Goal: Task Accomplishment & Management: Manage account settings

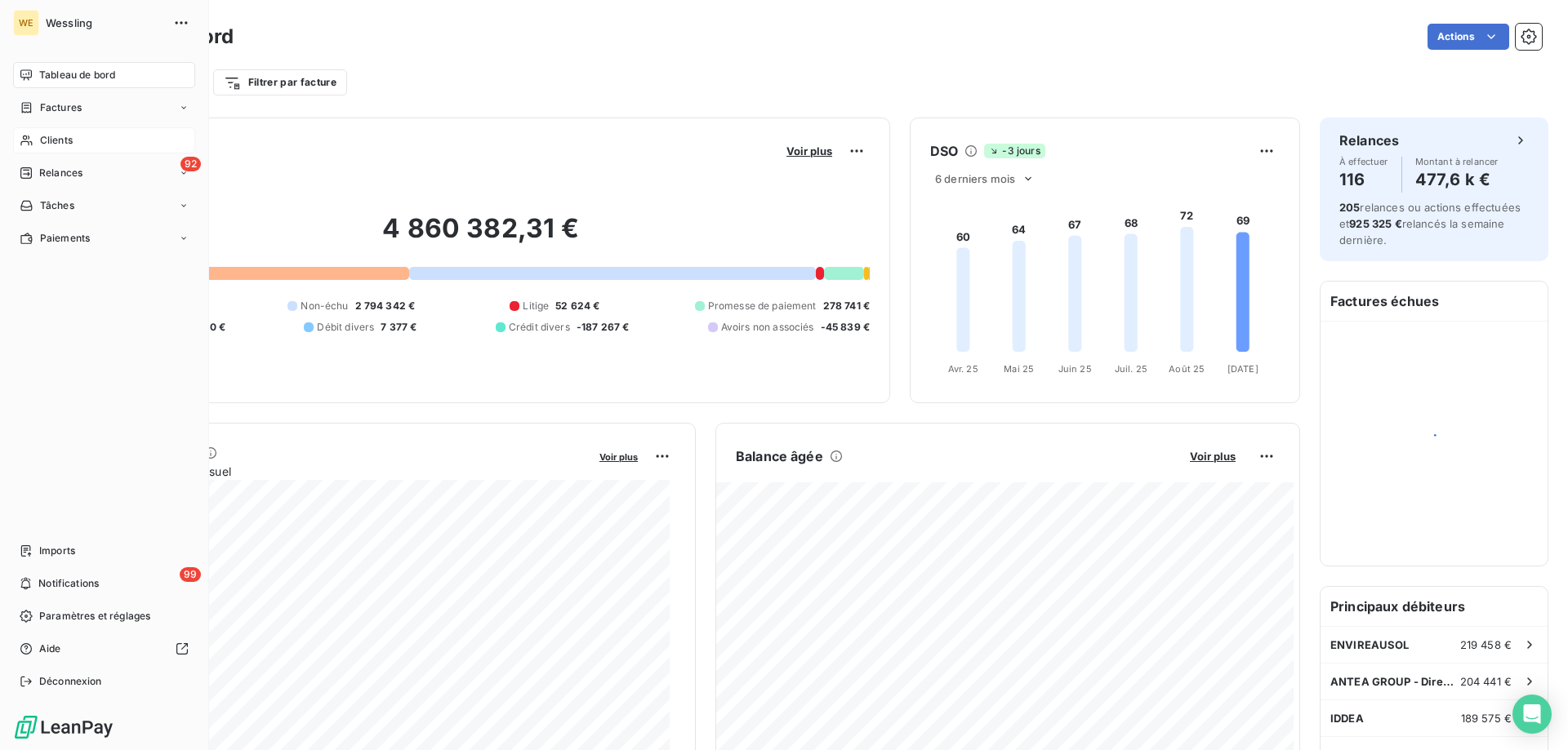
click at [55, 140] on span "Clients" at bounding box center [56, 140] width 33 height 15
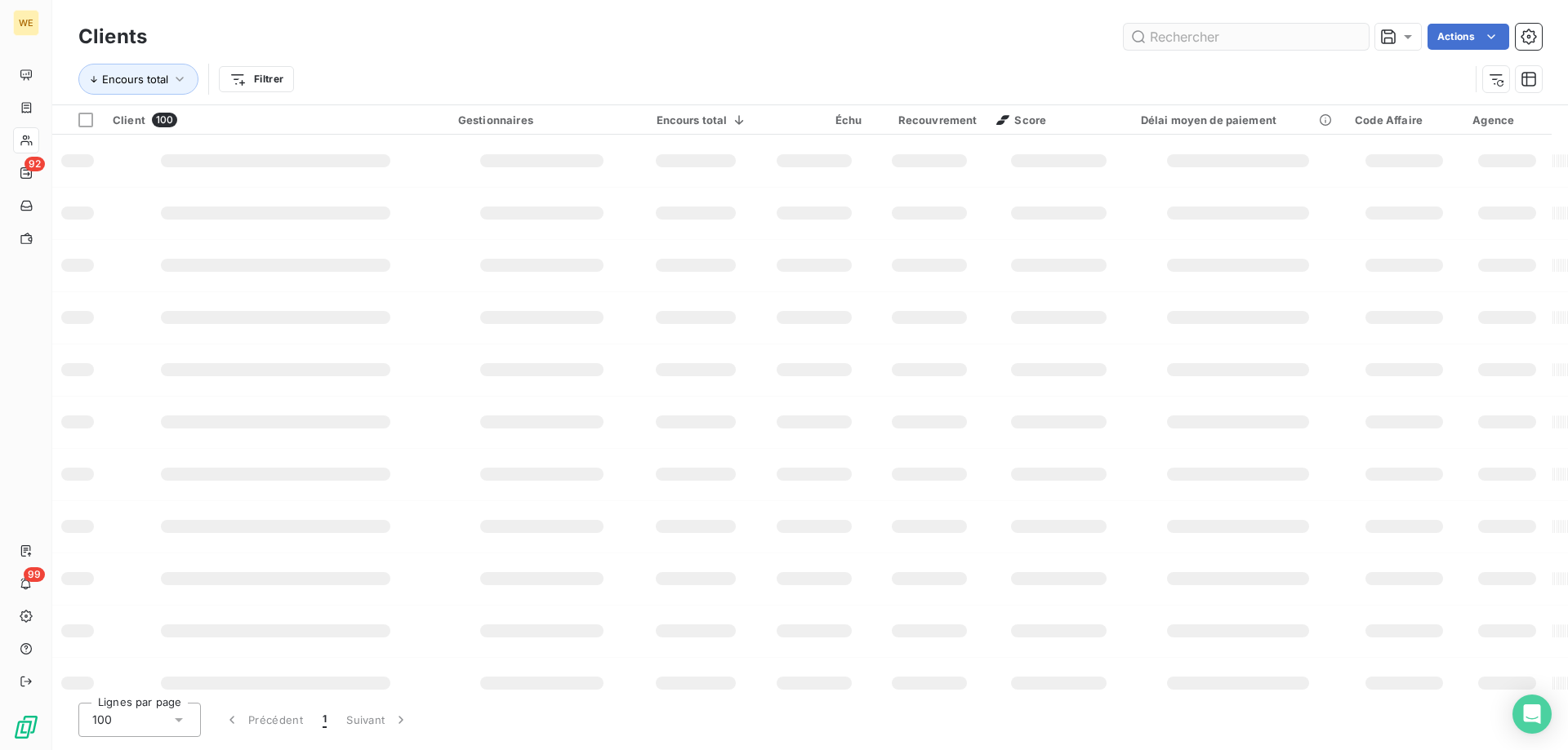
click at [1259, 45] on input "text" at bounding box center [1246, 36] width 245 height 26
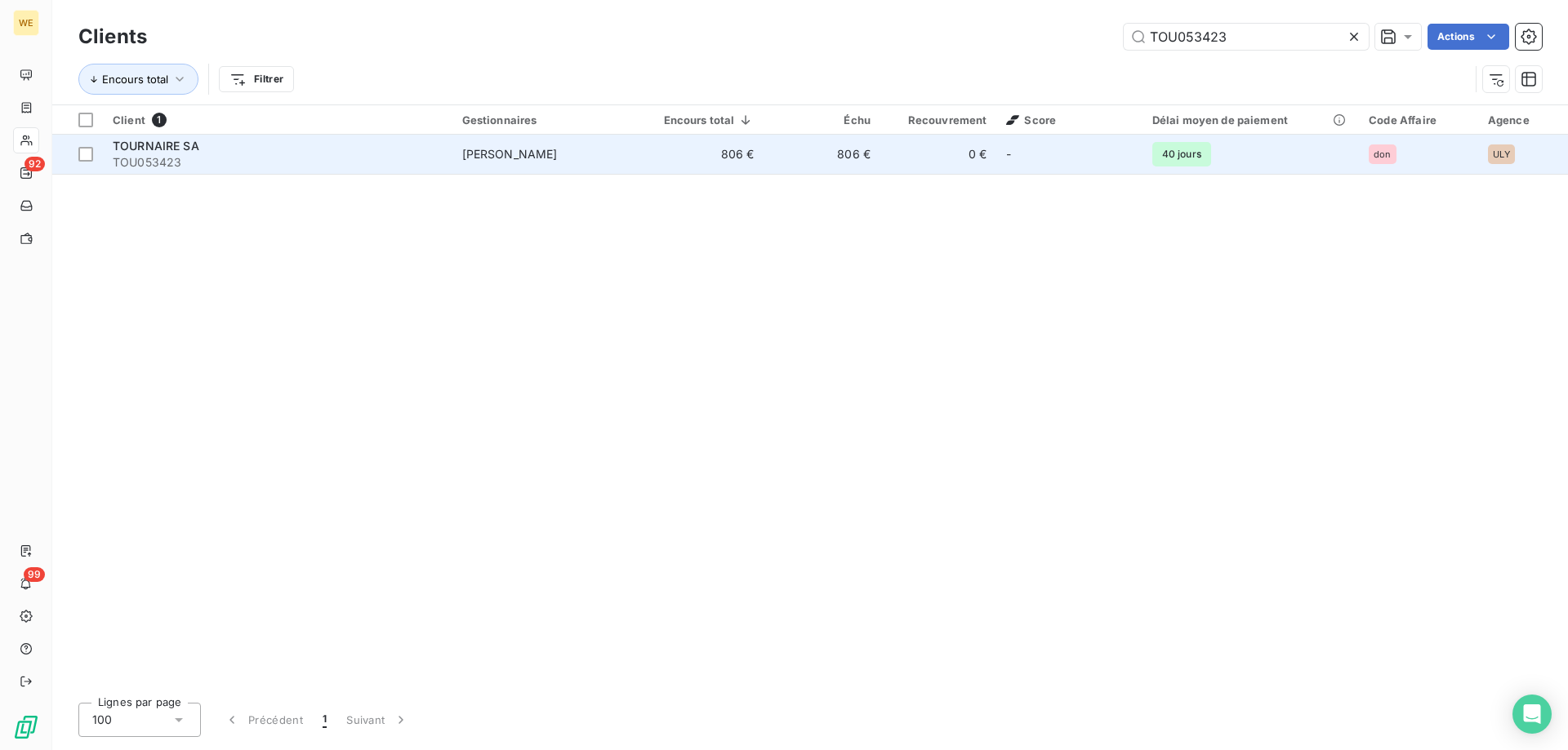
type input "TOU053423"
click at [180, 157] on span "TOU053423" at bounding box center [278, 162] width 330 height 16
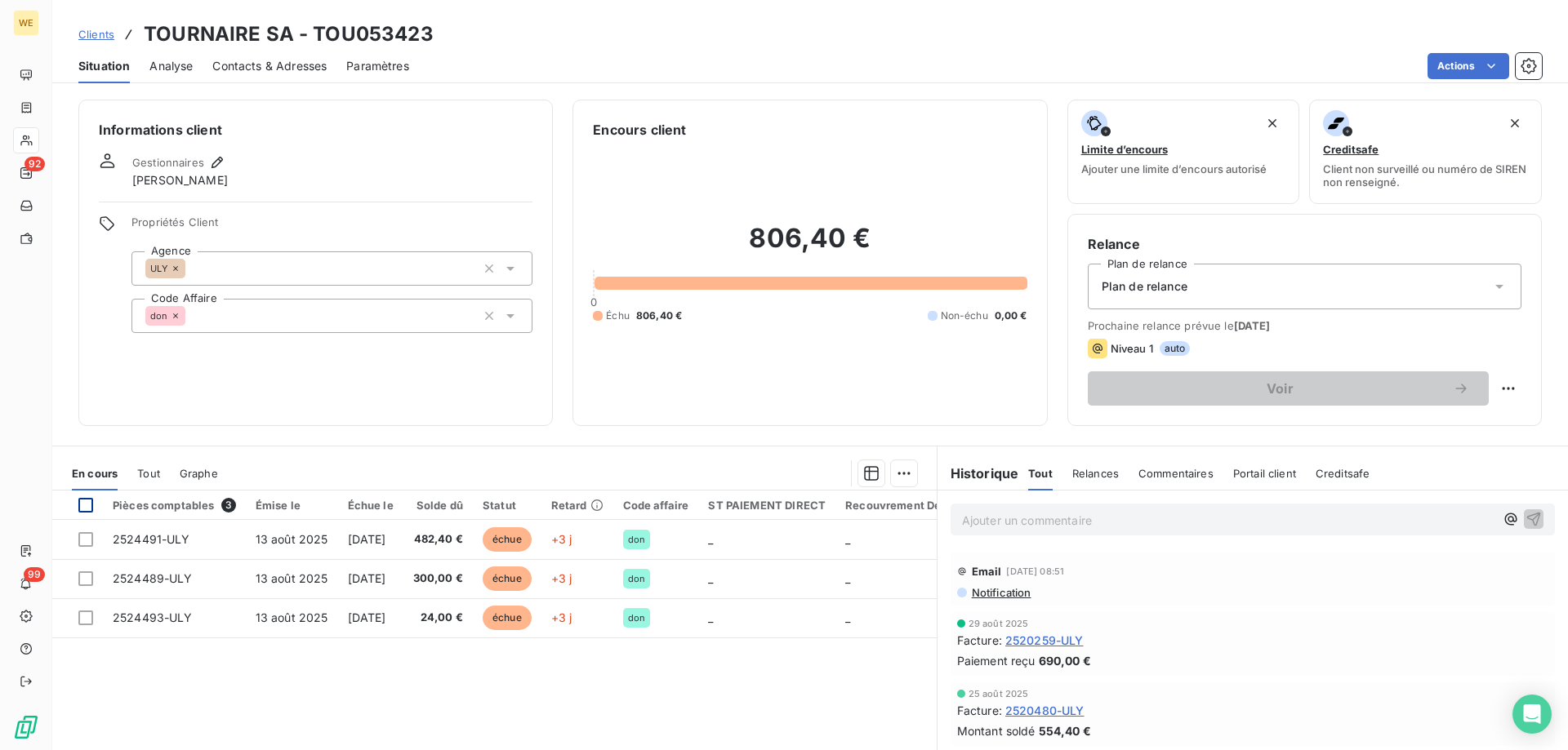
click at [88, 507] on div at bounding box center [85, 505] width 15 height 15
click at [903, 476] on html "WE 92 99 Clients TOURNAIRE SA - TOU053423 Situation Analyse Contacts & Adresses…" at bounding box center [784, 375] width 1568 height 750
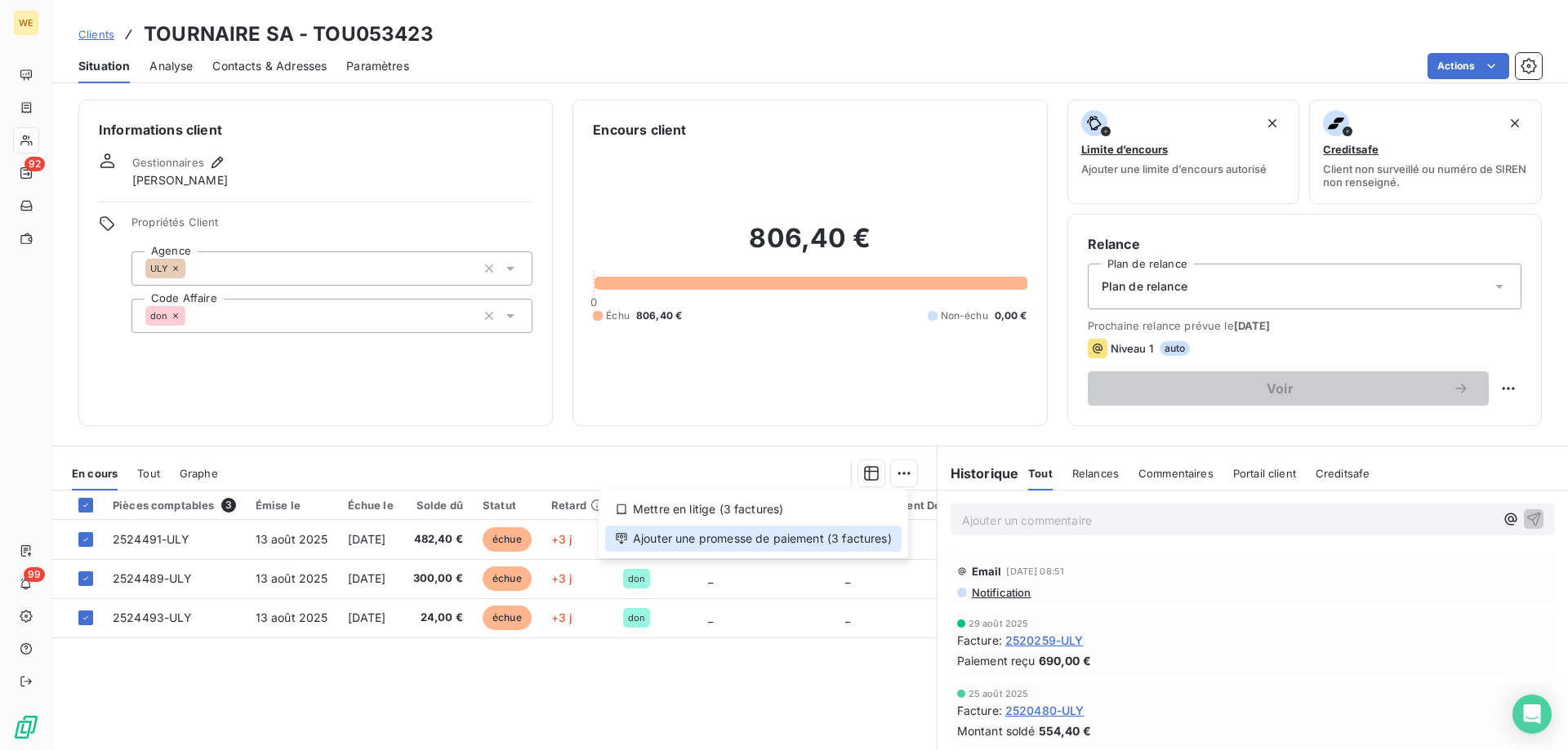
click at [841, 540] on div "Ajouter une promesse de paiement (3 factures)" at bounding box center [753, 539] width 296 height 26
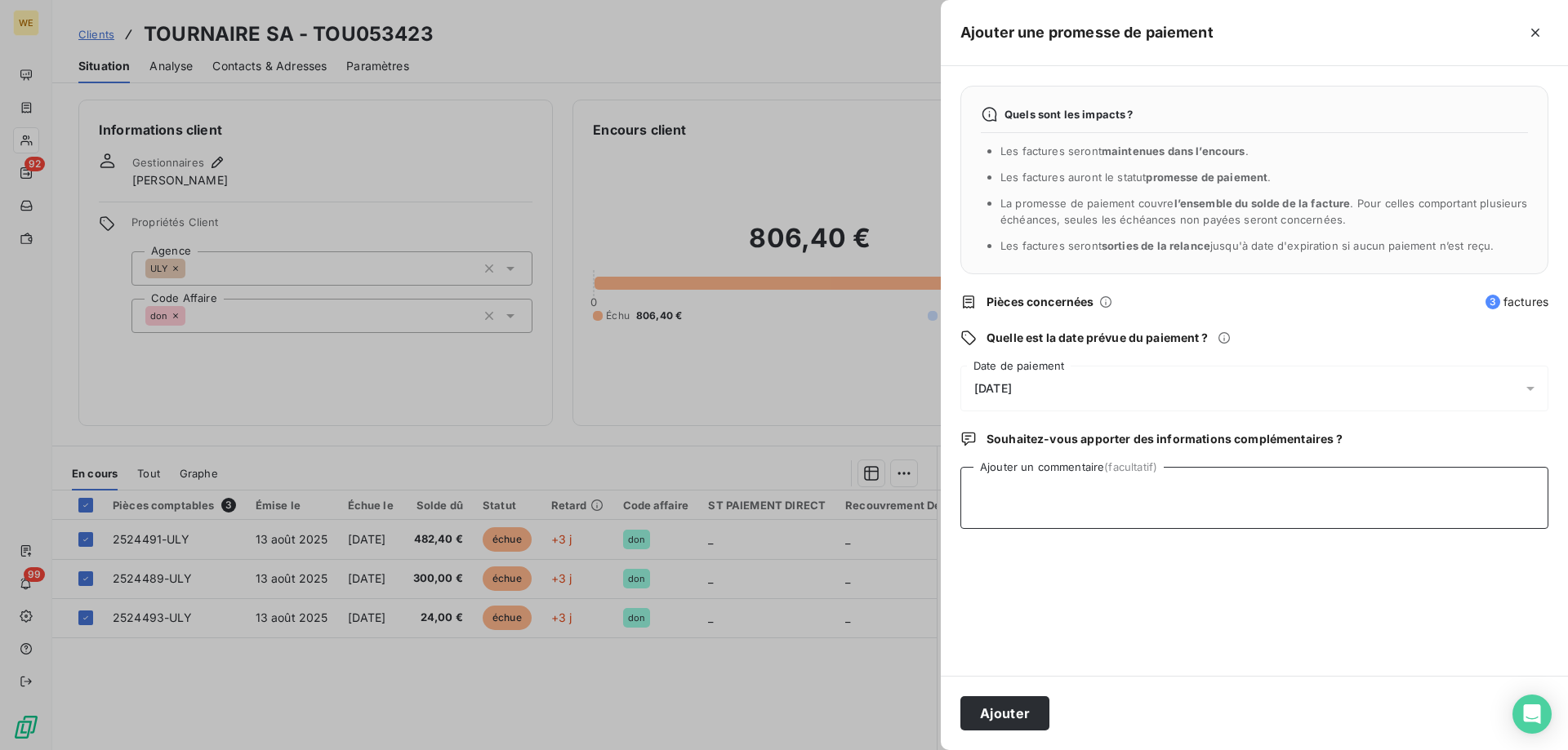
click at [1013, 508] on textarea "Ajouter un commentaire (facultatif)" at bounding box center [1254, 498] width 588 height 62
type textarea "[DATE]"
click at [985, 376] on div "[DATE]" at bounding box center [1254, 388] width 588 height 46
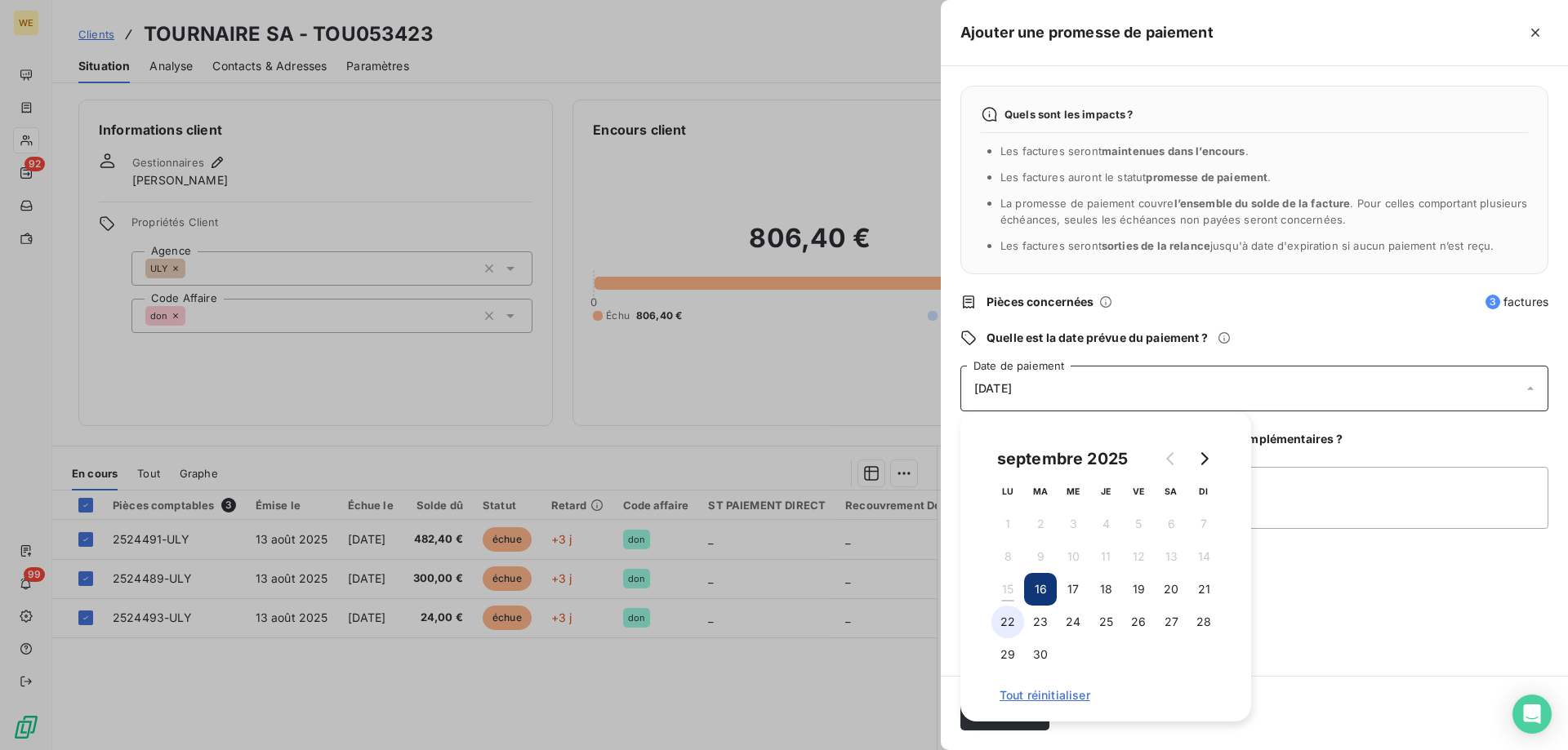
click at [1010, 619] on button "22" at bounding box center [1008, 622] width 33 height 33
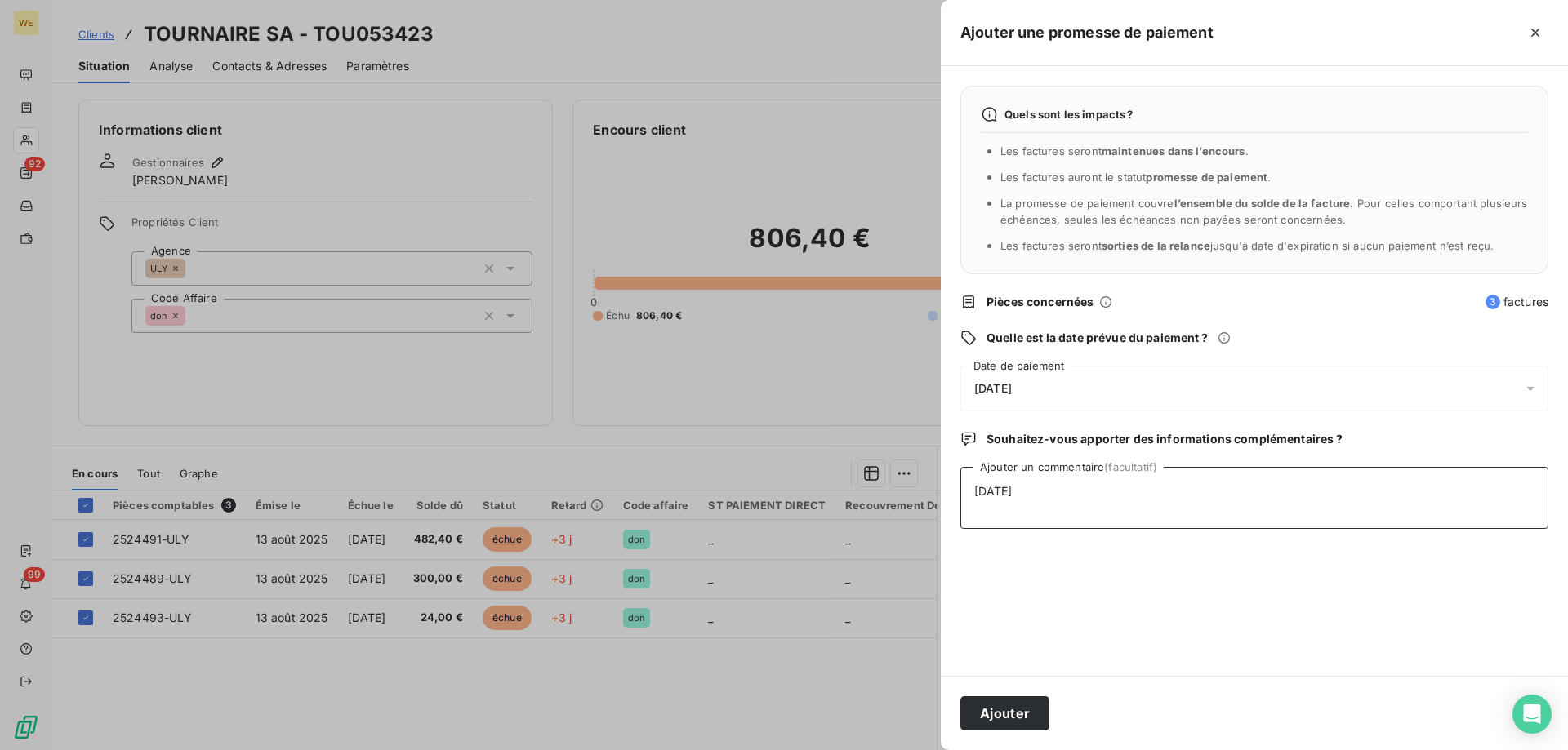
click at [1301, 514] on textarea "[DATE]" at bounding box center [1254, 498] width 588 height 62
click at [1016, 716] on button "Ajouter" at bounding box center [1004, 714] width 89 height 35
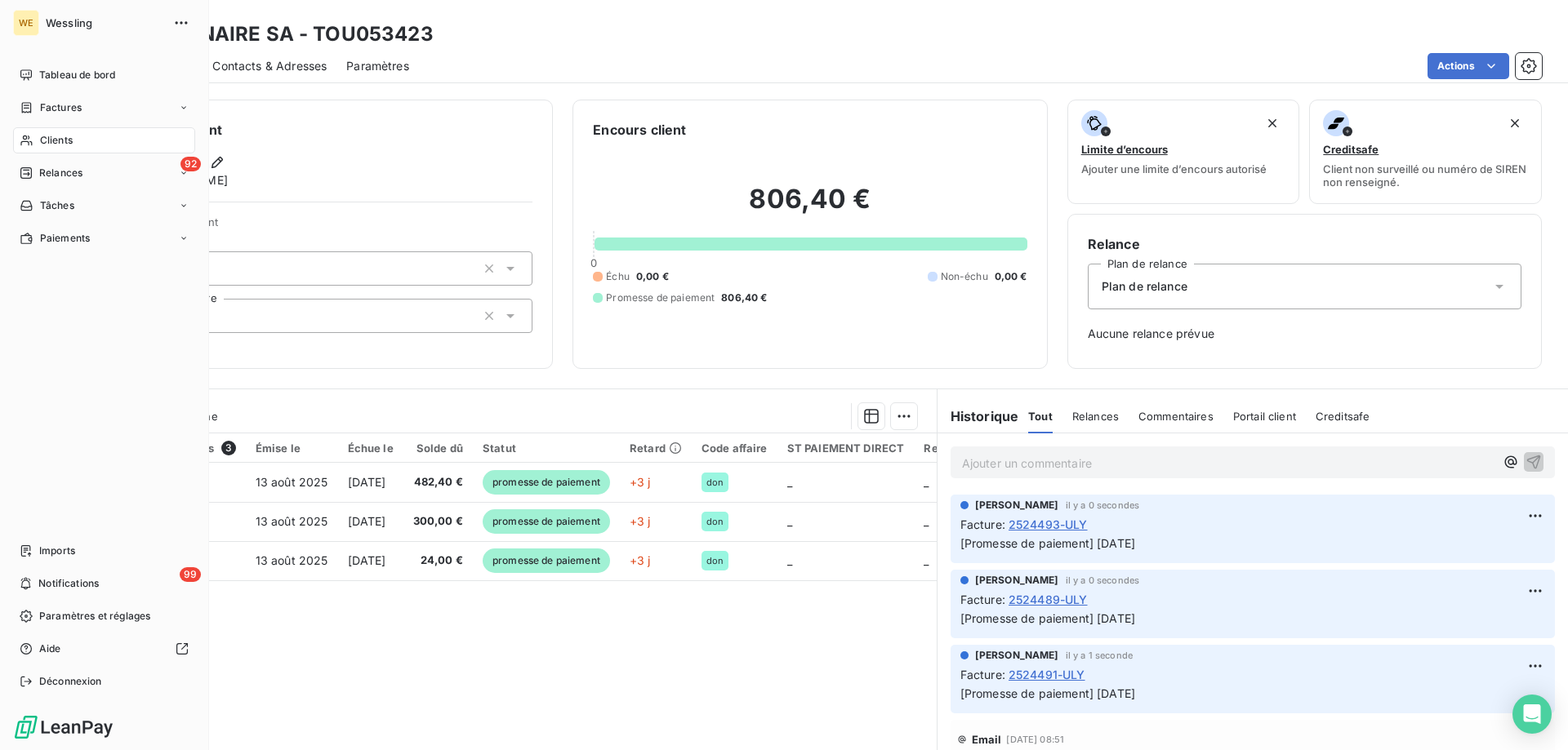
click at [48, 144] on span "Clients" at bounding box center [56, 140] width 33 height 15
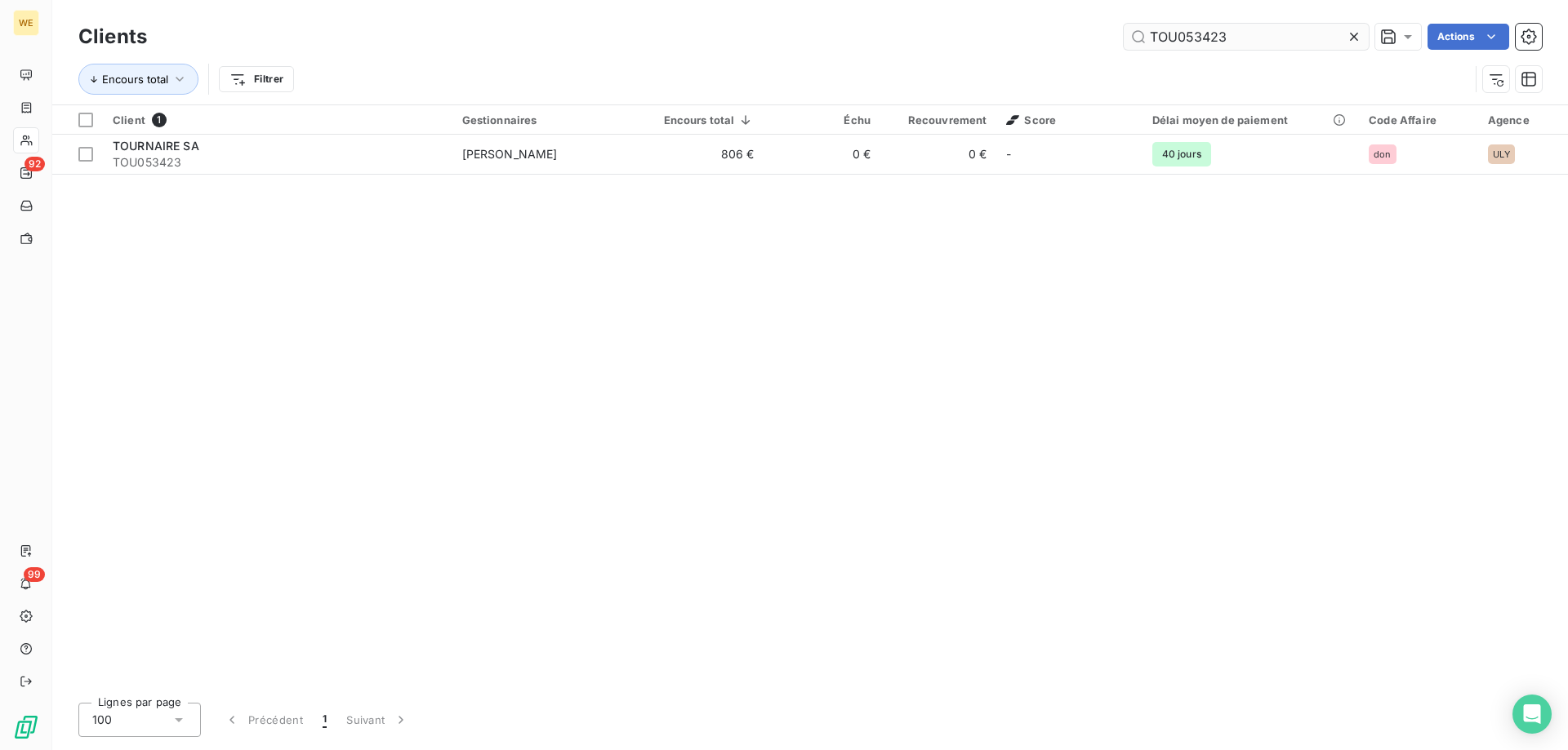
click at [1184, 34] on input "TOU053423" at bounding box center [1246, 36] width 245 height 26
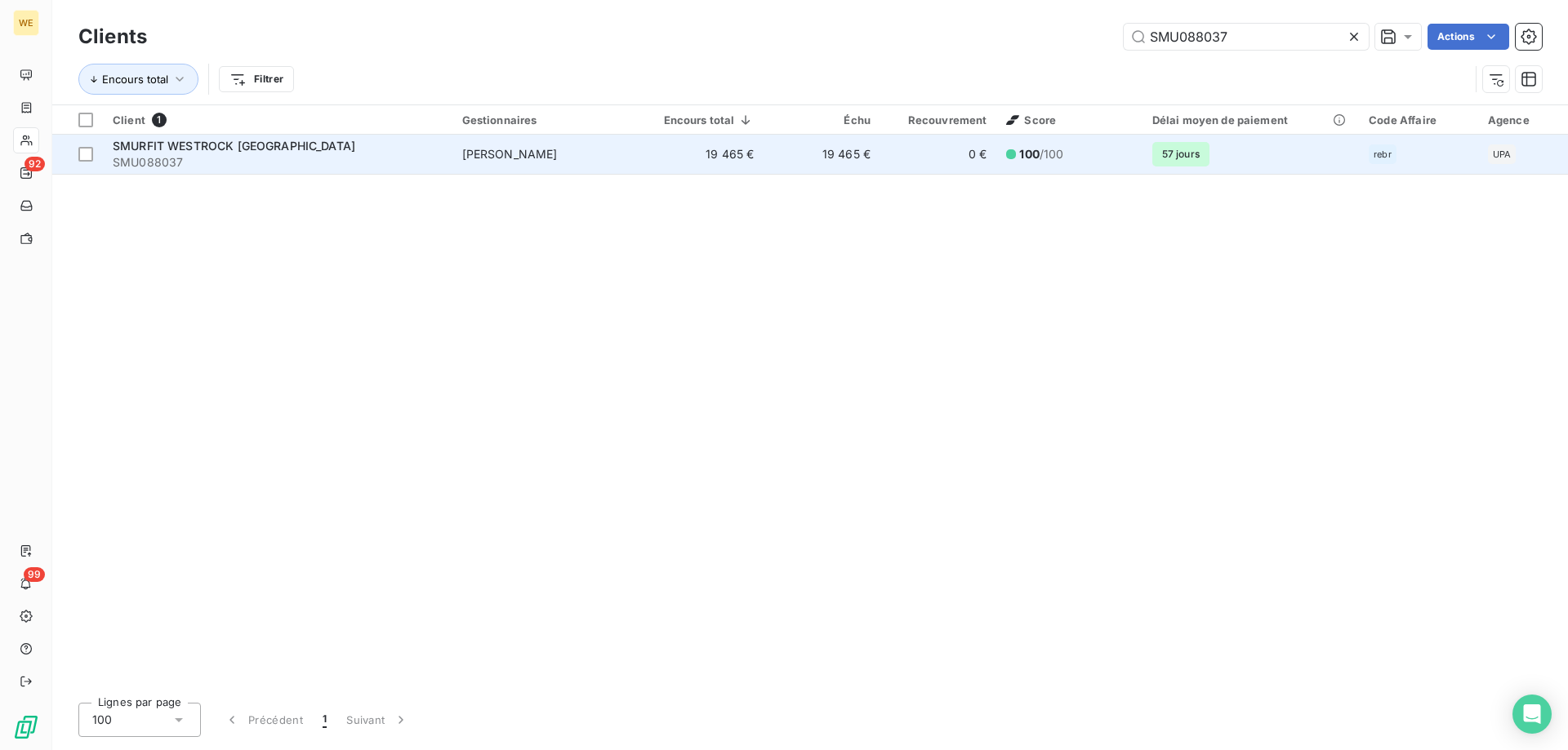
type input "SMU088037"
click at [344, 150] on div "SMURFIT WESTROCK [GEOGRAPHIC_DATA]" at bounding box center [278, 146] width 330 height 16
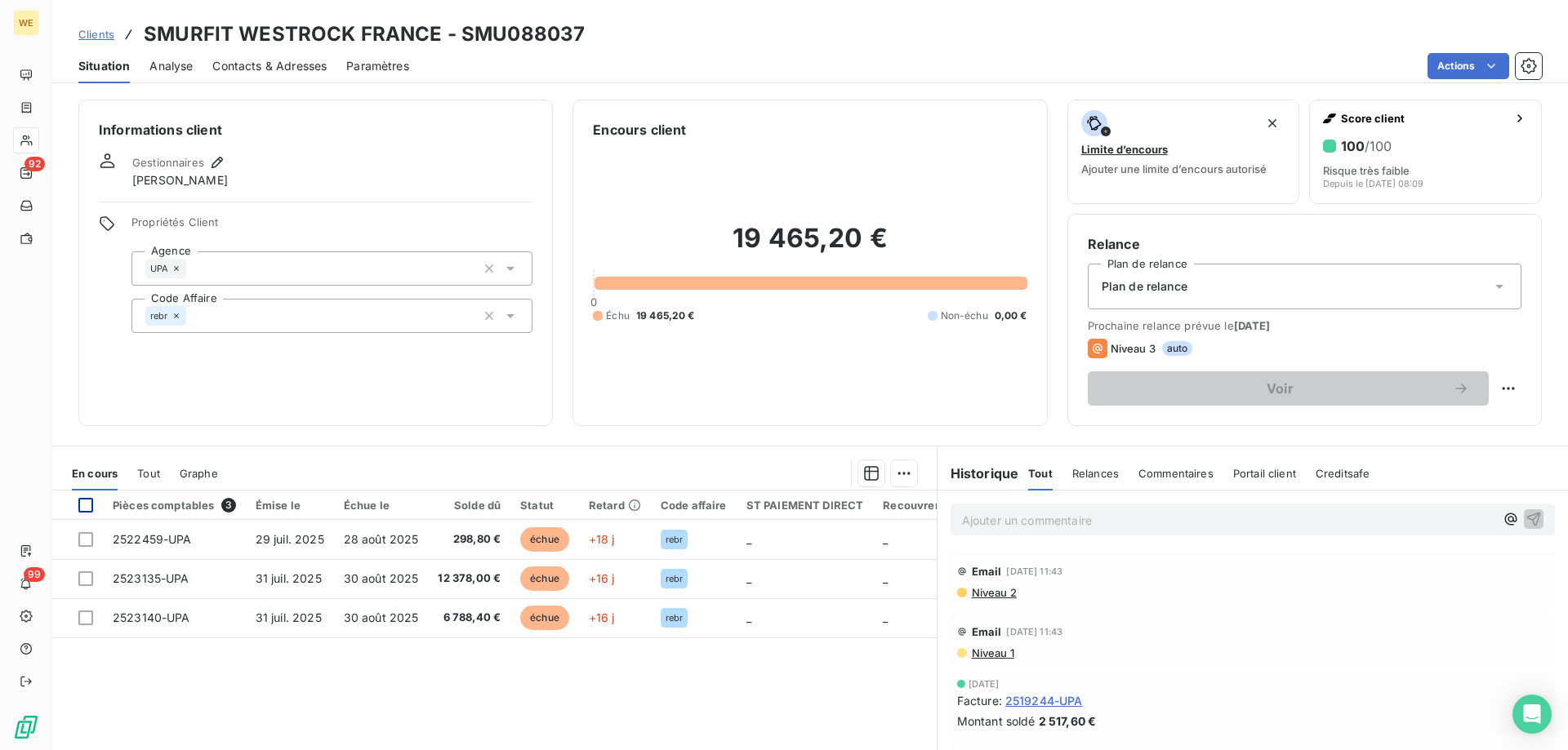
click at [85, 512] on div at bounding box center [85, 505] width 15 height 15
click at [892, 476] on html "WE 92 99 Clients SMURFIT WESTROCK [GEOGRAPHIC_DATA] - SMU088037 Situation Analy…" at bounding box center [784, 375] width 1568 height 750
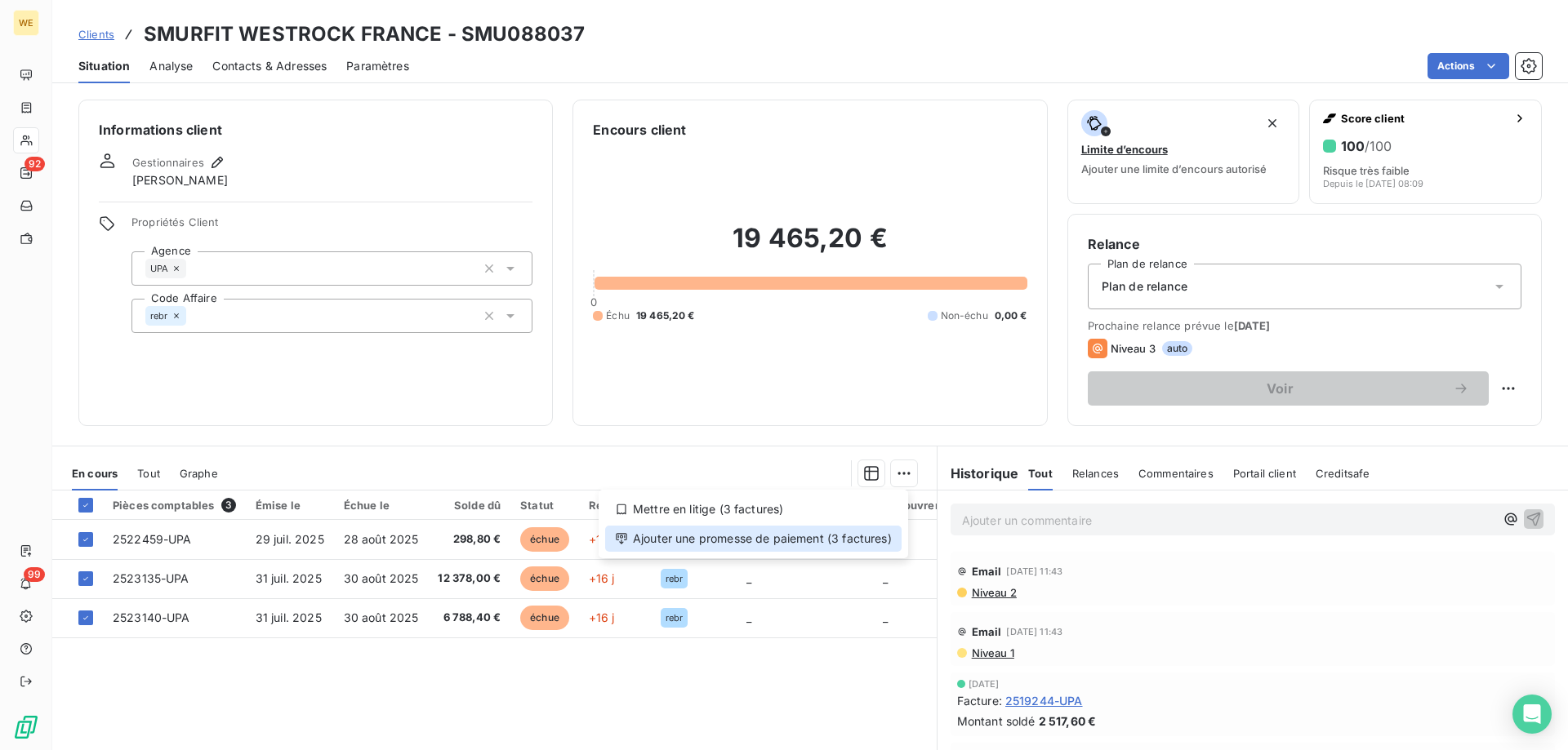
click at [871, 535] on div "Ajouter une promesse de paiement (3 factures)" at bounding box center [753, 539] width 296 height 26
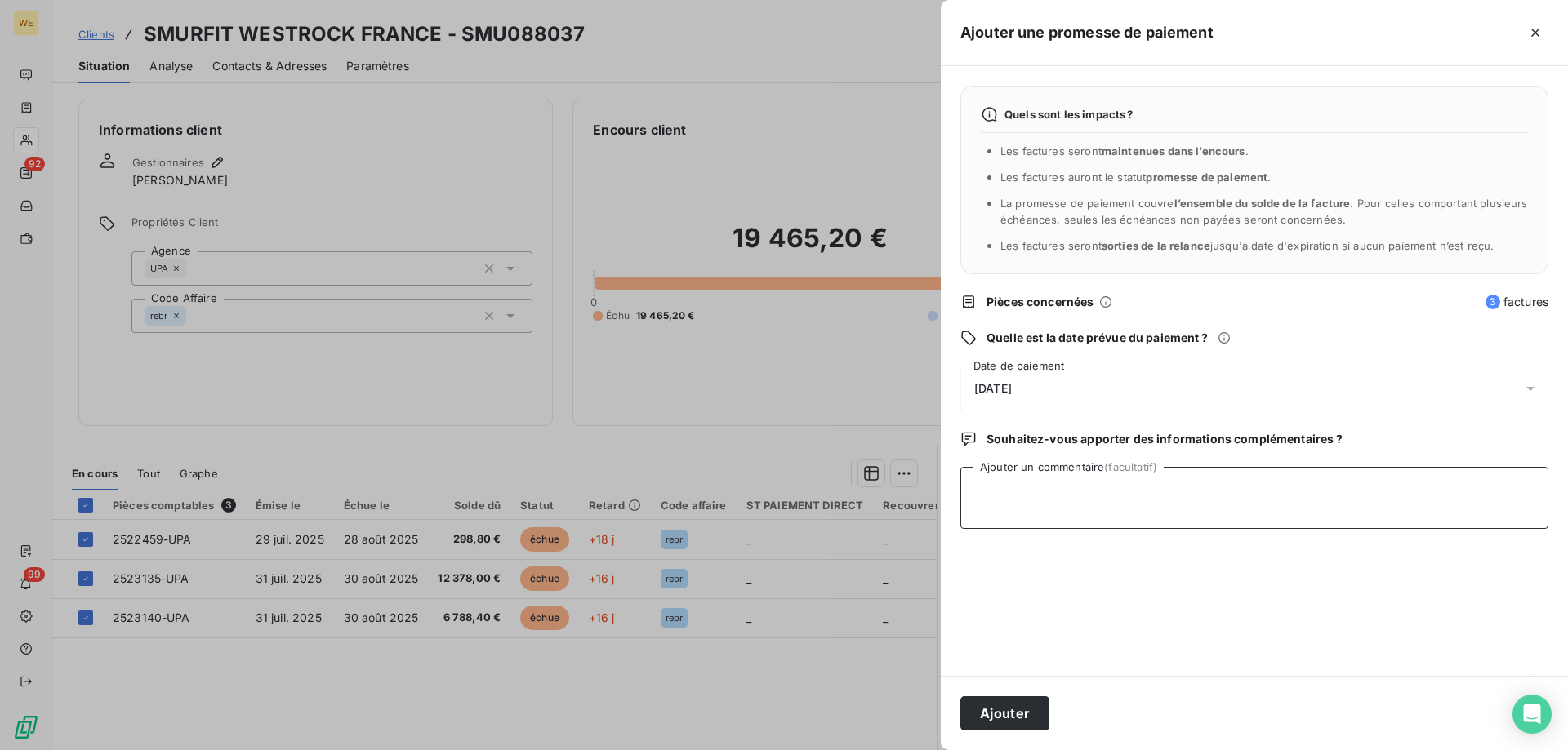
click at [1045, 490] on textarea "Ajouter un commentaire (facultatif)" at bounding box center [1254, 498] width 588 height 62
type textarea "[DATE]"
click at [1012, 383] on span "[DATE]" at bounding box center [993, 388] width 38 height 13
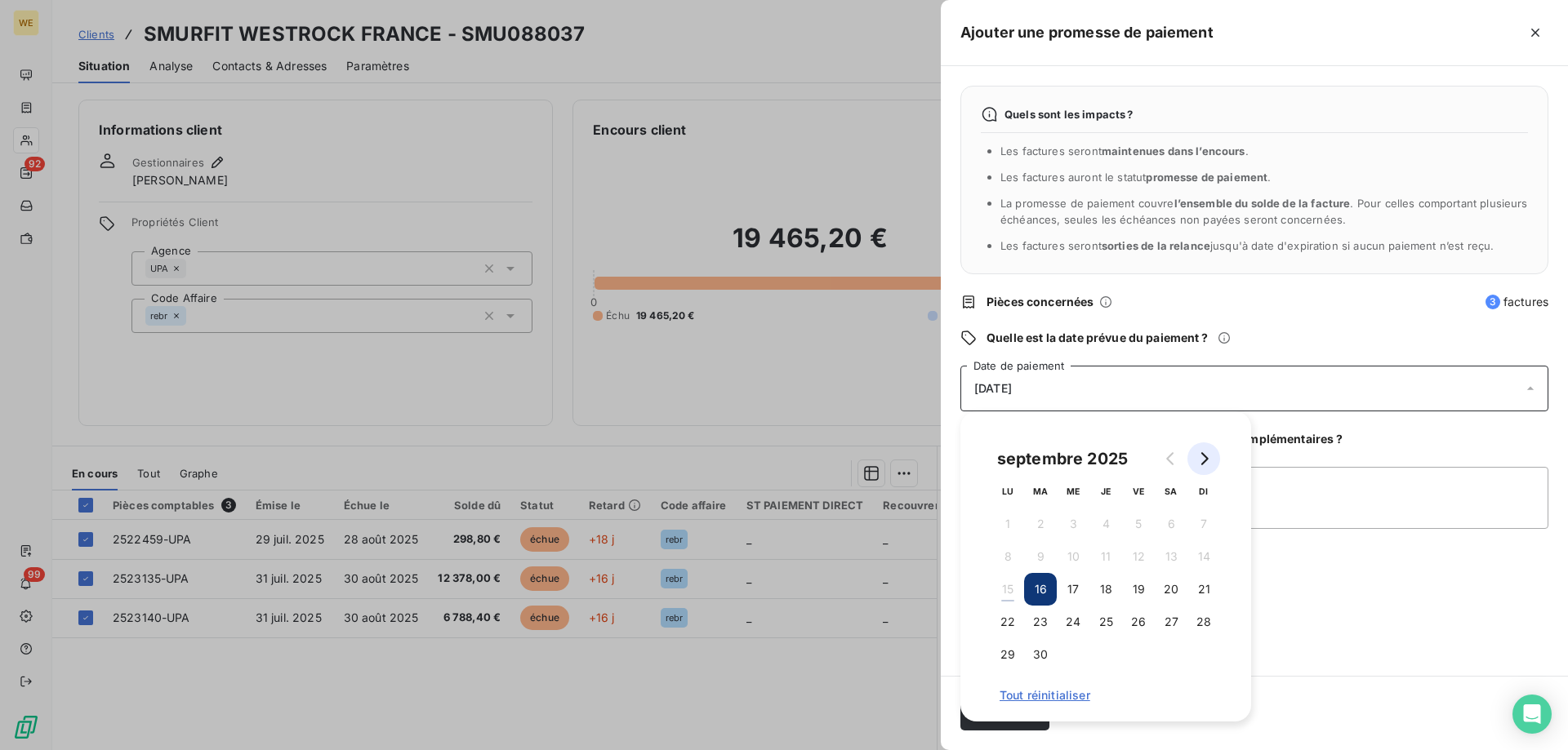
click at [1213, 459] on button "Go to next month" at bounding box center [1204, 459] width 33 height 33
click at [1040, 558] on button "7" at bounding box center [1040, 557] width 33 height 33
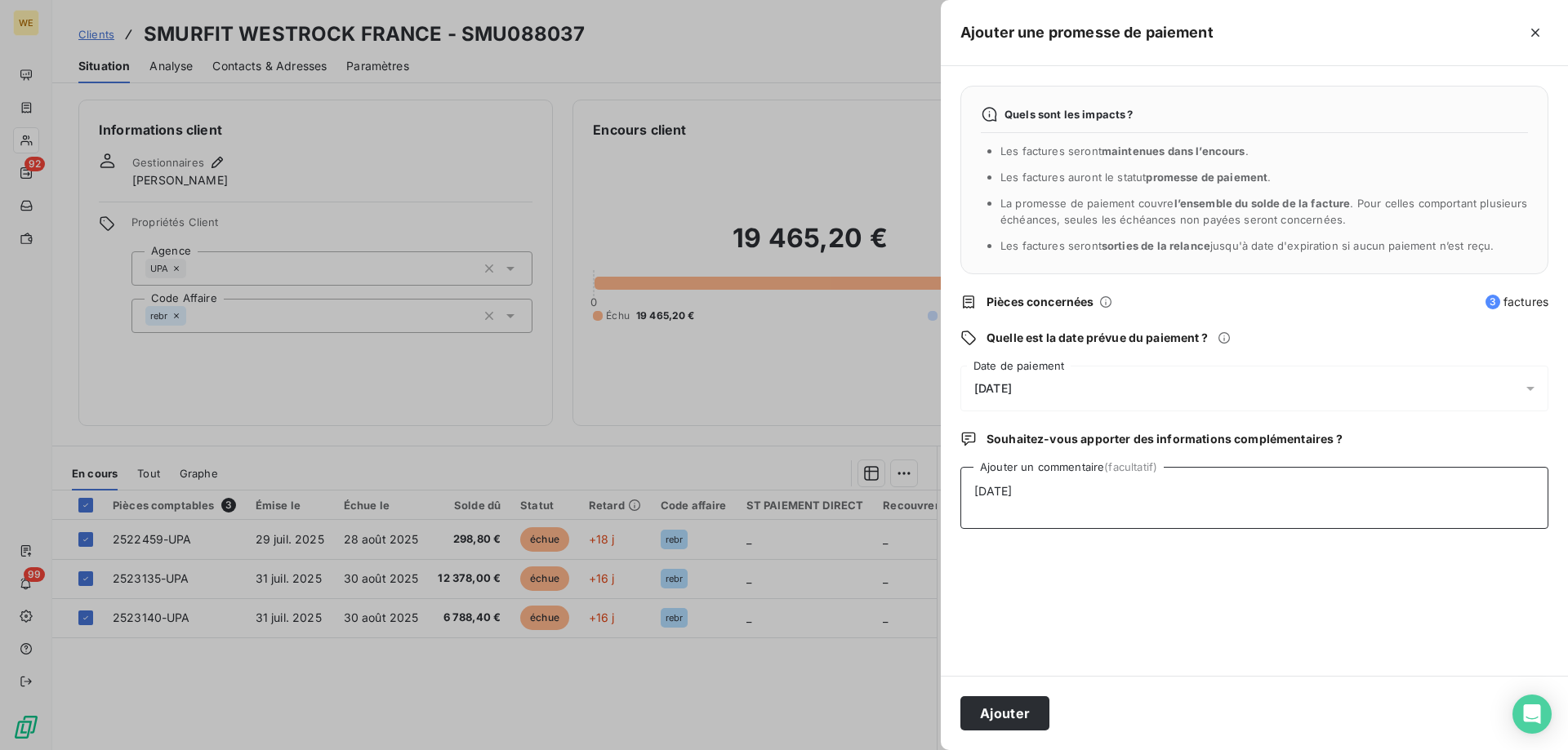
click at [1308, 519] on textarea "[DATE]" at bounding box center [1254, 498] width 588 height 62
click at [1033, 717] on button "Ajouter" at bounding box center [1004, 714] width 89 height 35
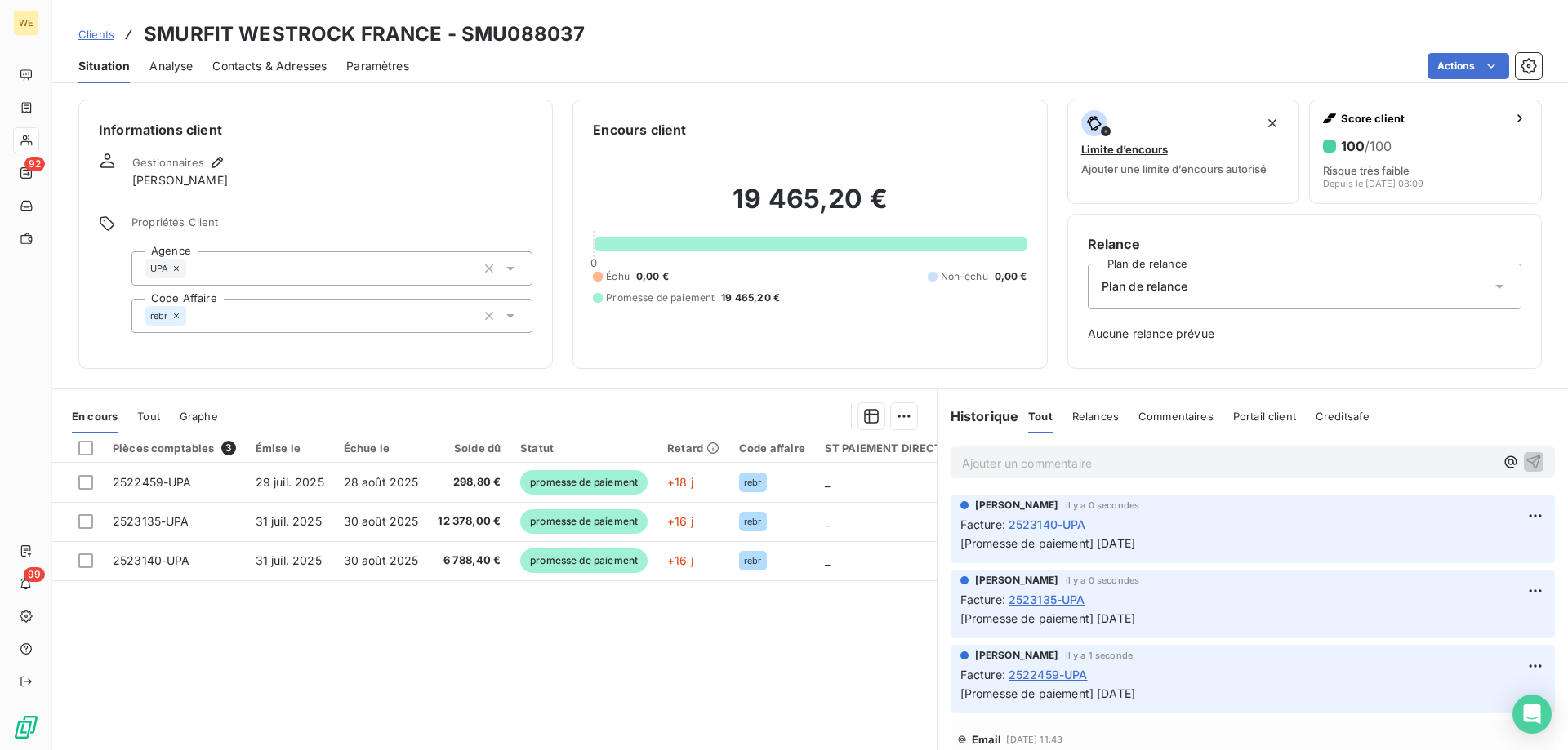
click at [526, 36] on h3 "SMURFIT WESTROCK FRANCE - SMU088037" at bounding box center [364, 35] width 441 height 29
copy h3 "SMU088037"
click at [1008, 468] on p "Ajouter un commentaire ﻿" at bounding box center [1228, 463] width 533 height 21
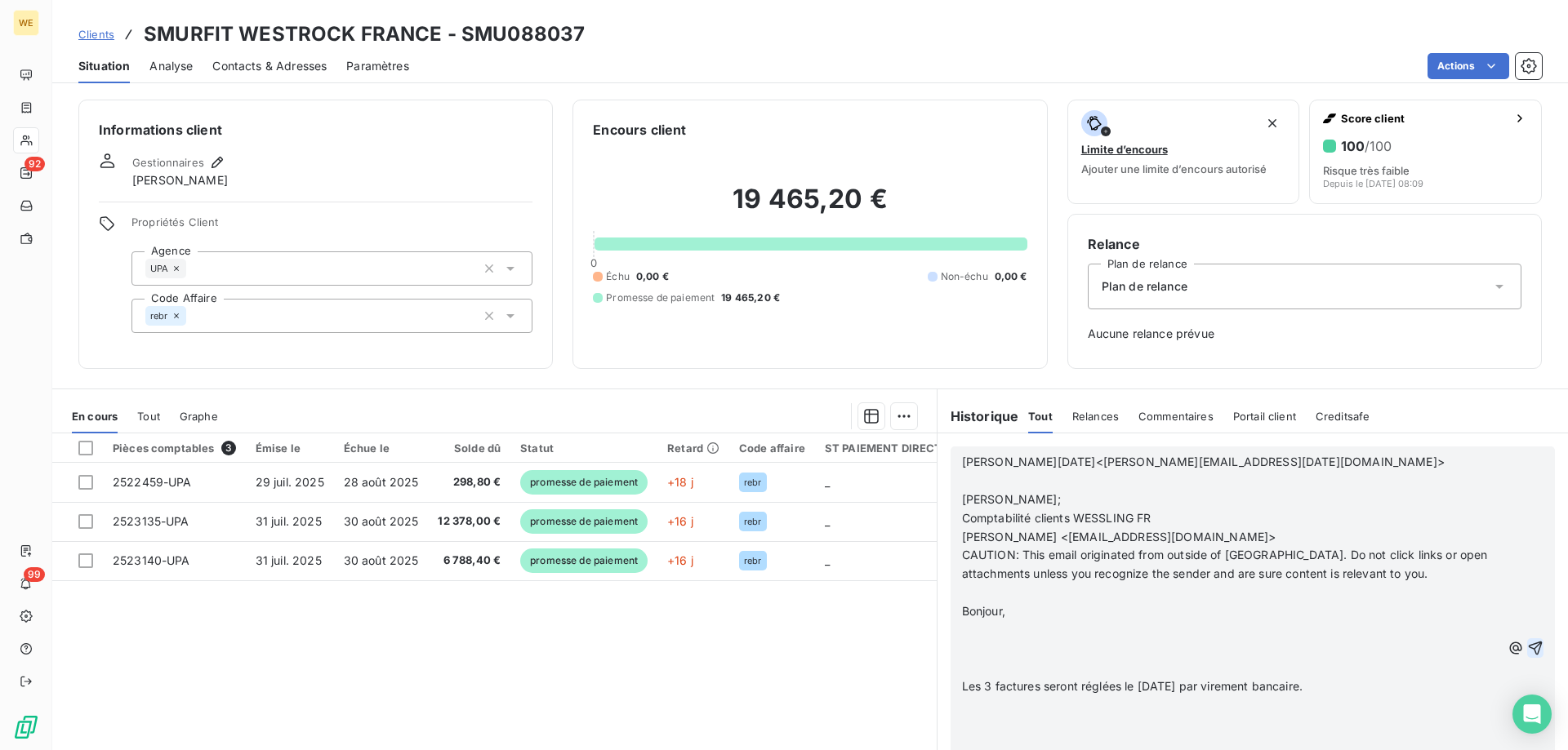
click at [1527, 650] on icon "button" at bounding box center [1535, 648] width 16 height 16
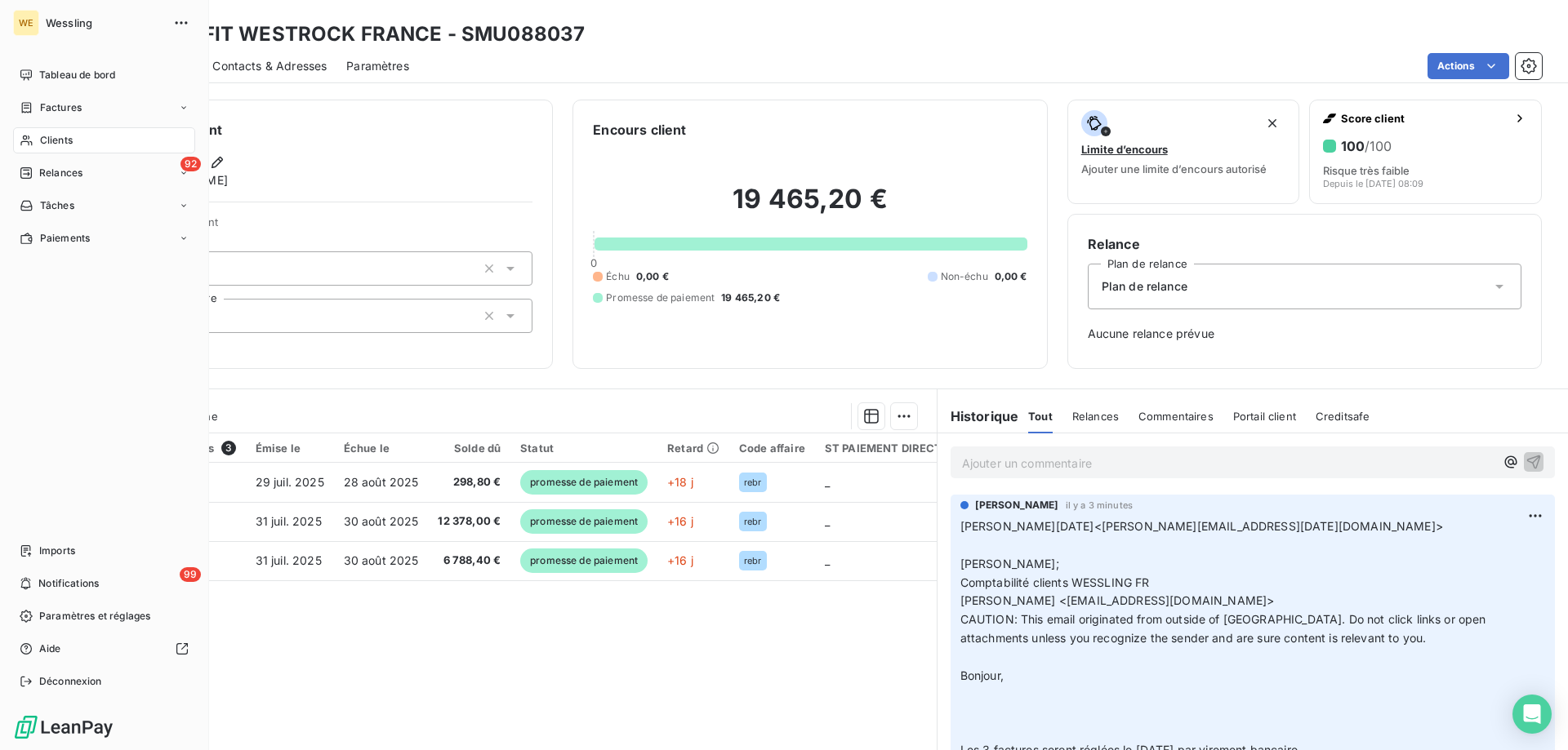
drag, startPoint x: 52, startPoint y: 143, endPoint x: 513, endPoint y: 160, distance: 461.3
click at [53, 143] on span "Clients" at bounding box center [56, 140] width 33 height 15
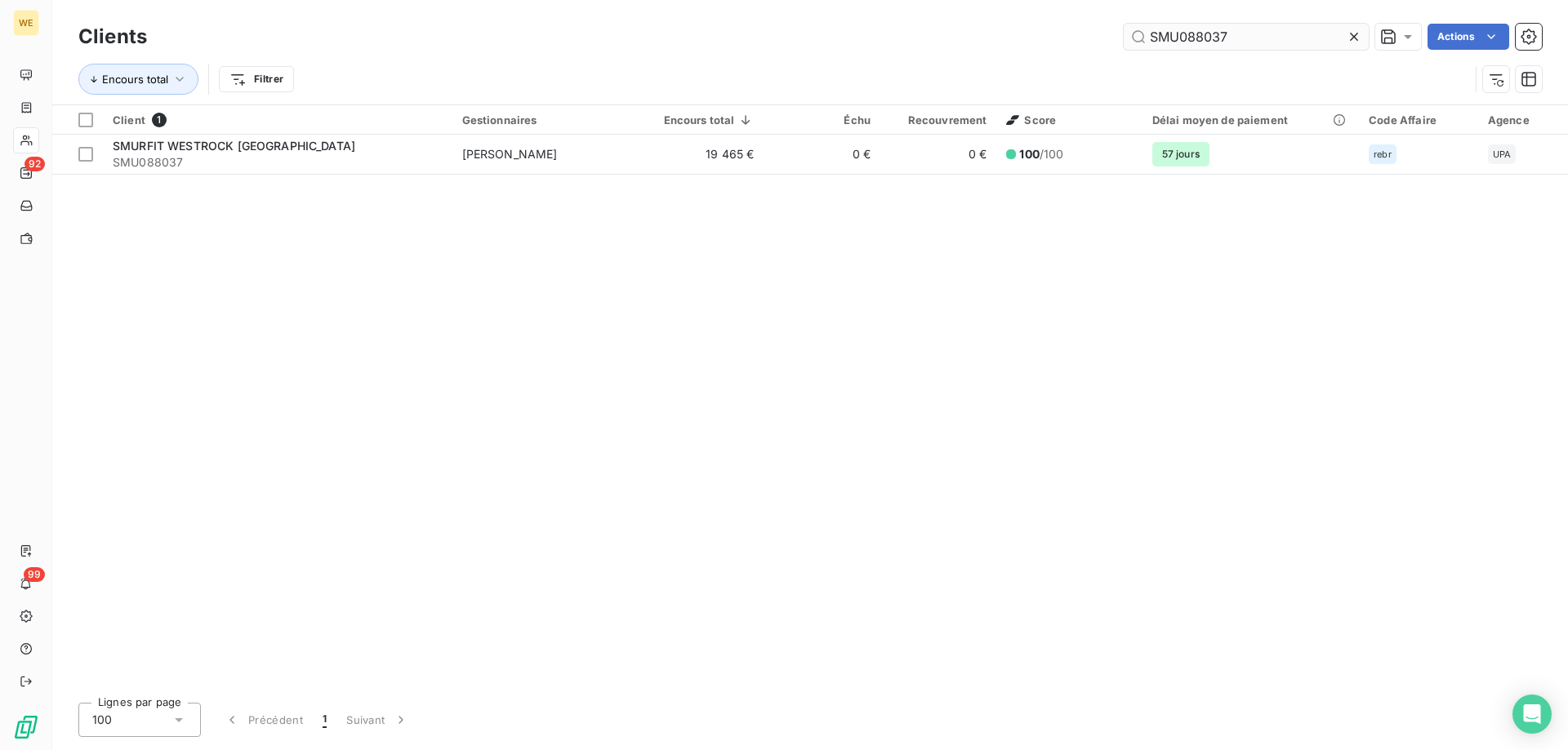
click at [1169, 32] on input "SMU088037" at bounding box center [1246, 36] width 245 height 26
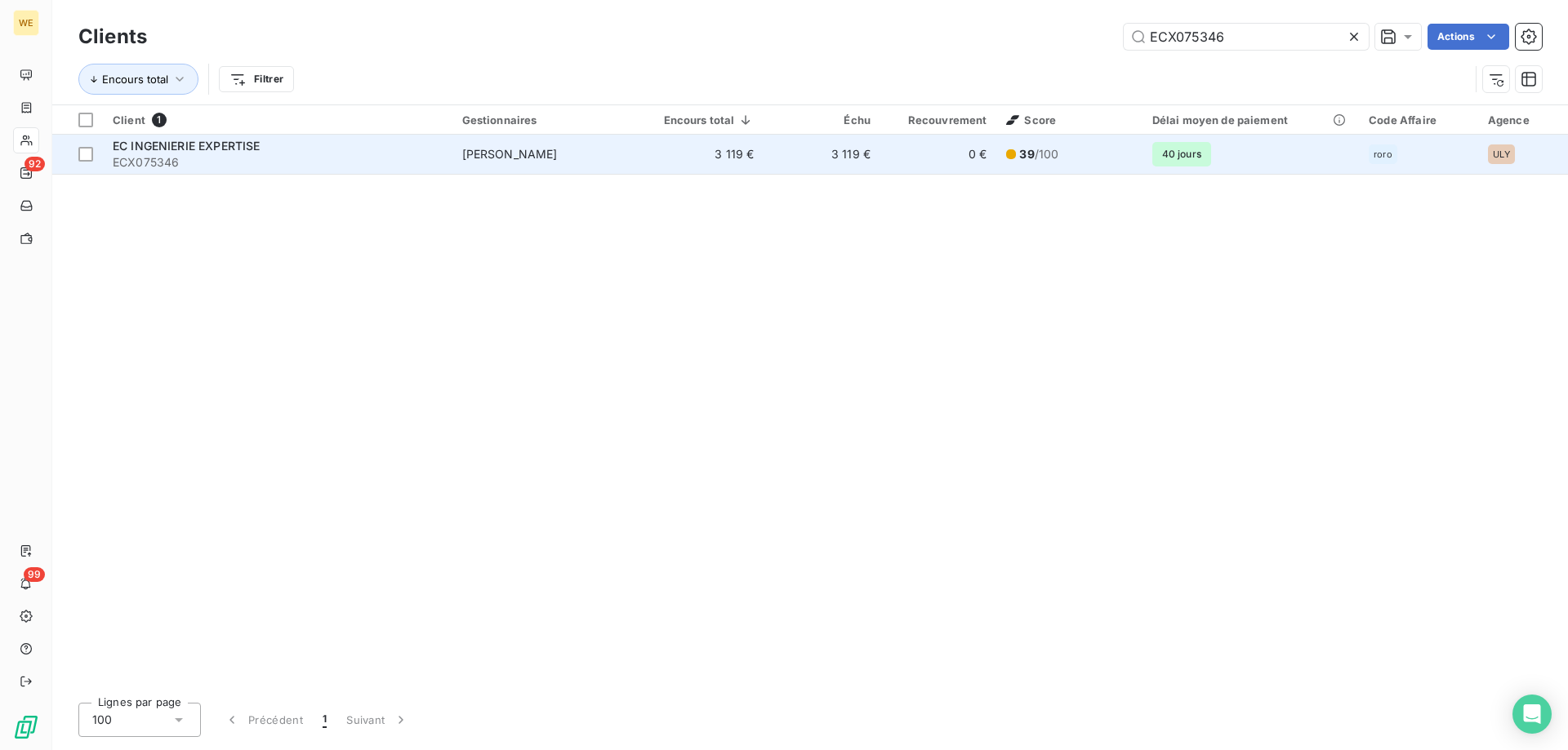
type input "ECX075346"
click at [216, 159] on span "ECX075346" at bounding box center [278, 162] width 330 height 16
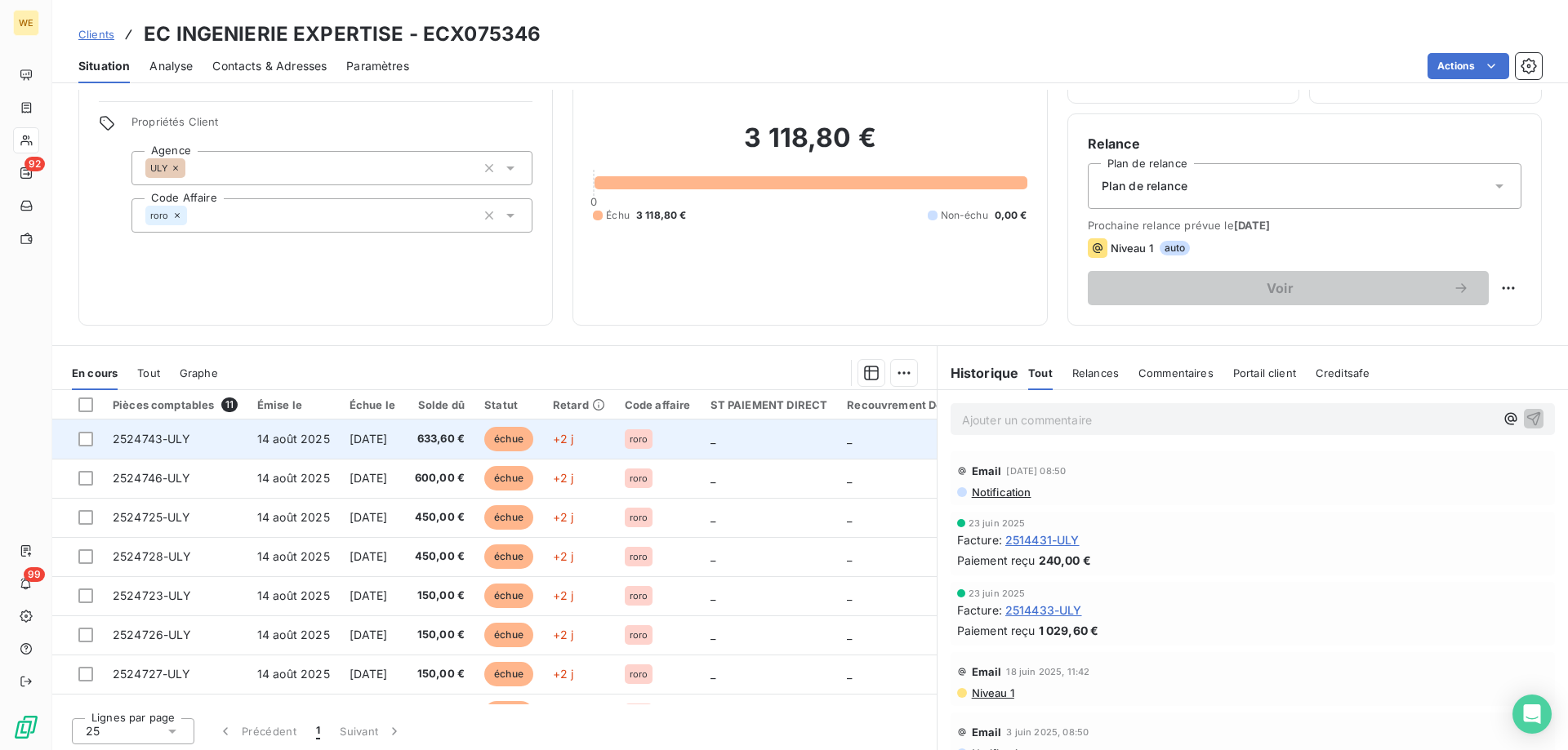
scroll to position [104, 0]
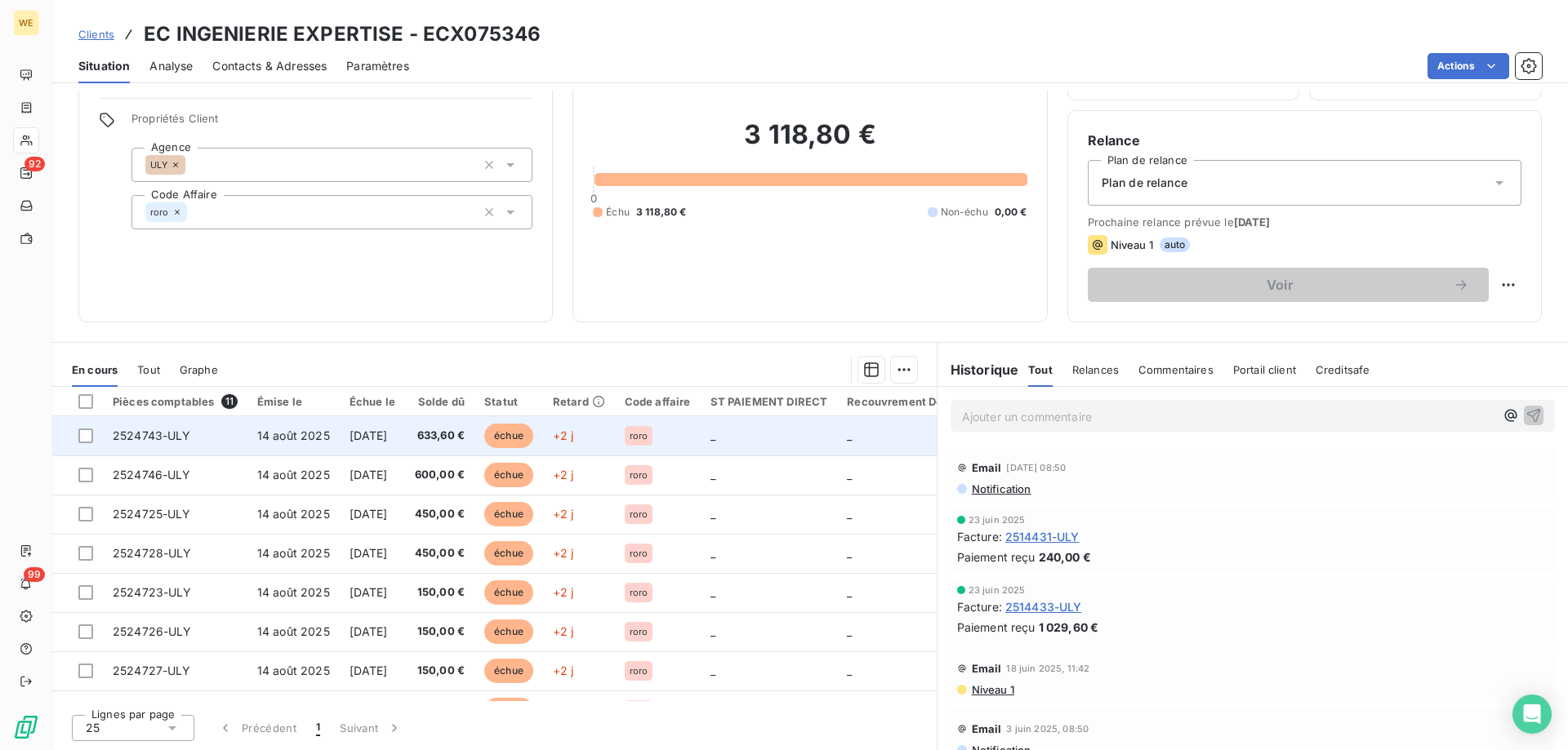
drag, startPoint x: 85, startPoint y: 401, endPoint x: 206, endPoint y: 439, distance: 126.8
click at [86, 402] on div at bounding box center [85, 401] width 15 height 15
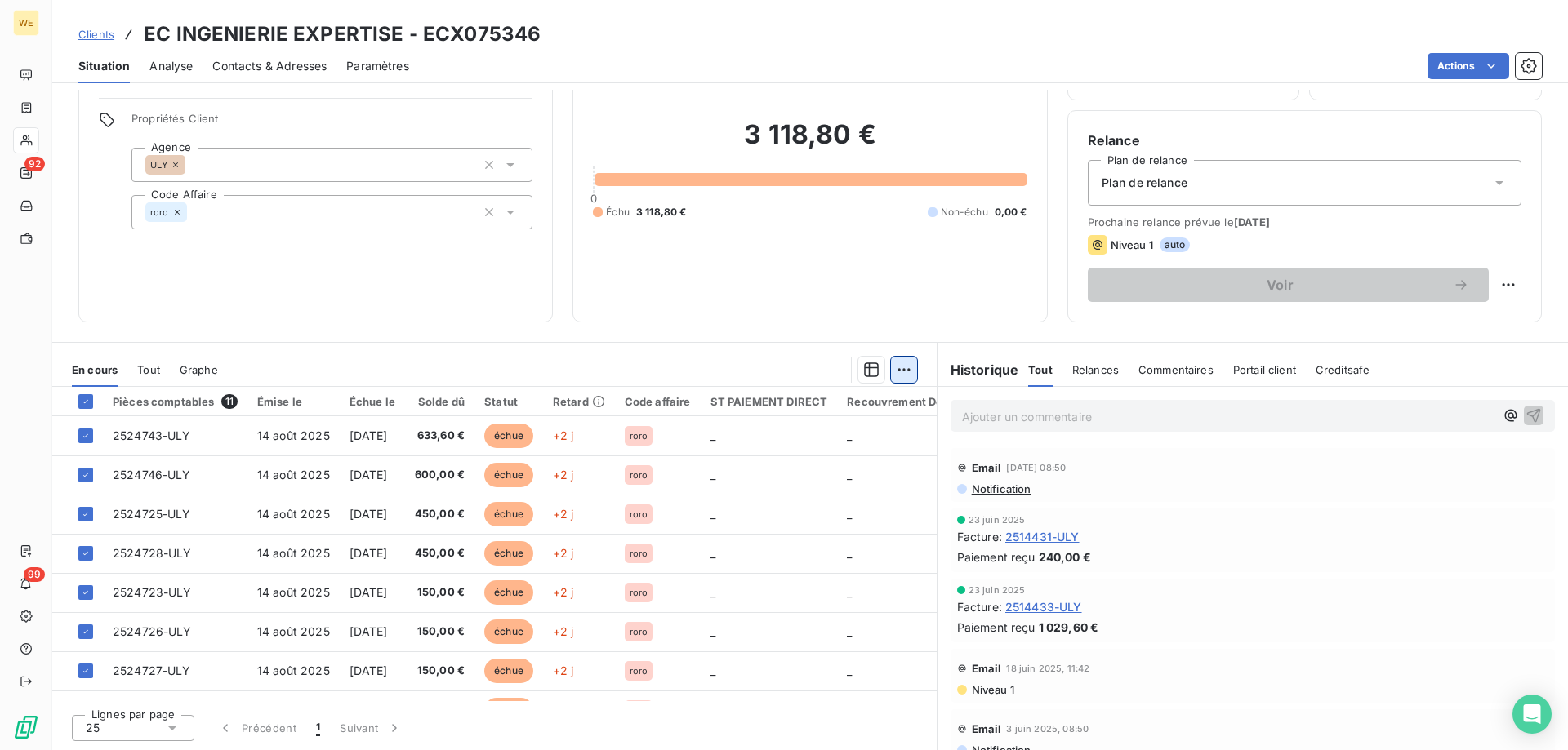
click at [904, 371] on html "WE 92 99 Clients EC INGENIERIE EXPERTISE - ECX075346 Situation Analyse Contacts…" at bounding box center [784, 375] width 1568 height 750
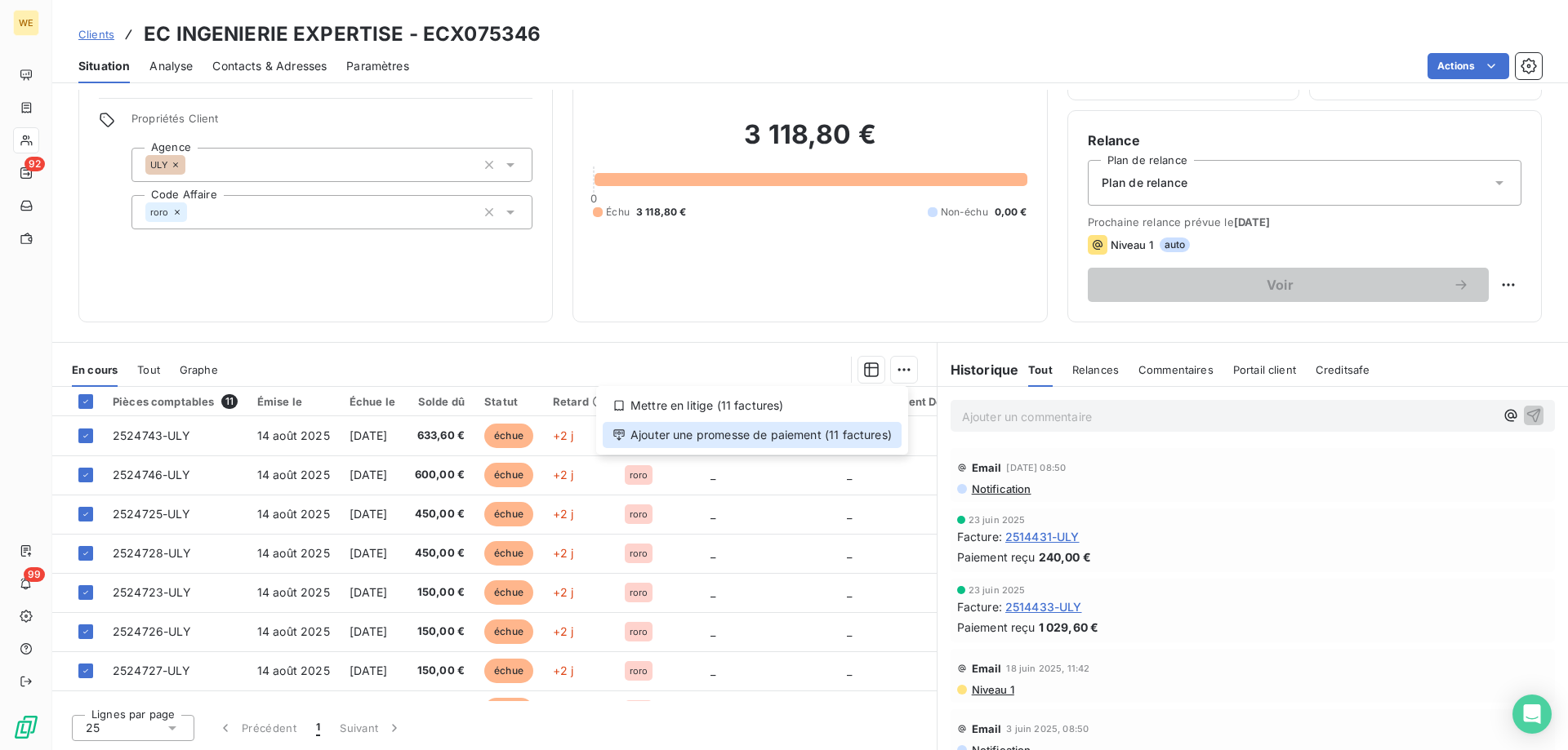
click at [862, 439] on div "Ajouter une promesse de paiement (11 factures)" at bounding box center [752, 435] width 299 height 26
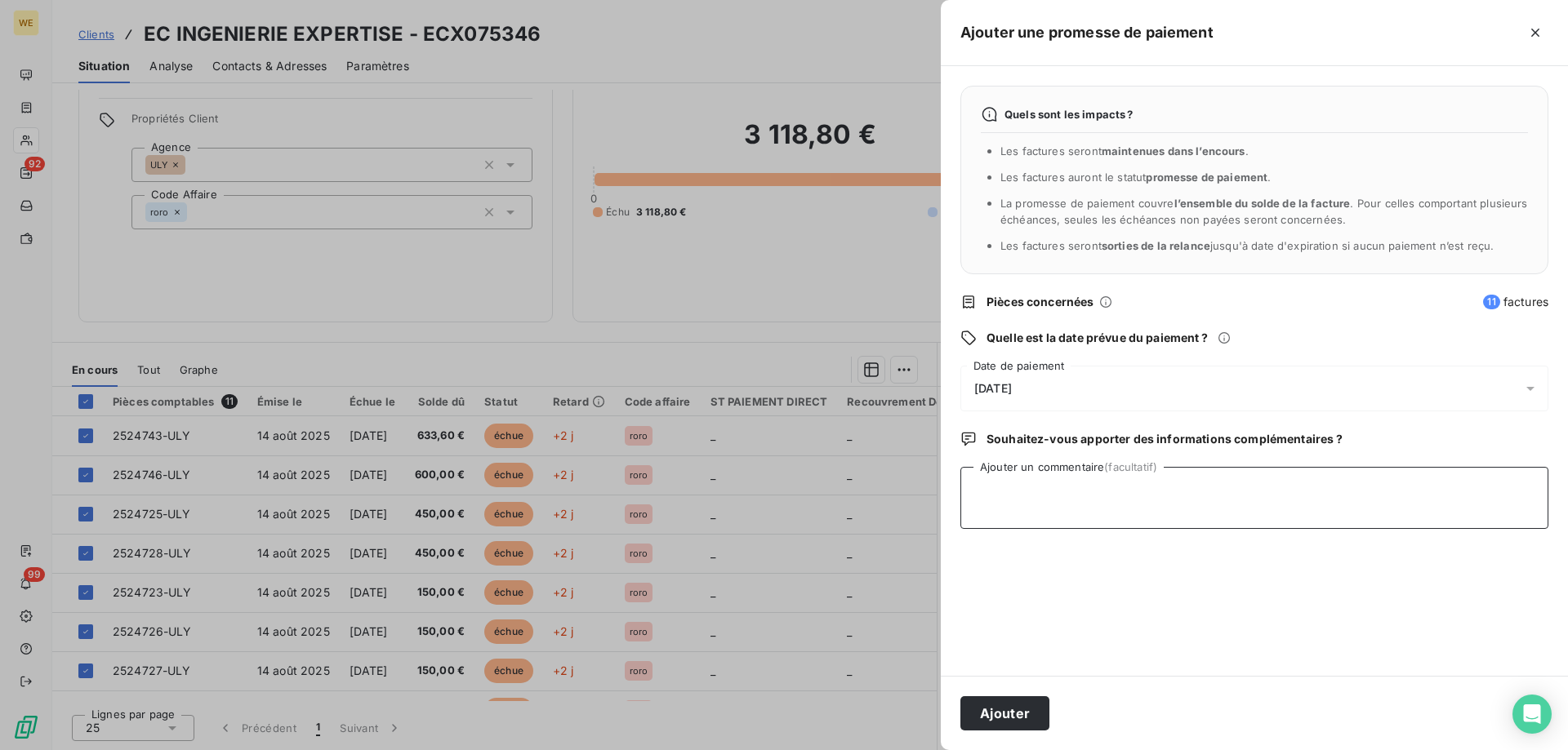
click at [1042, 503] on textarea "Ajouter un commentaire (facultatif)" at bounding box center [1254, 498] width 588 height 62
type textarea "[DATE]"
click at [1058, 382] on div "[DATE]" at bounding box center [1254, 388] width 588 height 46
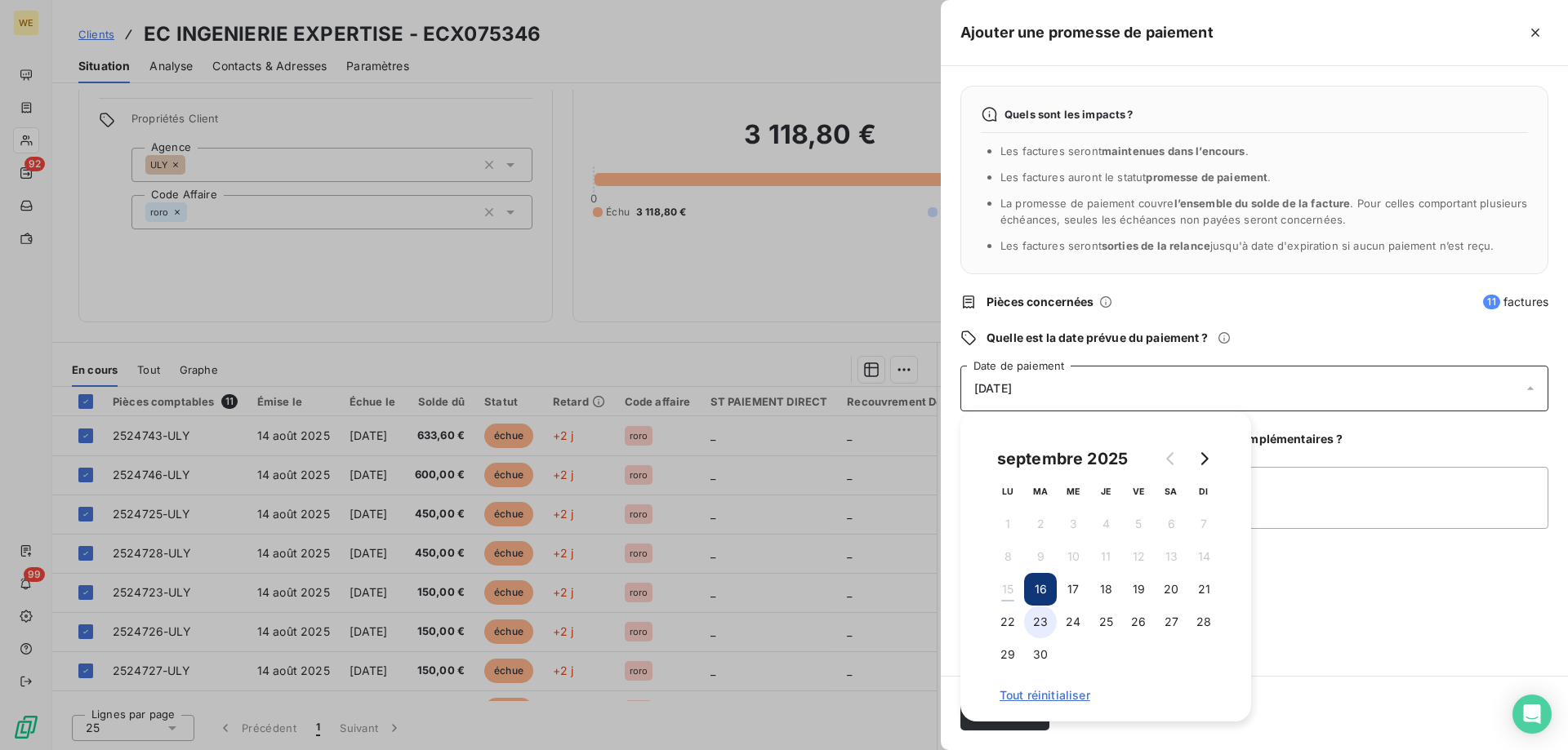
click at [1042, 624] on button "23" at bounding box center [1040, 622] width 33 height 33
click at [1331, 602] on div "Quels sont les impacts ? Les factures seront maintenues dans l’encours . Les fa…" at bounding box center [1255, 371] width 627 height 610
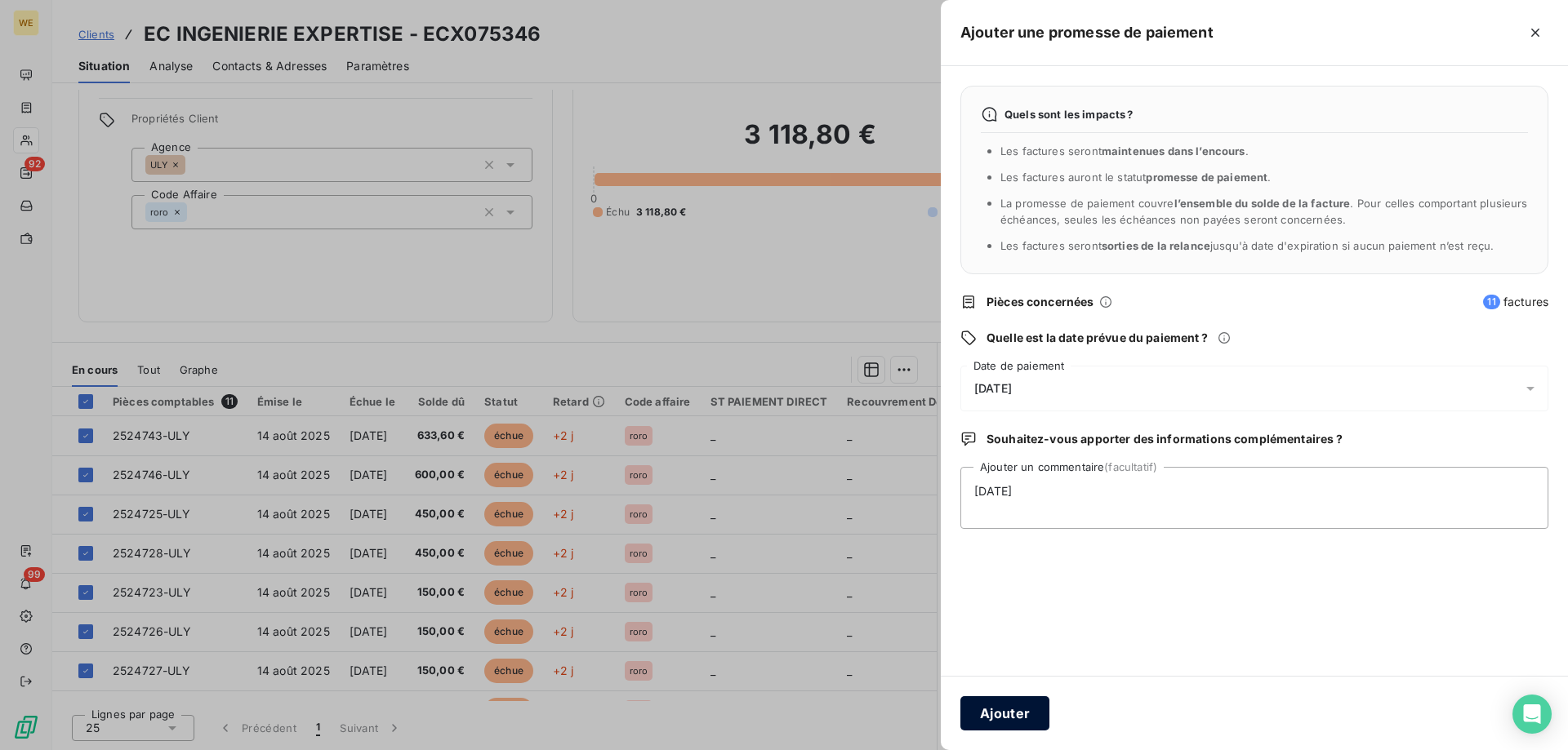
click at [1014, 709] on button "Ajouter" at bounding box center [1004, 714] width 89 height 35
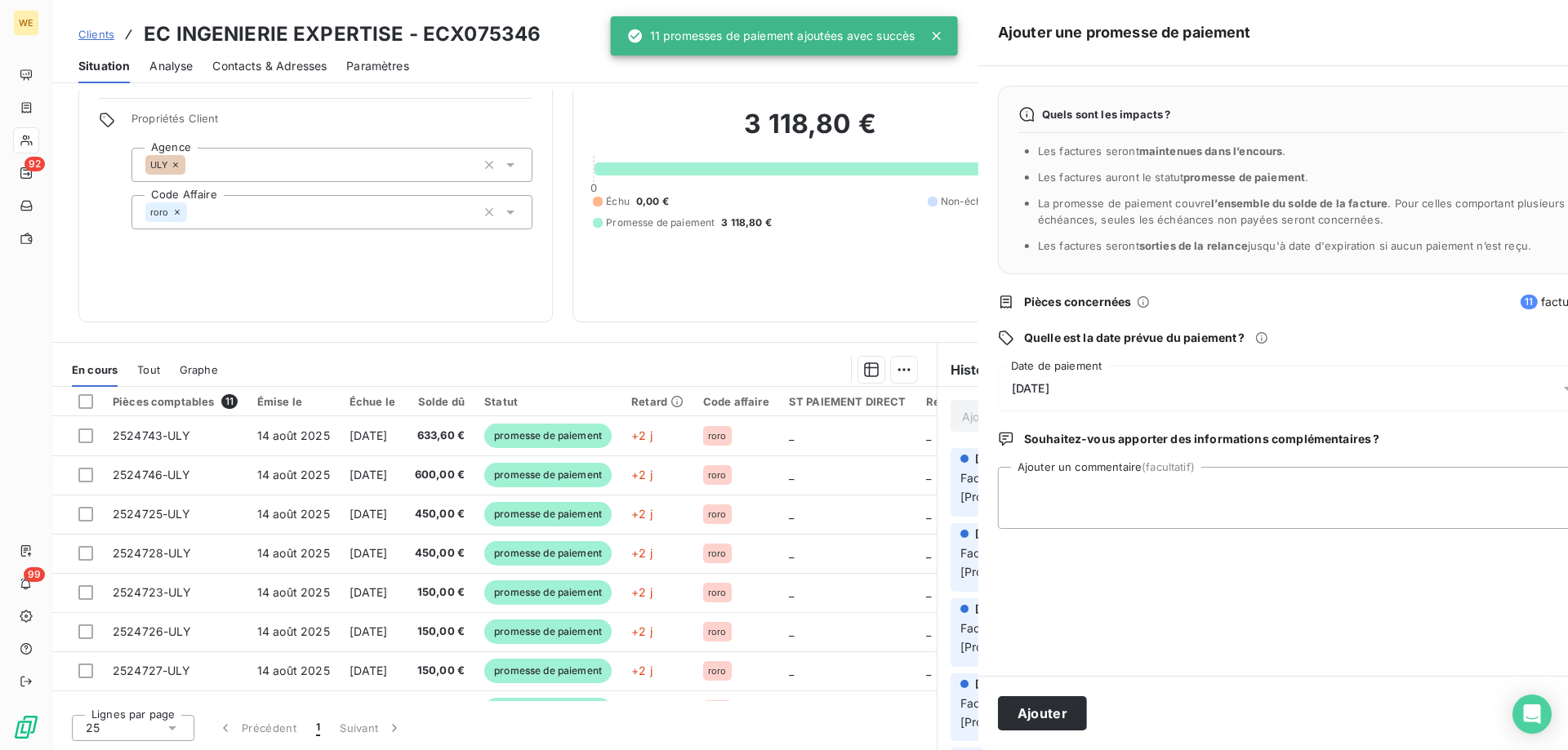
scroll to position [47, 0]
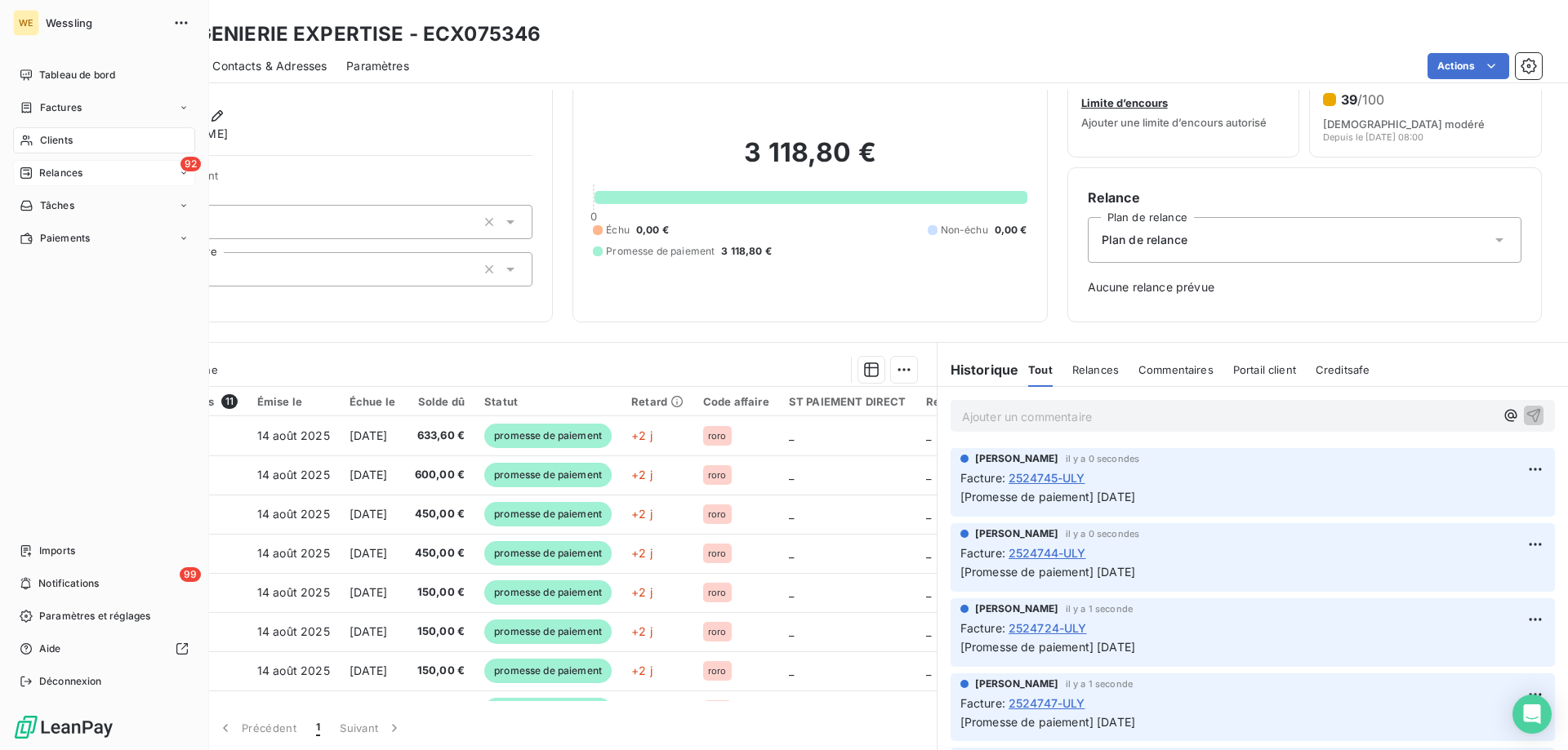
click at [59, 175] on span "Relances" at bounding box center [60, 173] width 43 height 15
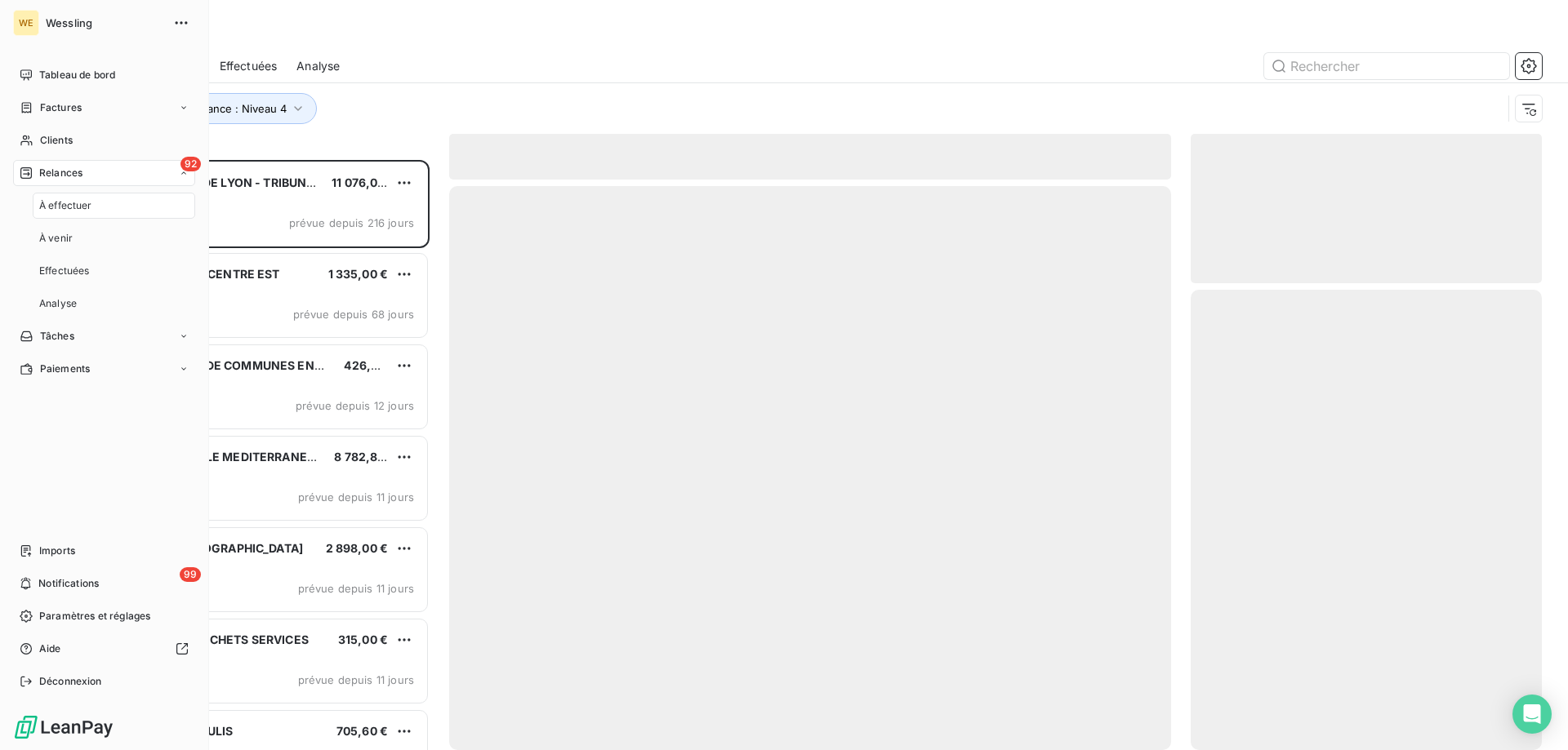
scroll to position [578, 339]
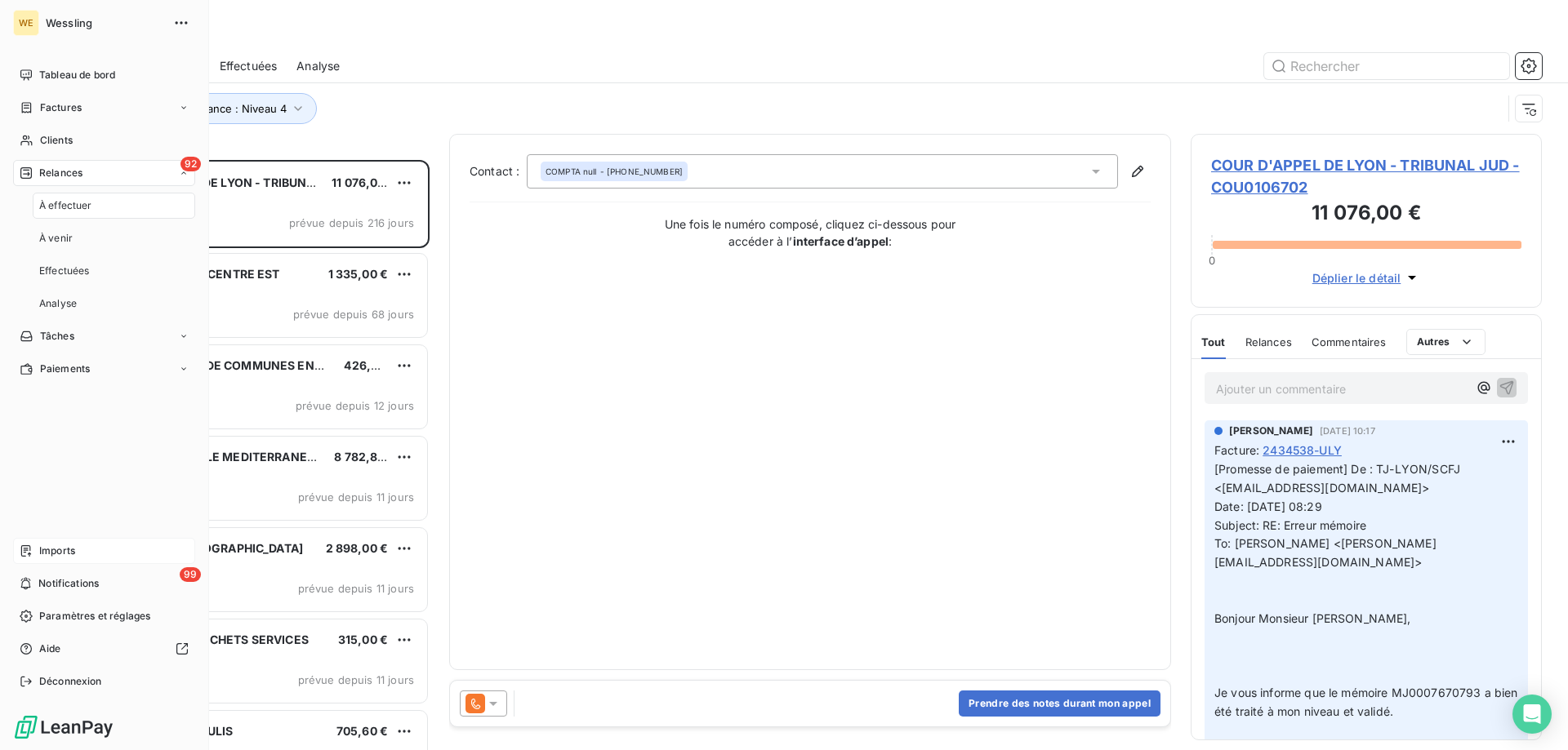
click at [54, 546] on span "Imports" at bounding box center [57, 551] width 36 height 15
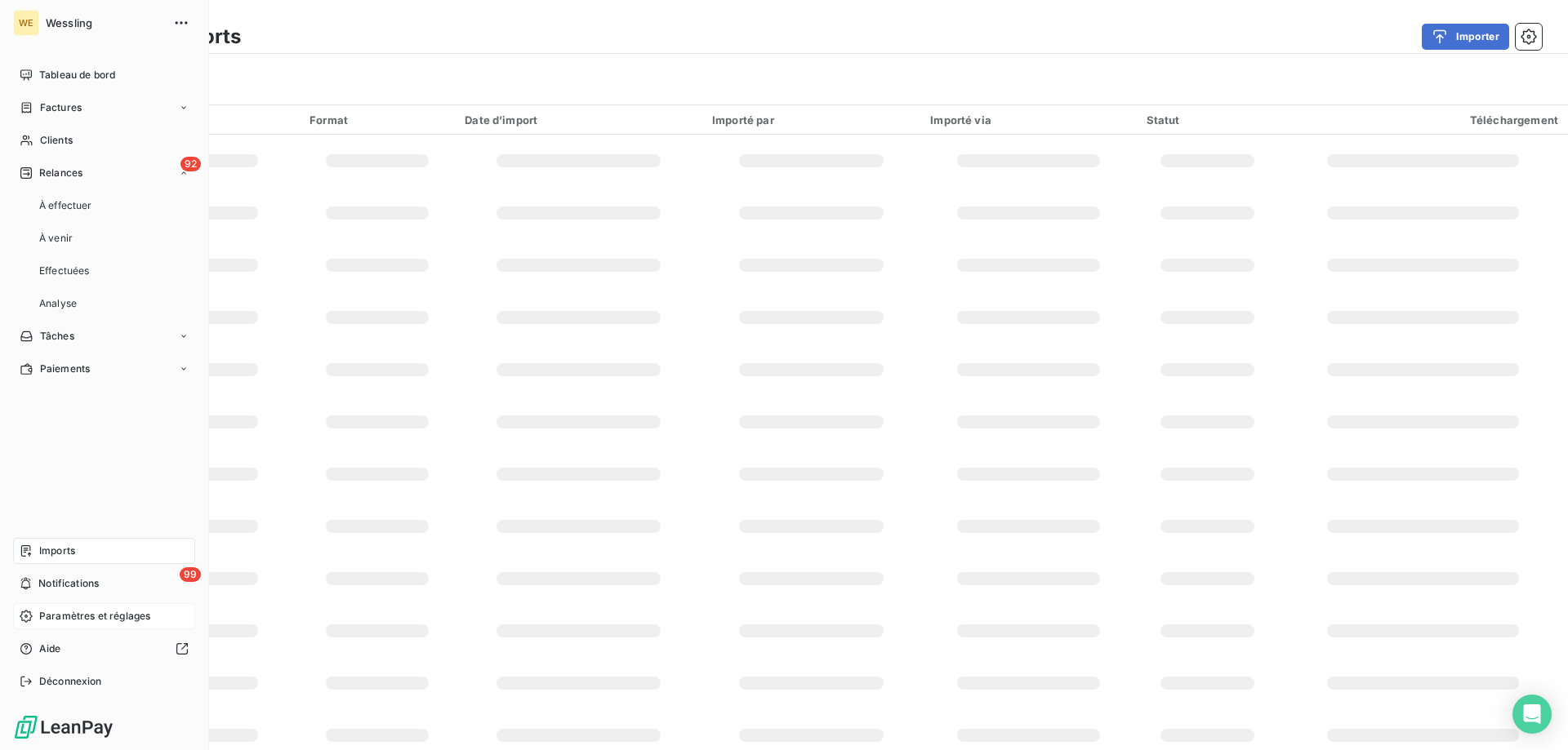
click at [81, 614] on span "Paramètres et réglages" at bounding box center [94, 616] width 111 height 15
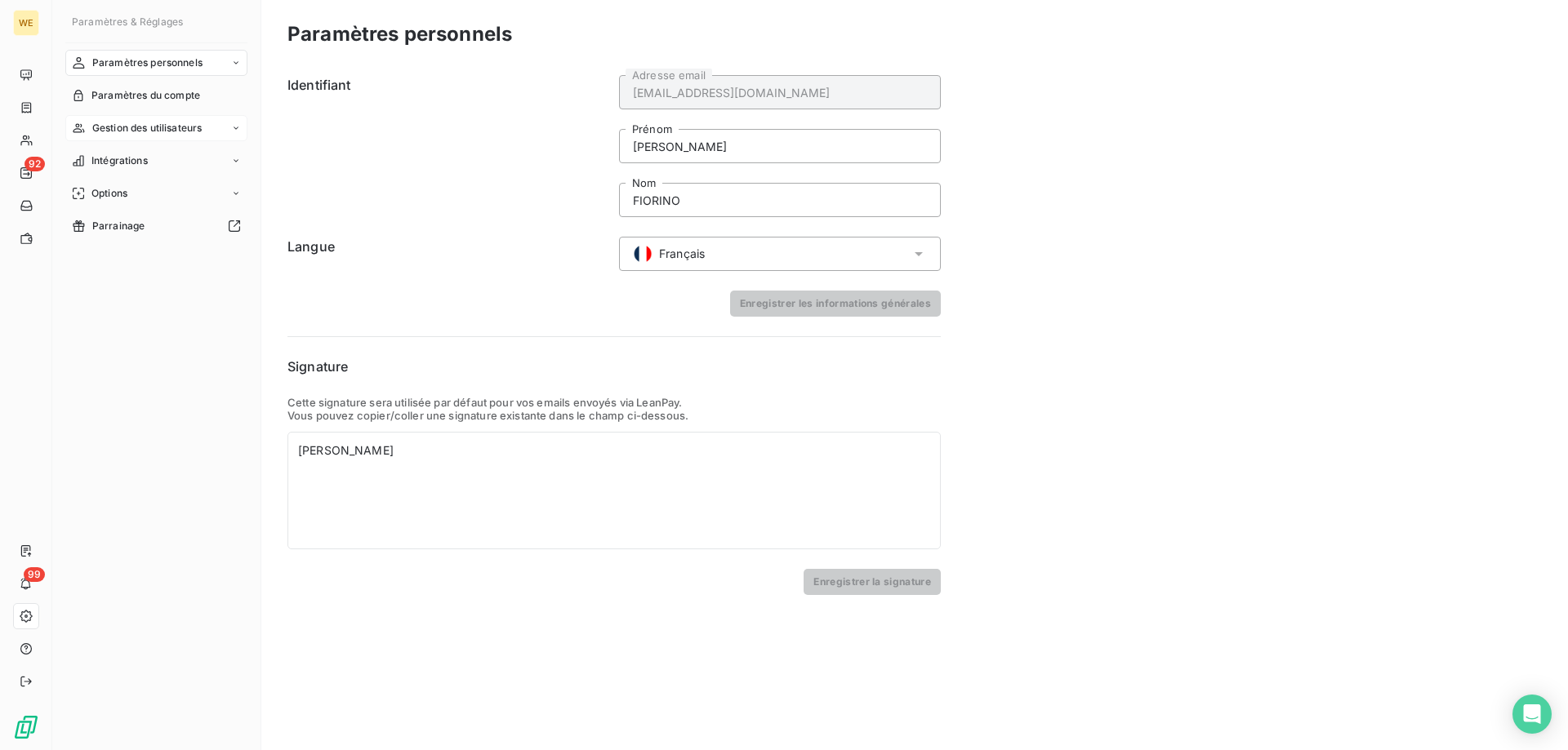
click at [149, 129] on span "Gestion des utilisateurs" at bounding box center [148, 128] width 111 height 15
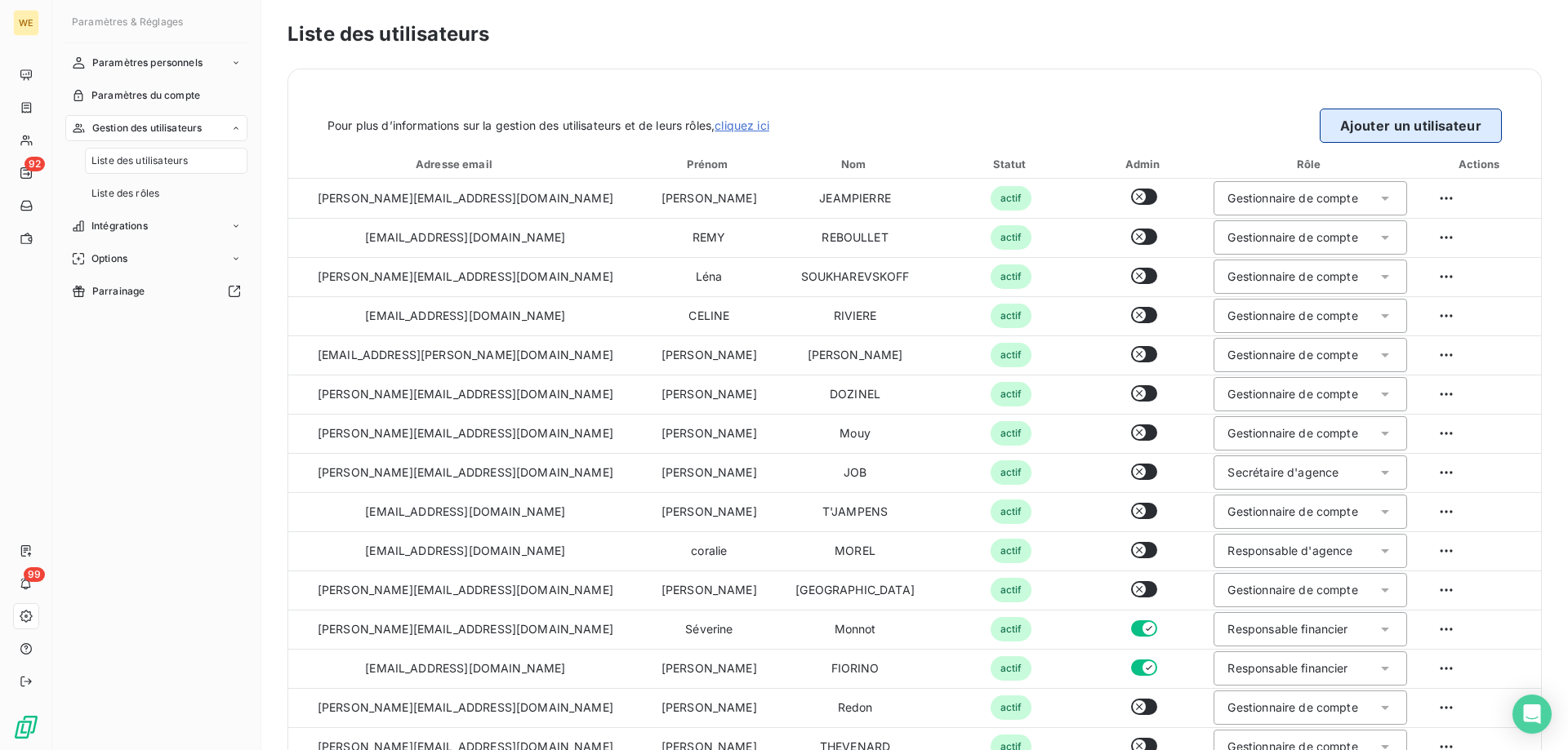
click at [1382, 117] on button "Ajouter un utilisateur" at bounding box center [1410, 126] width 182 height 35
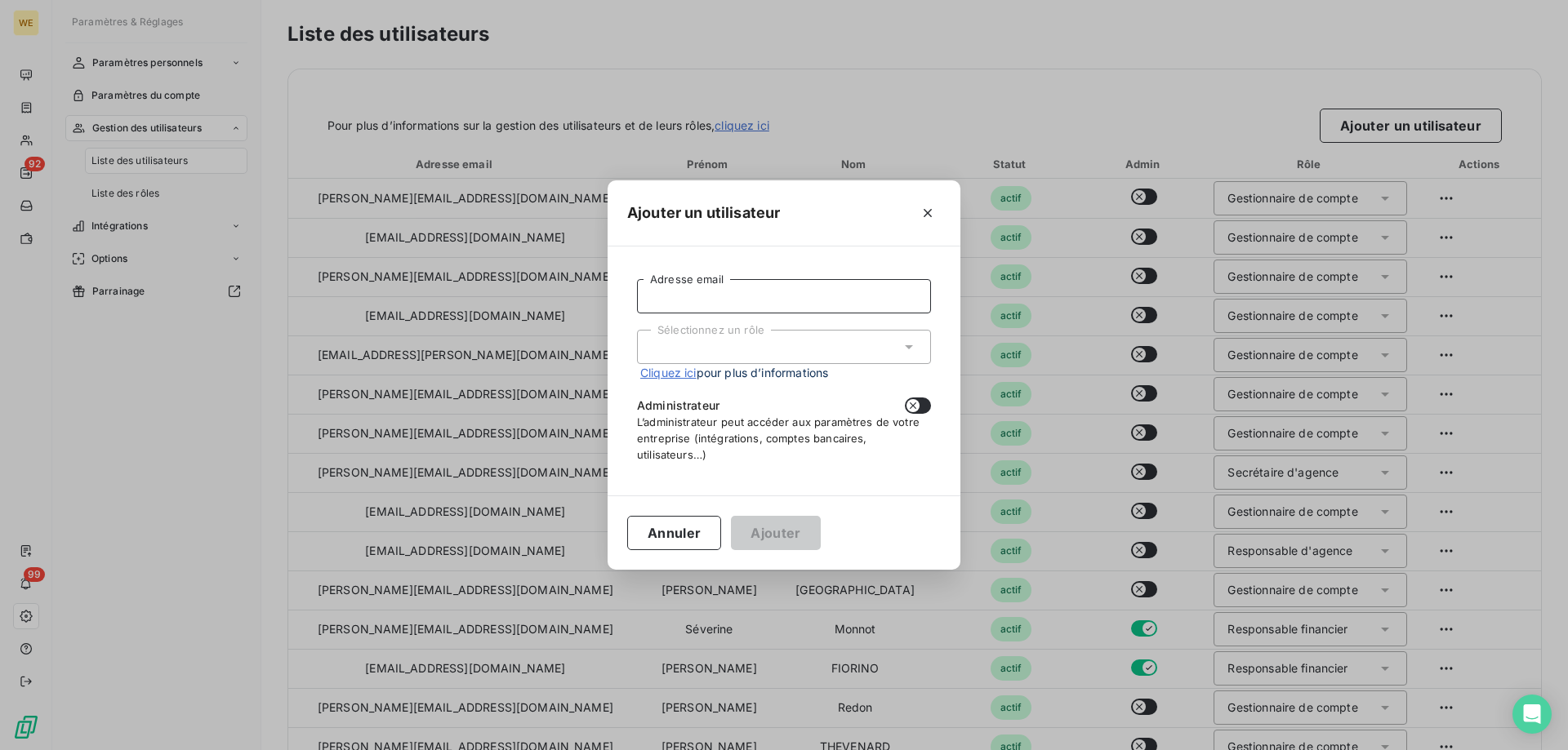
click at [683, 294] on input "Adresse email" at bounding box center [784, 296] width 294 height 35
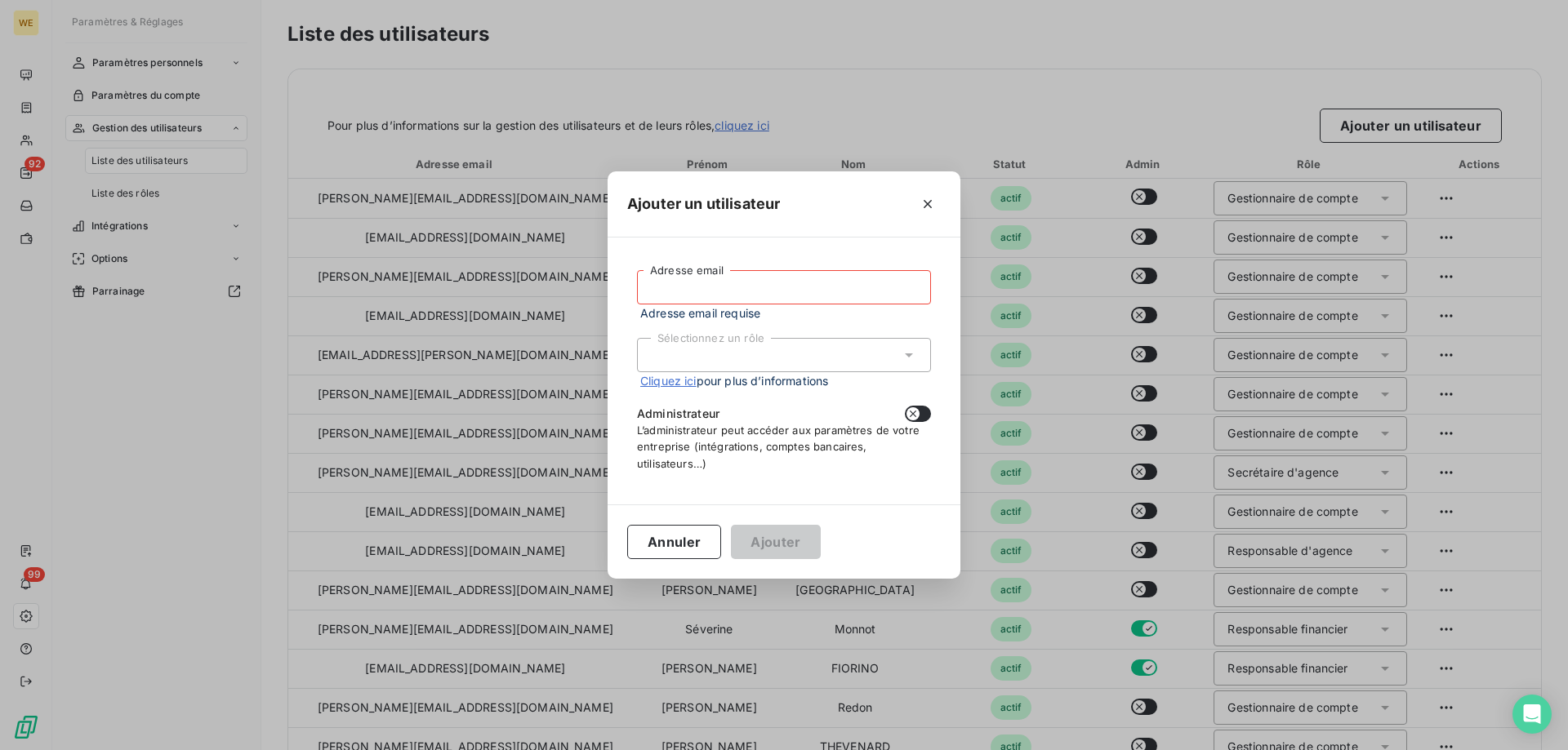
click at [739, 299] on input "Adresse email" at bounding box center [784, 287] width 294 height 35
paste input ""[PERSON_NAME]" <[PERSON_NAME][EMAIL_ADDRESS][DOMAIN_NAME]>"
drag, startPoint x: 734, startPoint y: 288, endPoint x: 580, endPoint y: 269, distance: 155.2
click at [580, 269] on div "Ajouter un utilisateur "[PERSON_NAME]" <[PERSON_NAME][EMAIL_ADDRESS][DOMAIN_NAM…" at bounding box center [784, 375] width 1568 height 750
click at [824, 287] on input "[PERSON_NAME][EMAIL_ADDRESS][DOMAIN_NAME]>" at bounding box center [784, 287] width 294 height 35
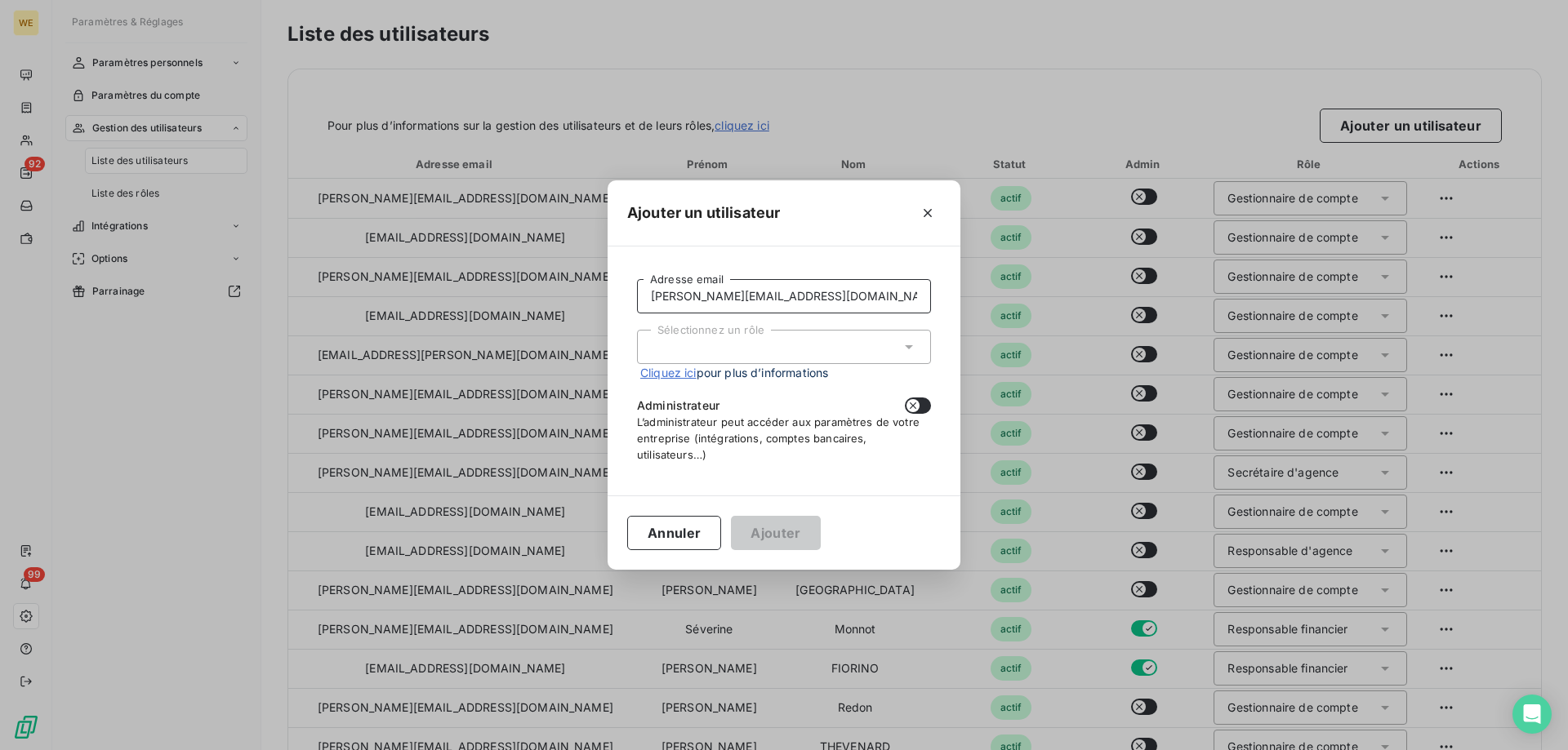
drag, startPoint x: 819, startPoint y: 299, endPoint x: 582, endPoint y: 270, distance: 238.8
click at [513, 258] on div "Ajouter un utilisateur [PERSON_NAME][EMAIL_ADDRESS][DOMAIN_NAME] Adresse email …" at bounding box center [784, 375] width 1568 height 750
type input "[PERSON_NAME][EMAIL_ADDRESS][DOMAIN_NAME]"
click at [678, 534] on button "Annuler" at bounding box center [673, 533] width 94 height 35
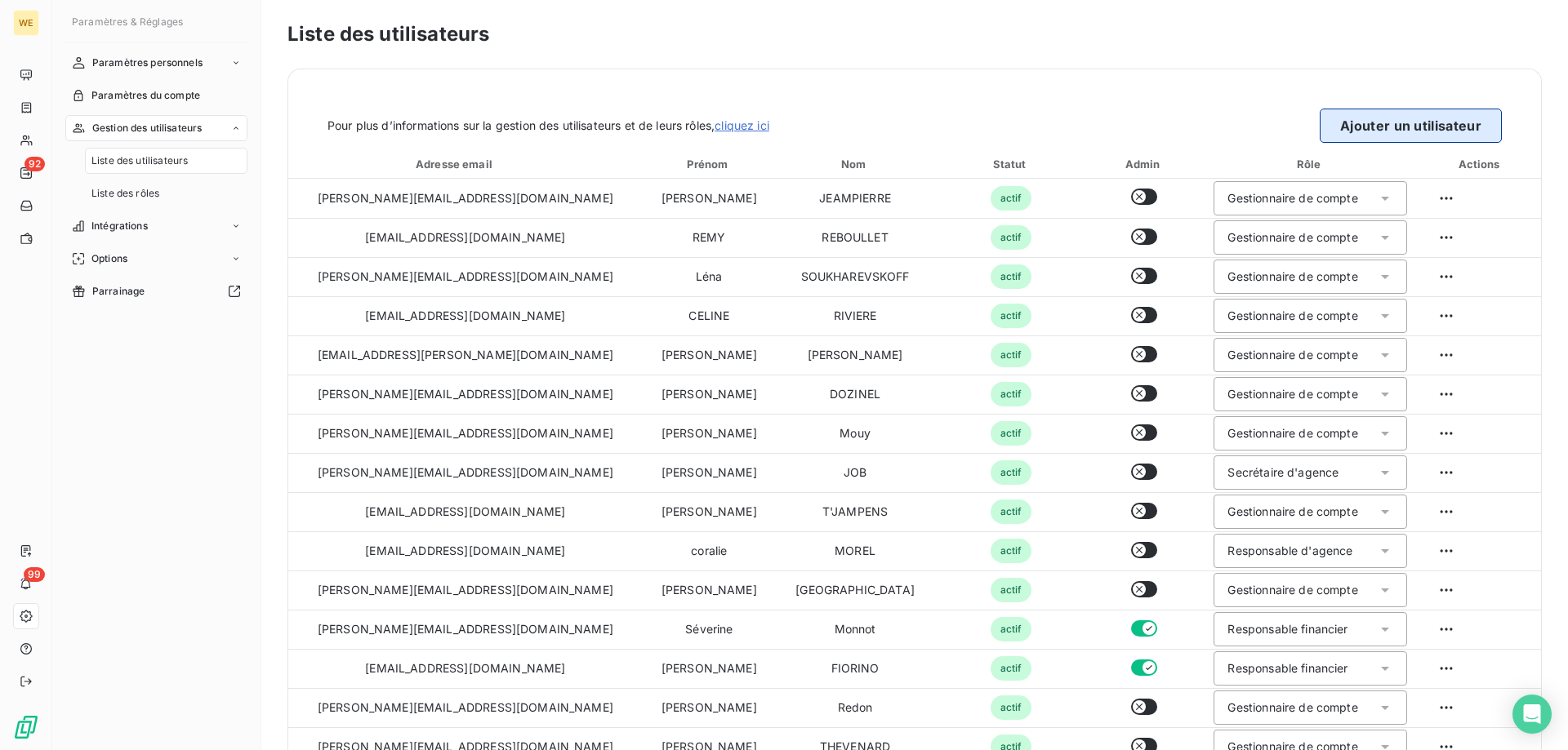
click at [1380, 130] on button "Ajouter un utilisateur" at bounding box center [1410, 126] width 182 height 35
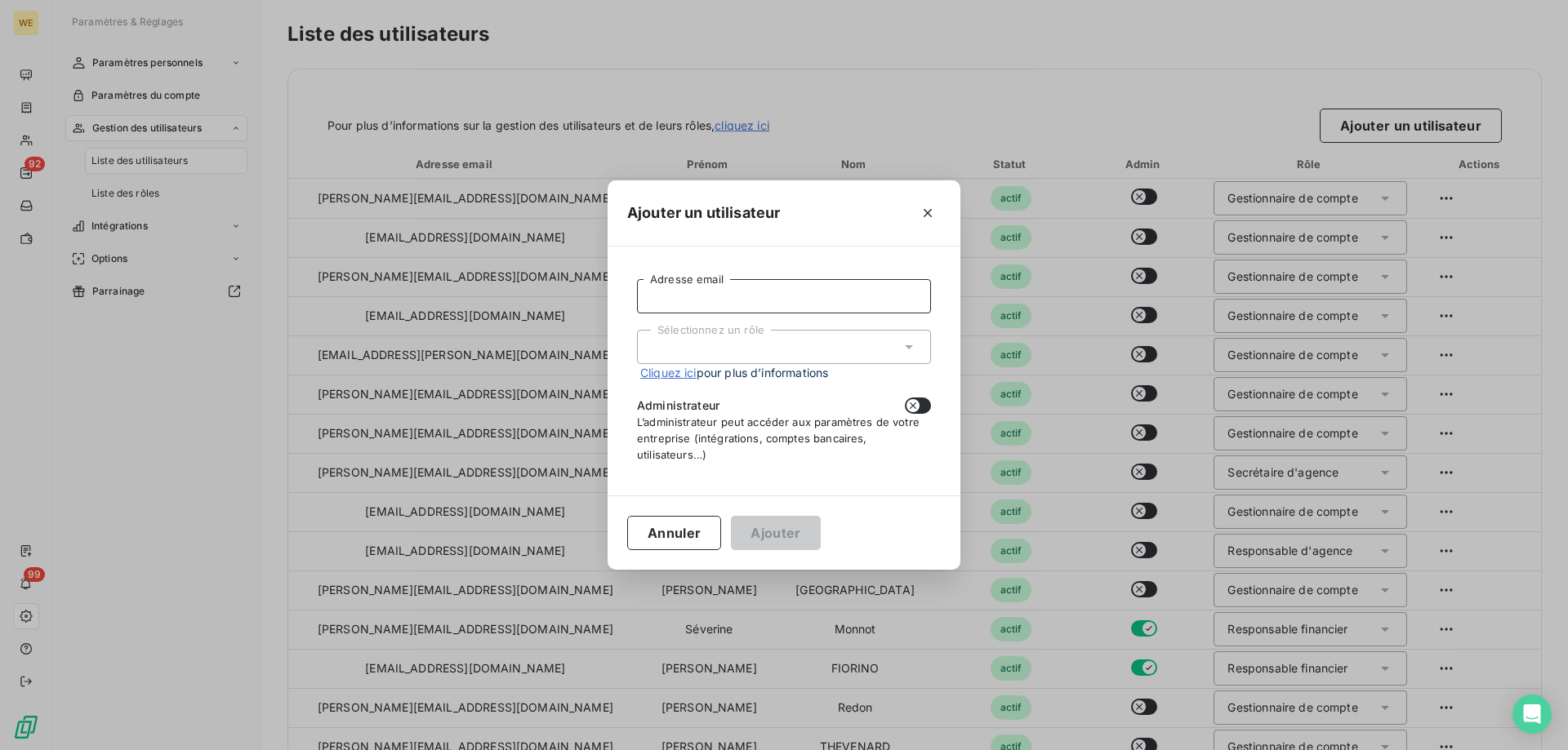
click at [681, 296] on input "Adresse email" at bounding box center [784, 296] width 294 height 35
paste input "[PERSON_NAME][EMAIL_ADDRESS][DOMAIN_NAME]"
type input "[PERSON_NAME][EMAIL_ADDRESS][DOMAIN_NAME]"
click at [700, 340] on div "Sélectionnez un rôle" at bounding box center [784, 347] width 294 height 35
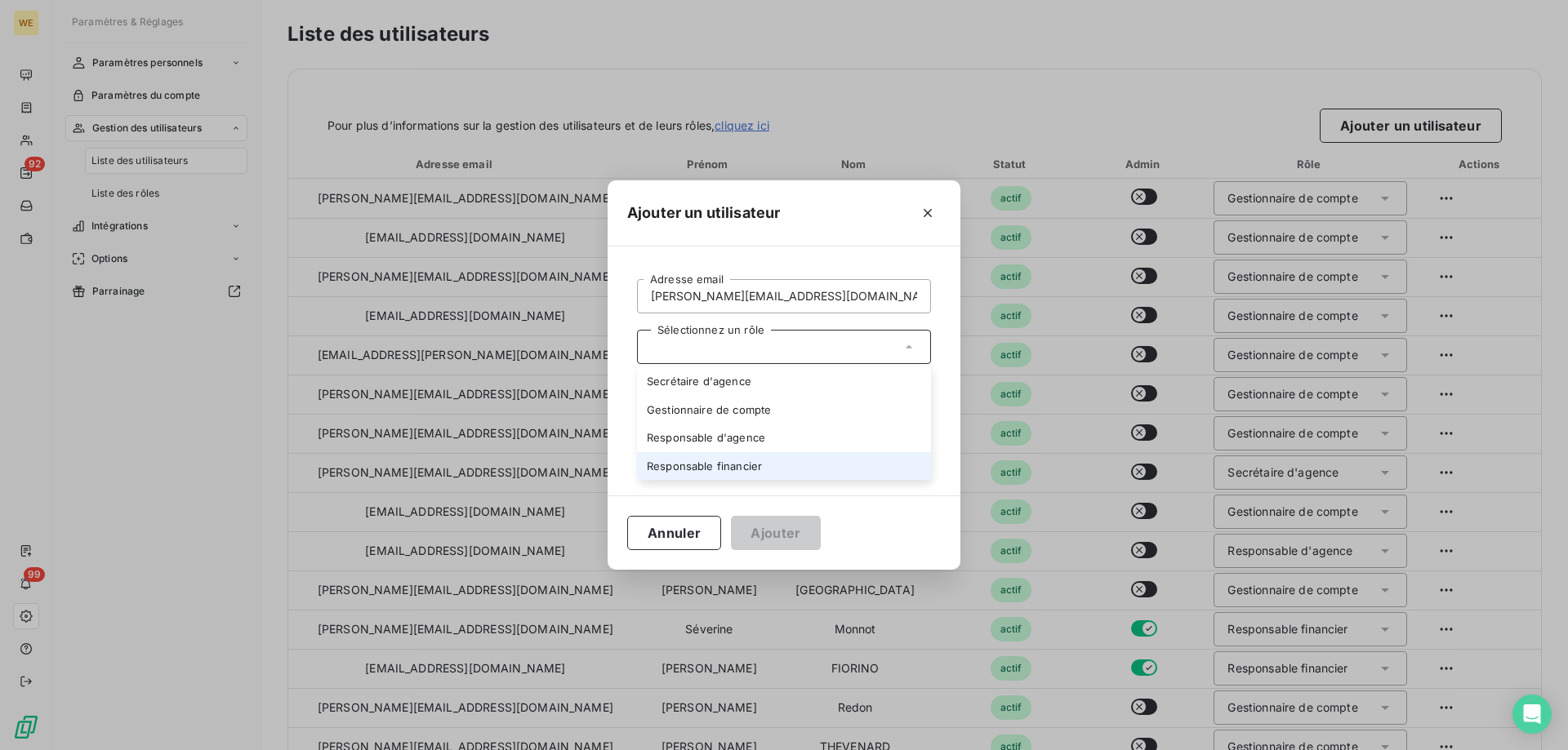
click at [694, 470] on li "Responsable financier" at bounding box center [784, 466] width 294 height 28
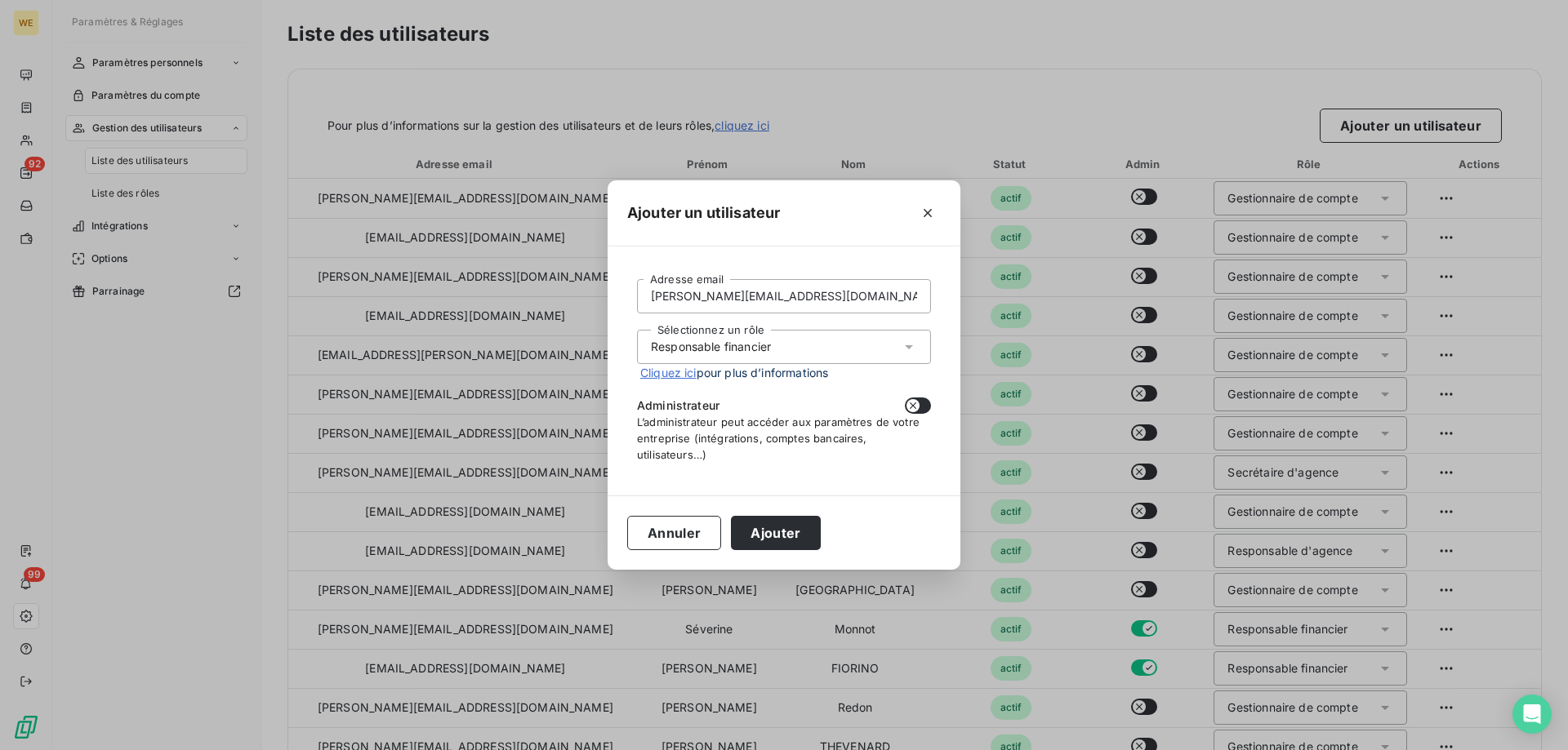
drag, startPoint x: 911, startPoint y: 404, endPoint x: 914, endPoint y: 413, distance: 9.5
click at [912, 404] on icon "button" at bounding box center [913, 406] width 13 height 13
checkbox input "true"
click at [756, 534] on button "Ajouter" at bounding box center [775, 533] width 89 height 35
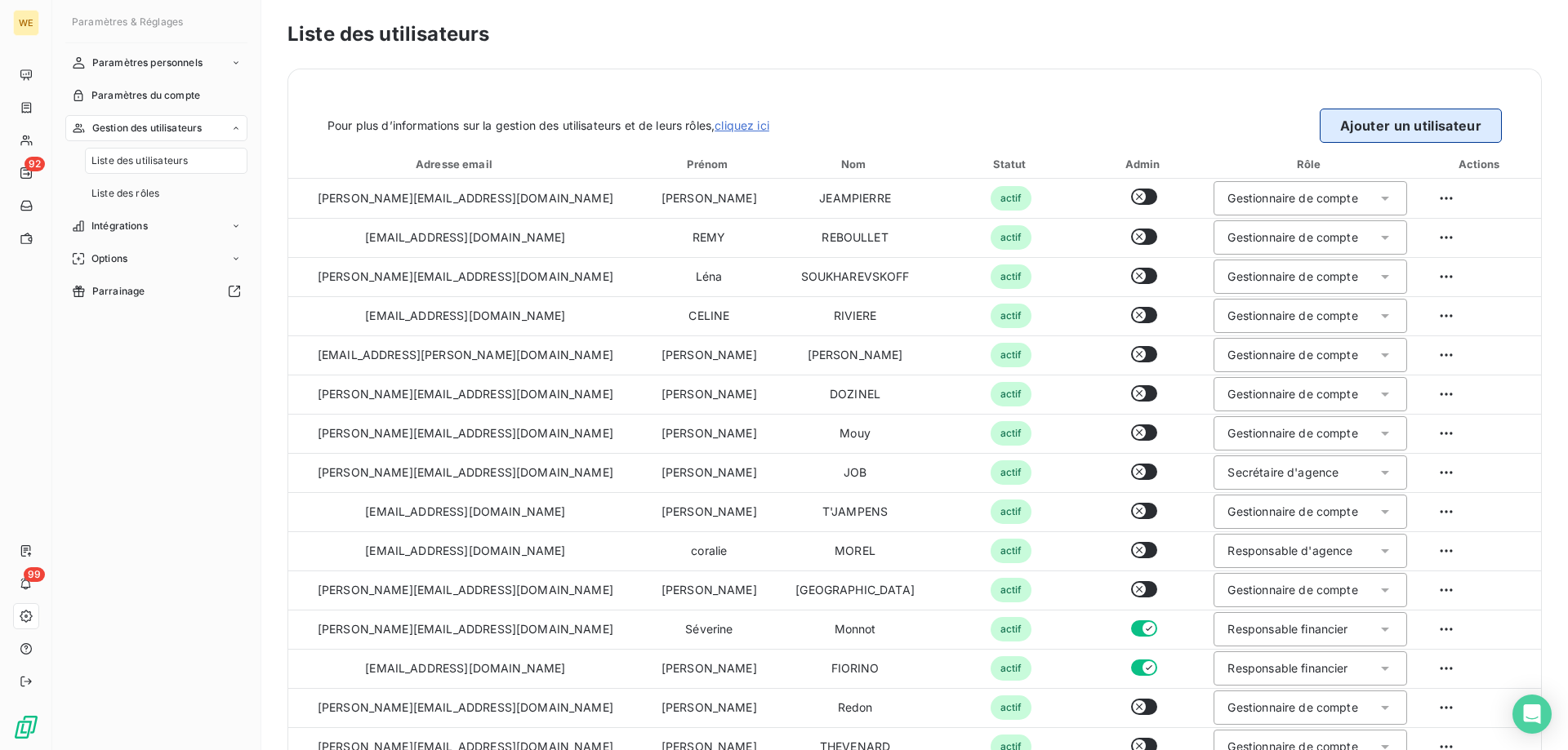
click at [1457, 114] on button "Ajouter un utilisateur" at bounding box center [1410, 126] width 182 height 35
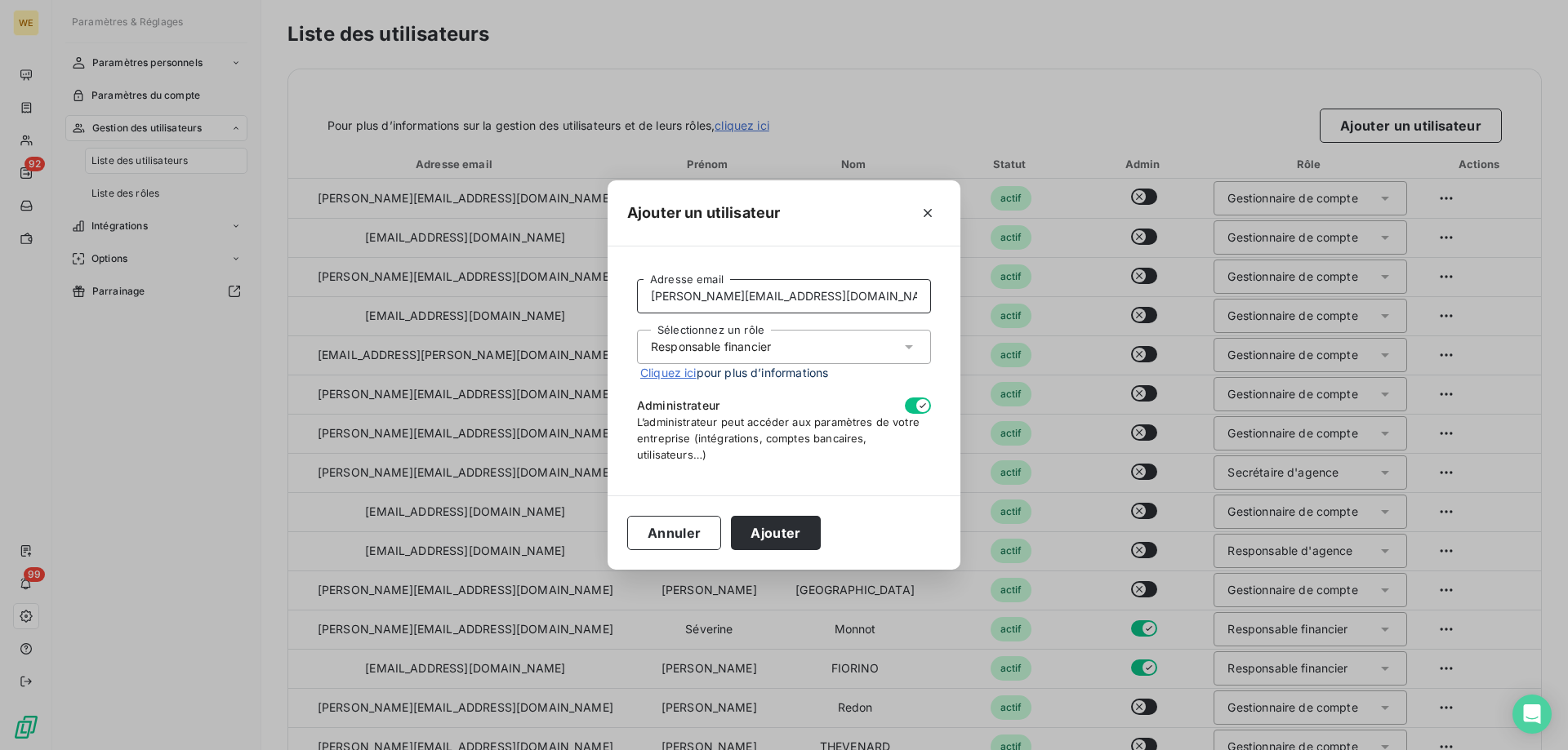
drag, startPoint x: 711, startPoint y: 296, endPoint x: 670, endPoint y: 300, distance: 41.2
click at [617, 294] on div "[PERSON_NAME][EMAIL_ADDRESS][DOMAIN_NAME] Adresse email Sélectionnez un rôle Re…" at bounding box center [784, 371] width 353 height 249
drag, startPoint x: 716, startPoint y: 298, endPoint x: 556, endPoint y: 292, distance: 160.1
click at [556, 292] on div "Ajouter un utilisateur [PERSON_NAME][EMAIL_ADDRESS][DOMAIN_NAME] Adresse email …" at bounding box center [784, 375] width 1568 height 750
type input "[EMAIL_ADDRESS][DOMAIN_NAME]"
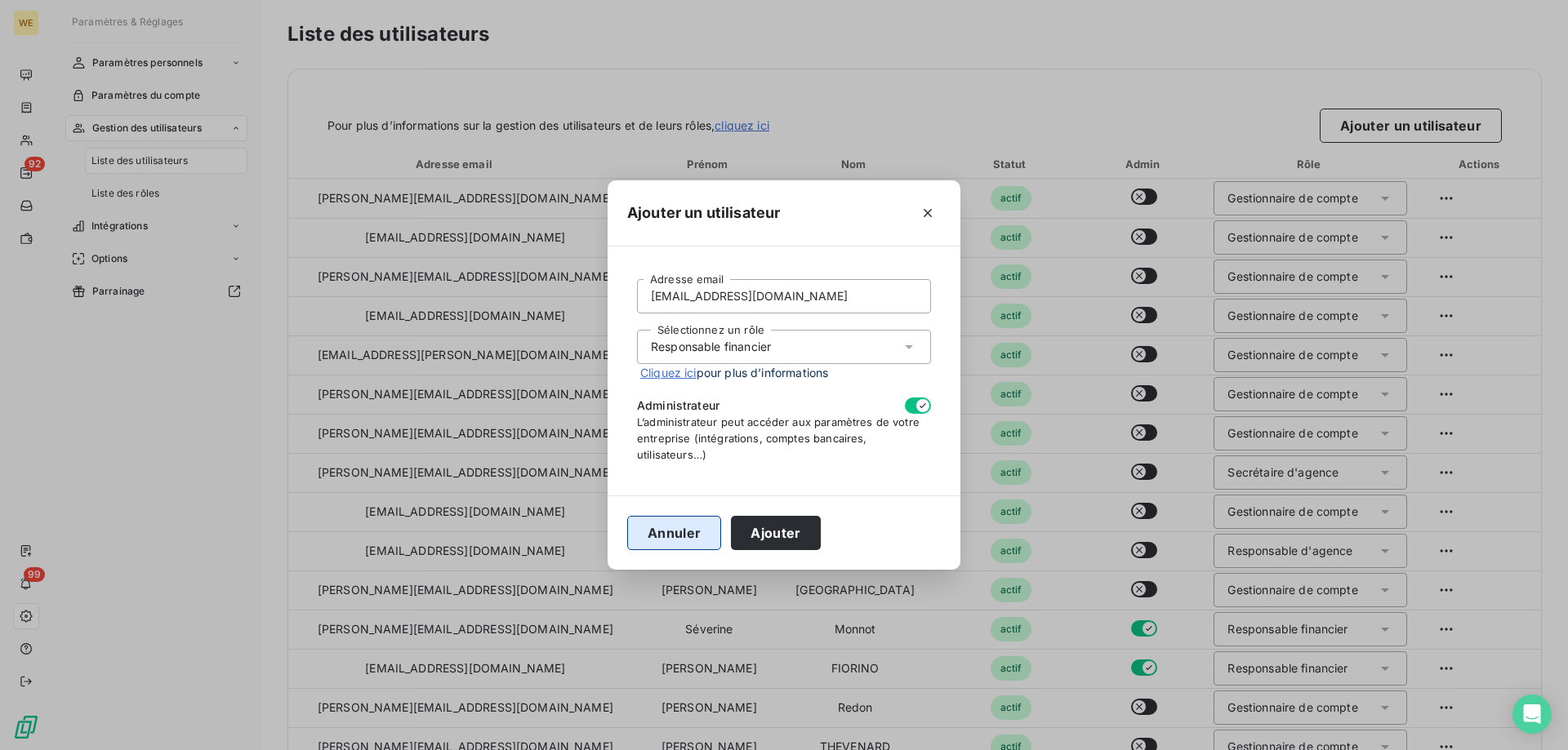
click at [672, 537] on button "Annuler" at bounding box center [673, 533] width 94 height 35
checkbox input "false"
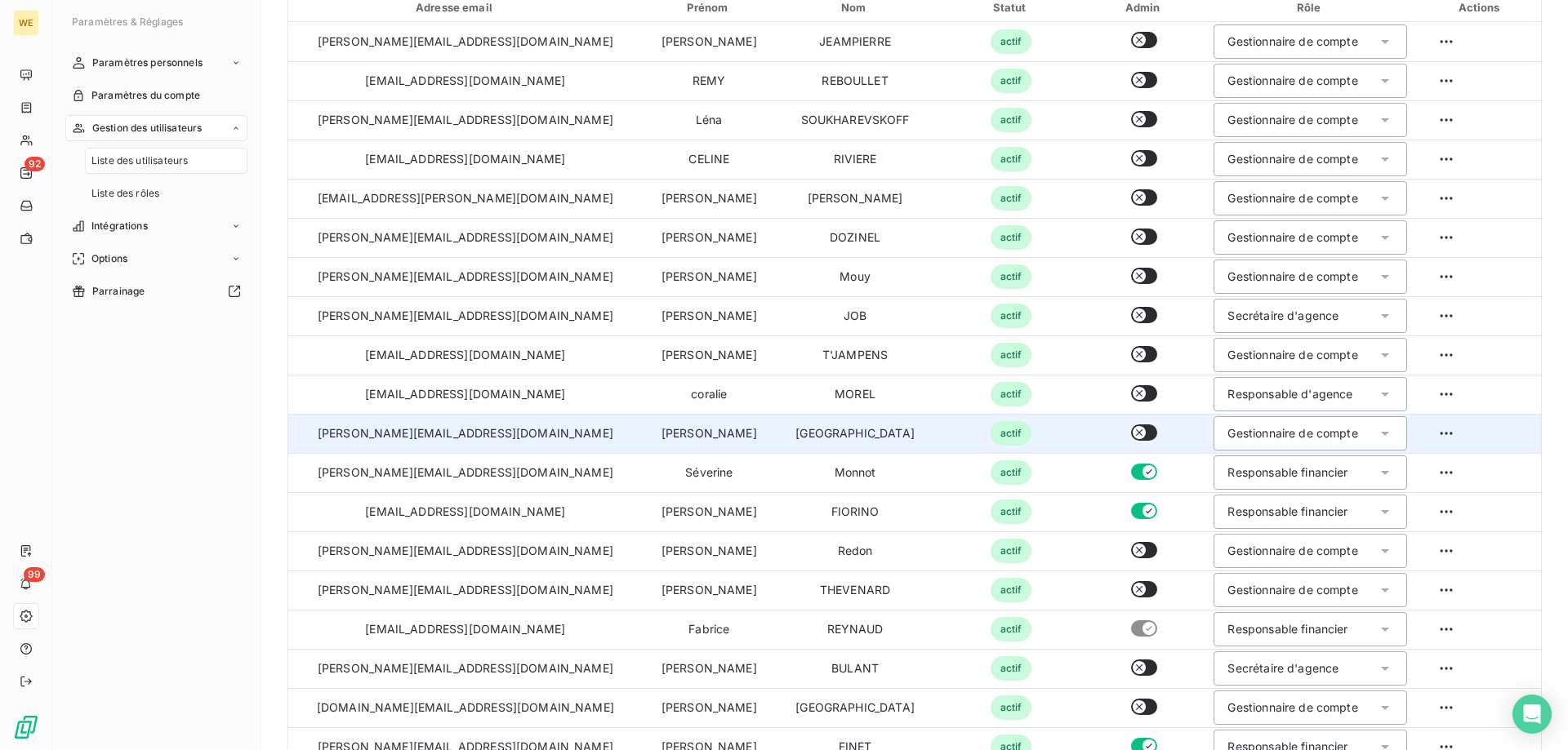
scroll to position [163, 0]
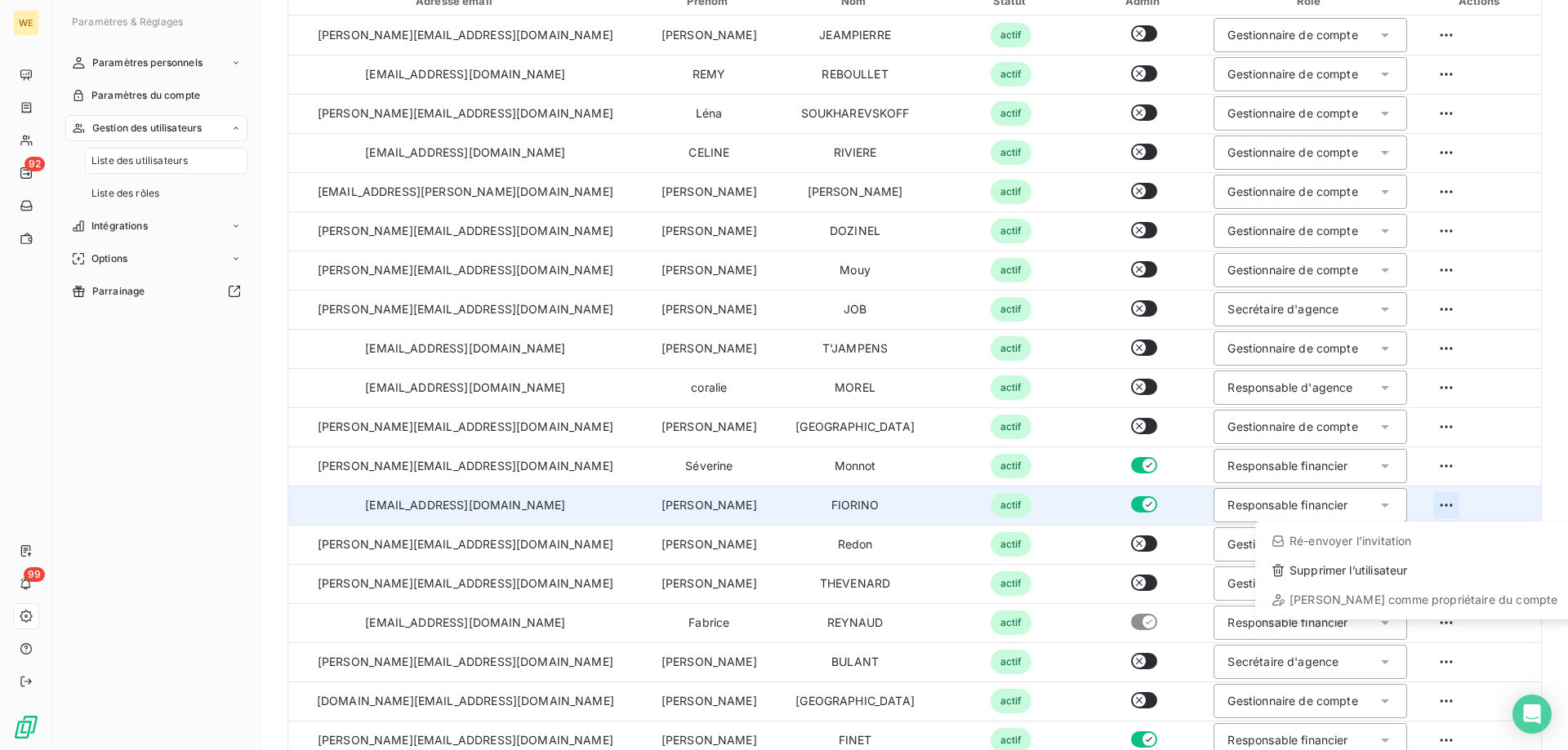
click at [1429, 501] on html "WE 92 99 Paramètres & Réglages Paramètres personnels Paramètres du compte Gesti…" at bounding box center [784, 375] width 1568 height 750
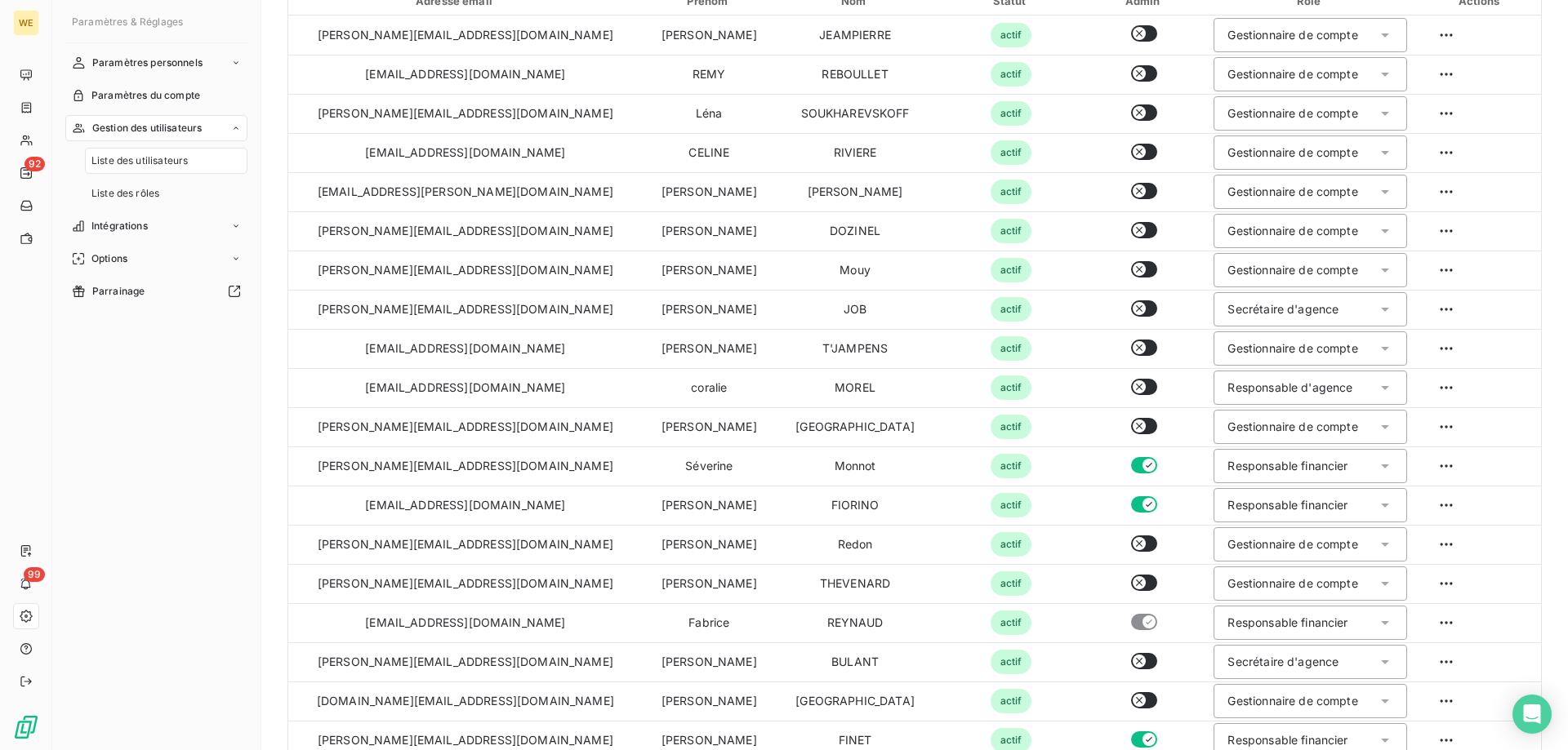
click at [1417, 505] on html "WE 92 99 Paramètres & Réglages Paramètres personnels Paramètres du compte Gesti…" at bounding box center [784, 375] width 1568 height 750
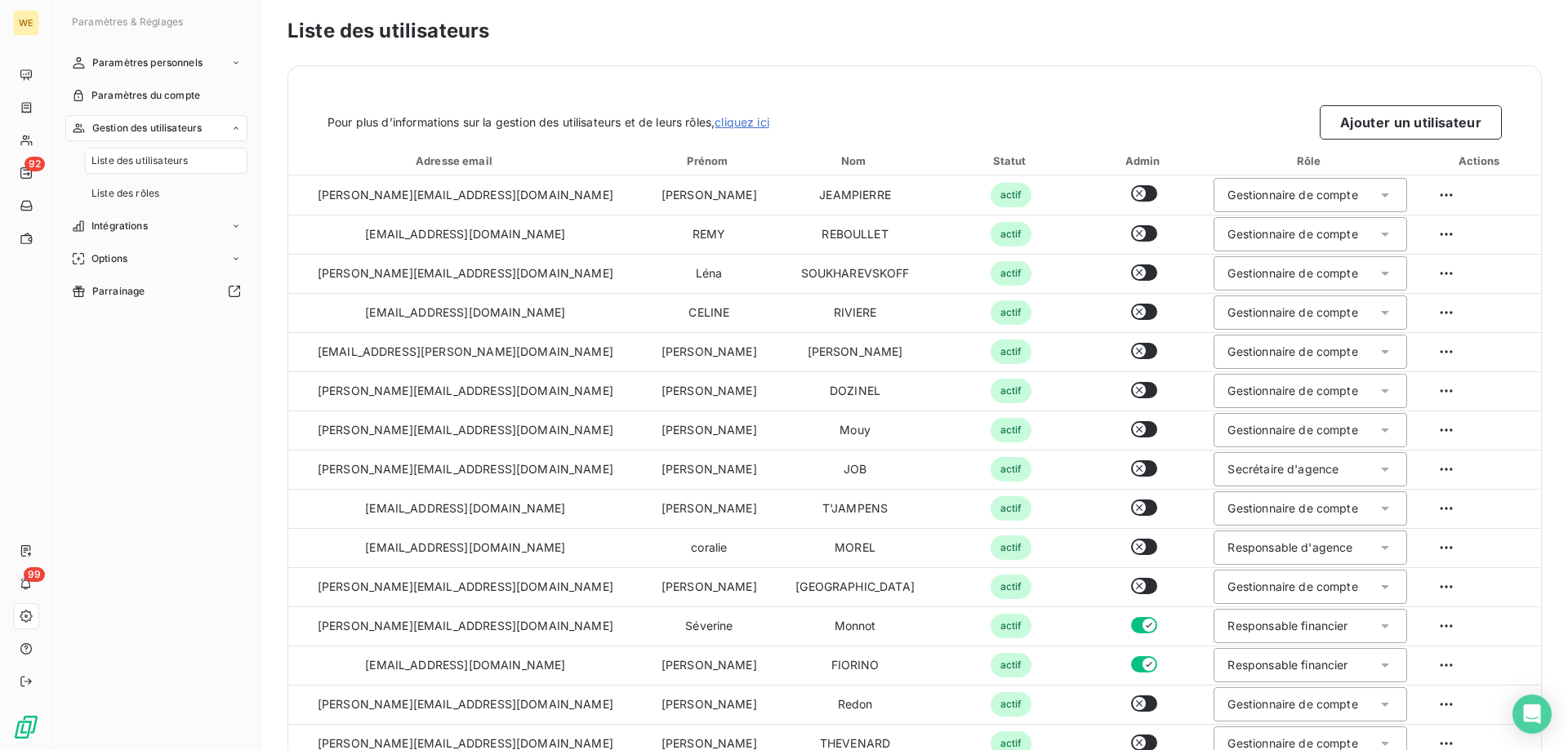
scroll to position [0, 0]
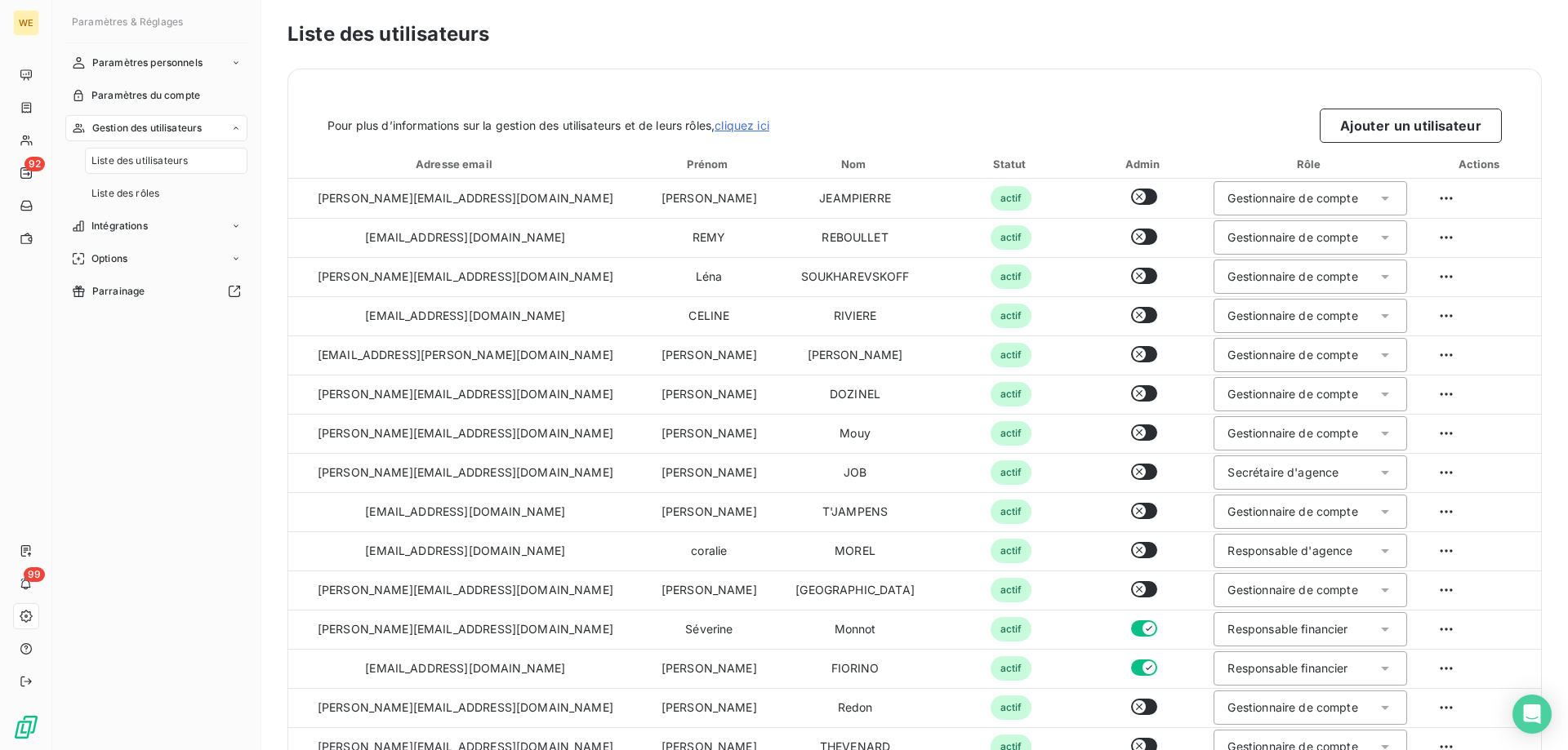
drag, startPoint x: 1559, startPoint y: 240, endPoint x: 1567, endPoint y: 35, distance: 205.2
click at [1567, 35] on html "WE 92 99 Paramètres & Réglages Paramètres personnels Paramètres du compte Gesti…" at bounding box center [784, 375] width 1568 height 750
click at [1402, 124] on button "Ajouter un utilisateur" at bounding box center [1410, 126] width 182 height 35
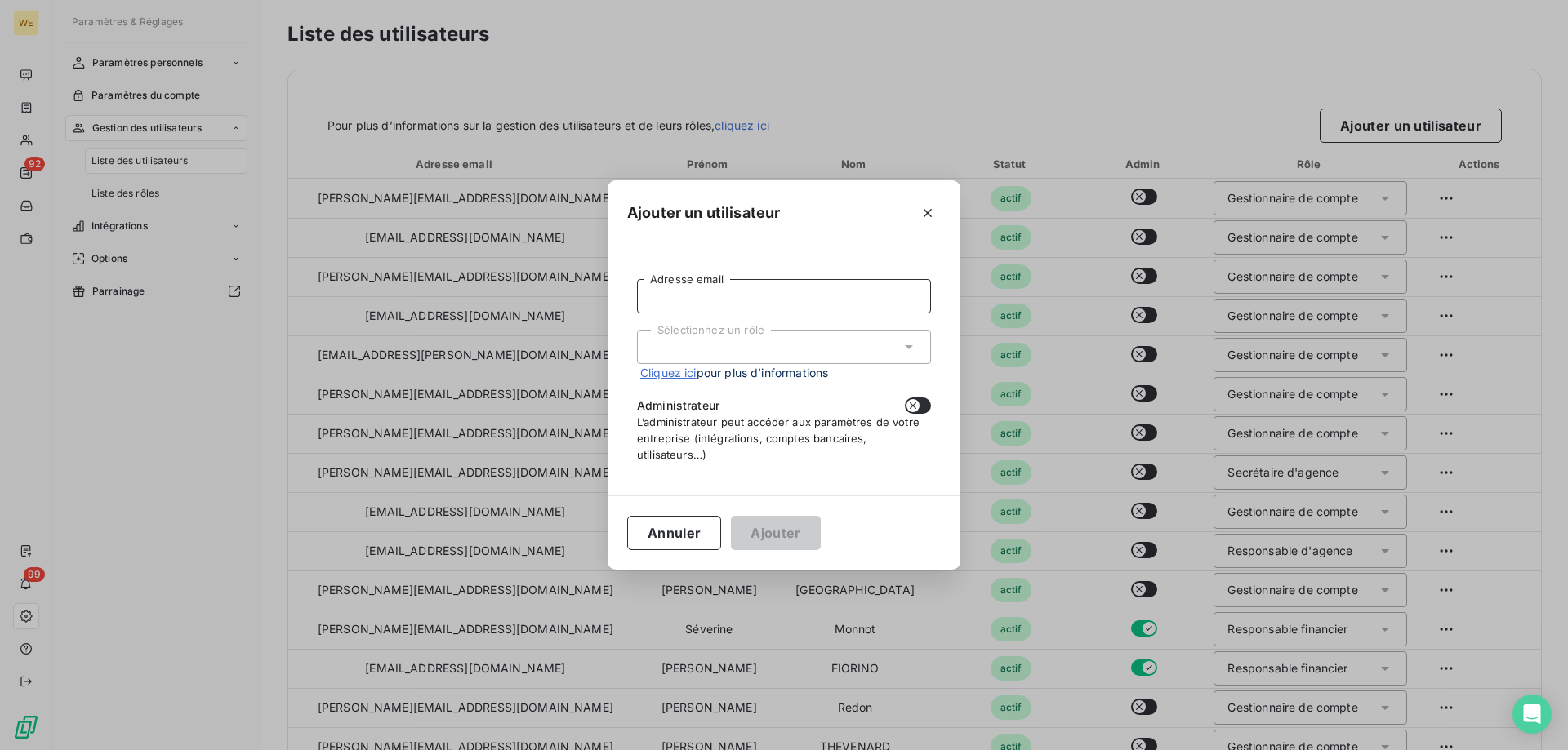
click at [676, 300] on input "Adresse email" at bounding box center [784, 296] width 294 height 35
type input "[EMAIL_ADDRESS][DOMAIN_NAME]"
click at [709, 350] on div "Sélectionnez un rôle" at bounding box center [784, 347] width 294 height 35
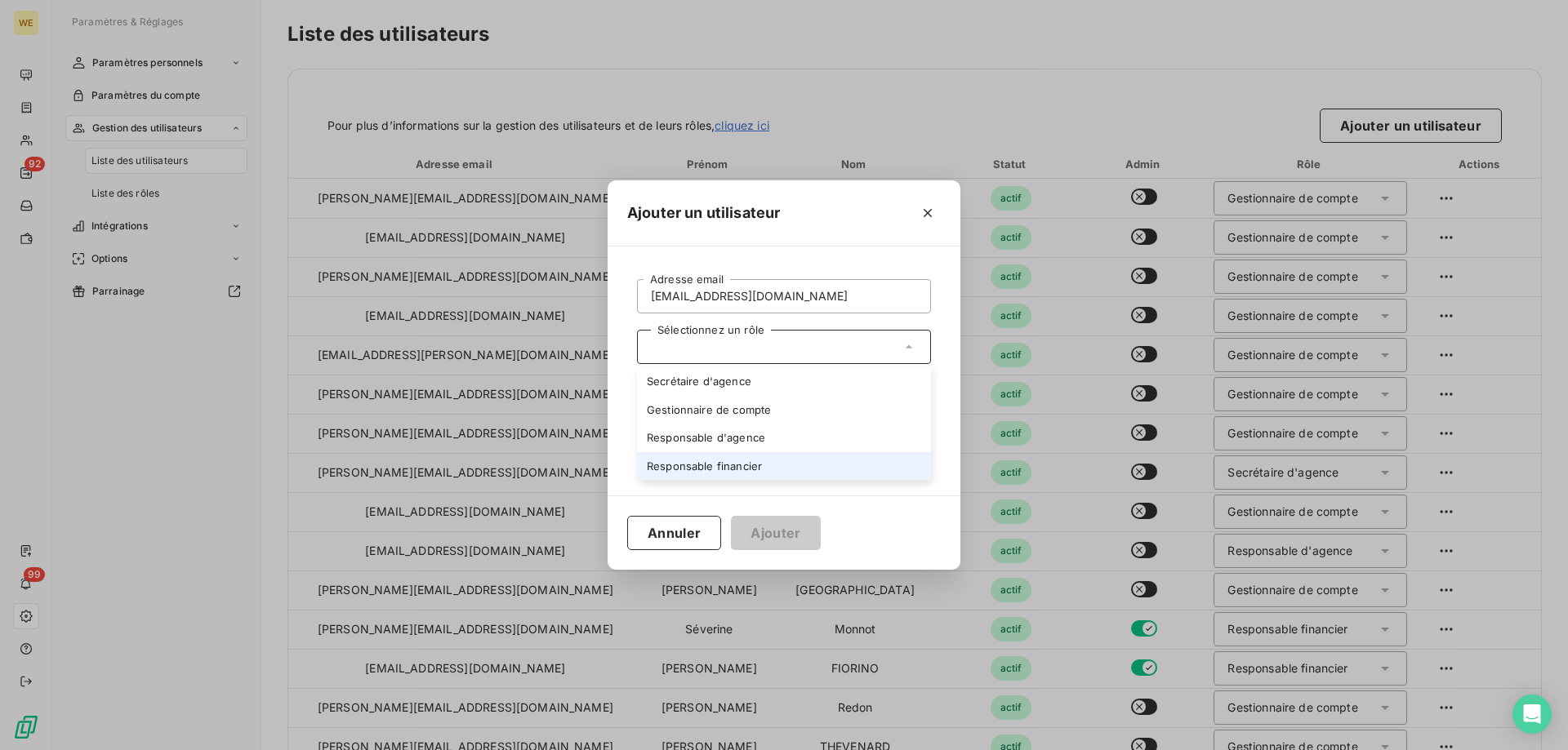
click at [718, 469] on li "Responsable financier" at bounding box center [784, 466] width 294 height 28
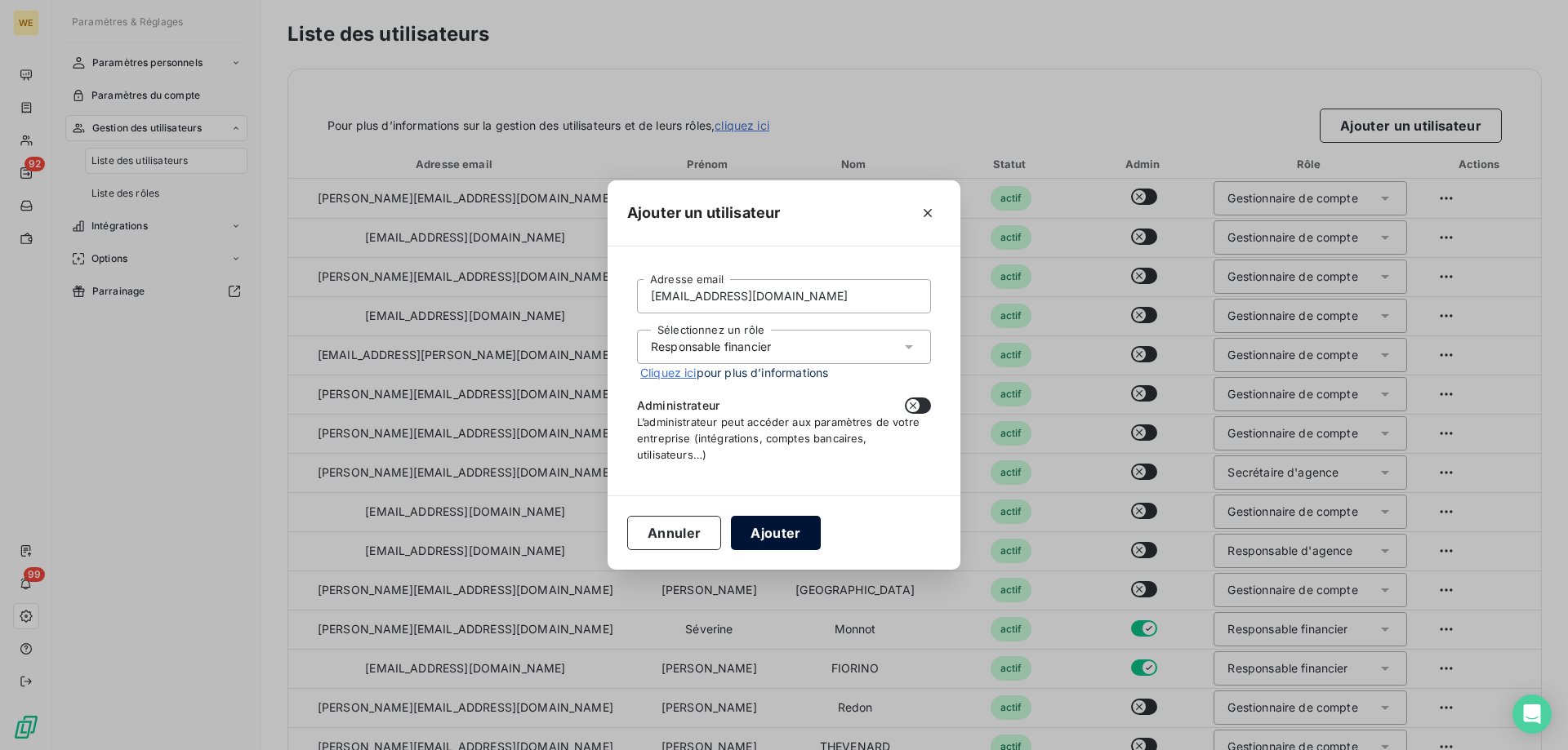
click at [793, 531] on button "Ajouter" at bounding box center [775, 533] width 89 height 35
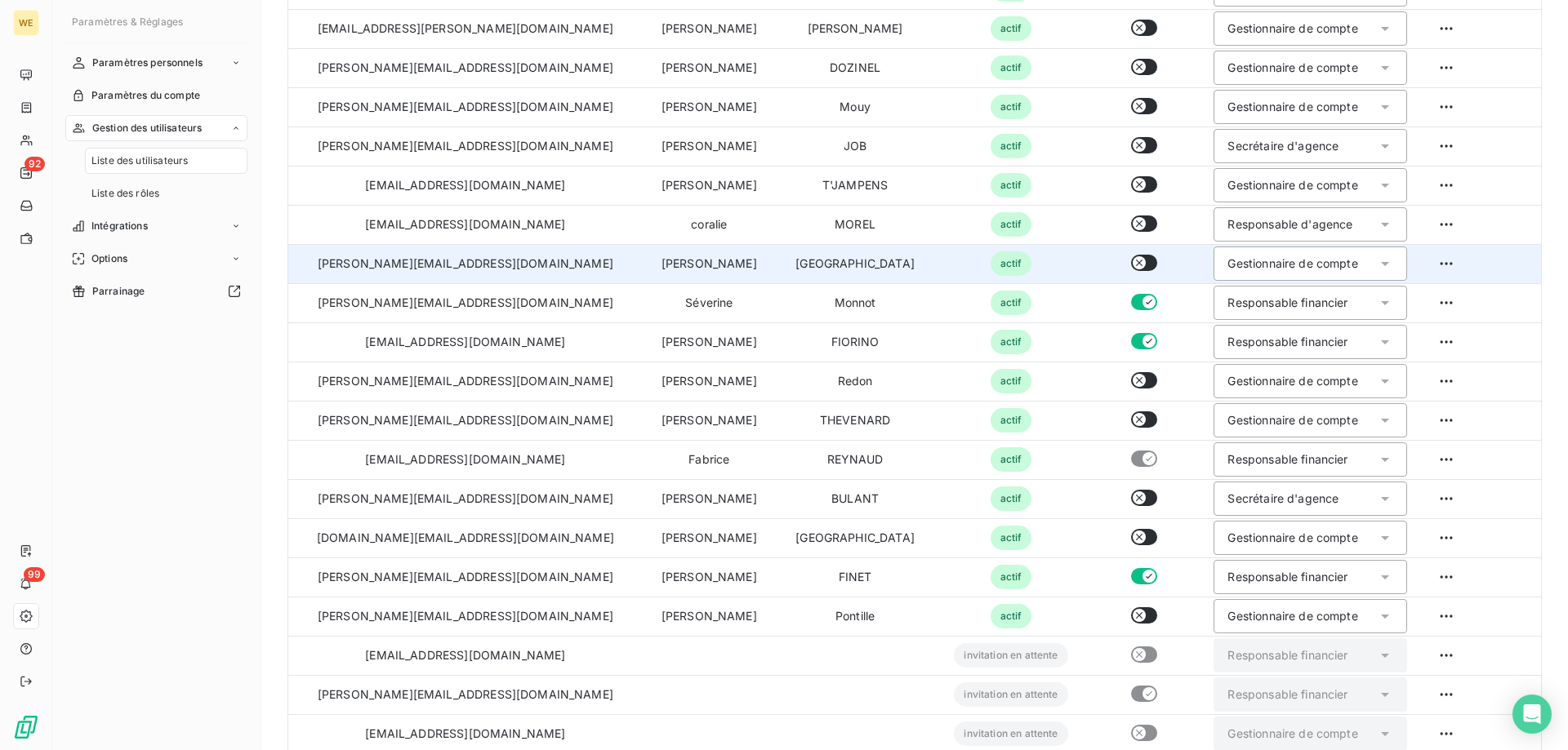
scroll to position [350, 0]
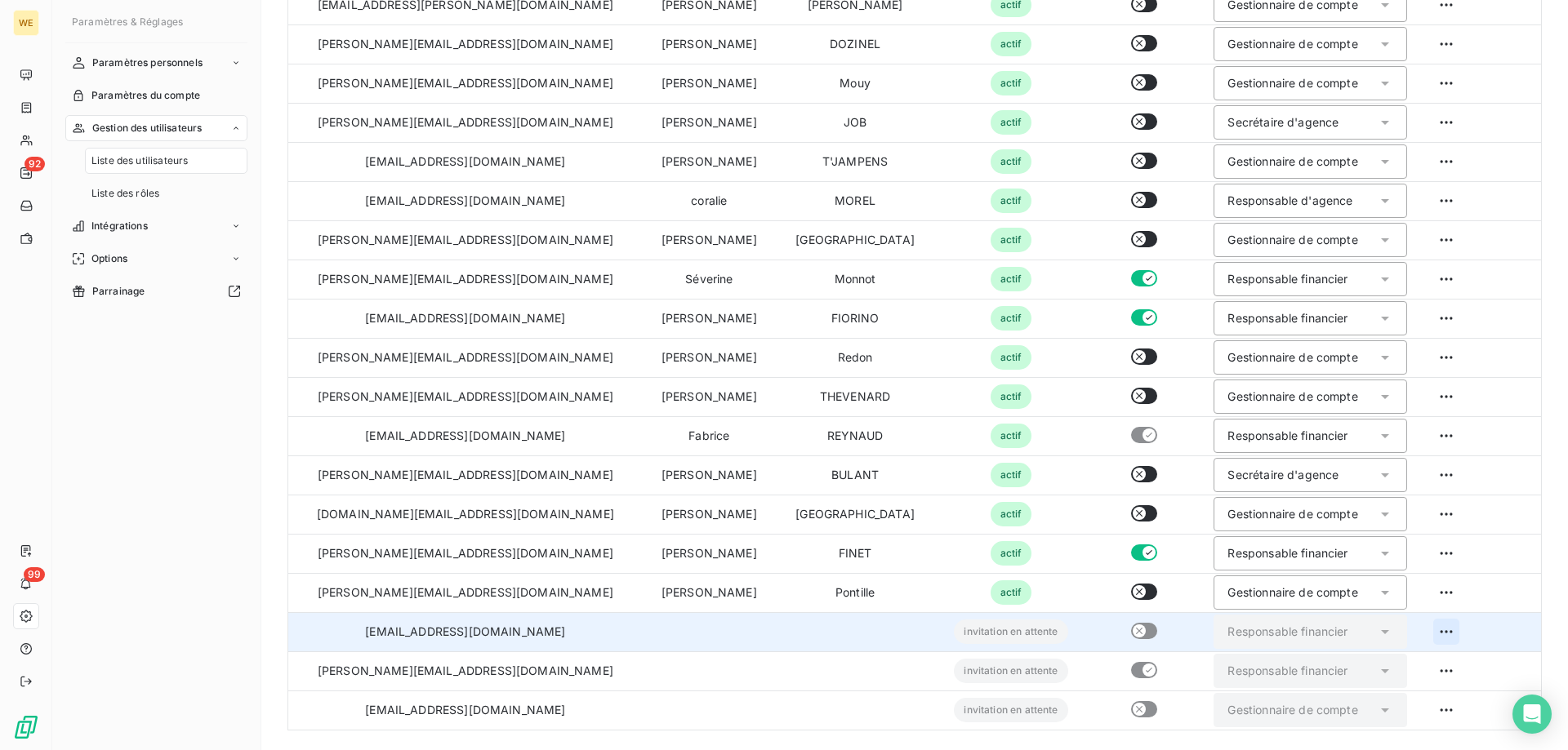
click at [1419, 633] on html "WE 92 99 Paramètres & Réglages Paramètres personnels Paramètres du compte Gesti…" at bounding box center [784, 375] width 1568 height 750
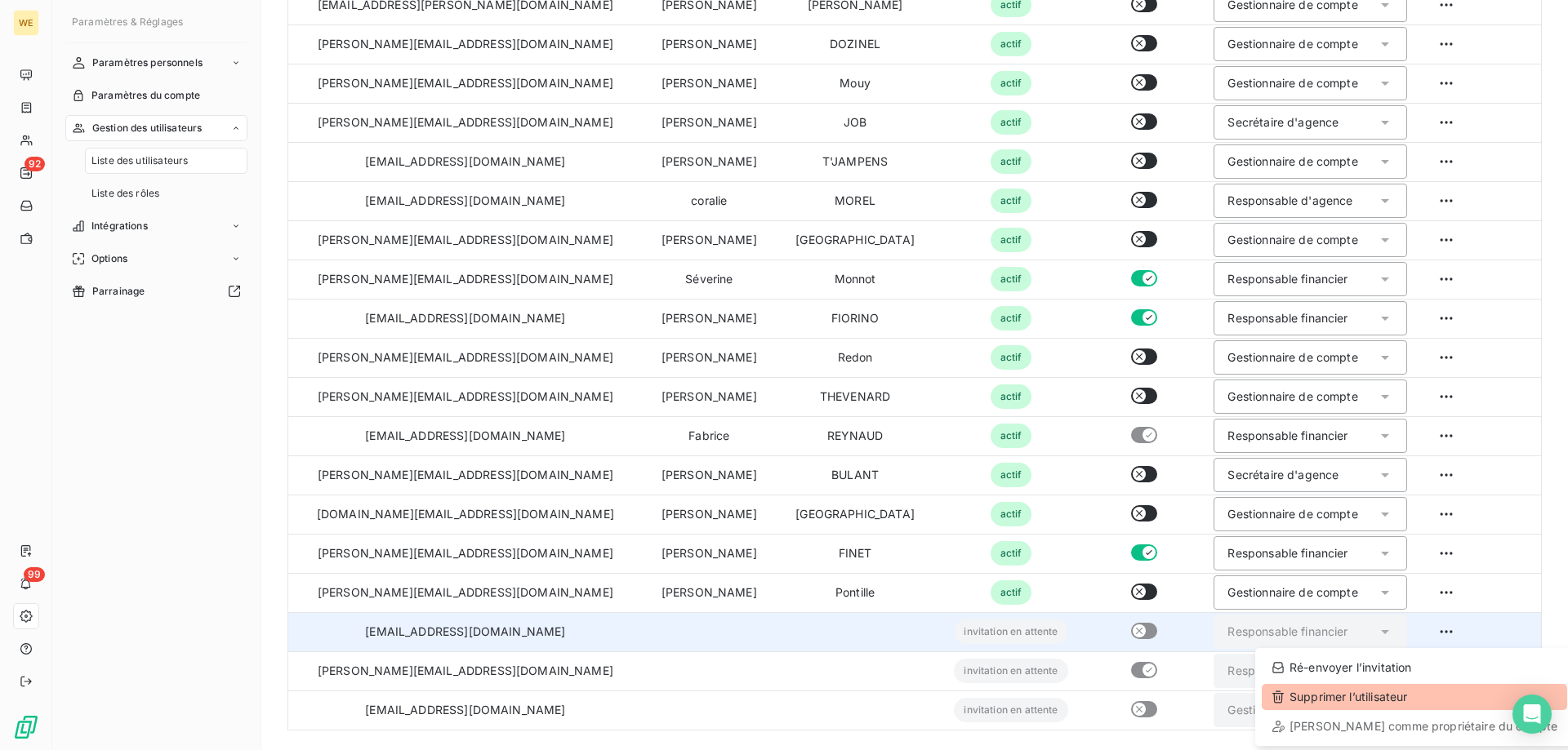
click at [1355, 703] on div "Supprimer l’utilisateur" at bounding box center [1414, 697] width 306 height 26
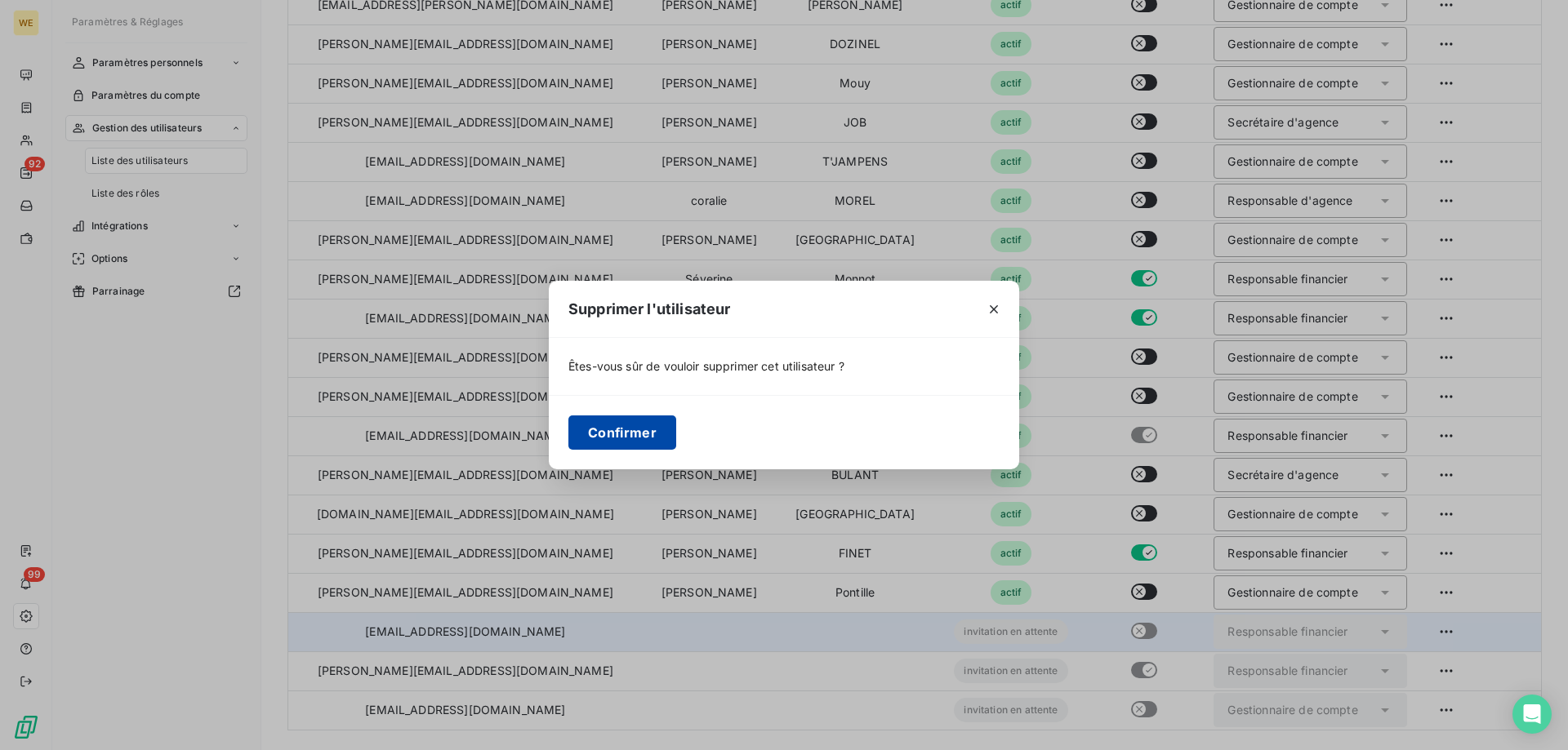
click at [626, 433] on button "Confirmer" at bounding box center [622, 432] width 108 height 35
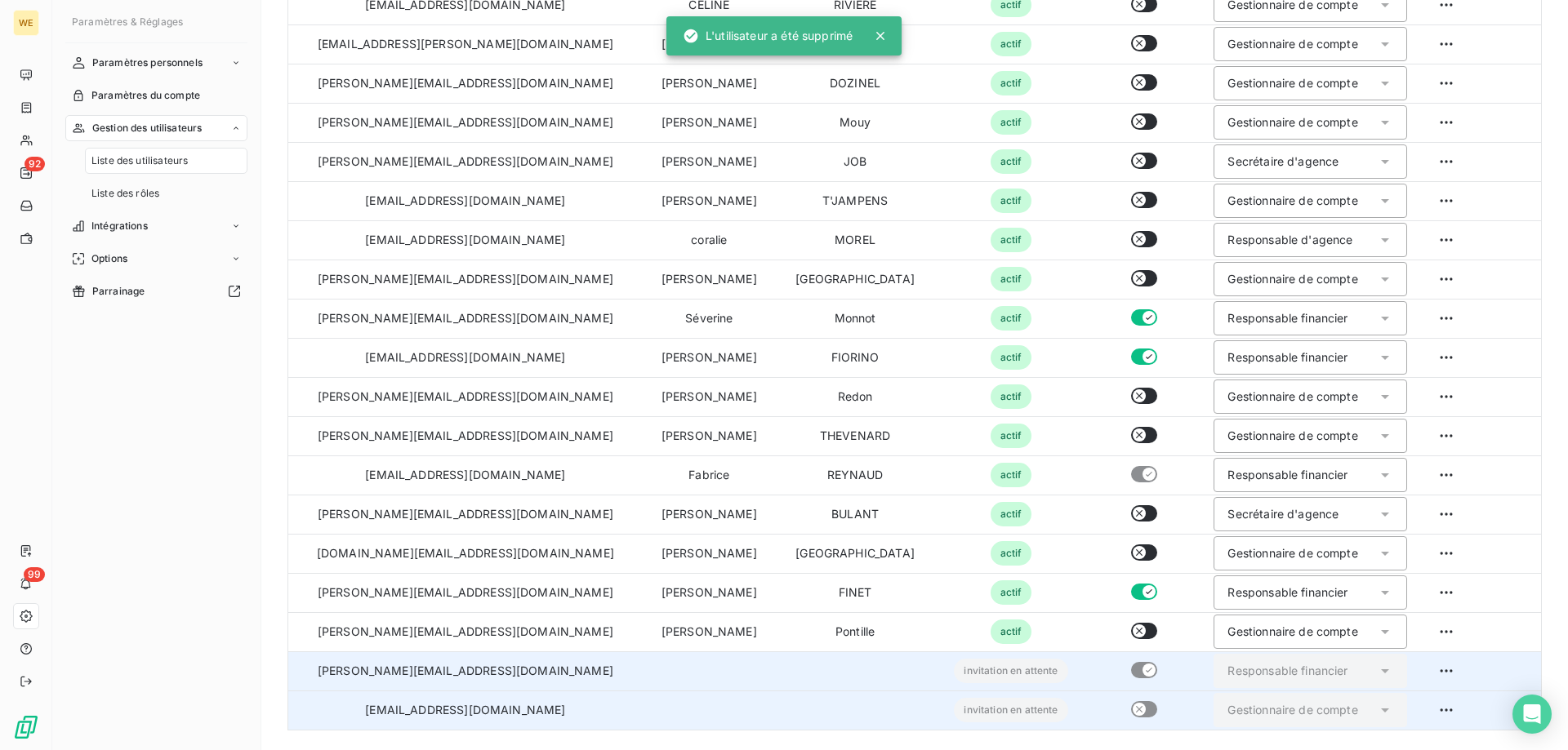
scroll to position [311, 0]
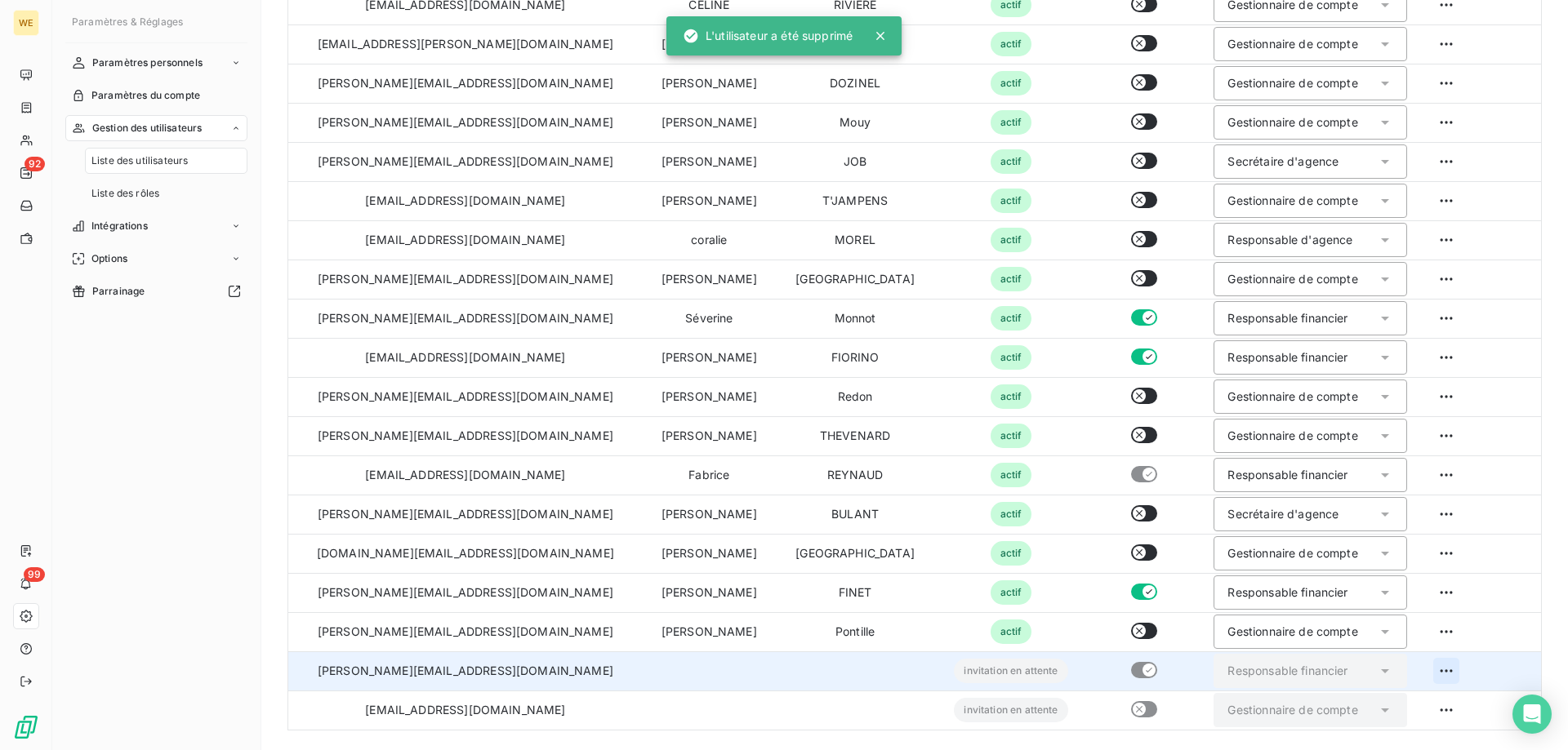
click at [1424, 673] on html "WE 92 99 Paramètres & Réglages Paramètres personnels Paramètres du compte Gesti…" at bounding box center [784, 375] width 1568 height 750
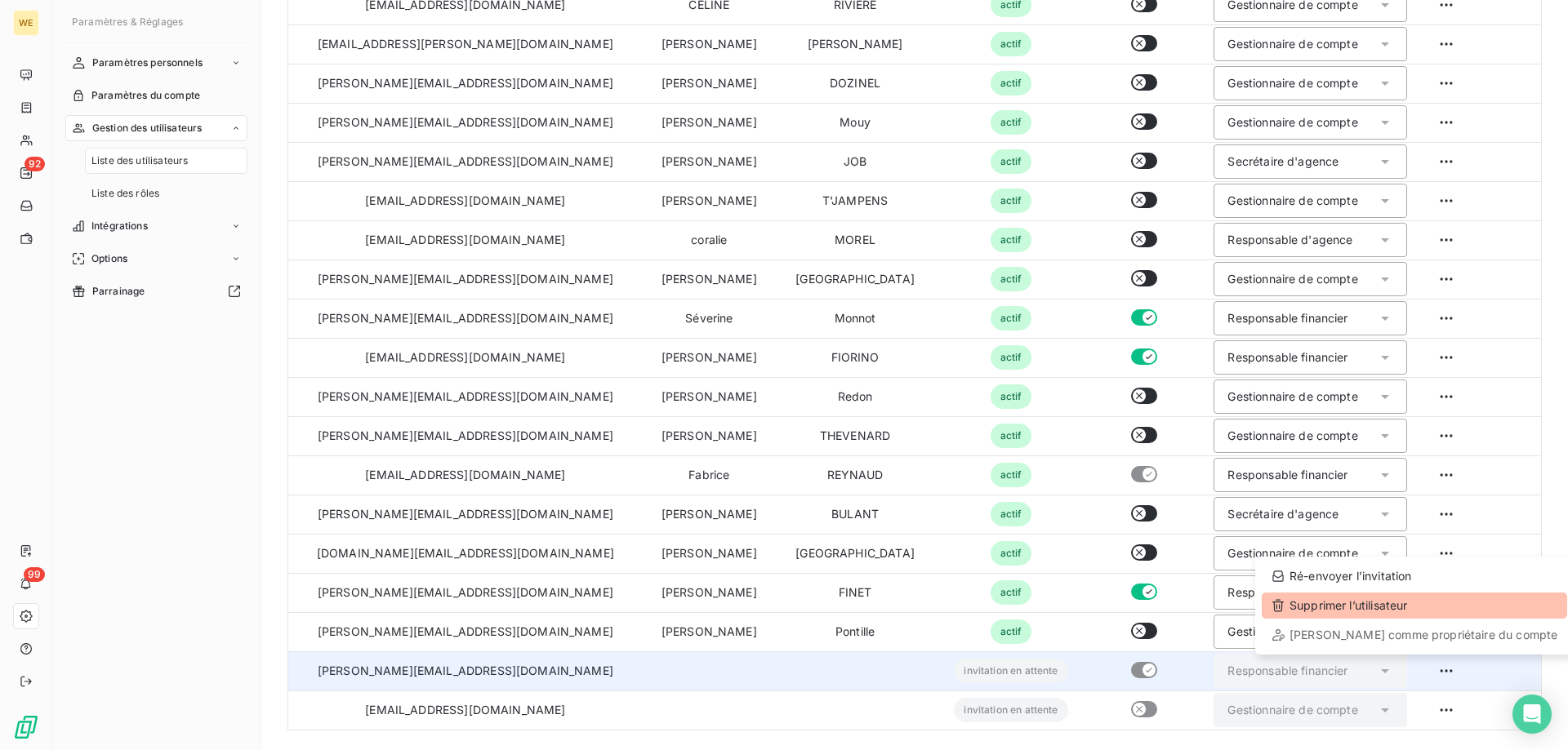
click at [1335, 608] on div "Supprimer l’utilisateur" at bounding box center [1414, 606] width 306 height 26
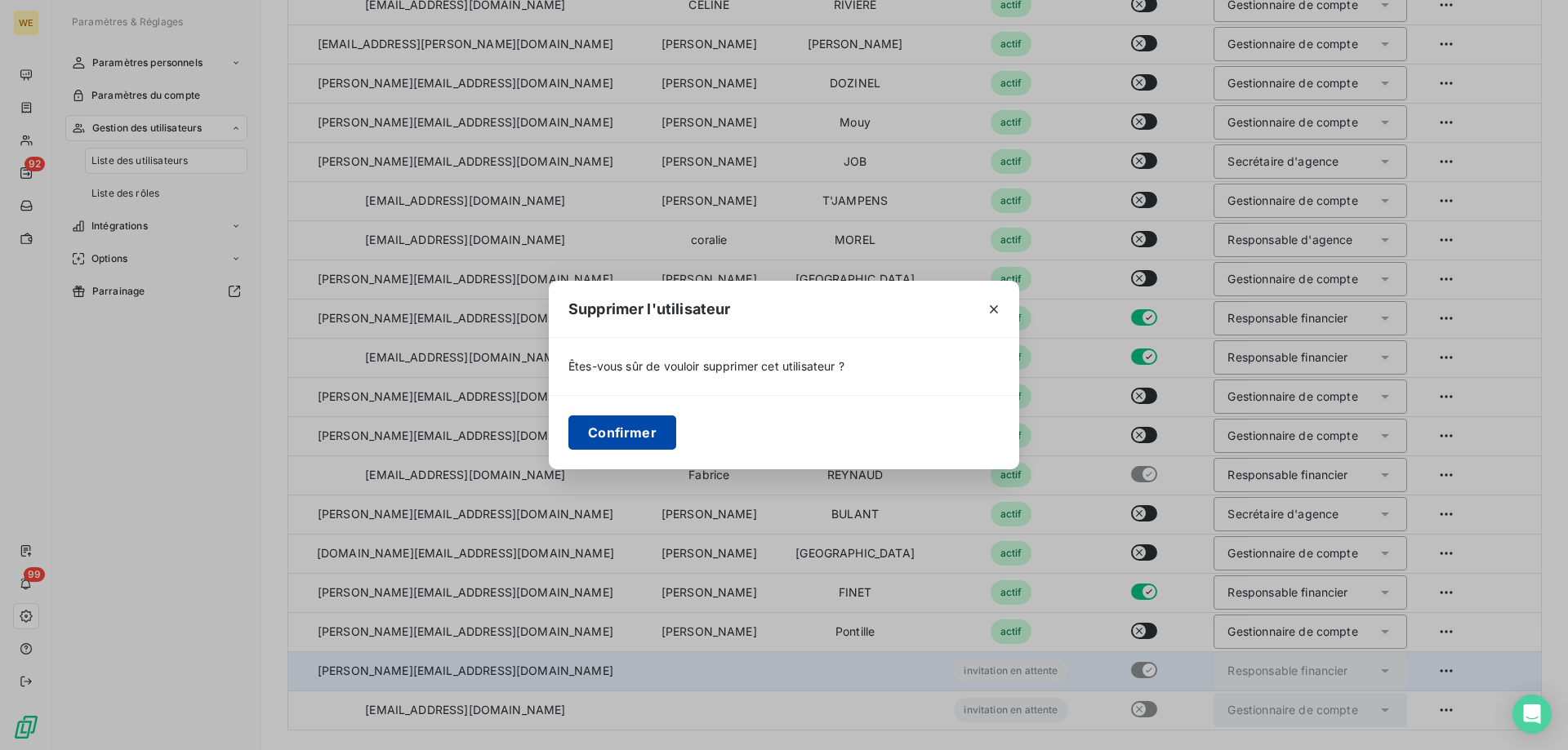
click at [624, 426] on button "Confirmer" at bounding box center [622, 432] width 108 height 35
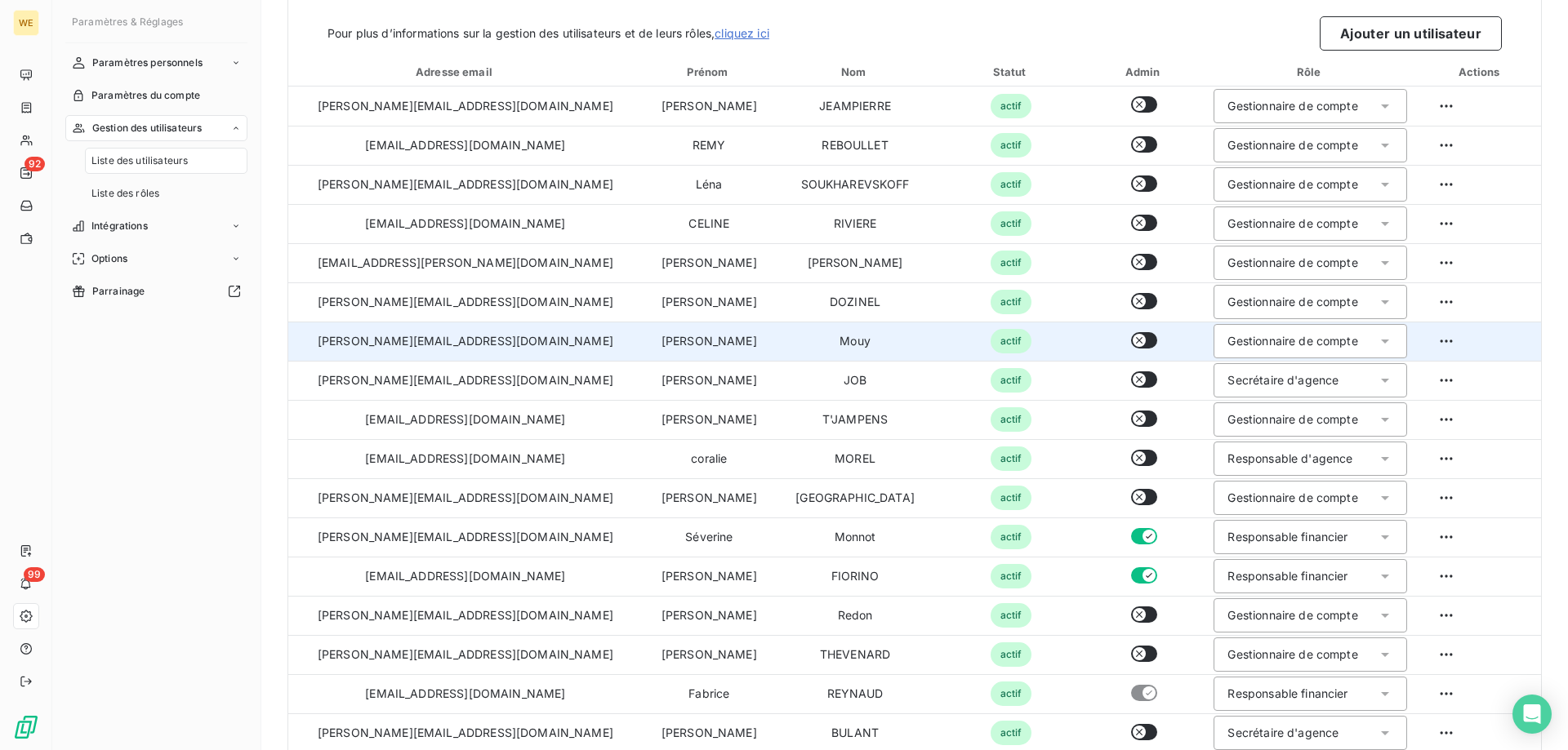
scroll to position [0, 0]
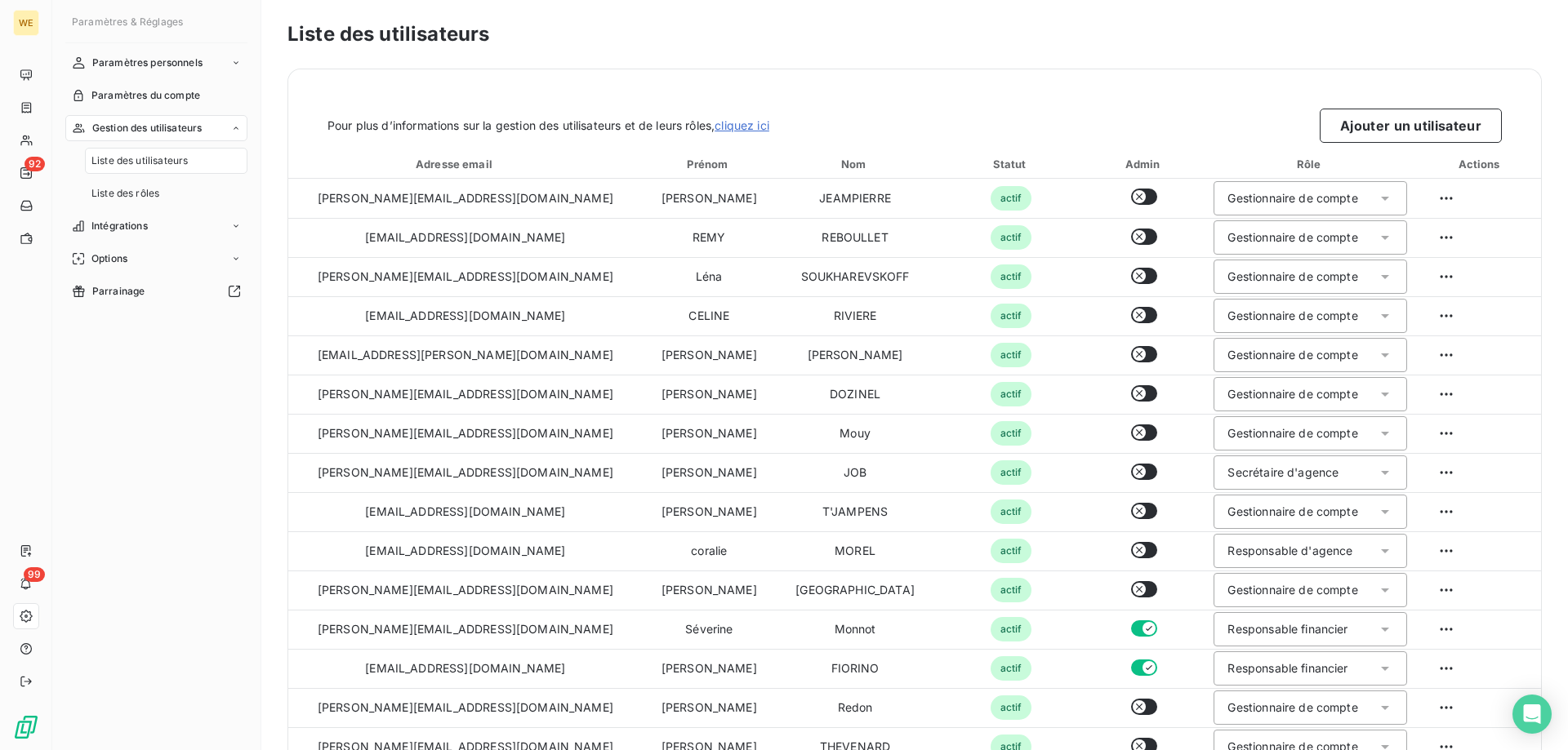
click at [400, 79] on div "Pour plus d’informations sur la gestion des utilisateurs et de leurs rôles, cli…" at bounding box center [914, 105] width 1253 height 73
click at [1482, 29] on h3 "Liste des utilisateurs" at bounding box center [914, 35] width 1255 height 29
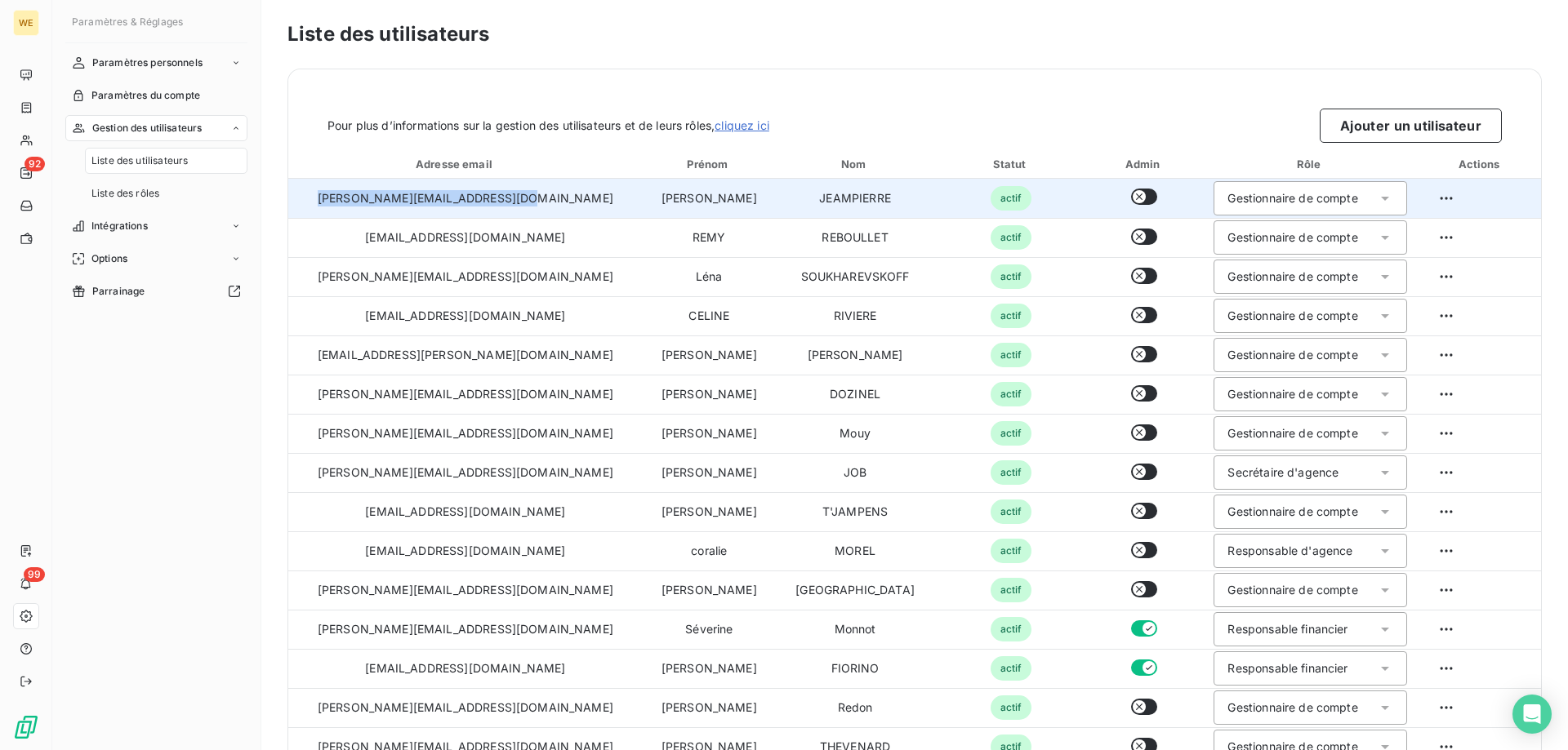
drag, startPoint x: 521, startPoint y: 208, endPoint x: 325, endPoint y: 200, distance: 196.2
click at [325, 200] on td "[PERSON_NAME][EMAIL_ADDRESS][DOMAIN_NAME]" at bounding box center [465, 198] width 354 height 39
copy td "[PERSON_NAME][EMAIL_ADDRESS][DOMAIN_NAME]"
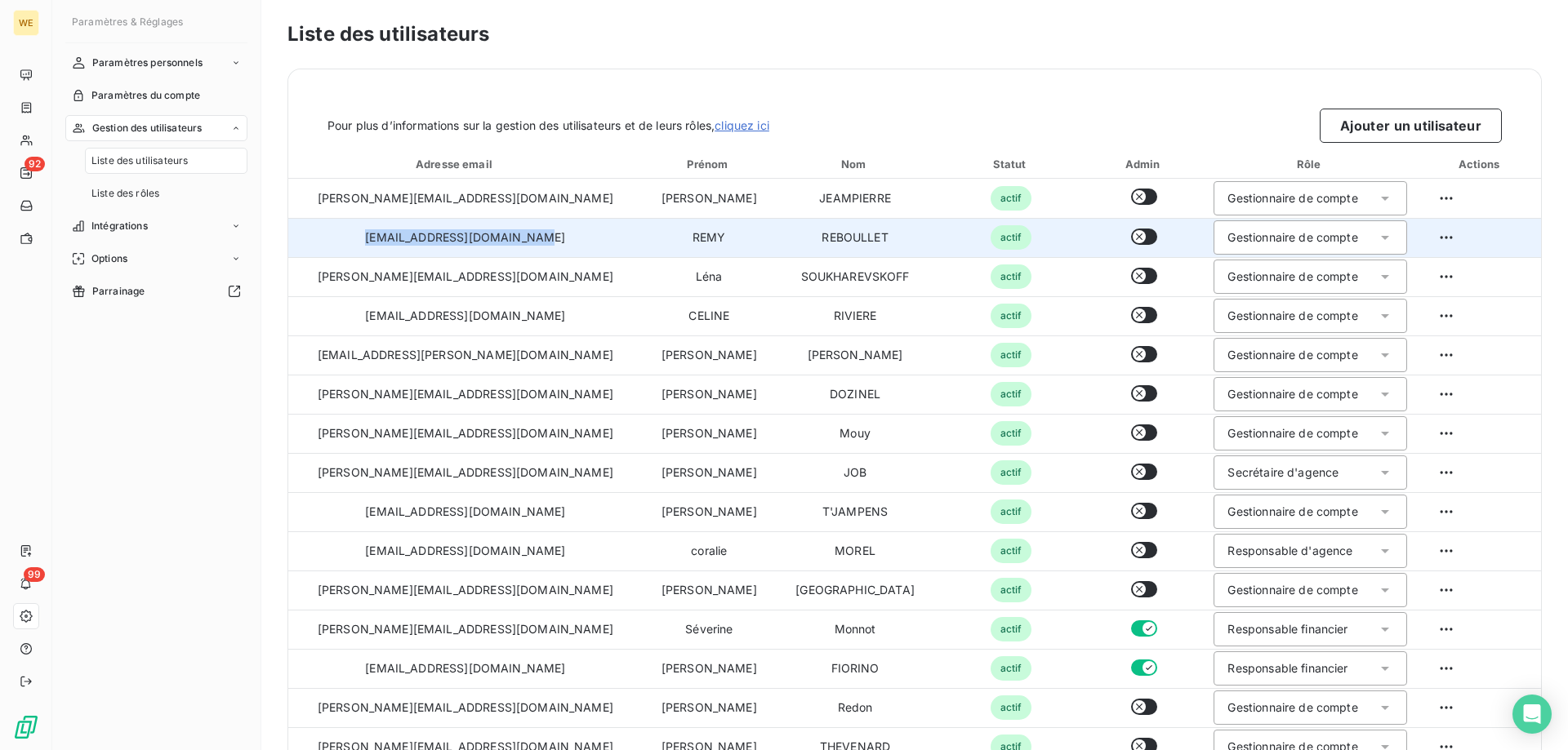
drag, startPoint x: 509, startPoint y: 240, endPoint x: 339, endPoint y: 236, distance: 170.0
click at [339, 236] on td "[EMAIL_ADDRESS][DOMAIN_NAME]" at bounding box center [465, 237] width 354 height 39
copy td "[EMAIL_ADDRESS][DOMAIN_NAME]"
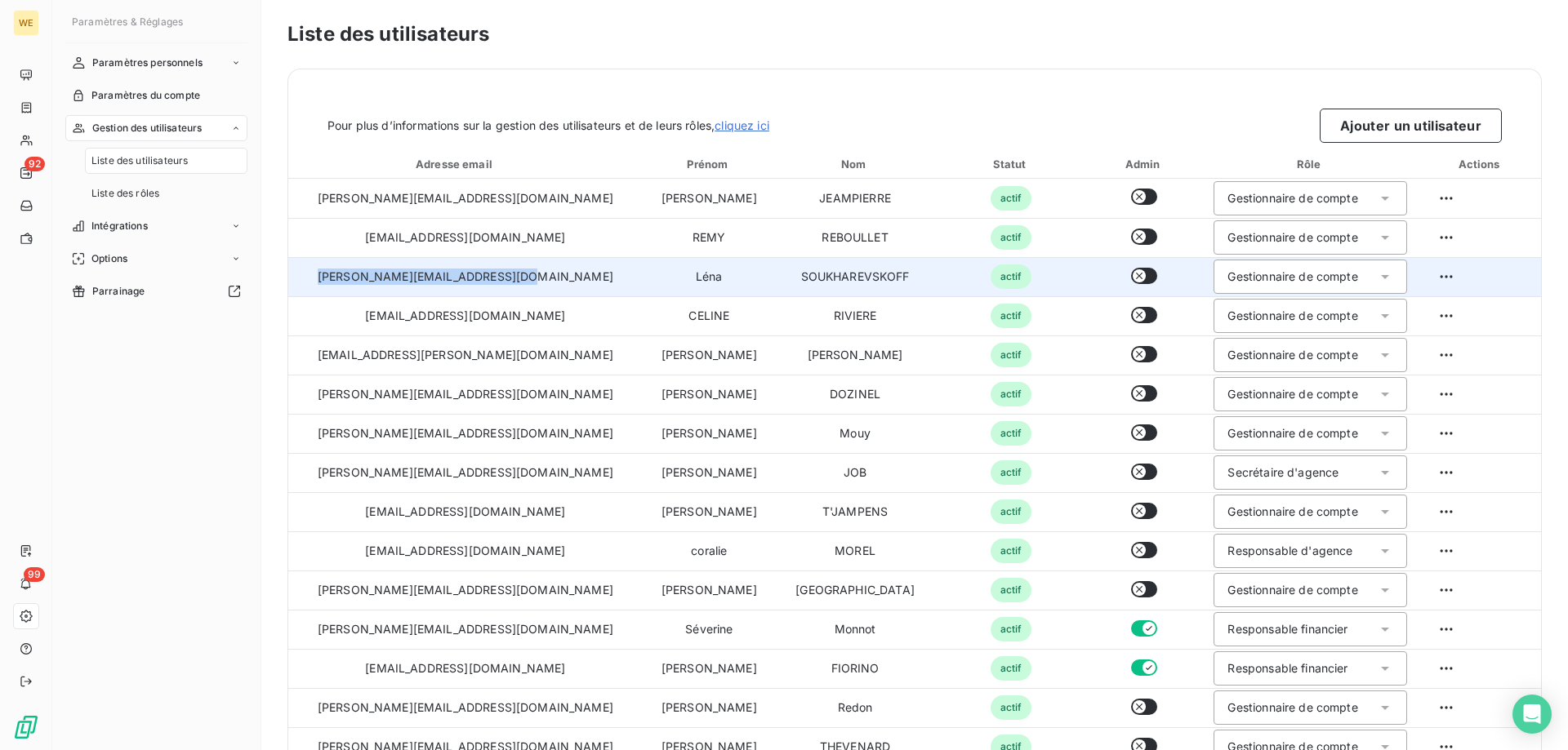
drag, startPoint x: 522, startPoint y: 282, endPoint x: 365, endPoint y: 280, distance: 157.0
click at [313, 268] on td "[PERSON_NAME][EMAIL_ADDRESS][DOMAIN_NAME]" at bounding box center [465, 276] width 354 height 39
copy td "[PERSON_NAME][EMAIL_ADDRESS][DOMAIN_NAME]"
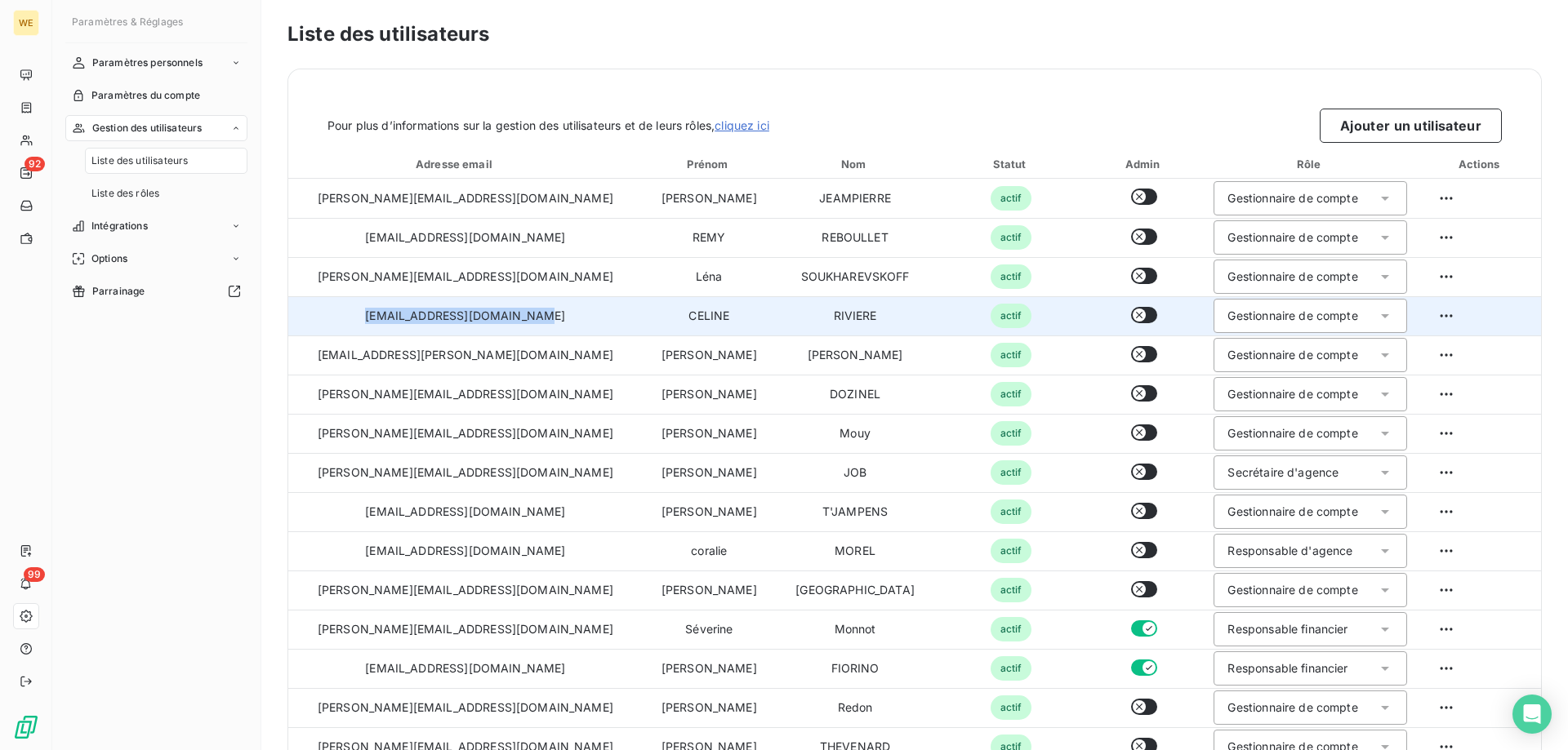
drag, startPoint x: 503, startPoint y: 318, endPoint x: 343, endPoint y: 319, distance: 160.0
click at [343, 319] on td "[EMAIL_ADDRESS][DOMAIN_NAME]" at bounding box center [465, 315] width 354 height 39
copy td "[EMAIL_ADDRESS][DOMAIN_NAME]"
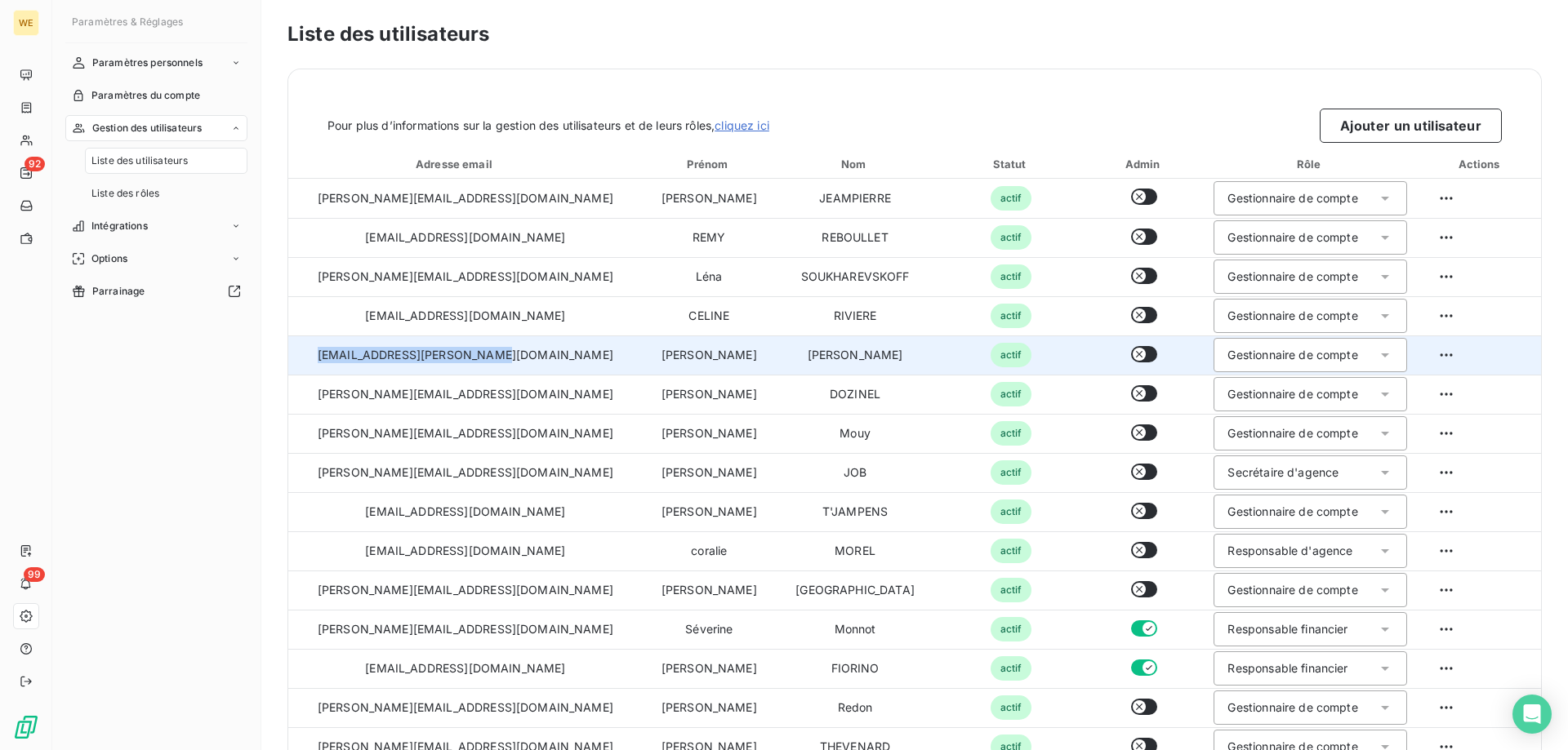
drag, startPoint x: 506, startPoint y: 362, endPoint x: 334, endPoint y: 358, distance: 172.0
click at [334, 358] on td "[EMAIL_ADDRESS][PERSON_NAME][DOMAIN_NAME]" at bounding box center [465, 355] width 354 height 39
copy td "[EMAIL_ADDRESS][PERSON_NAME][DOMAIN_NAME]"
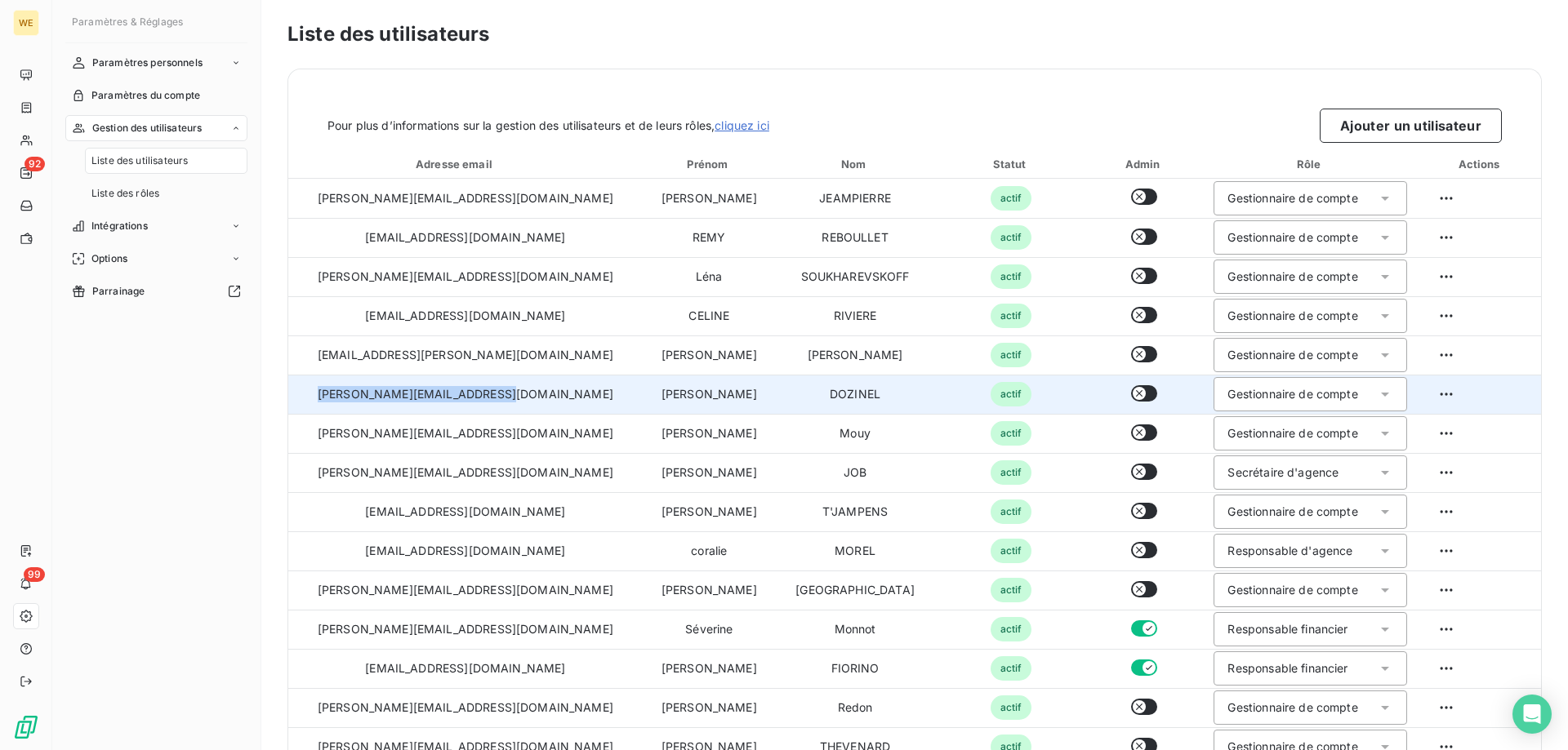
drag, startPoint x: 514, startPoint y: 402, endPoint x: 337, endPoint y: 396, distance: 177.1
click at [326, 394] on td "[PERSON_NAME][EMAIL_ADDRESS][DOMAIN_NAME]" at bounding box center [465, 394] width 354 height 39
copy td "[PERSON_NAME][EMAIL_ADDRESS][DOMAIN_NAME]"
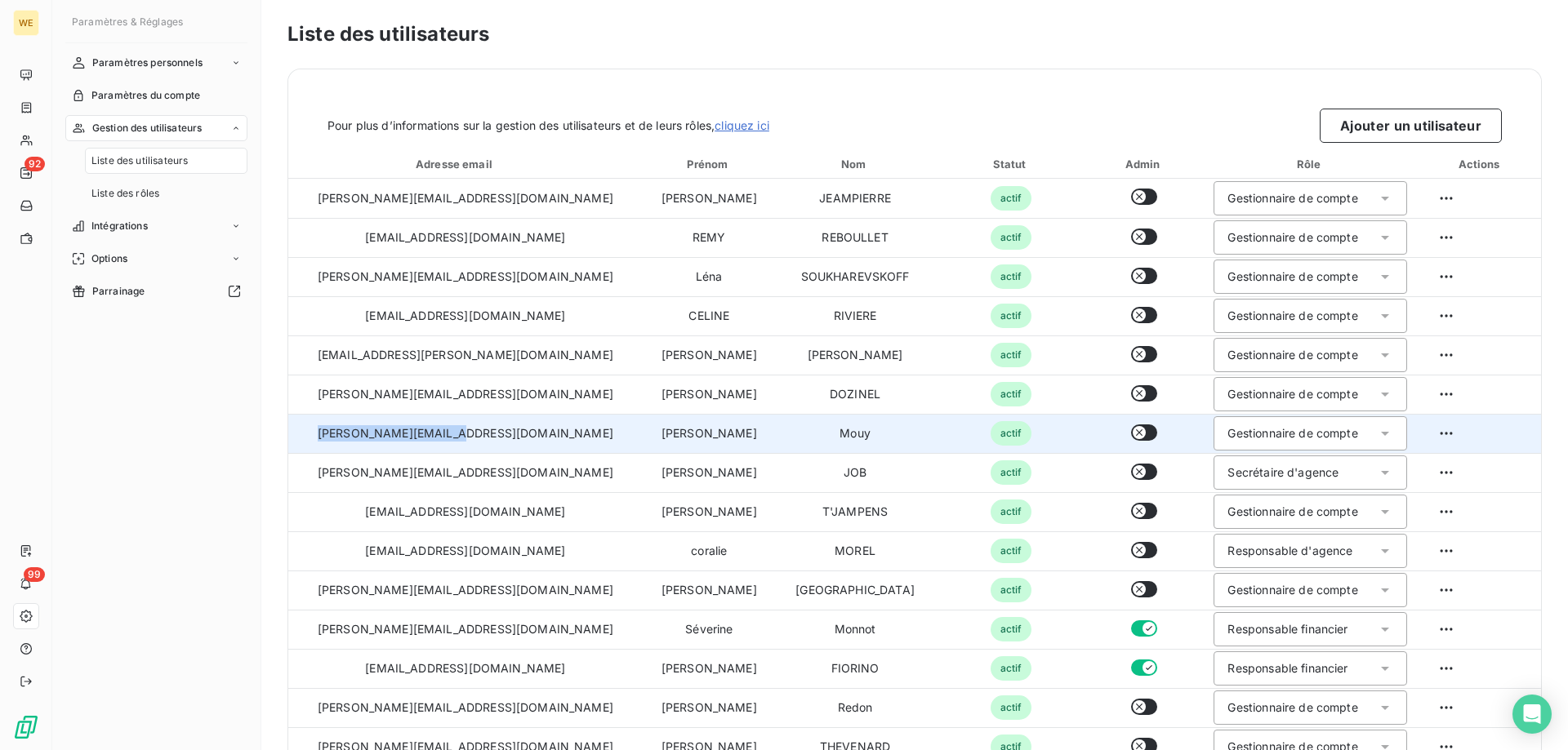
drag, startPoint x: 496, startPoint y: 436, endPoint x: 342, endPoint y: 432, distance: 154.1
click at [342, 432] on td "[PERSON_NAME][EMAIL_ADDRESS][DOMAIN_NAME]" at bounding box center [465, 433] width 354 height 39
copy td "[PERSON_NAME][EMAIL_ADDRESS][DOMAIN_NAME]"
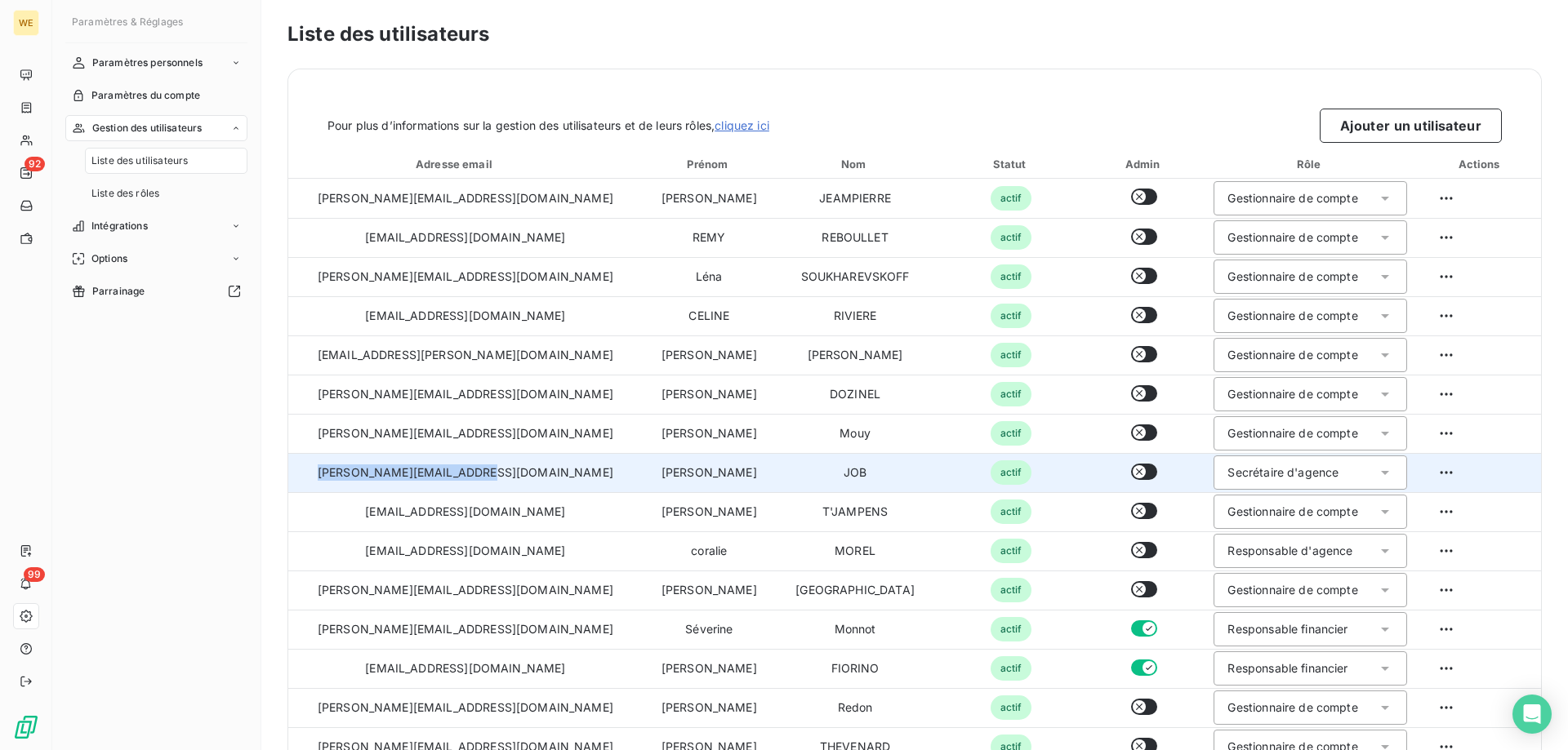
drag, startPoint x: 501, startPoint y: 471, endPoint x: 339, endPoint y: 471, distance: 162.0
click at [339, 471] on td "[PERSON_NAME][EMAIL_ADDRESS][DOMAIN_NAME]" at bounding box center [465, 472] width 354 height 39
copy td "[PERSON_NAME][EMAIL_ADDRESS][DOMAIN_NAME]"
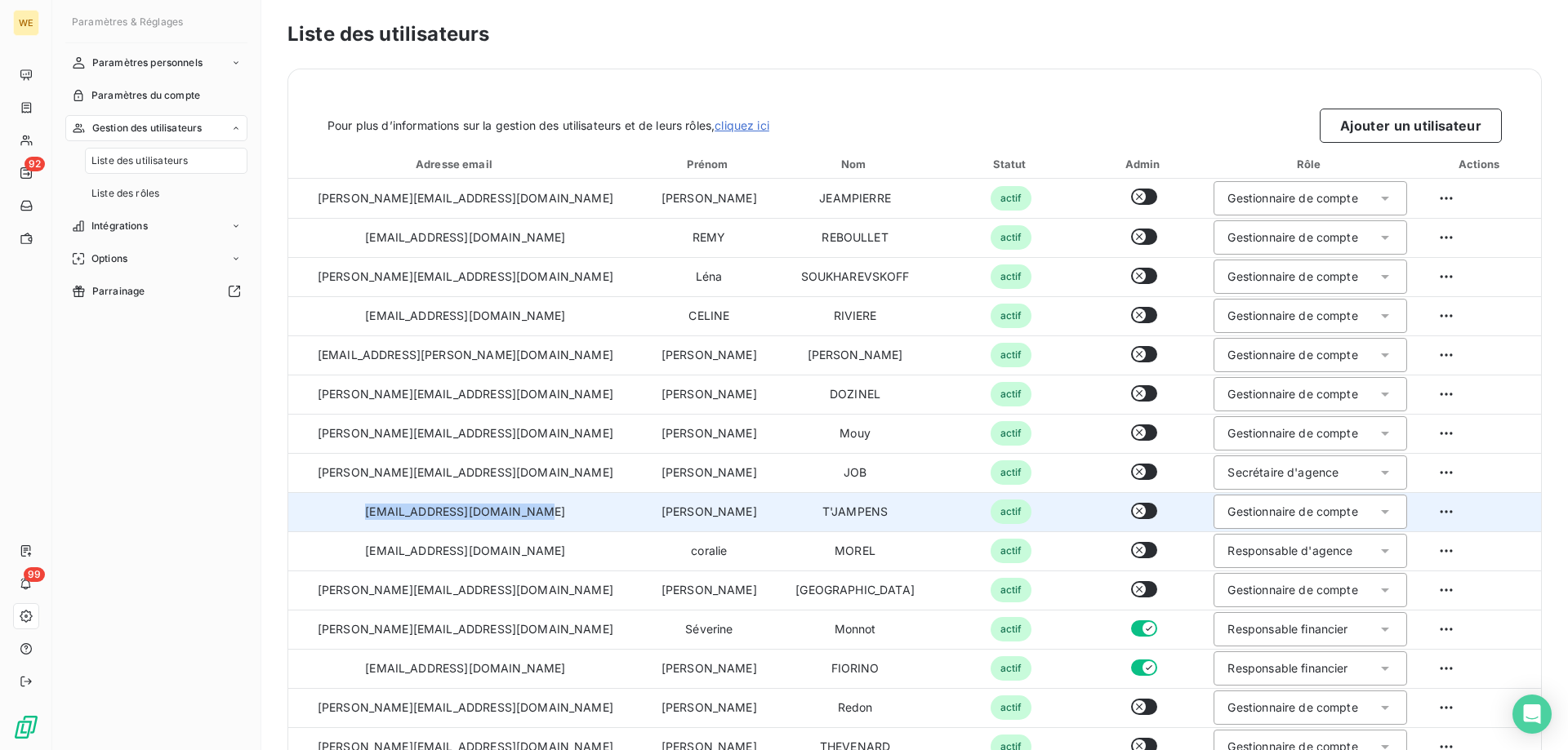
drag, startPoint x: 501, startPoint y: 519, endPoint x: 332, endPoint y: 507, distance: 169.4
click at [324, 505] on td "[EMAIL_ADDRESS][DOMAIN_NAME]" at bounding box center [465, 511] width 354 height 39
copy td "[EMAIL_ADDRESS][DOMAIN_NAME]"
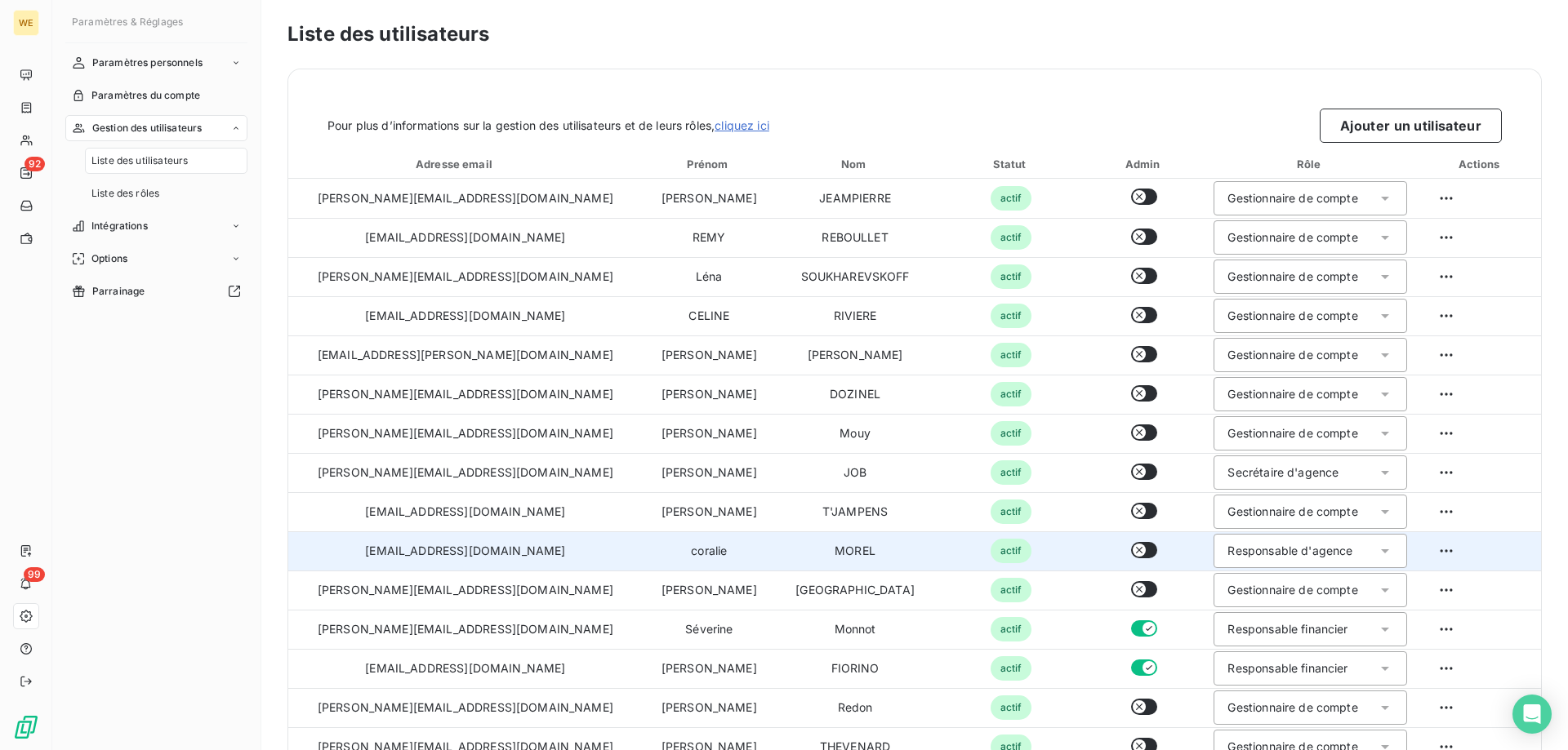
click at [504, 549] on td "[EMAIL_ADDRESS][DOMAIN_NAME]" at bounding box center [465, 551] width 354 height 39
drag, startPoint x: 509, startPoint y: 551, endPoint x: 347, endPoint y: 546, distance: 162.1
click at [347, 546] on td "[EMAIL_ADDRESS][DOMAIN_NAME]" at bounding box center [465, 551] width 354 height 39
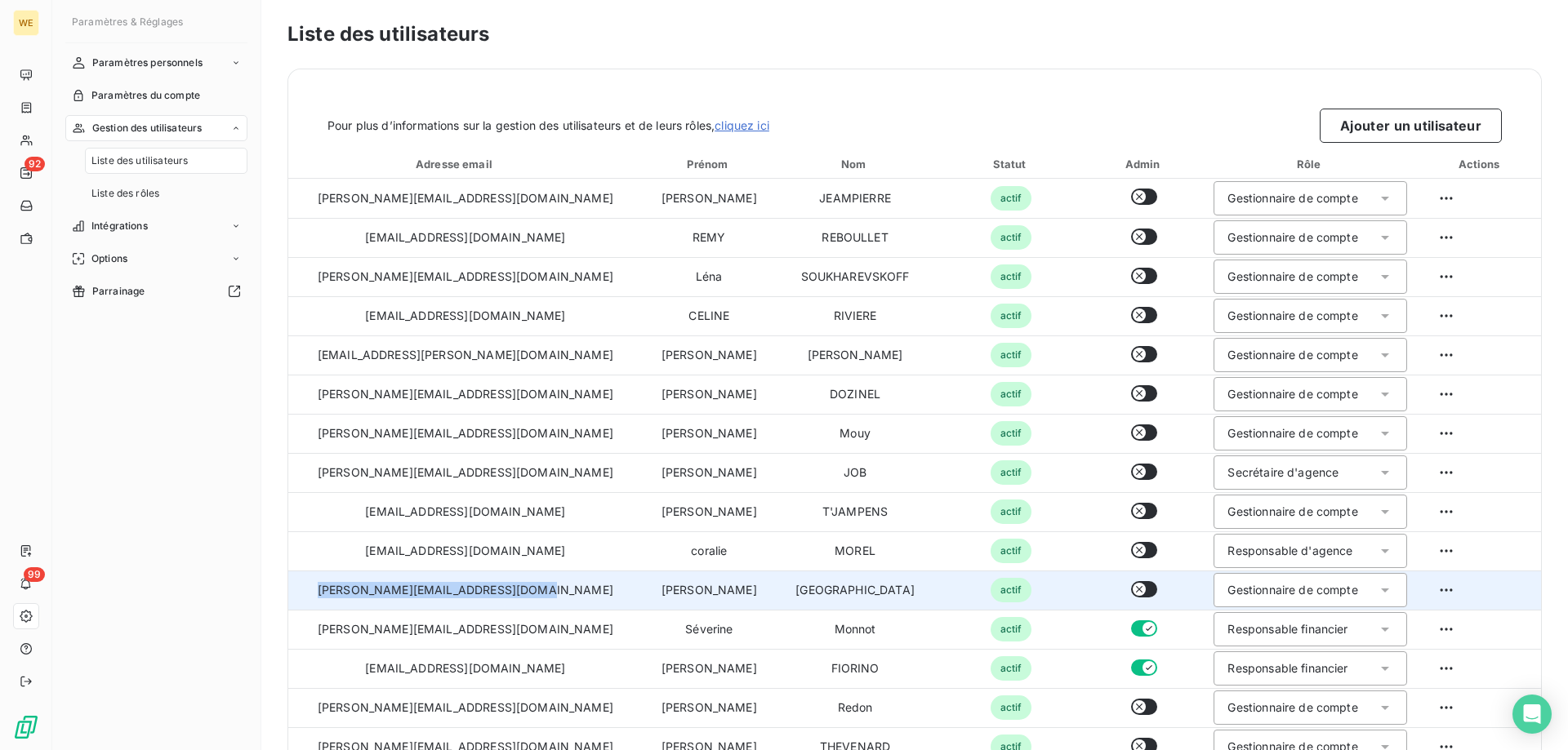
drag, startPoint x: 515, startPoint y: 595, endPoint x: 317, endPoint y: 593, distance: 198.0
click at [317, 593] on td "[PERSON_NAME][EMAIL_ADDRESS][DOMAIN_NAME]" at bounding box center [465, 589] width 354 height 39
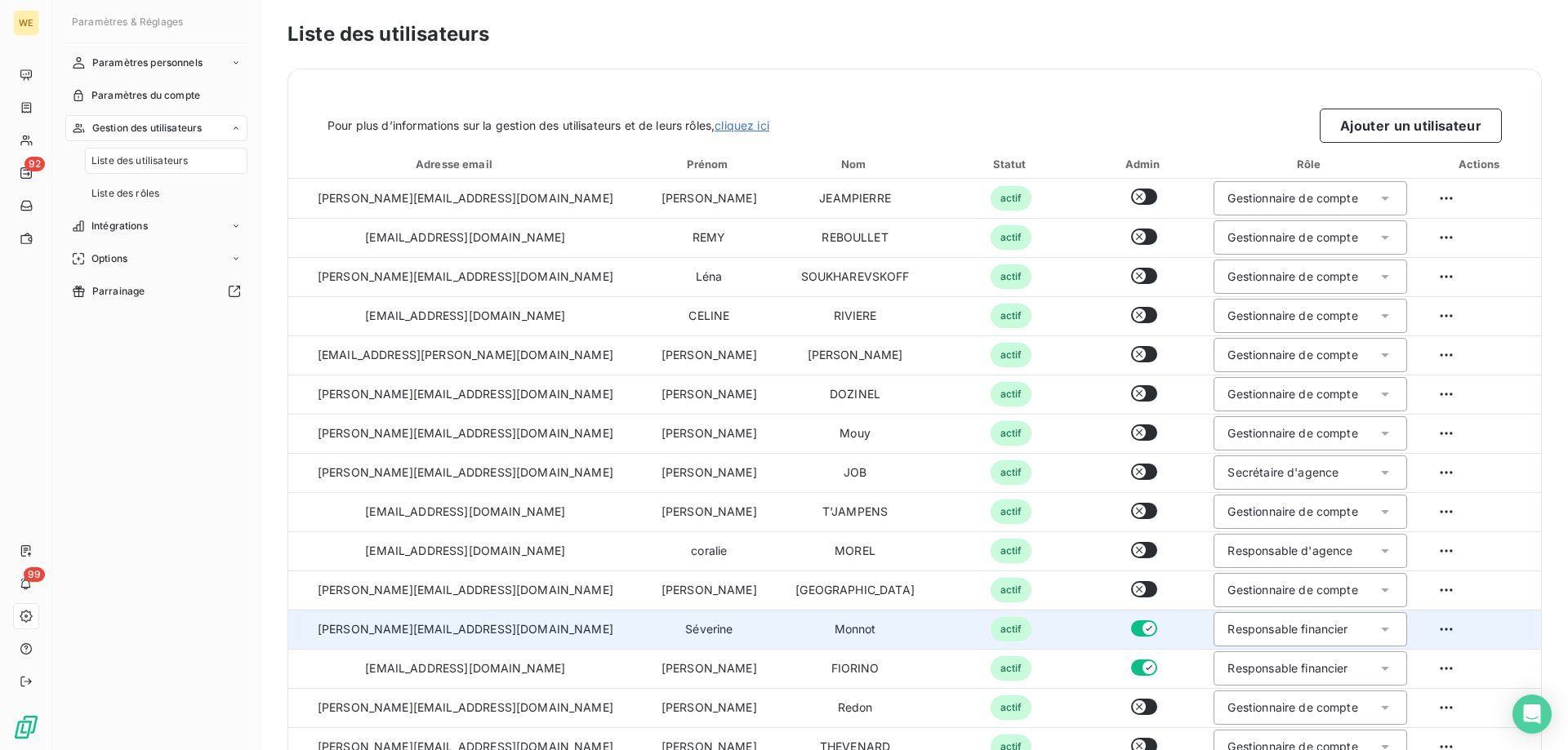
drag, startPoint x: 510, startPoint y: 632, endPoint x: 516, endPoint y: 647, distance: 16.2
click at [510, 634] on td "[PERSON_NAME][EMAIL_ADDRESS][DOMAIN_NAME]" at bounding box center [465, 629] width 354 height 39
drag, startPoint x: 517, startPoint y: 631, endPoint x: 326, endPoint y: 621, distance: 191.3
click at [326, 621] on td "[PERSON_NAME][EMAIL_ADDRESS][DOMAIN_NAME]" at bounding box center [465, 629] width 354 height 39
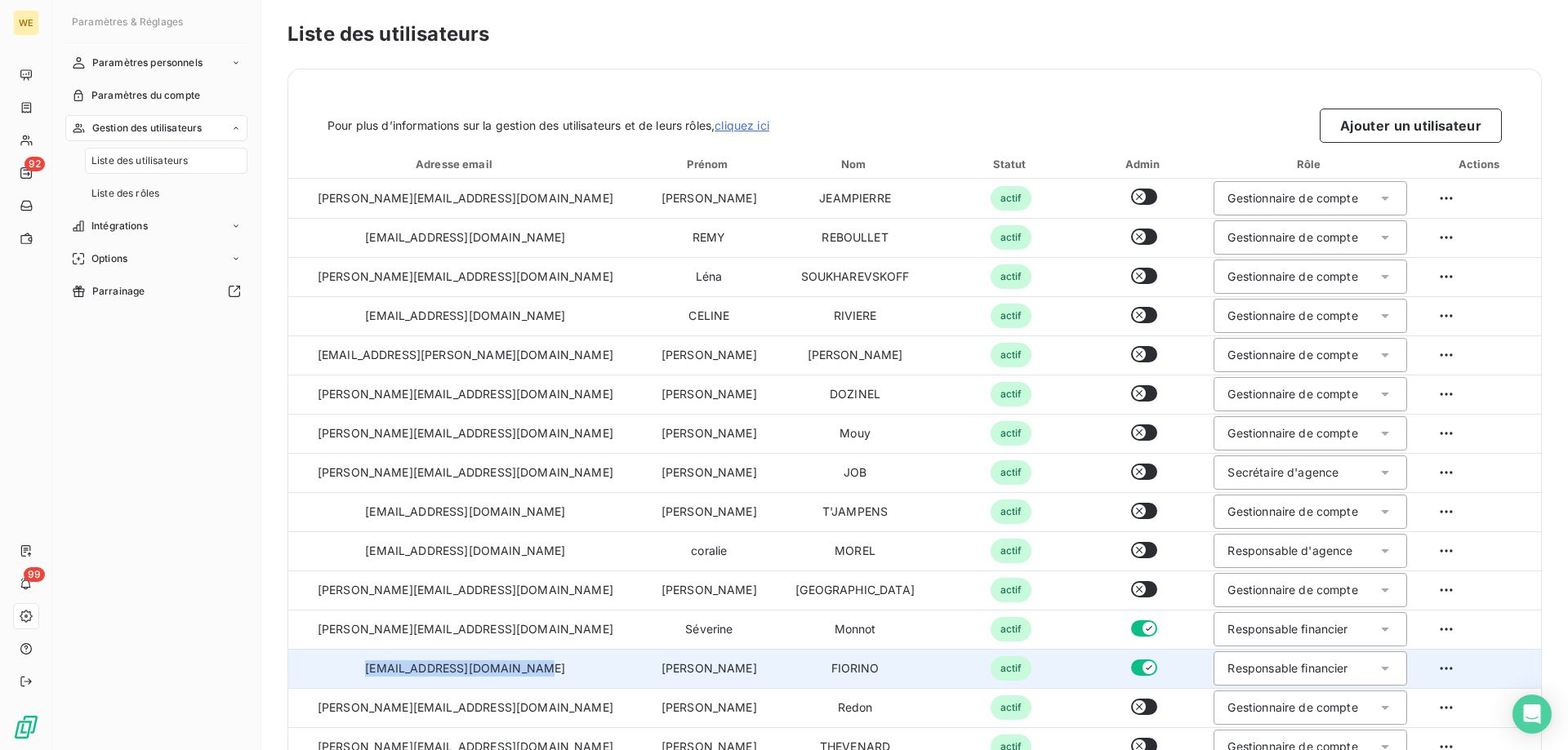
drag, startPoint x: 510, startPoint y: 676, endPoint x: 336, endPoint y: 665, distance: 174.3
click at [326, 665] on td "[EMAIL_ADDRESS][DOMAIN_NAME]" at bounding box center [465, 668] width 354 height 39
click at [535, 670] on td "[EMAIL_ADDRESS][DOMAIN_NAME]" at bounding box center [465, 668] width 354 height 39
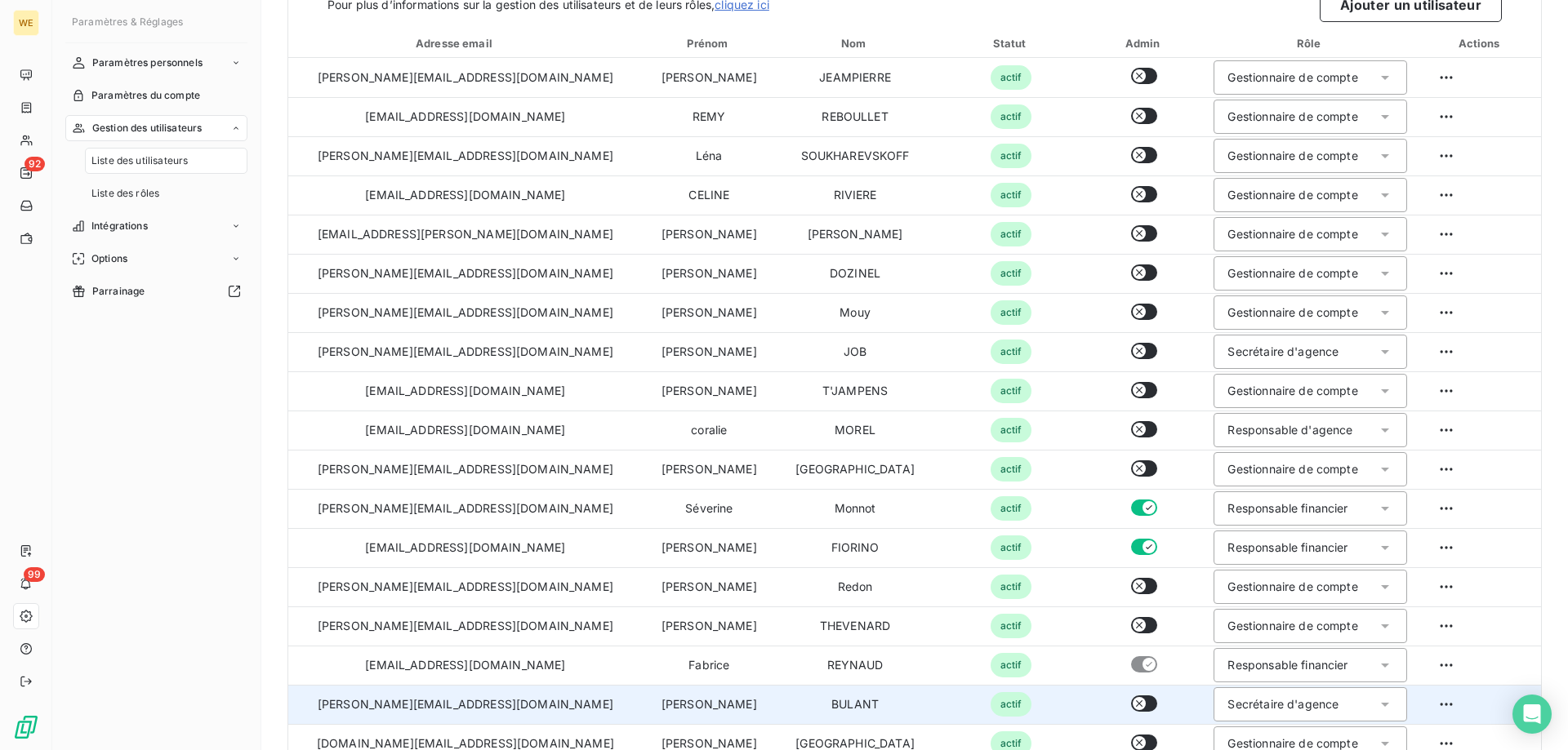
scroll to position [163, 0]
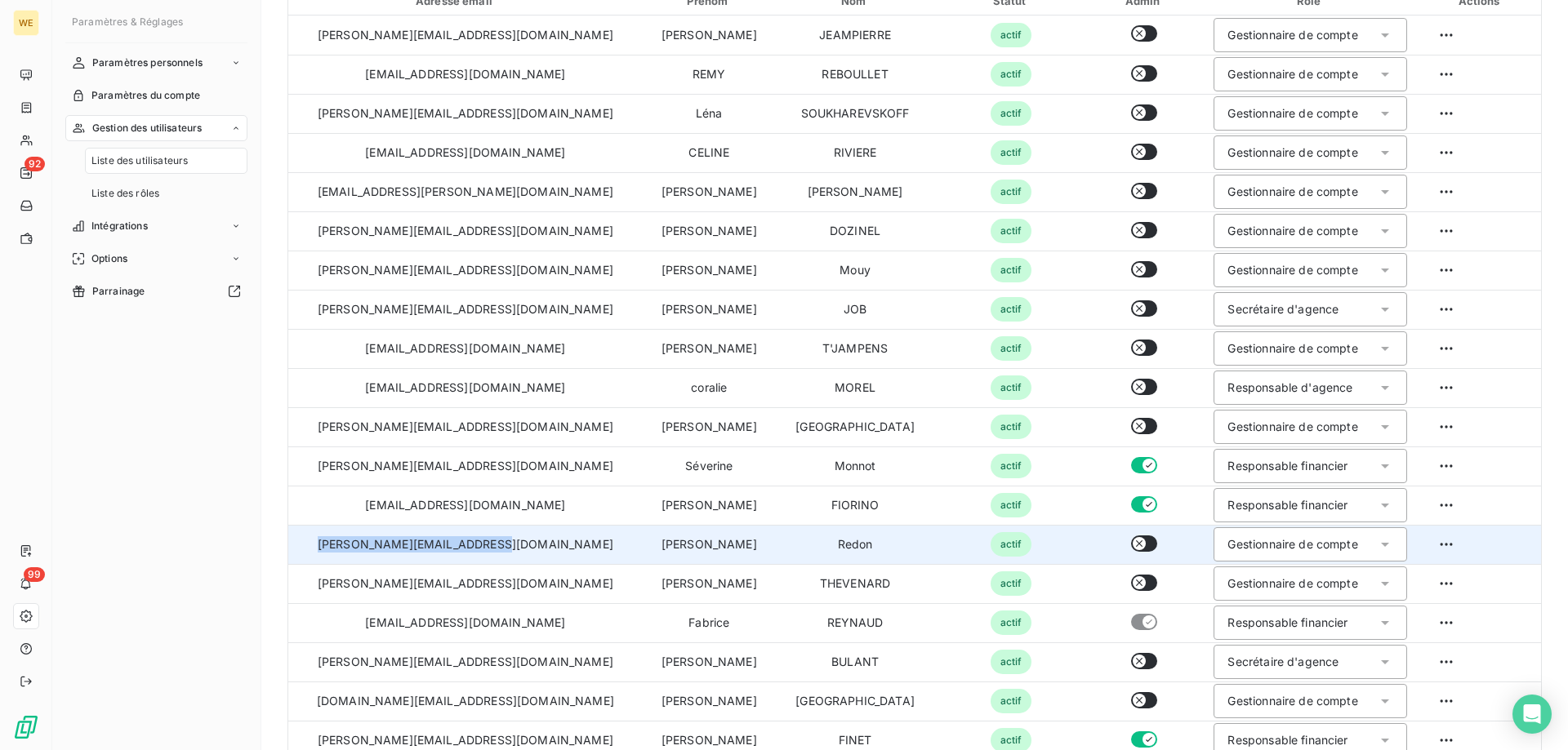
drag, startPoint x: 510, startPoint y: 550, endPoint x: 325, endPoint y: 550, distance: 185.0
click at [325, 550] on td "[PERSON_NAME][EMAIL_ADDRESS][DOMAIN_NAME]" at bounding box center [465, 544] width 354 height 39
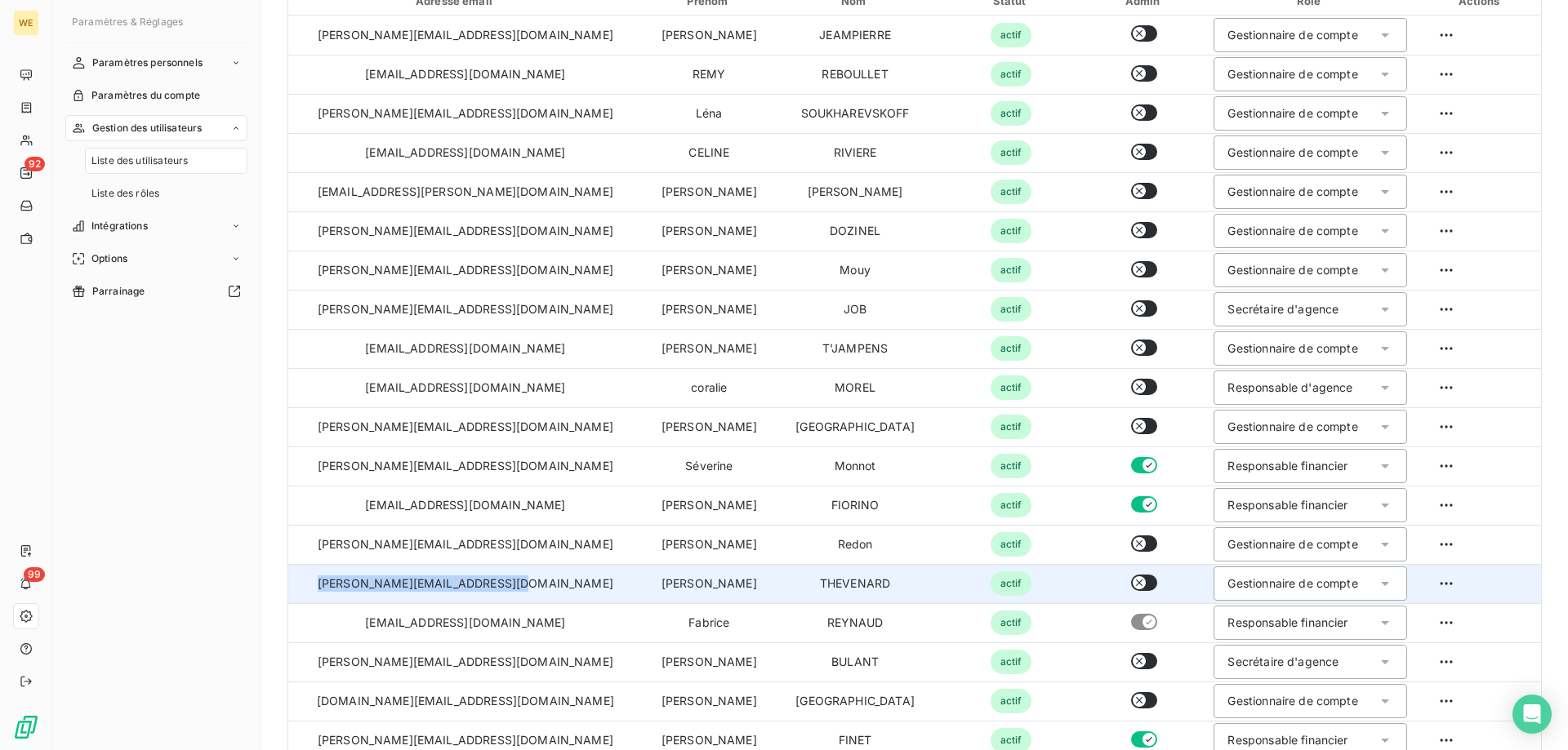
drag, startPoint x: 511, startPoint y: 584, endPoint x: 296, endPoint y: 586, distance: 215.0
click at [296, 586] on td "[PERSON_NAME][EMAIL_ADDRESS][DOMAIN_NAME]" at bounding box center [465, 583] width 354 height 39
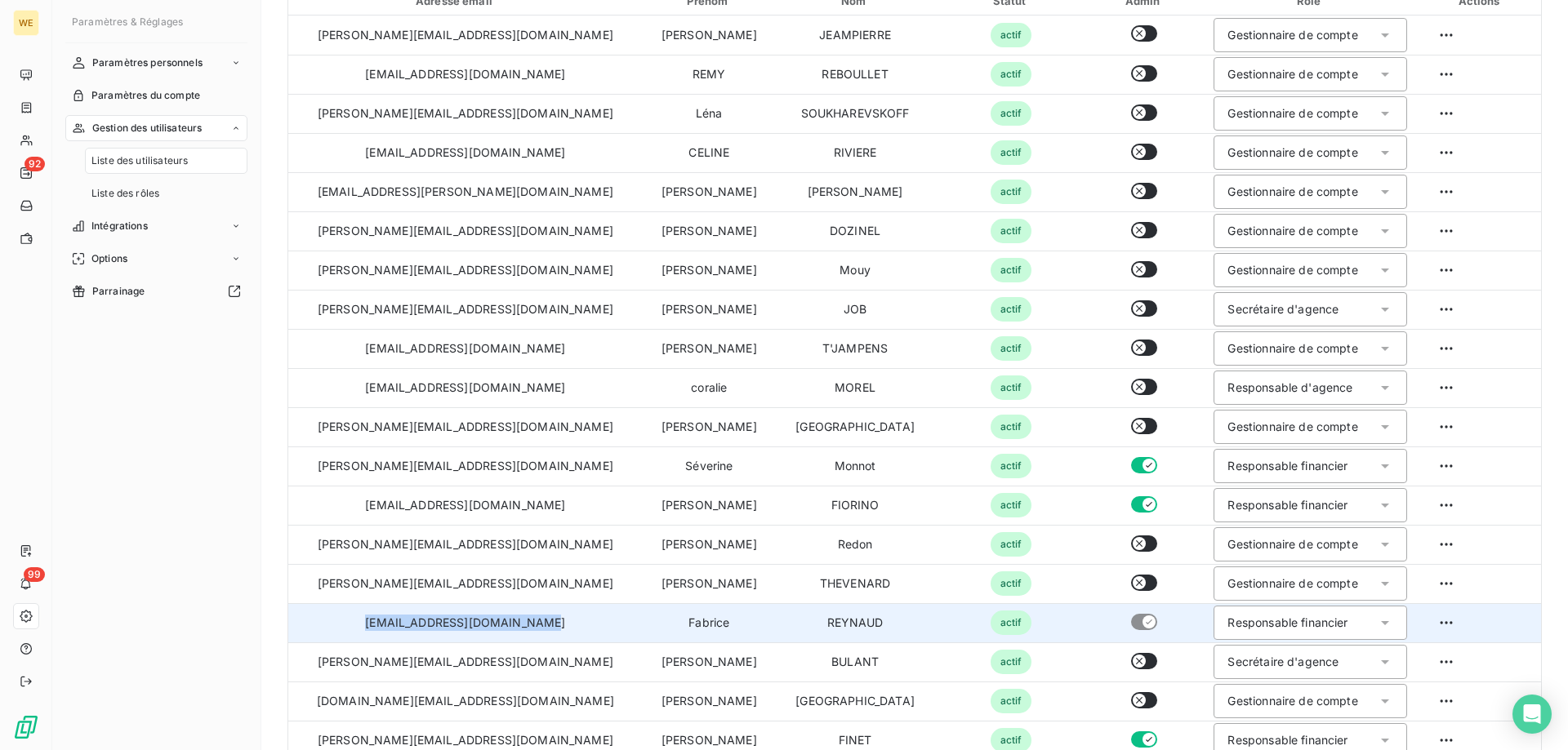
drag, startPoint x: 507, startPoint y: 629, endPoint x: 361, endPoint y: 622, distance: 146.2
click at [338, 632] on td "[EMAIL_ADDRESS][DOMAIN_NAME]" at bounding box center [465, 622] width 354 height 39
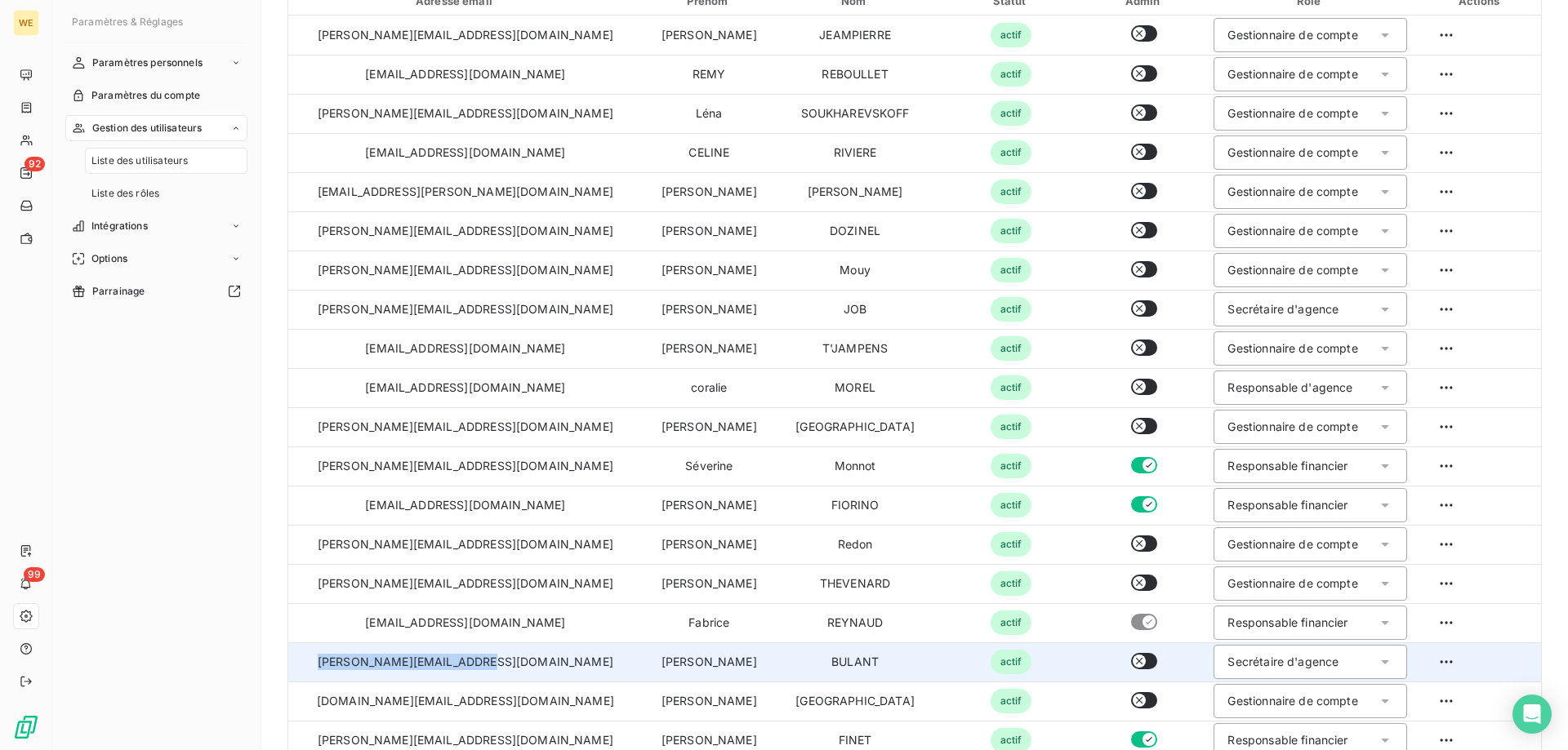
drag, startPoint x: 526, startPoint y: 674, endPoint x: 377, endPoint y: 664, distance: 149.3
click at [326, 650] on td "[PERSON_NAME][EMAIL_ADDRESS][DOMAIN_NAME]" at bounding box center [465, 661] width 354 height 39
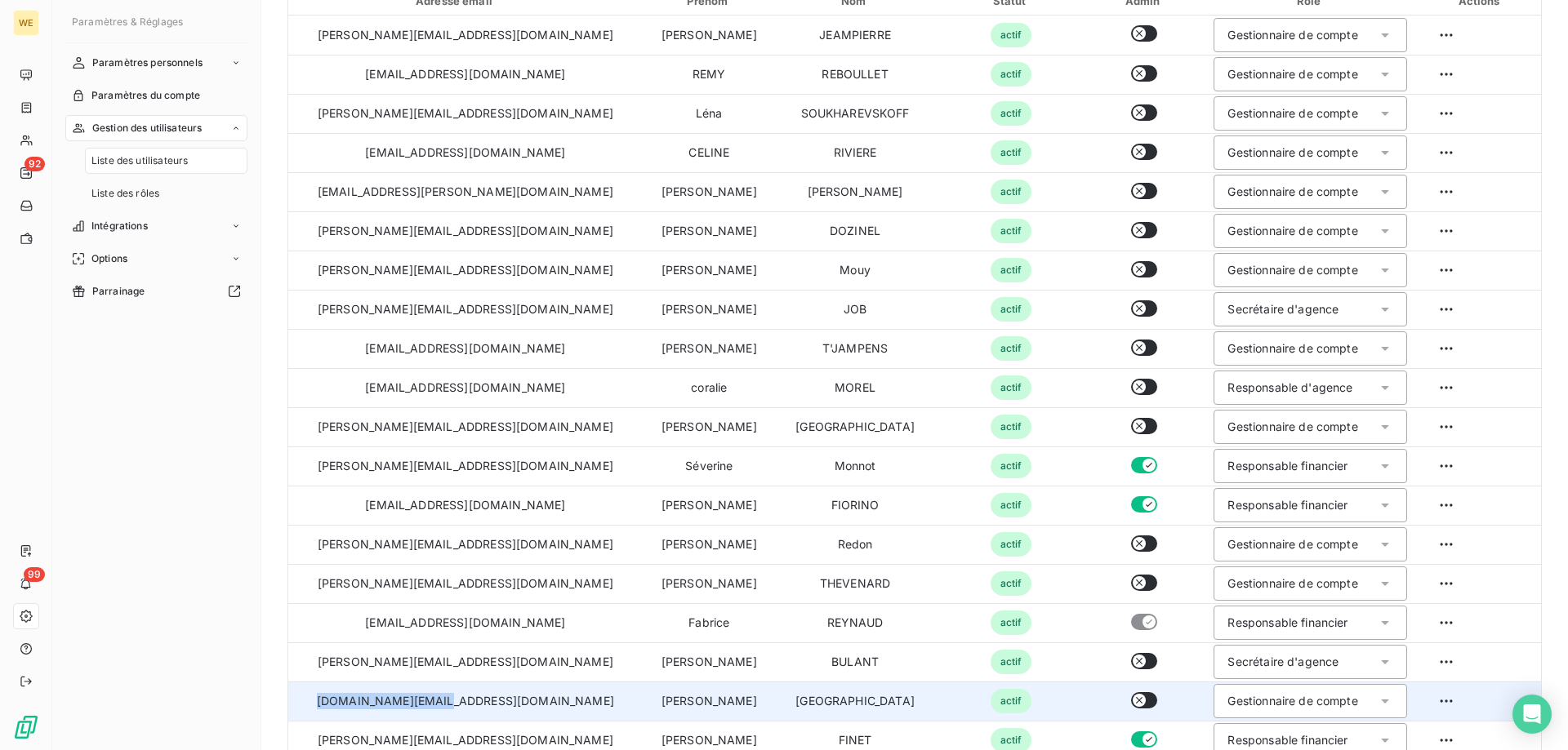
drag, startPoint x: 504, startPoint y: 705, endPoint x: 332, endPoint y: 693, distance: 172.4
click at [332, 695] on td "[DOMAIN_NAME][EMAIL_ADDRESS][DOMAIN_NAME]" at bounding box center [465, 701] width 354 height 39
click at [535, 710] on td "[DOMAIN_NAME][EMAIL_ADDRESS][DOMAIN_NAME]" at bounding box center [465, 701] width 354 height 39
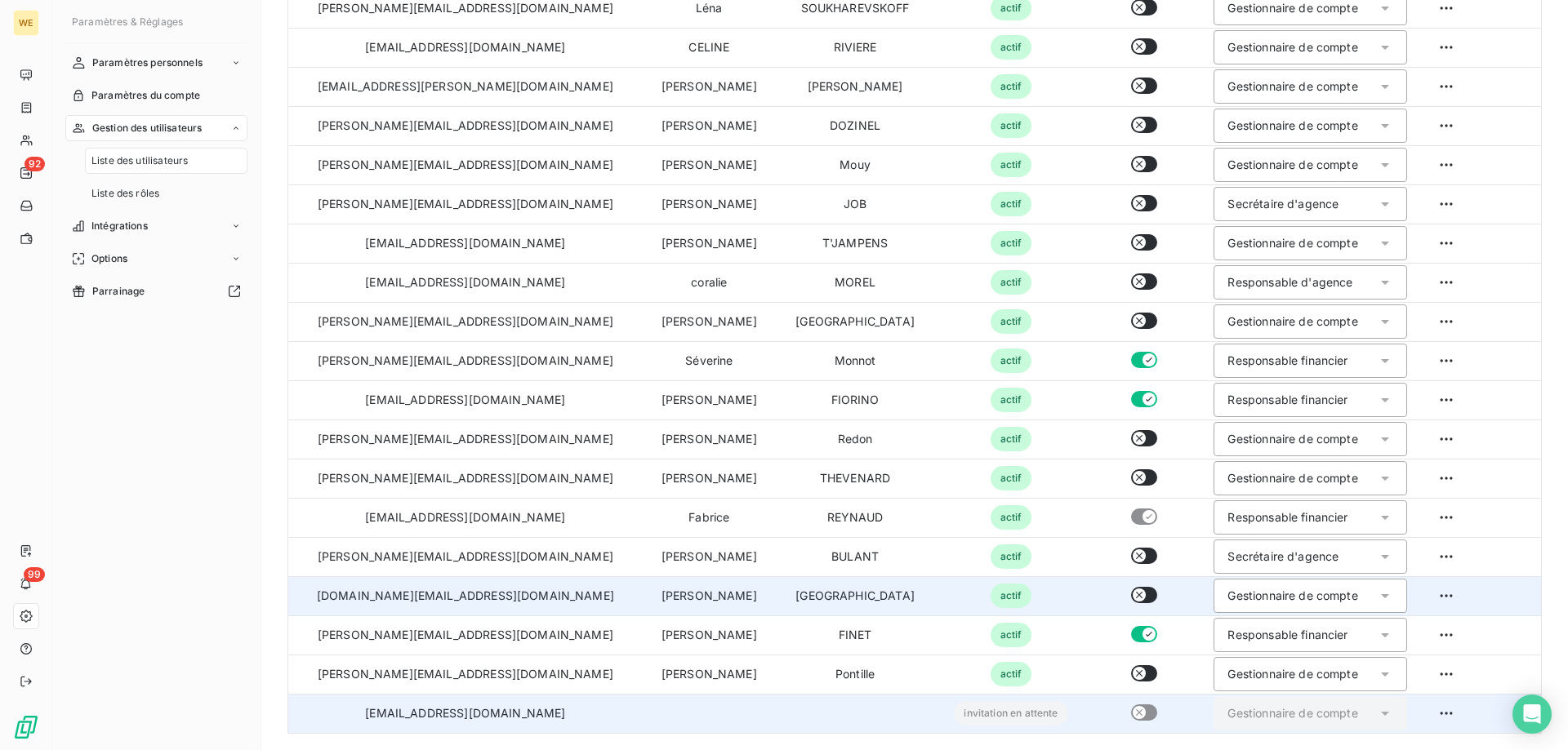
scroll to position [272, 0]
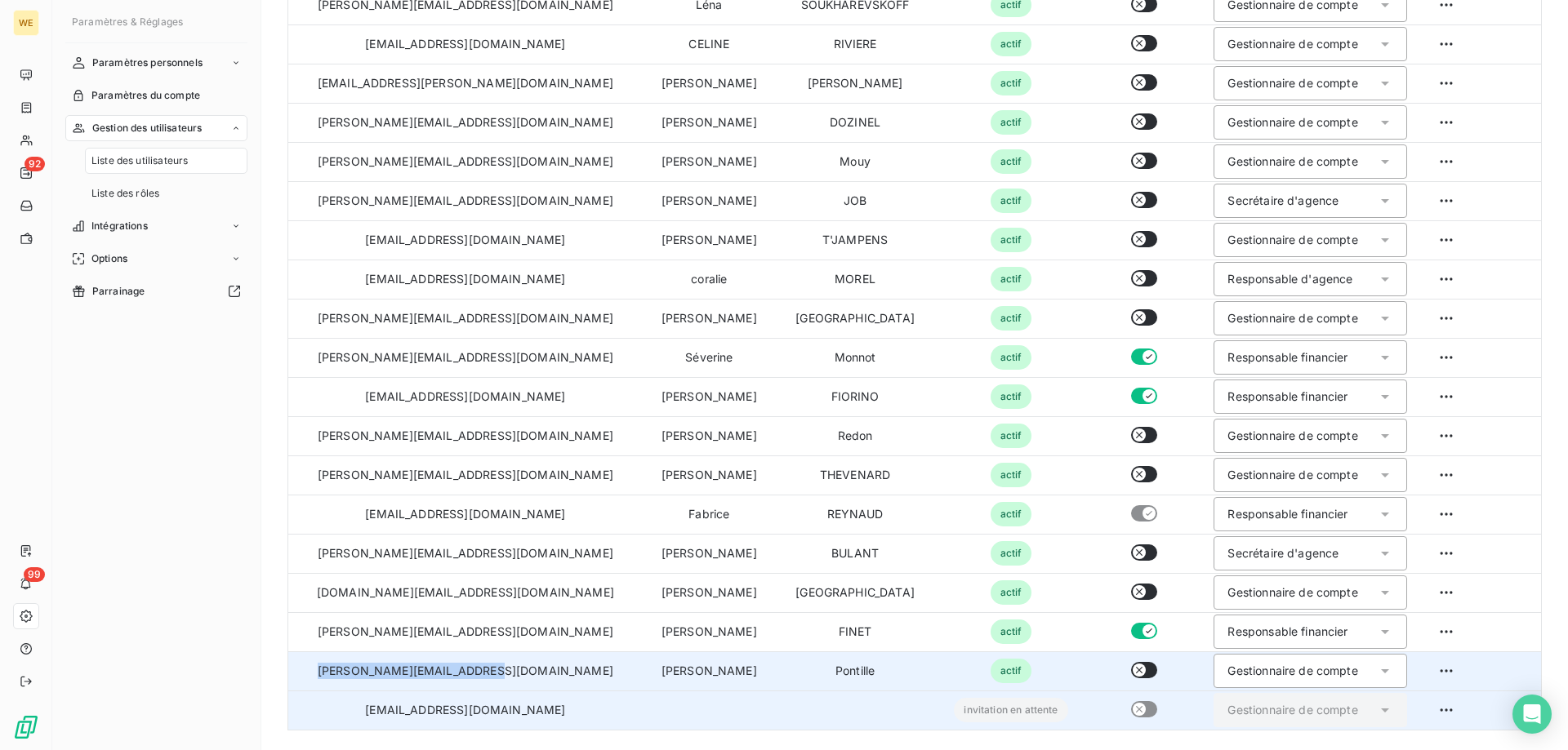
drag, startPoint x: 498, startPoint y: 679, endPoint x: 330, endPoint y: 665, distance: 168.6
click at [330, 665] on td "[PERSON_NAME][EMAIL_ADDRESS][DOMAIN_NAME]" at bounding box center [465, 671] width 354 height 39
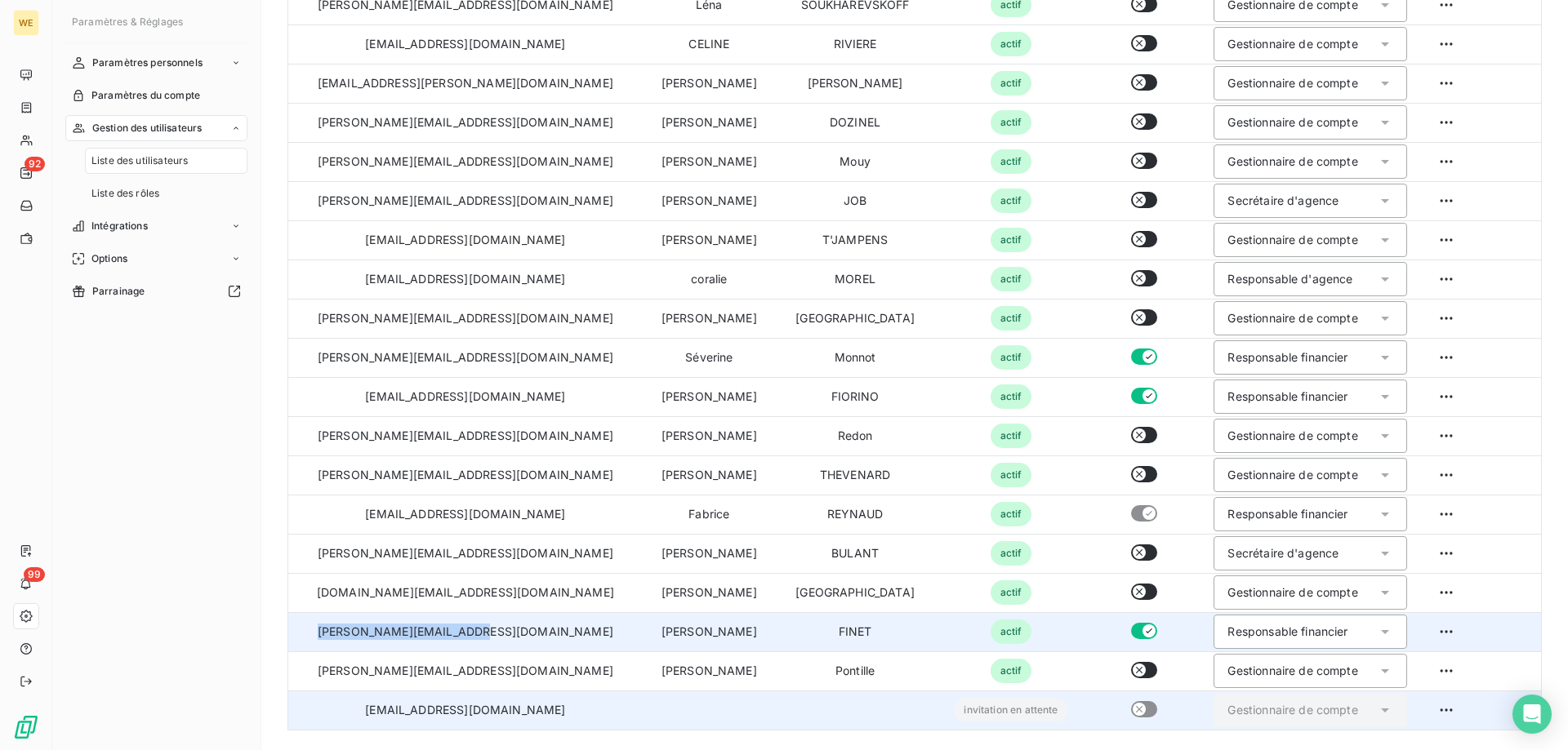
drag, startPoint x: 496, startPoint y: 631, endPoint x: 351, endPoint y: 632, distance: 145.0
click at [351, 632] on td "[PERSON_NAME][EMAIL_ADDRESS][DOMAIN_NAME]" at bounding box center [465, 631] width 354 height 39
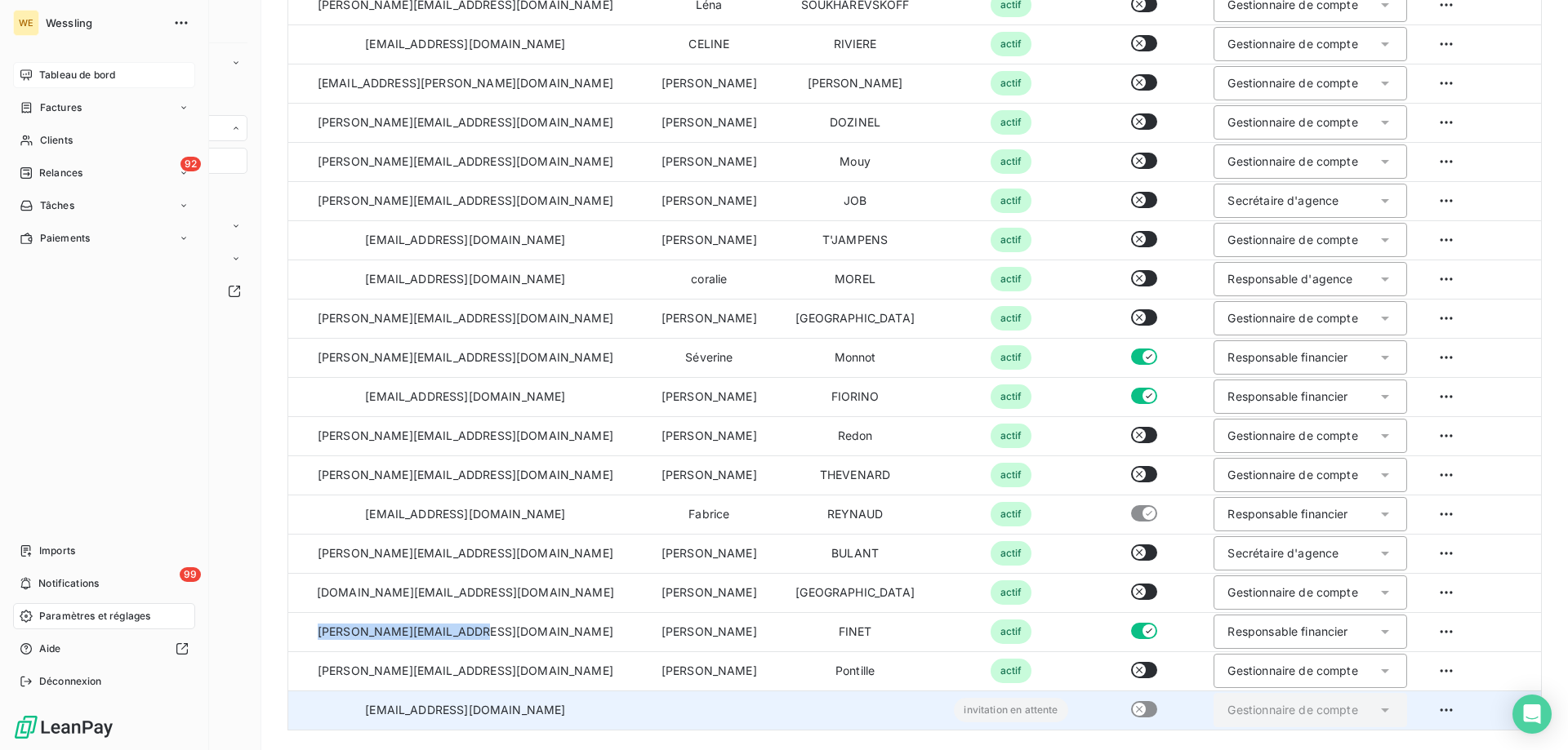
click at [54, 79] on span "Tableau de bord" at bounding box center [77, 75] width 76 height 15
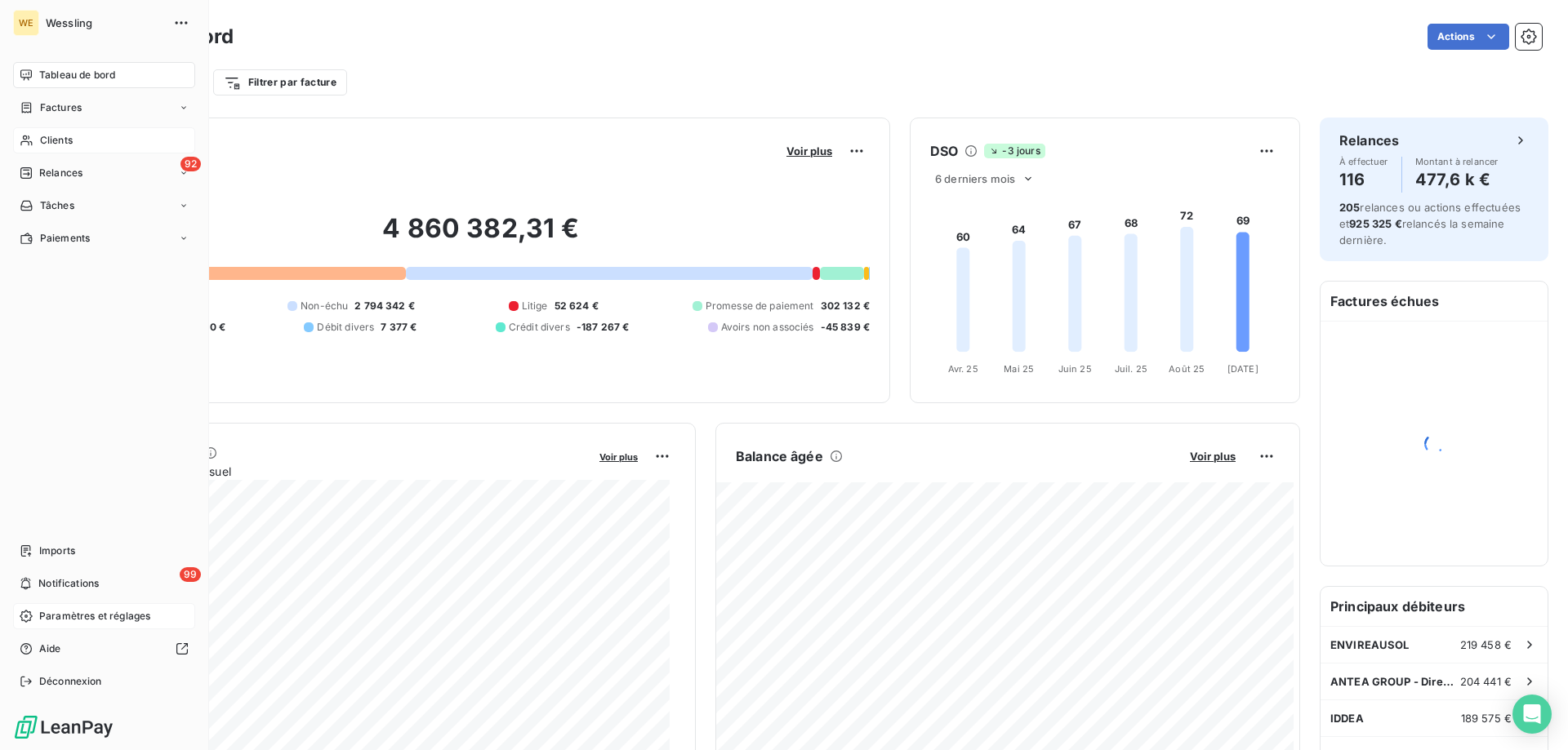
click at [51, 143] on span "Clients" at bounding box center [56, 140] width 33 height 15
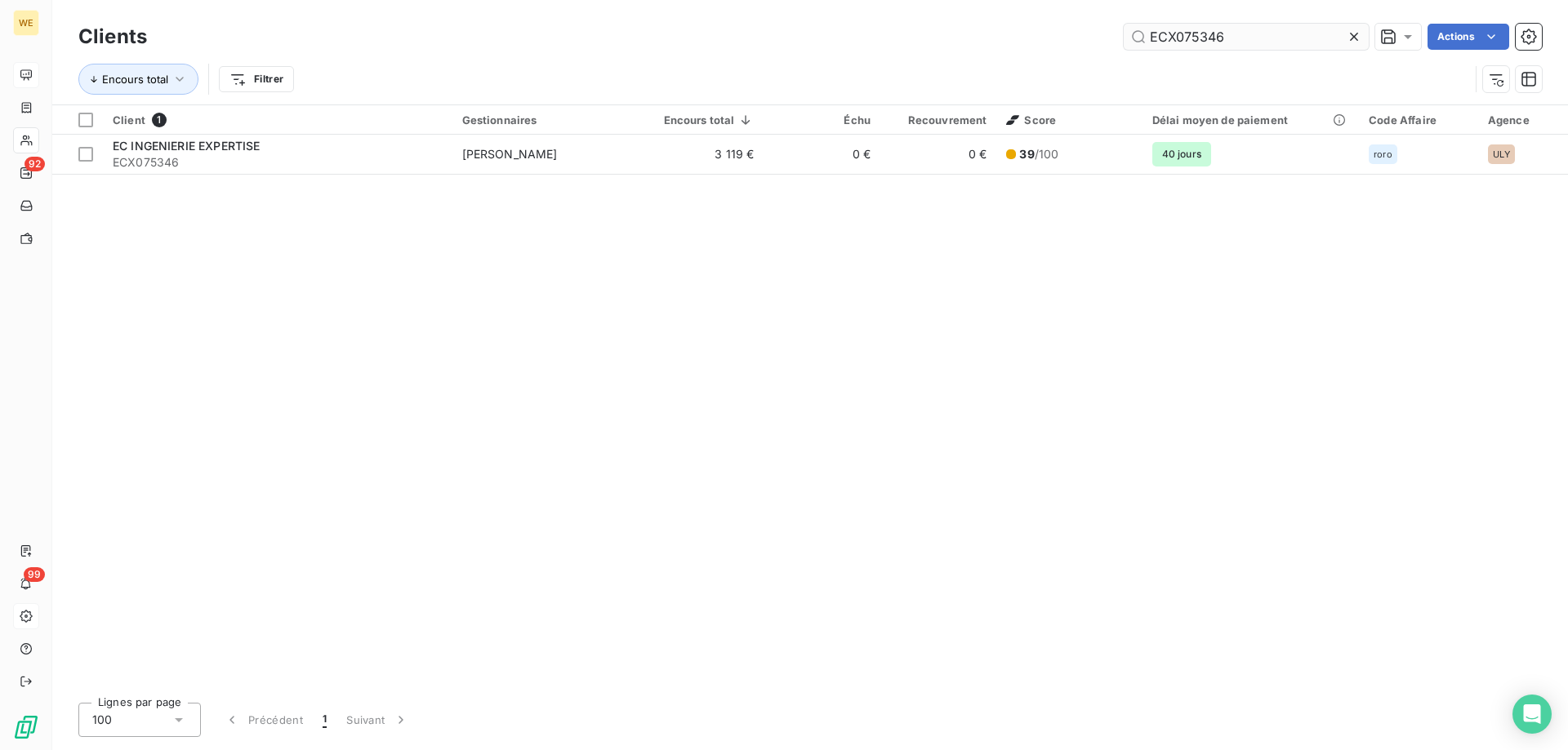
click at [1162, 34] on input "ECX075346" at bounding box center [1246, 36] width 245 height 26
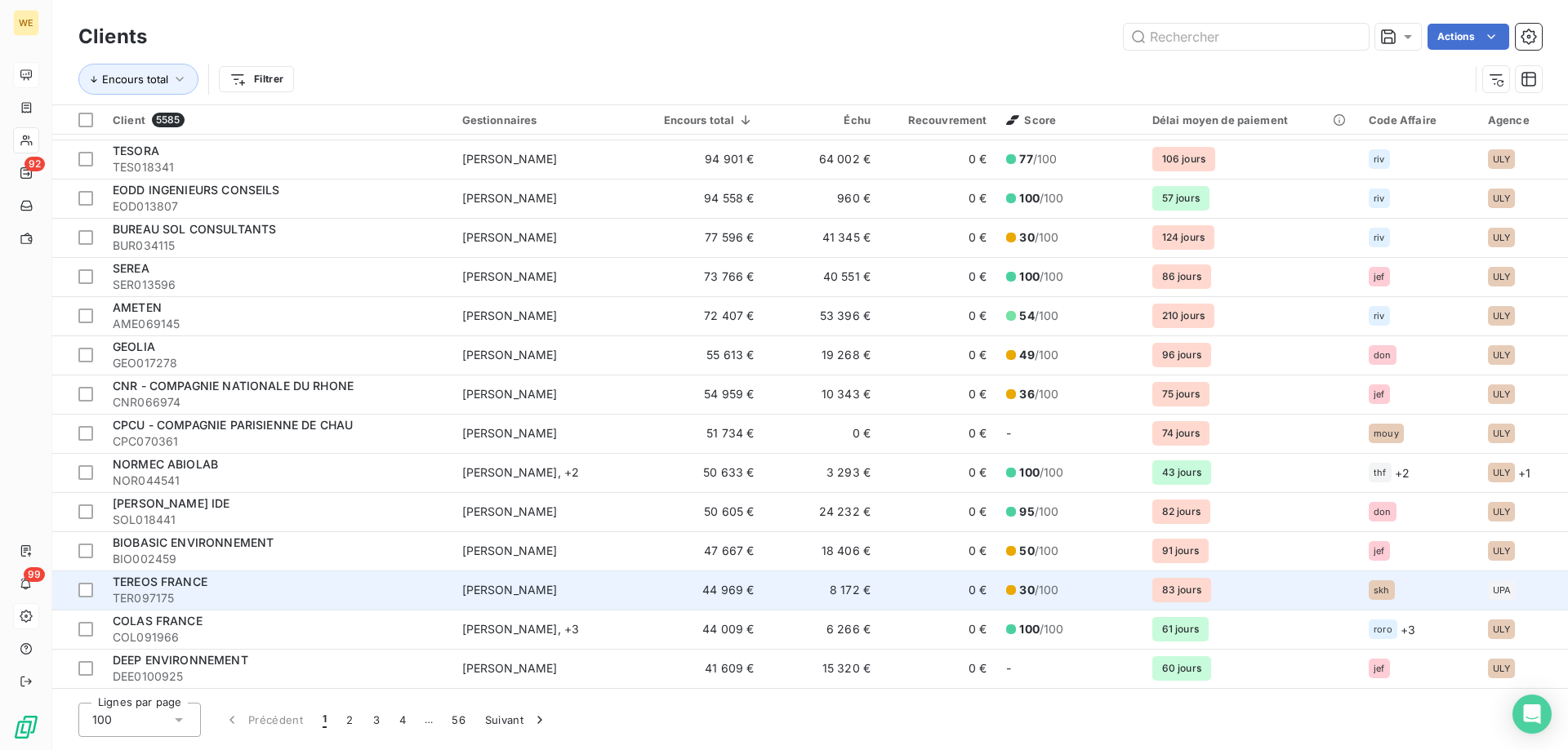
scroll to position [326, 0]
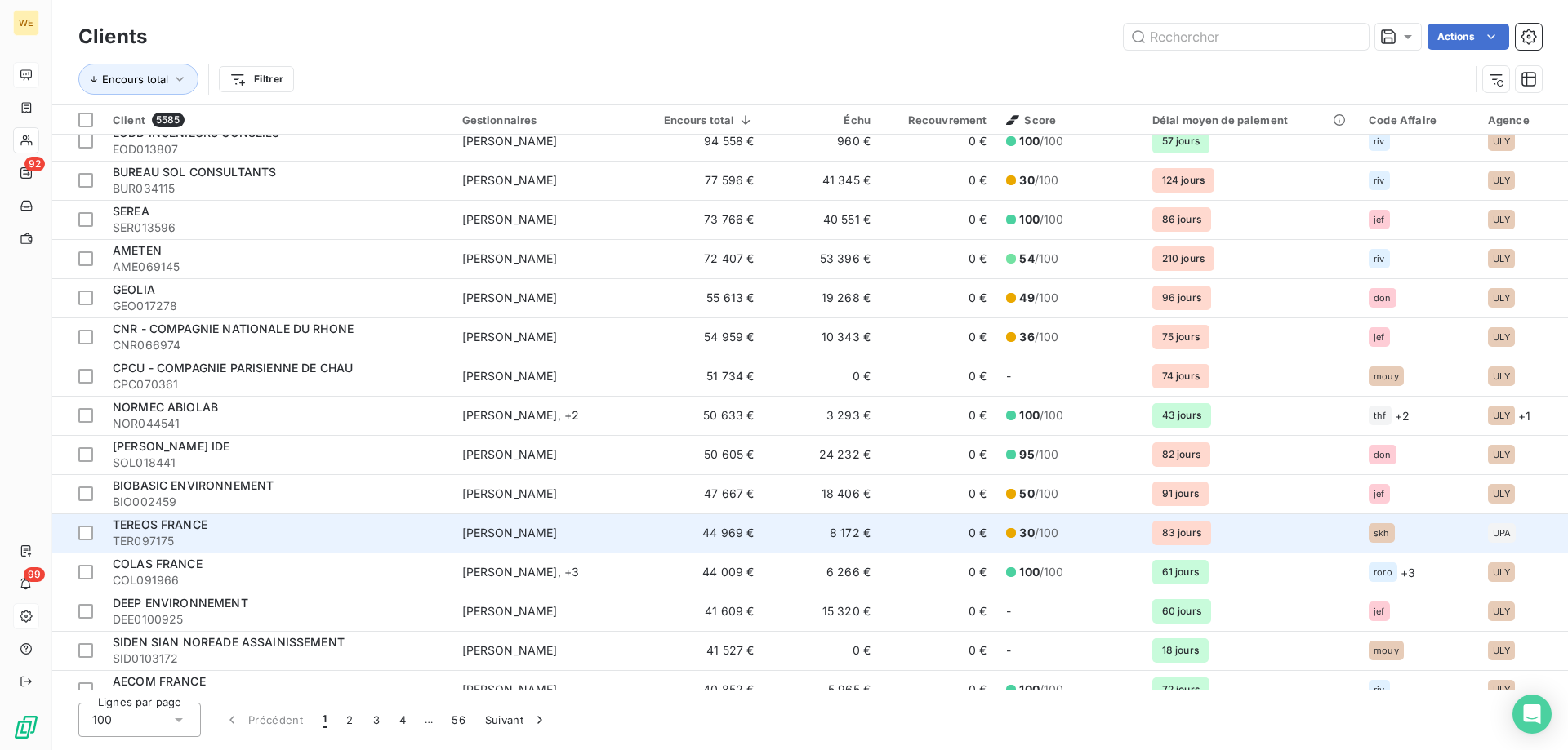
click at [558, 536] on span "[PERSON_NAME]" at bounding box center [509, 533] width 96 height 14
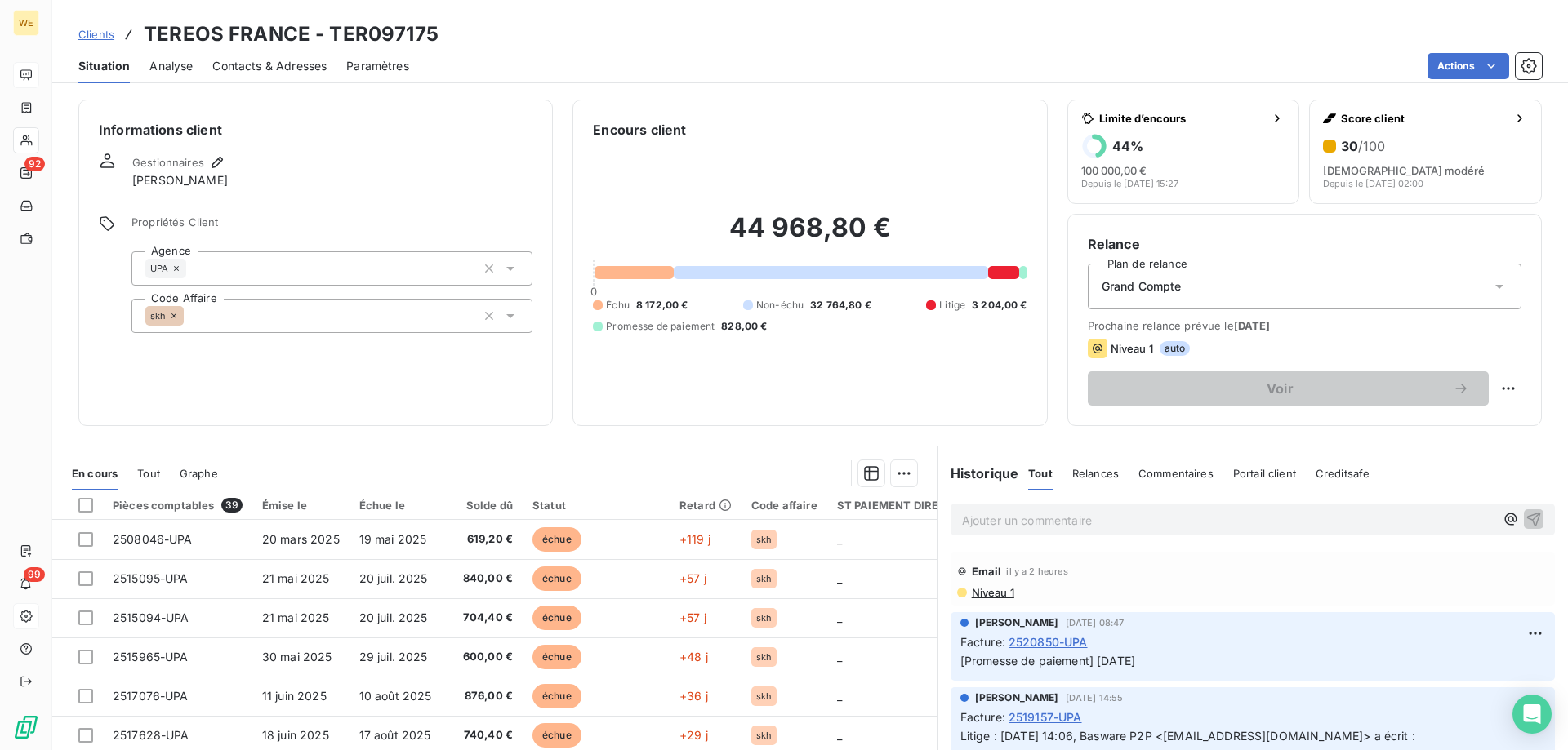
click at [1419, 22] on div "Clients TEREOS FRANCE - TER097175" at bounding box center [810, 35] width 1515 height 29
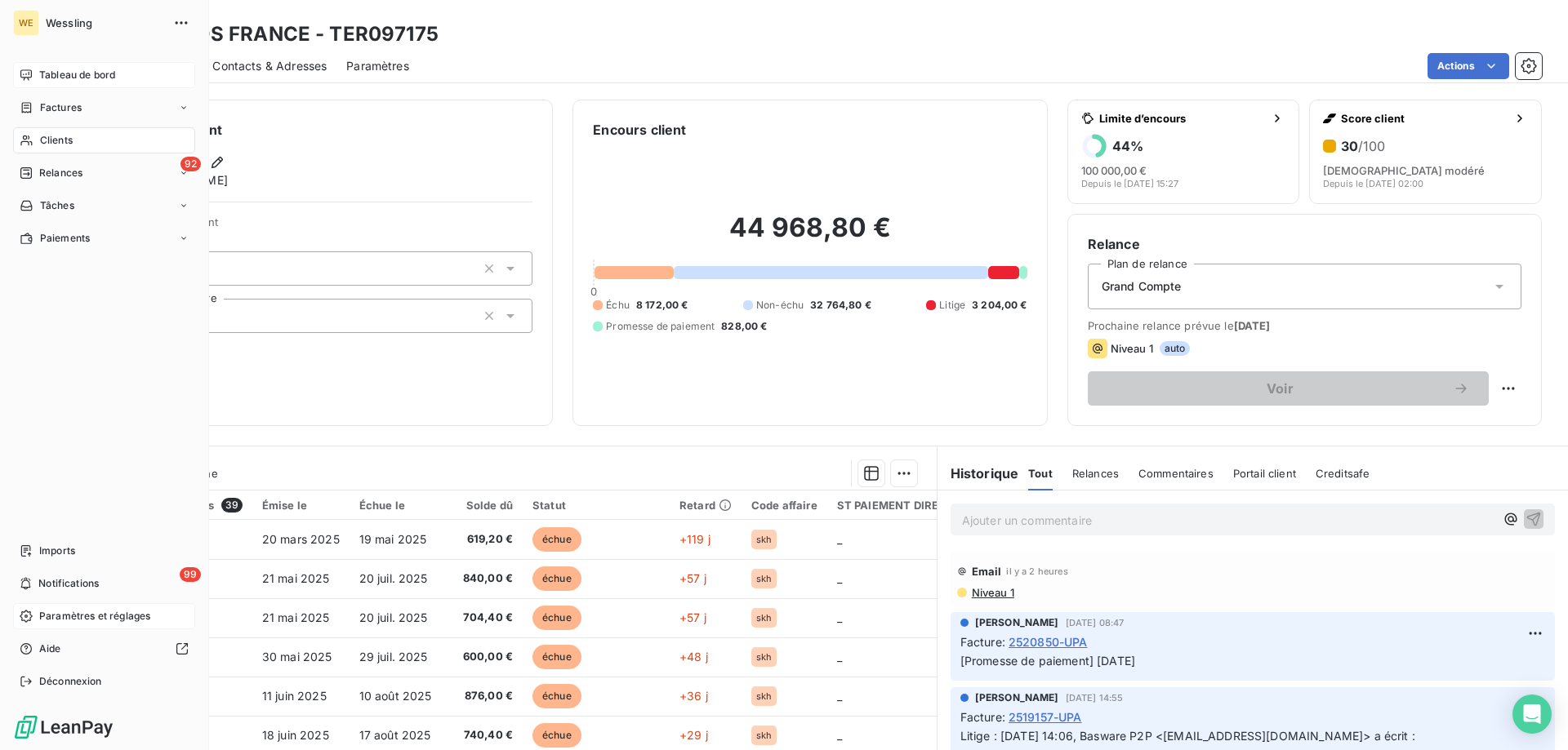
click at [68, 620] on span "Paramètres et réglages" at bounding box center [94, 616] width 111 height 15
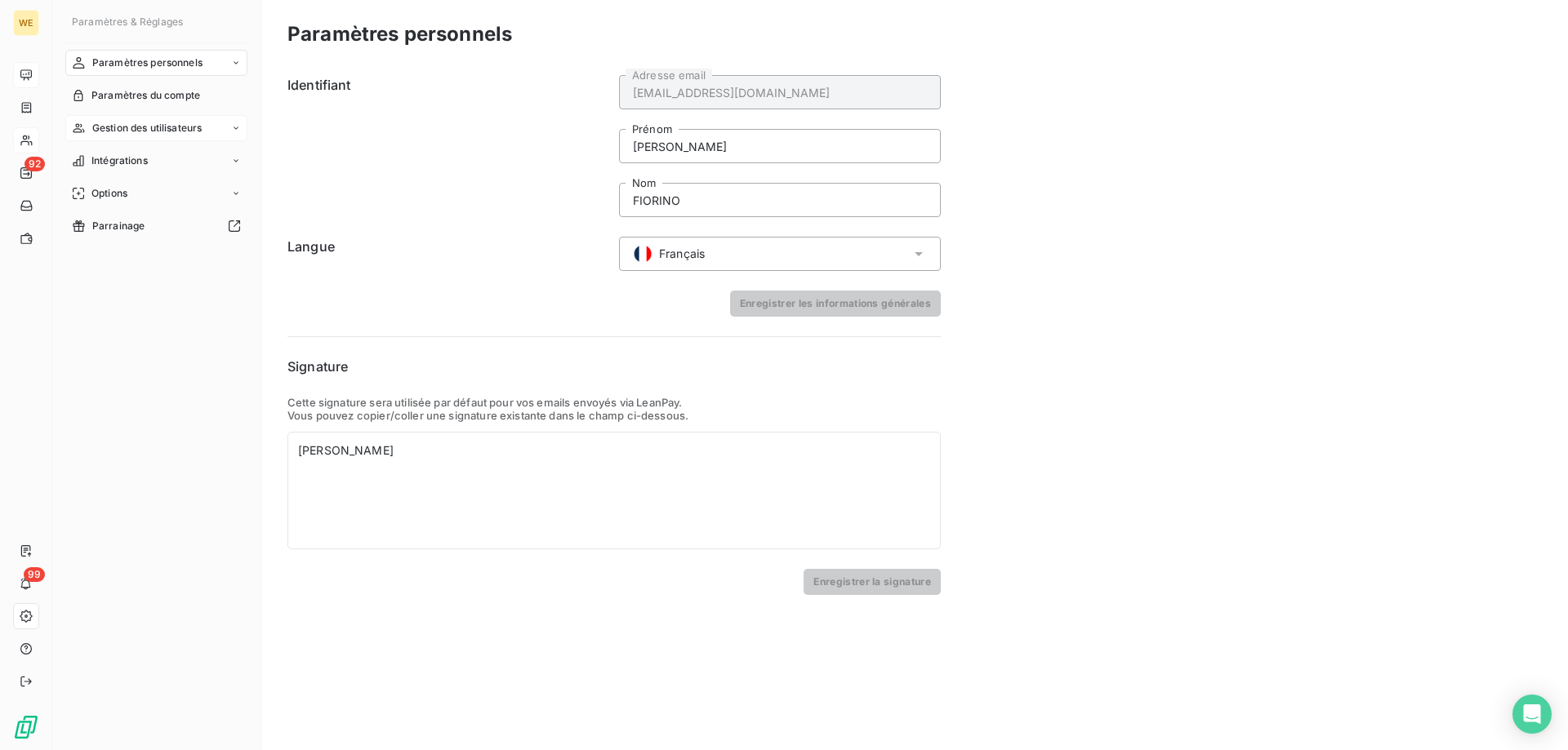
click at [130, 123] on span "Gestion des utilisateurs" at bounding box center [148, 128] width 111 height 15
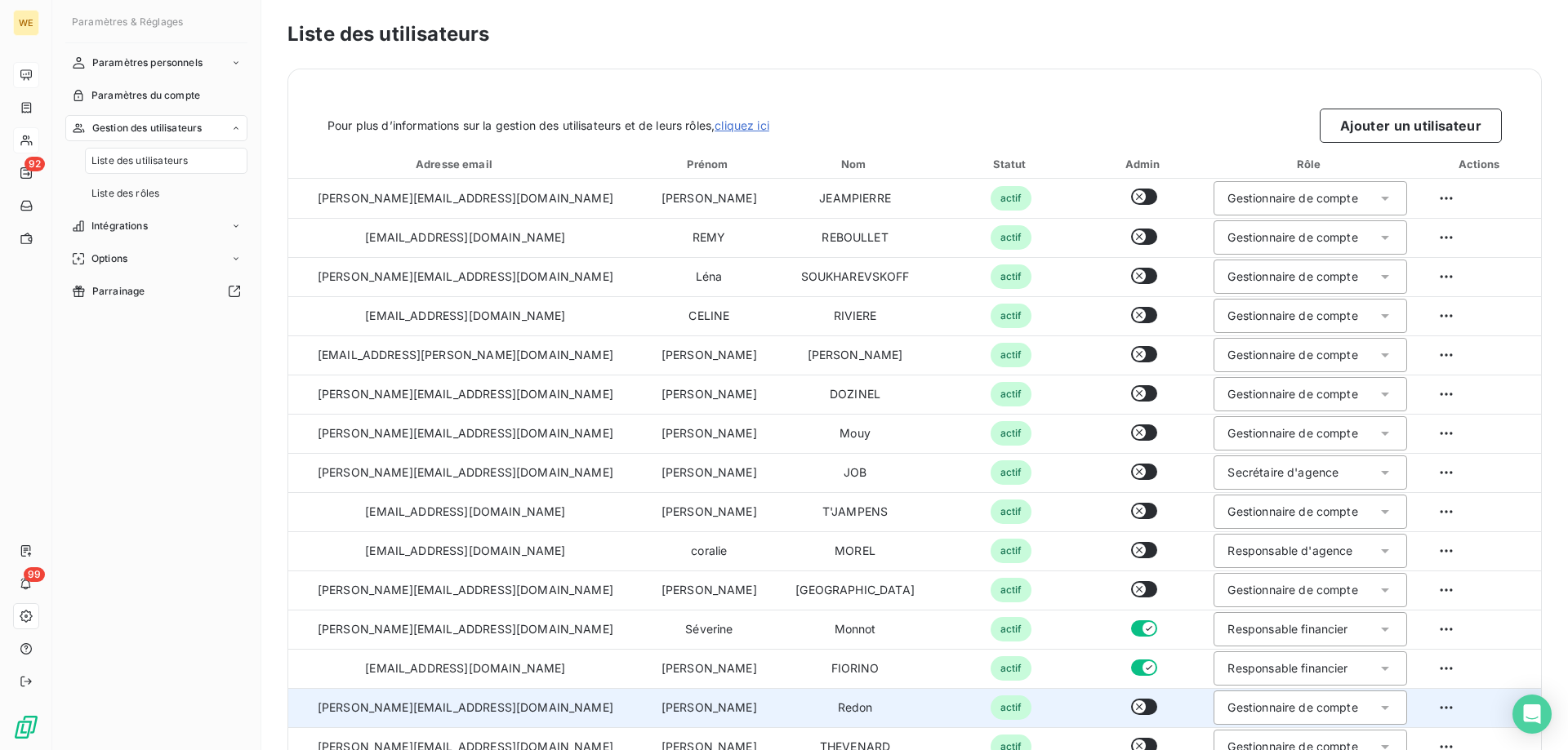
click at [486, 711] on td "[PERSON_NAME][EMAIL_ADDRESS][DOMAIN_NAME]" at bounding box center [465, 707] width 354 height 39
click at [486, 709] on td "[PERSON_NAME][EMAIL_ADDRESS][DOMAIN_NAME]" at bounding box center [465, 707] width 354 height 39
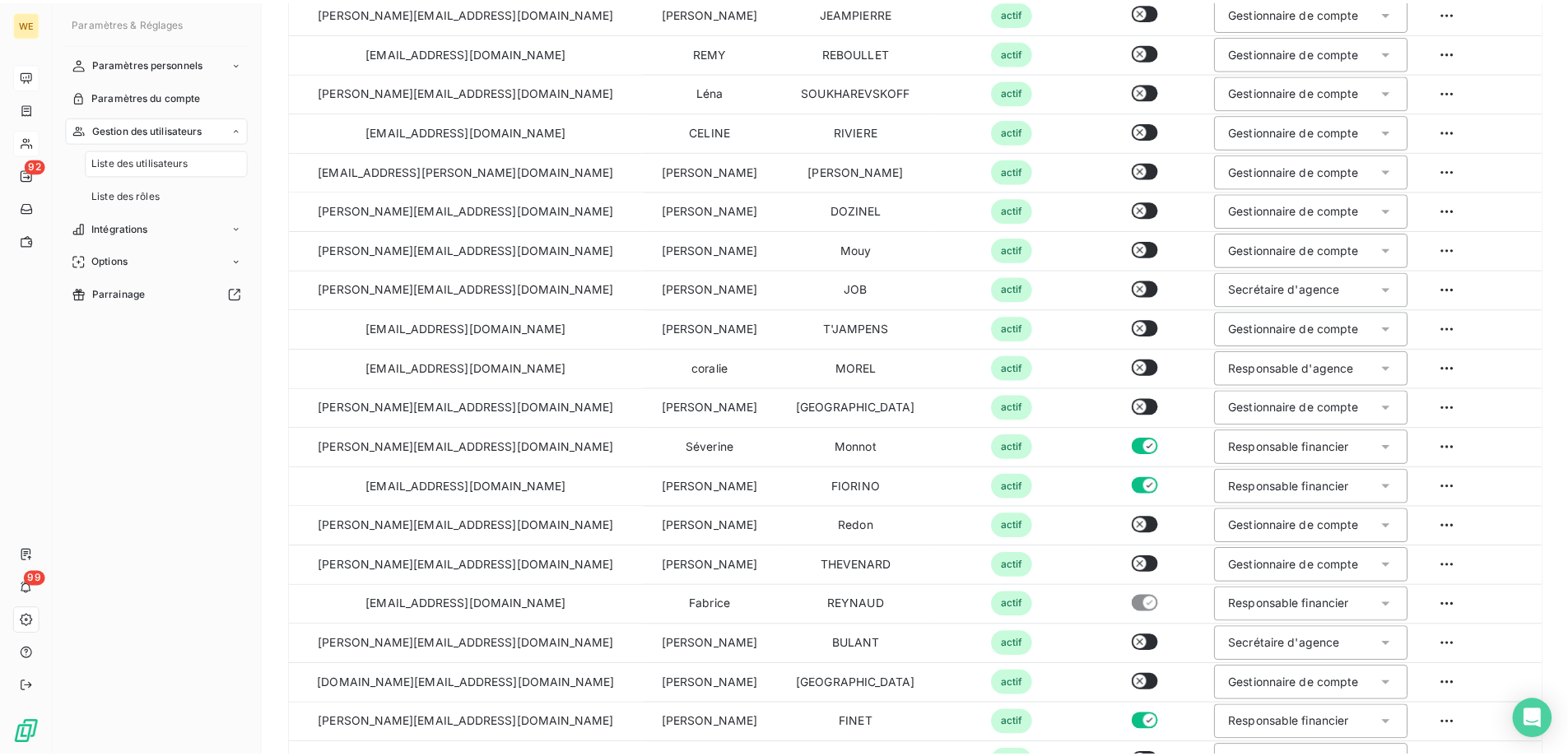
scroll to position [274, 0]
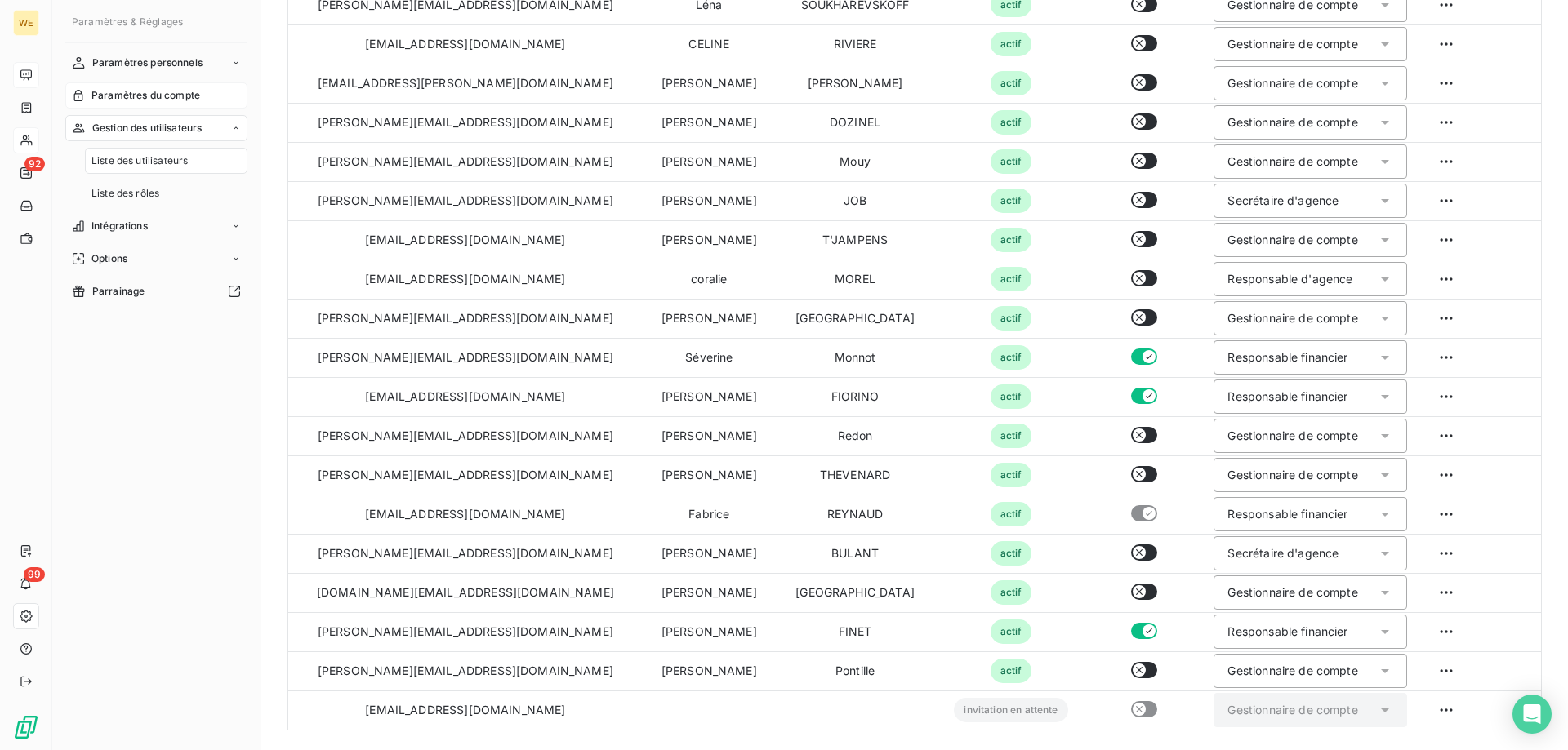
click at [121, 94] on span "Paramètres du compte" at bounding box center [146, 95] width 109 height 15
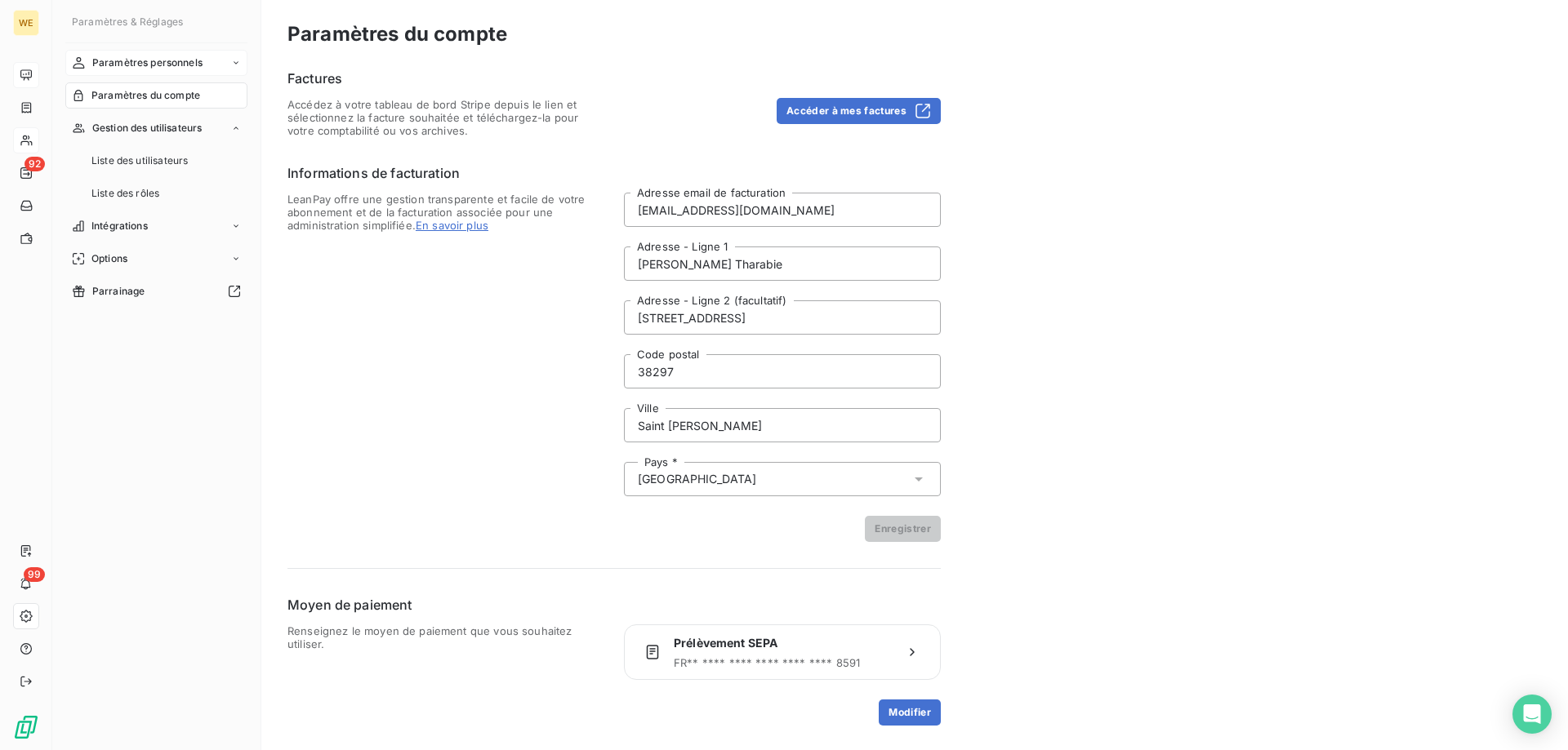
click at [130, 64] on span "Paramètres personnels" at bounding box center [148, 62] width 111 height 15
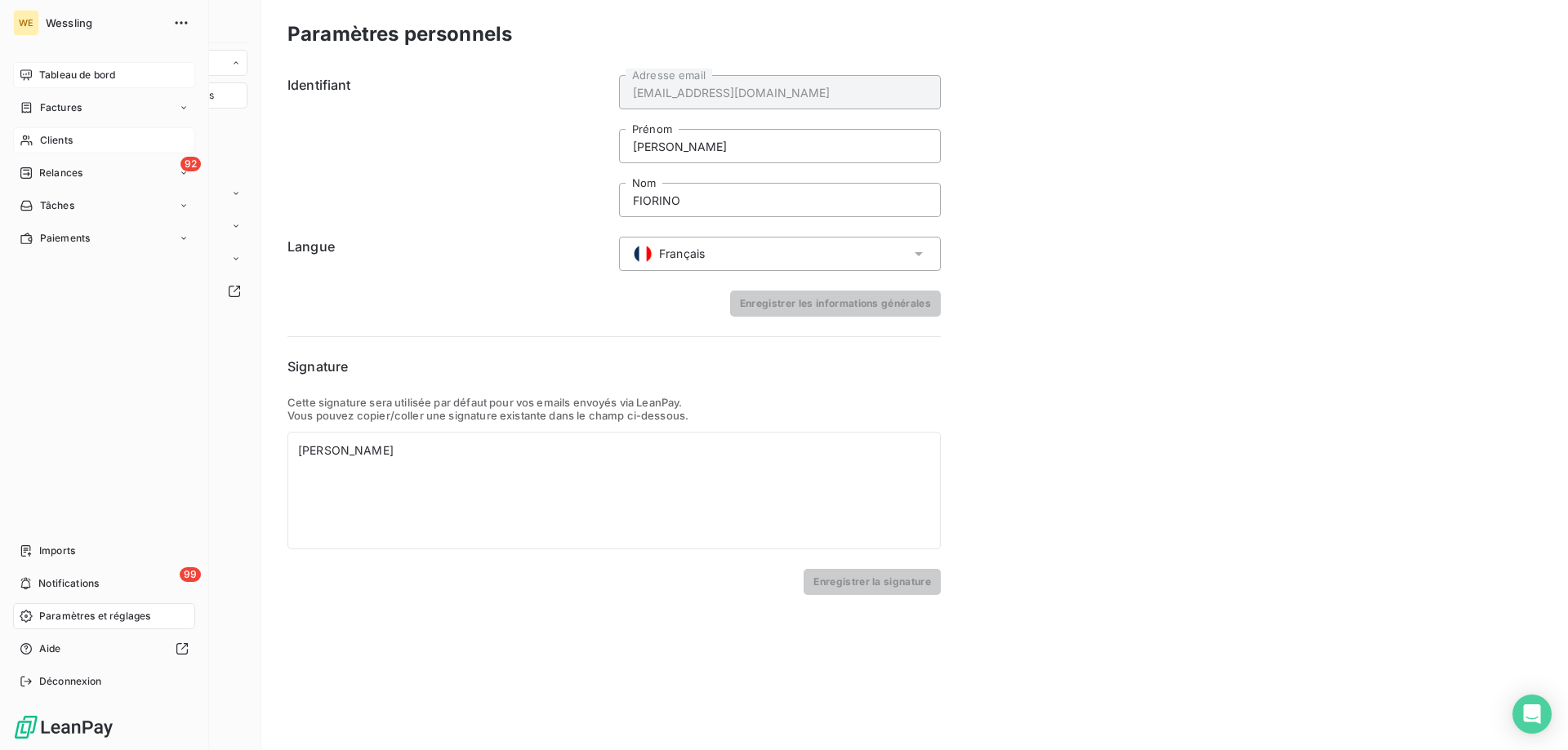
click at [67, 133] on span "Clients" at bounding box center [56, 140] width 33 height 15
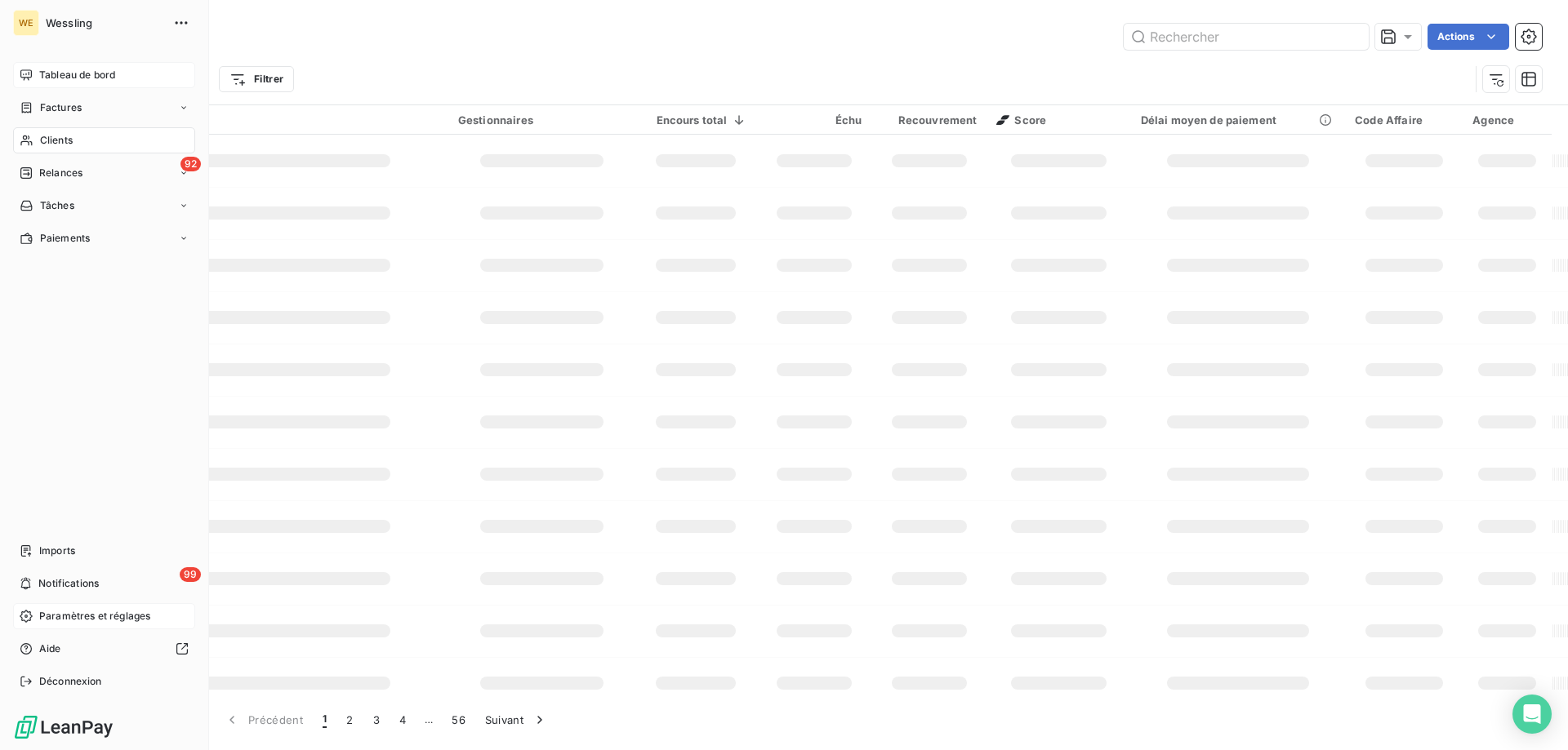
click at [70, 68] on span "Tableau de bord" at bounding box center [77, 75] width 76 height 15
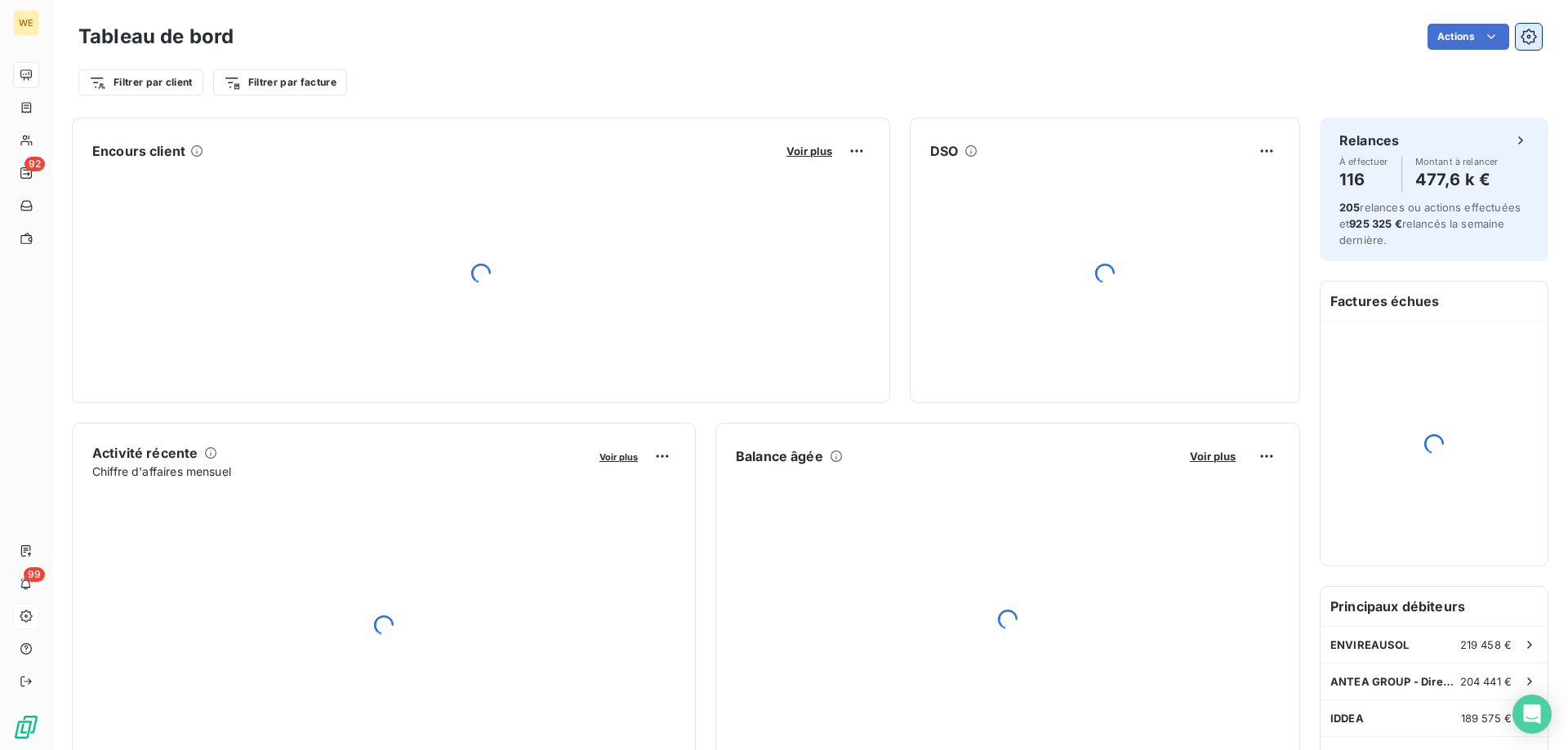
click at [1521, 33] on icon "button" at bounding box center [1528, 36] width 16 height 16
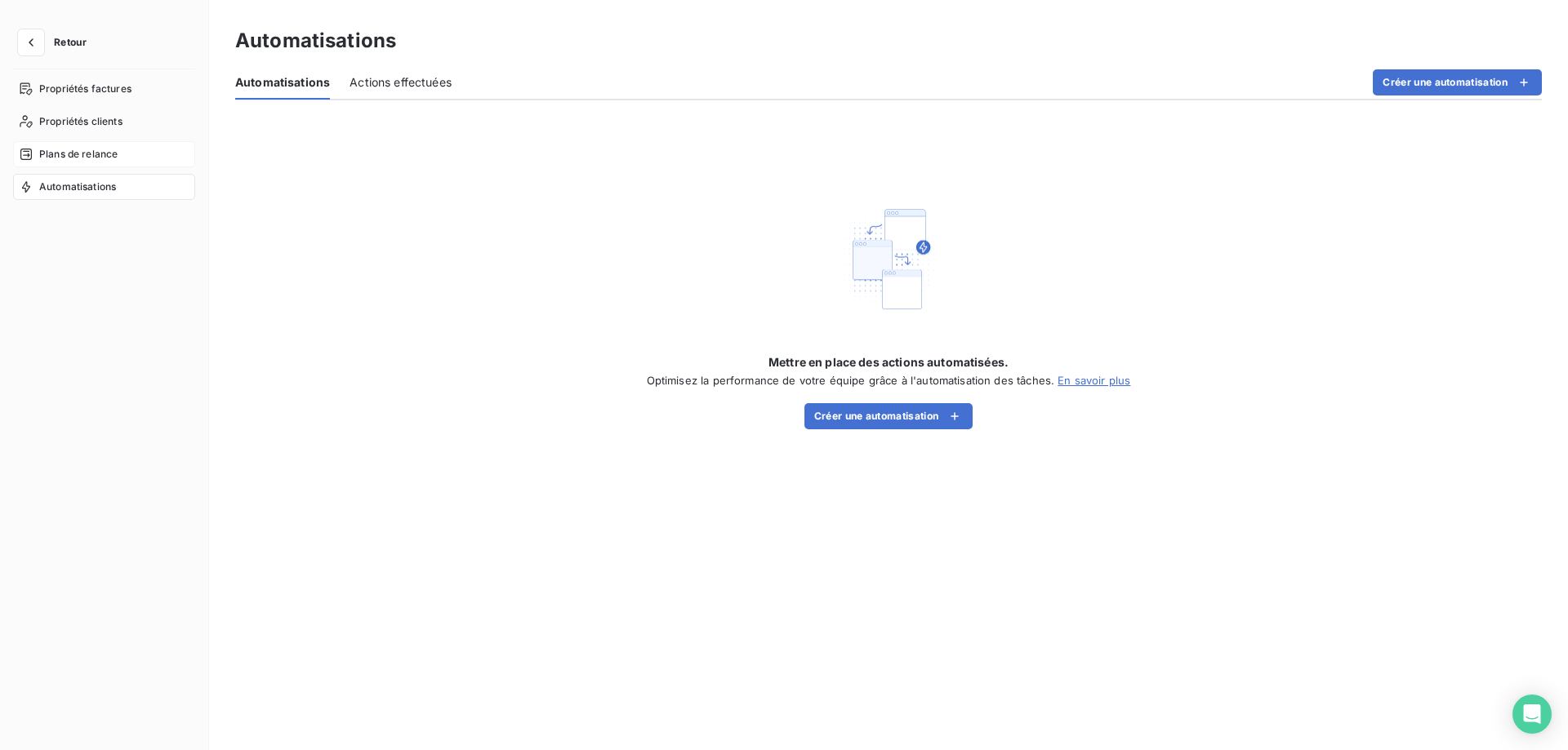
click at [91, 150] on span "Plans de relance" at bounding box center [78, 154] width 79 height 15
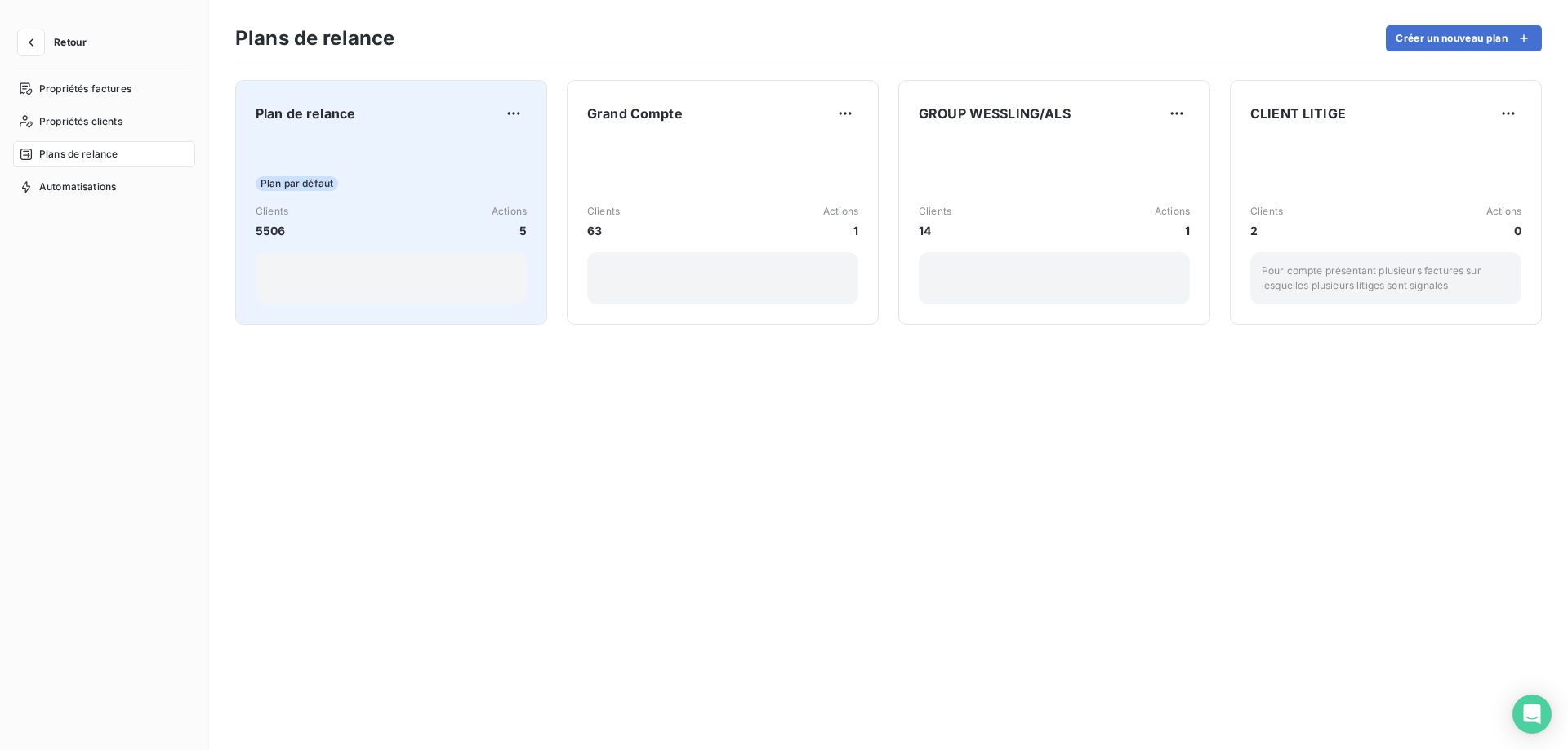
click at [373, 126] on div "Plan de relance" at bounding box center [391, 113] width 271 height 26
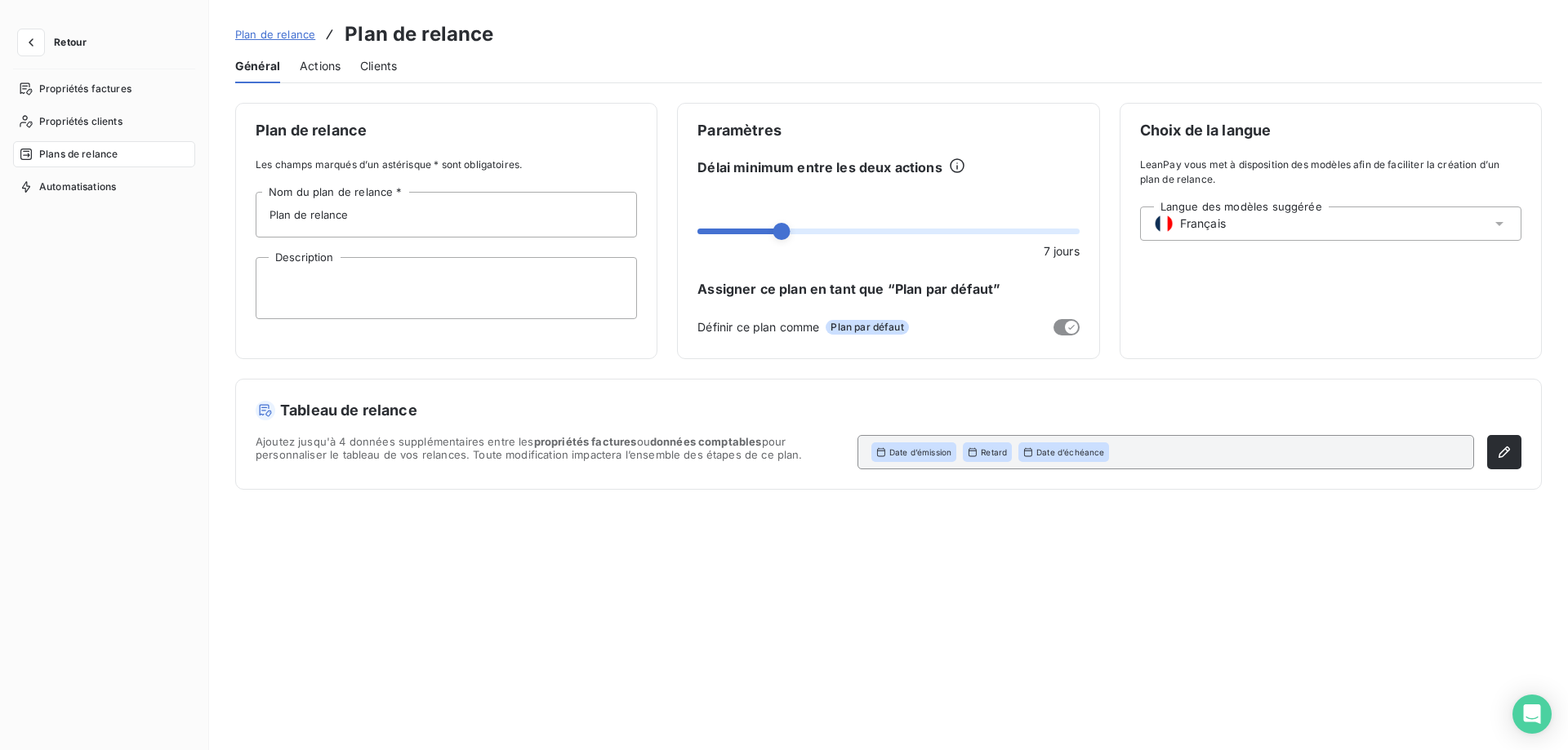
click at [313, 71] on span "Actions" at bounding box center [319, 66] width 41 height 16
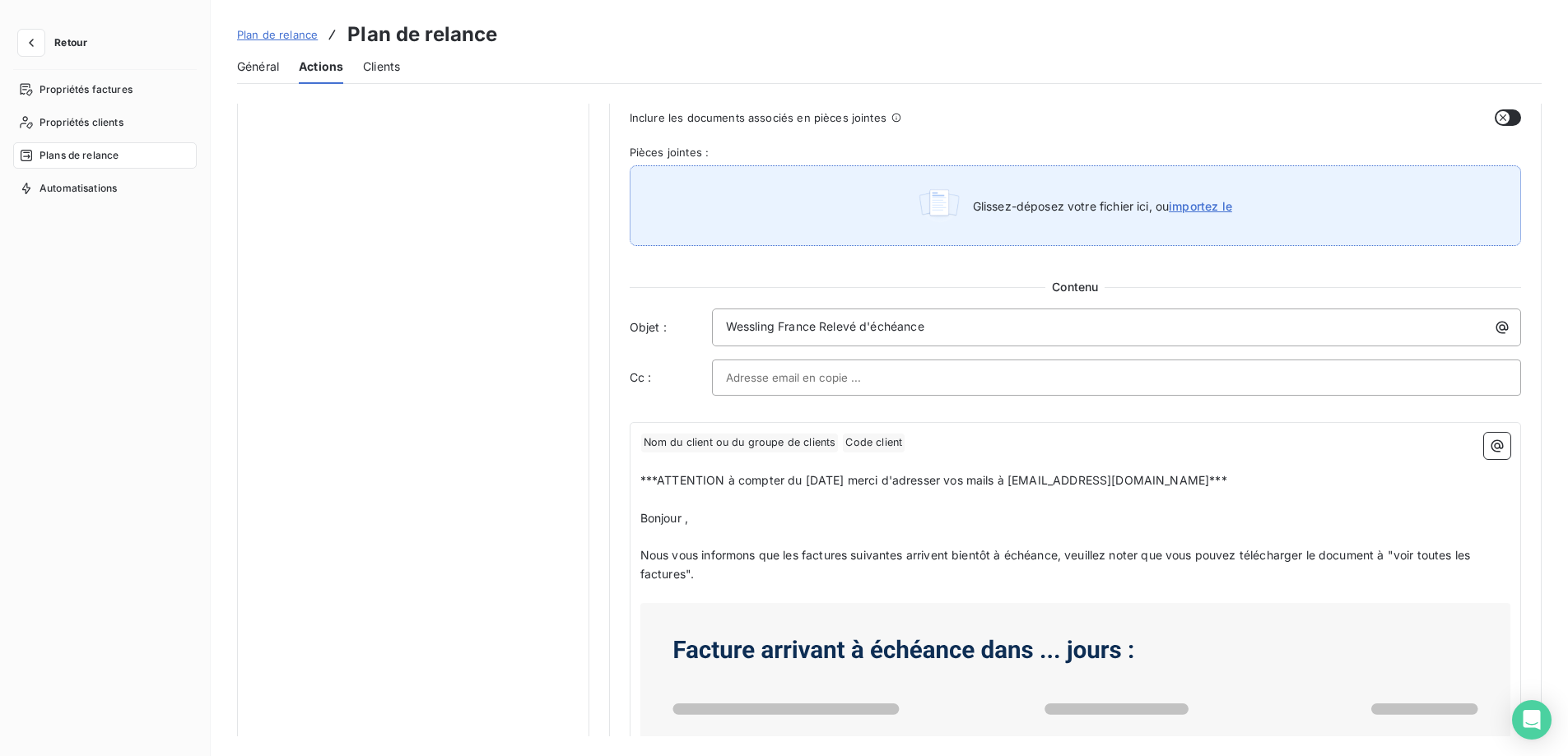
scroll to position [659, 0]
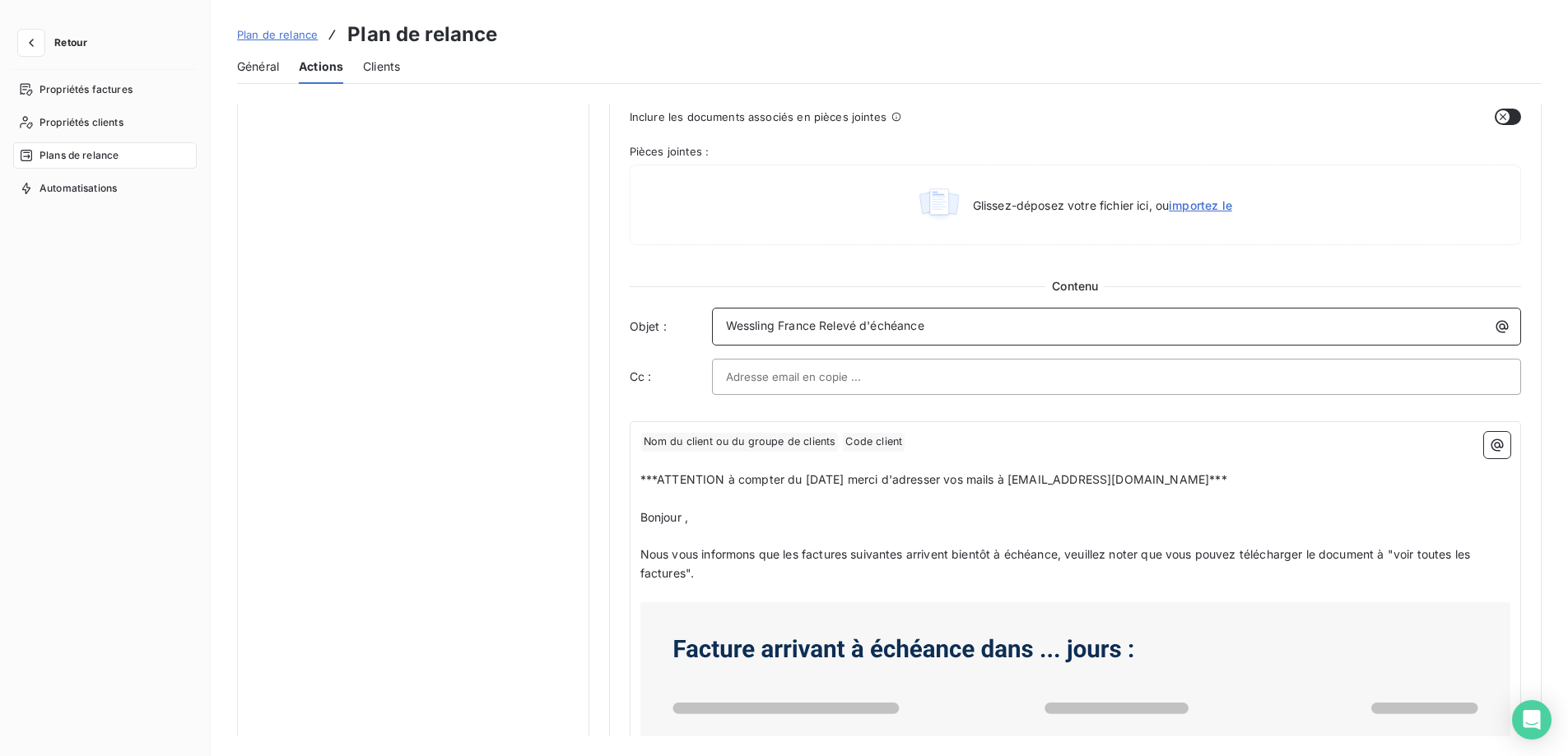
click at [774, 326] on span "Wessling France Relevé d'échéance" at bounding box center [825, 325] width 198 height 14
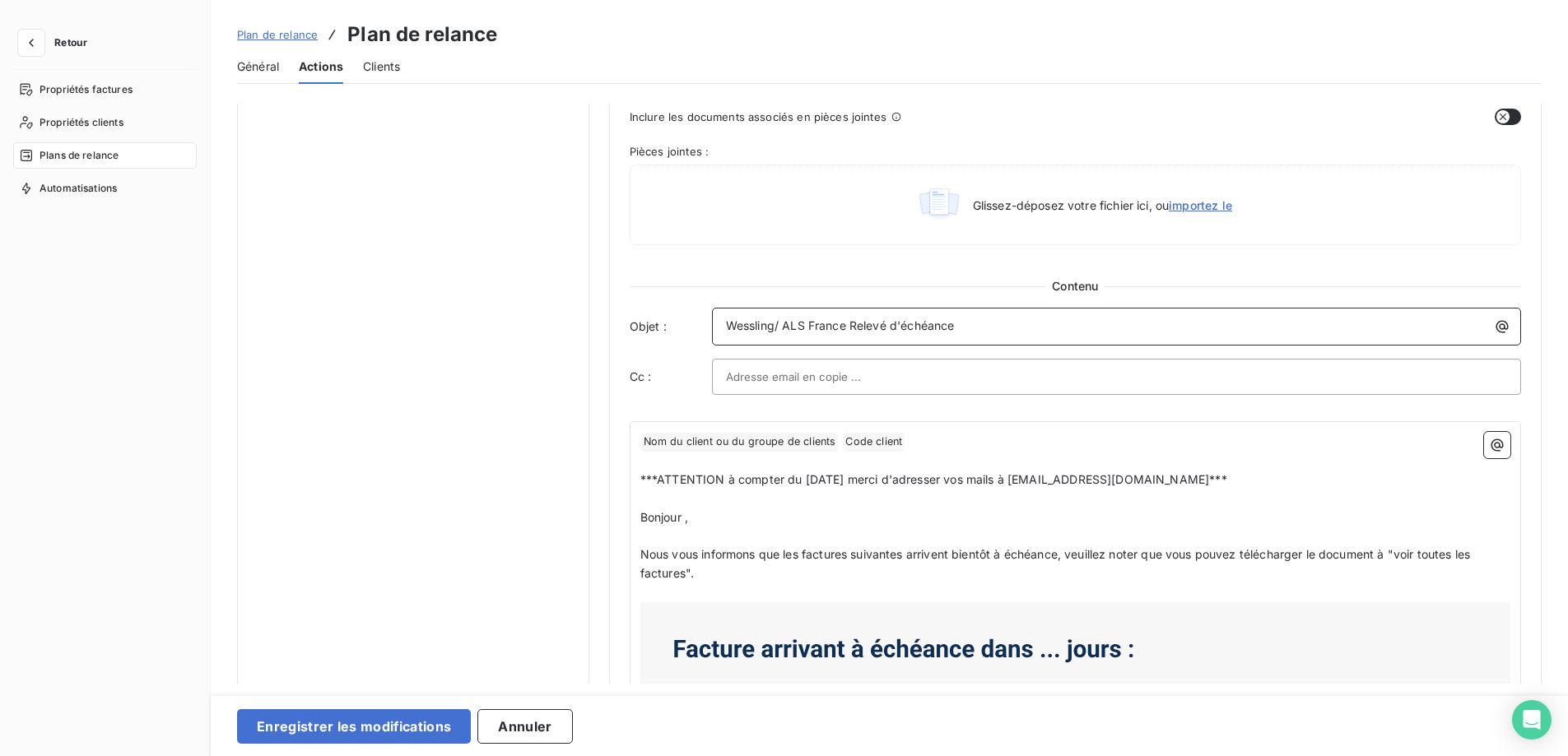
click at [983, 326] on p "Wessling/ ALS France Relevé d'échéance" at bounding box center [1120, 326] width 789 height 19
click at [365, 728] on button "Enregistrer les modifications" at bounding box center [353, 726] width 234 height 35
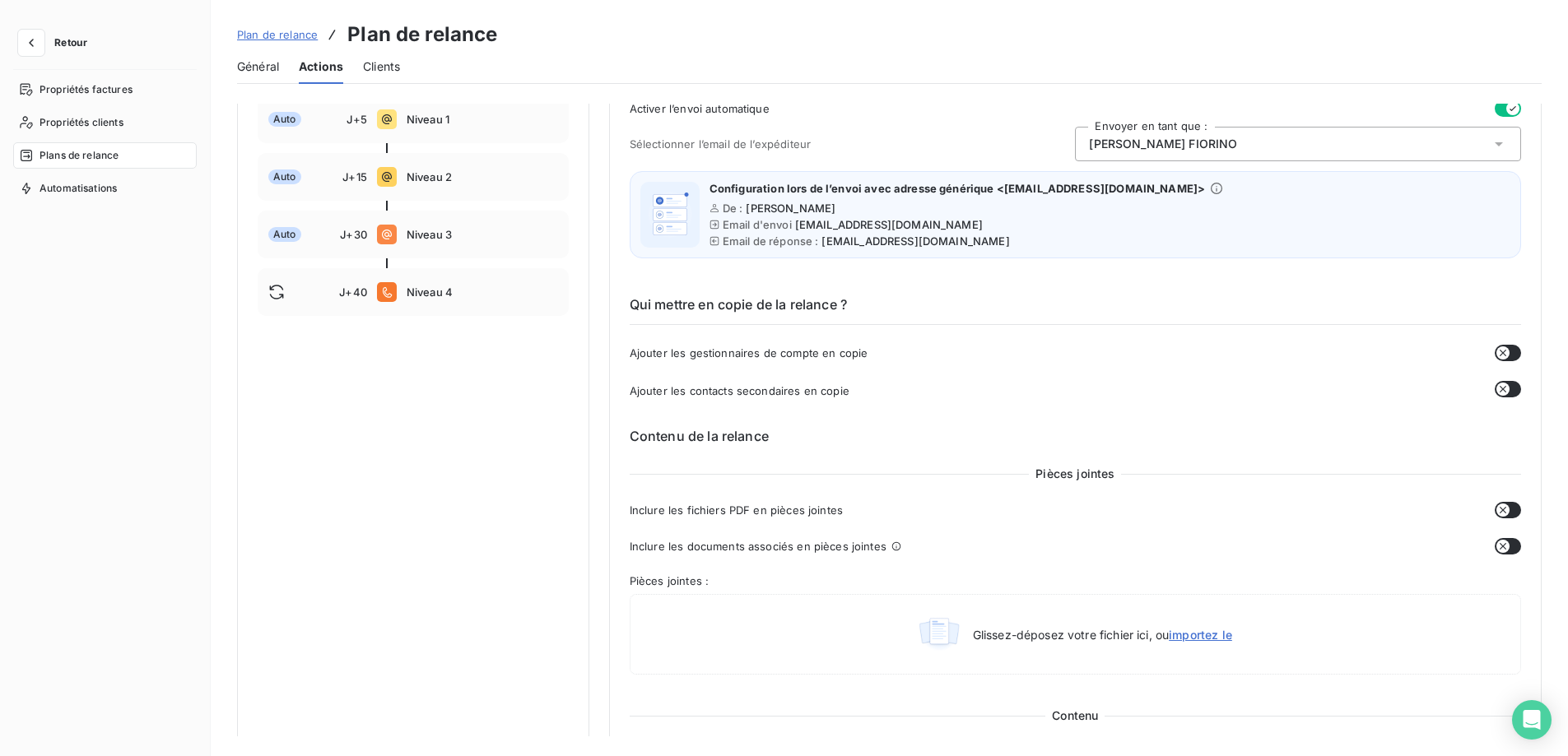
scroll to position [0, 0]
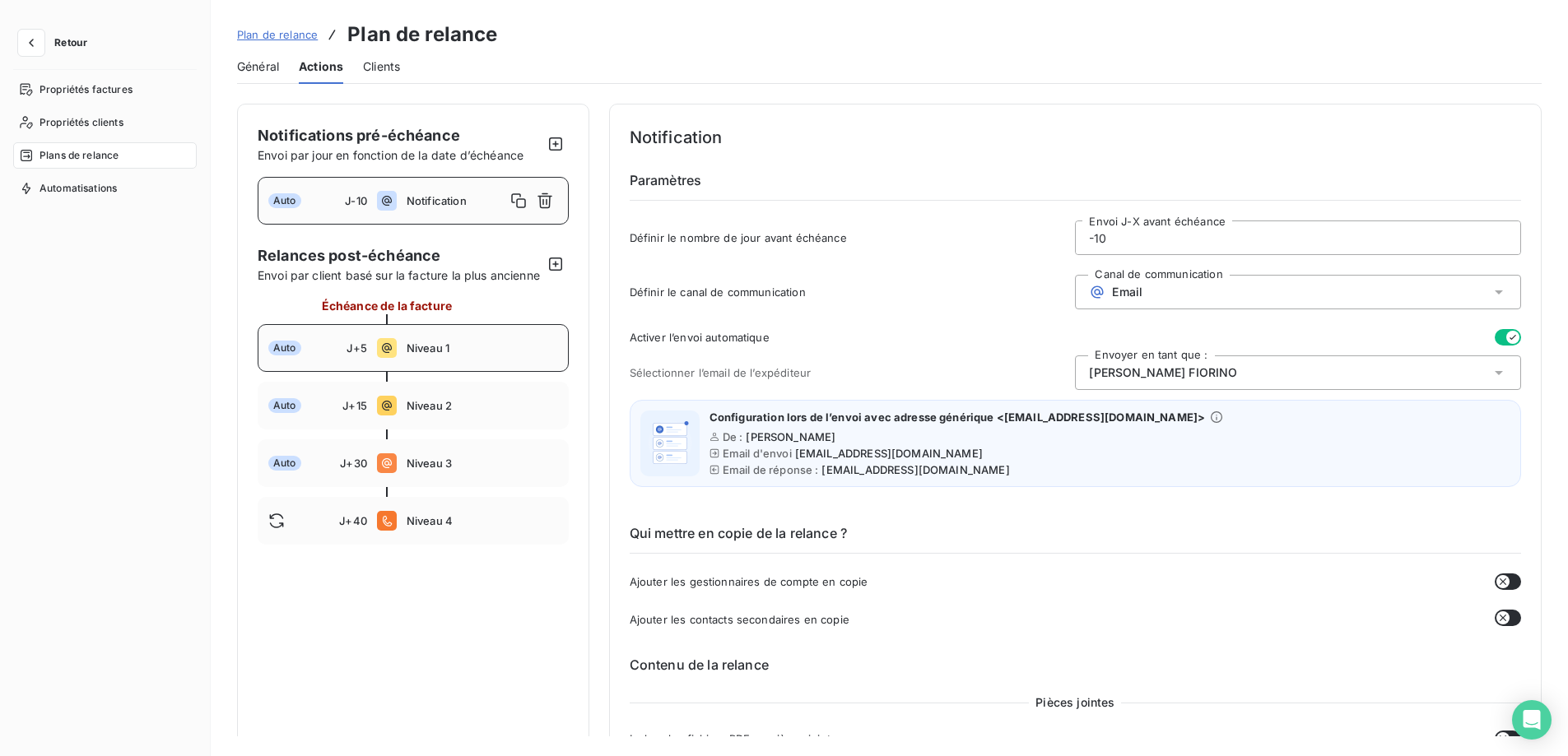
click at [509, 355] on span "Niveau 1" at bounding box center [482, 348] width 151 height 13
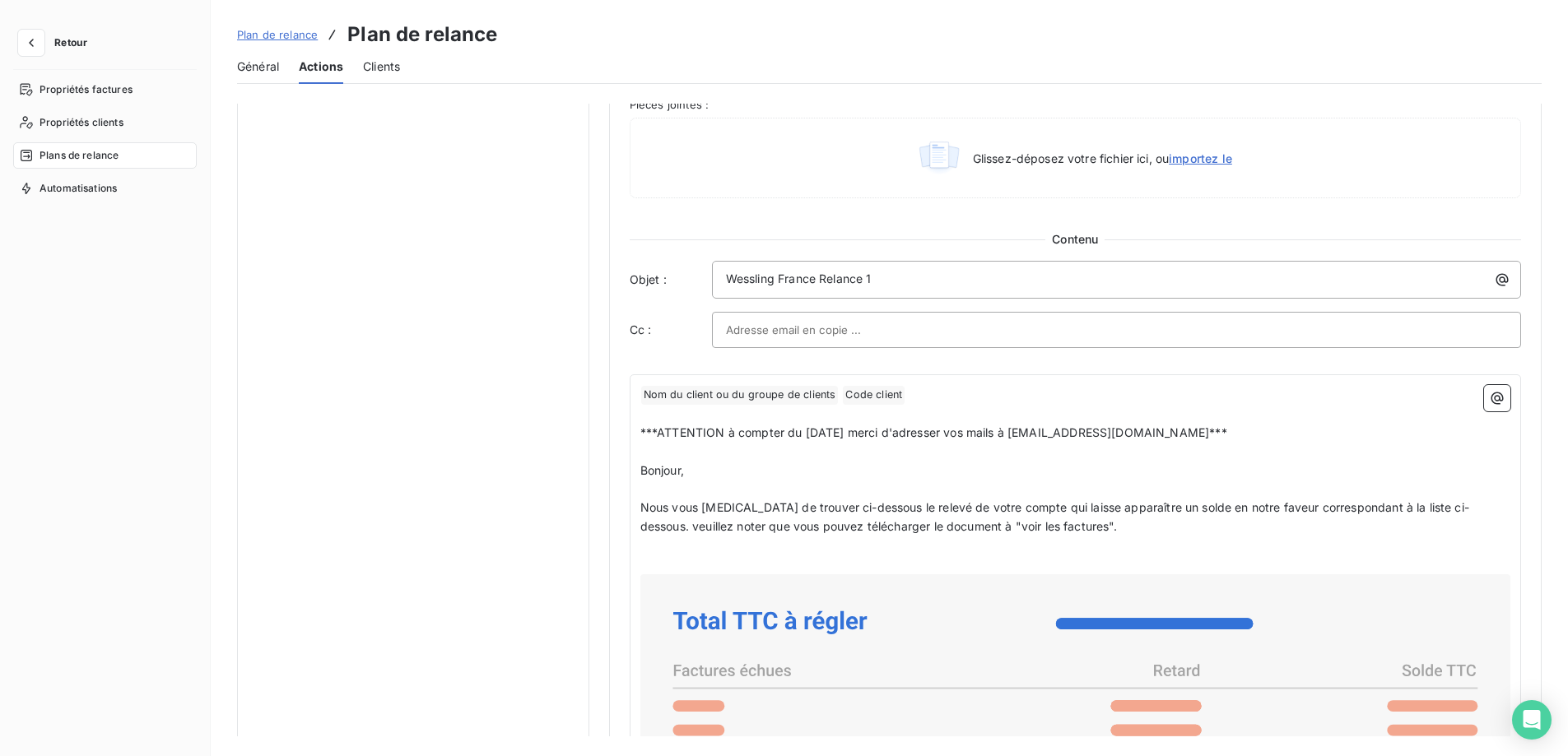
scroll to position [905, 0]
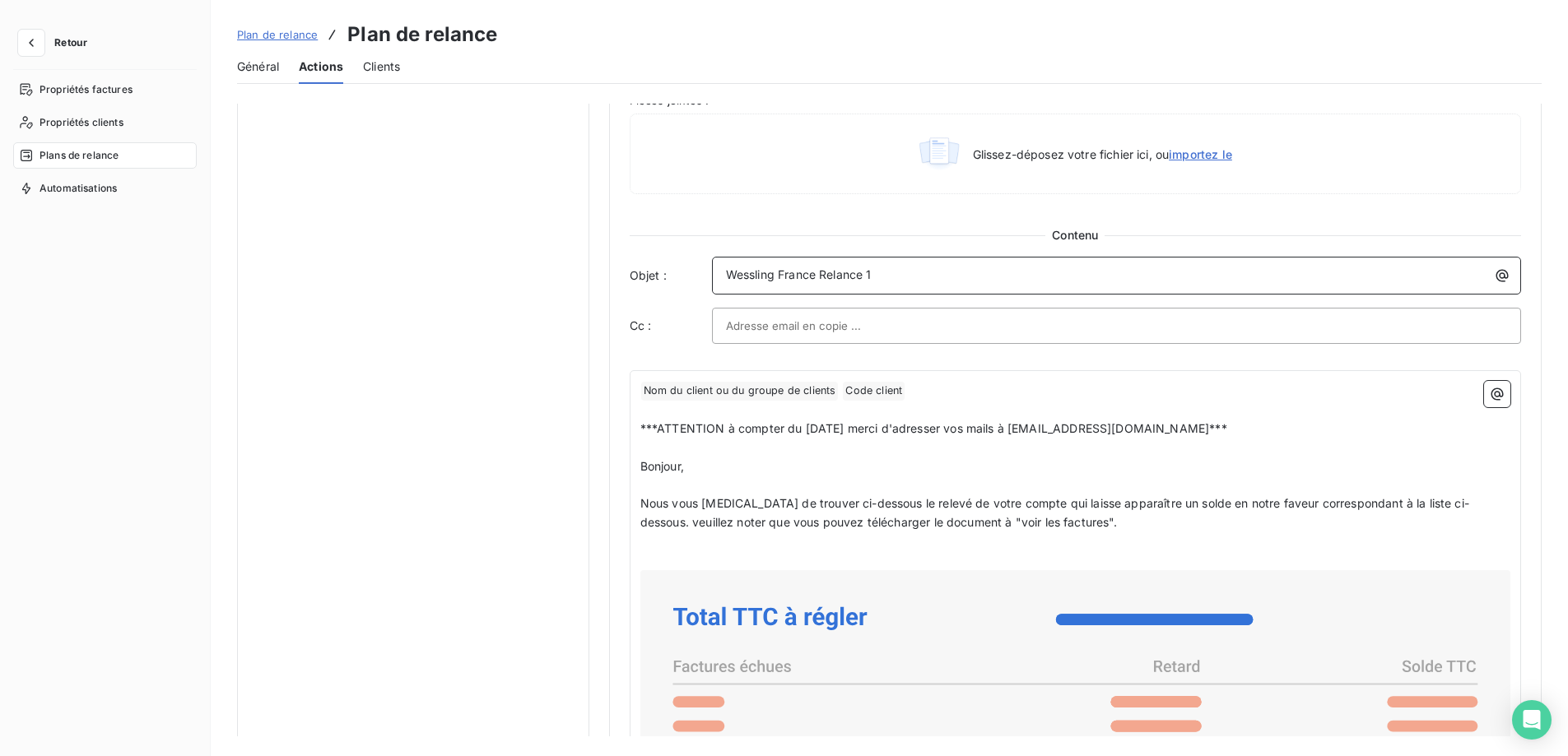
click at [770, 278] on span "Wessling France Relance 1" at bounding box center [798, 274] width 145 height 14
click at [776, 279] on span "Wessling France Relance 1" at bounding box center [798, 274] width 145 height 14
click at [775, 279] on span "Wessling France Relance 1" at bounding box center [798, 274] width 145 height 14
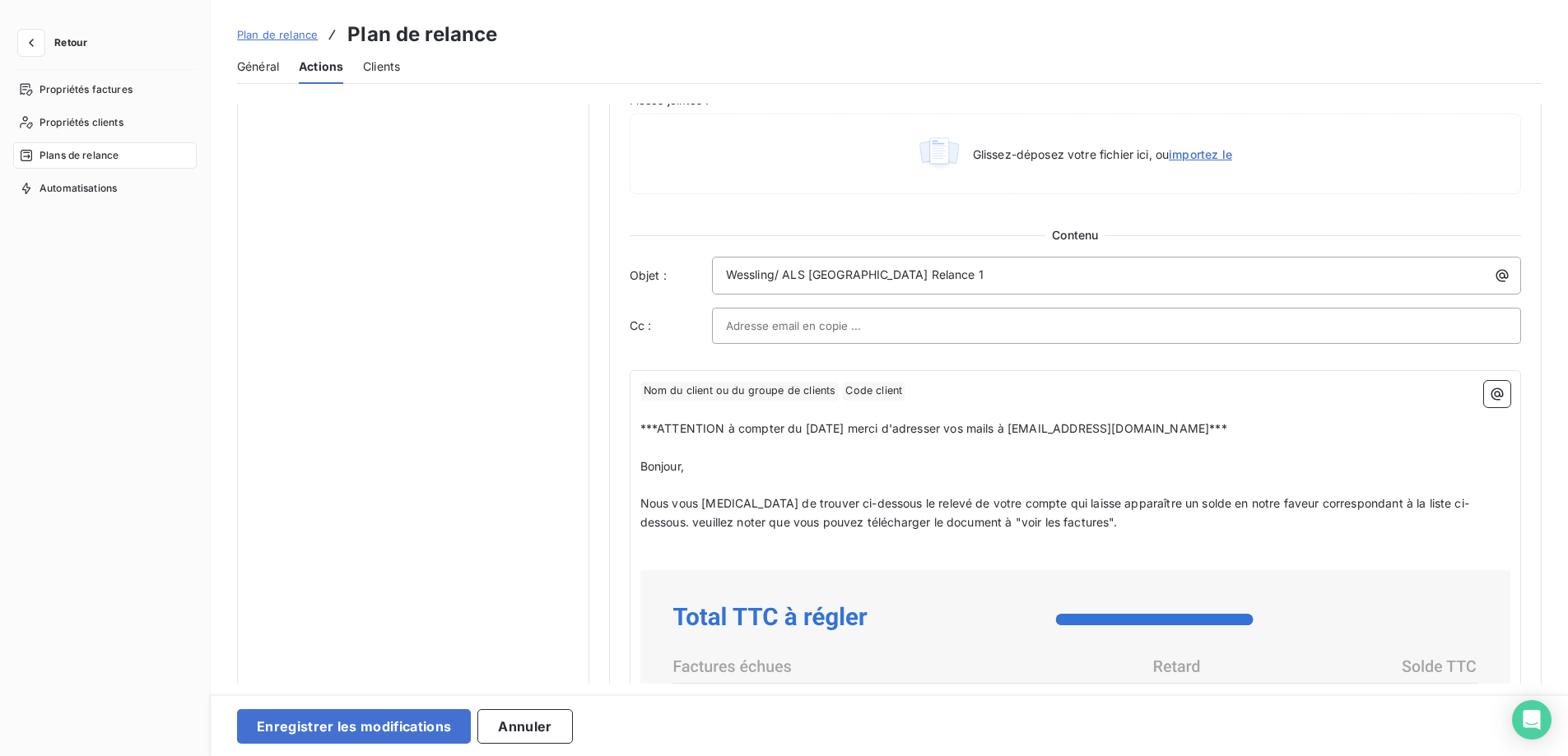
click at [854, 327] on input "text" at bounding box center [814, 325] width 177 height 24
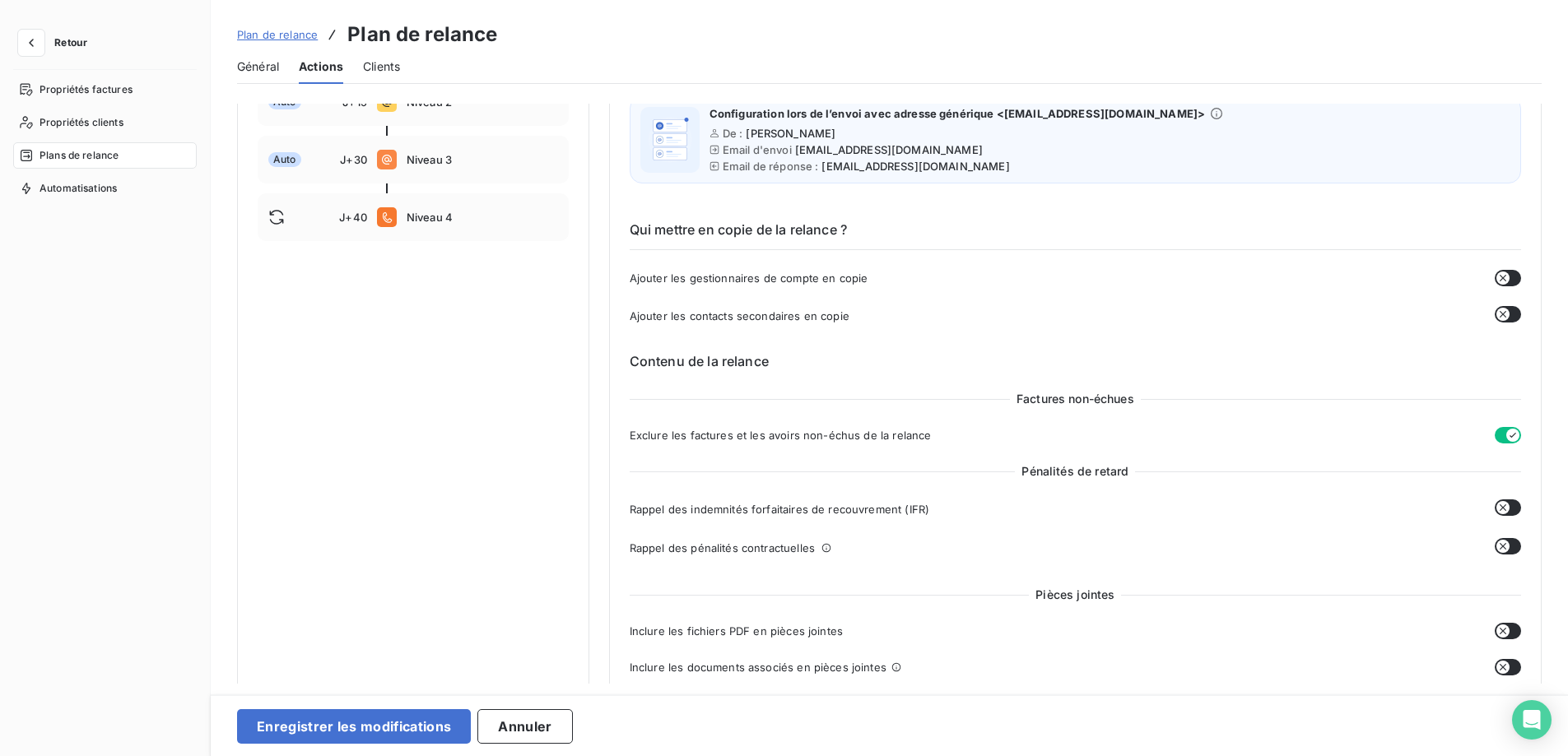
scroll to position [0, 0]
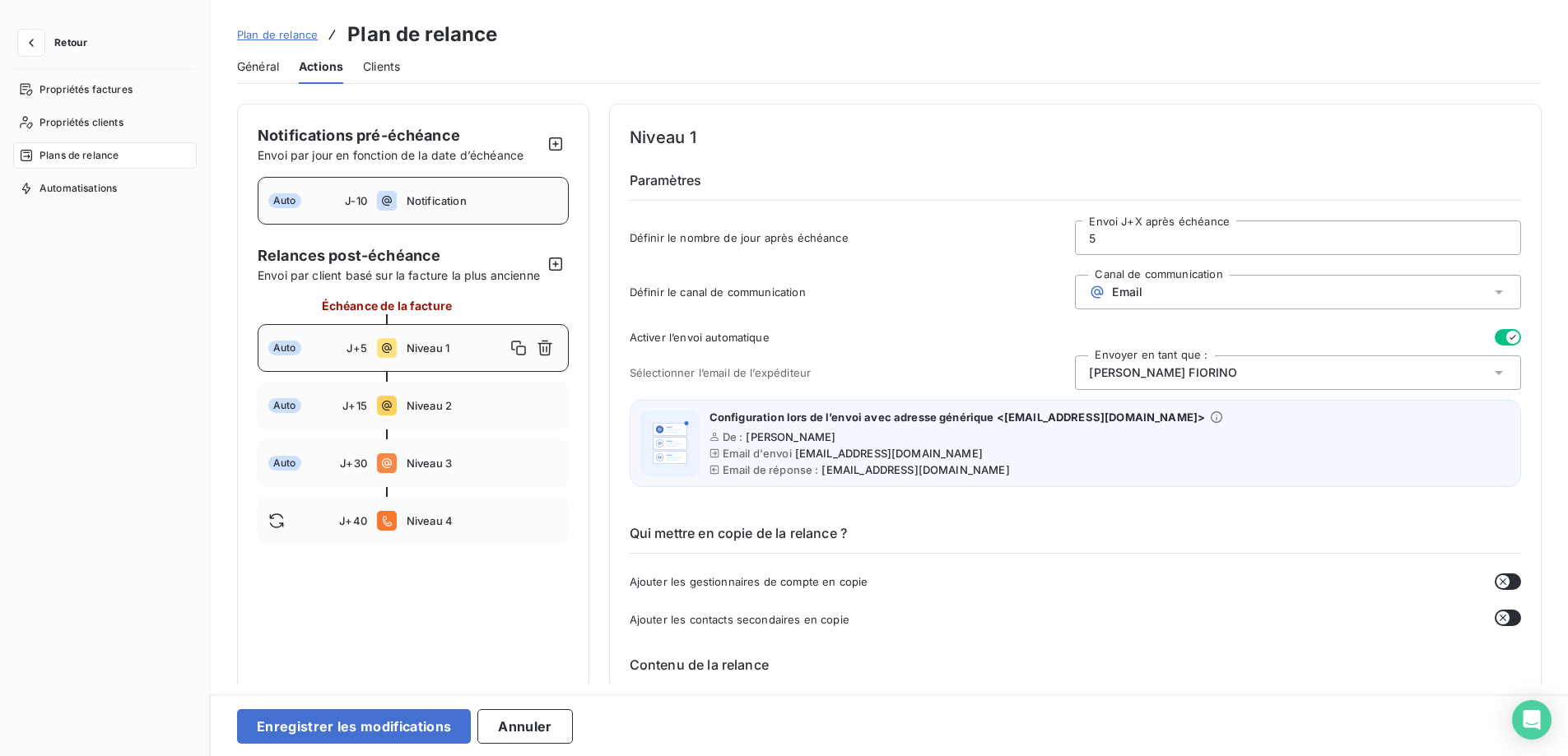
click at [433, 197] on span "Notification" at bounding box center [482, 200] width 151 height 13
type input "-10"
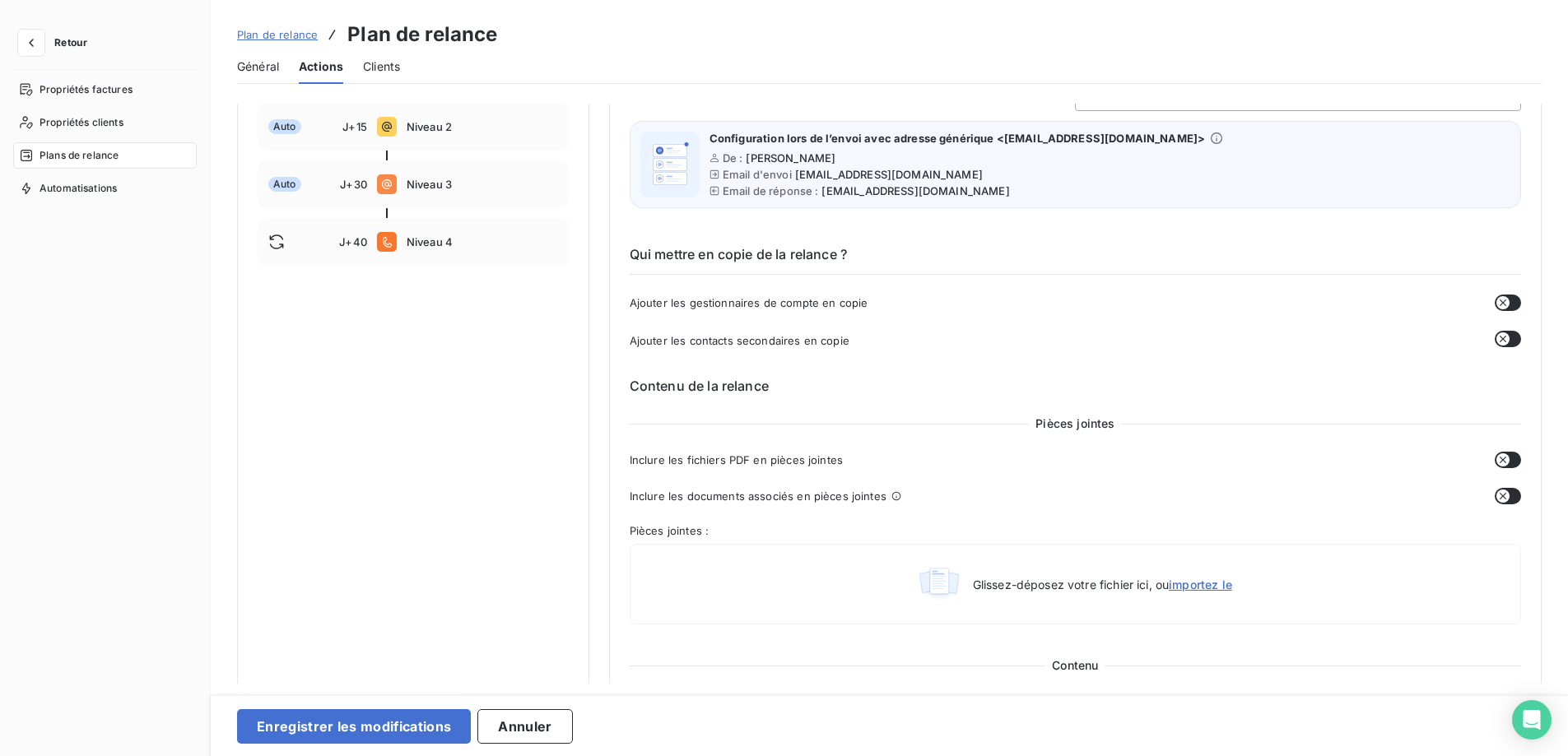
scroll to position [494, 0]
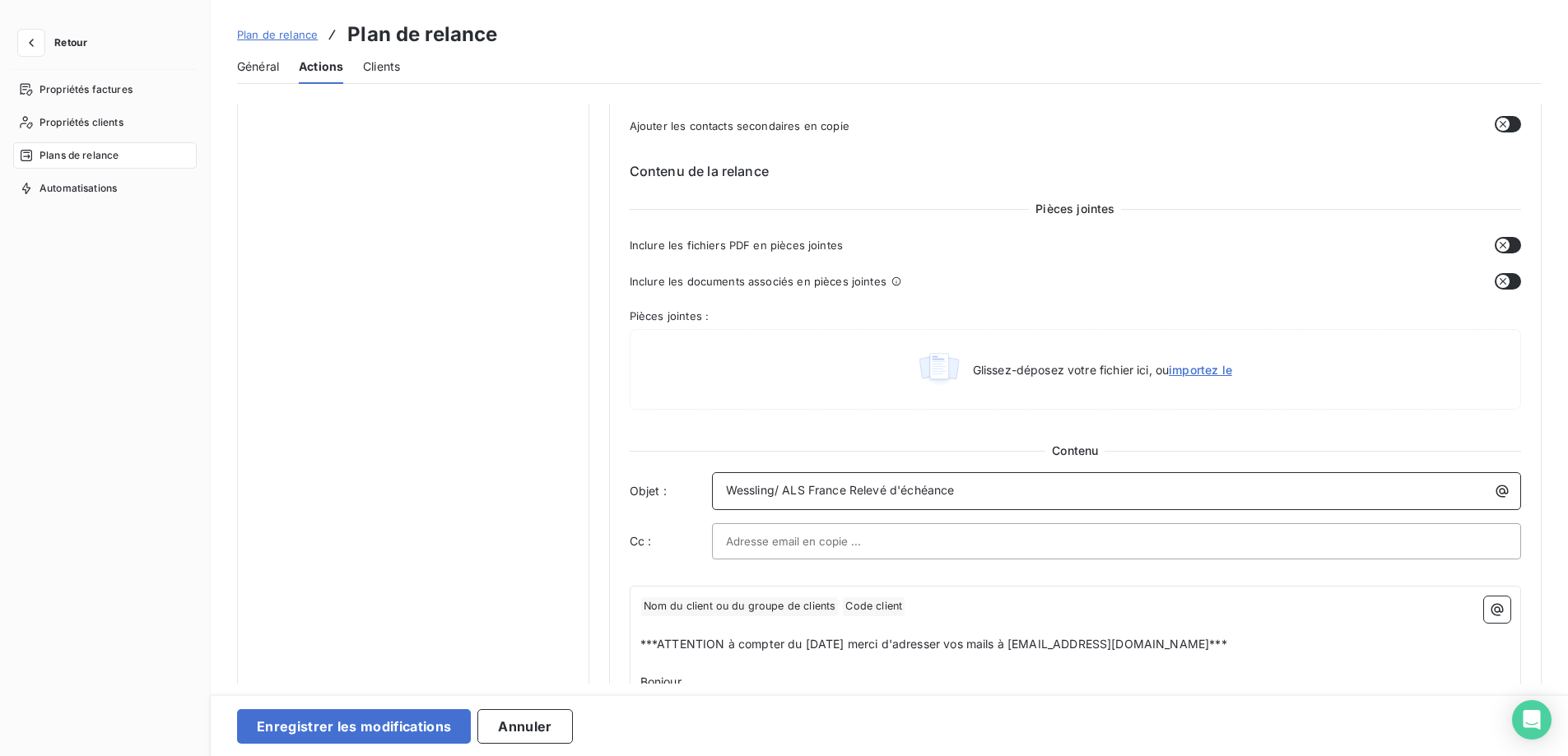
click at [783, 492] on span "Wessling/ ALS France Relevé d'échéance" at bounding box center [840, 490] width 229 height 14
click at [798, 537] on input "text" at bounding box center [814, 541] width 177 height 24
drag, startPoint x: 841, startPoint y: 492, endPoint x: 683, endPoint y: 488, distance: 158.1
click at [683, 488] on div "Objet : Wessling/ALS France Relevé d'échéance" at bounding box center [1075, 492] width 891 height 38
click at [429, 719] on button "Enregistrer les modifications" at bounding box center [353, 726] width 234 height 35
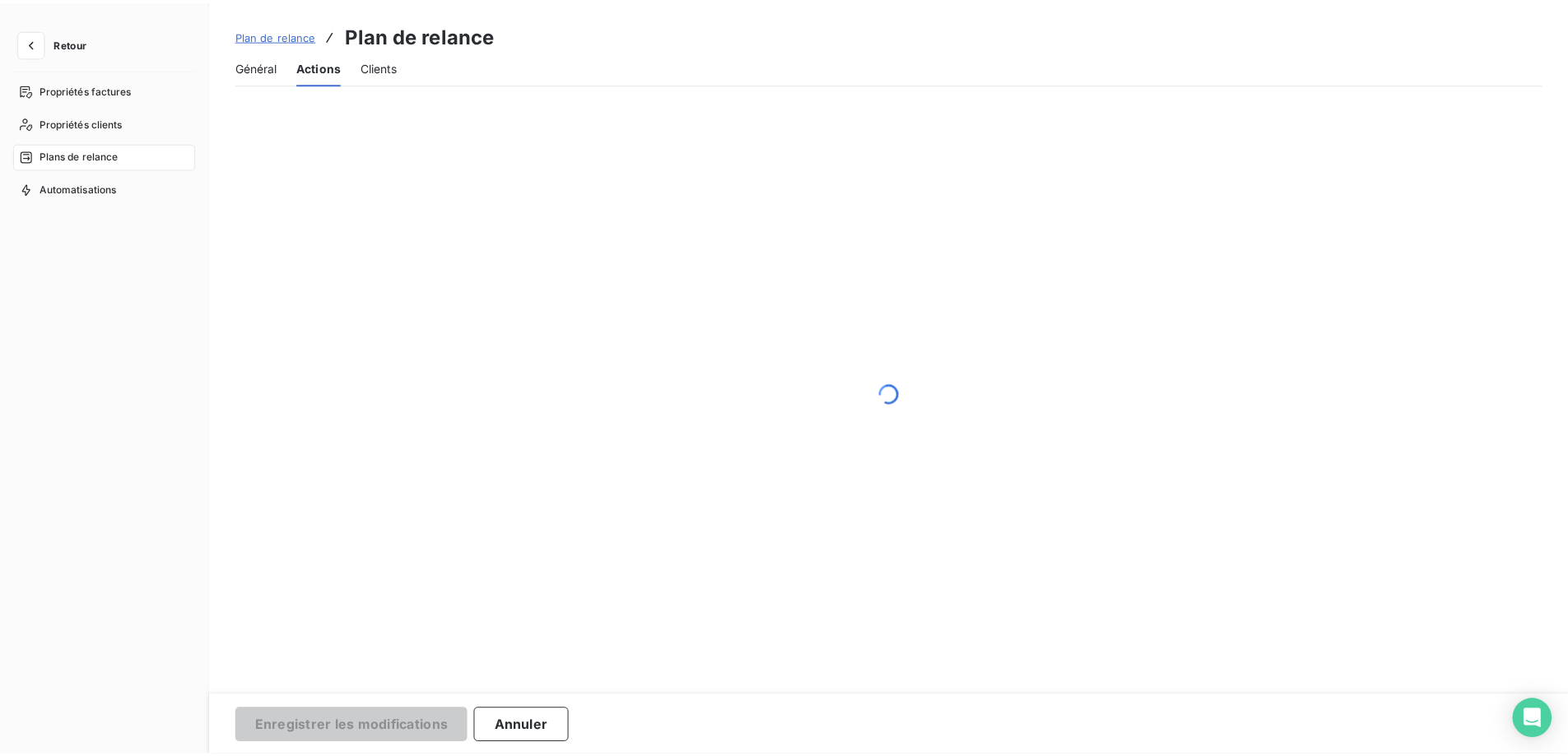
scroll to position [0, 0]
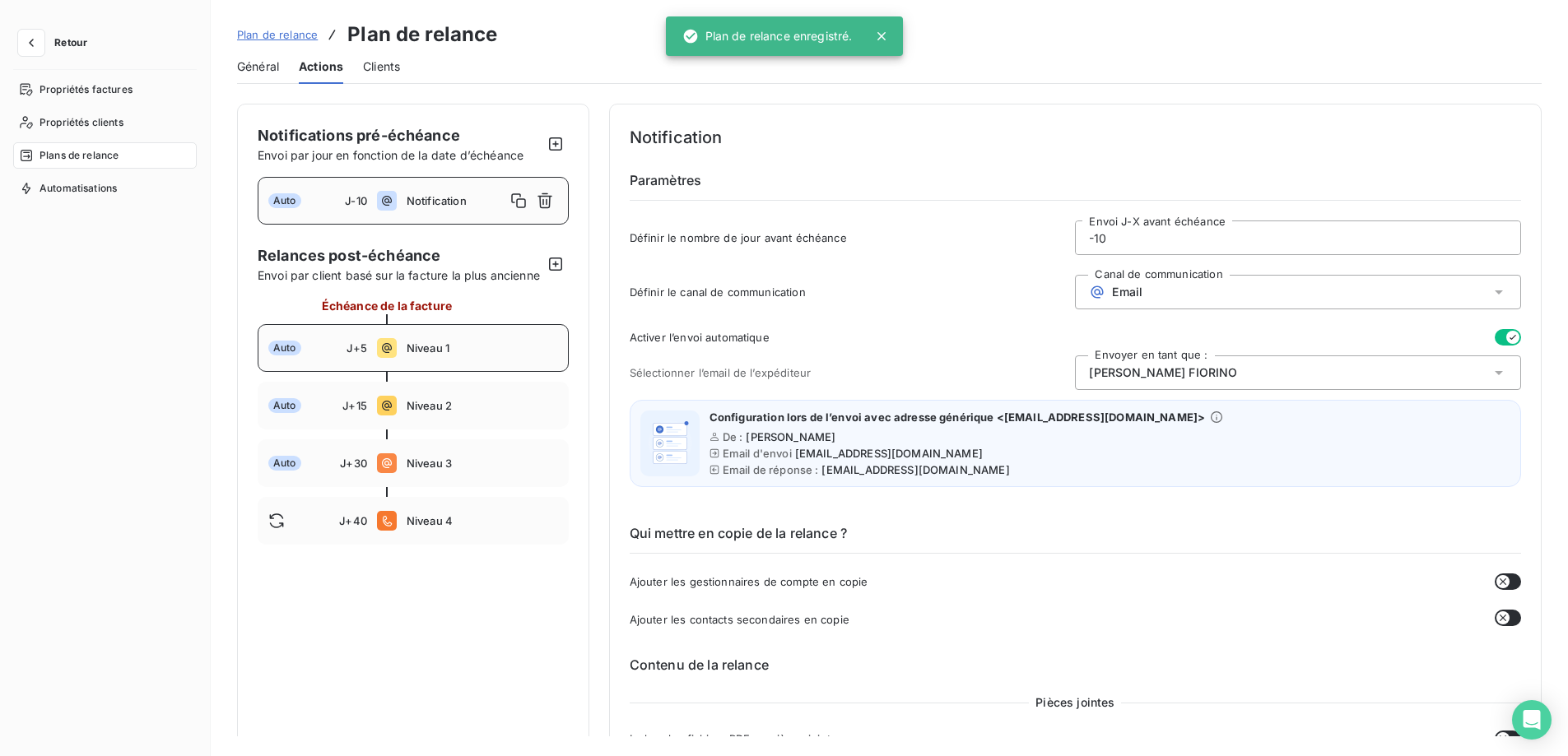
click at [493, 356] on div "Auto J+5 Niveau 1" at bounding box center [413, 348] width 312 height 48
type input "5"
click at [456, 355] on span "Niveau 1" at bounding box center [456, 348] width 99 height 13
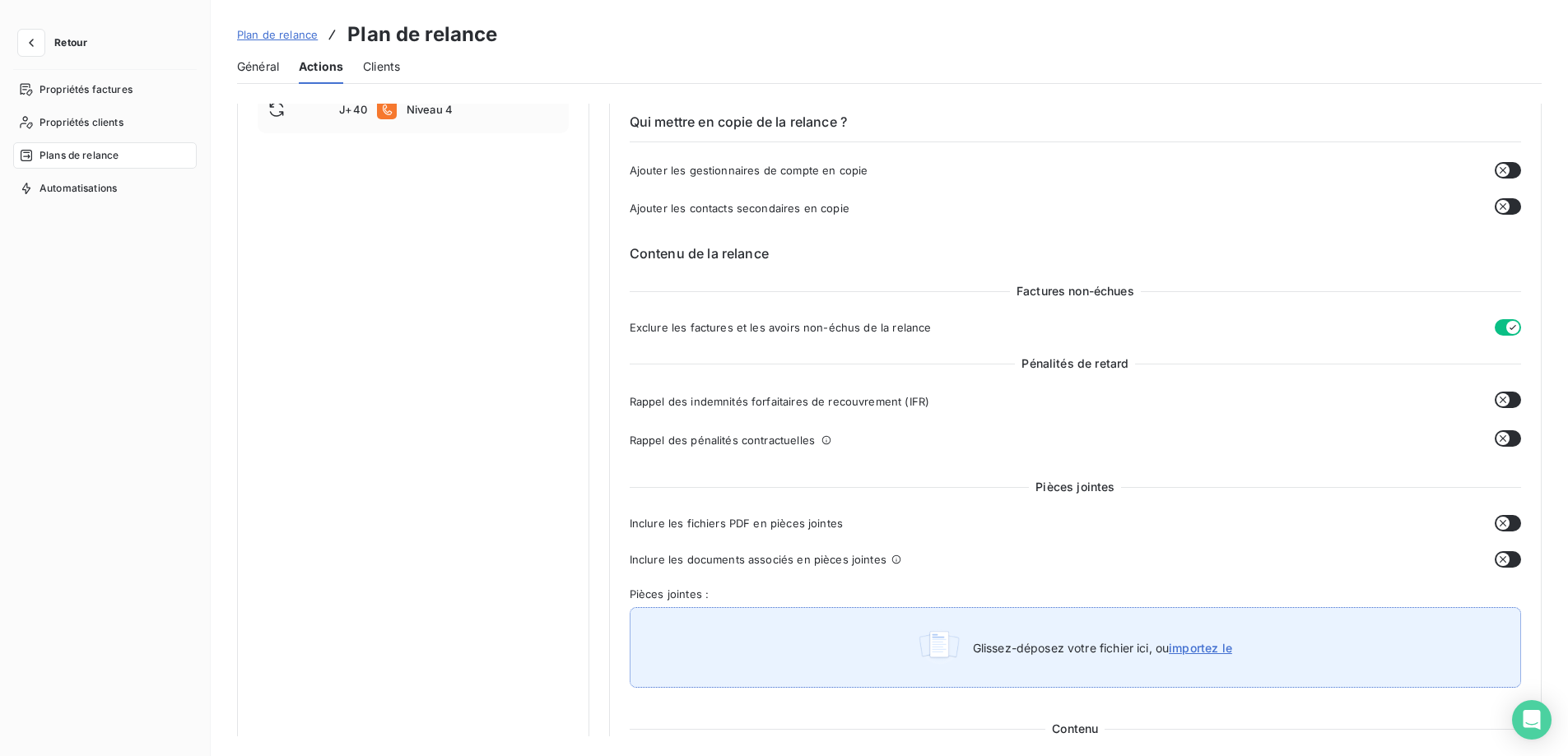
scroll to position [823, 0]
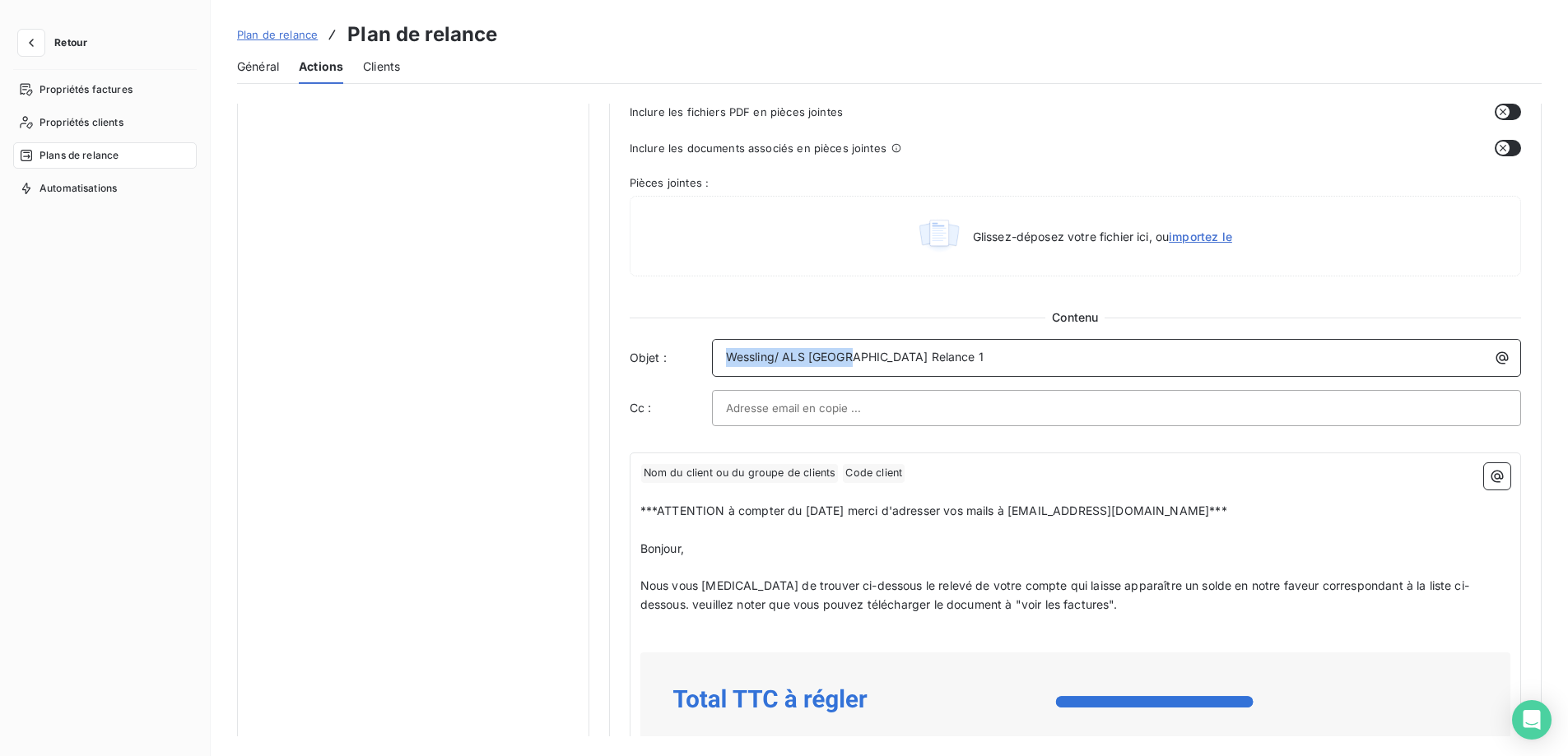
drag, startPoint x: 844, startPoint y: 358, endPoint x: 671, endPoint y: 351, distance: 173.1
click at [680, 351] on div "Objet : Wessling/ ALS [GEOGRAPHIC_DATA] Relance 1" at bounding box center [1075, 358] width 891 height 38
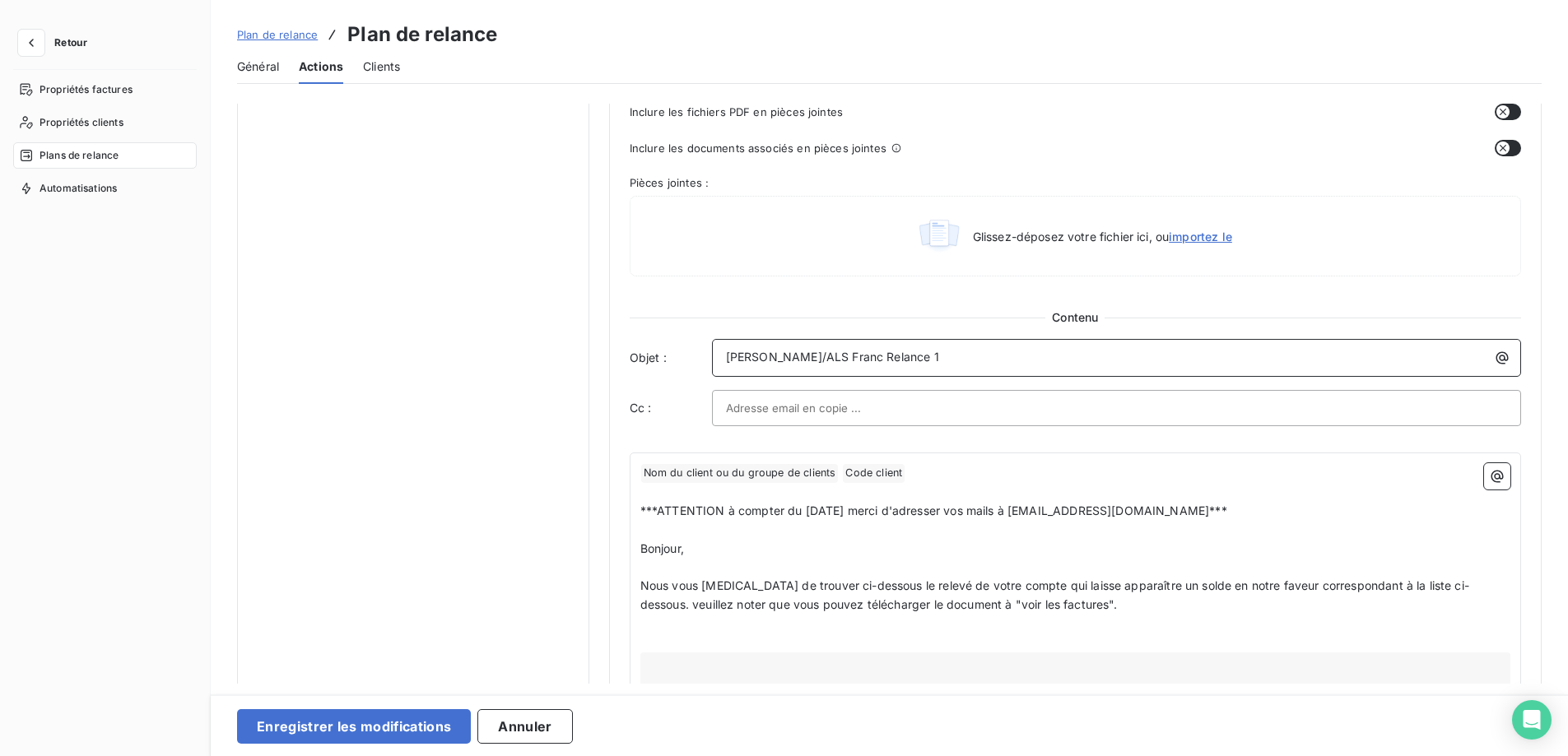
click at [919, 357] on p "[PERSON_NAME]/ALS Franc Relance 1" at bounding box center [1120, 358] width 789 height 19
click at [393, 727] on button "Enregistrer les modifications" at bounding box center [353, 726] width 234 height 35
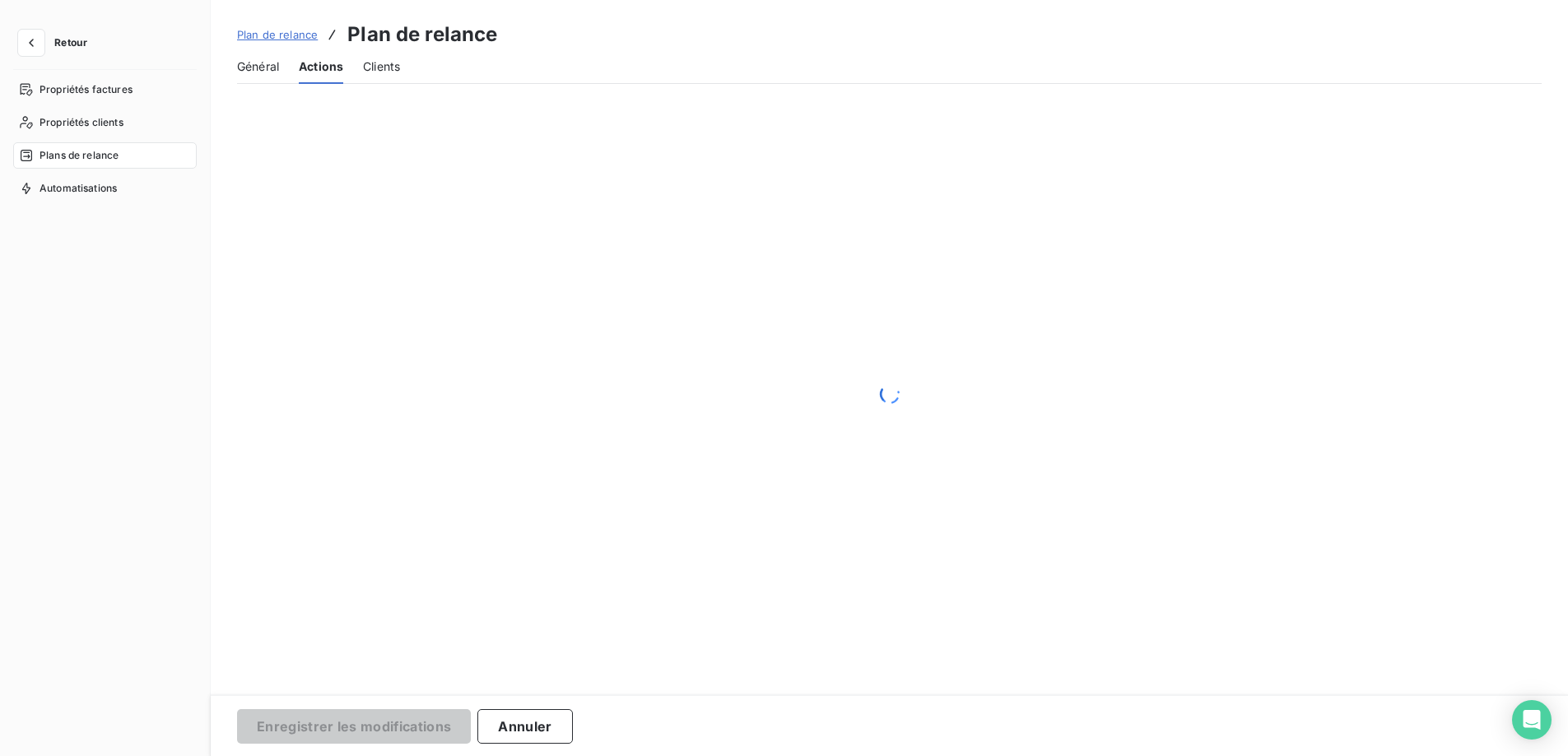
scroll to position [0, 0]
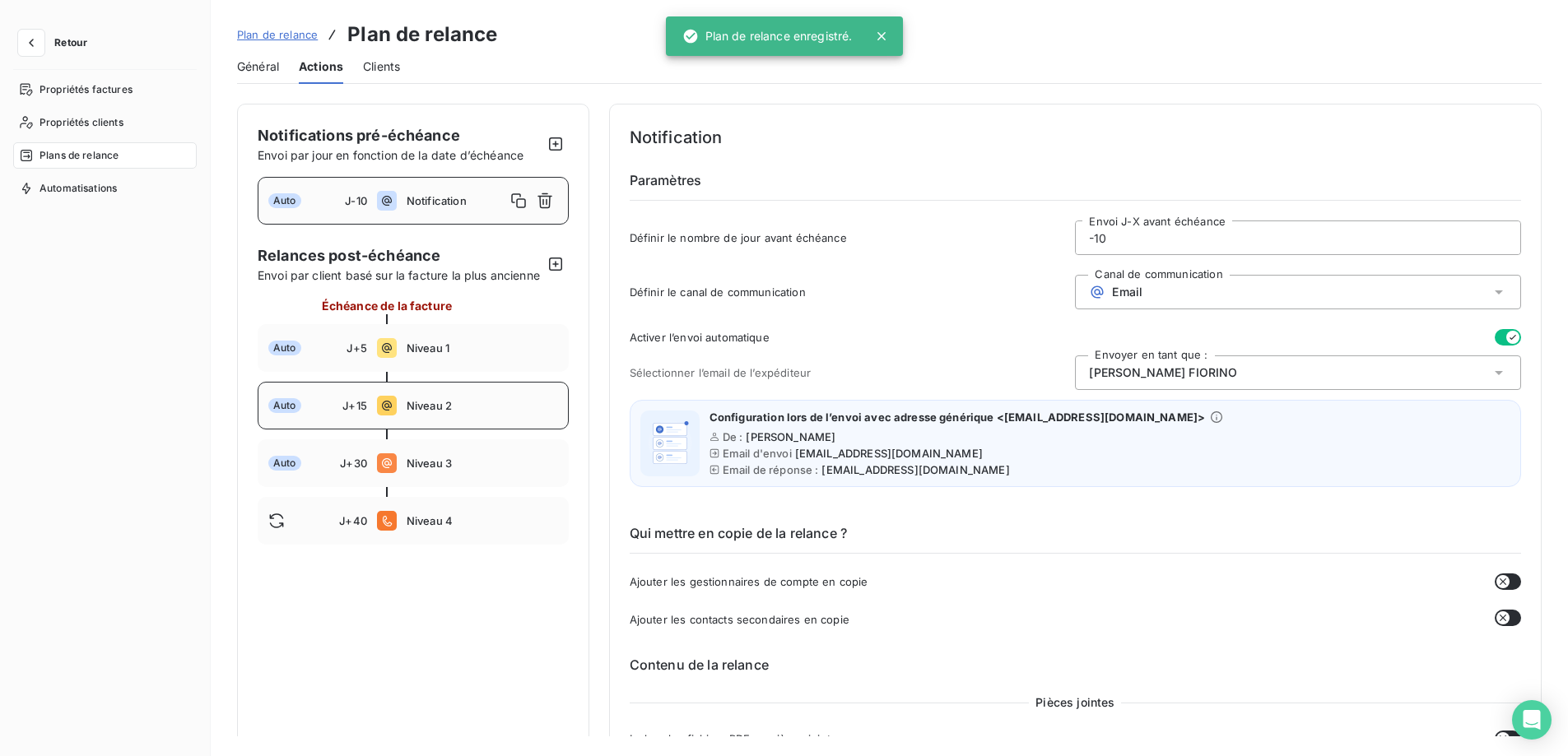
click at [455, 412] on span "Niveau 2" at bounding box center [482, 405] width 151 height 13
type input "15"
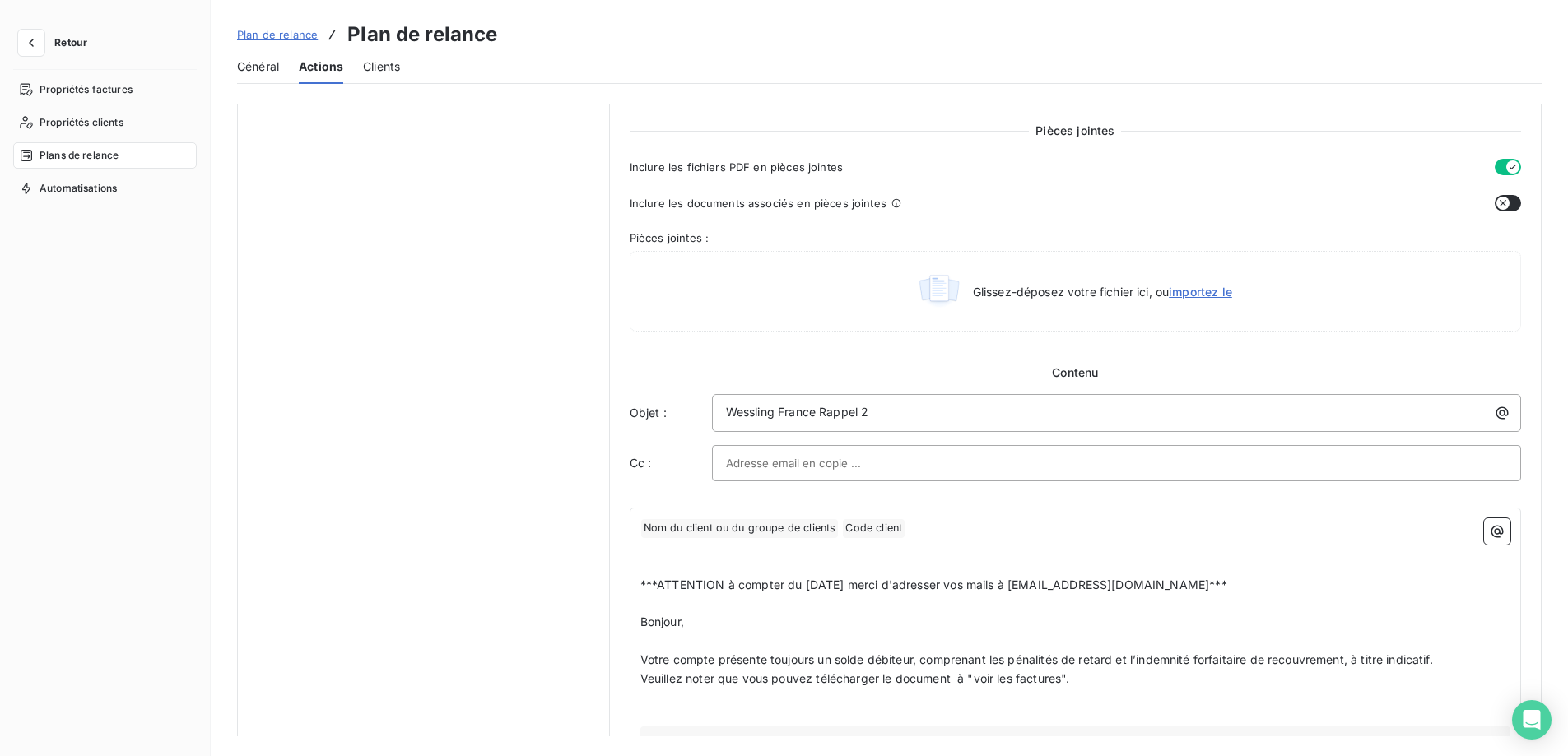
scroll to position [823, 0]
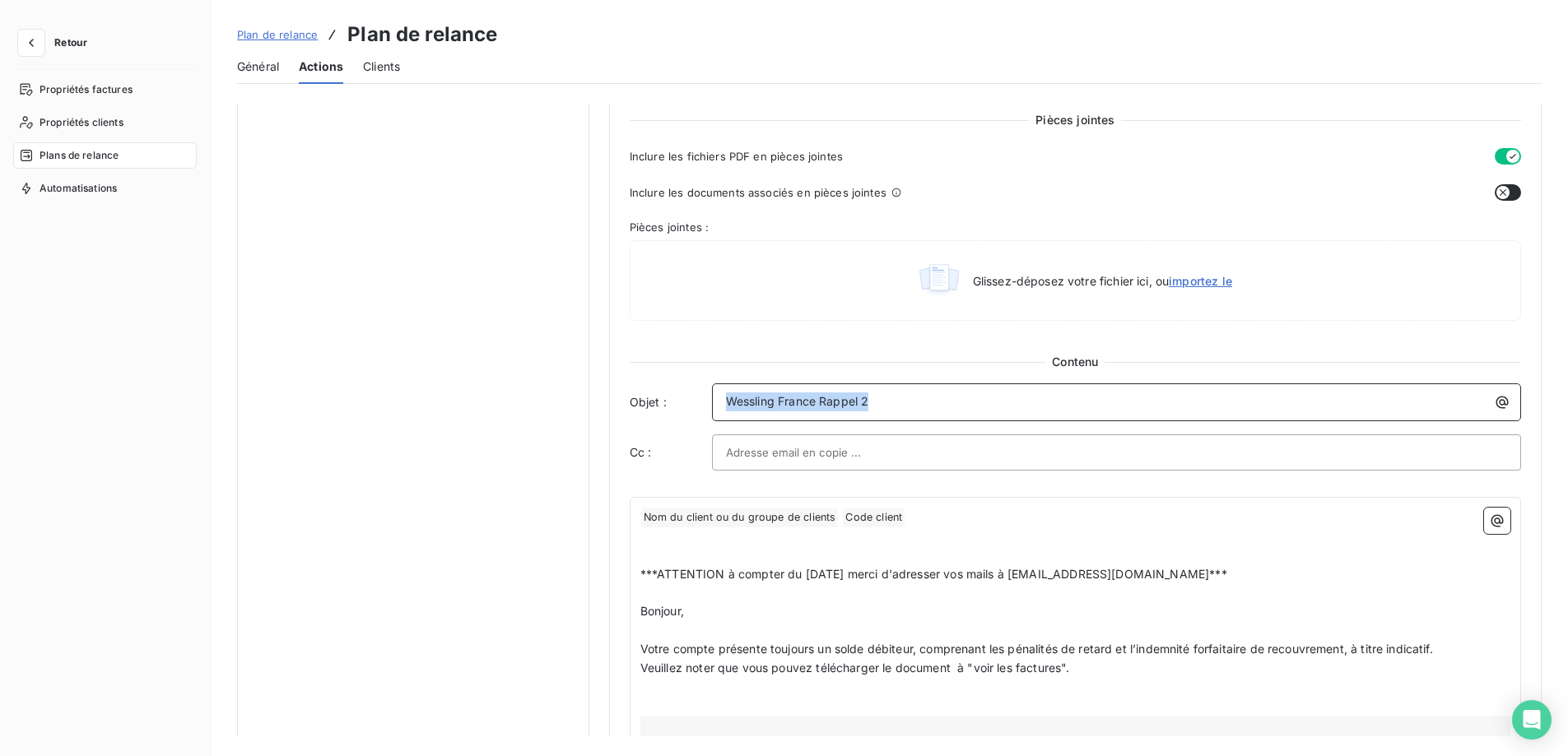
drag, startPoint x: 885, startPoint y: 402, endPoint x: 720, endPoint y: 399, distance: 165.0
click at [720, 399] on div "Wessling France Rappel 2" at bounding box center [1116, 400] width 798 height 23
click at [808, 406] on span "Wessling France Rappel 2" at bounding box center [797, 401] width 144 height 14
click at [815, 402] on span "Wessling France Rappel 2" at bounding box center [797, 401] width 144 height 14
drag, startPoint x: 817, startPoint y: 401, endPoint x: 639, endPoint y: 386, distance: 178.6
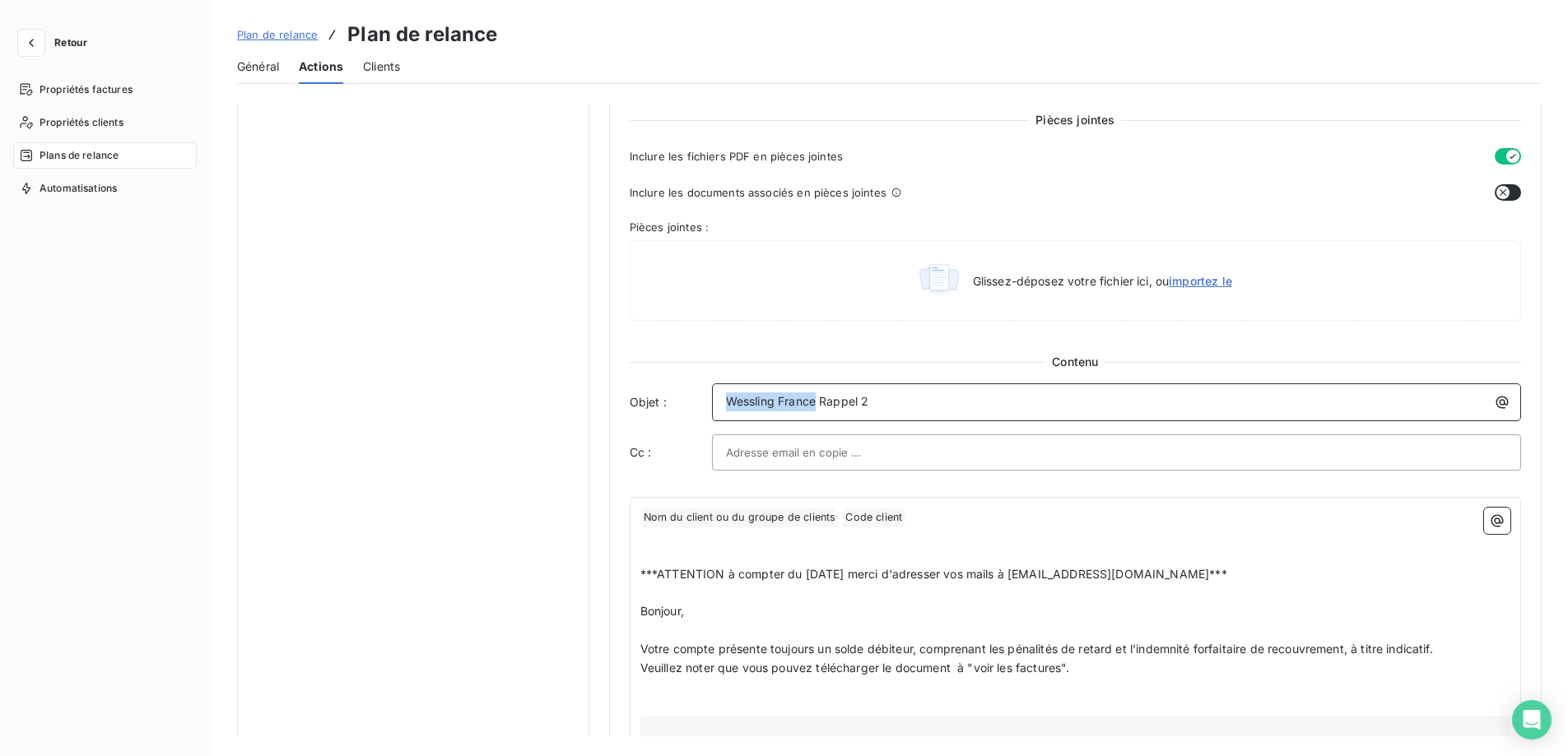
click at [640, 386] on div "Objet : Wessling France Rappel 2" at bounding box center [1075, 403] width 891 height 38
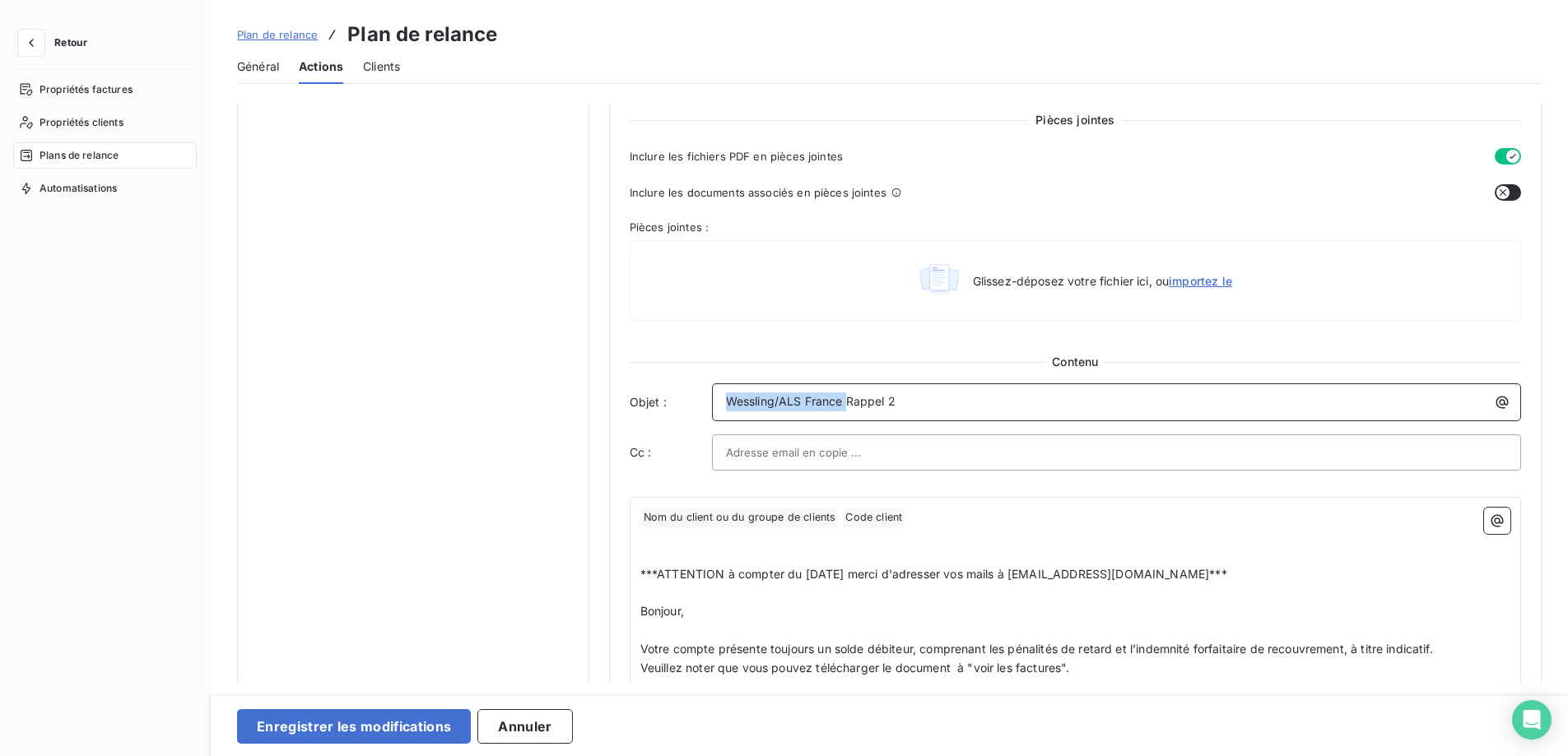
drag, startPoint x: 844, startPoint y: 404, endPoint x: 723, endPoint y: 403, distance: 121.0
click at [726, 403] on span "Wessling/ALS France Rappel 2" at bounding box center [810, 401] width 170 height 14
click at [395, 730] on button "Enregistrer les modifications" at bounding box center [353, 726] width 234 height 35
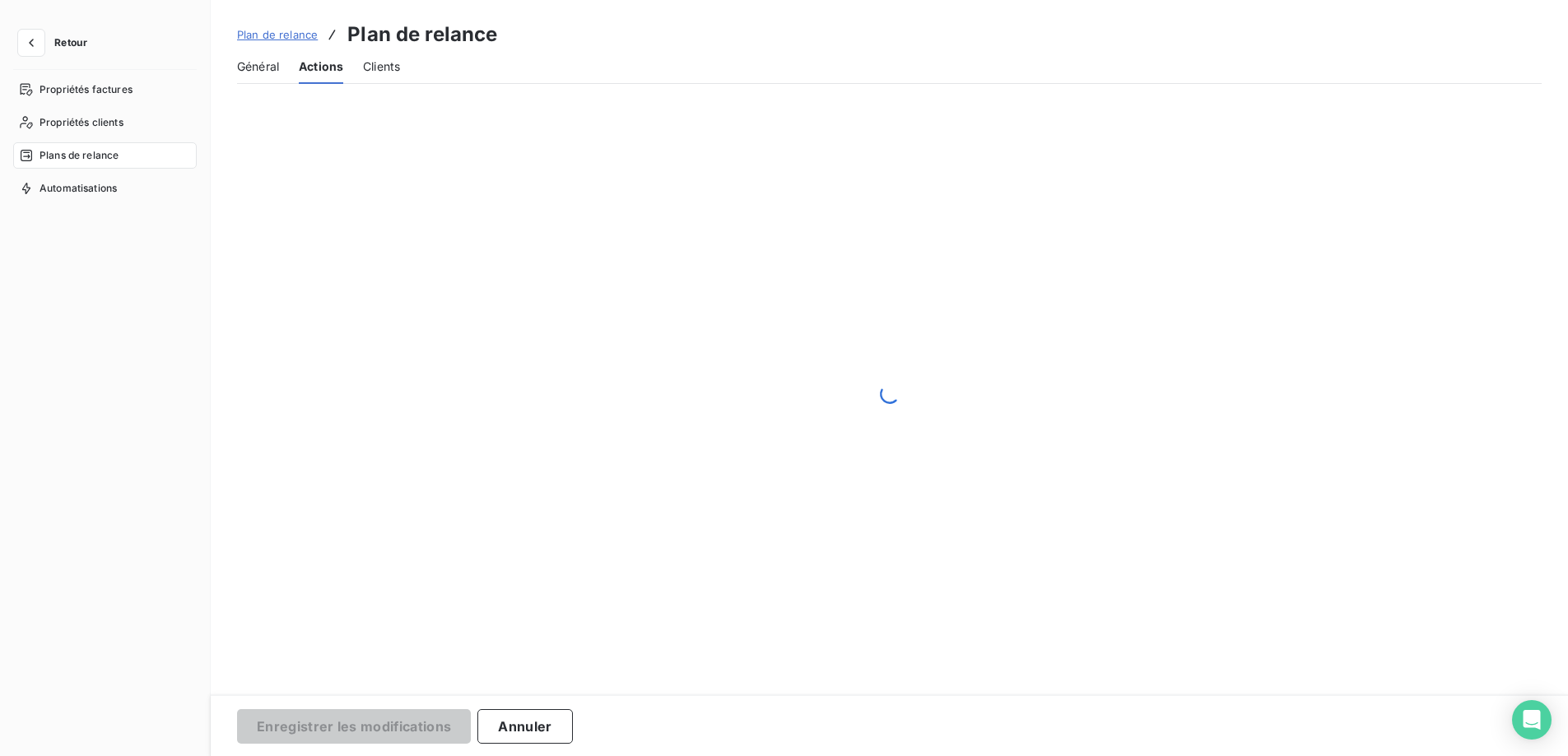
scroll to position [0, 0]
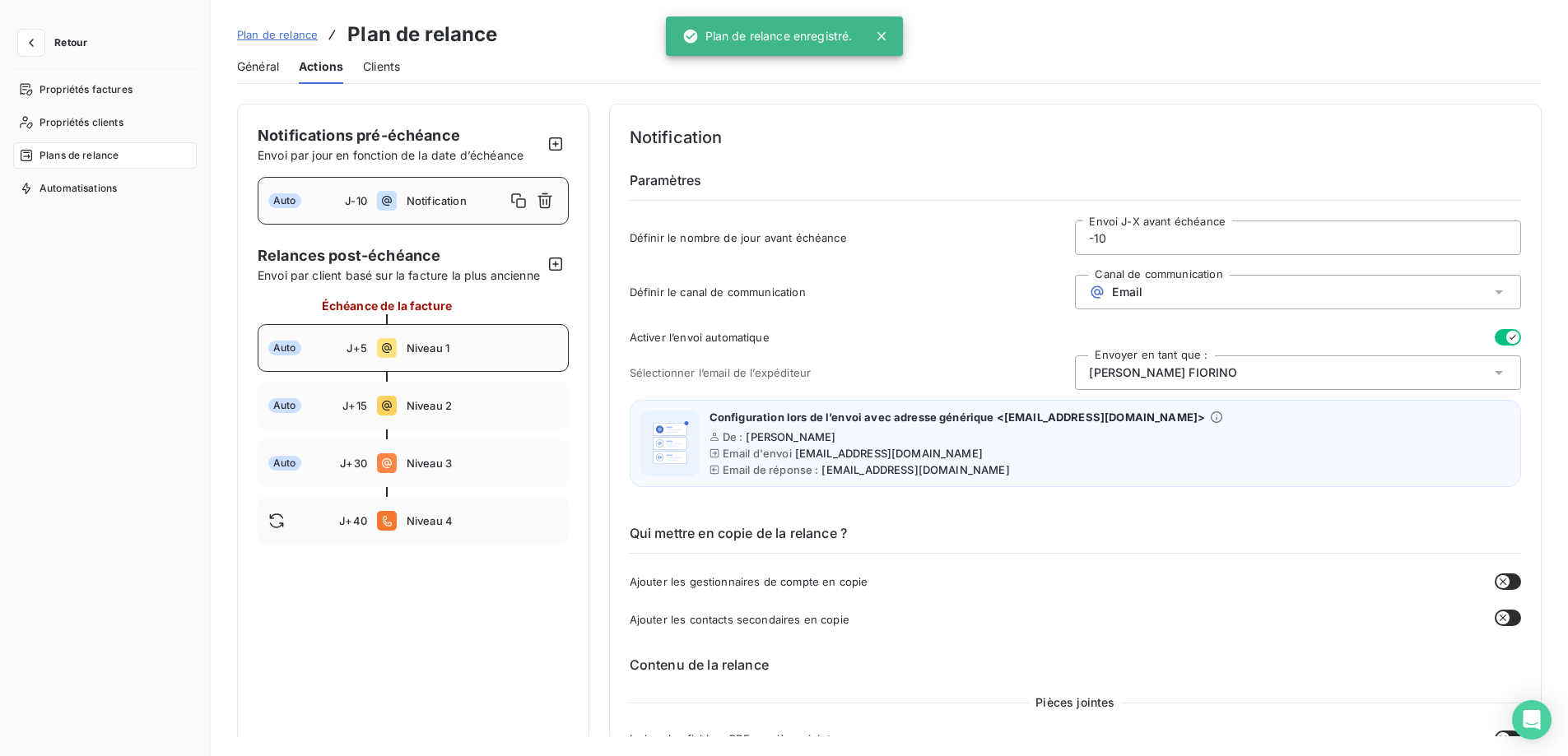
click at [472, 355] on span "Niveau 1" at bounding box center [482, 348] width 151 height 13
type input "5"
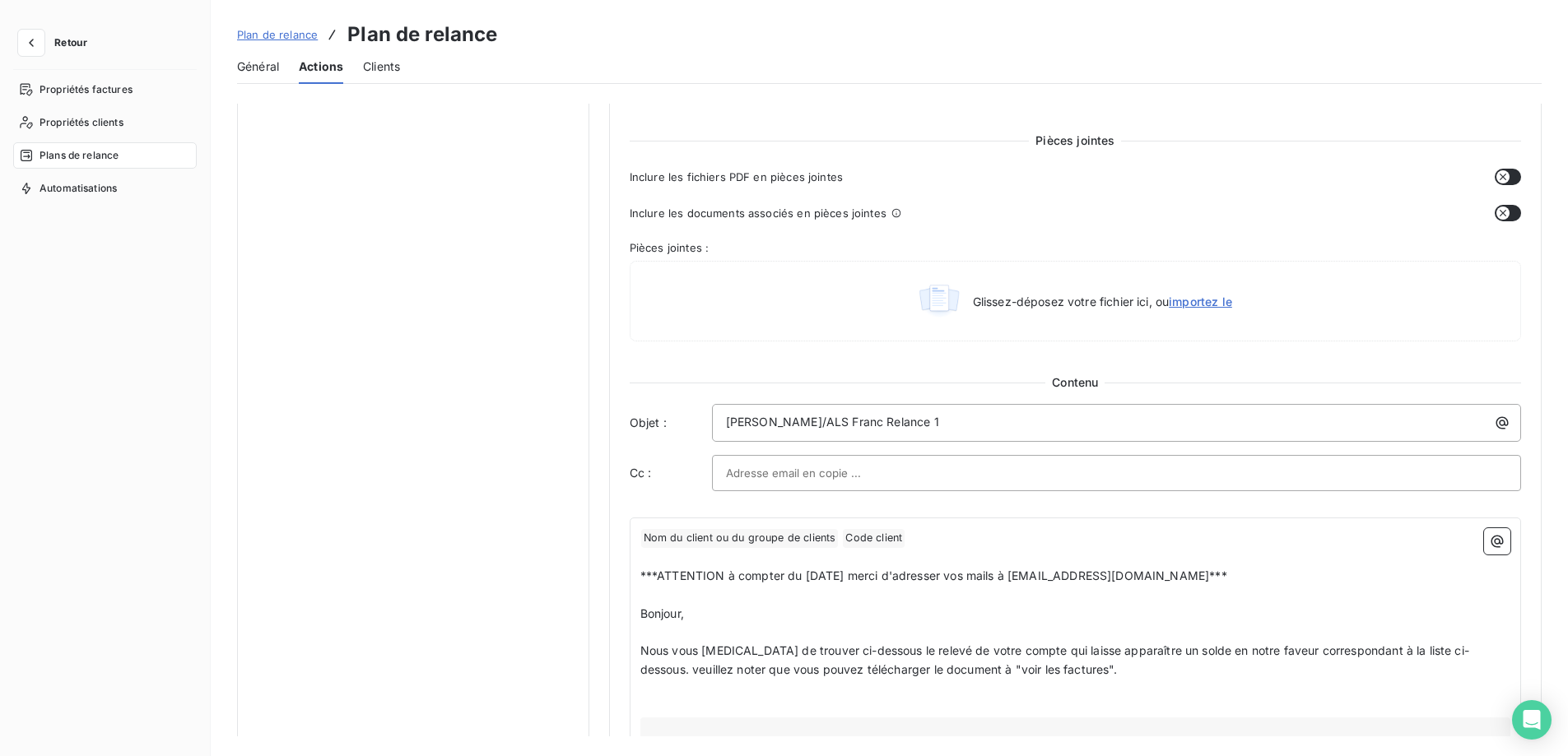
scroll to position [823, 0]
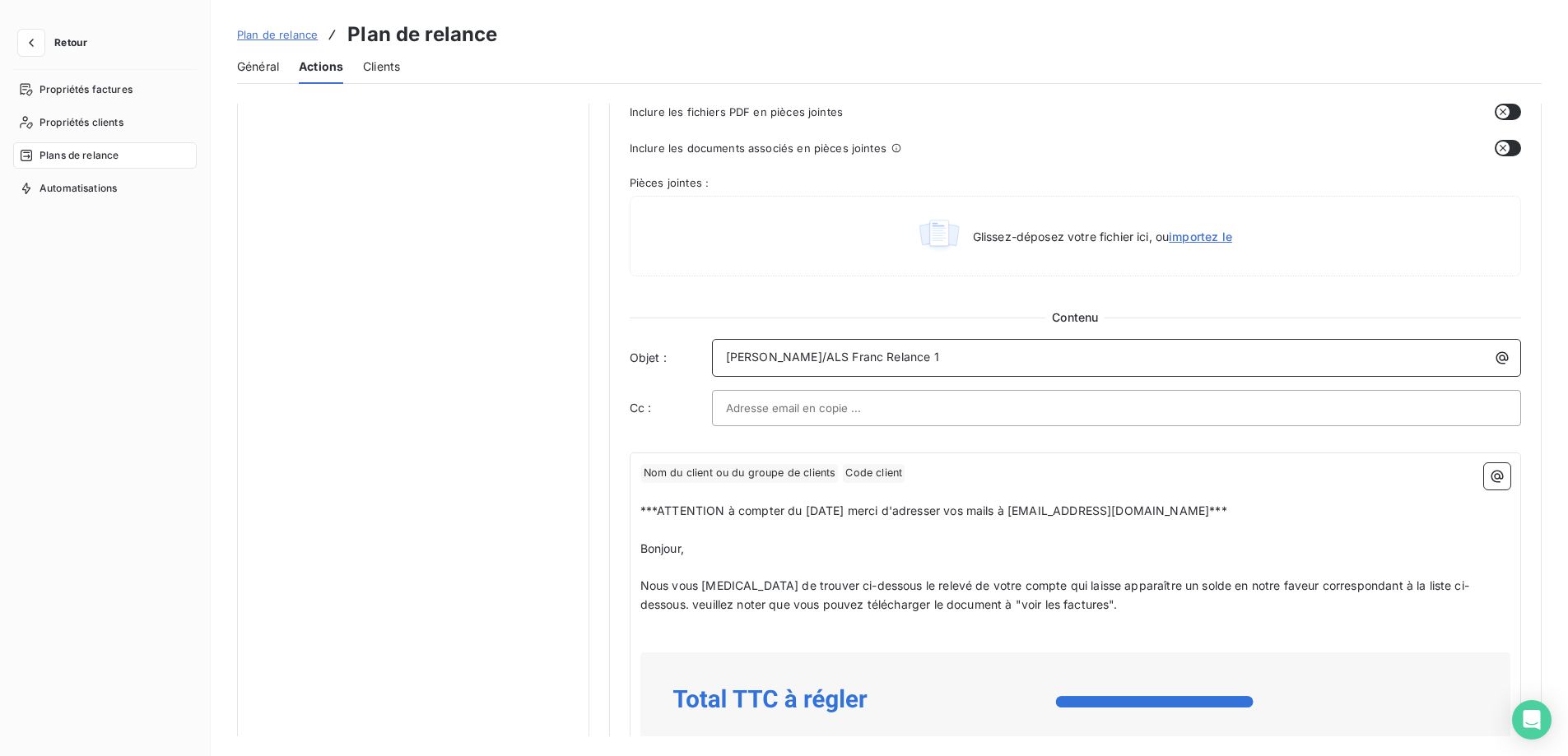
click at [833, 362] on span "[PERSON_NAME]/ALS Franc Relance 1" at bounding box center [832, 357] width 213 height 14
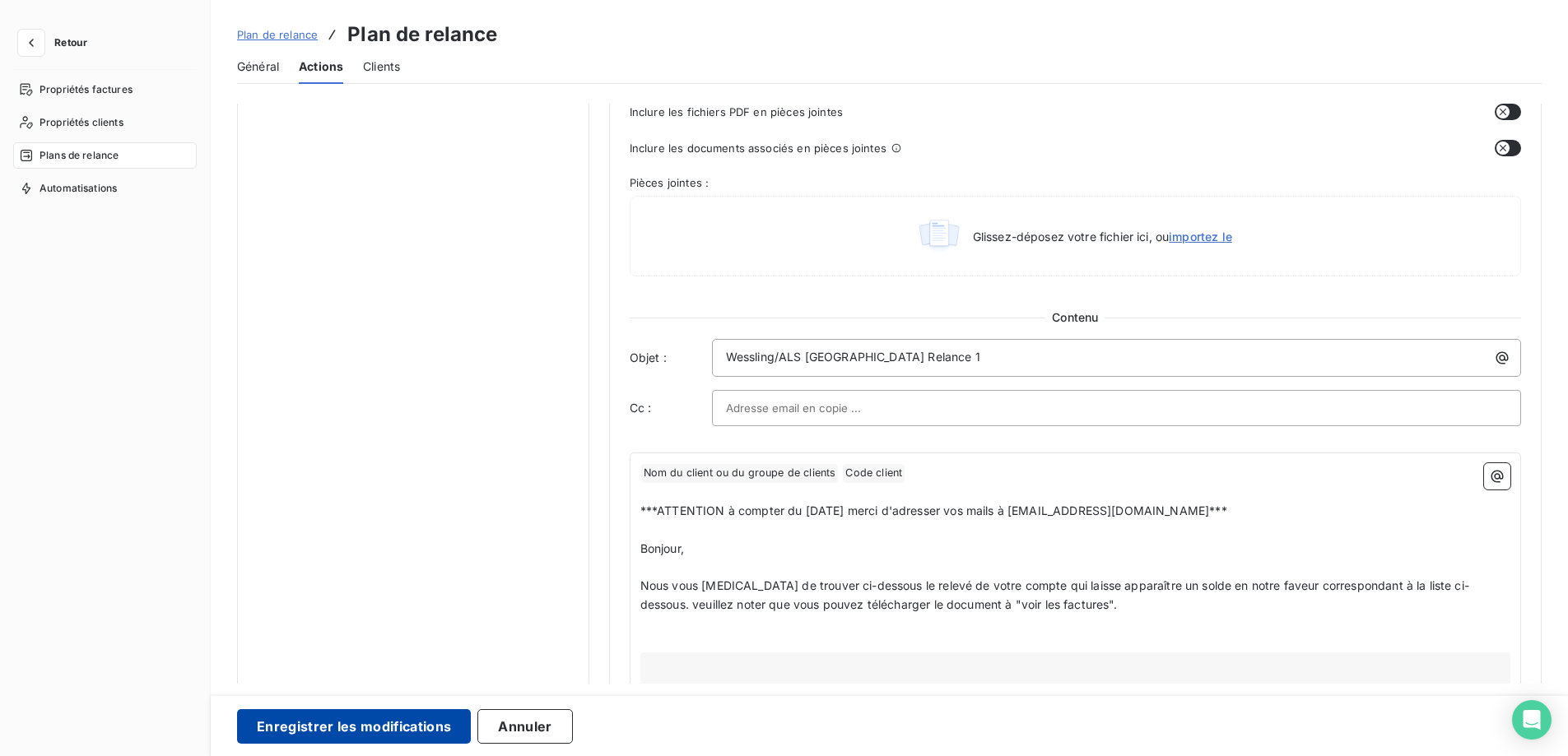
click at [412, 733] on button "Enregistrer les modifications" at bounding box center [353, 726] width 234 height 35
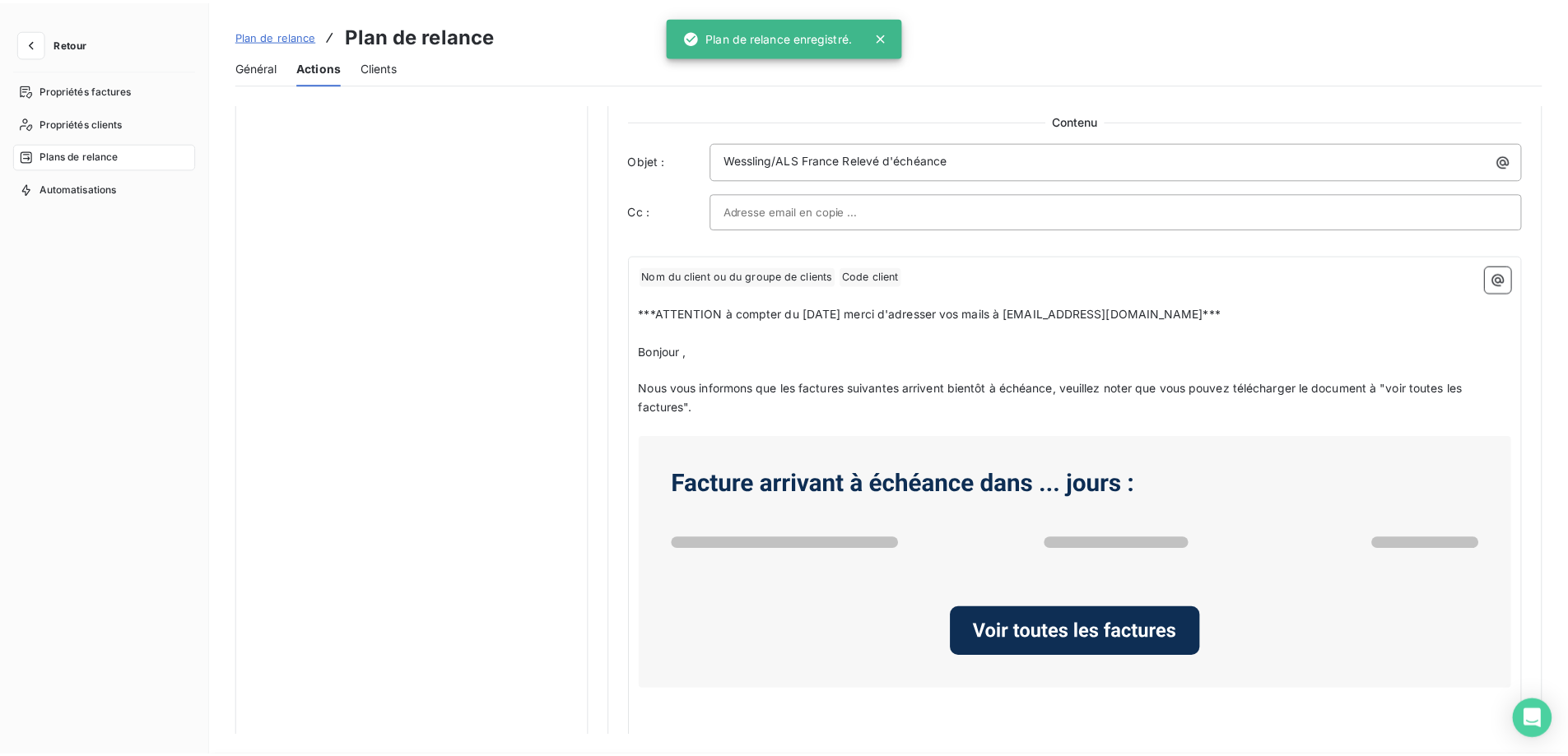
scroll to position [0, 0]
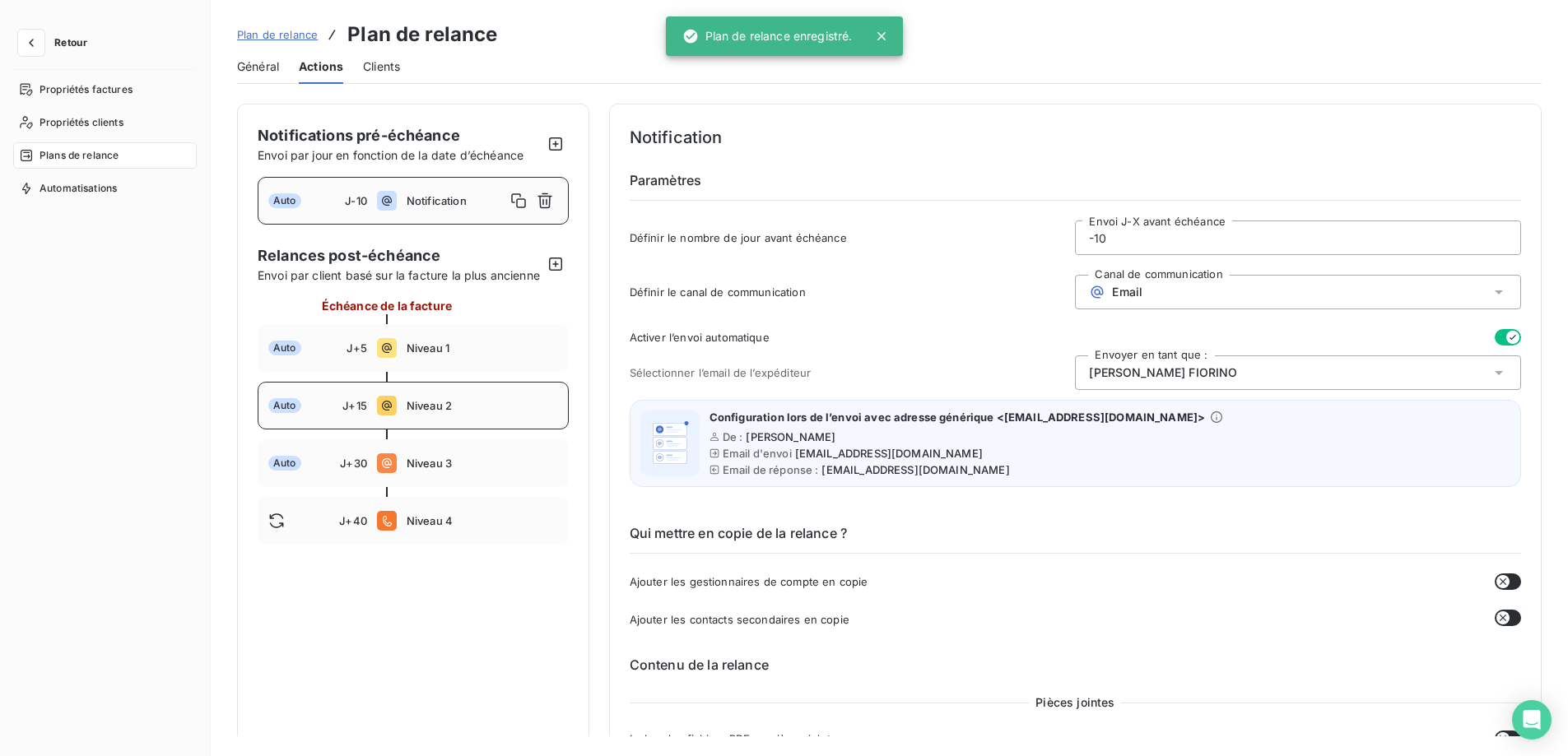
click at [496, 412] on span "Niveau 2" at bounding box center [482, 405] width 151 height 13
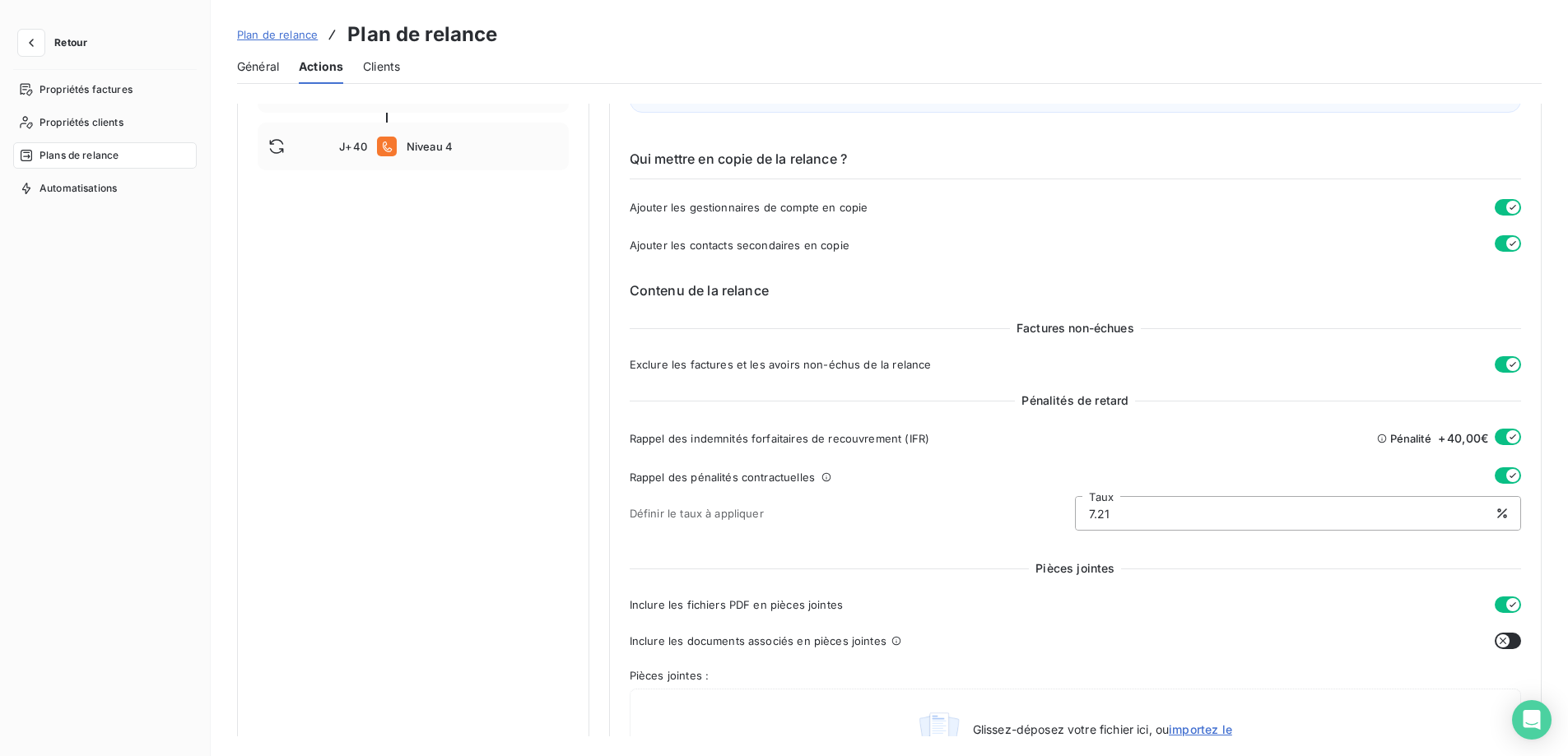
scroll to position [164, 0]
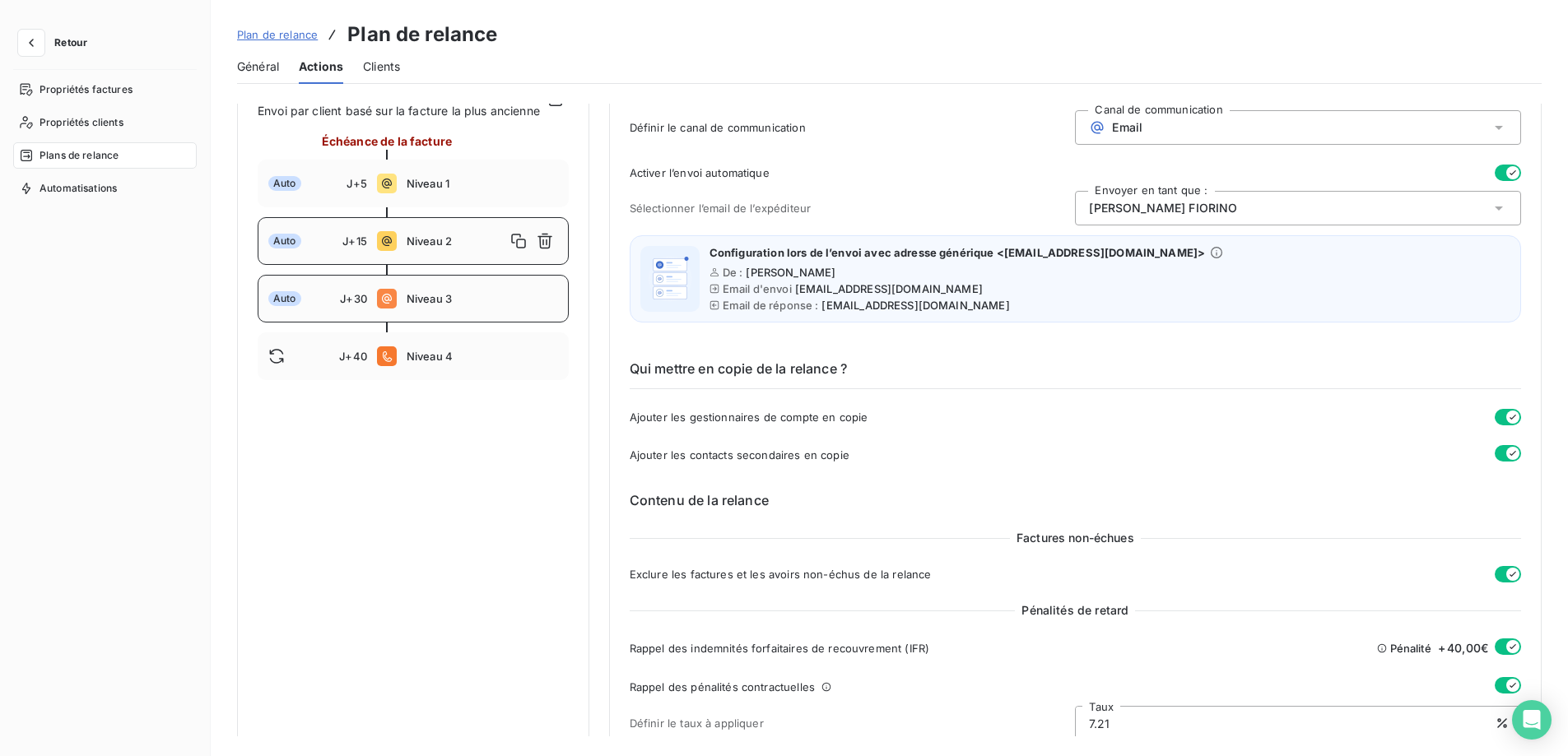
click at [509, 305] on span "Niveau 3" at bounding box center [482, 298] width 151 height 13
type input "30"
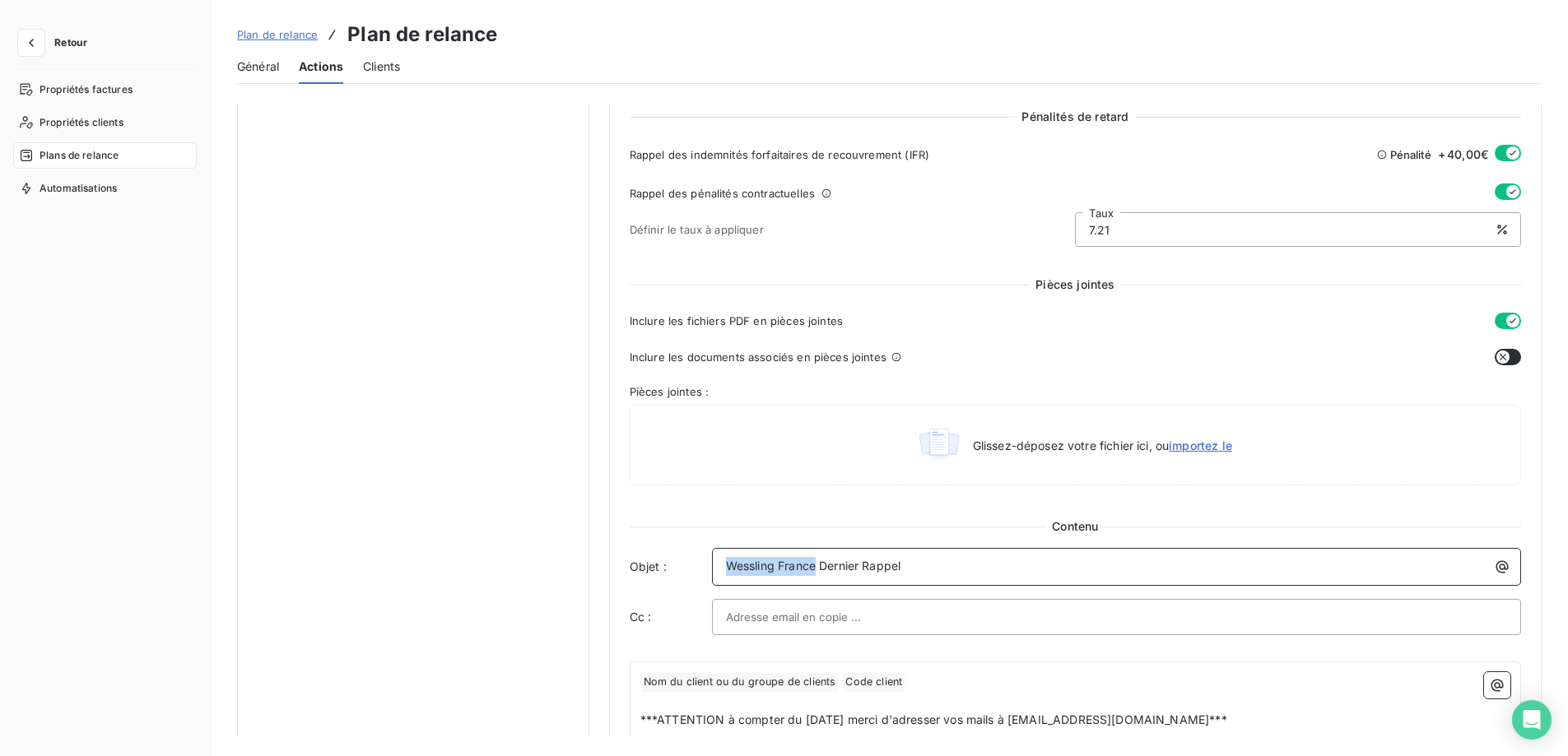
drag, startPoint x: 815, startPoint y: 569, endPoint x: 697, endPoint y: 559, distance: 118.4
click at [706, 559] on div "Objet : Wessling France Dernier Rappel" at bounding box center [1075, 567] width 891 height 38
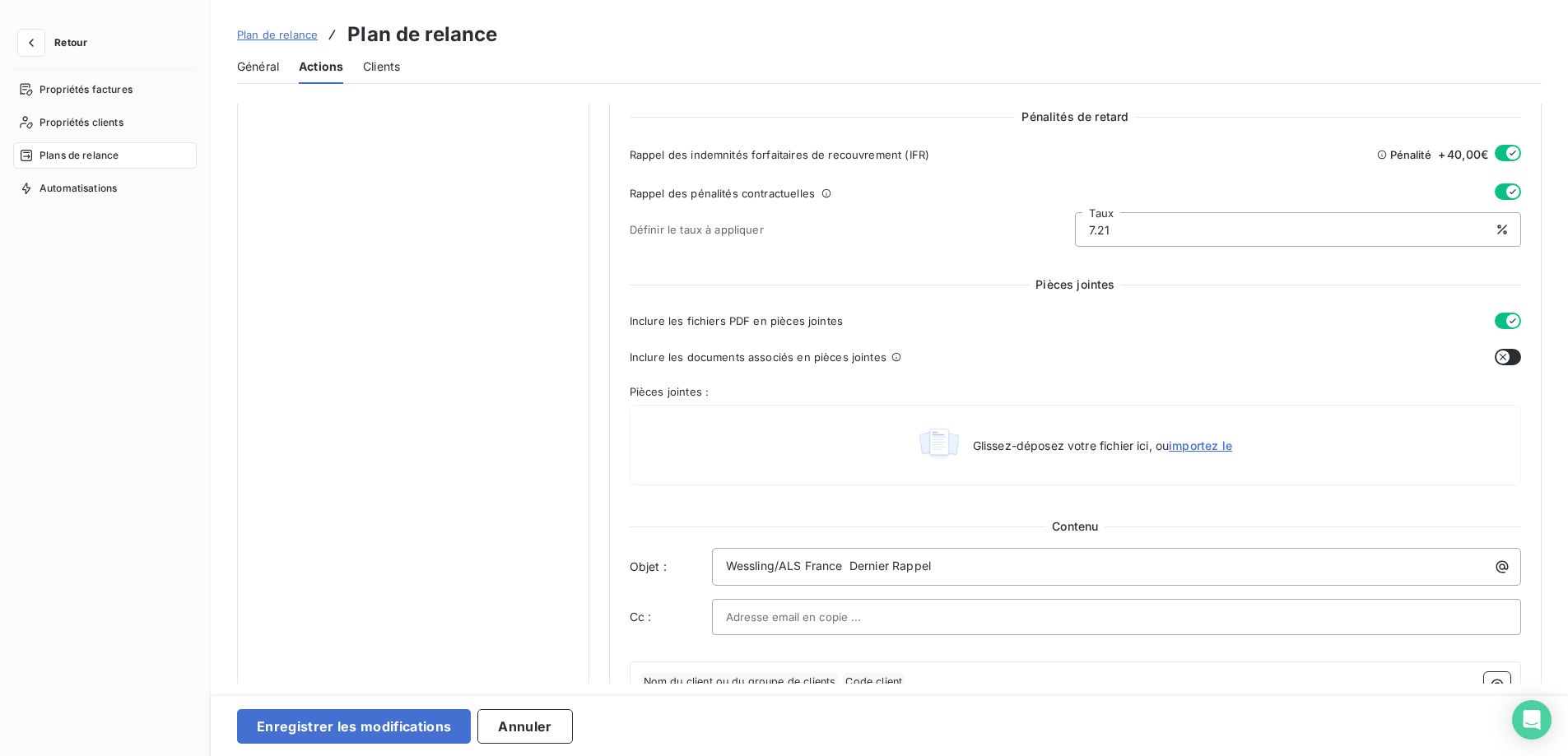
click at [664, 613] on label "Cc :" at bounding box center [671, 617] width 83 height 17
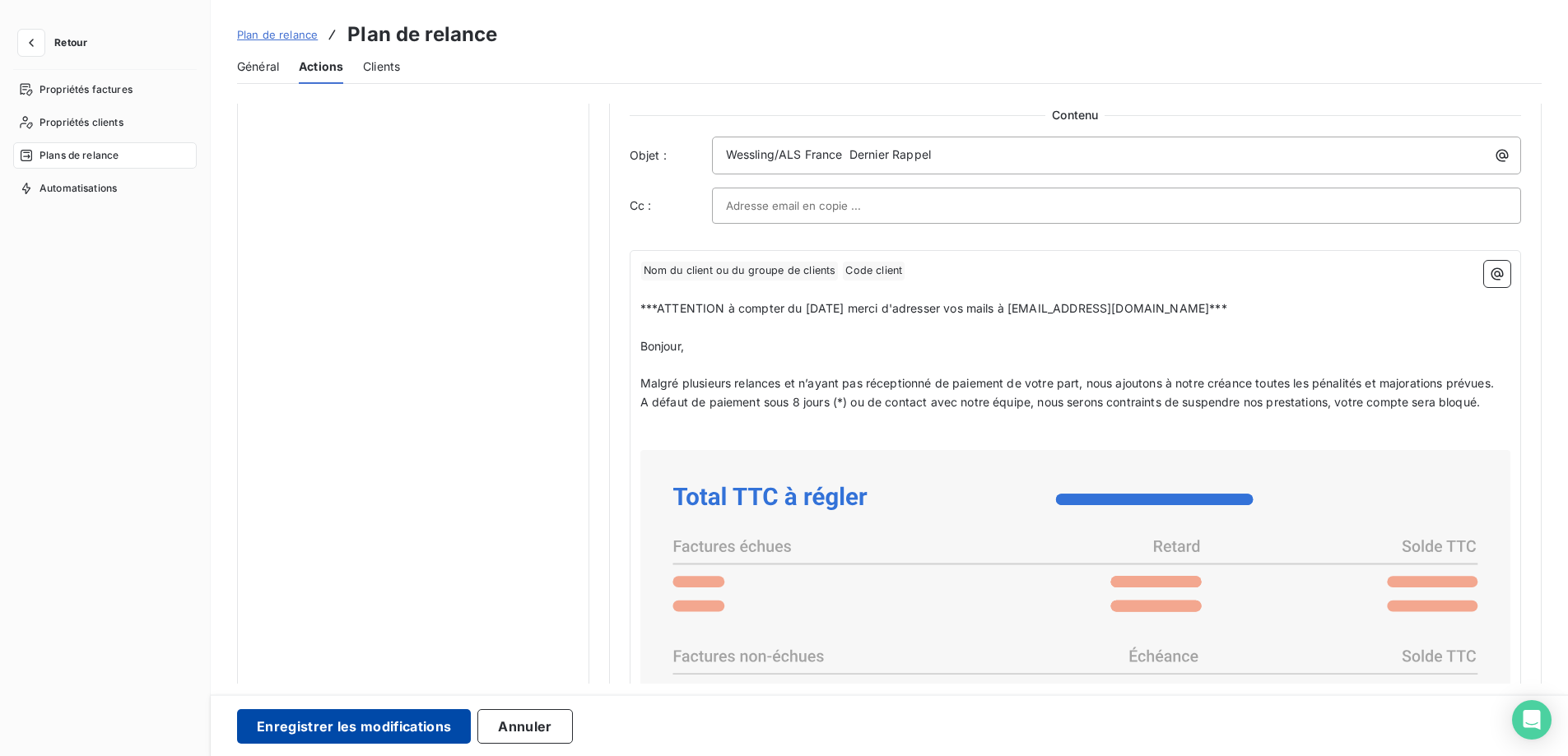
click at [373, 730] on button "Enregistrer les modifications" at bounding box center [353, 726] width 234 height 35
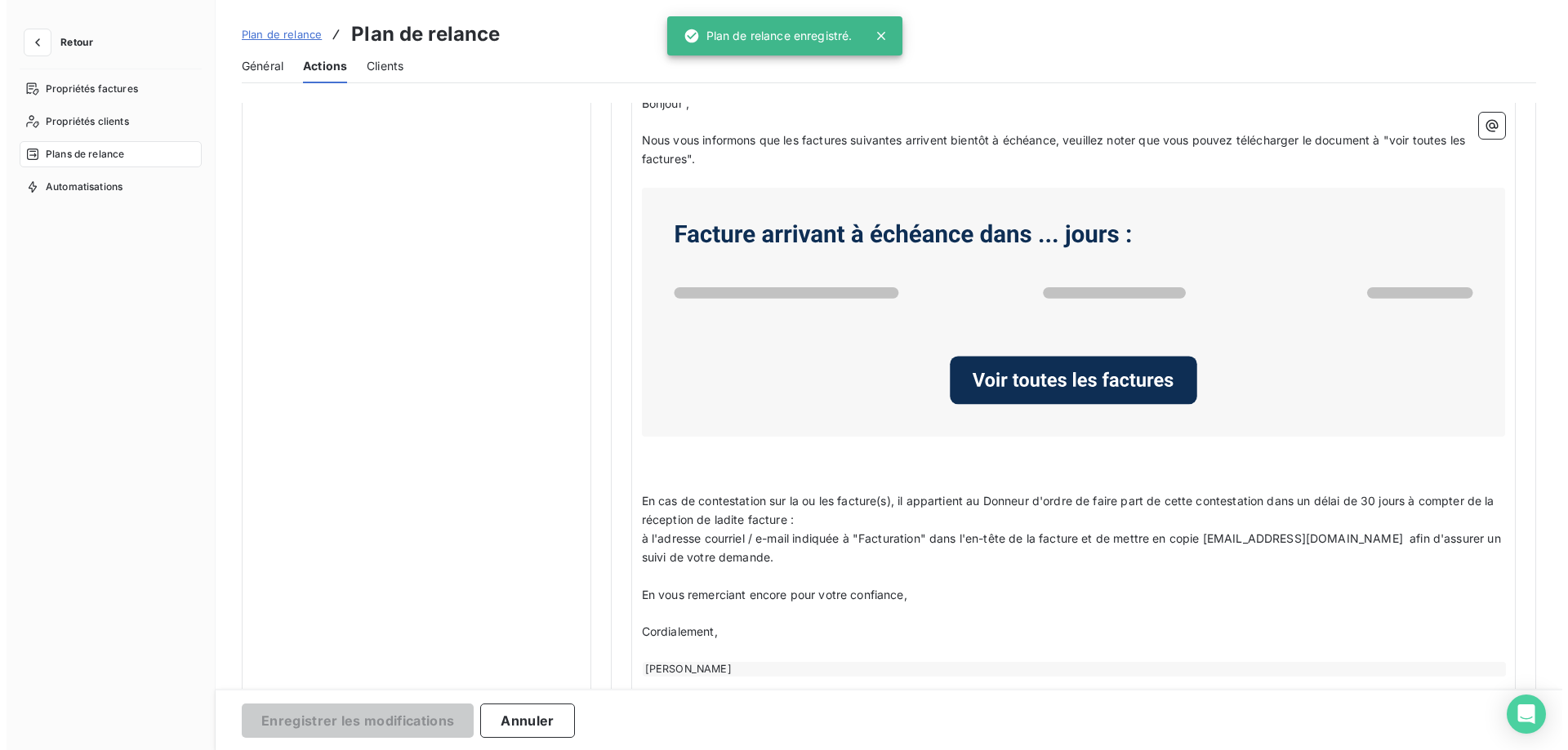
scroll to position [0, 0]
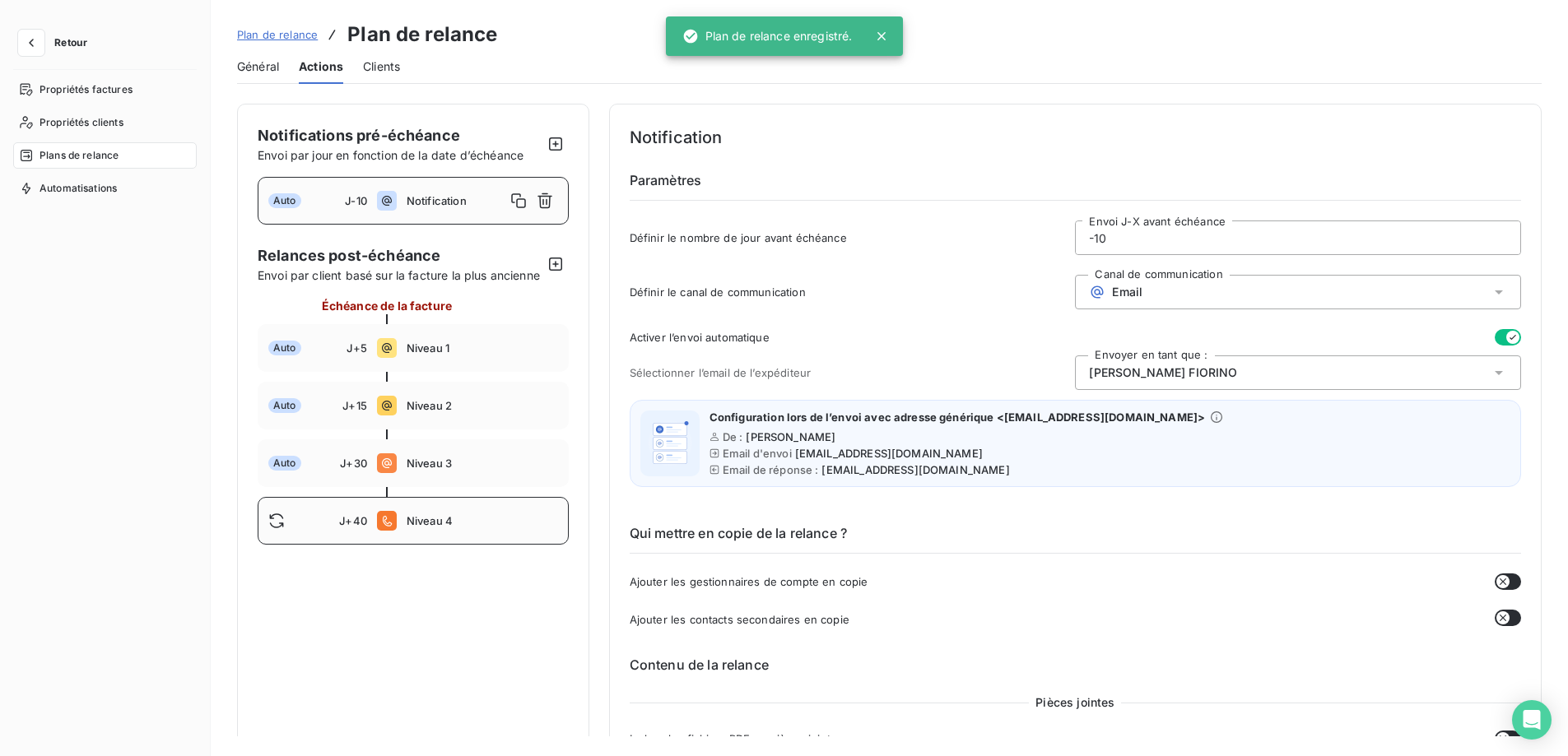
click at [493, 530] on div "J+40 Niveau 4" at bounding box center [413, 520] width 312 height 48
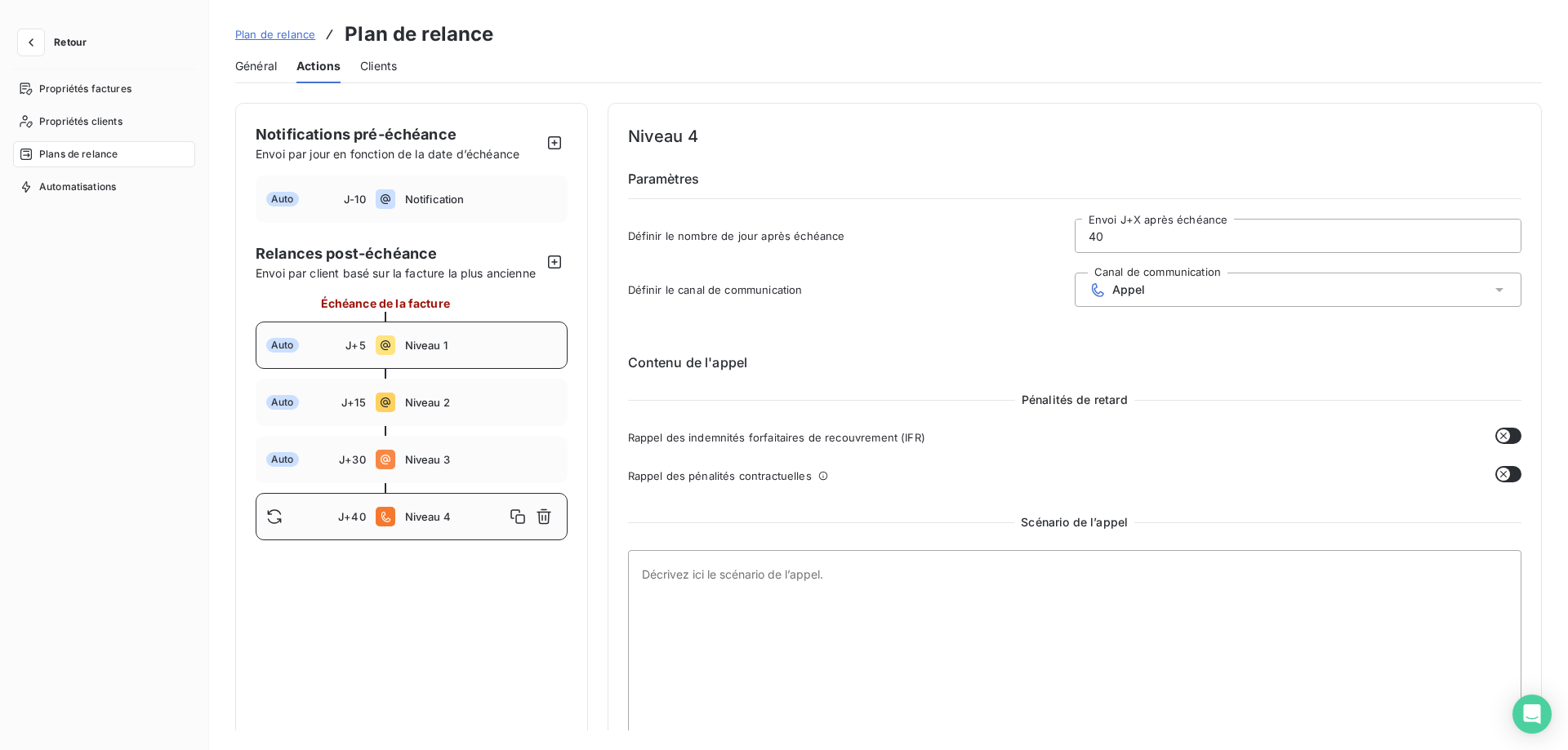
click at [455, 351] on span "Niveau 1" at bounding box center [481, 345] width 152 height 13
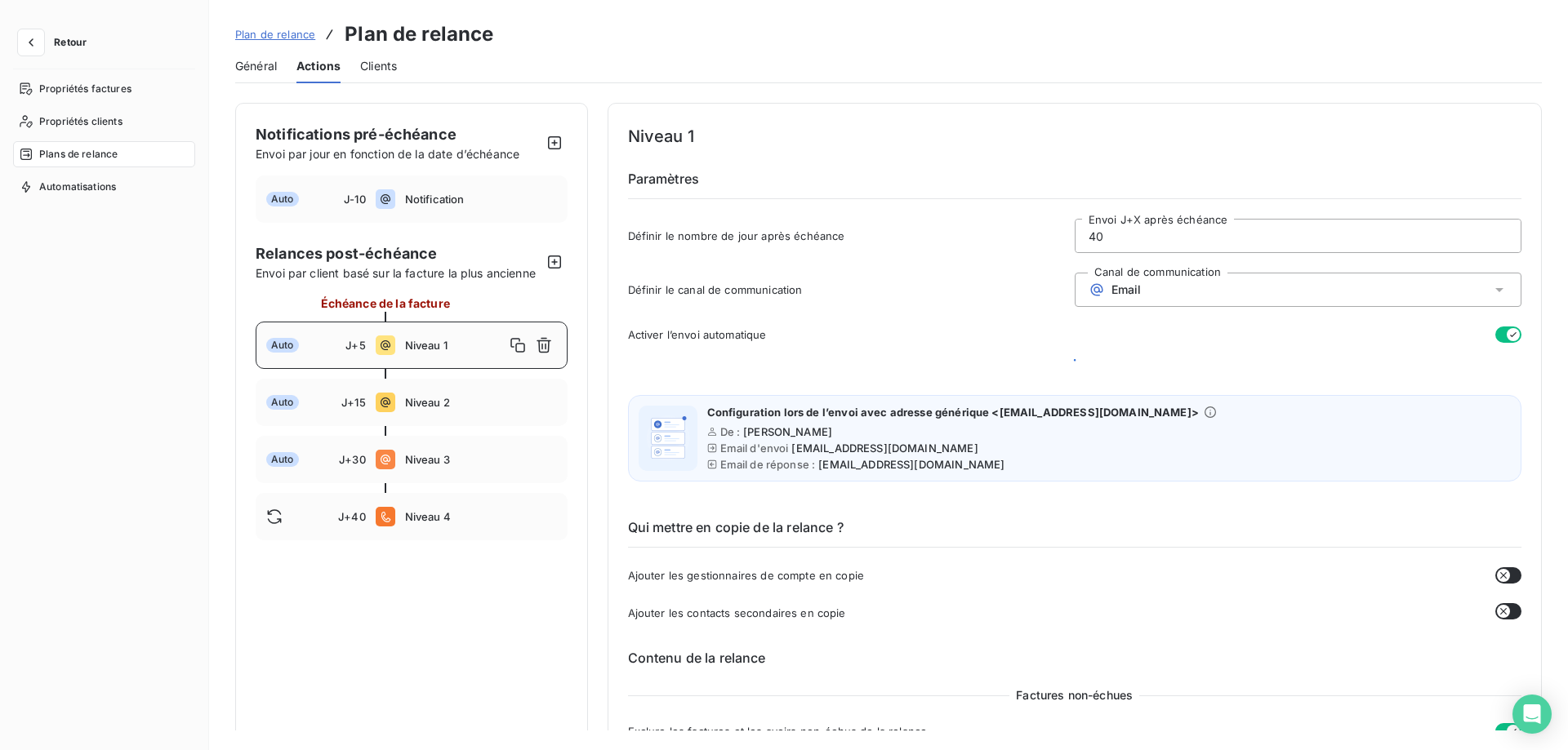
type input "5"
click at [1132, 372] on span "[PERSON_NAME]" at bounding box center [1154, 369] width 147 height 16
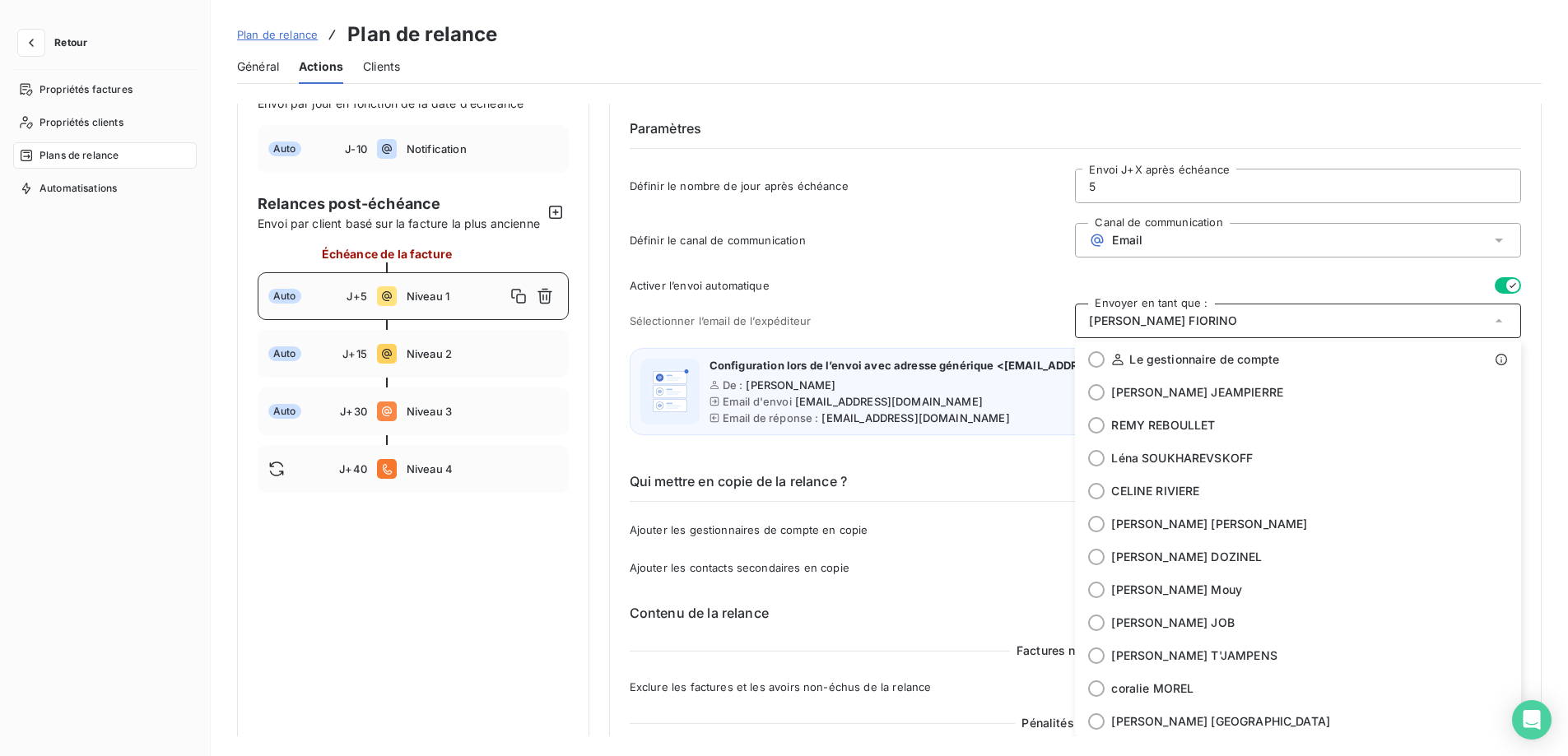
scroll to position [66, 0]
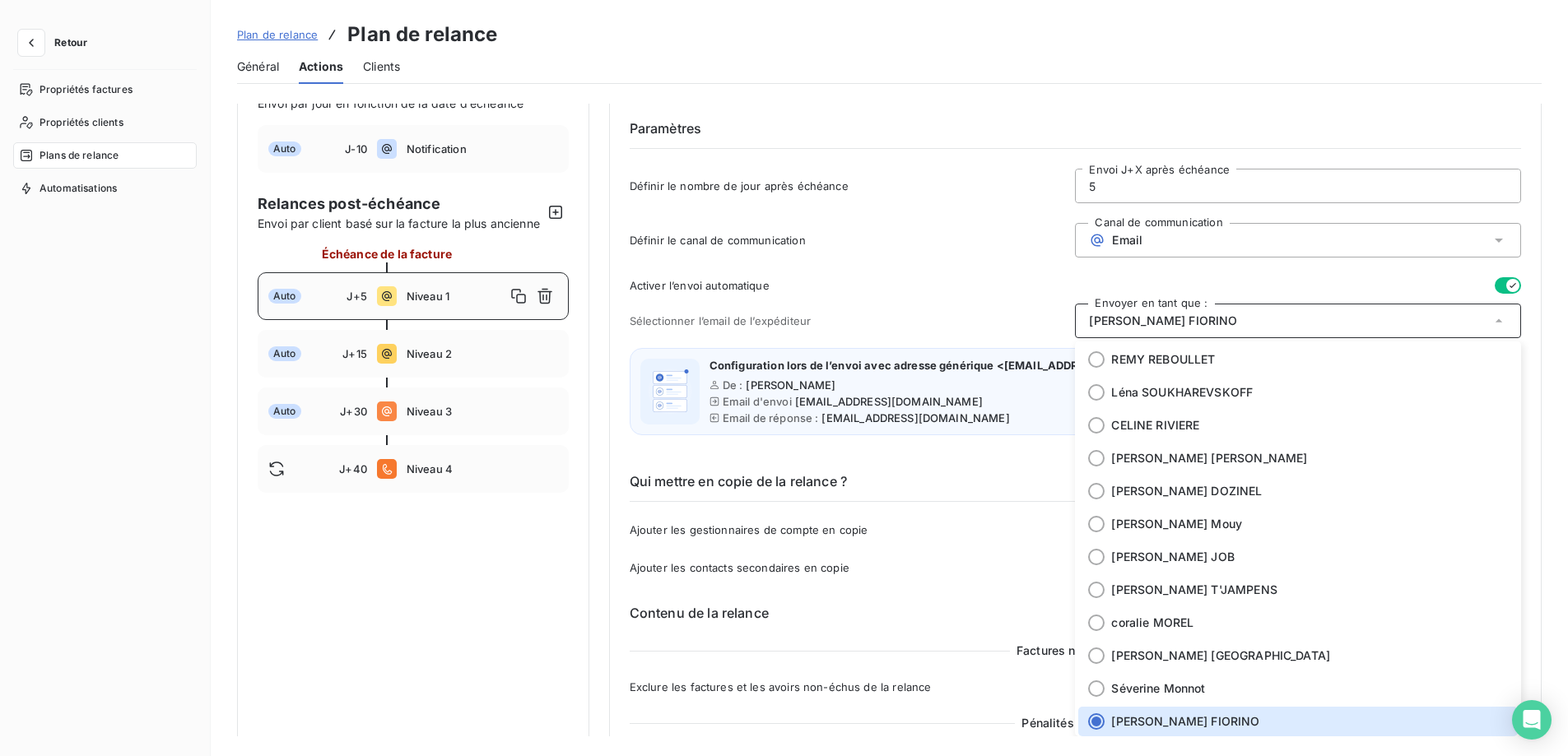
click at [954, 304] on div "Sélectionner l’email de l’expéditeur Envoyer en tant que : [PERSON_NAME] Le ges…" at bounding box center [1075, 321] width 891 height 35
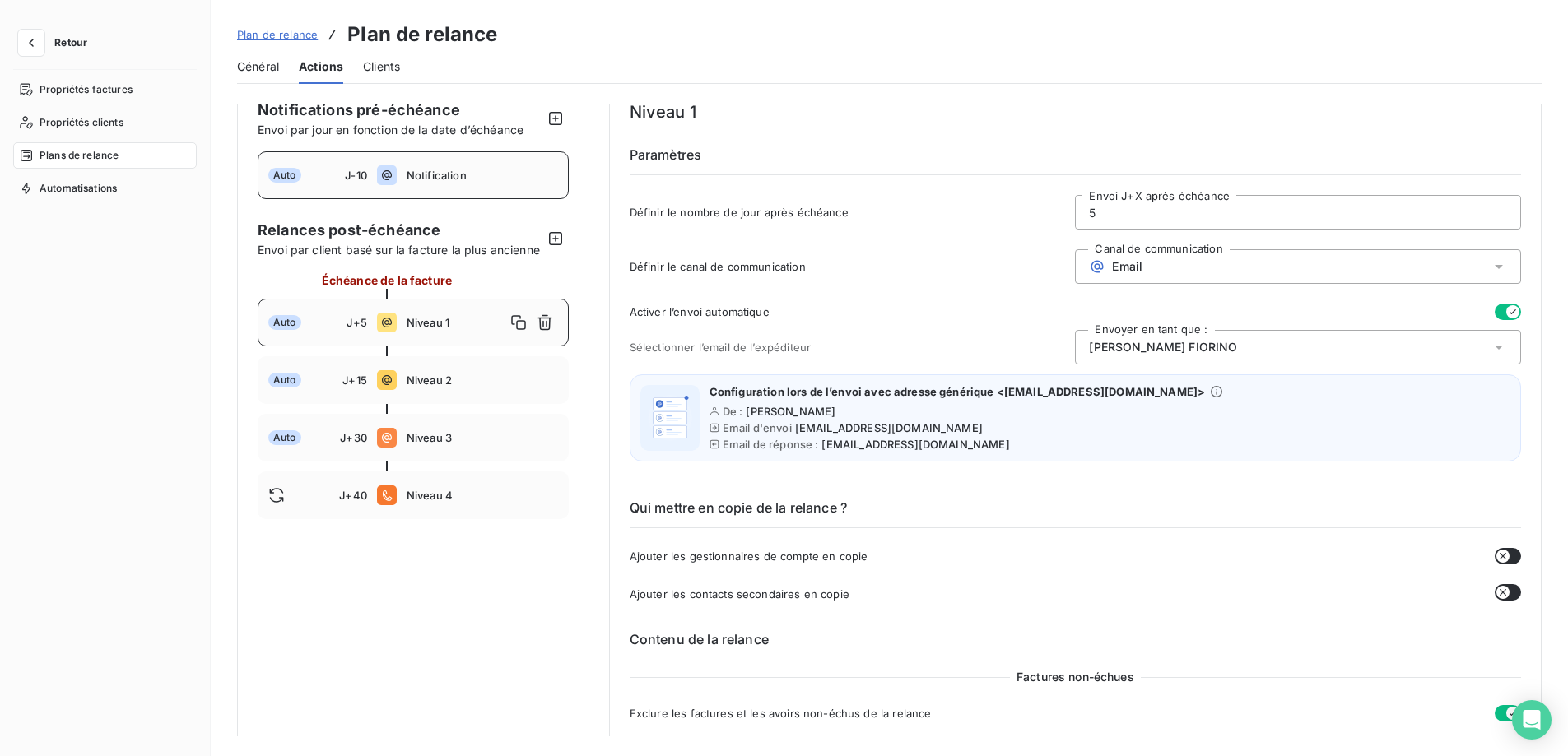
scroll to position [0, 0]
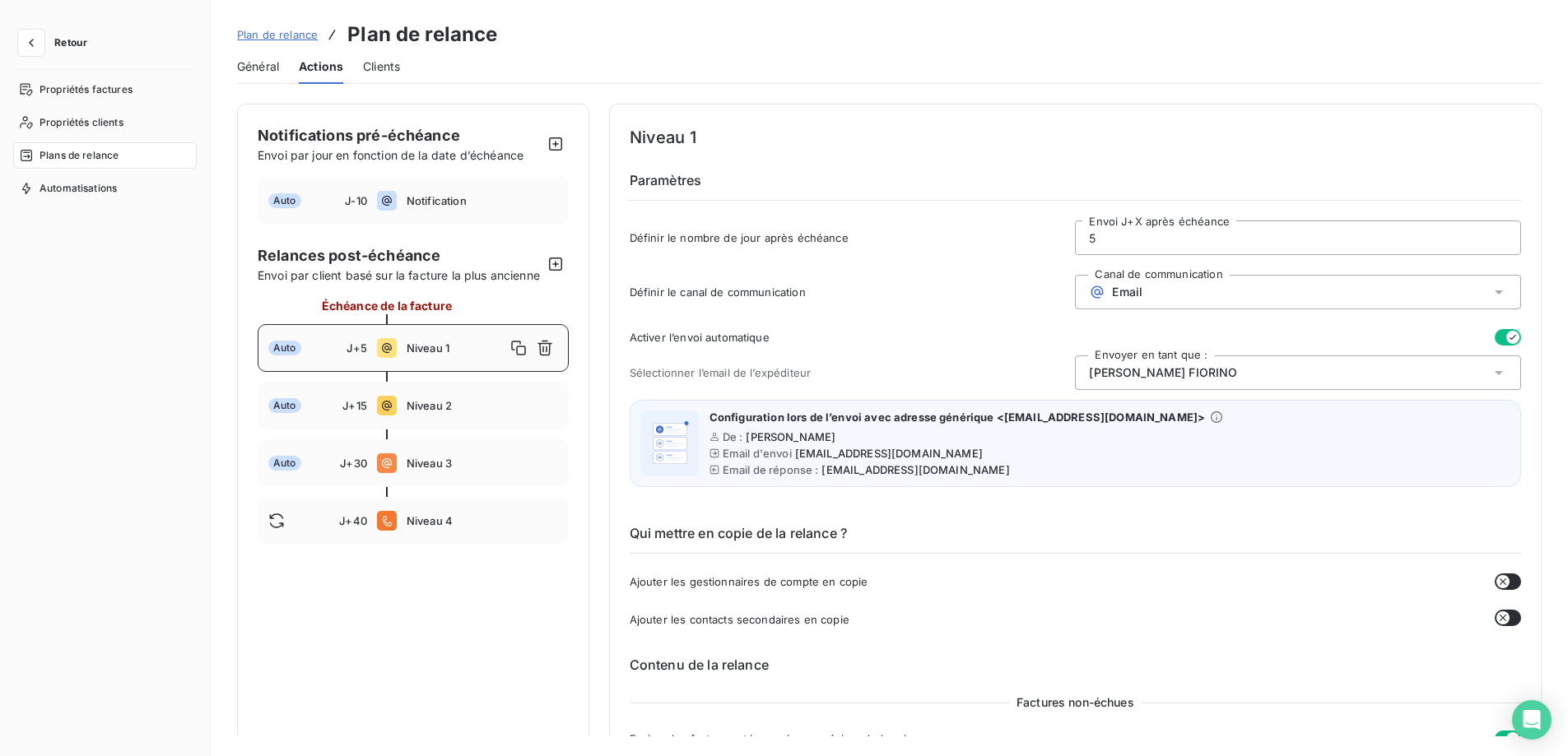
click at [264, 37] on span "Plan de relance" at bounding box center [277, 34] width 81 height 13
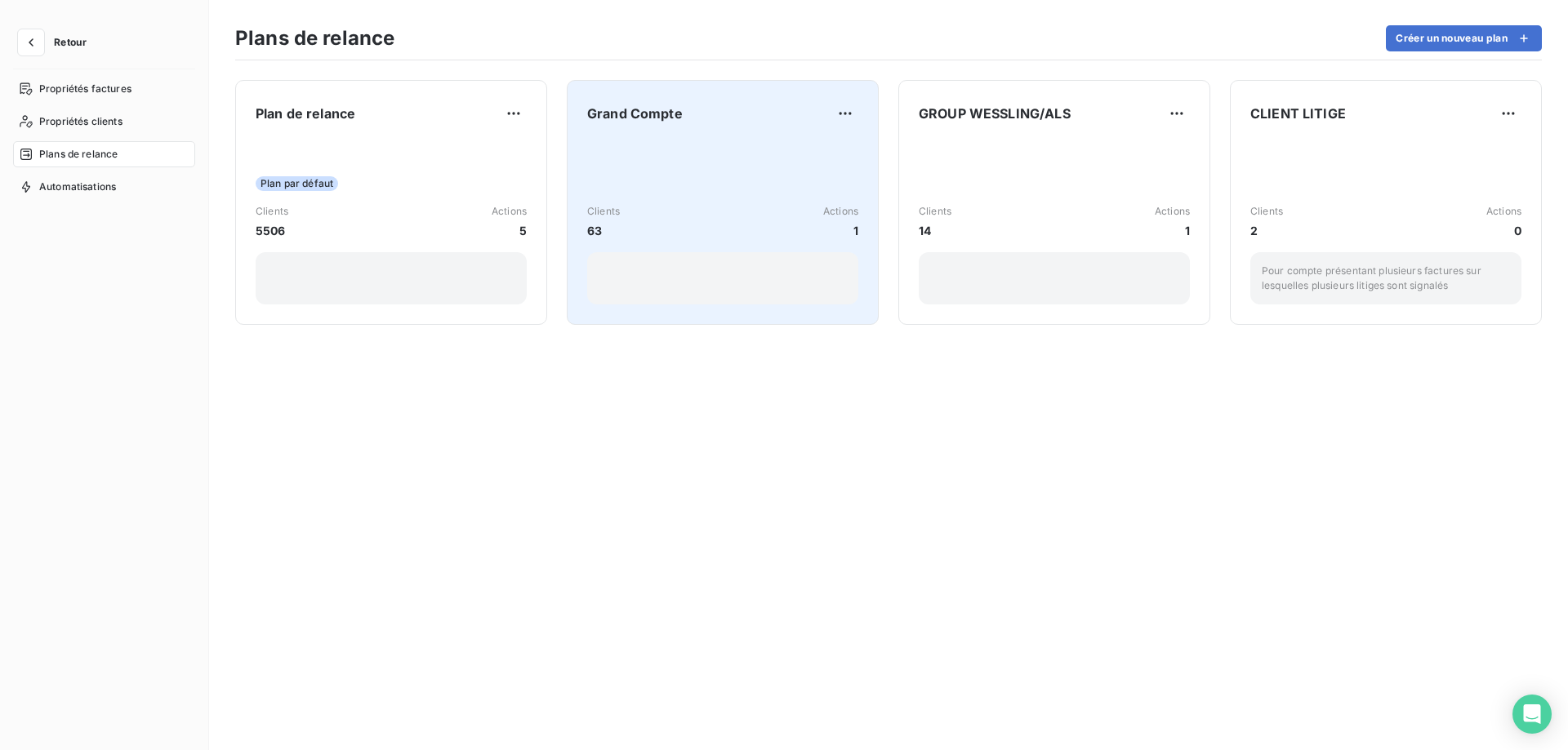
click at [686, 125] on div "Grand Compte" at bounding box center [723, 113] width 271 height 26
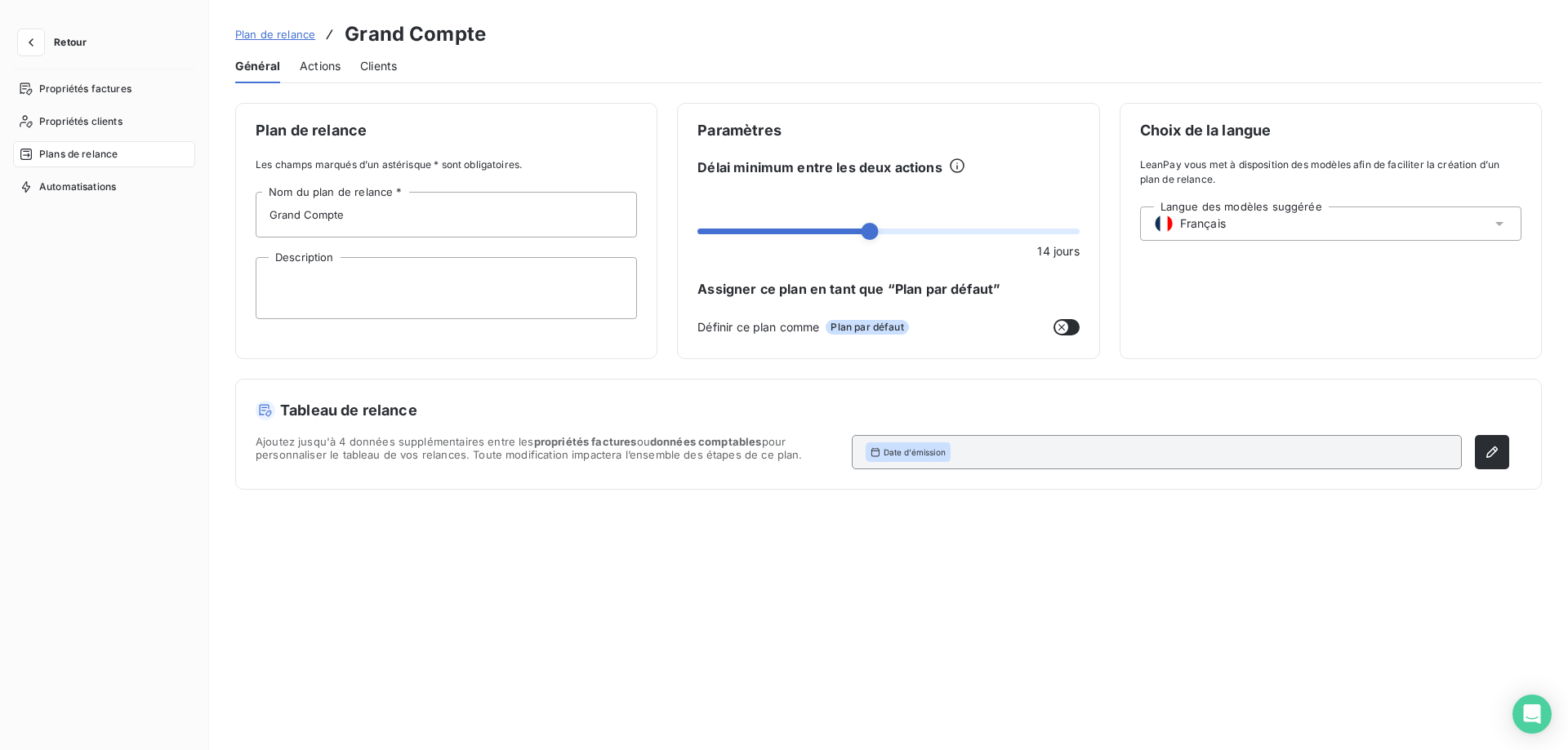
click at [318, 71] on span "Actions" at bounding box center [319, 66] width 41 height 16
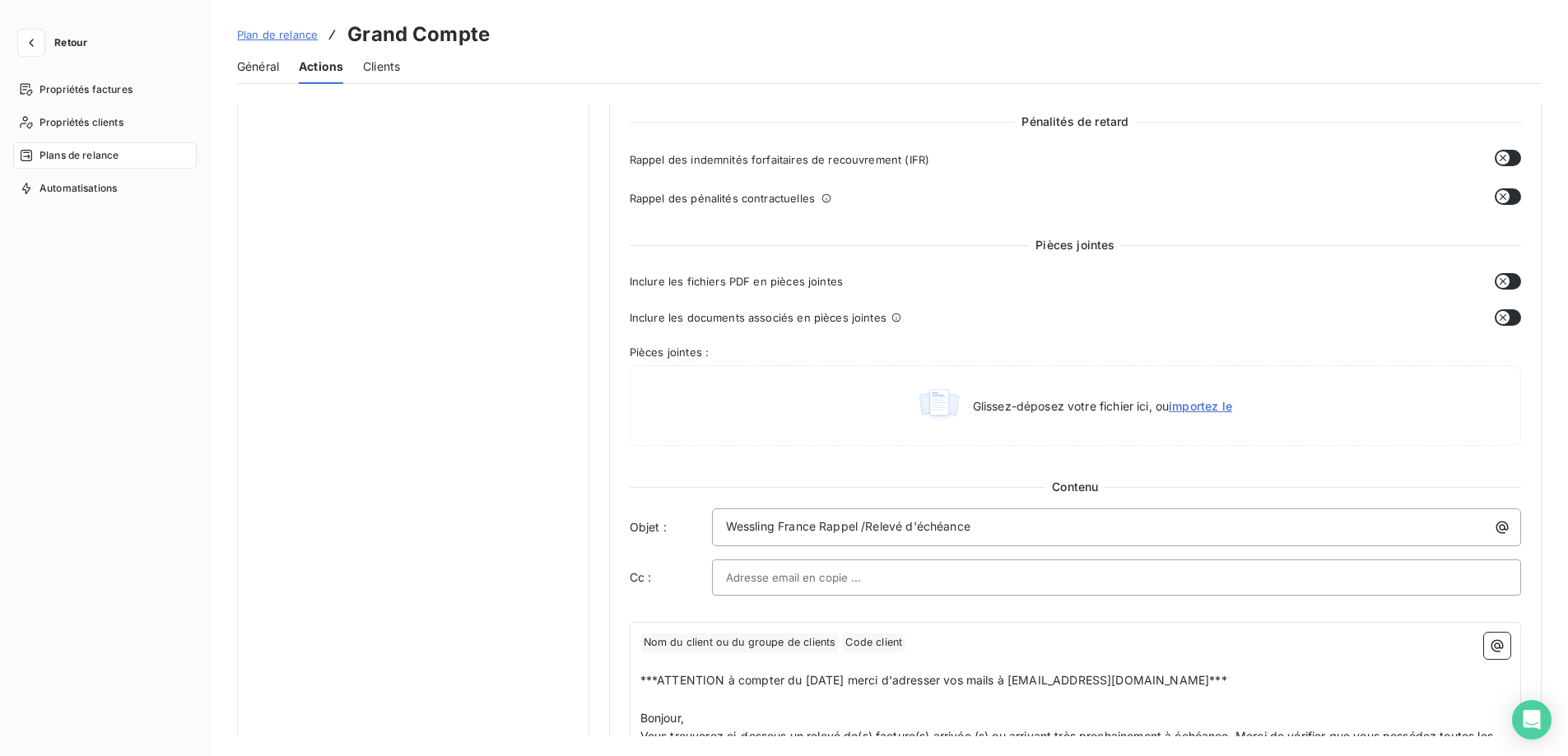
scroll to position [740, 0]
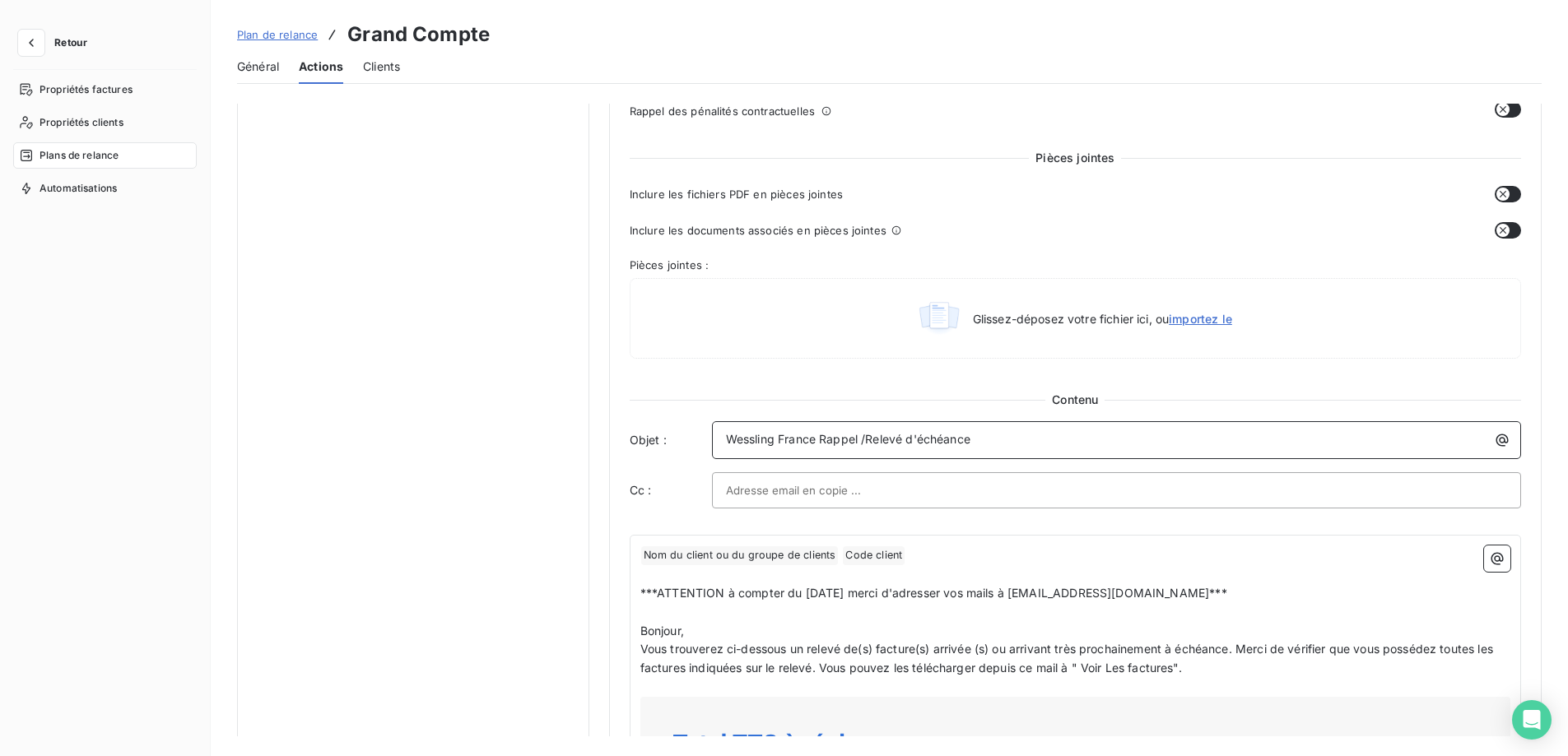
click at [853, 439] on span "Wessling France Rappel /Relevé d'échéance" at bounding box center [848, 439] width 245 height 14
drag, startPoint x: 814, startPoint y: 440, endPoint x: 617, endPoint y: 434, distance: 197.1
click at [619, 432] on div "Niveau 1 Paramètres Définir le nombre de jour après échéance 10 Envoi J+X après…" at bounding box center [1075, 461] width 933 height 2197
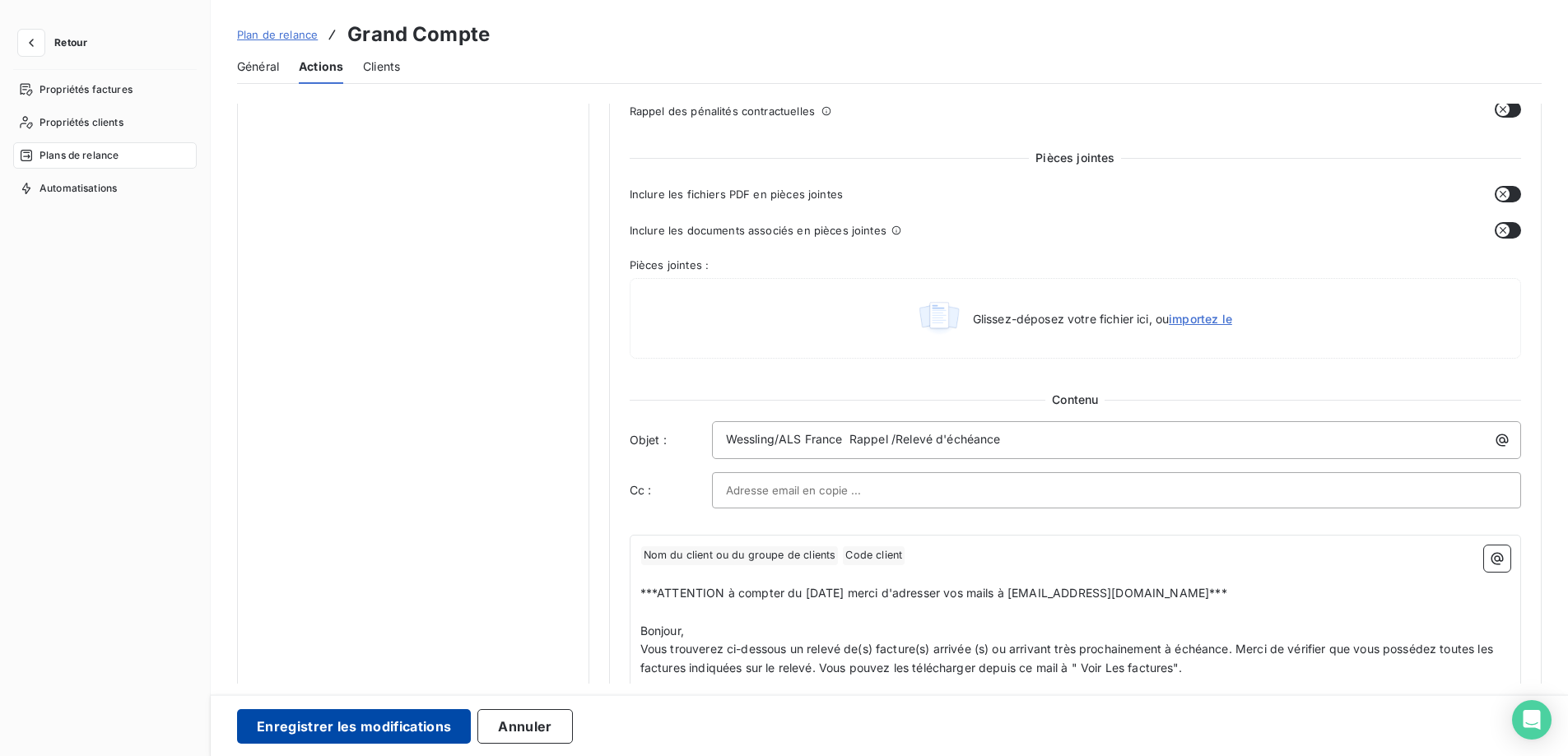
click at [388, 739] on button "Enregistrer les modifications" at bounding box center [353, 726] width 234 height 35
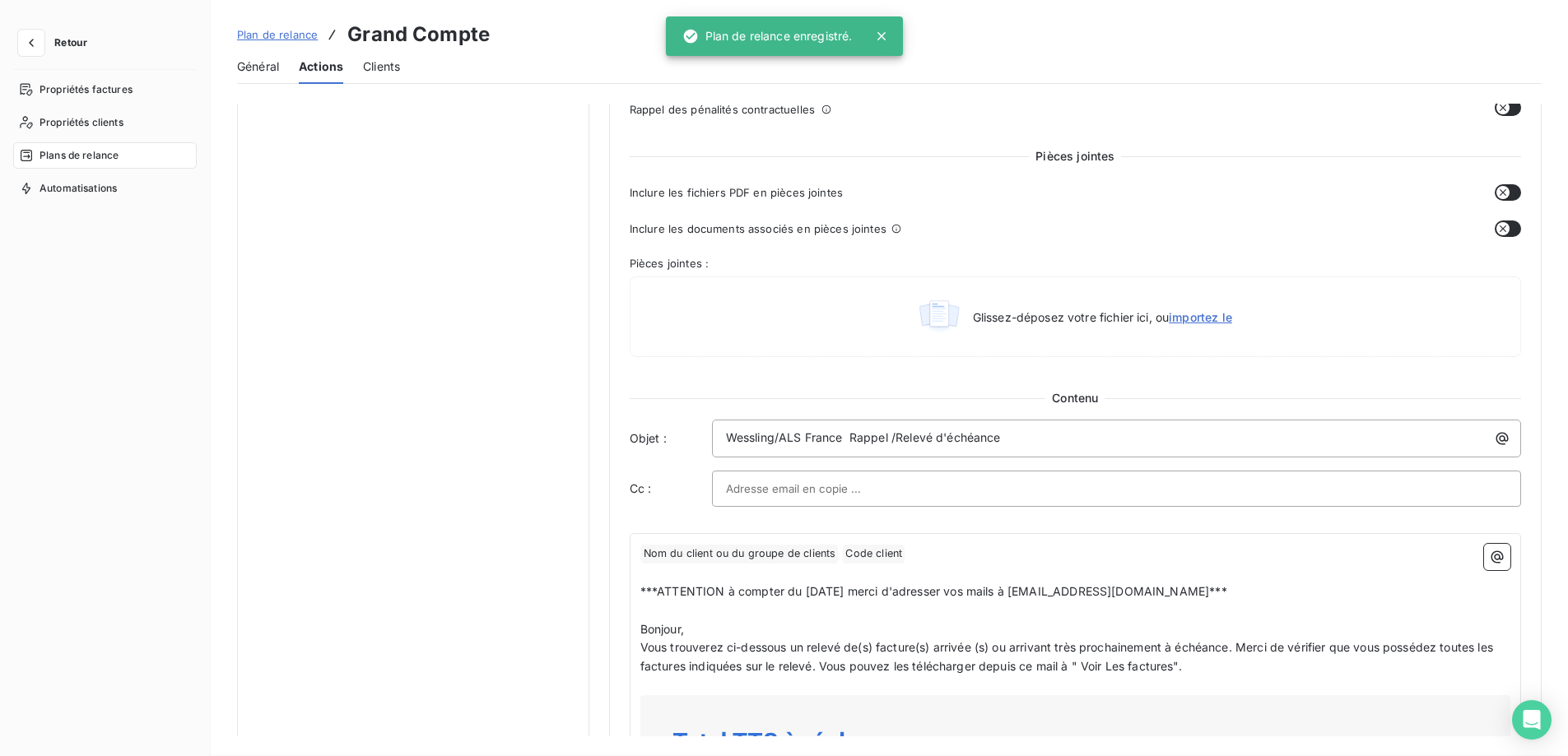
scroll to position [0, 0]
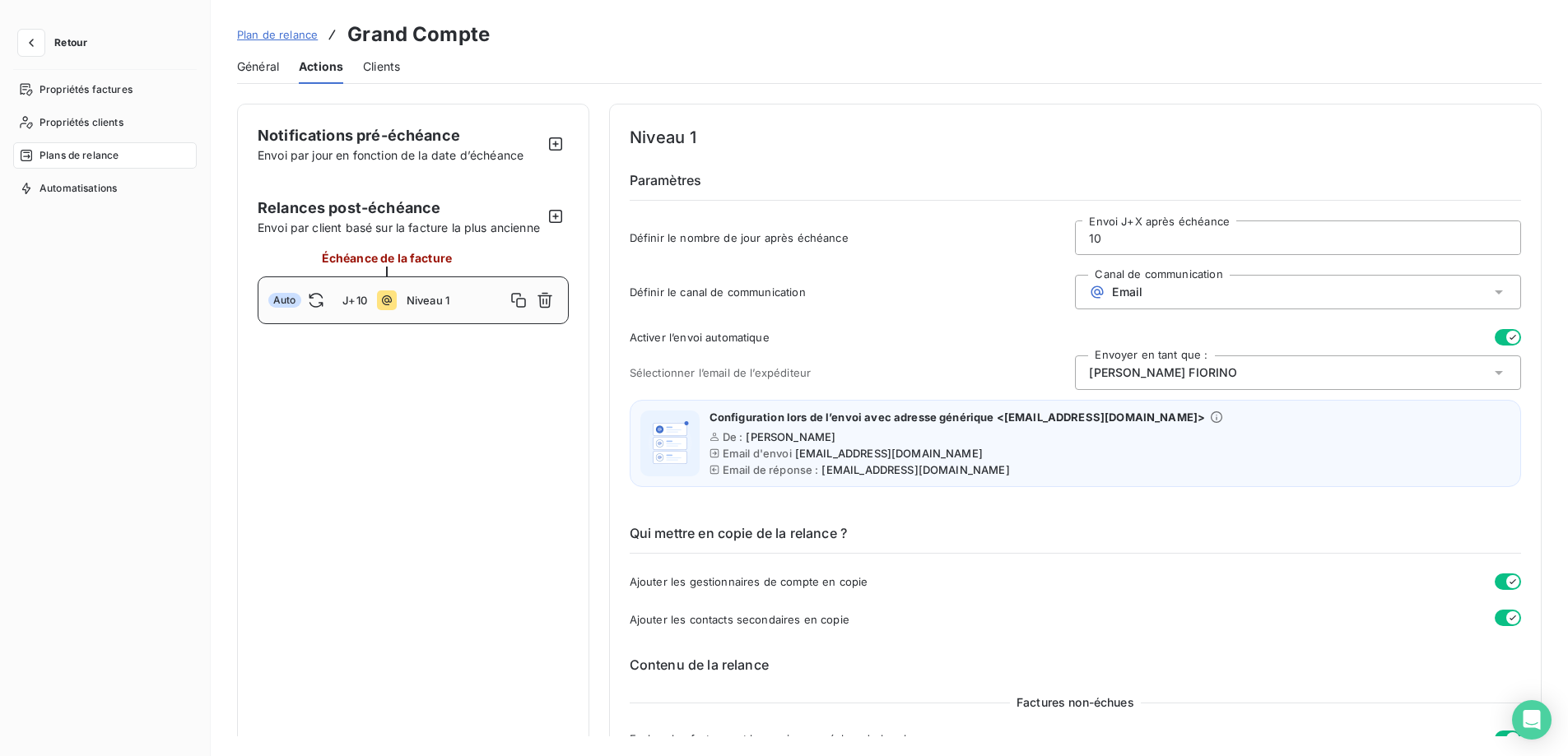
click at [272, 37] on span "Plan de relance" at bounding box center [277, 34] width 81 height 13
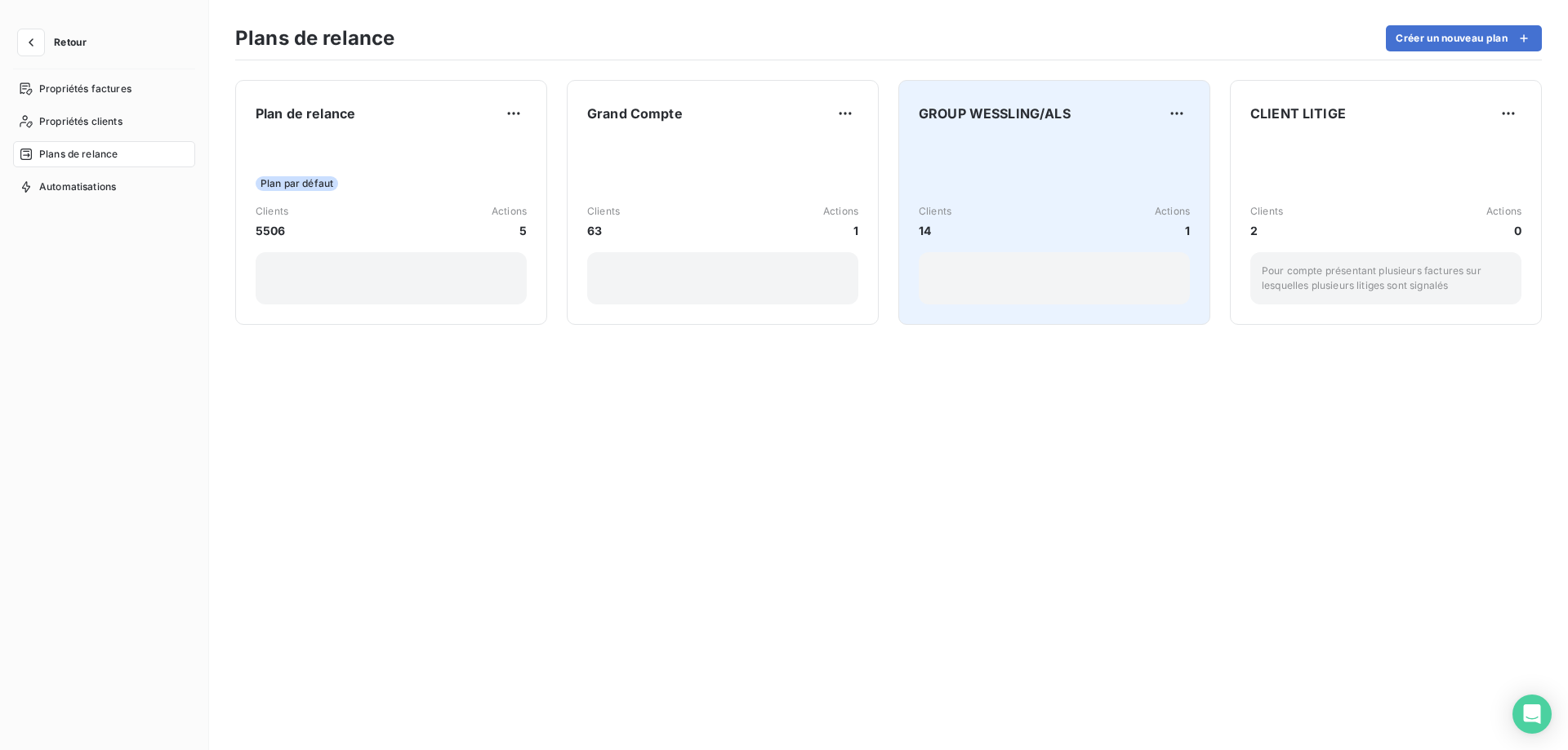
click at [1060, 146] on div "Clients 14 Actions 1" at bounding box center [1054, 222] width 271 height 165
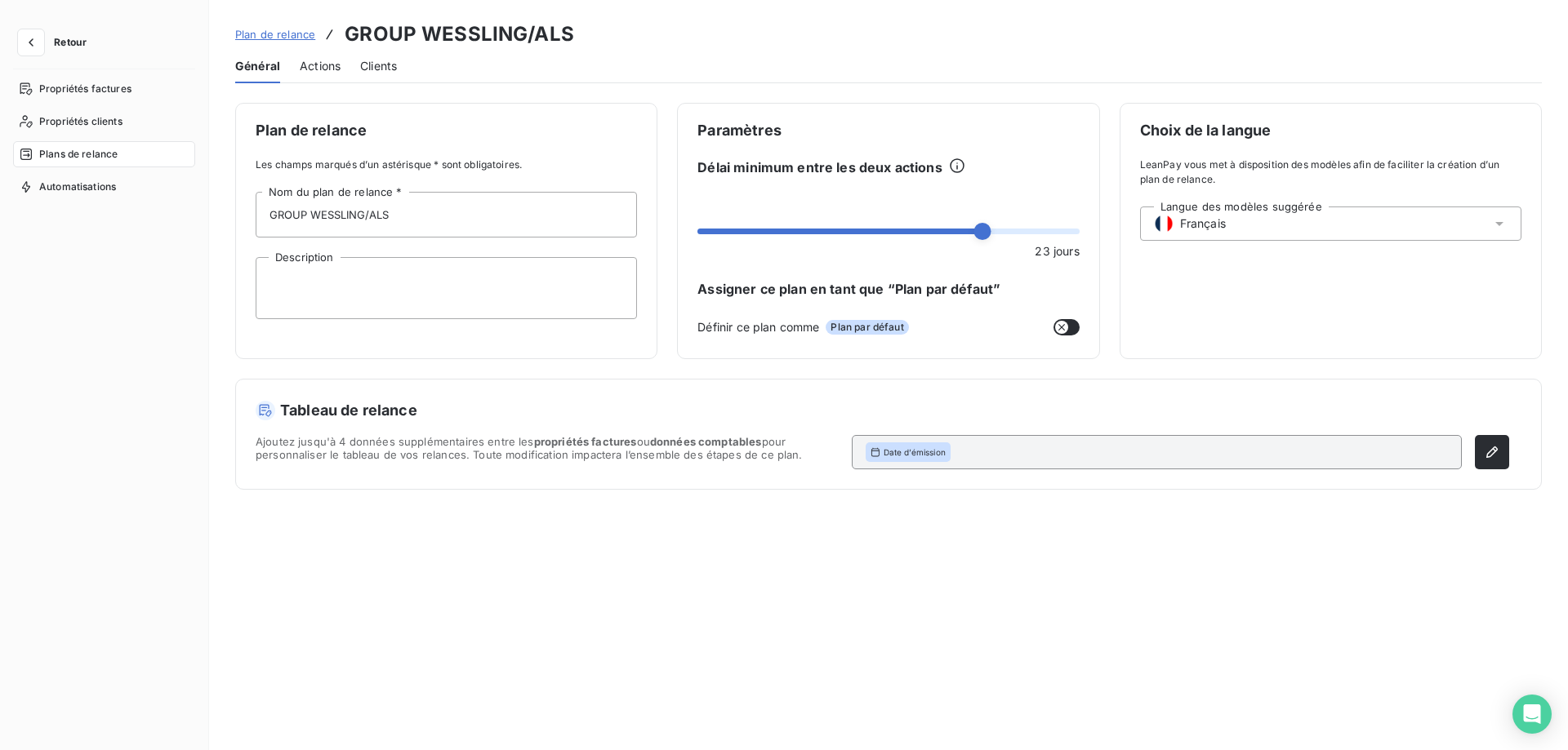
click at [318, 71] on span "Actions" at bounding box center [319, 66] width 41 height 16
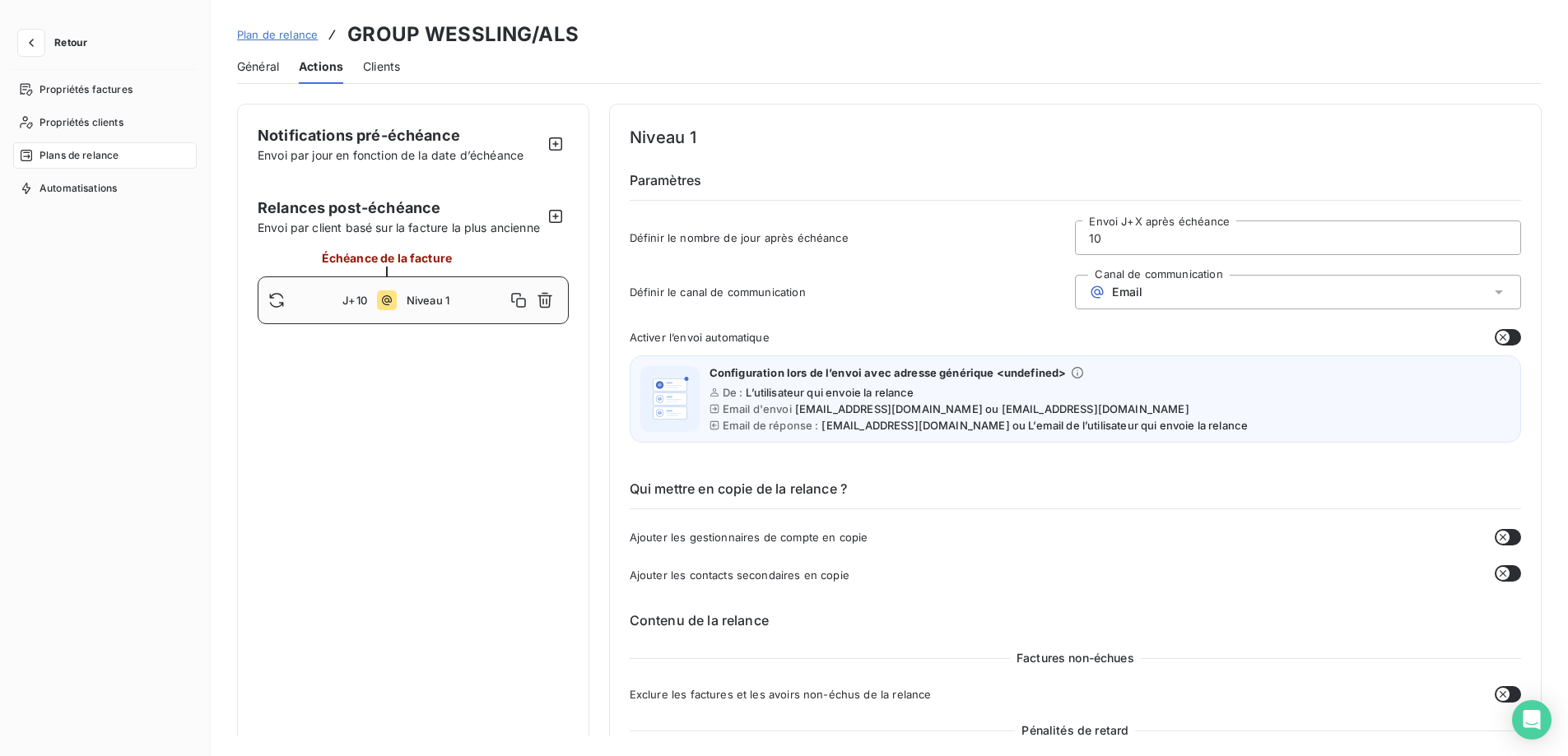
click at [266, 67] on span "Général" at bounding box center [258, 66] width 42 height 17
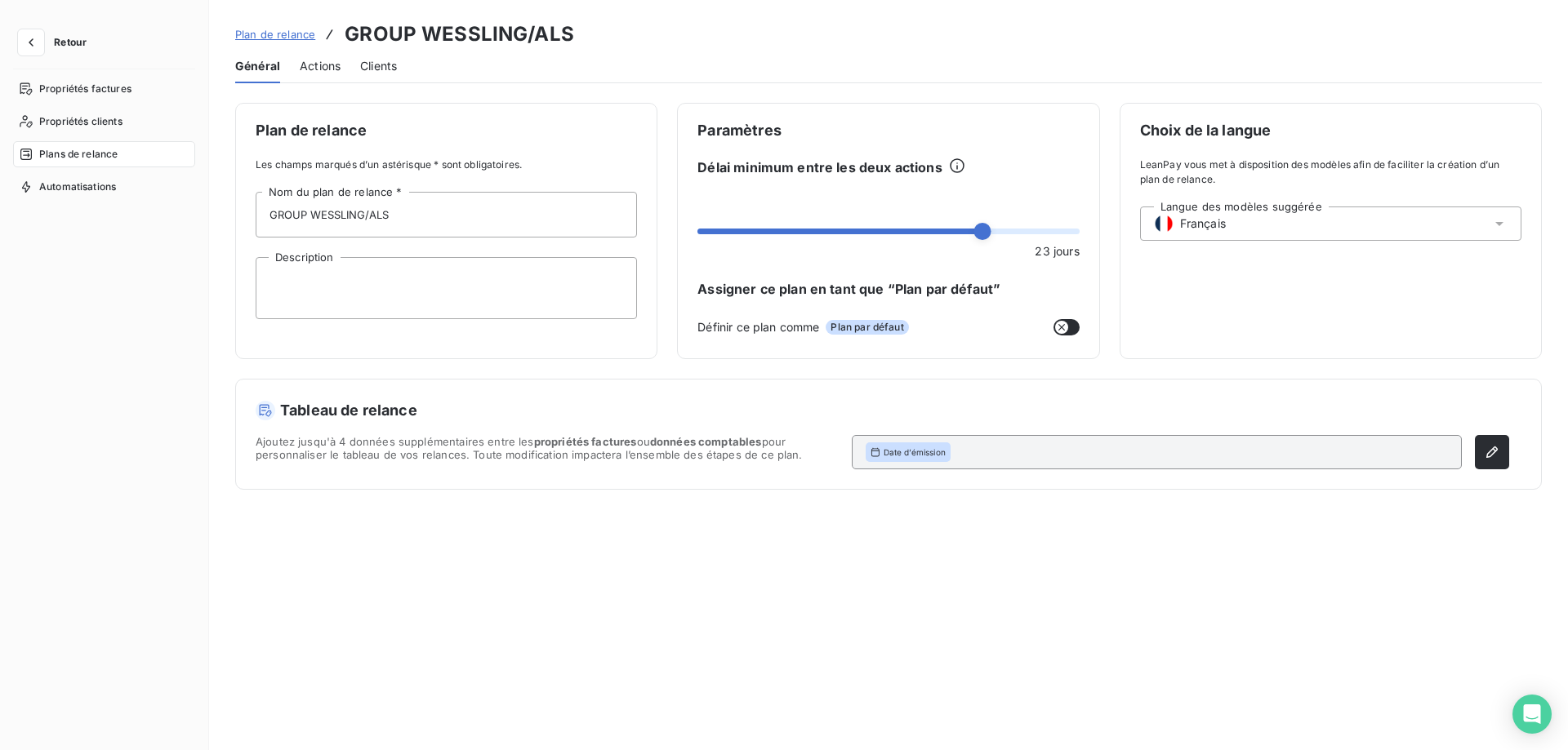
click at [272, 33] on span "Plan de relance" at bounding box center [275, 34] width 80 height 13
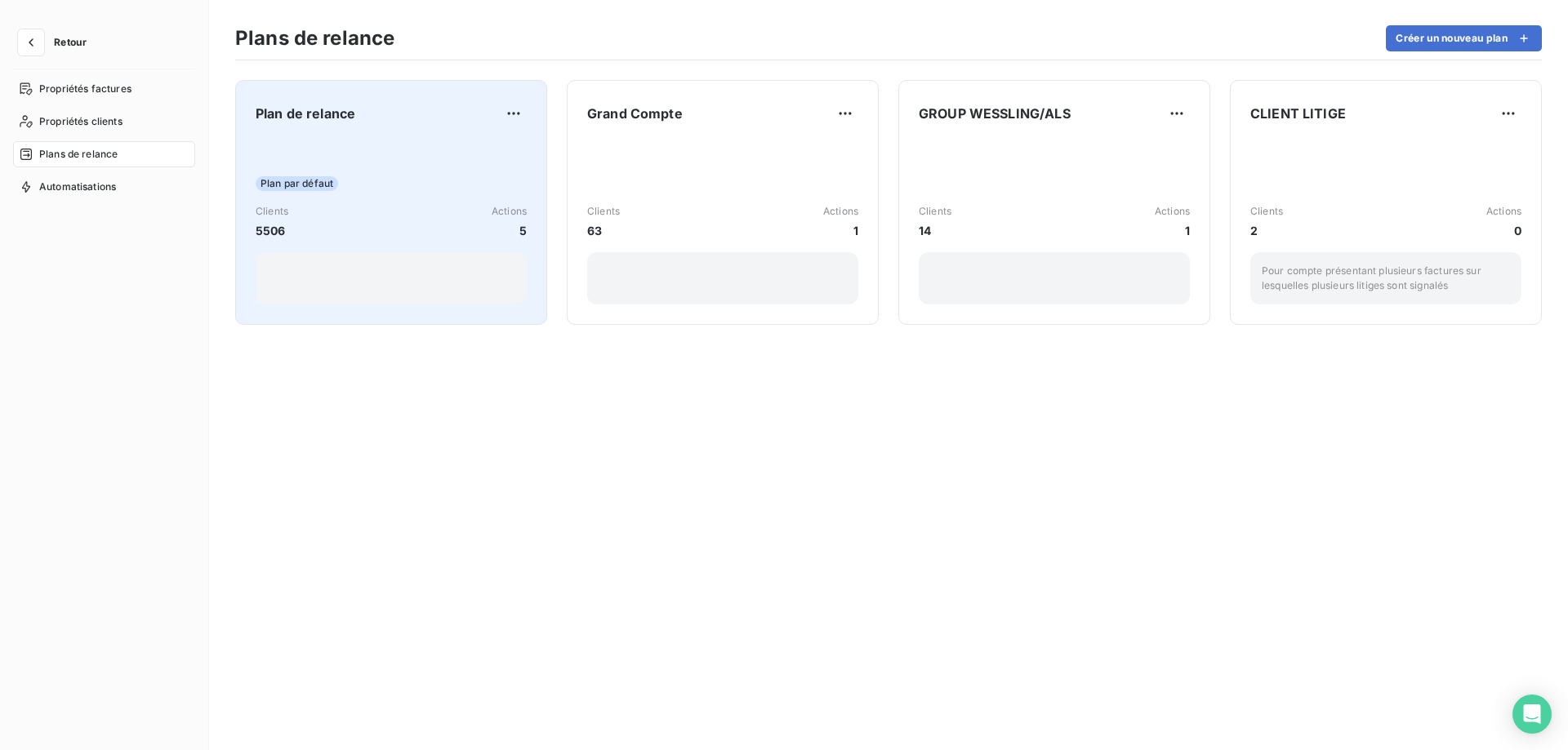
click at [389, 146] on div "Plan par défaut Clients 5506 Actions 5" at bounding box center [391, 222] width 271 height 165
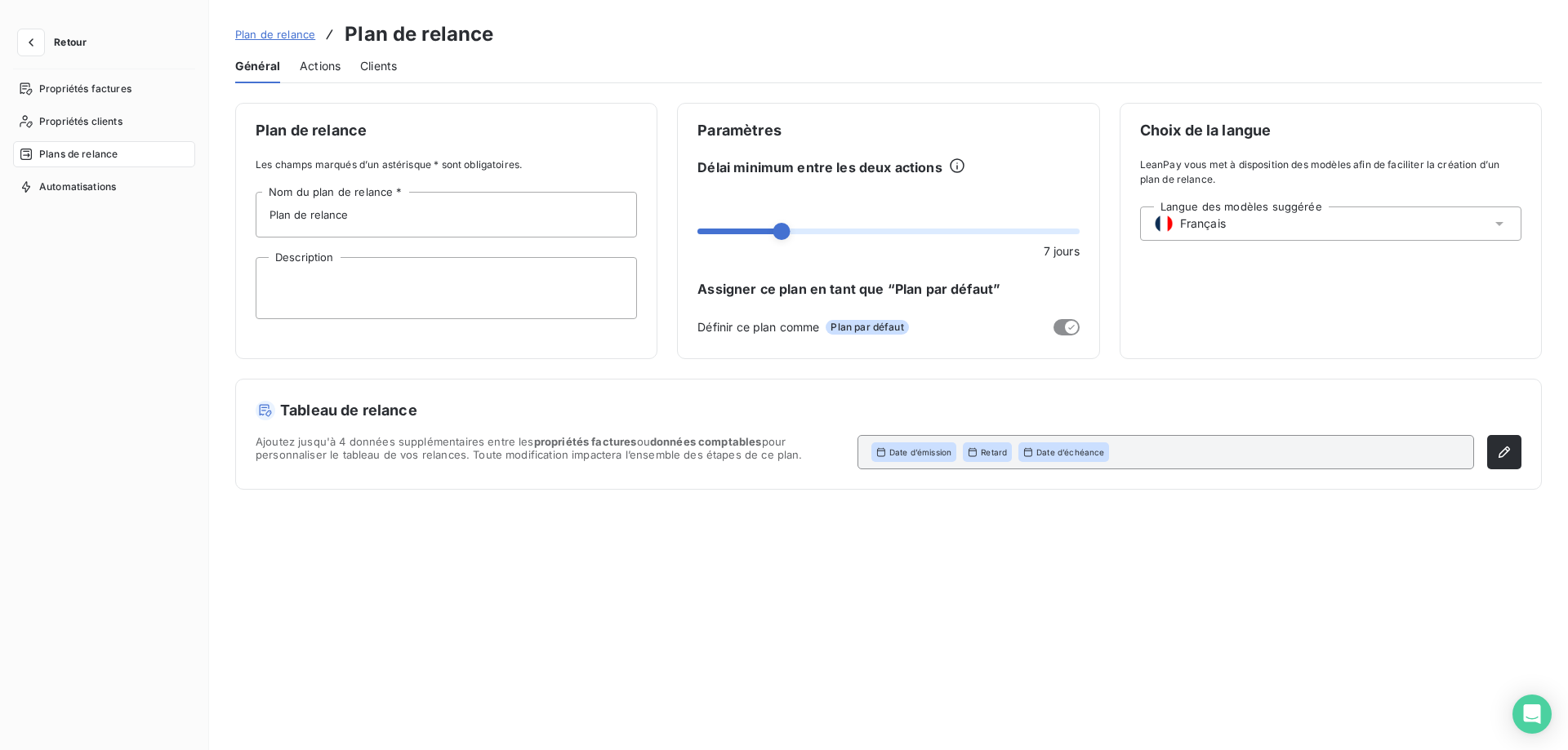
click at [326, 68] on span "Actions" at bounding box center [319, 66] width 41 height 16
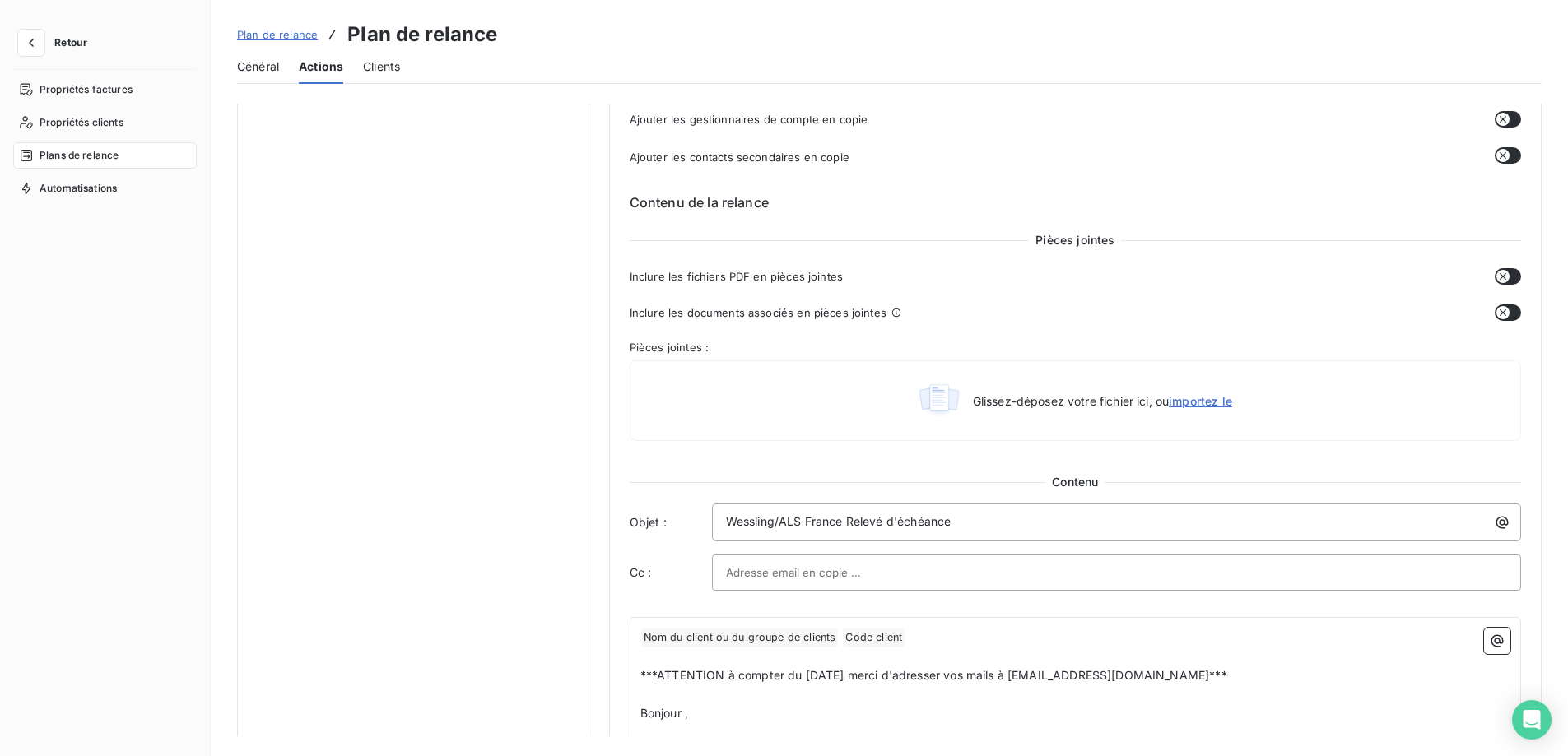
scroll to position [494, 0]
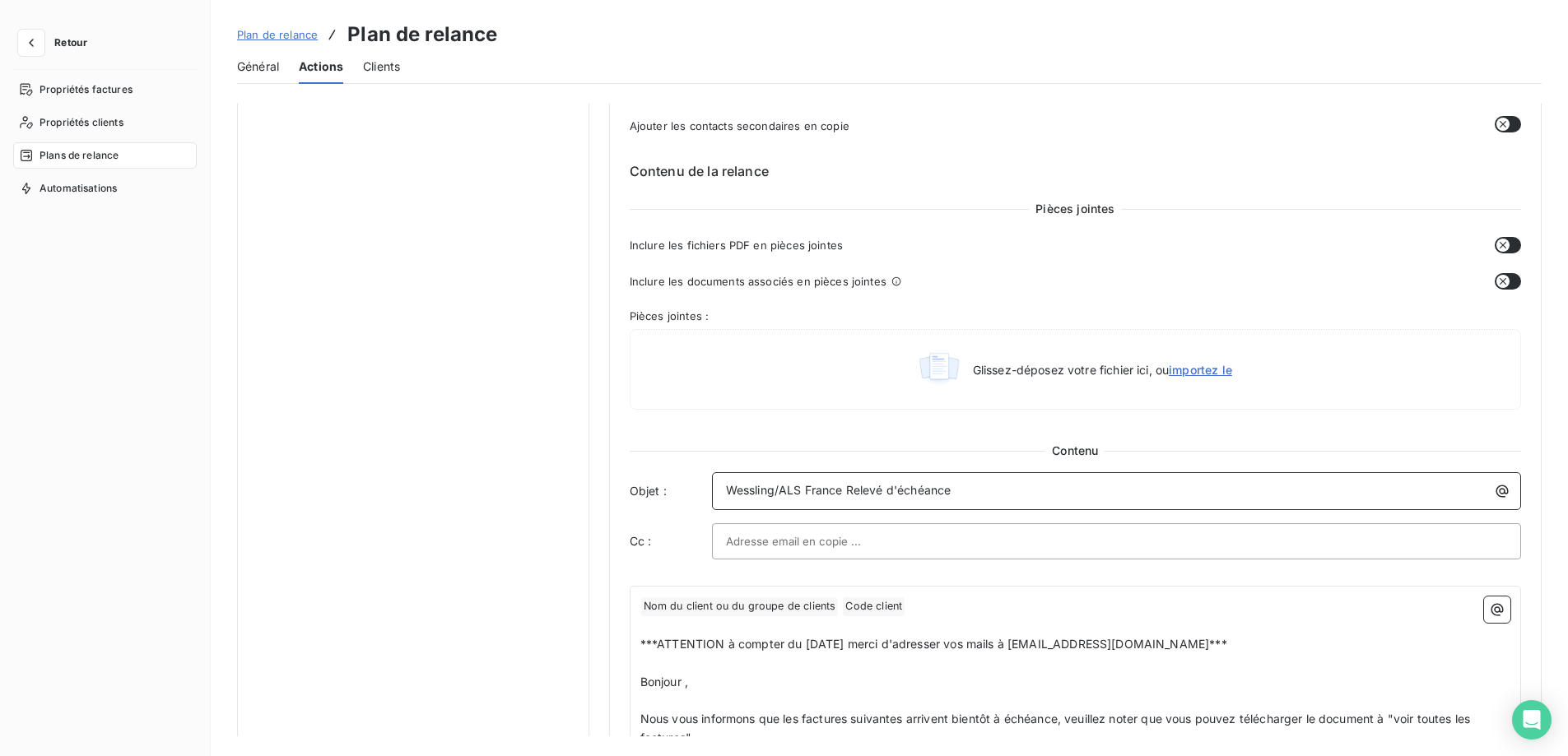
click at [975, 490] on p "Wessling/ALS France Relevé d'échéance" at bounding box center [1120, 491] width 789 height 19
click at [1494, 494] on icon "button" at bounding box center [1502, 491] width 17 height 17
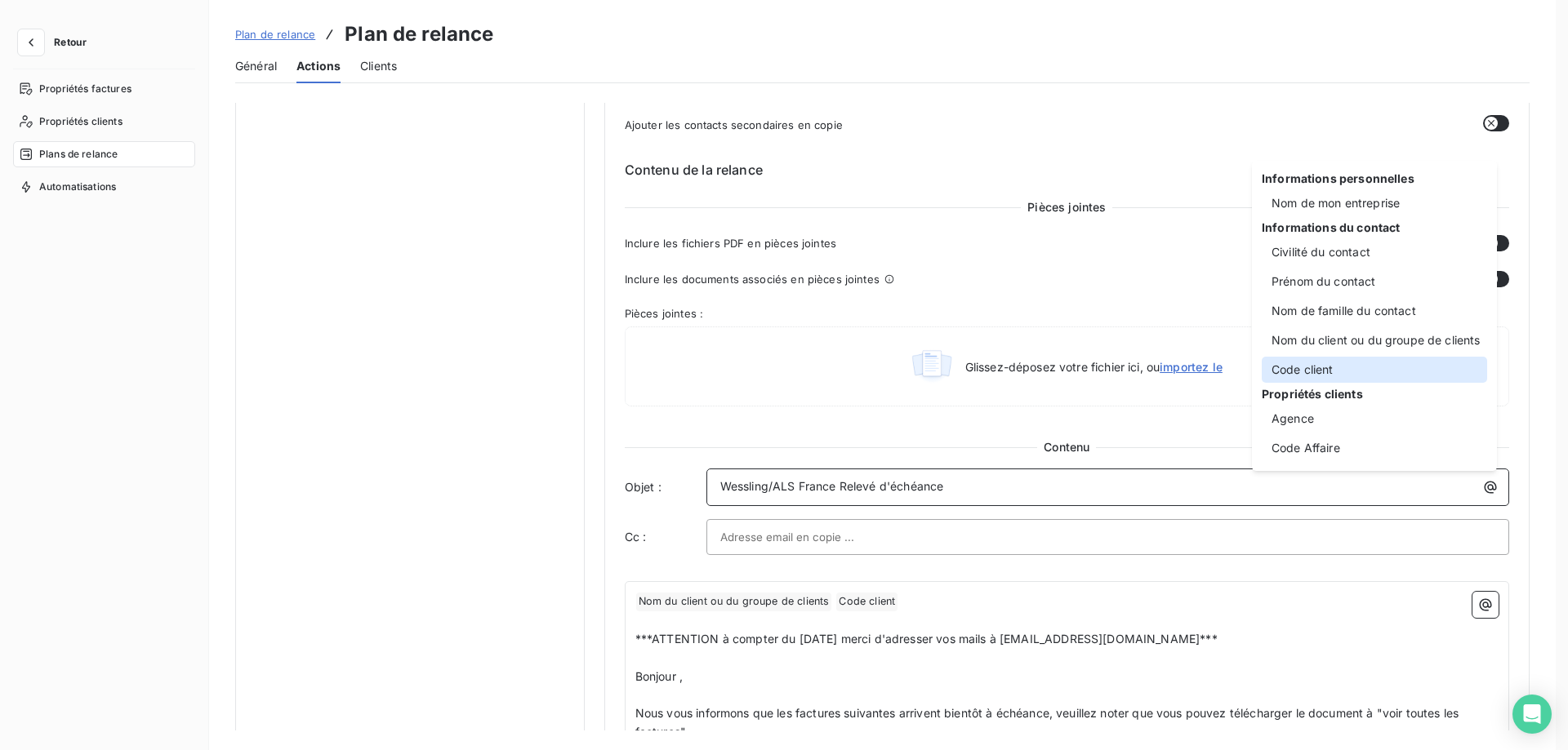
click at [1276, 369] on div "Code client" at bounding box center [1374, 369] width 225 height 26
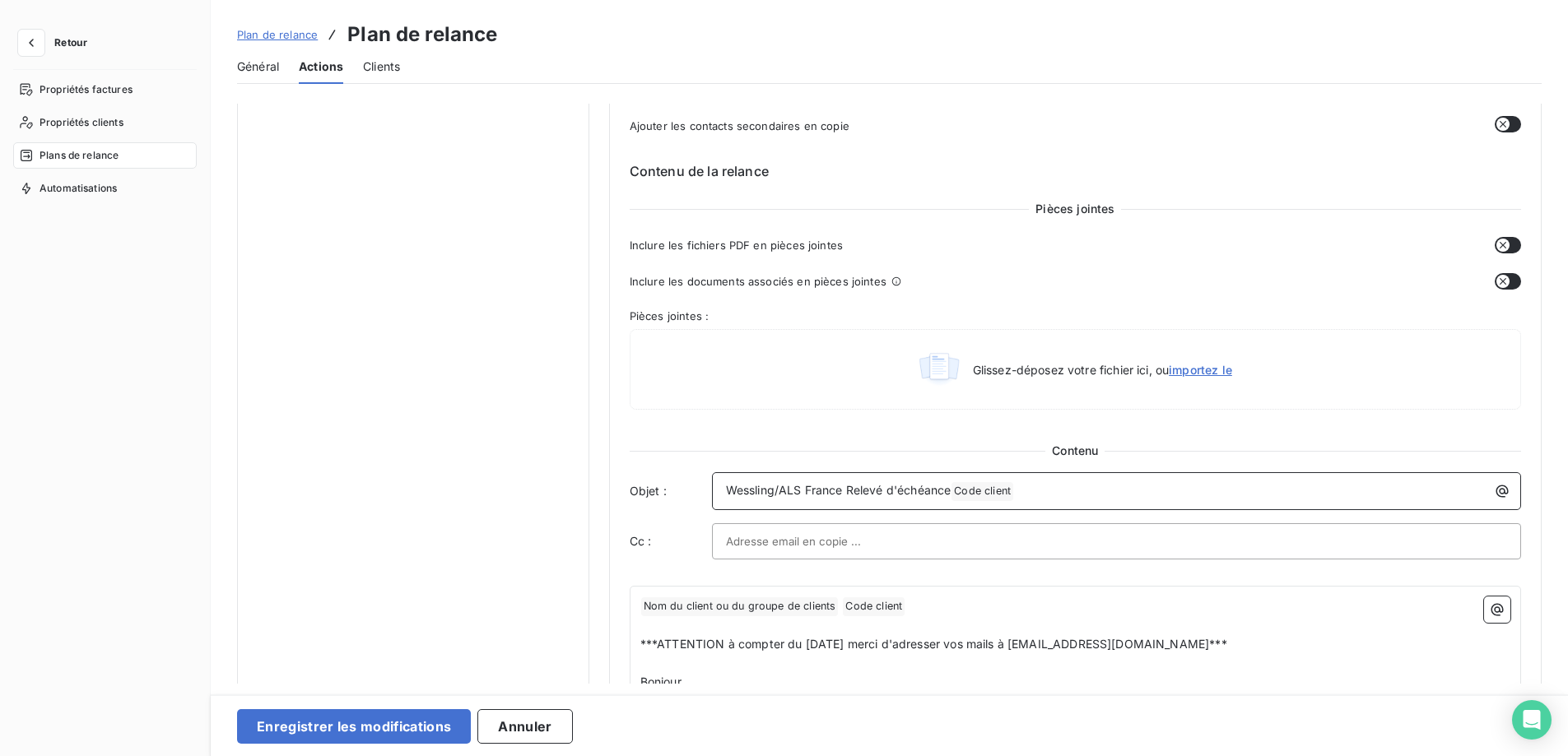
click at [949, 491] on span "Wessling/ALS France Relevé d'échéance" at bounding box center [838, 490] width 225 height 14
click at [1045, 494] on p "Wessling/ALS France Relevé d'échéance Code client ﻿ ﻿" at bounding box center [1120, 491] width 789 height 20
click at [1494, 494] on icon "button" at bounding box center [1502, 491] width 17 height 17
click at [1011, 494] on html "Retour Propriétés factures Propriétés clients Plans de relance Automatisations …" at bounding box center [784, 378] width 1568 height 756
drag, startPoint x: 1024, startPoint y: 491, endPoint x: 969, endPoint y: 492, distance: 55.0
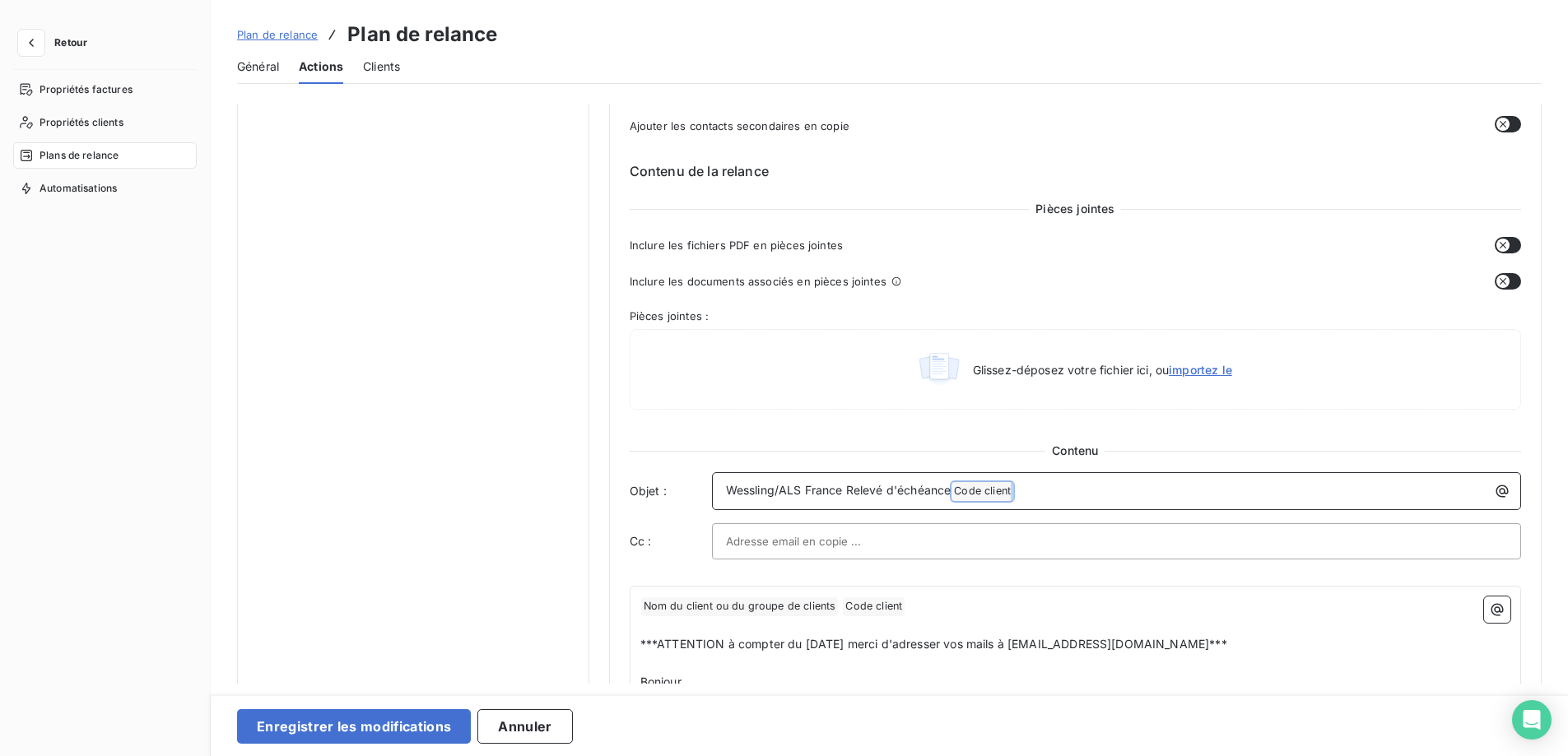
click at [969, 492] on p "Wessling/ALS France Relevé d'échéance Code client ﻿ ﻿" at bounding box center [1120, 491] width 789 height 20
click at [322, 60] on span "Actions" at bounding box center [320, 66] width 44 height 17
click at [321, 66] on span "Actions" at bounding box center [320, 66] width 44 height 17
click at [271, 37] on span "Plan de relance" at bounding box center [277, 34] width 81 height 13
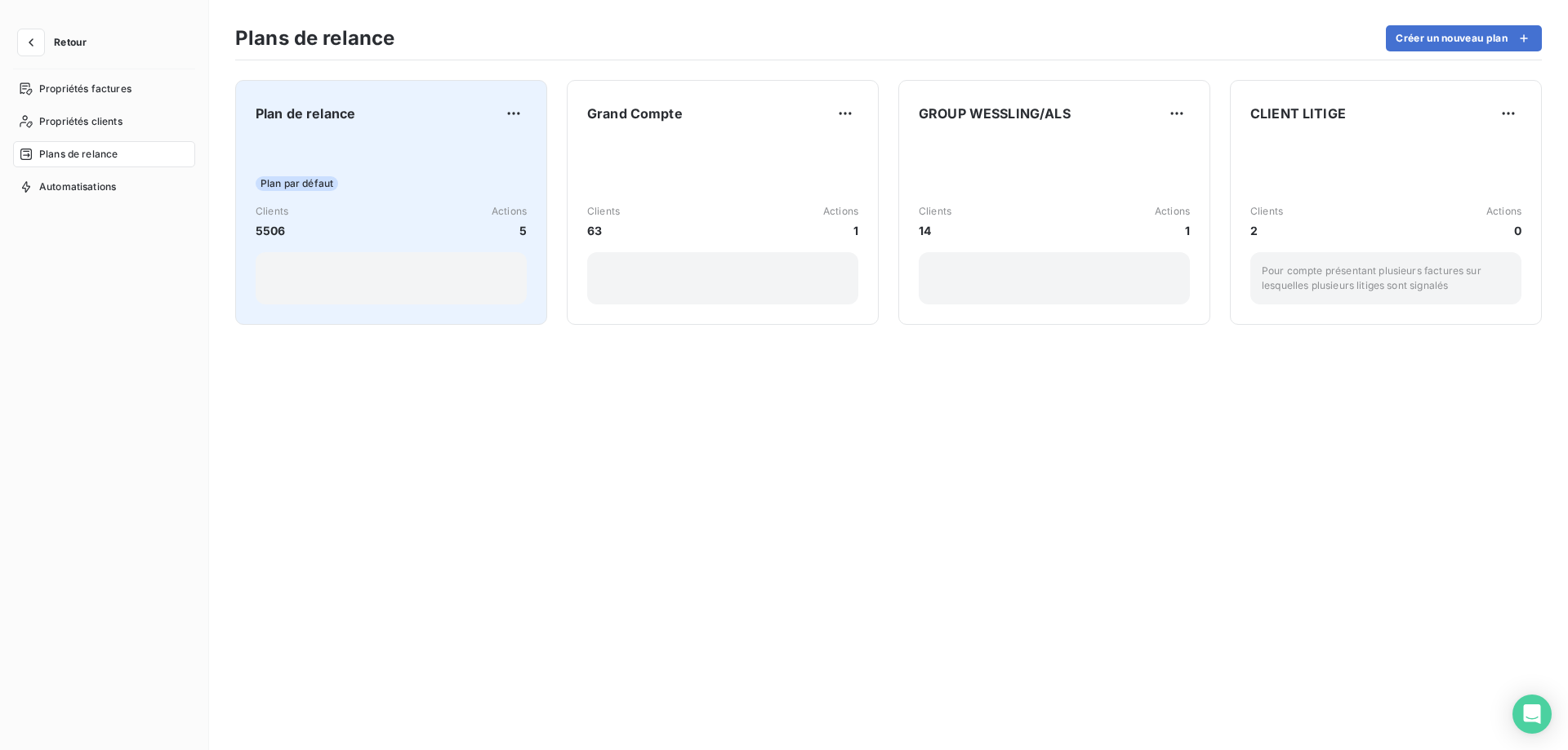
click at [366, 137] on div "Plan de relance Plan par défaut Clients 5506 Actions 5" at bounding box center [391, 202] width 271 height 204
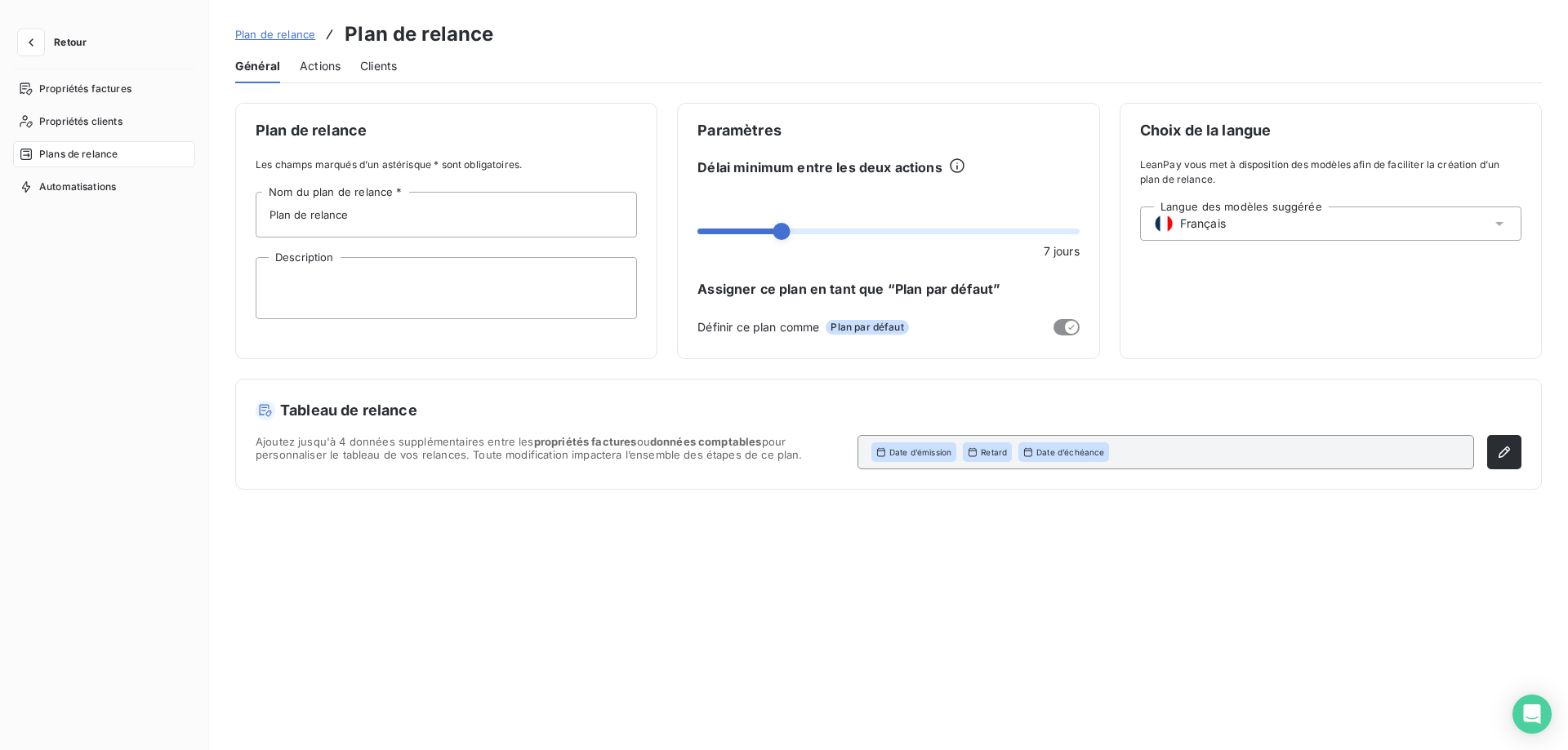
click at [323, 68] on span "Actions" at bounding box center [319, 66] width 41 height 16
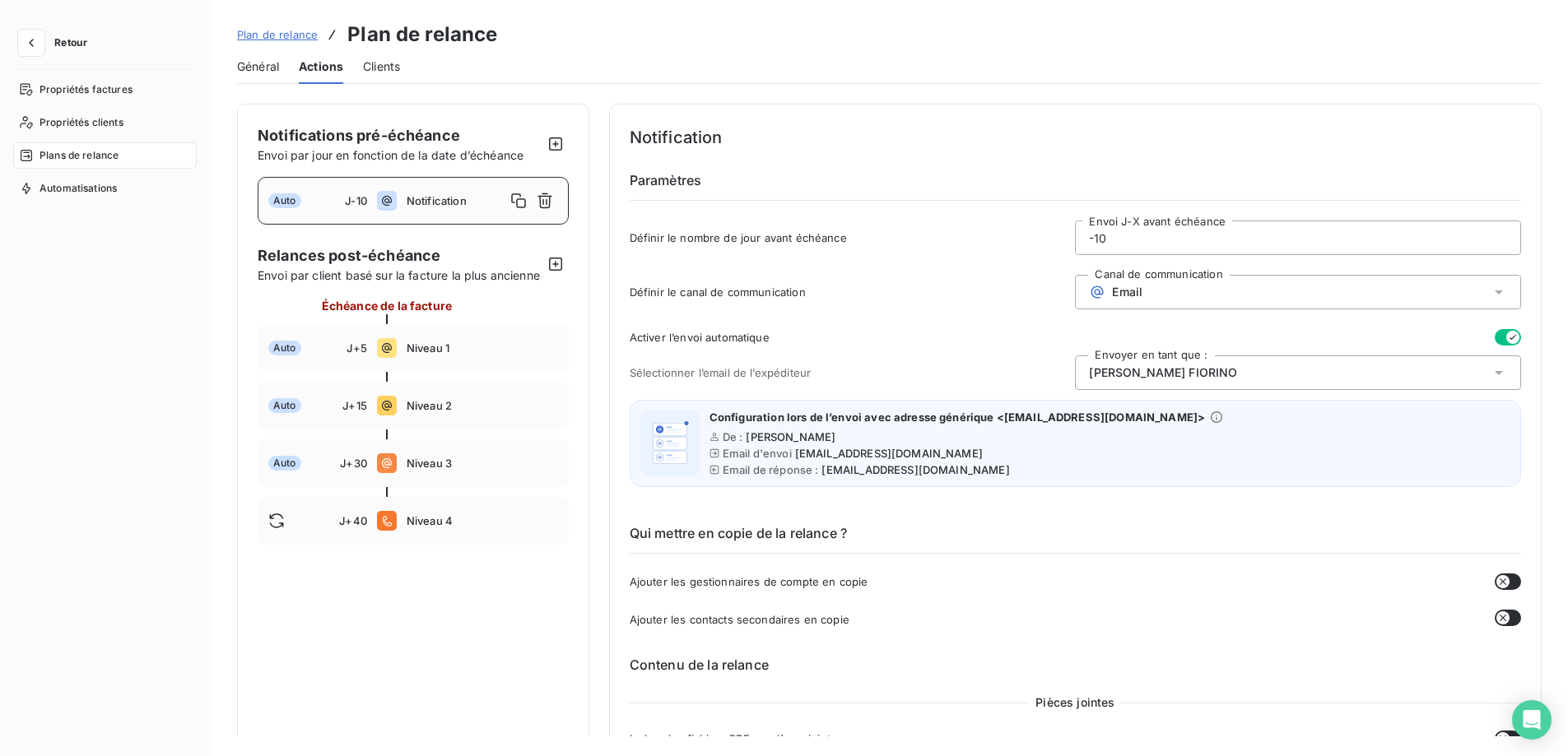
click at [484, 203] on span "Notification" at bounding box center [456, 200] width 99 height 13
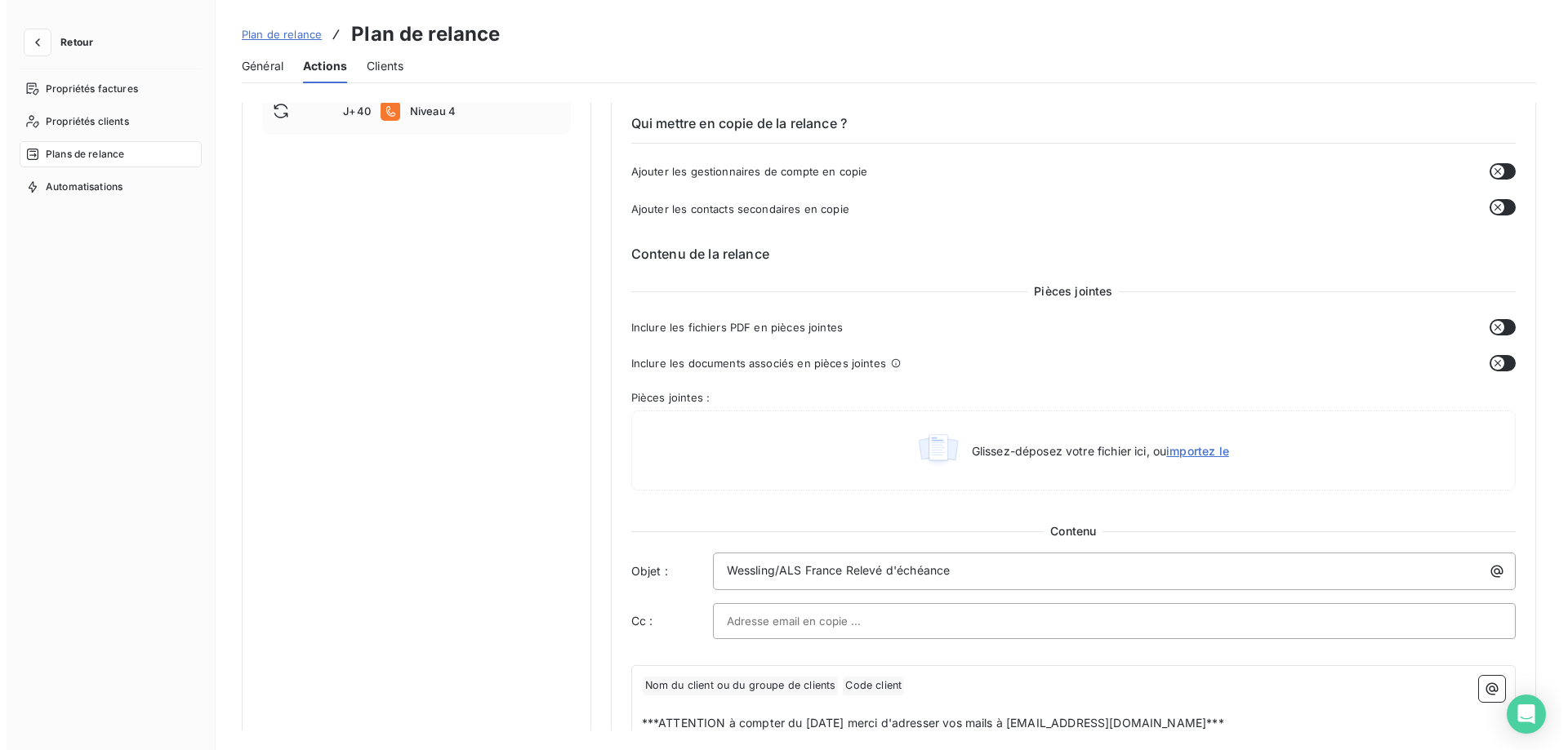
scroll to position [408, 0]
click at [979, 572] on p "Wessling/ALS France Relevé d'échéance" at bounding box center [1111, 569] width 783 height 19
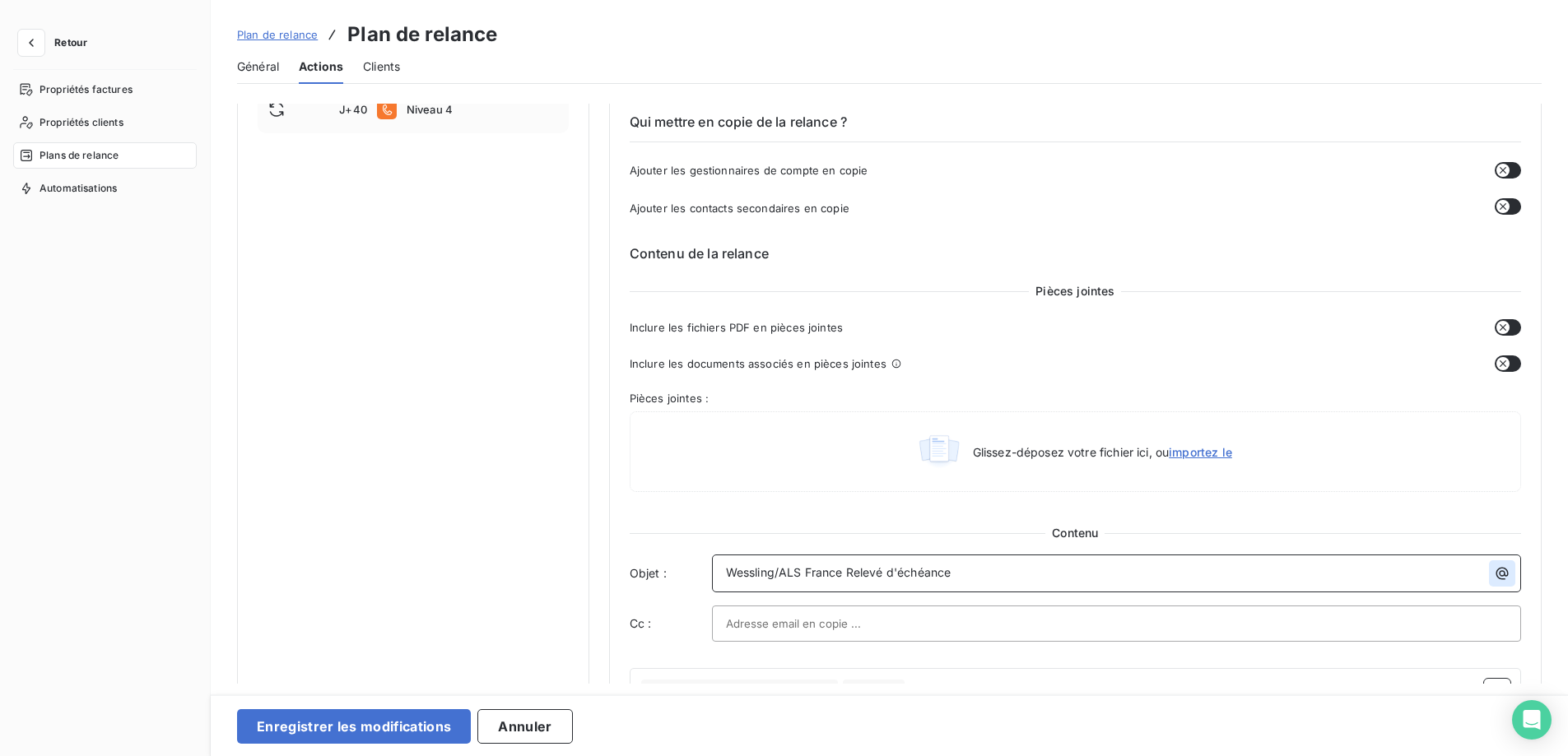
click at [1497, 575] on icon "button" at bounding box center [1503, 574] width 12 height 12
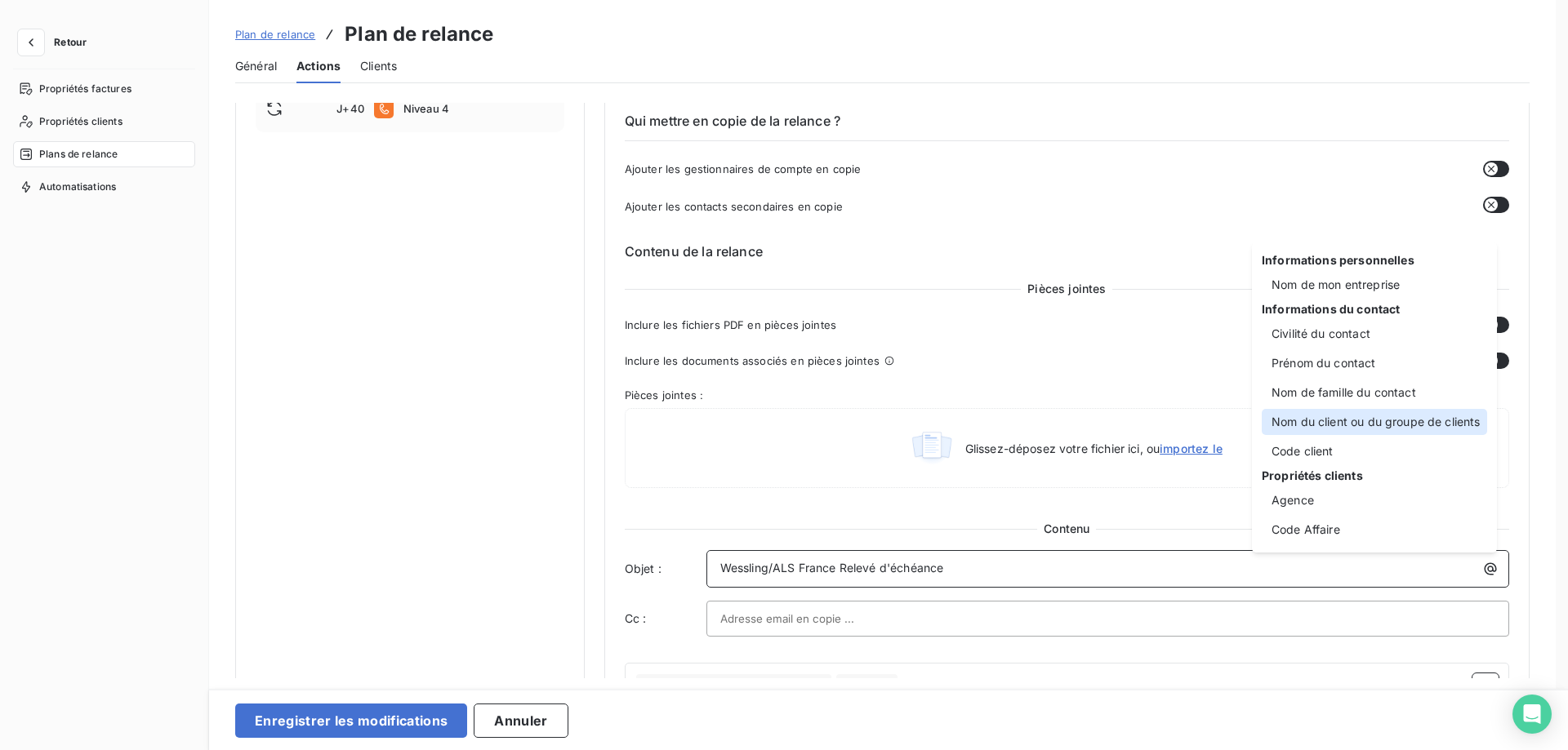
click at [1352, 421] on div "Nom du client ou du groupe de clients" at bounding box center [1374, 422] width 225 height 26
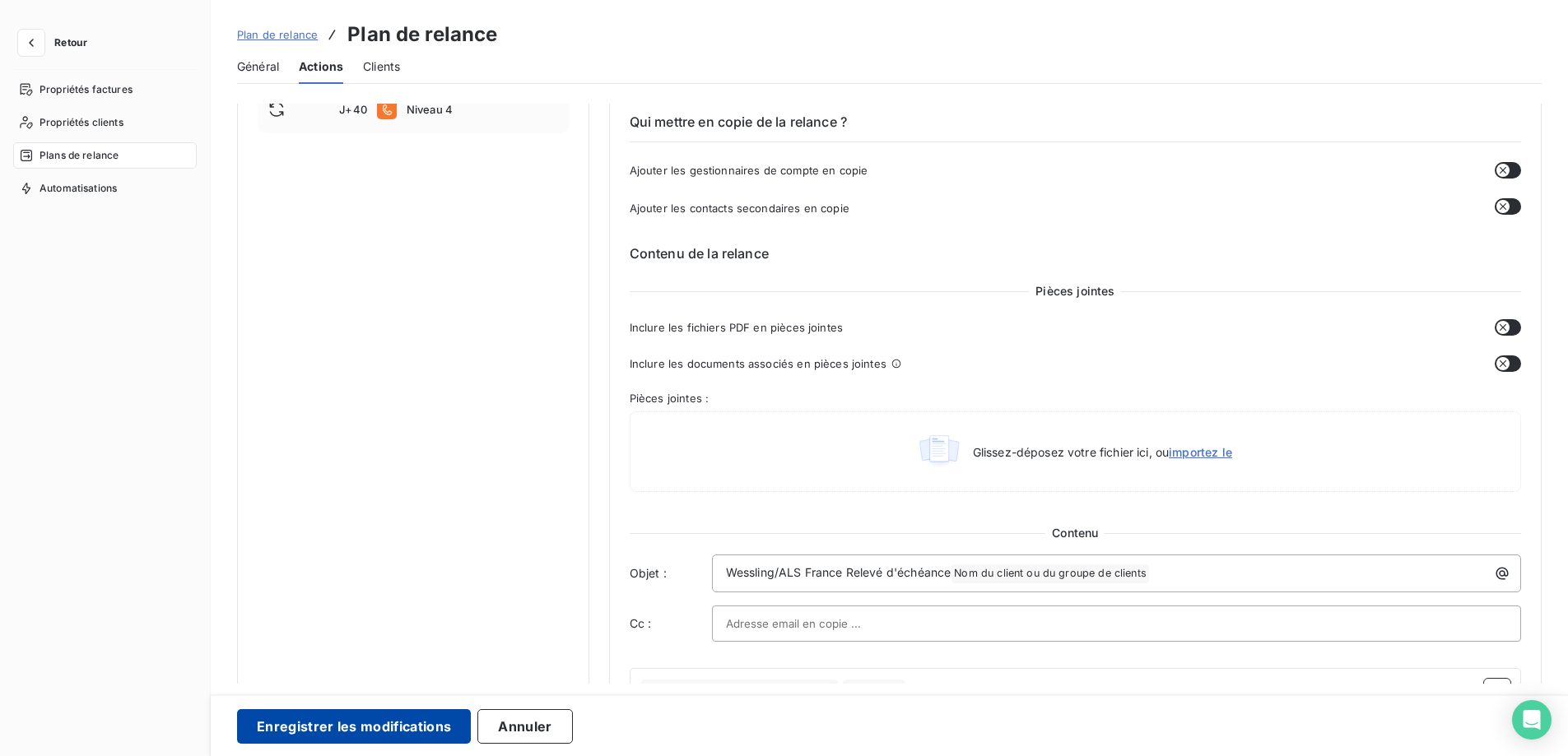
drag, startPoint x: 302, startPoint y: 731, endPoint x: 301, endPoint y: 722, distance: 9.1
click at [301, 730] on button "Enregistrer les modifications" at bounding box center [353, 726] width 234 height 35
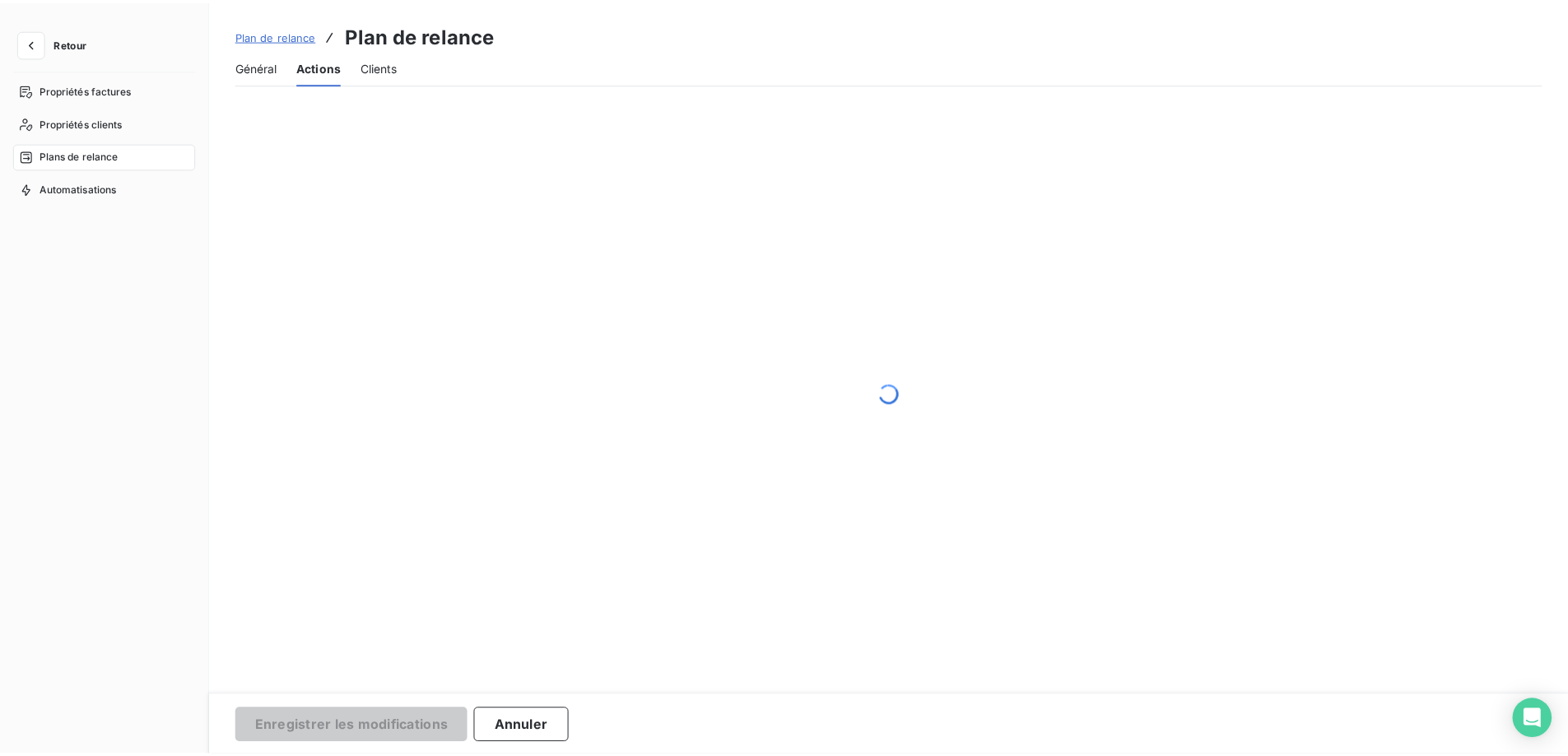
scroll to position [0, 0]
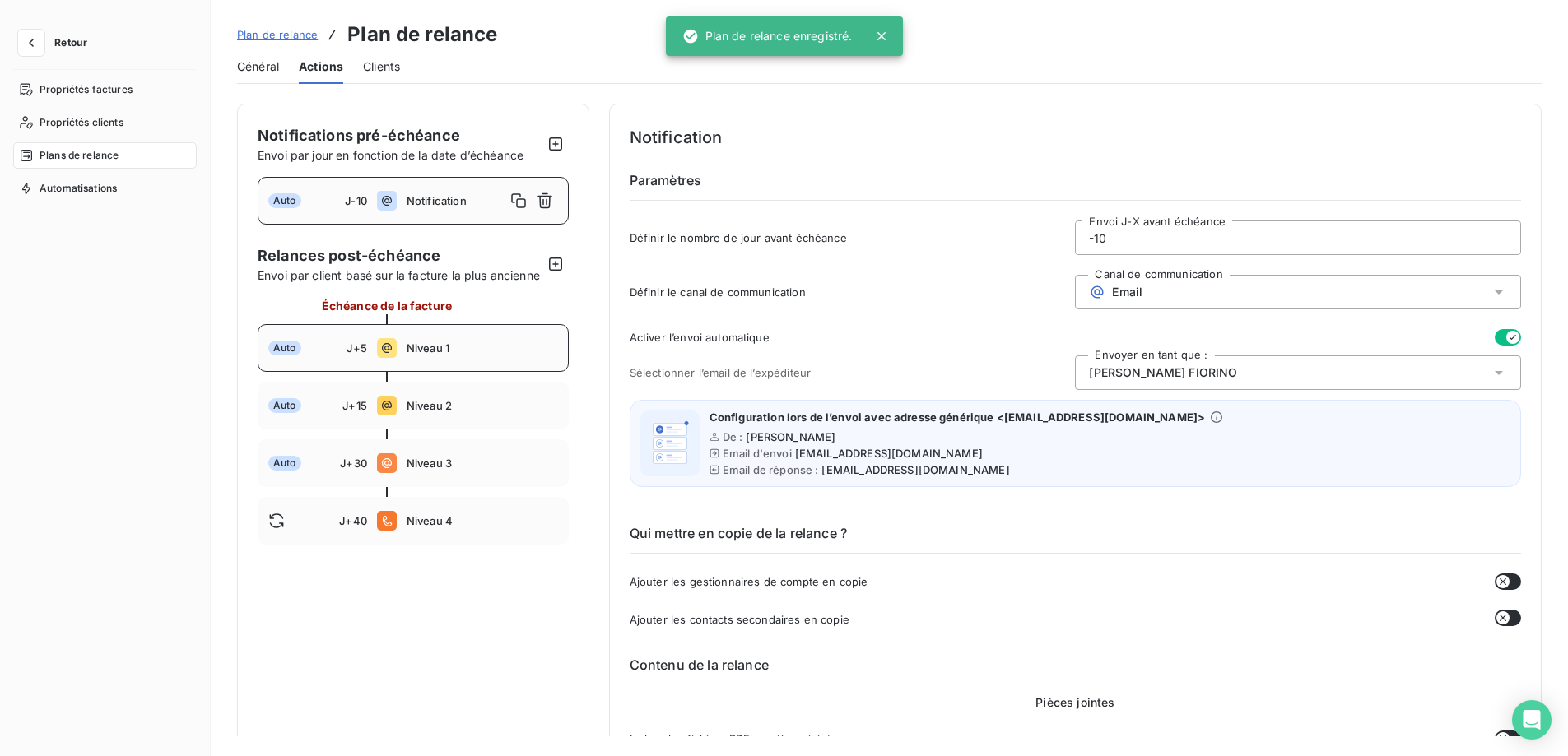
click at [474, 355] on span "Niveau 1" at bounding box center [482, 348] width 151 height 13
type input "5"
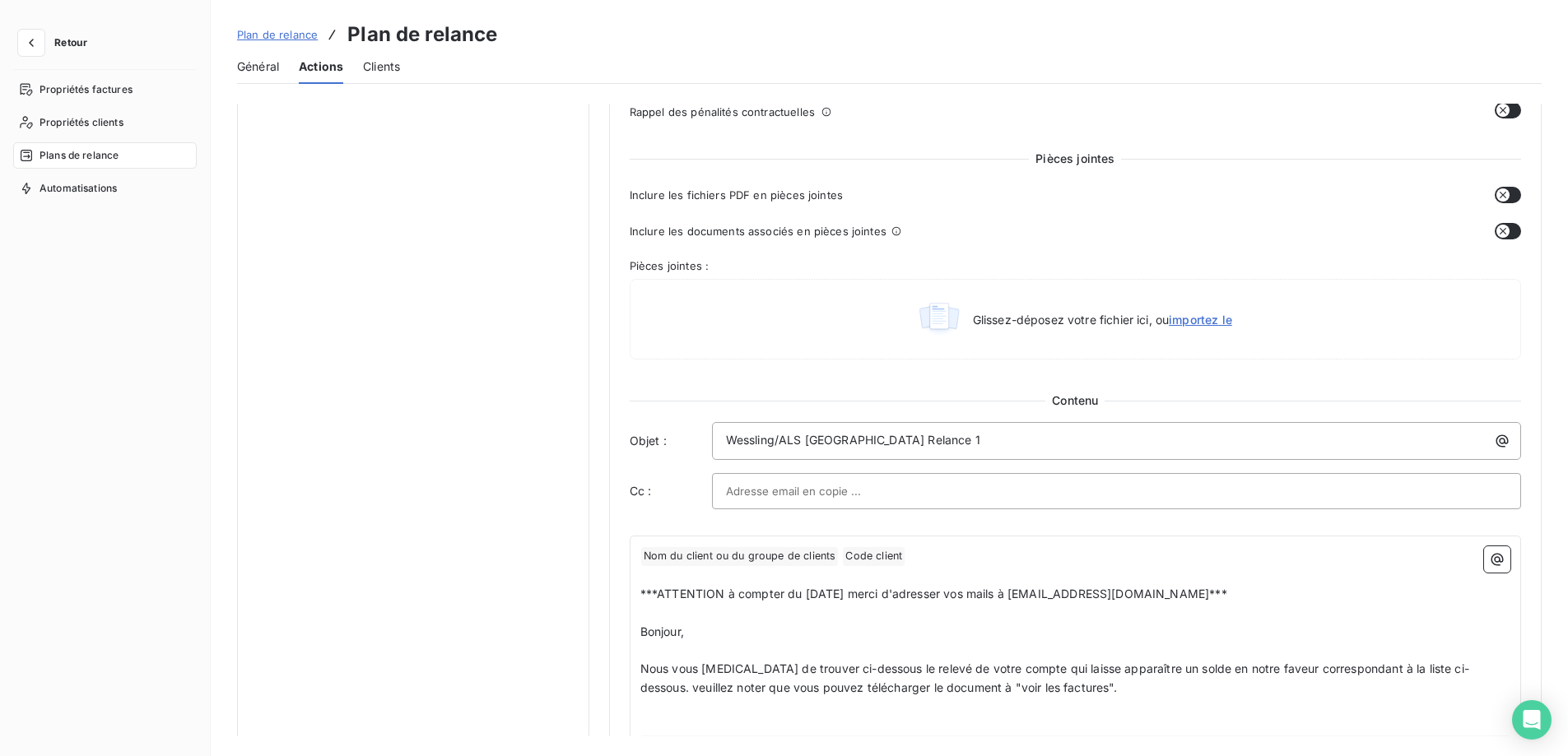
scroll to position [740, 0]
click at [932, 446] on p "Wessling/ALS [GEOGRAPHIC_DATA] Relance 1" at bounding box center [1120, 440] width 789 height 19
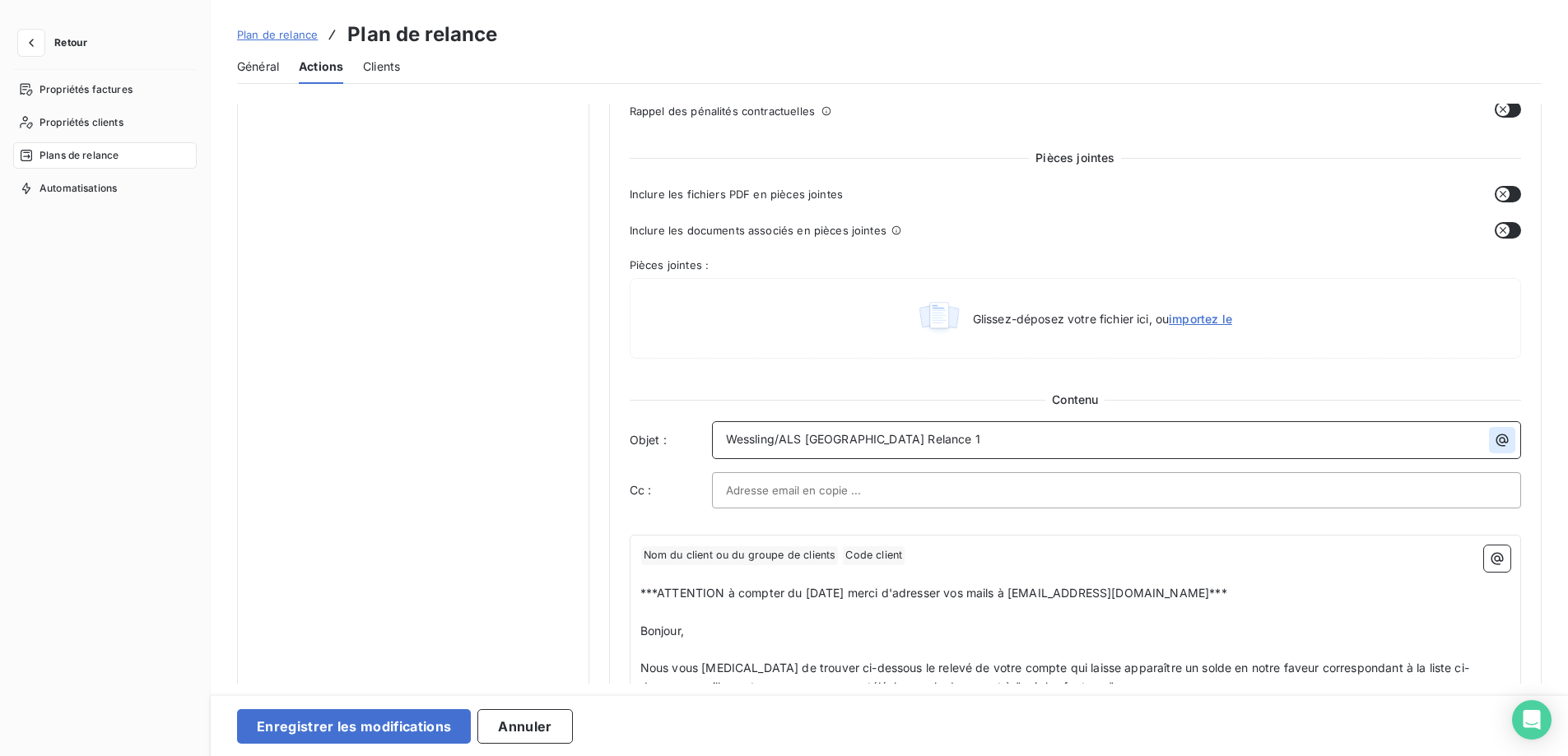
click at [1497, 441] on icon "button" at bounding box center [1502, 440] width 17 height 17
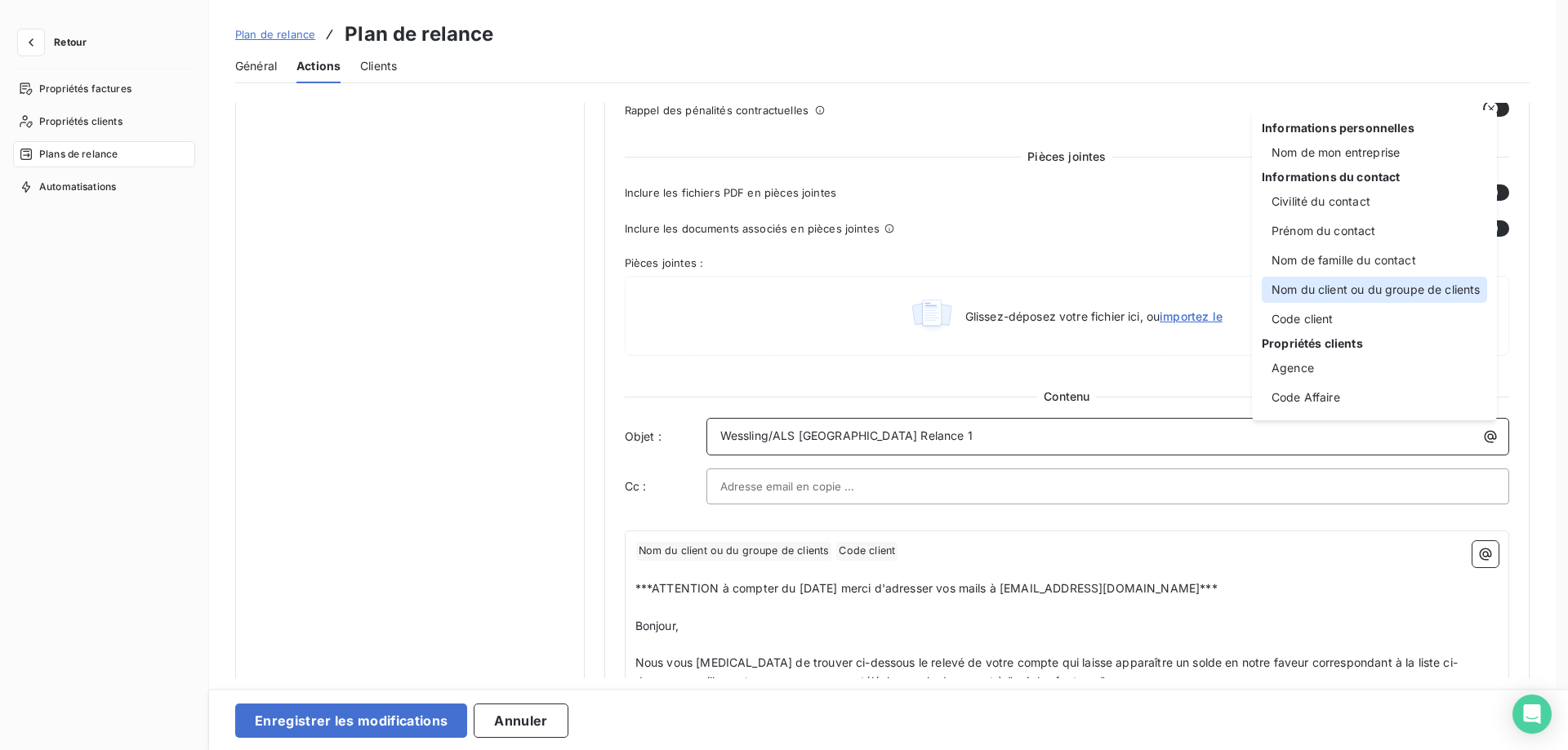
click at [1318, 287] on div "Nom du client ou du groupe de clients" at bounding box center [1374, 290] width 225 height 26
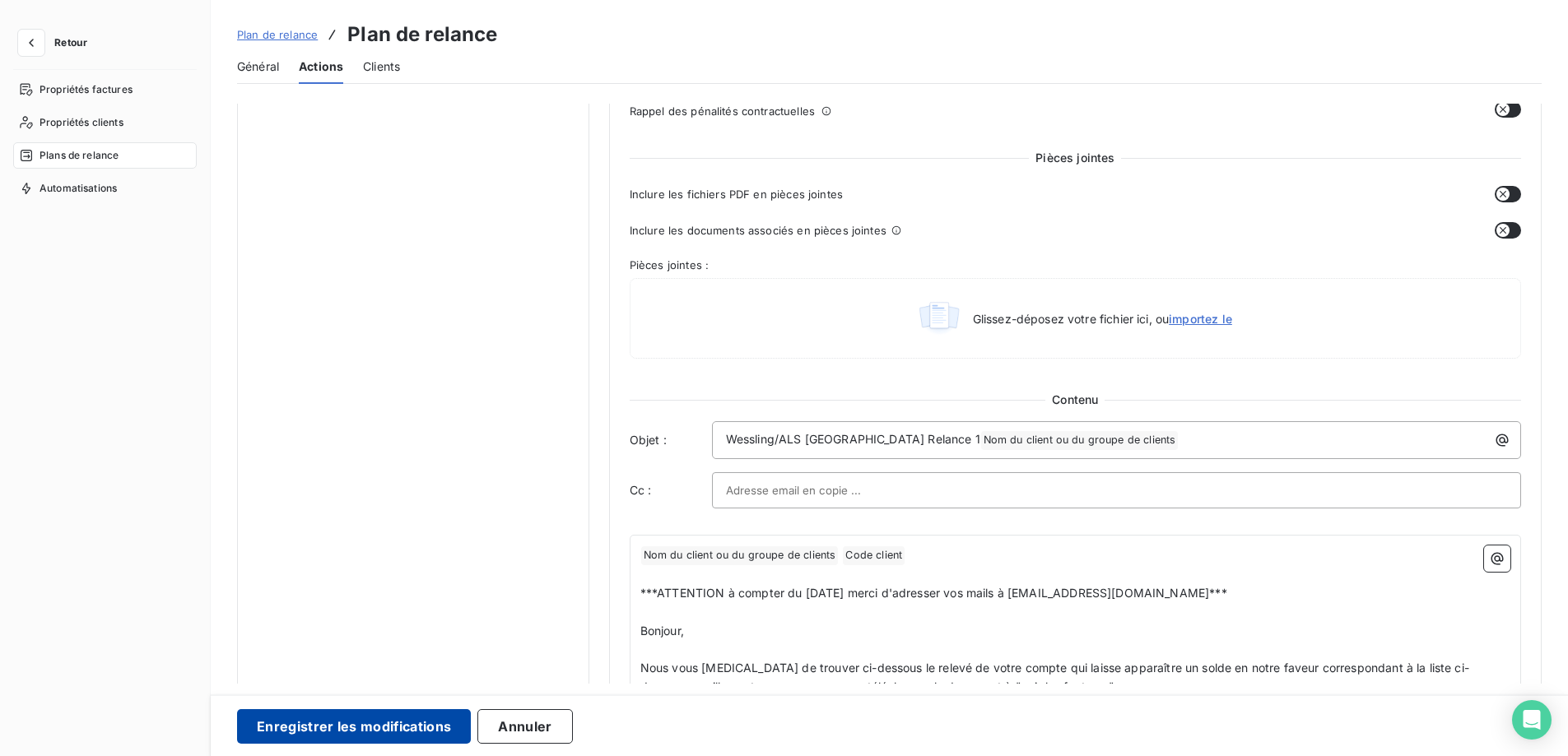
click at [320, 726] on button "Enregistrer les modifications" at bounding box center [353, 726] width 234 height 35
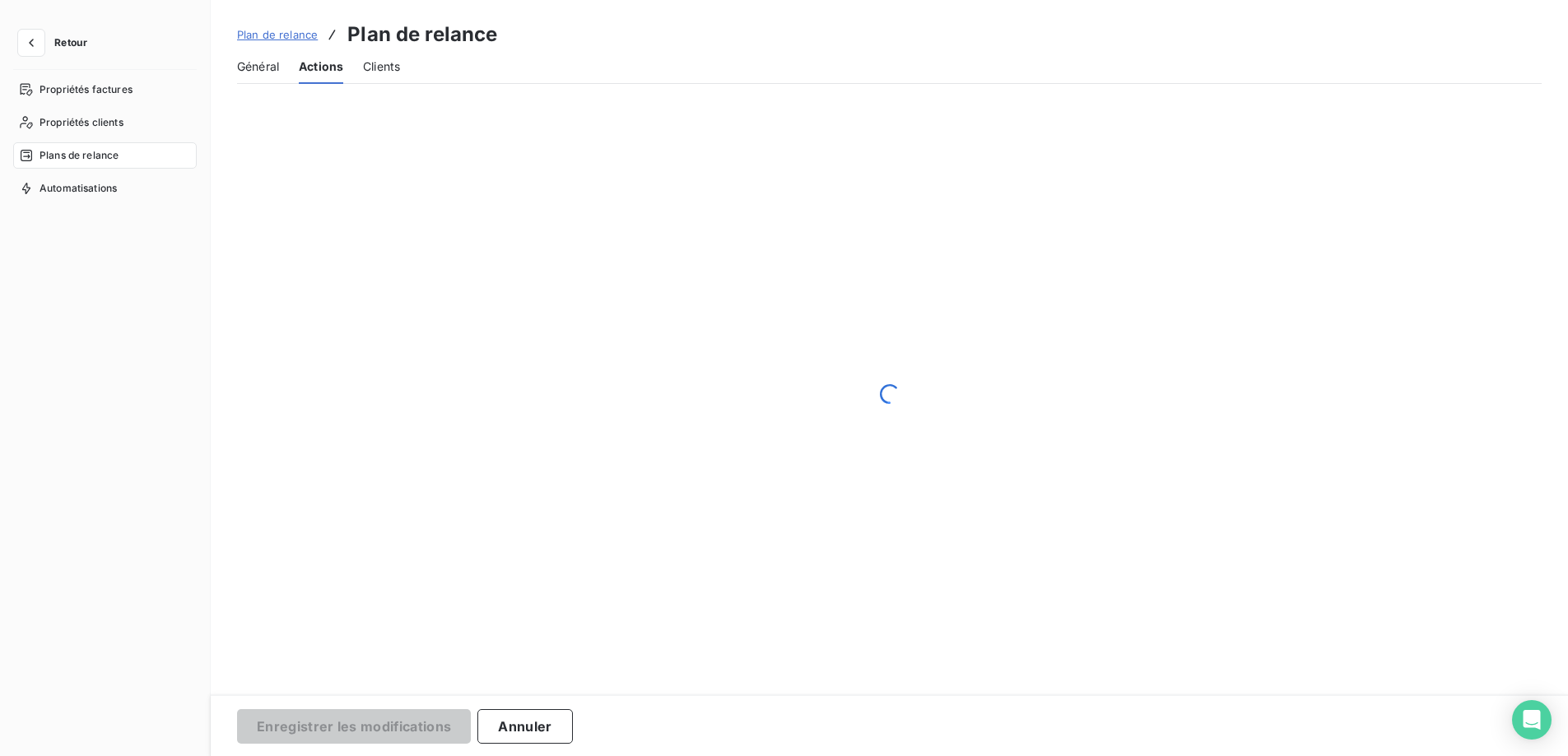
scroll to position [0, 0]
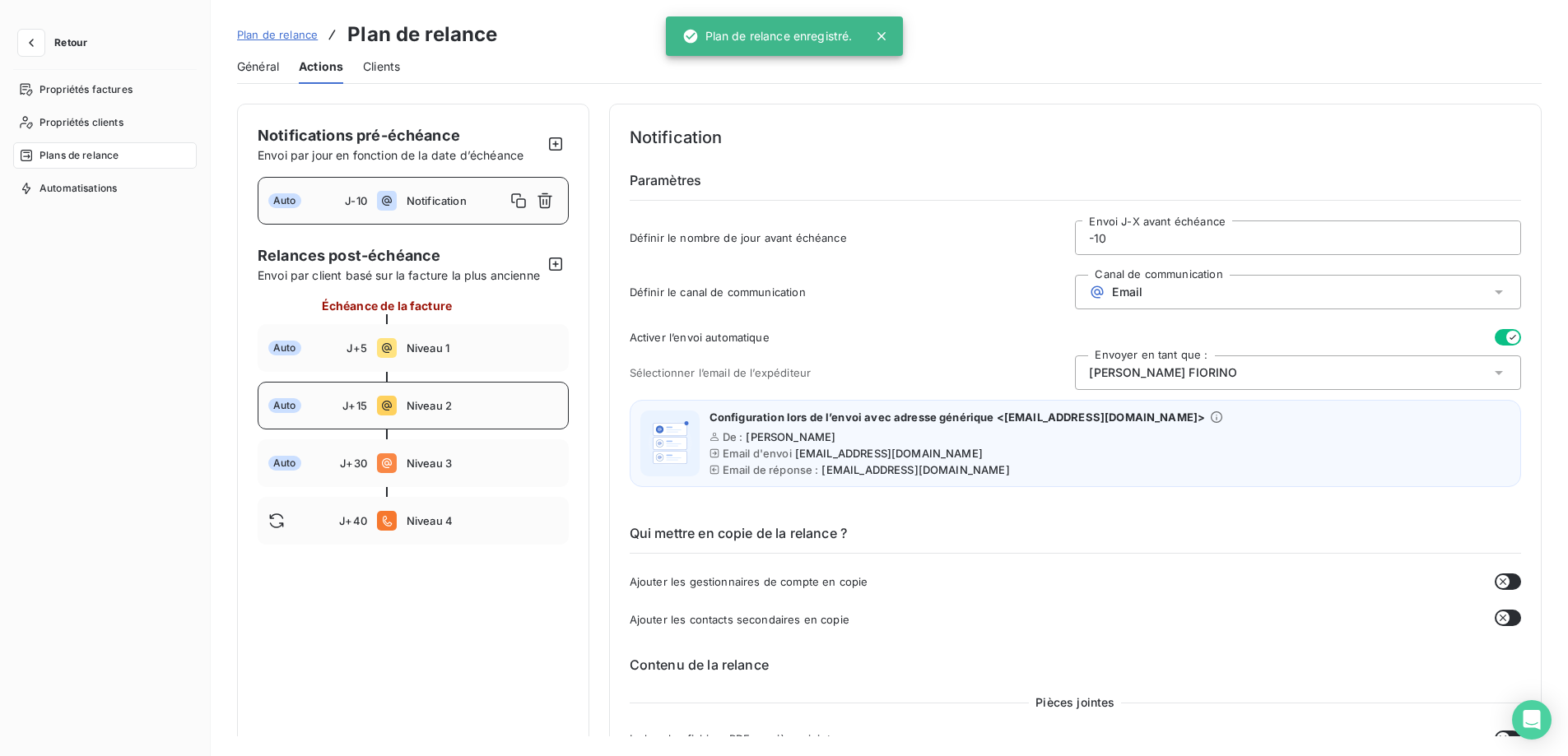
click at [499, 412] on span "Niveau 2" at bounding box center [482, 405] width 151 height 13
type input "15"
click at [441, 409] on div "Auto J+15 Niveau 2" at bounding box center [413, 405] width 312 height 48
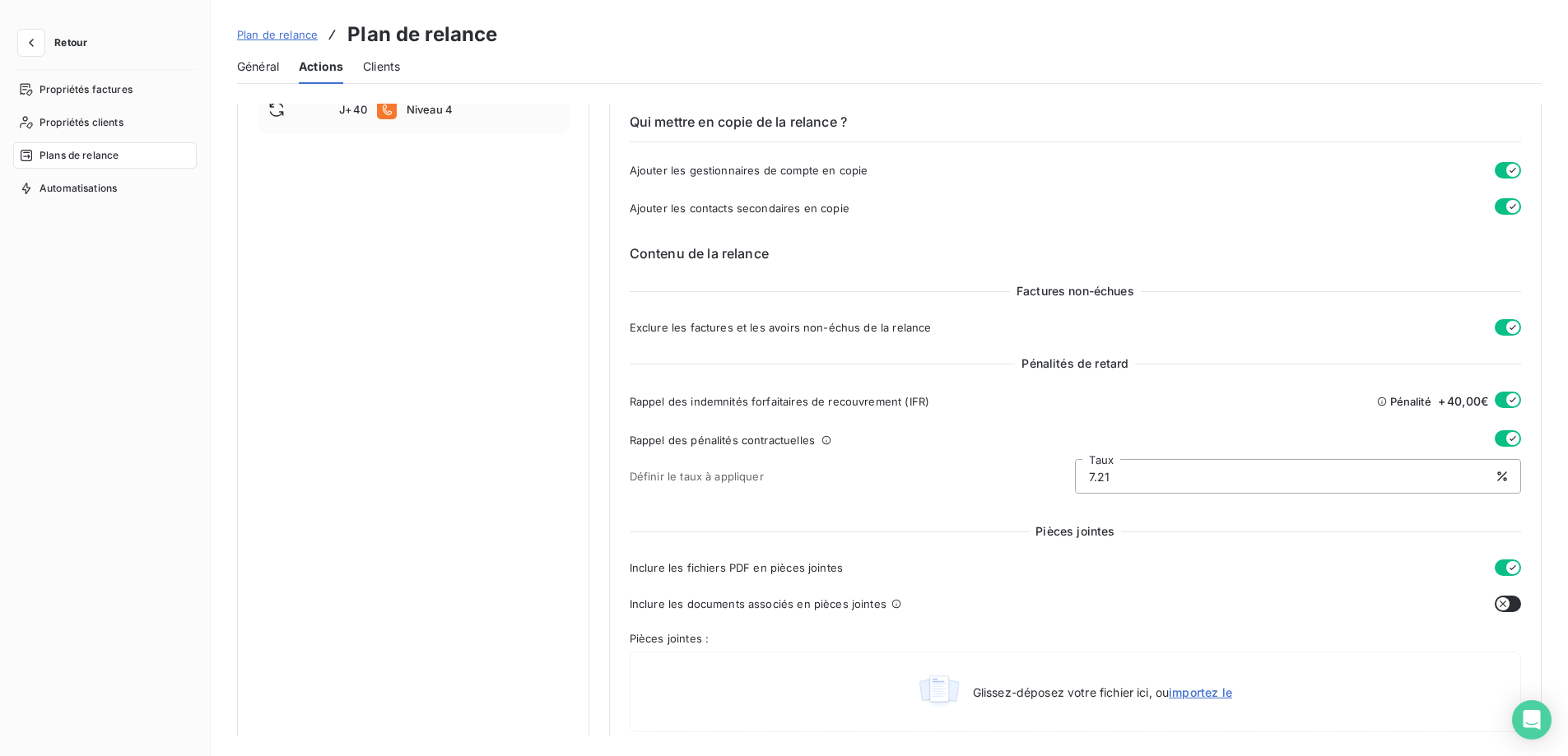
scroll to position [823, 0]
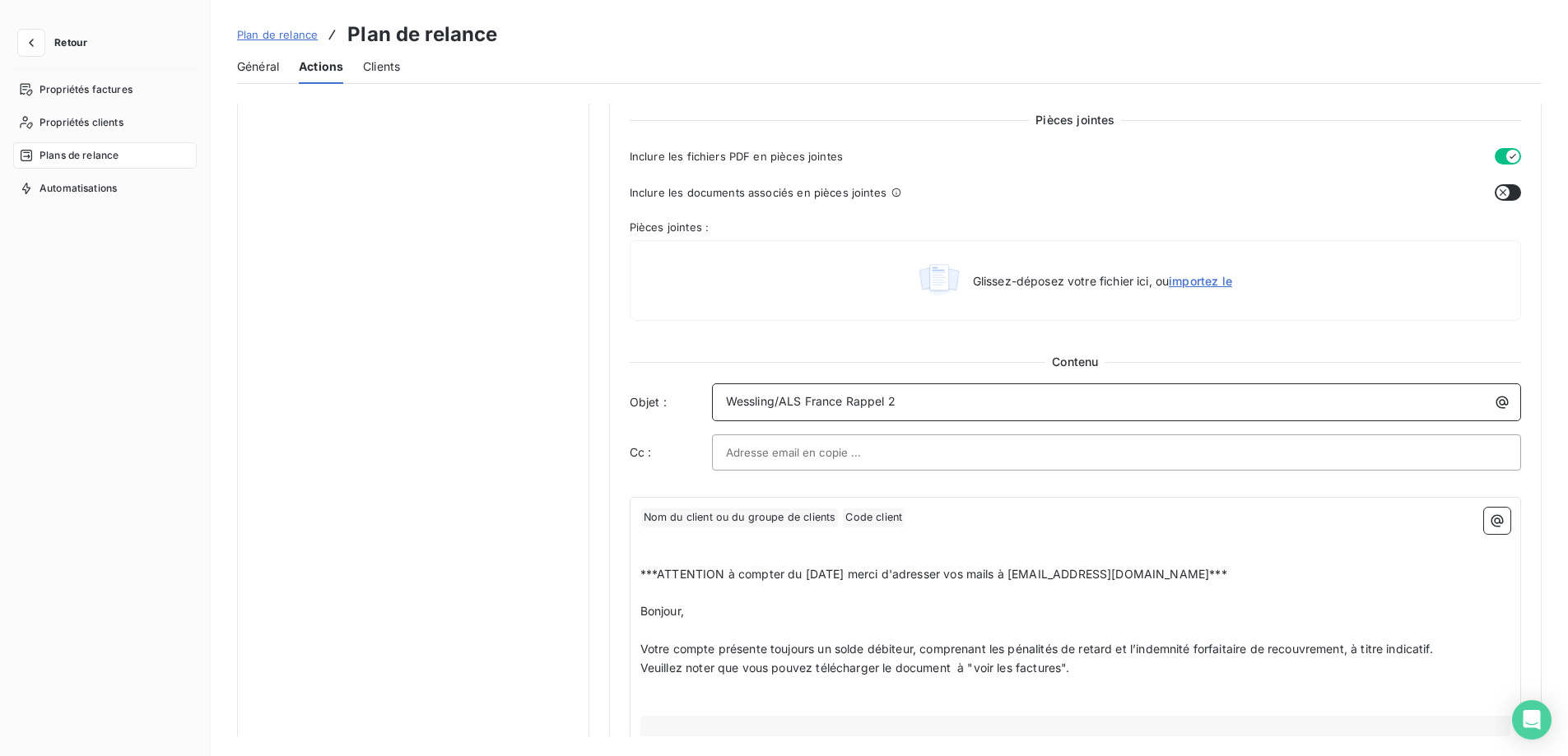
click at [962, 403] on p "Wessling/ALS France Rappel 2" at bounding box center [1120, 402] width 789 height 19
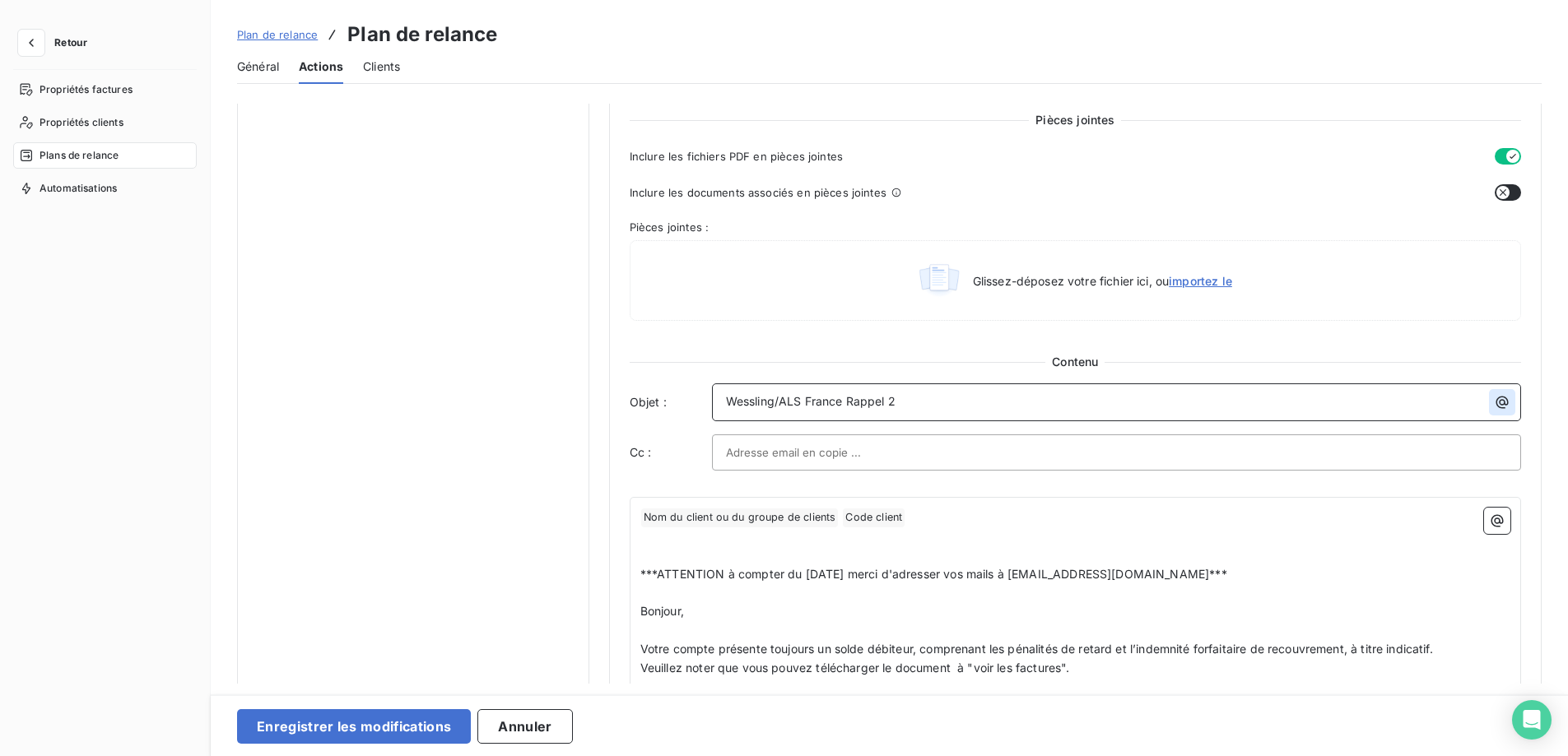
click at [1499, 404] on icon "button" at bounding box center [1502, 402] width 17 height 17
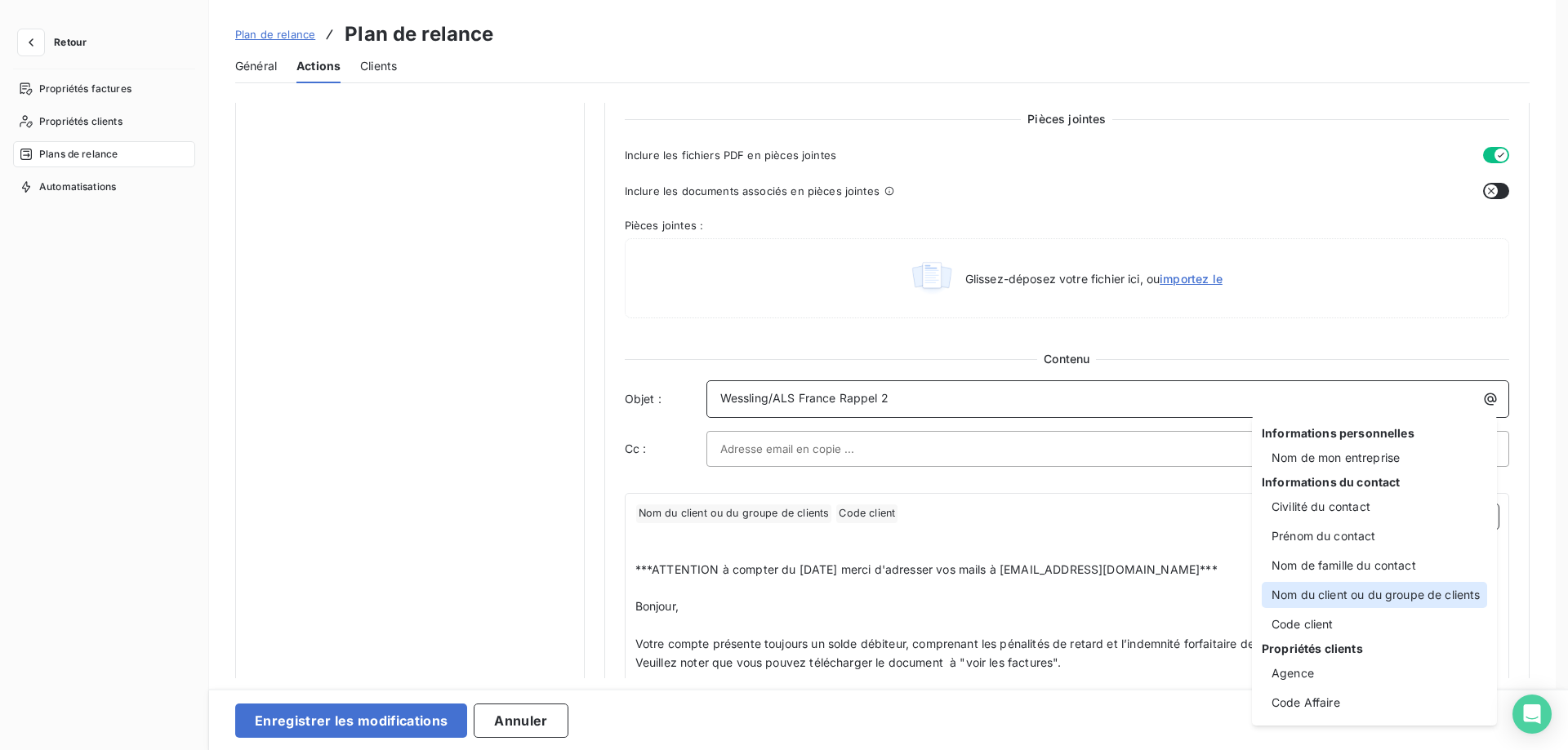
click at [1314, 590] on div "Nom du client ou du groupe de clients" at bounding box center [1374, 595] width 225 height 26
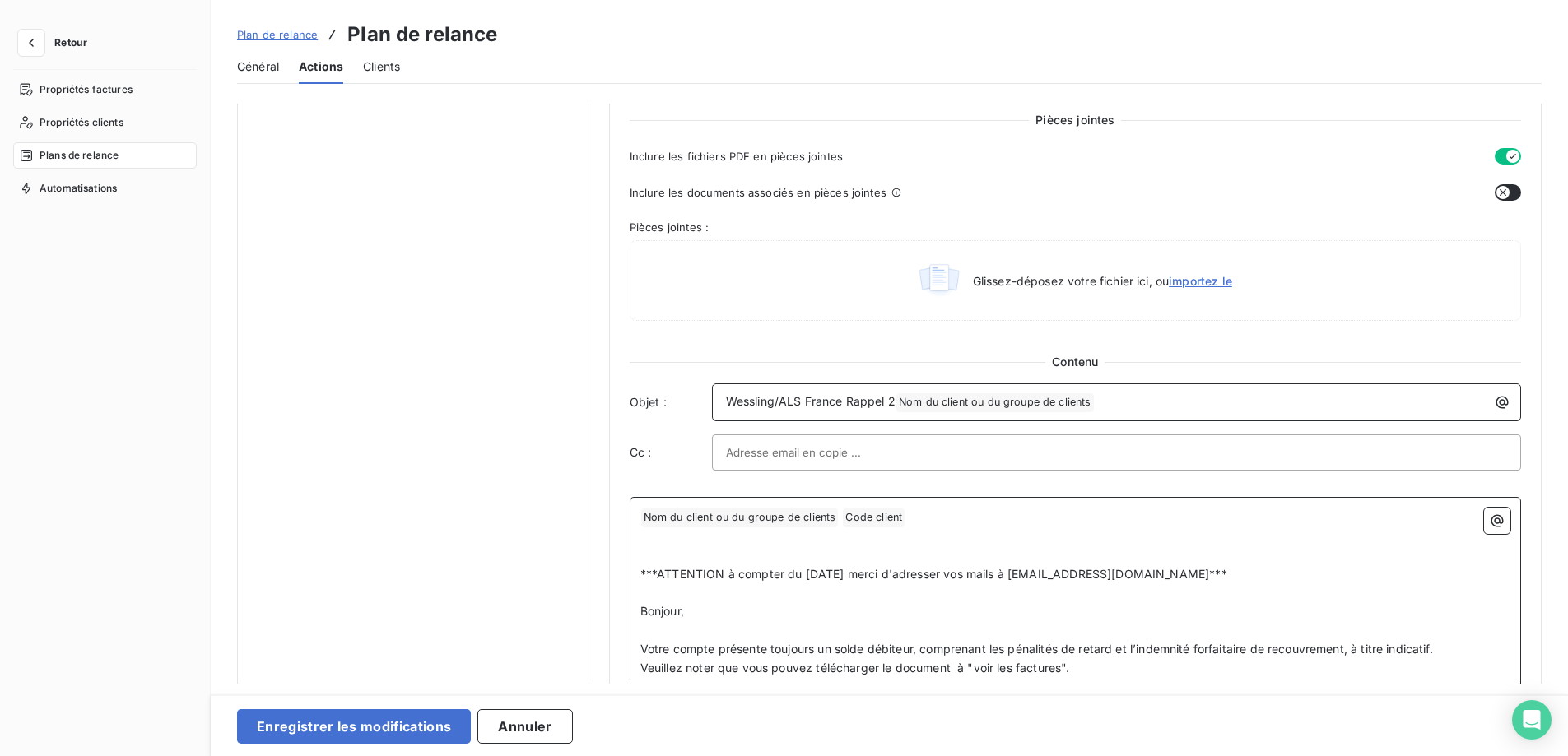
click at [964, 531] on p "﻿" at bounding box center [1075, 537] width 870 height 19
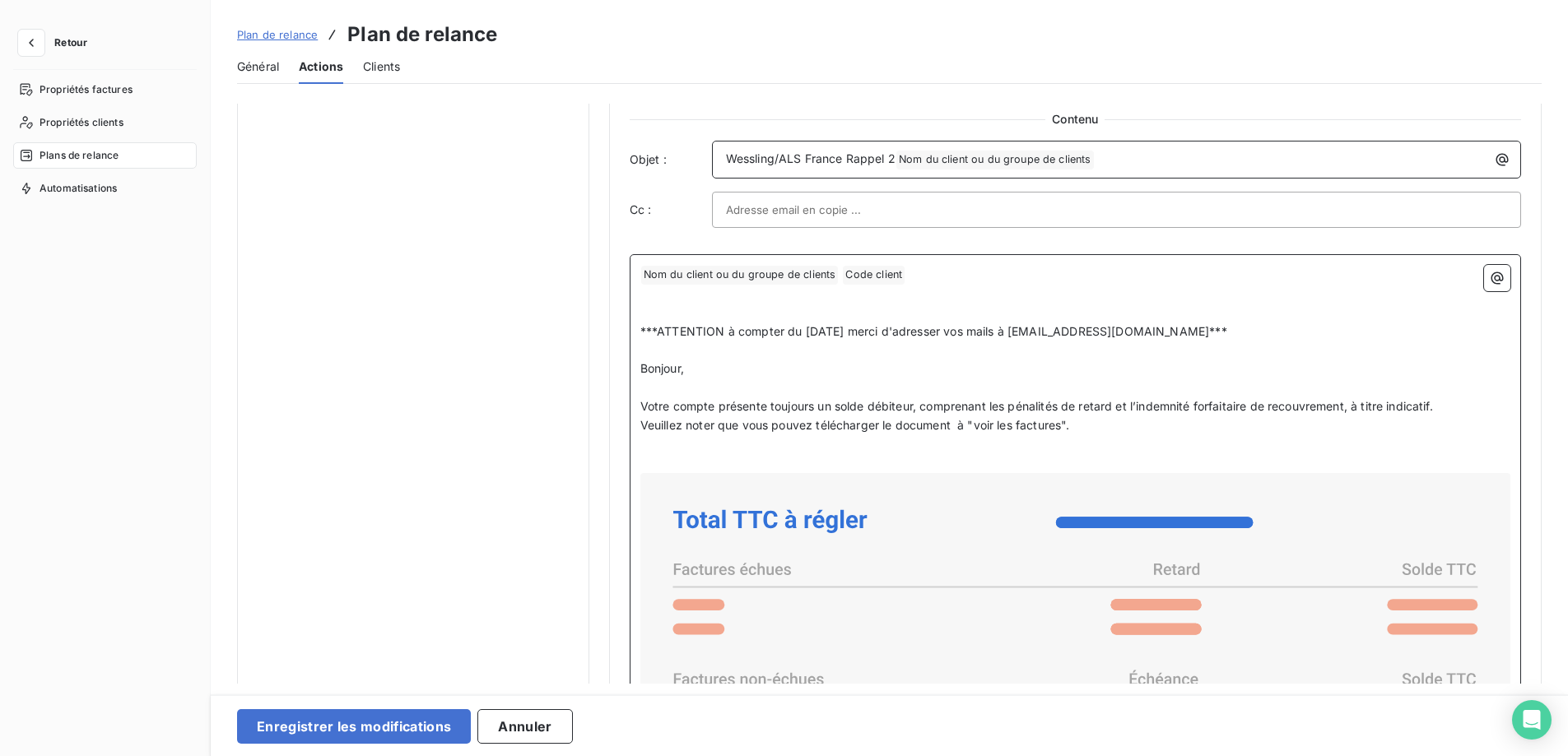
scroll to position [1070, 0]
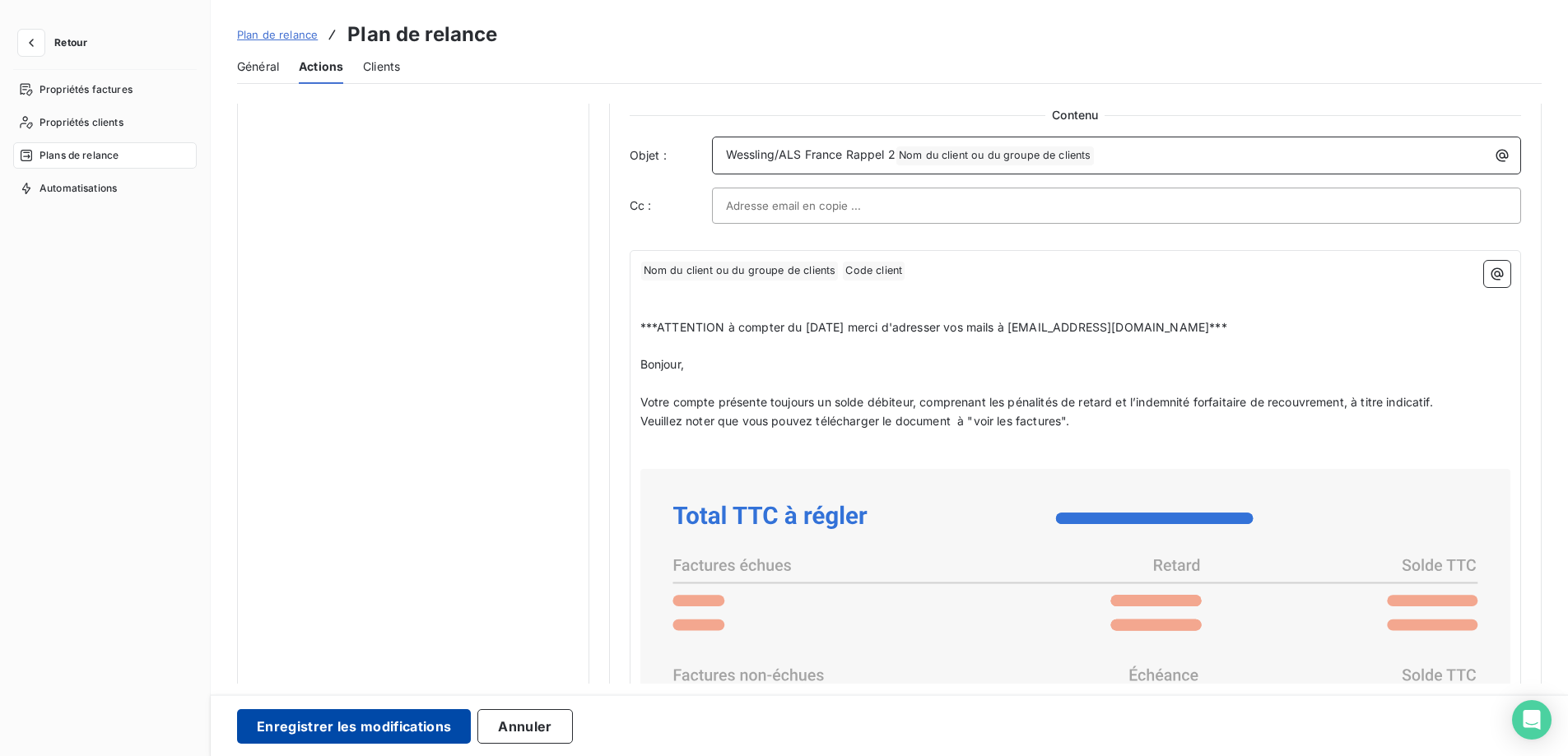
click at [339, 720] on button "Enregistrer les modifications" at bounding box center [353, 726] width 234 height 35
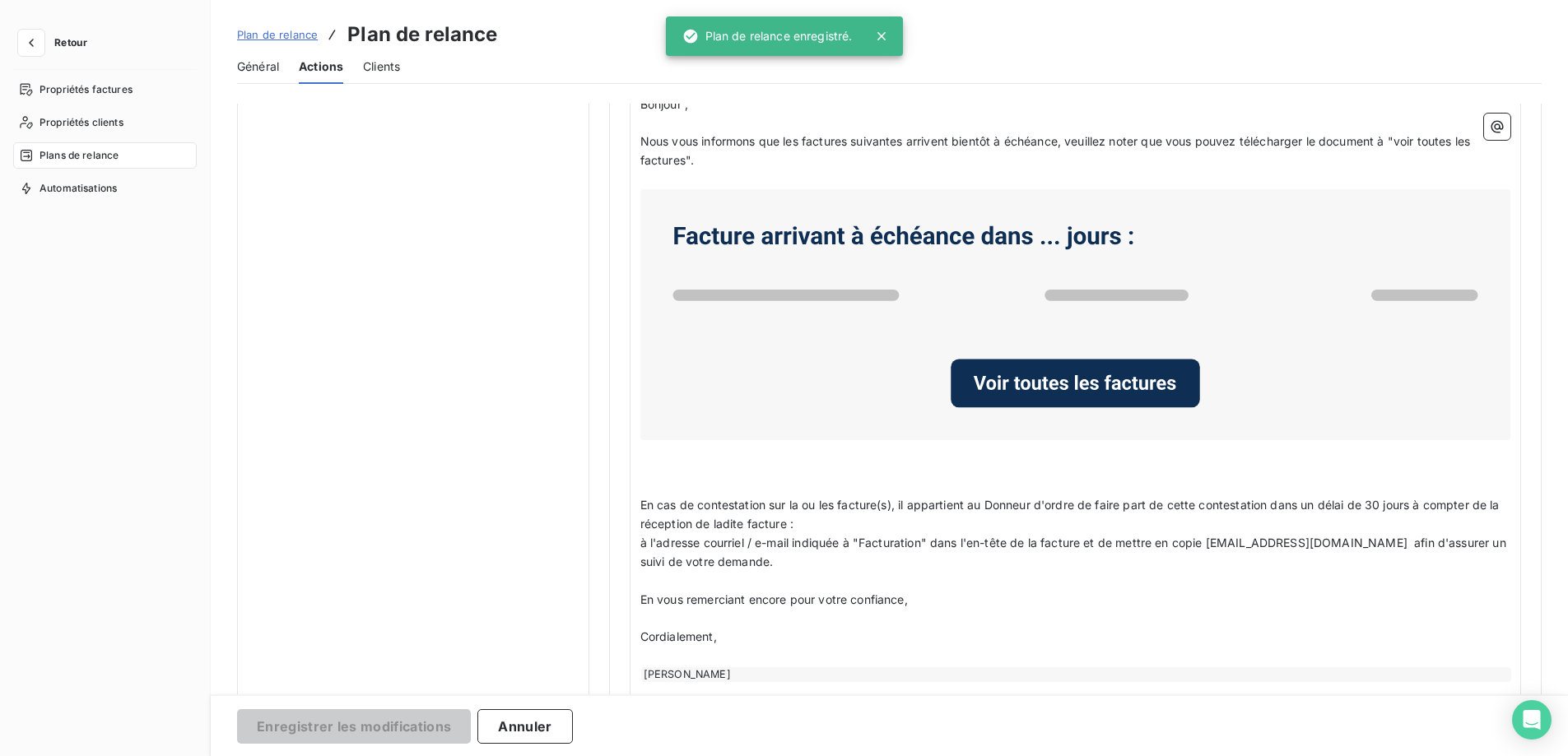
scroll to position [0, 0]
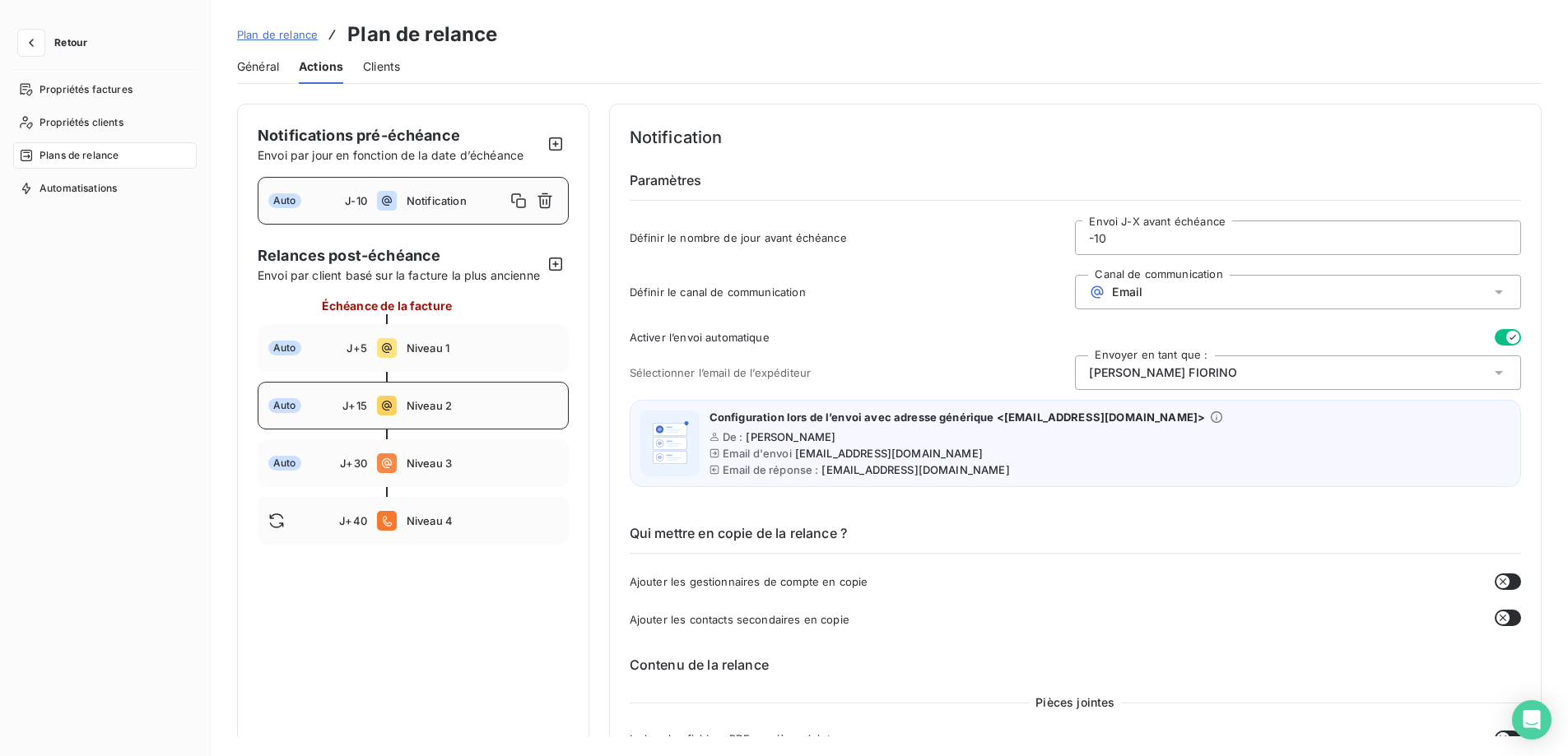
click at [519, 412] on span "Niveau 2" at bounding box center [482, 405] width 151 height 13
click at [471, 412] on span "Niveau 2" at bounding box center [456, 405] width 99 height 13
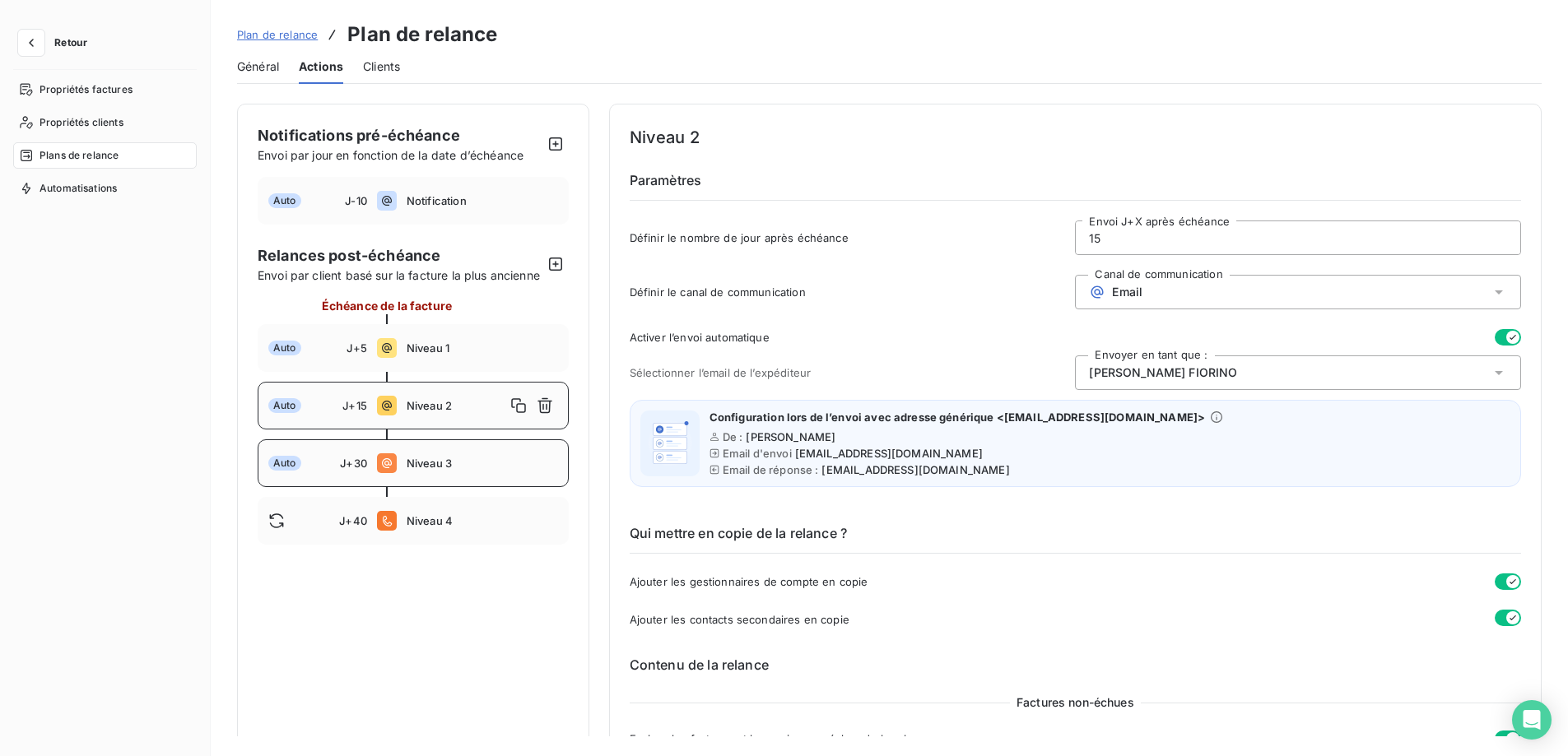
click at [479, 487] on div "Auto J+30 Niveau 3" at bounding box center [413, 463] width 312 height 48
type input "30"
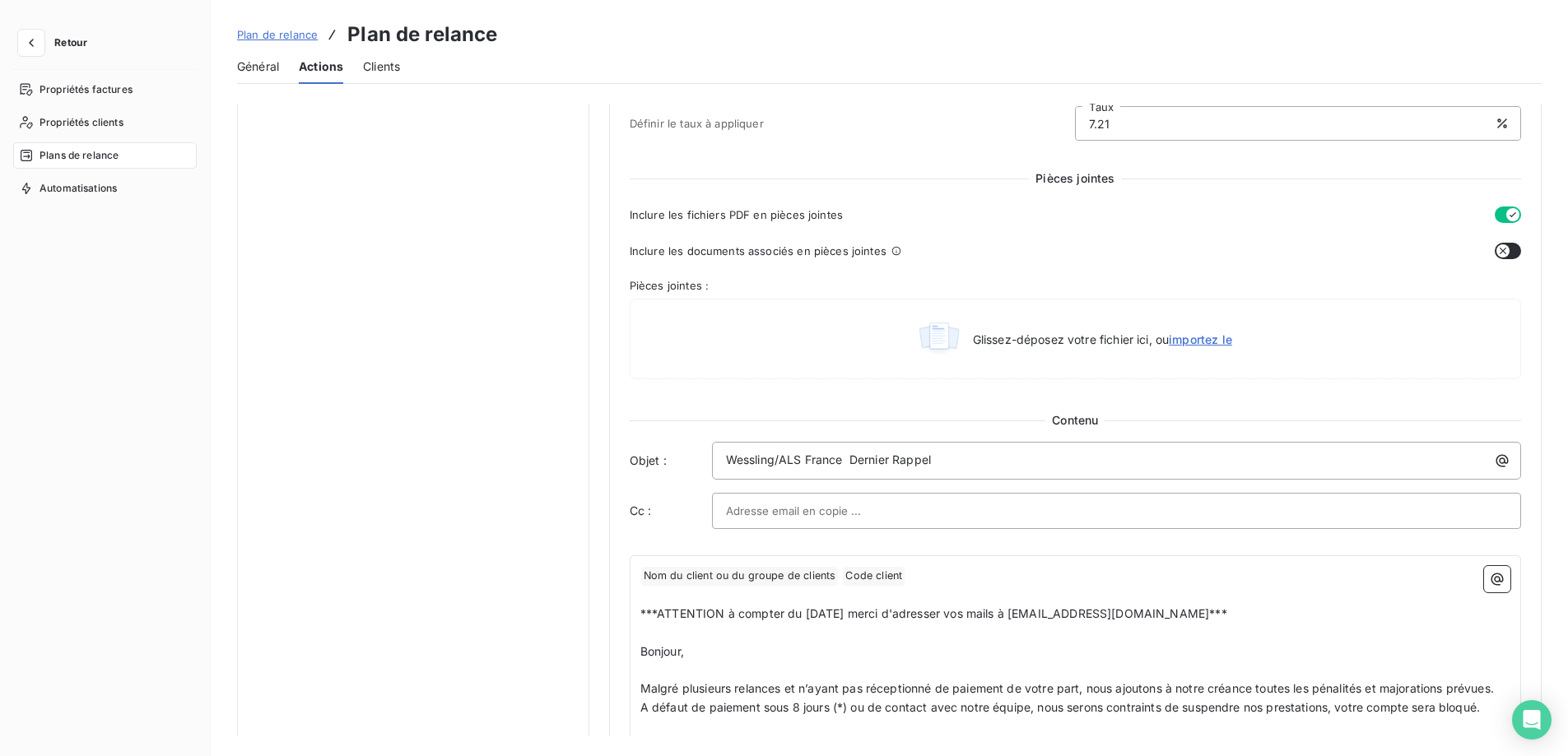
scroll to position [823, 0]
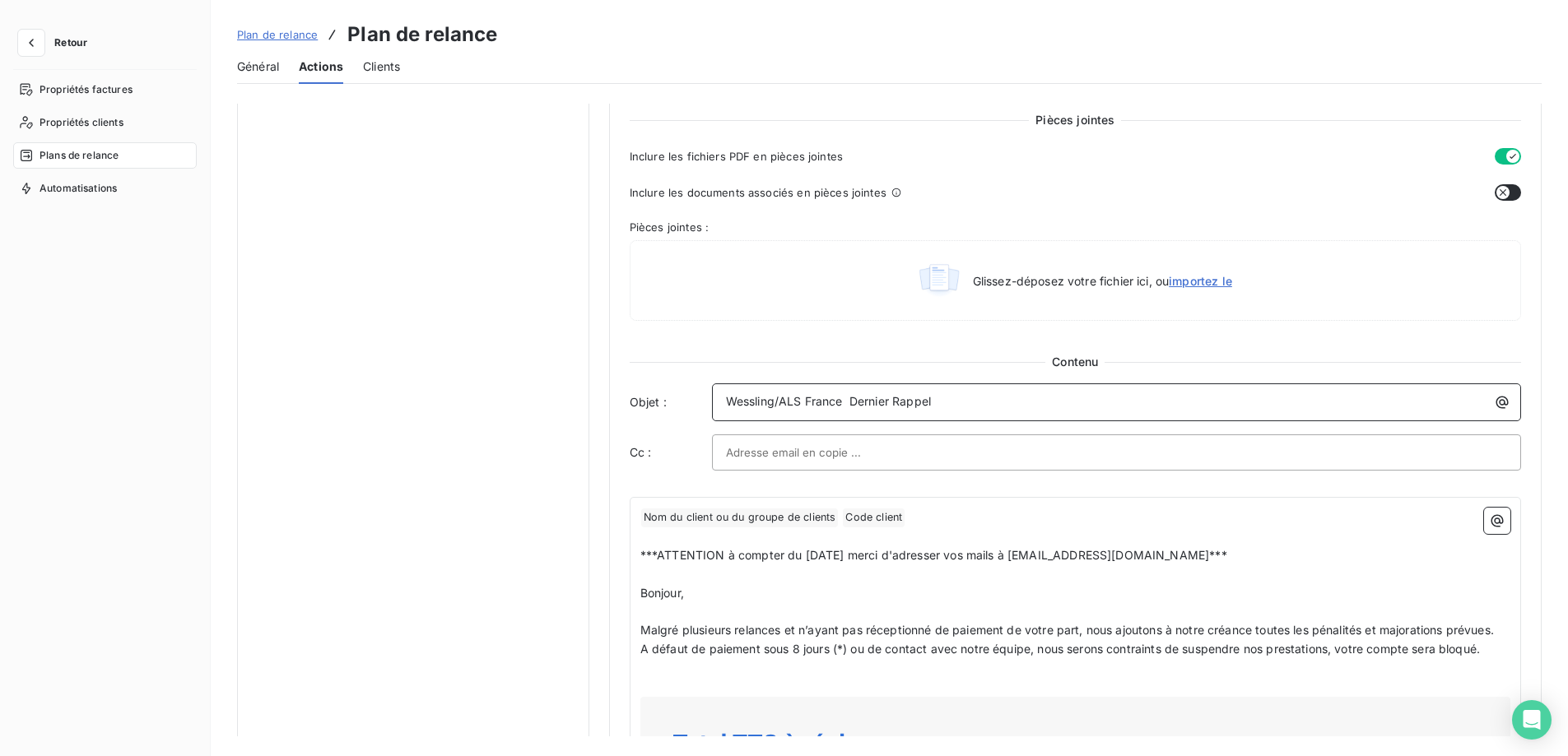
click at [980, 401] on p "Wessling/ALS France Dernier Rappel" at bounding box center [1120, 402] width 789 height 19
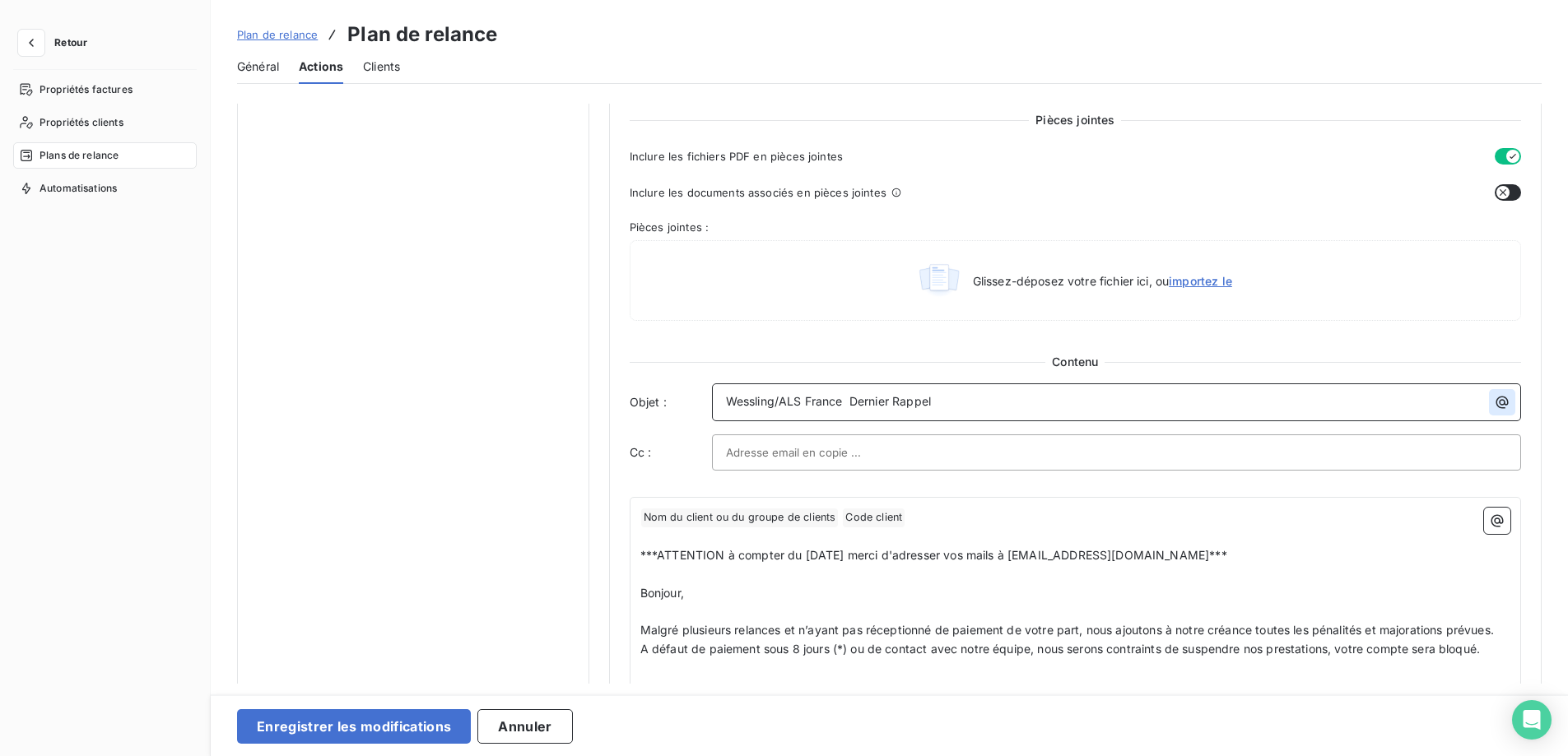
click at [1496, 405] on icon "button" at bounding box center [1502, 402] width 17 height 17
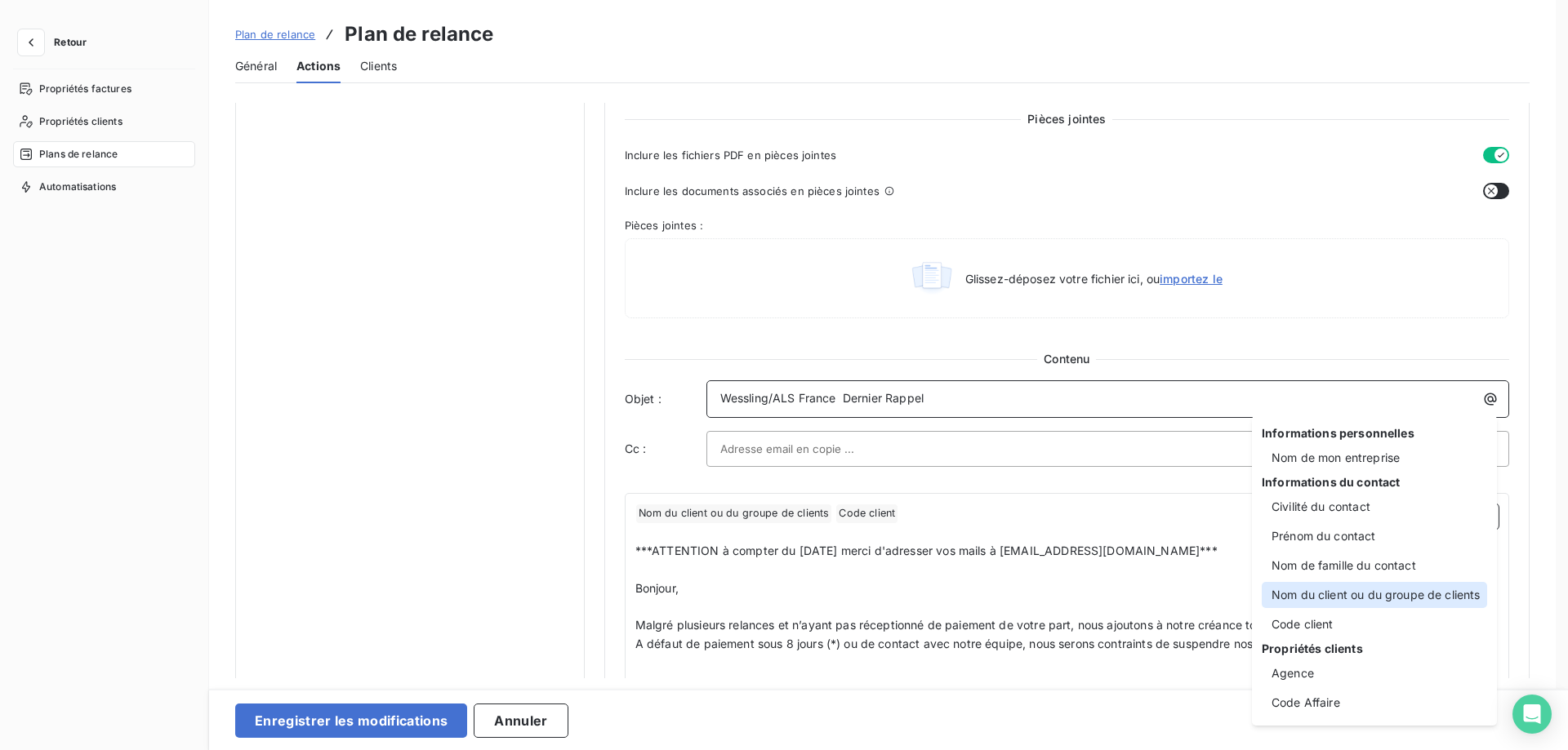
click at [1318, 602] on div "Nom du client ou du groupe de clients" at bounding box center [1374, 595] width 225 height 26
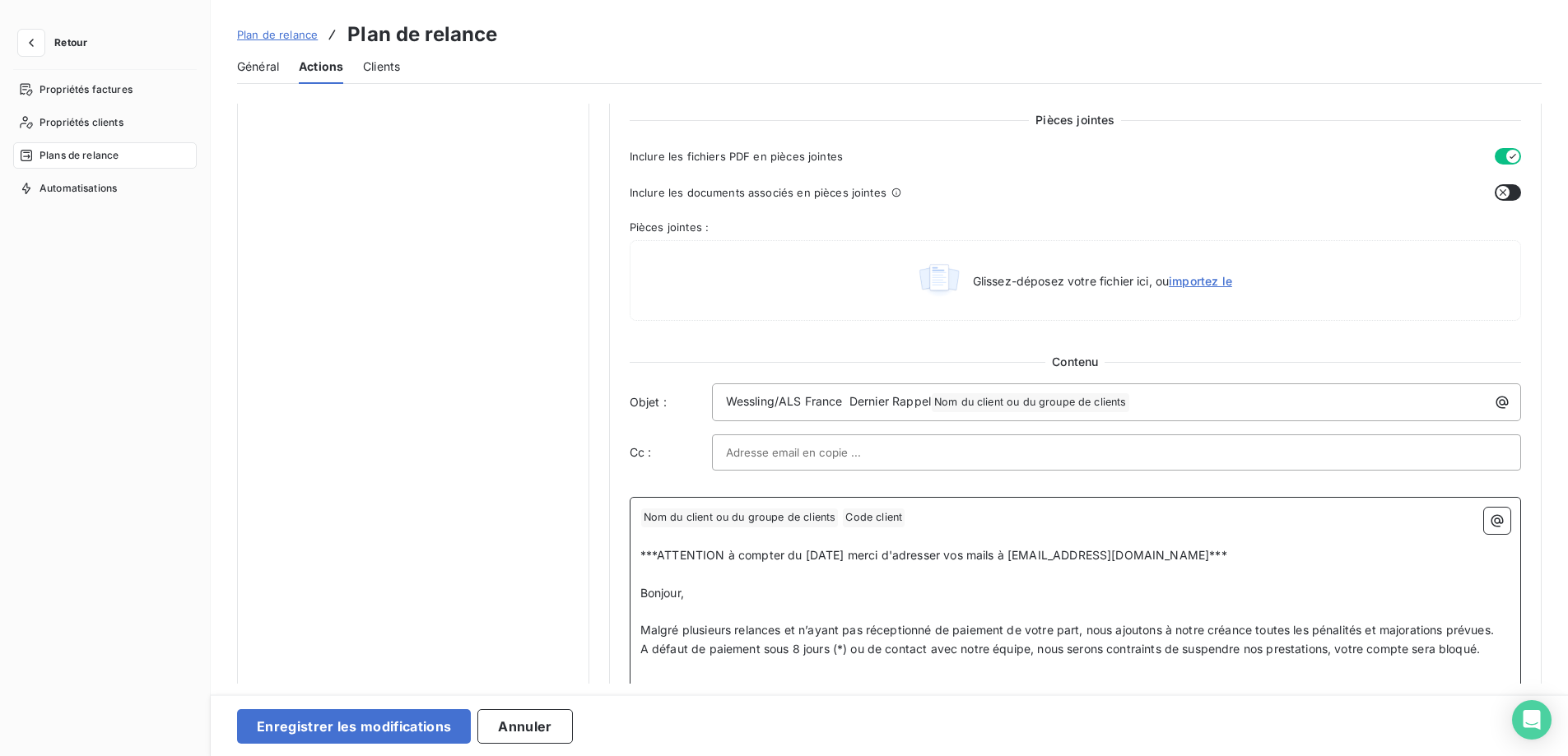
click at [964, 527] on p "﻿" at bounding box center [1075, 537] width 870 height 19
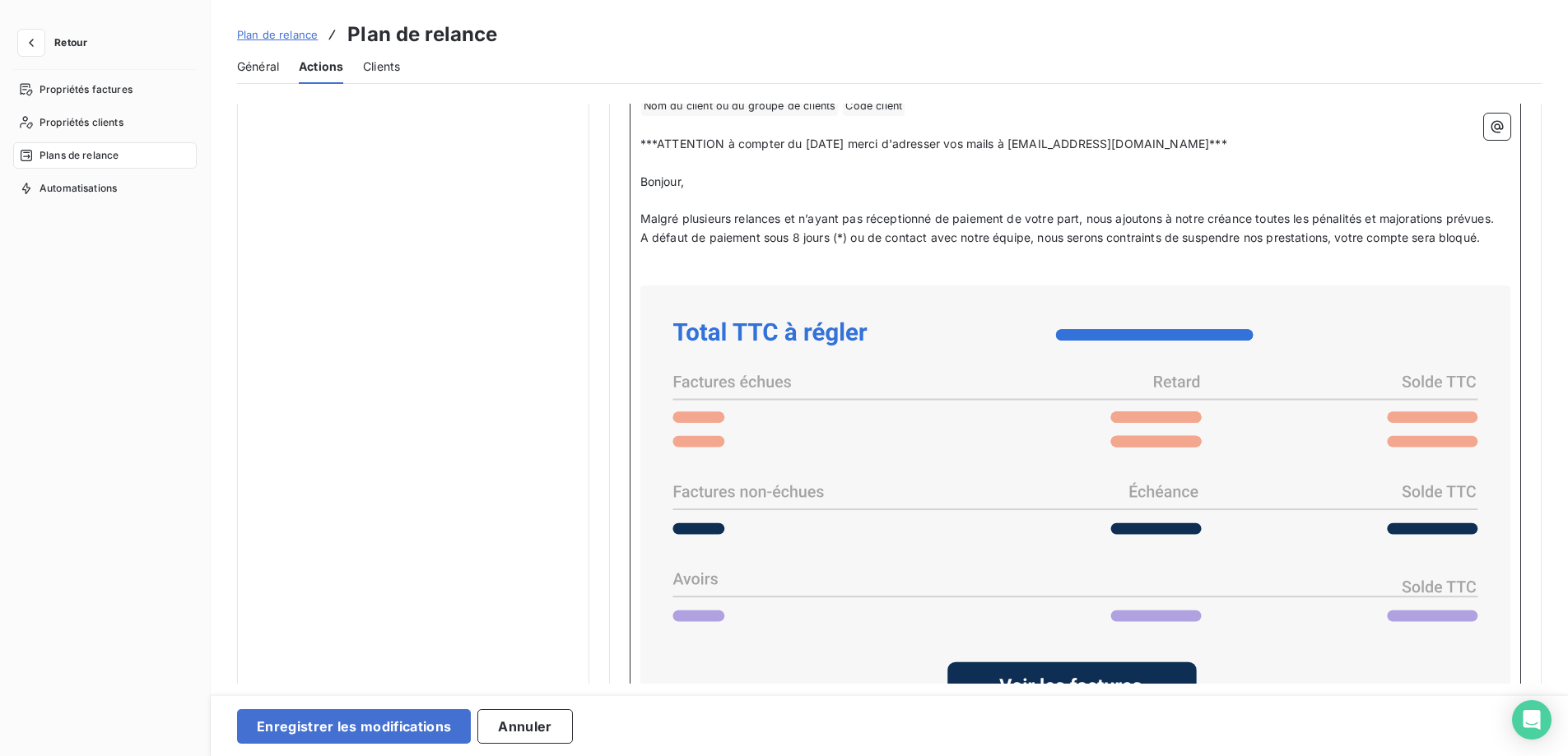
scroll to position [1399, 0]
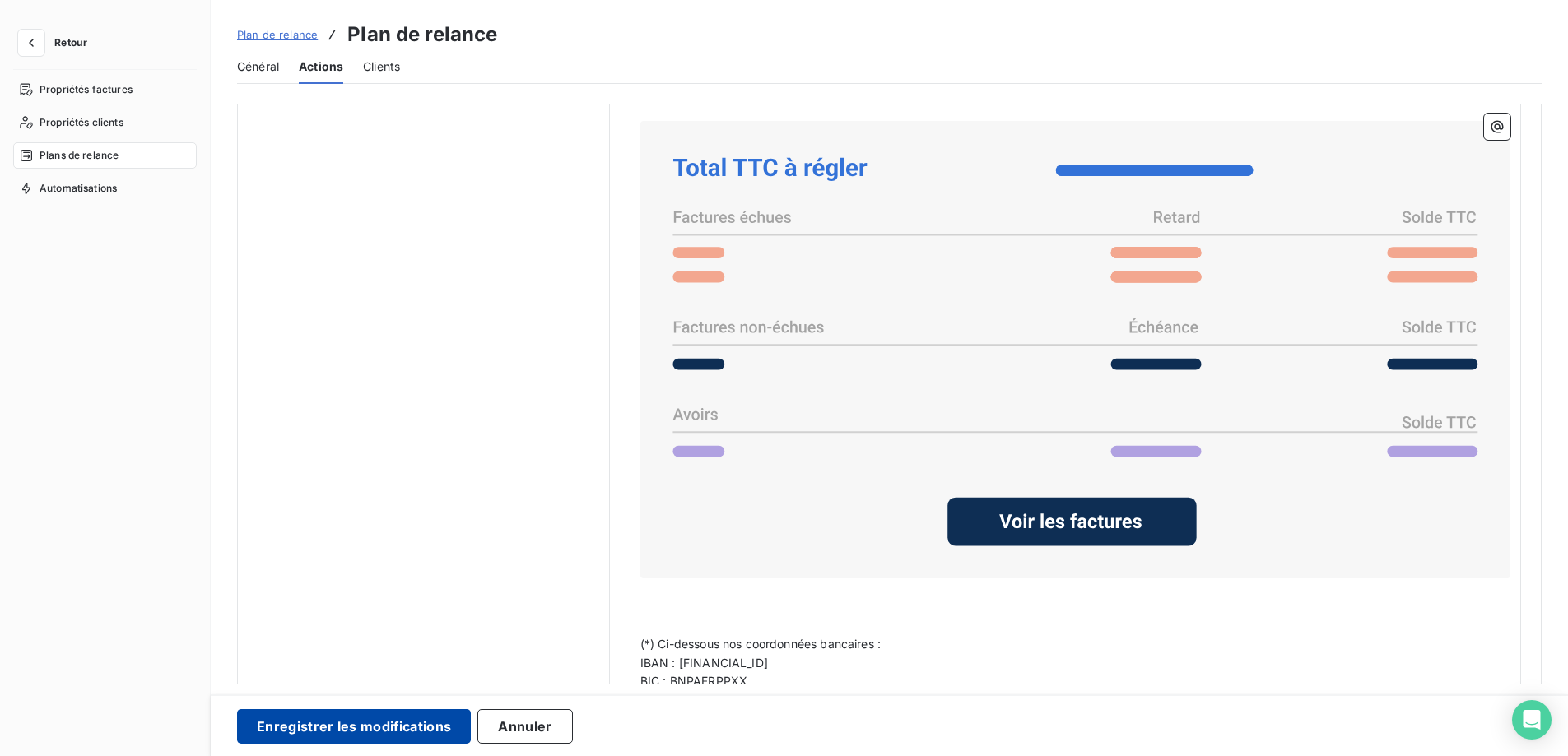
click at [318, 719] on button "Enregistrer les modifications" at bounding box center [353, 726] width 234 height 35
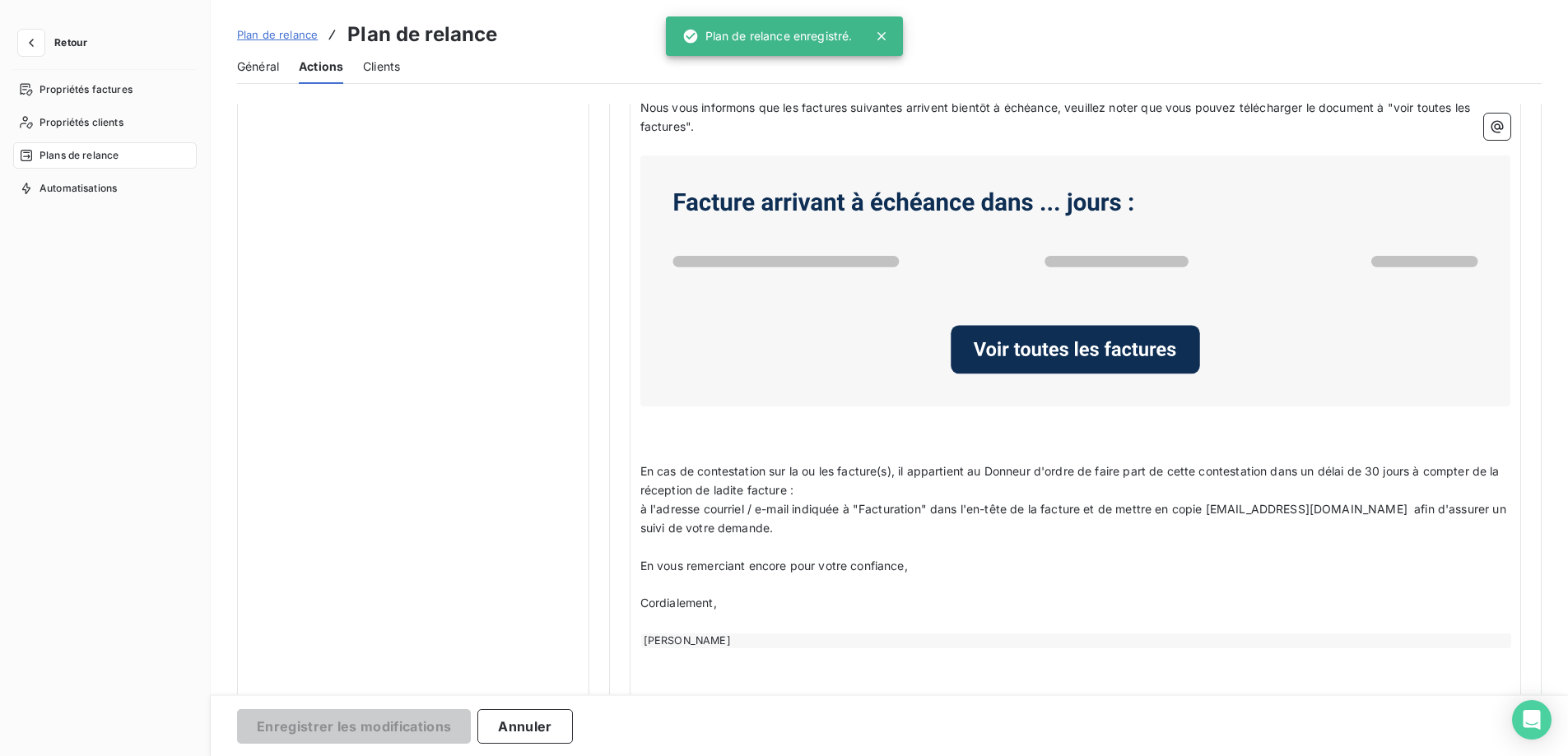
scroll to position [0, 0]
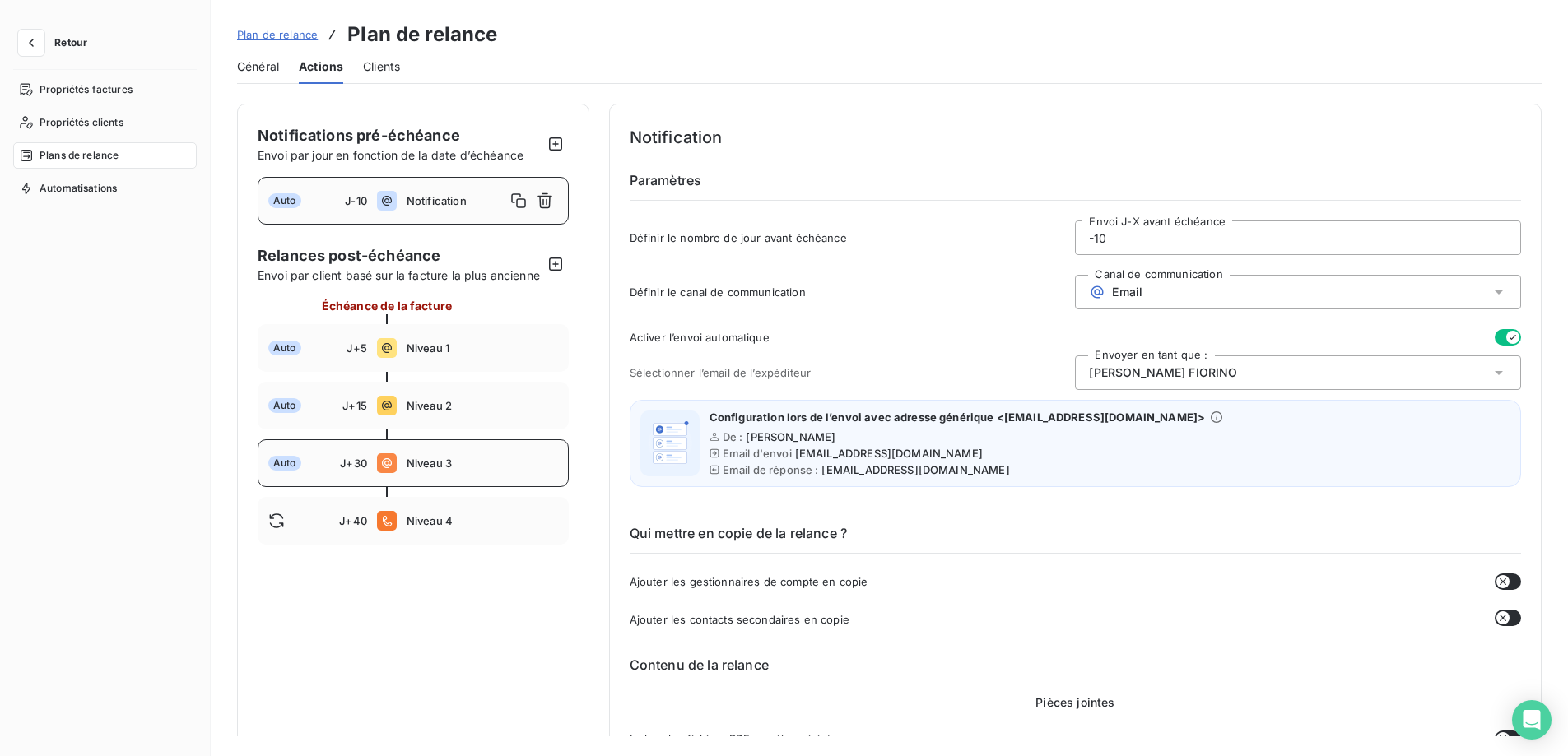
click at [496, 470] on span "Niveau 3" at bounding box center [482, 463] width 151 height 13
type input "30"
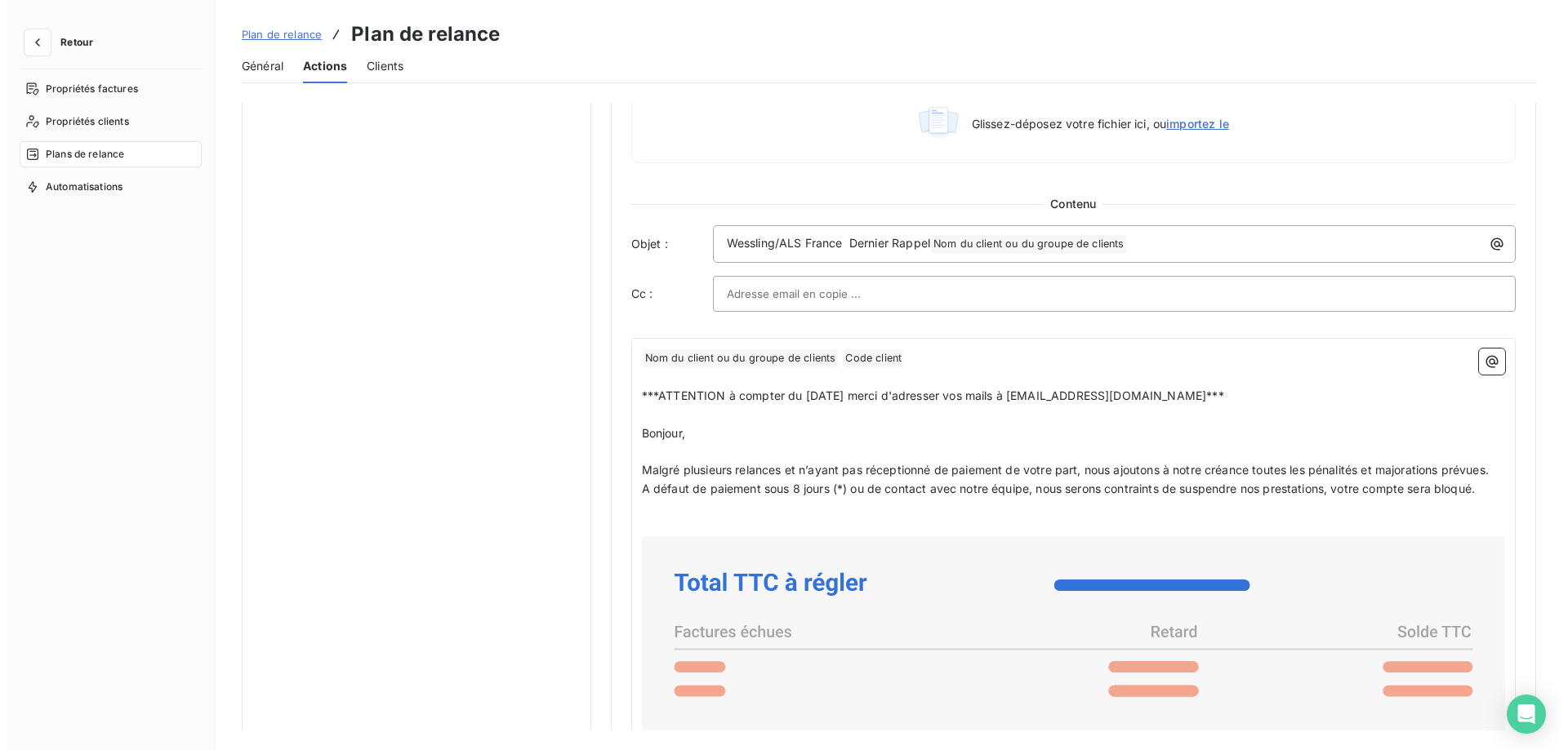
scroll to position [980, 0]
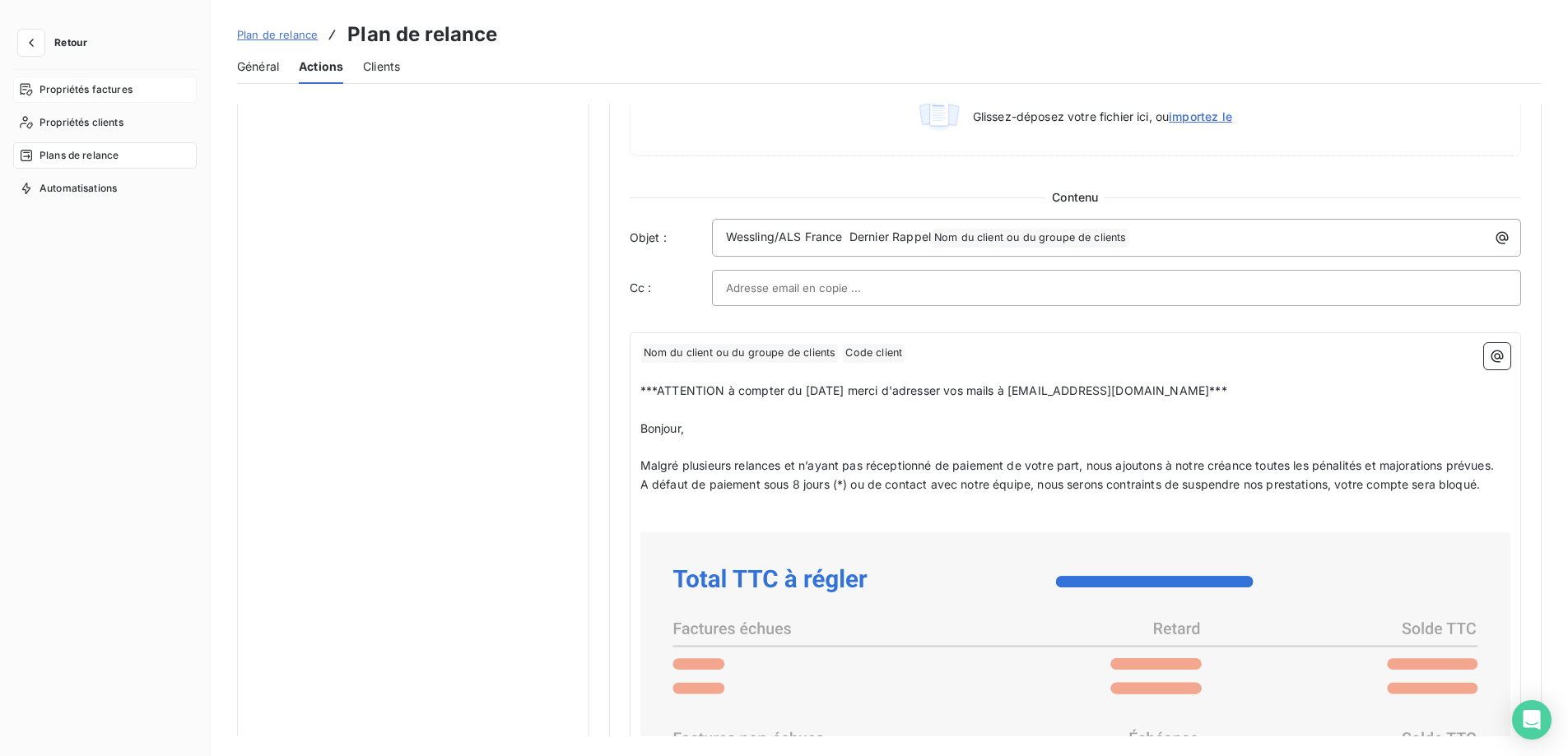
click at [55, 86] on span "Propriétés factures" at bounding box center [85, 90] width 93 height 15
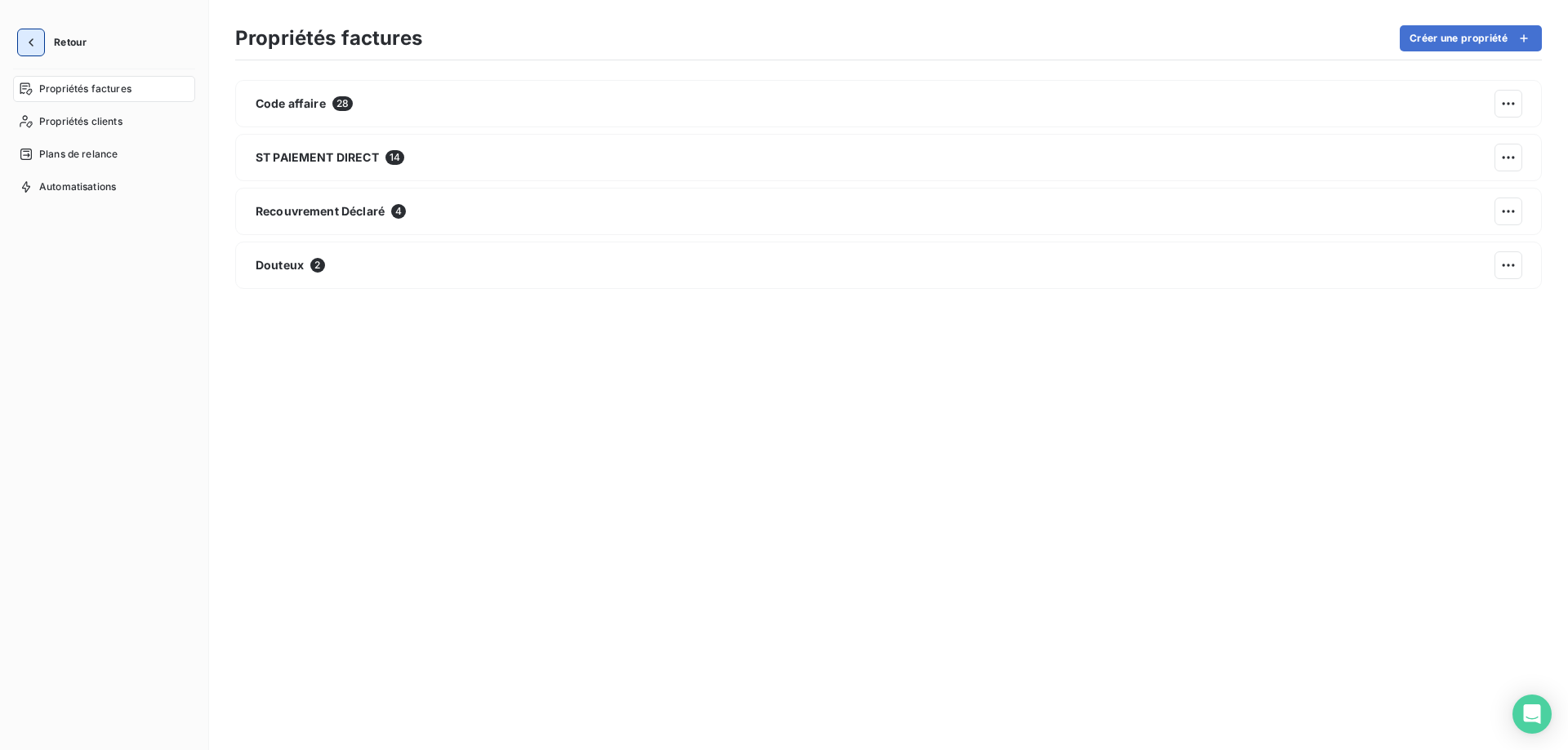
click at [36, 40] on icon "button" at bounding box center [30, 42] width 16 height 16
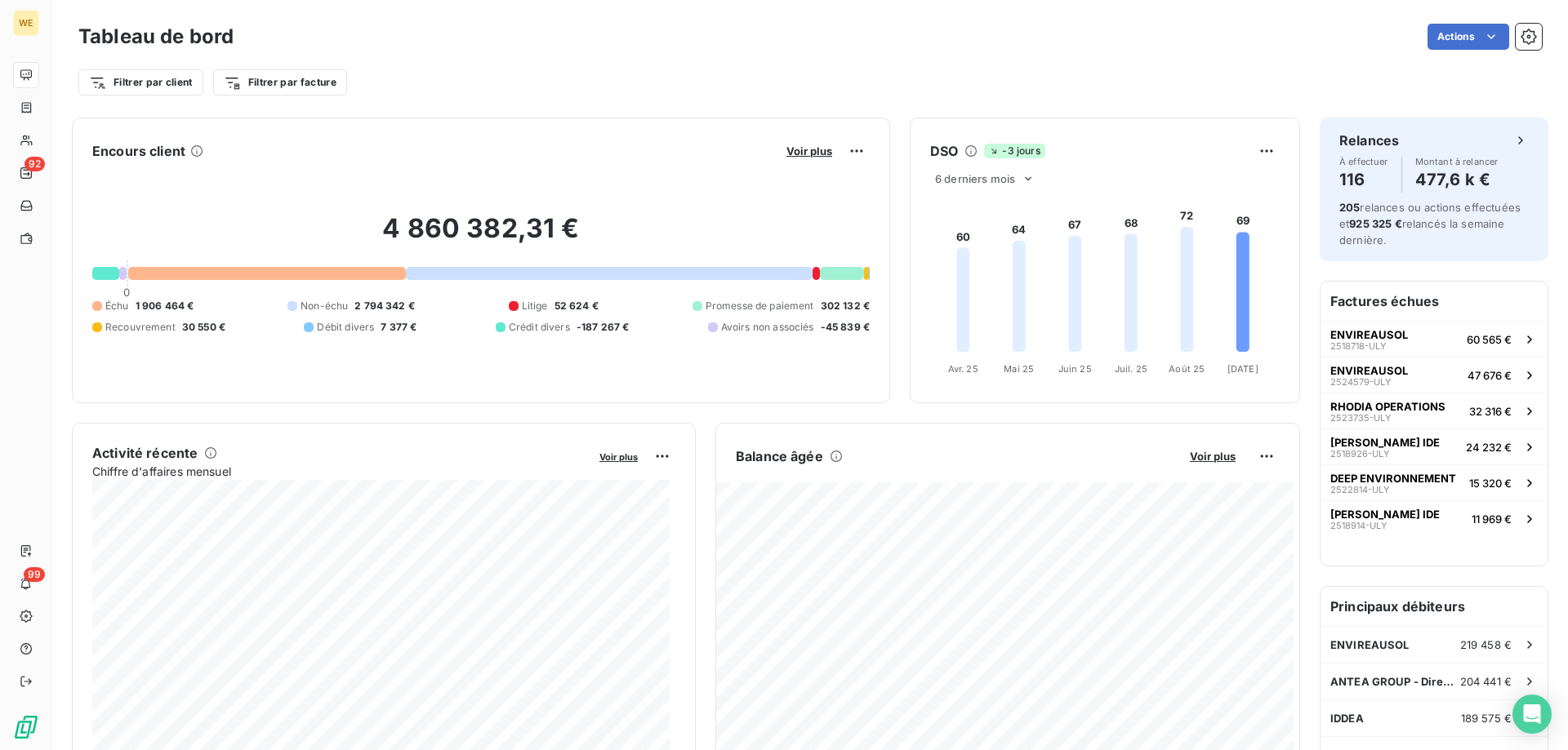
click at [557, 67] on div "Filtrer par client Filtrer par facture" at bounding box center [810, 83] width 1464 height 31
click at [604, 60] on div "Filtrer par client Filtrer par facture" at bounding box center [810, 75] width 1464 height 44
click at [642, 56] on div "Filtrer par client Filtrer par facture" at bounding box center [810, 75] width 1464 height 44
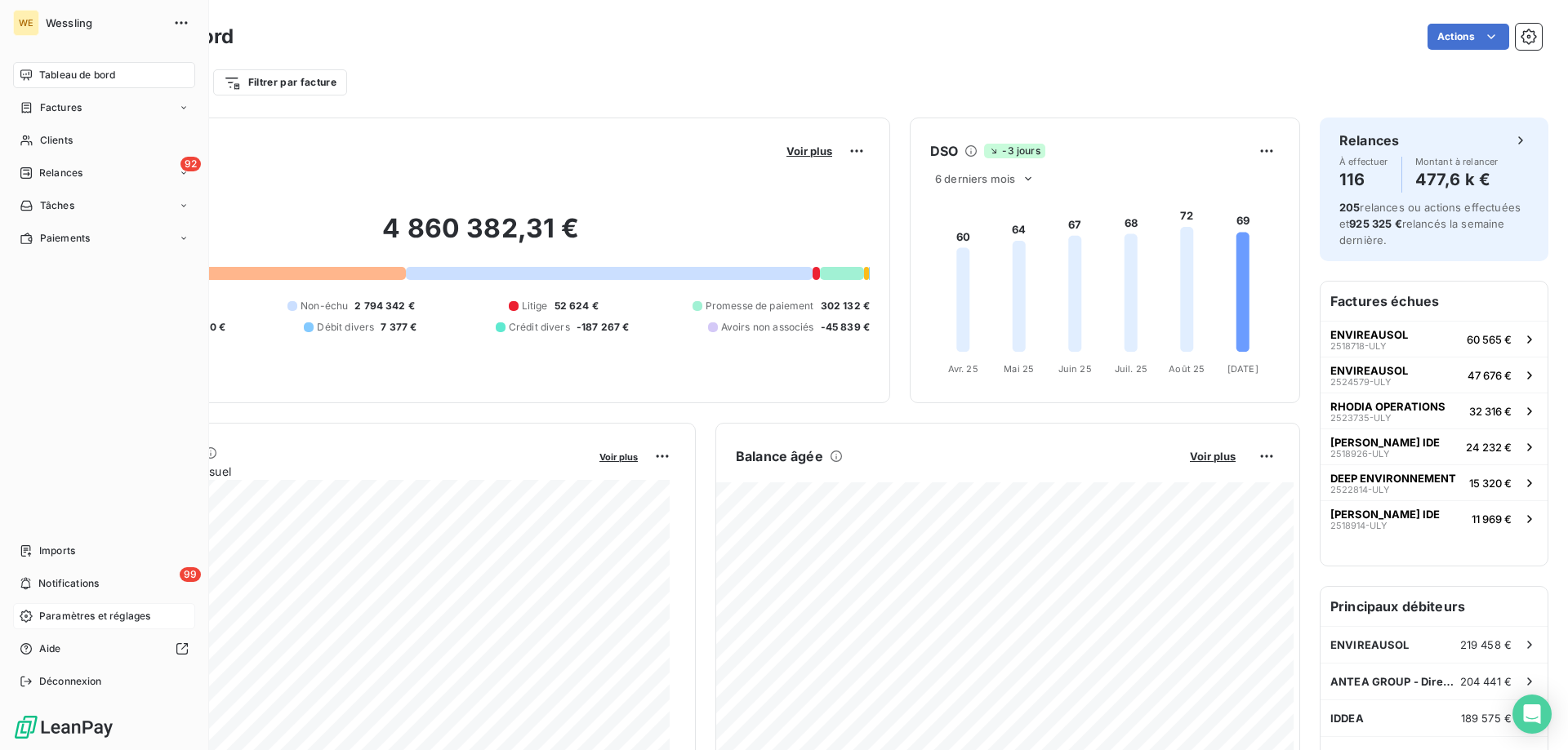
click at [98, 615] on span "Paramètres et réglages" at bounding box center [94, 616] width 111 height 15
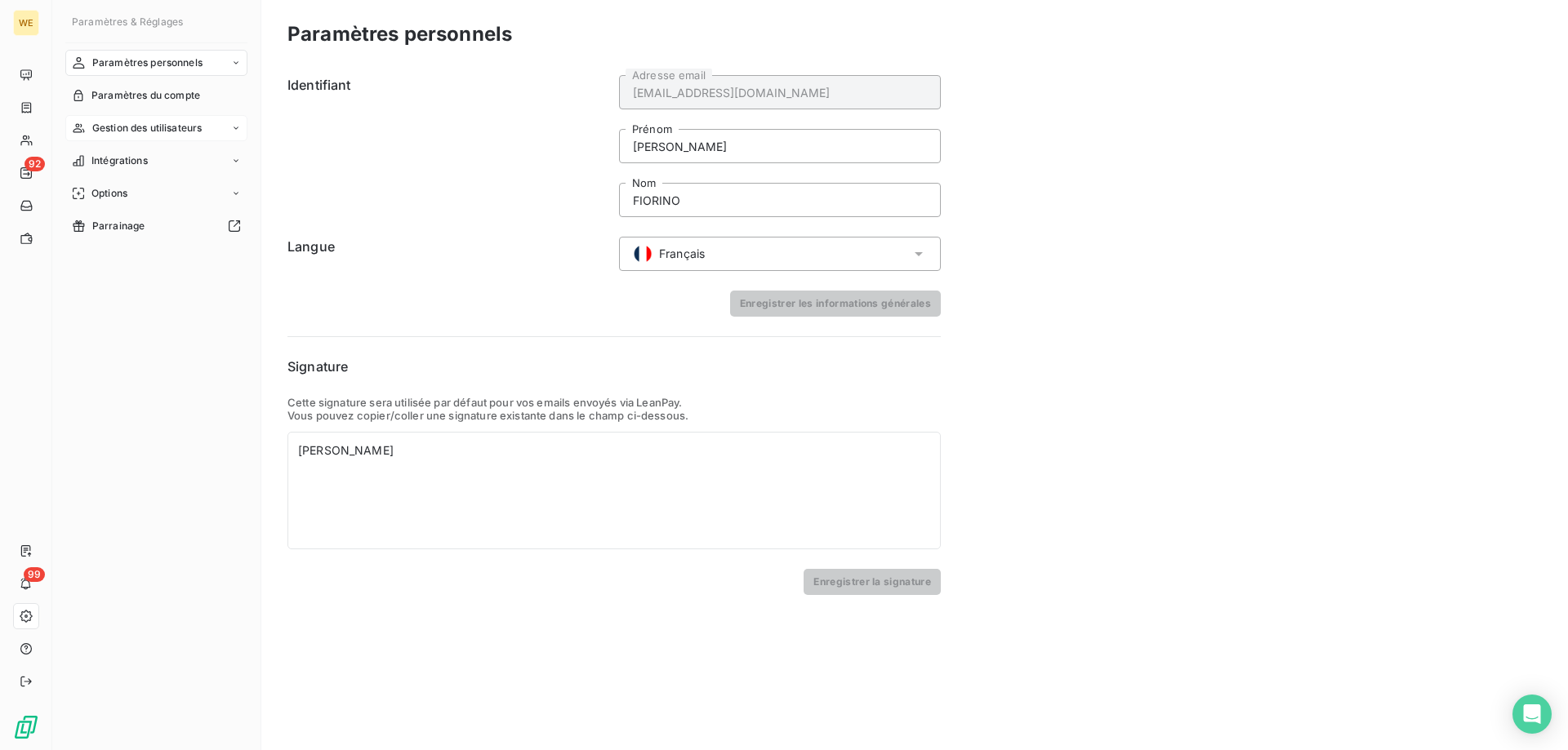
click at [159, 126] on span "Gestion des utilisateurs" at bounding box center [148, 128] width 111 height 15
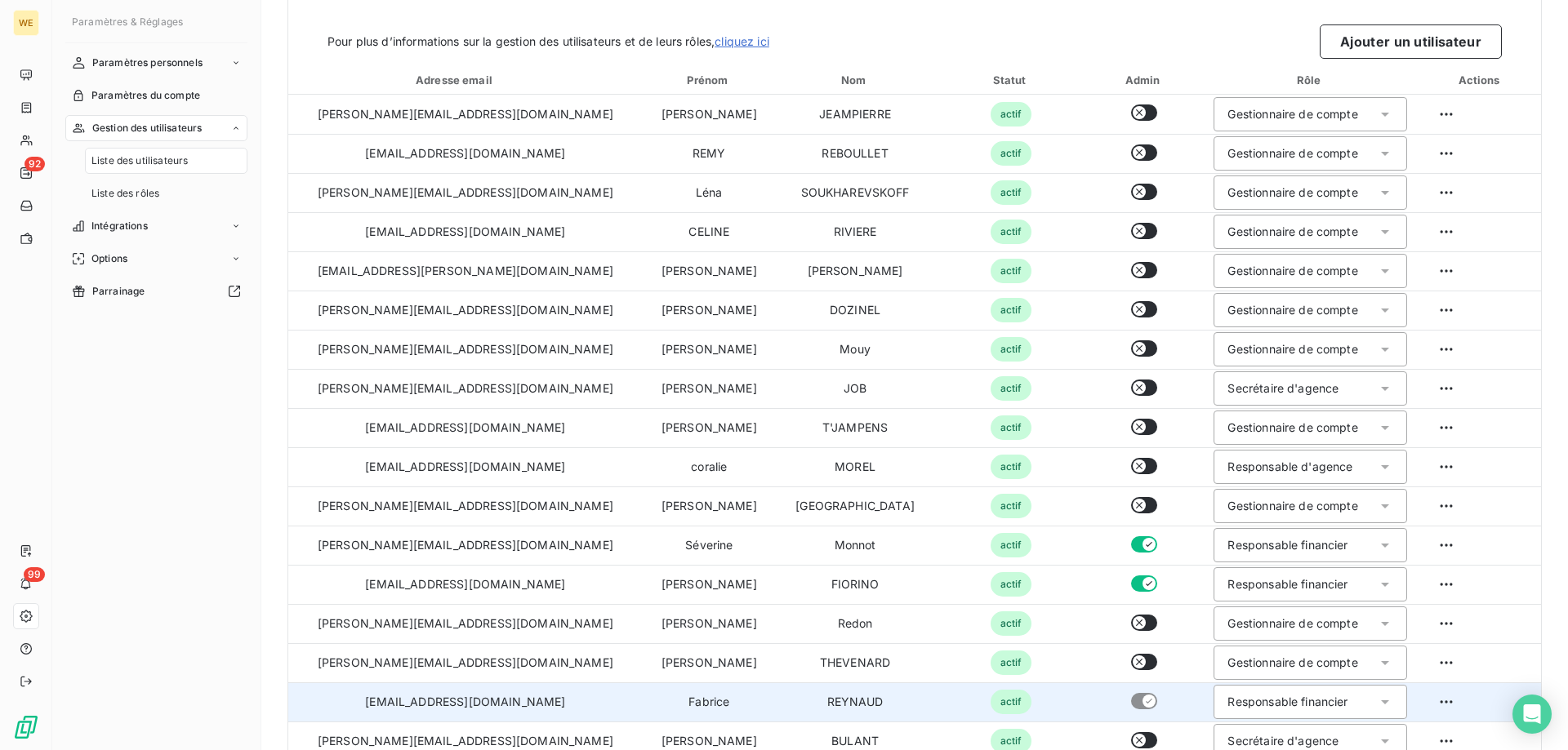
scroll to position [272, 0]
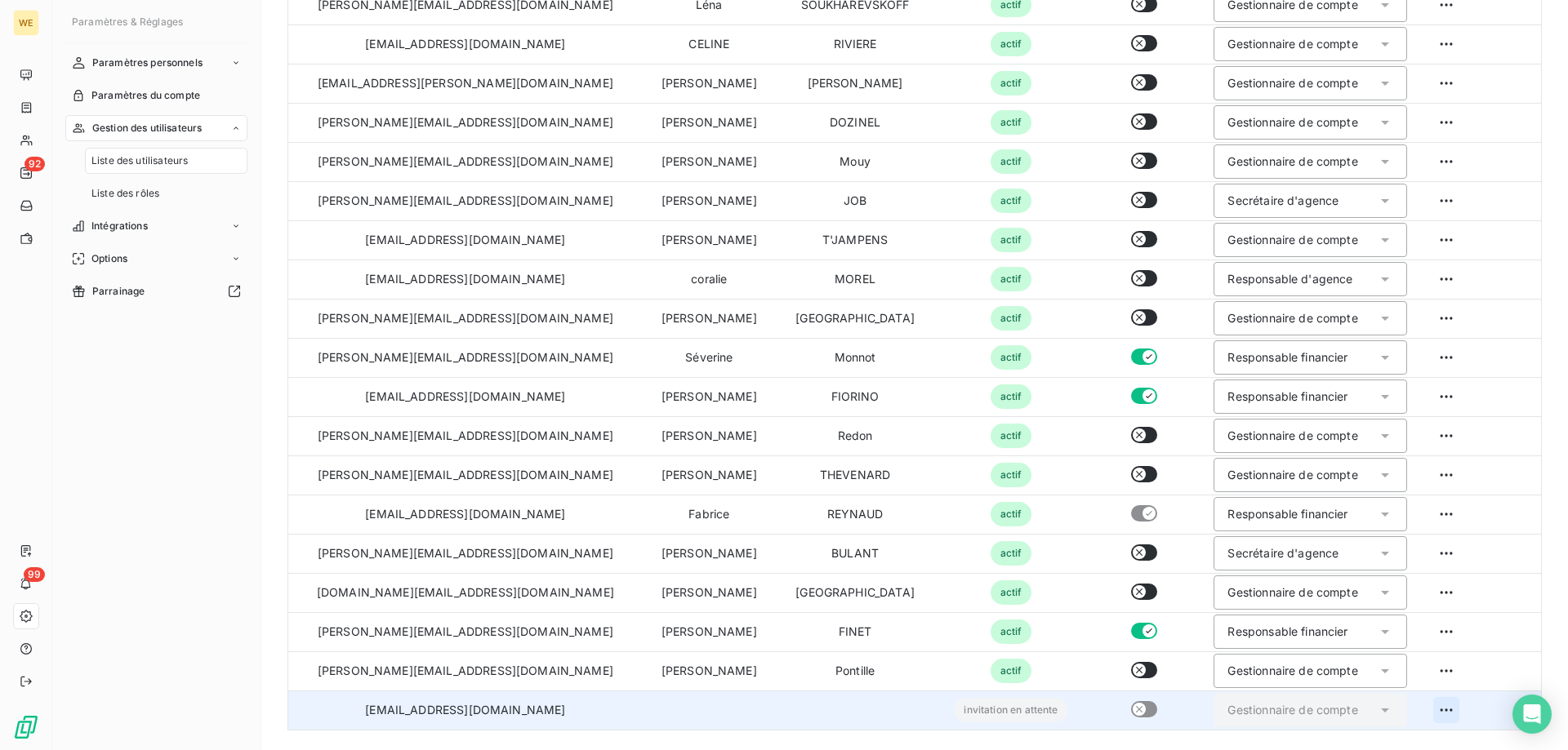
click at [1425, 713] on html "WE 92 99 Paramètres & Réglages Paramètres personnels Paramètres du compte Gesti…" at bounding box center [784, 375] width 1568 height 750
click at [1372, 619] on div "Ré-envoyer l’invitation" at bounding box center [1414, 615] width 306 height 26
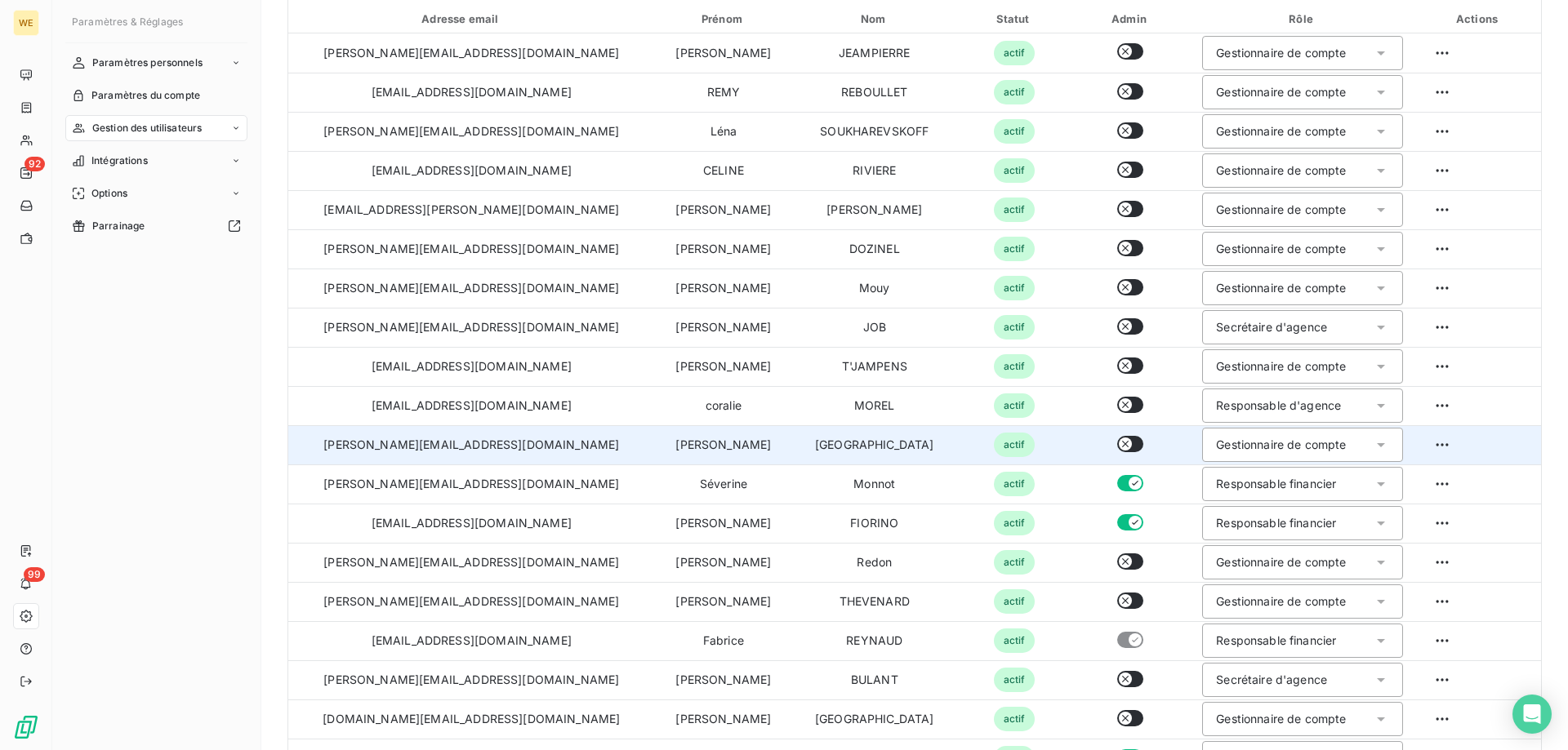
scroll to position [272, 0]
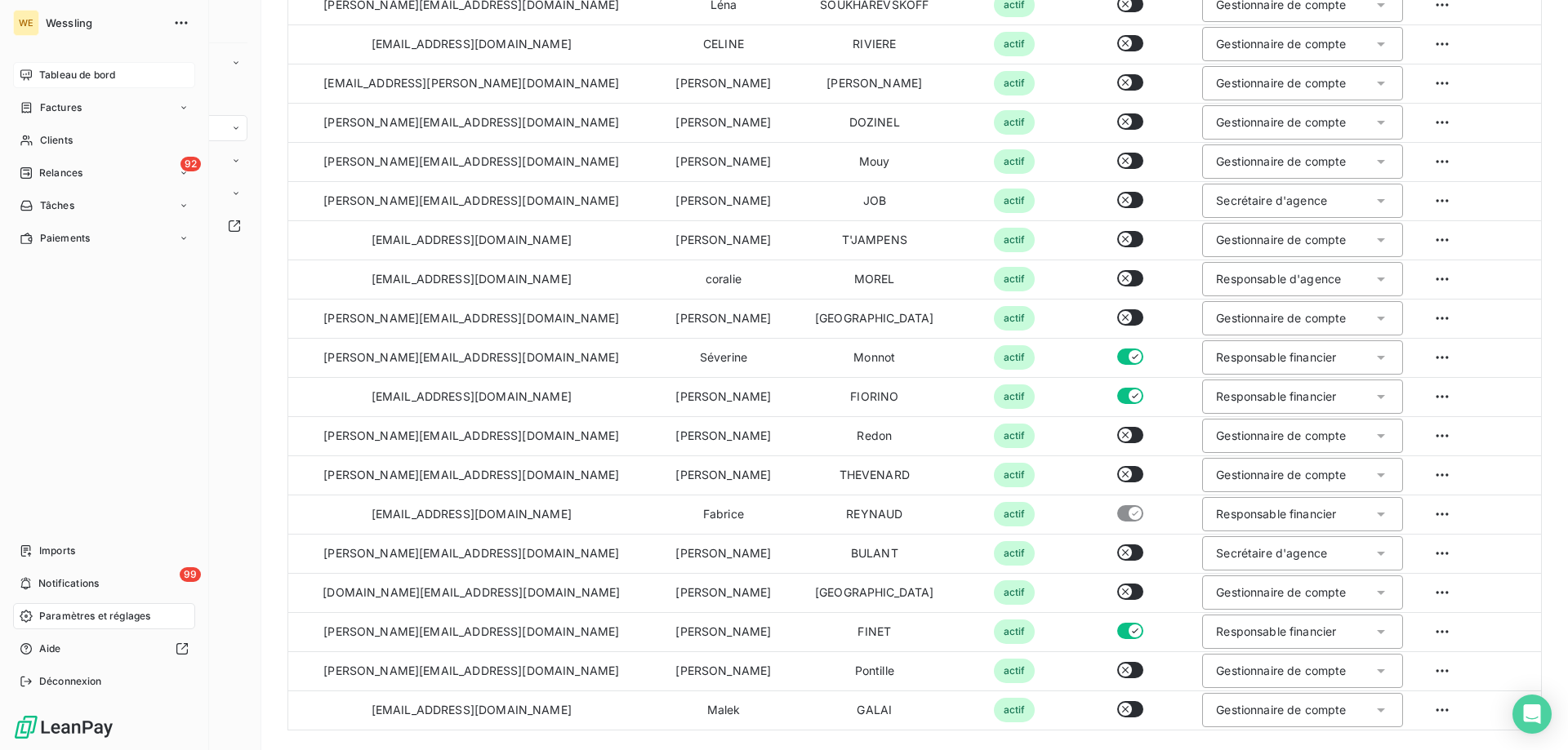
click at [68, 72] on span "Tableau de bord" at bounding box center [77, 75] width 76 height 15
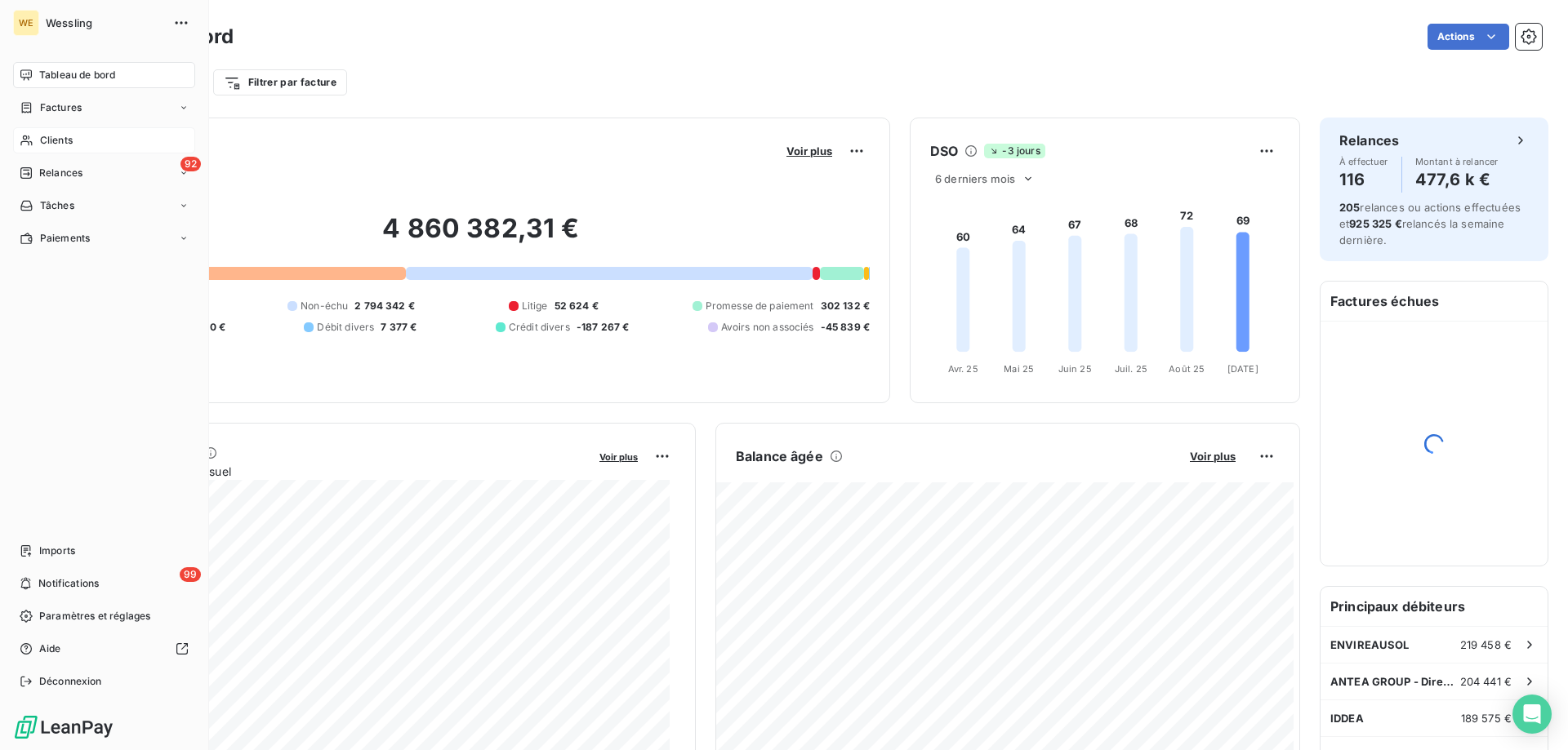
click at [52, 140] on span "Clients" at bounding box center [56, 140] width 33 height 15
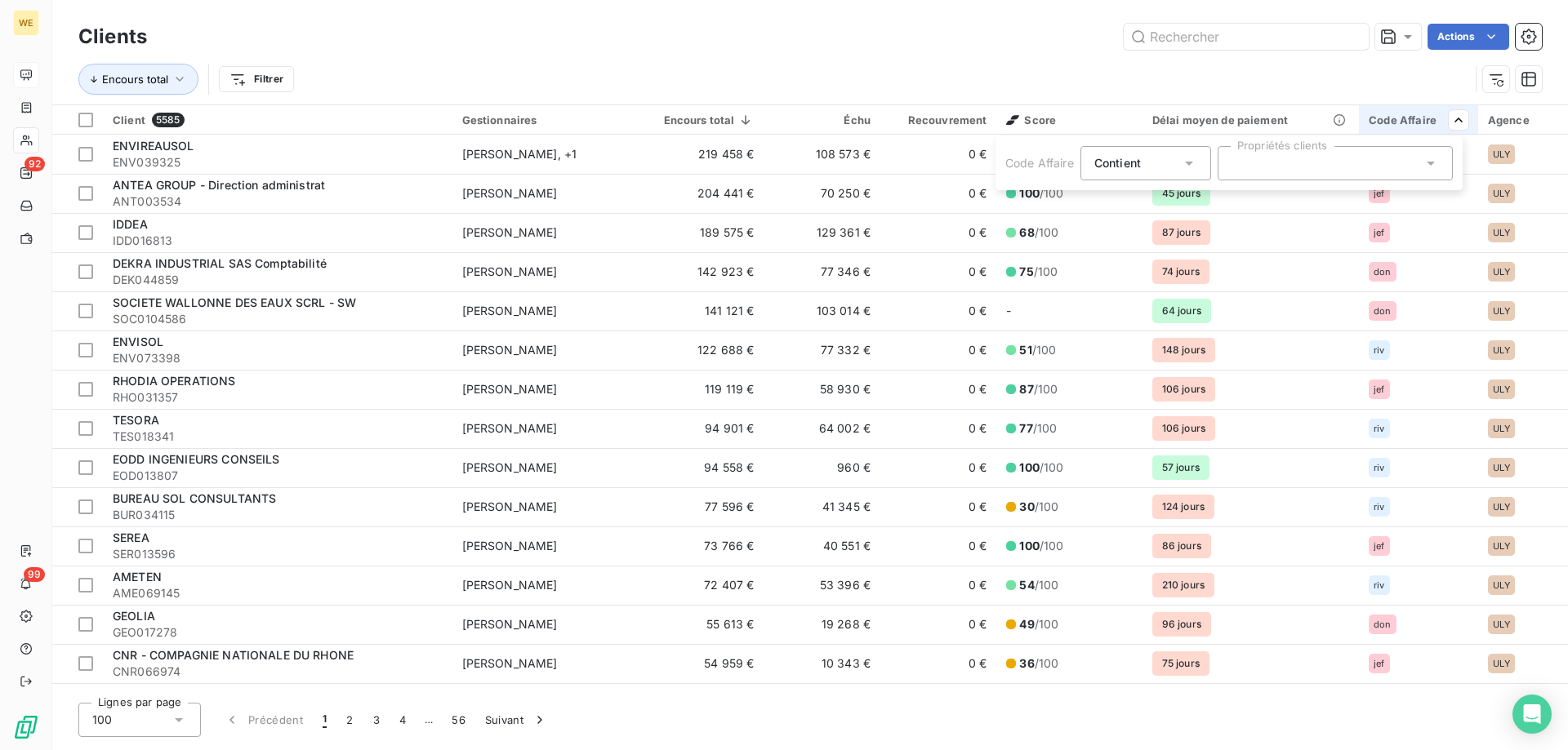
click at [1338, 160] on div at bounding box center [1335, 163] width 235 height 35
click at [1278, 164] on input "text" at bounding box center [1326, 163] width 191 height 15
click at [1432, 168] on icon at bounding box center [1431, 163] width 16 height 16
click at [1242, 44] on html "WE 92 99 Clients Actions Encours total Filtrer Client 5585 Gestionnaires Encour…" at bounding box center [784, 375] width 1568 height 750
click at [1231, 36] on input "text" at bounding box center [1246, 36] width 245 height 26
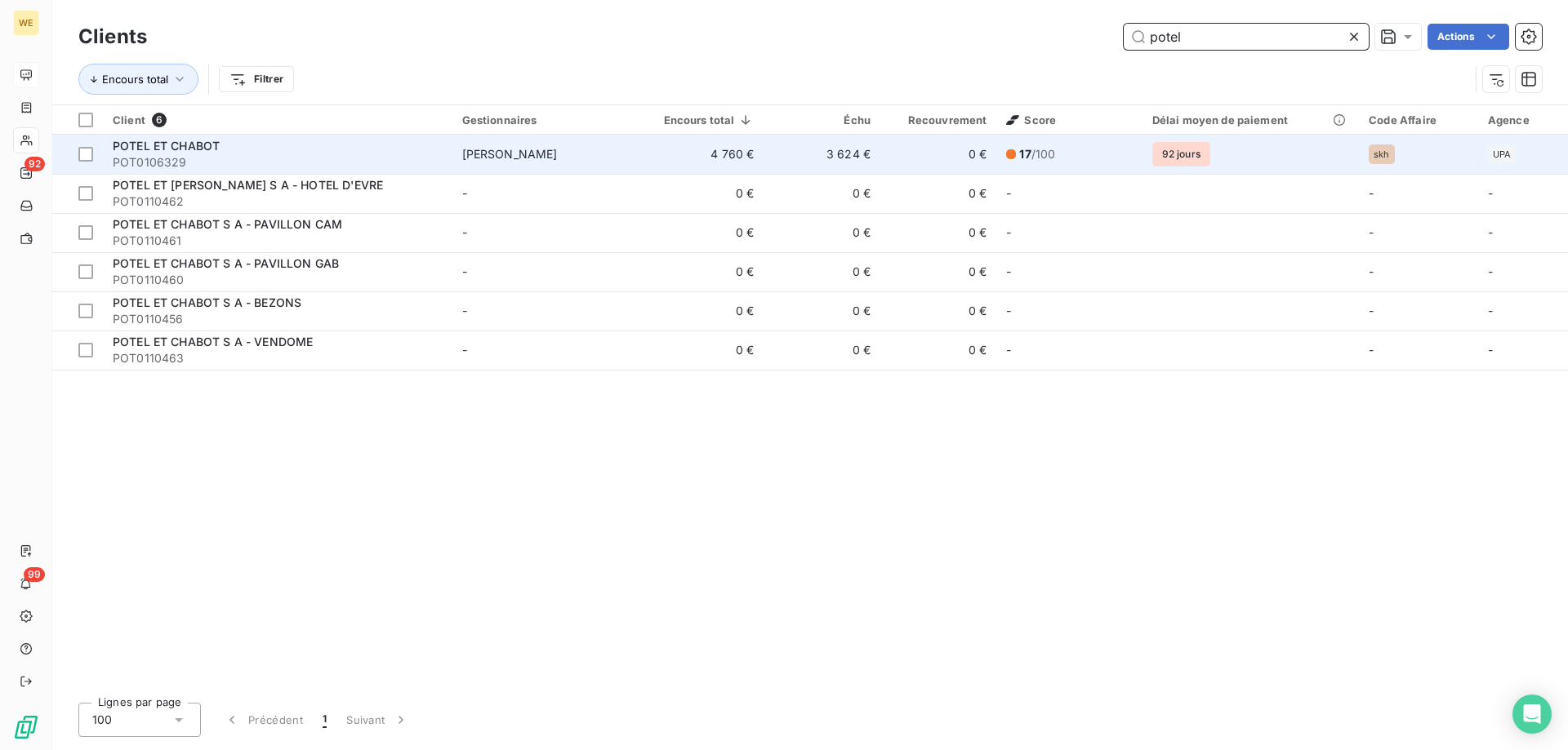
type input "potel"
click at [319, 155] on span "POT0106329" at bounding box center [278, 162] width 330 height 16
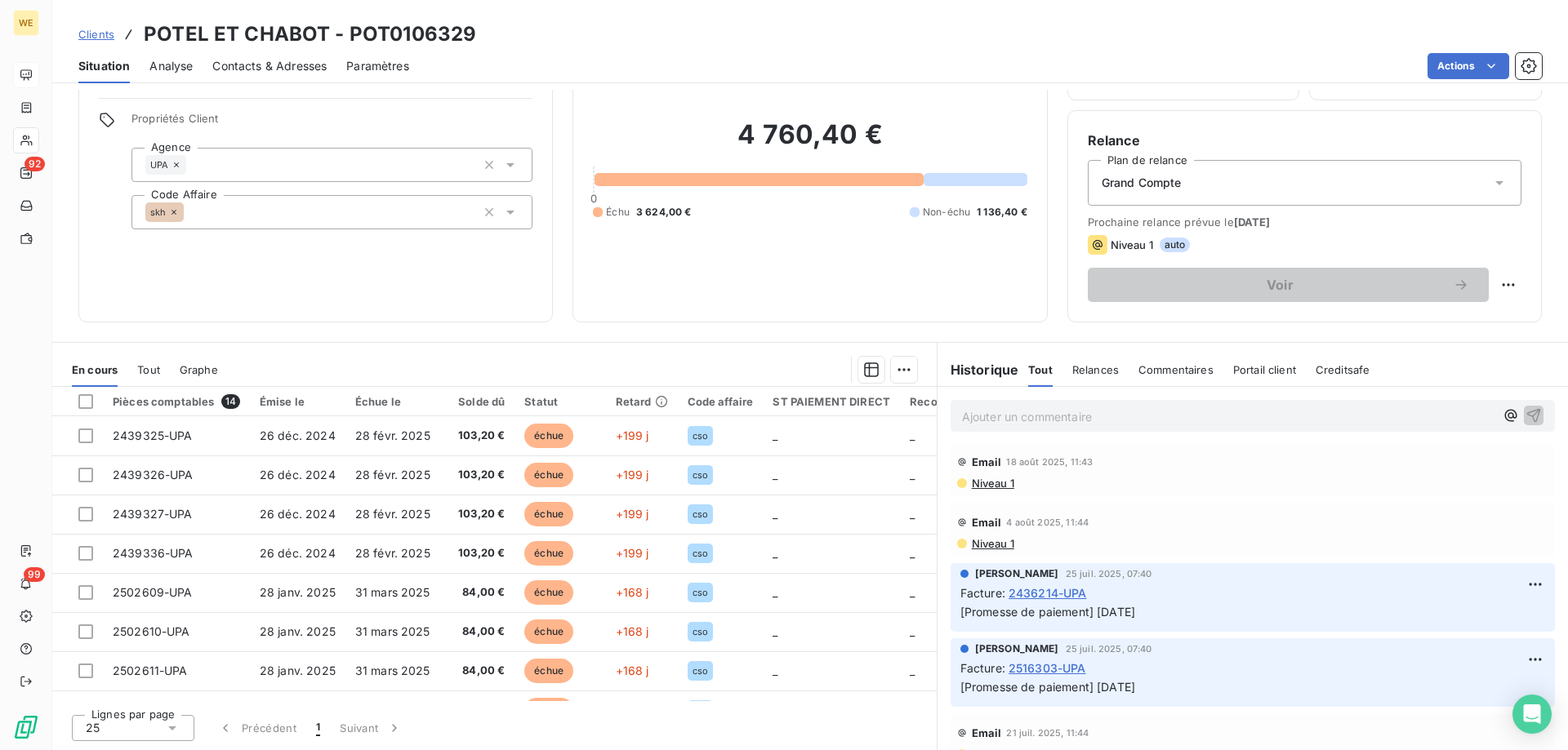
click at [280, 274] on div "Informations client Gestionnaires Léna SOUKHAREVSKOFF Propriétés Client Agence …" at bounding box center [316, 159] width 475 height 326
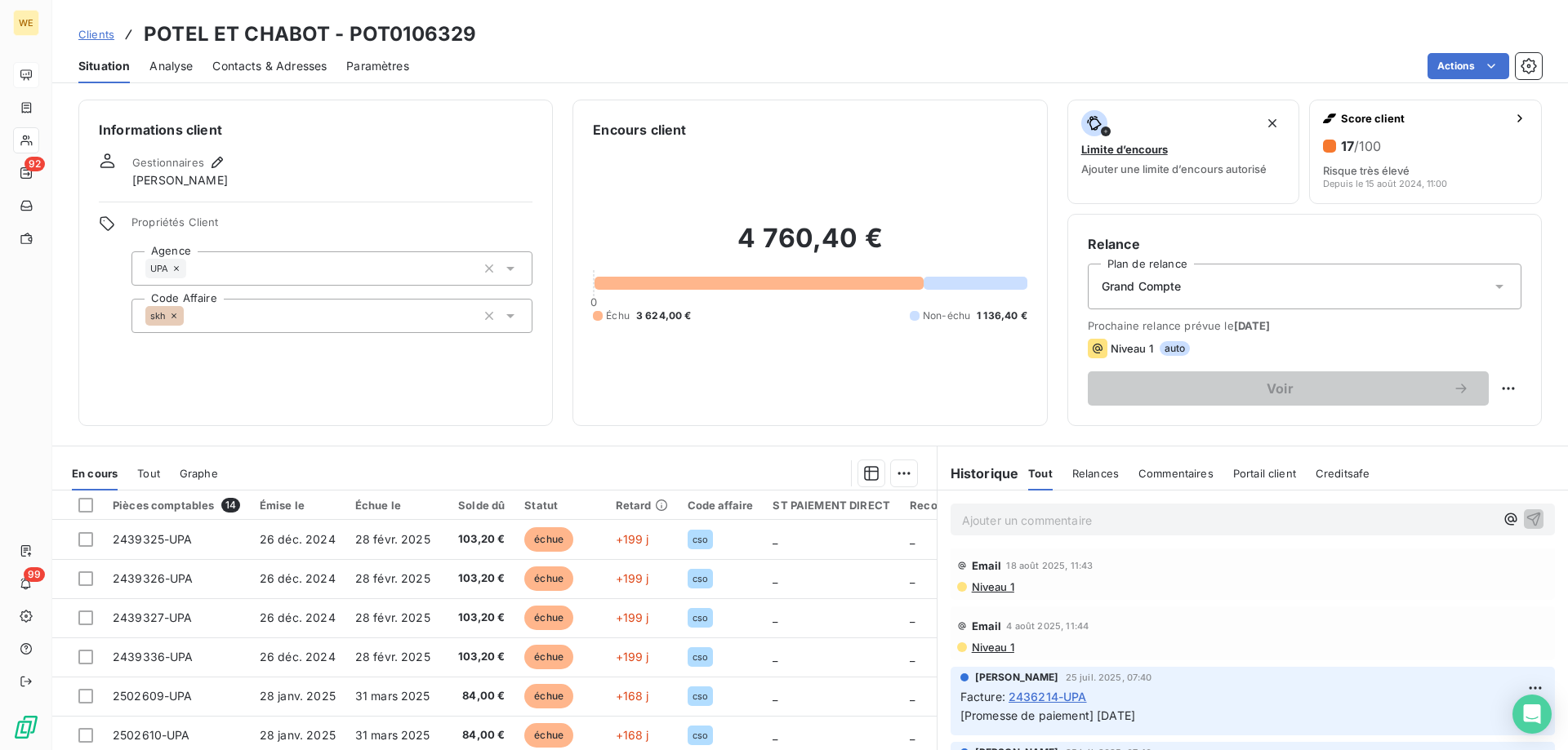
click at [259, 320] on div "skh" at bounding box center [332, 316] width 401 height 35
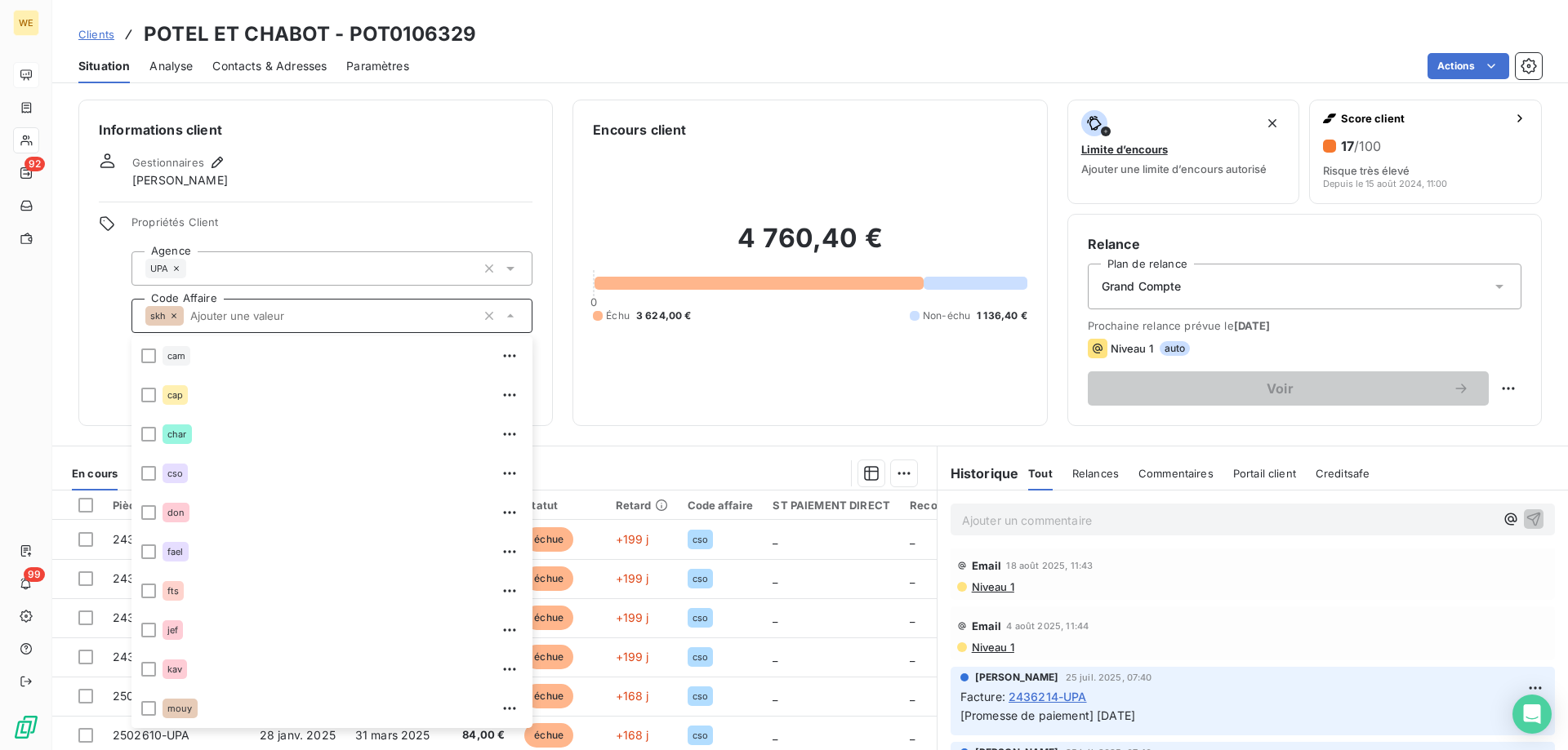
click at [280, 221] on span "Propriétés Client" at bounding box center [332, 227] width 401 height 22
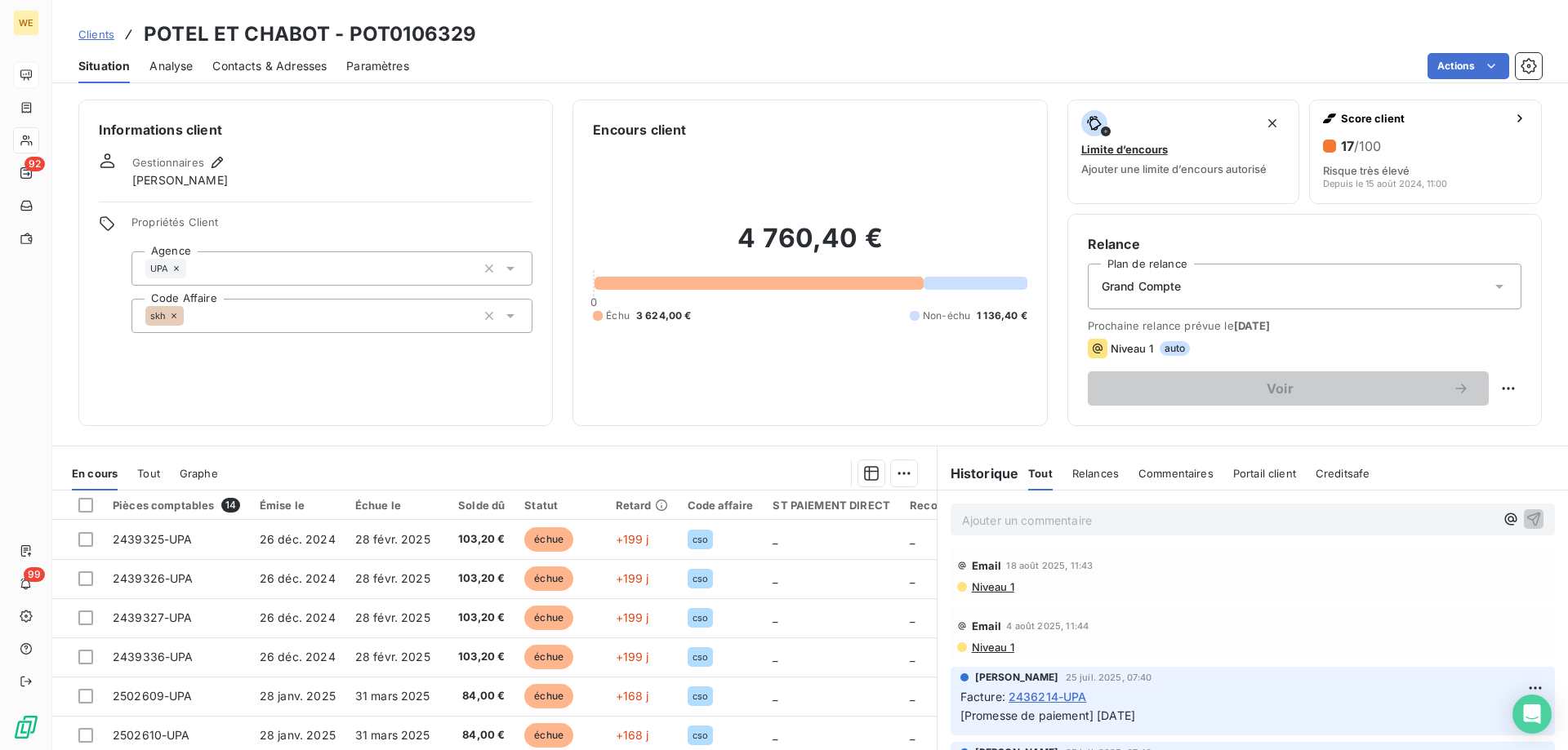
click at [175, 67] on span "Analyse" at bounding box center [171, 66] width 43 height 16
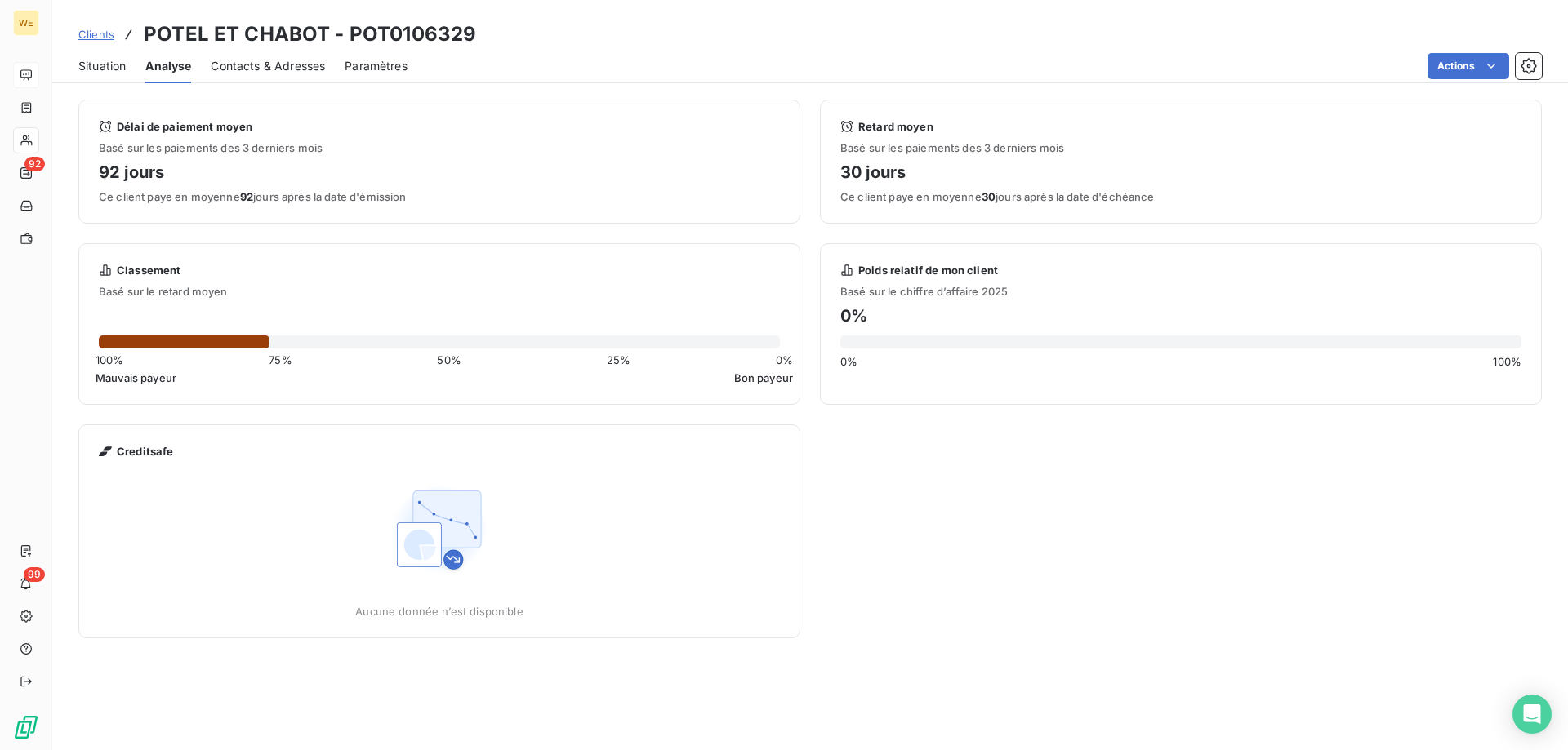
click at [259, 68] on span "Contacts & Adresses" at bounding box center [268, 66] width 114 height 16
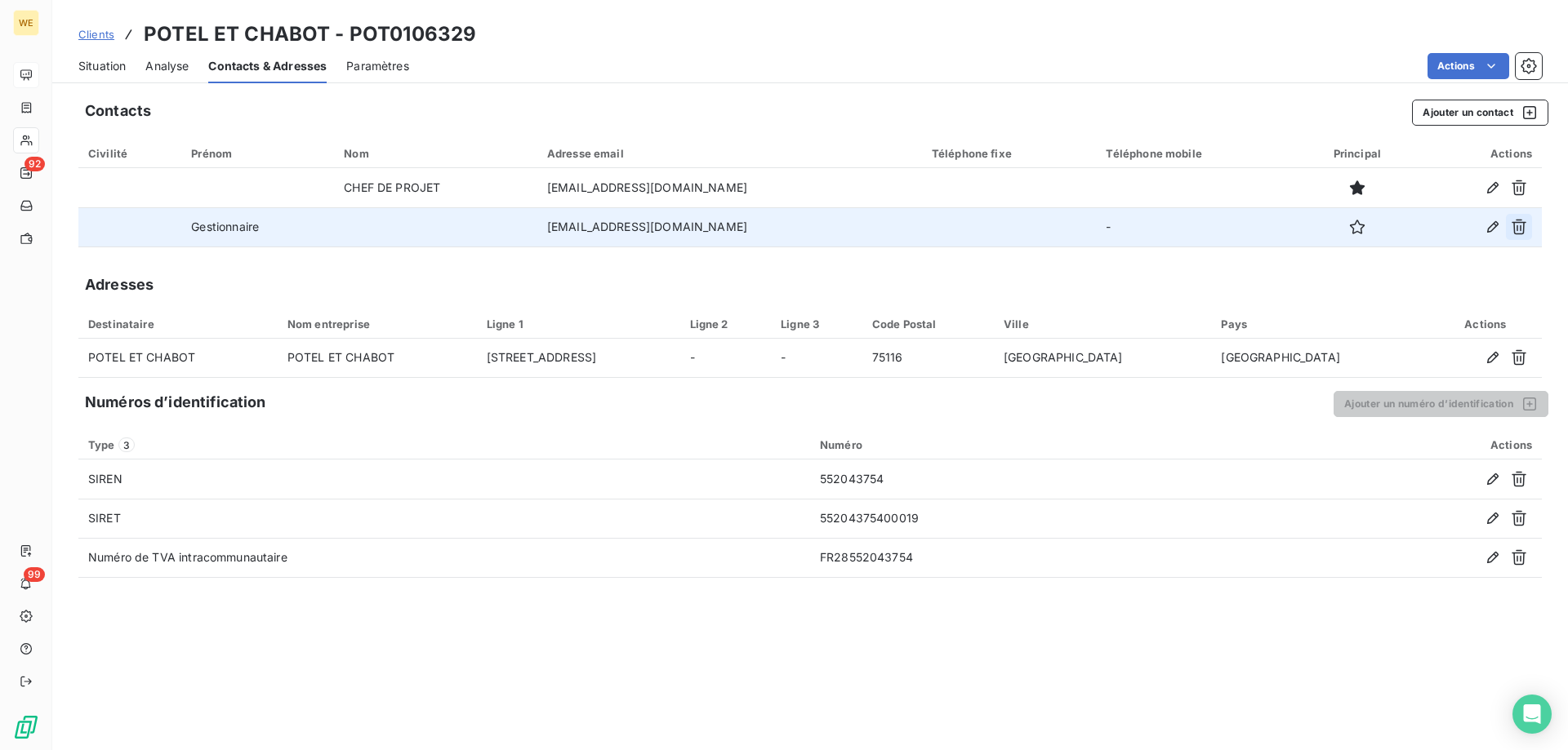
click at [1522, 233] on icon "button" at bounding box center [1519, 226] width 16 height 16
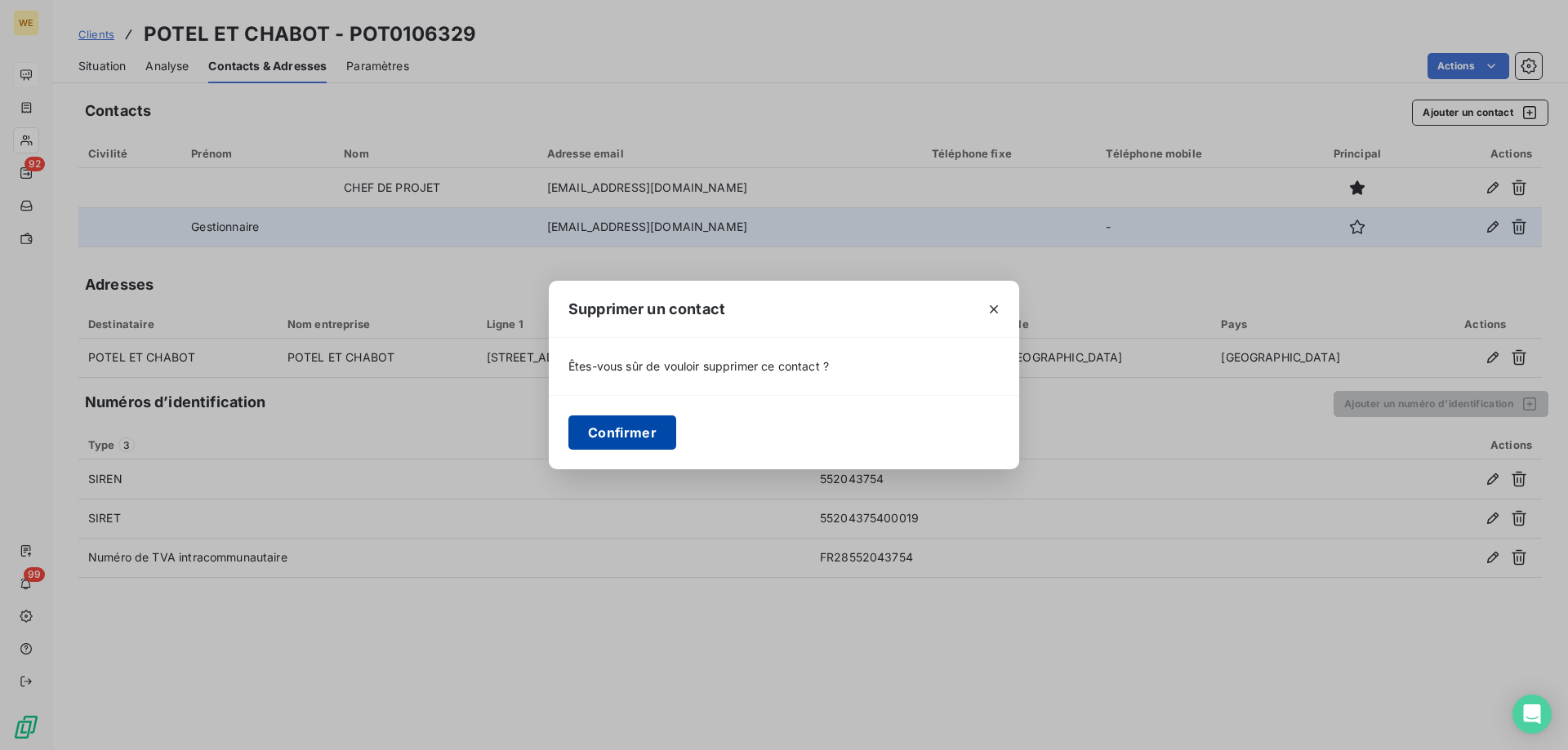
click at [630, 435] on button "Confirmer" at bounding box center [622, 432] width 108 height 35
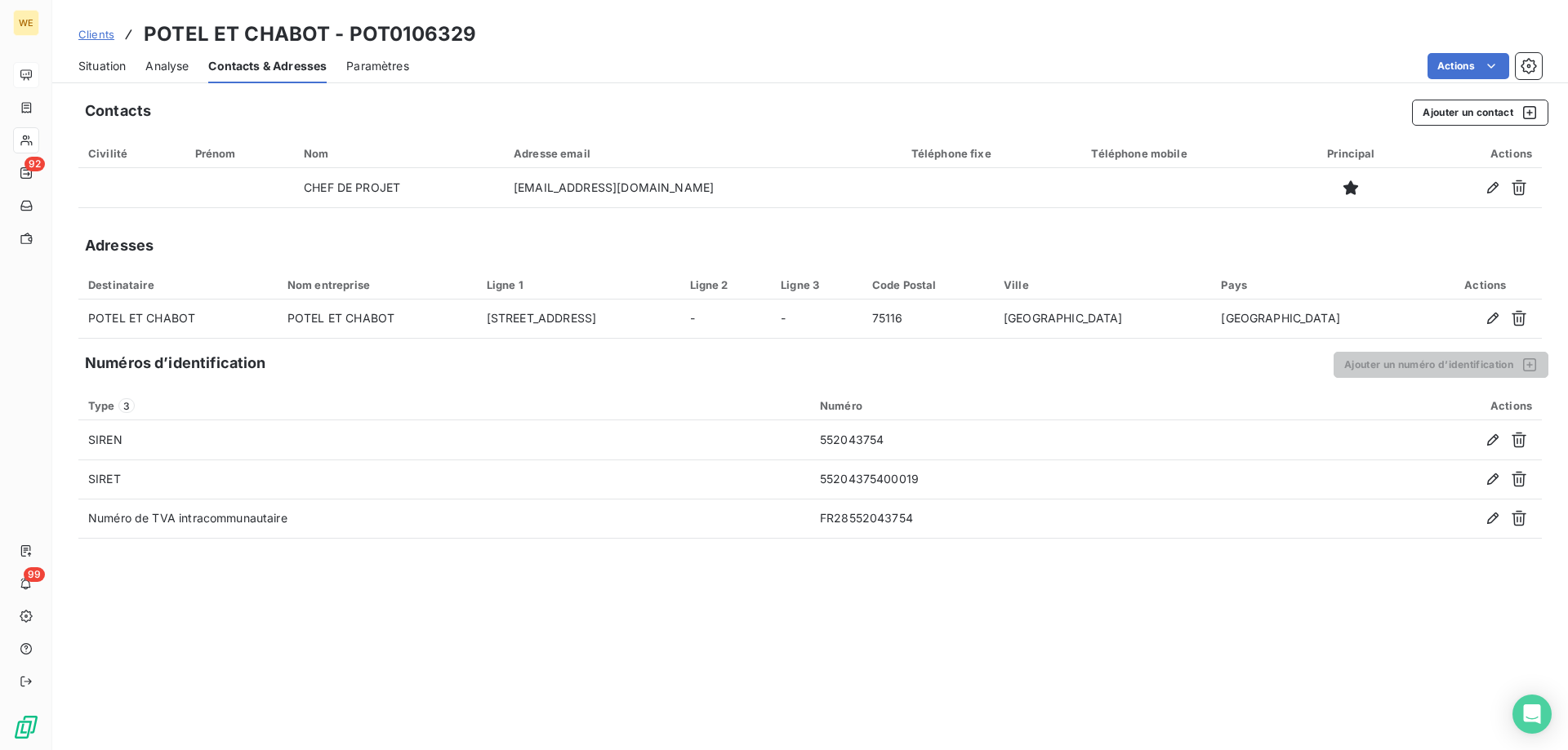
click at [270, 68] on span "Contacts & Adresses" at bounding box center [267, 66] width 118 height 16
drag, startPoint x: 169, startPoint y: 63, endPoint x: 155, endPoint y: 69, distance: 15.2
click at [168, 63] on span "Analyse" at bounding box center [167, 66] width 43 height 16
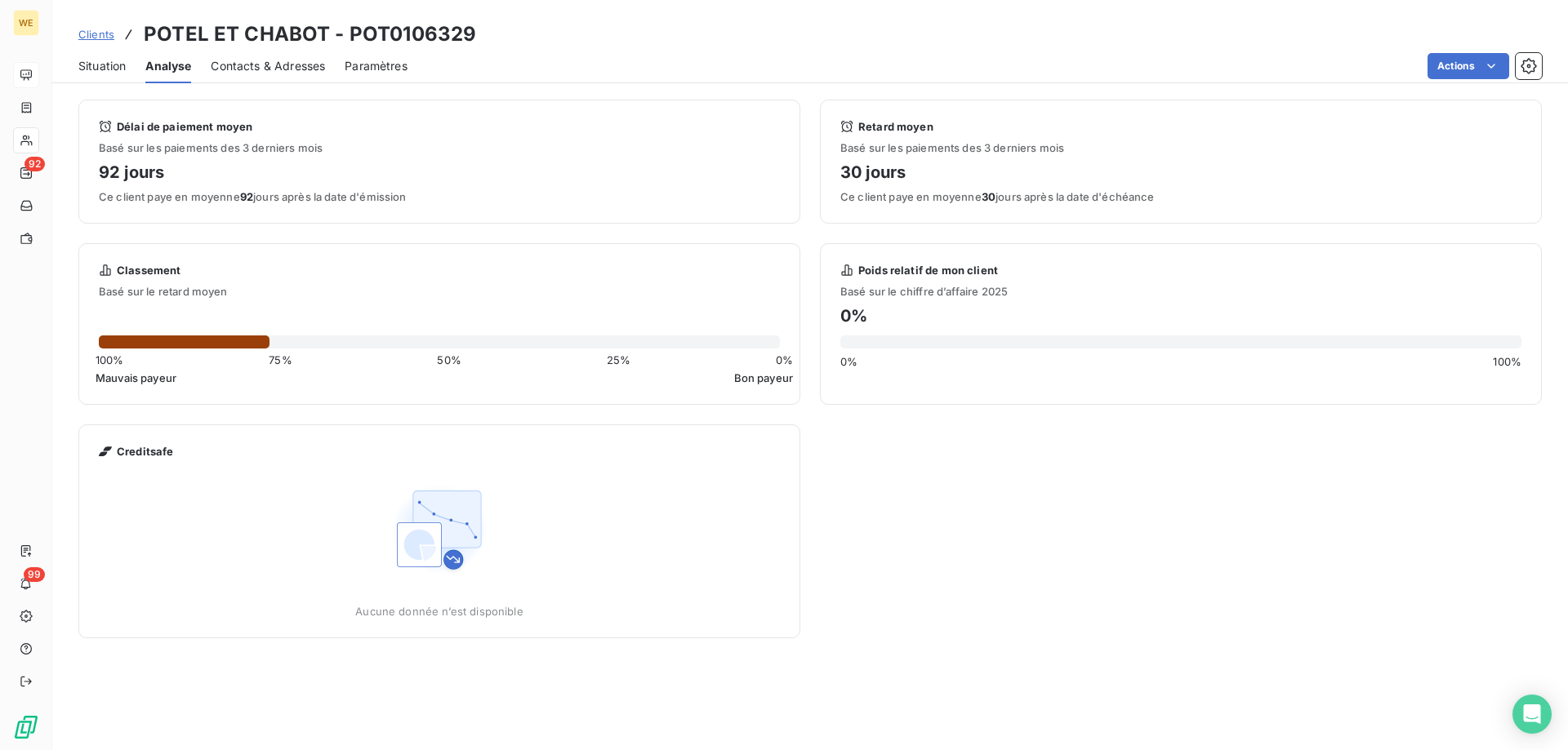
click at [98, 61] on span "Situation" at bounding box center [102, 66] width 47 height 16
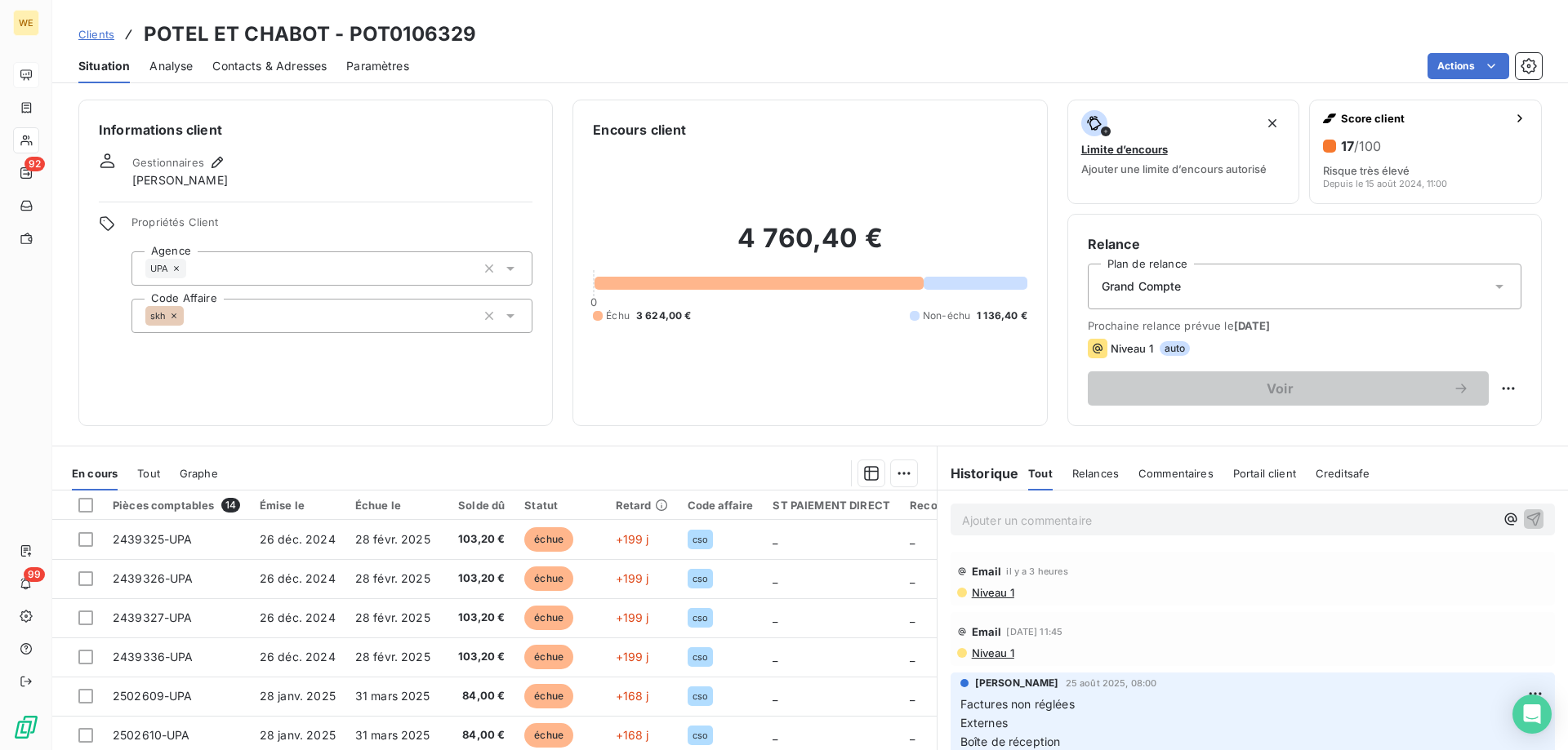
click at [325, 133] on h6 "Informations client" at bounding box center [315, 129] width 433 height 20
click at [685, 359] on div "4 760,40 € 0 Échu 3 624,00 € Non-échu 1 136,40 €" at bounding box center [810, 273] width 433 height 266
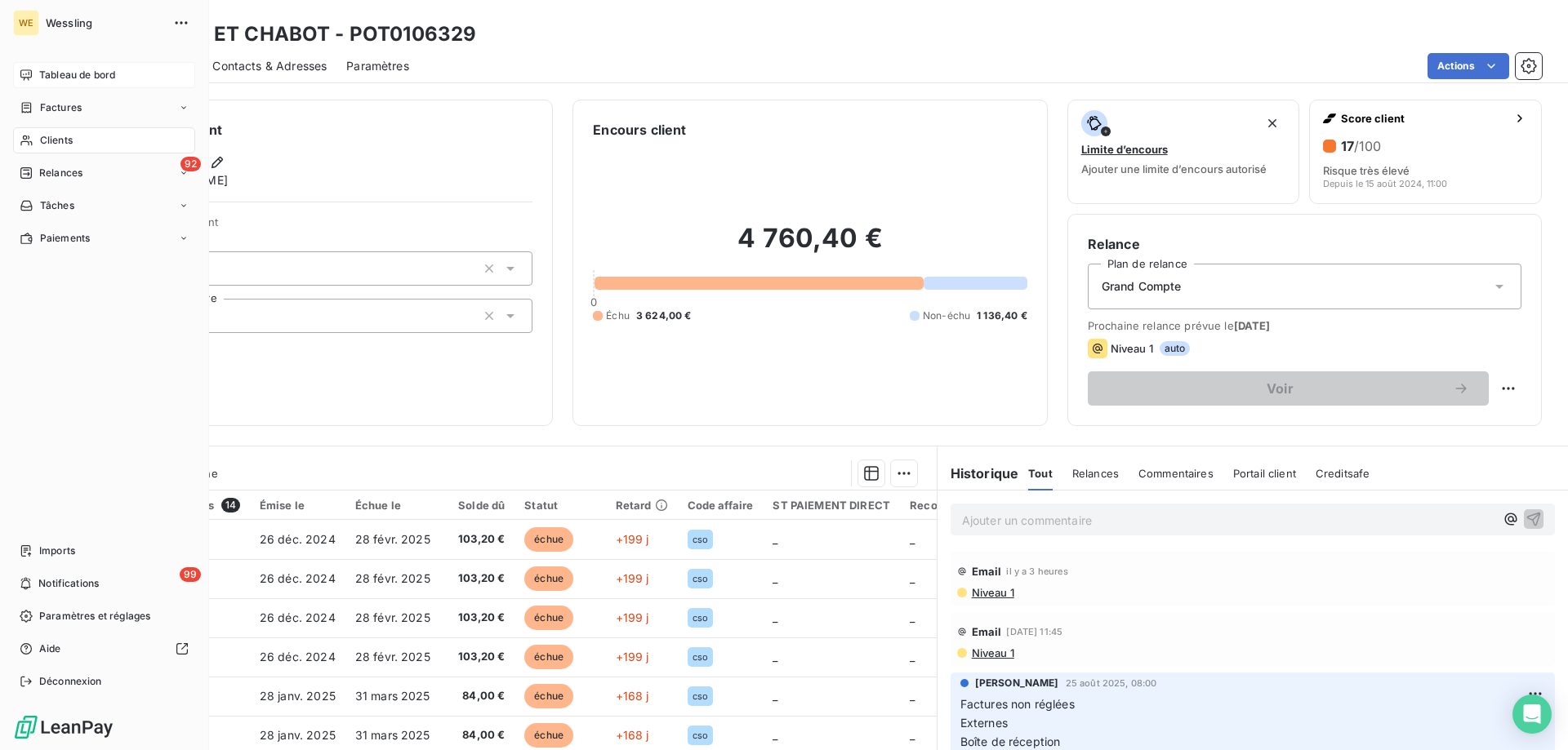
click at [56, 142] on span "Clients" at bounding box center [56, 140] width 33 height 15
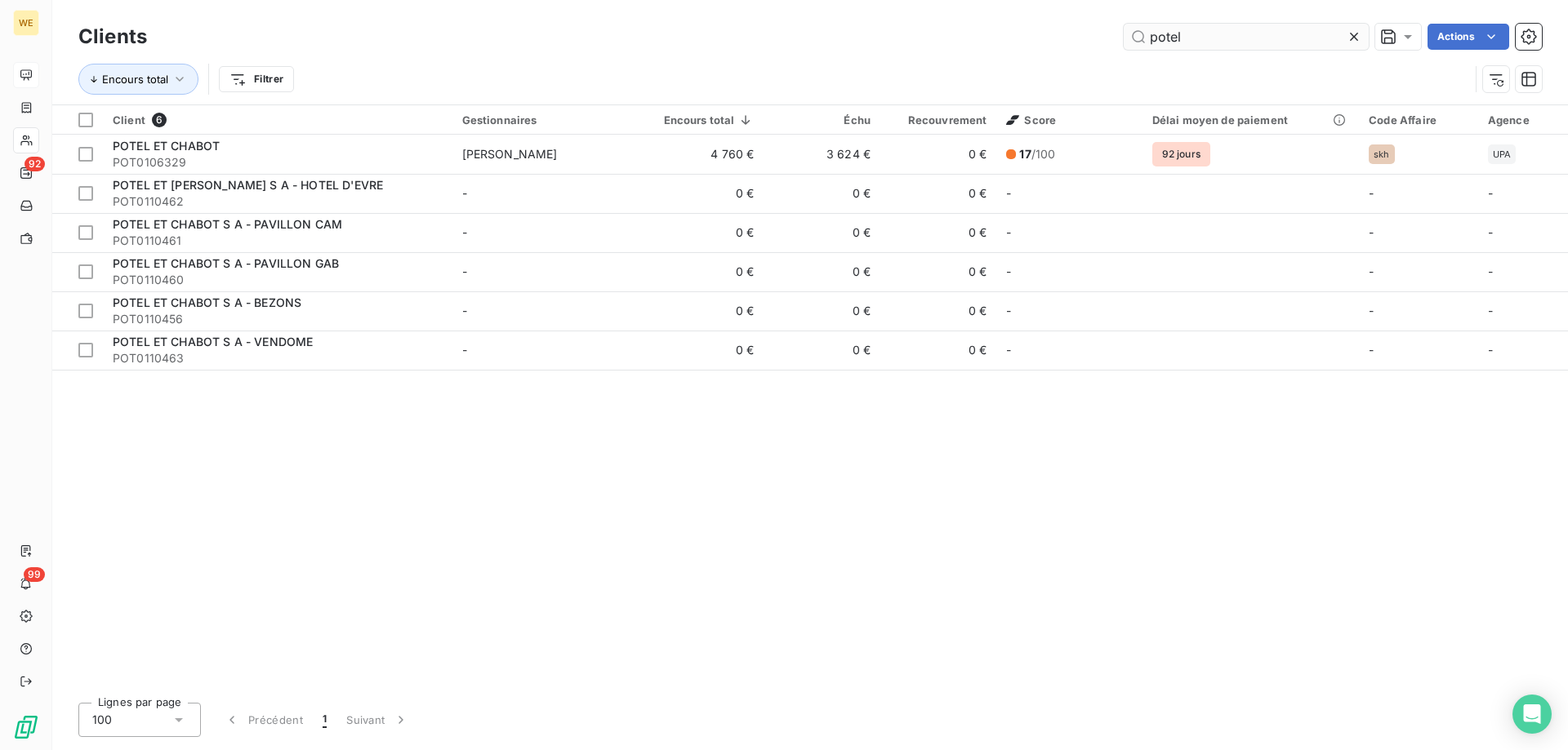
click at [1183, 33] on input "potel" at bounding box center [1246, 36] width 245 height 26
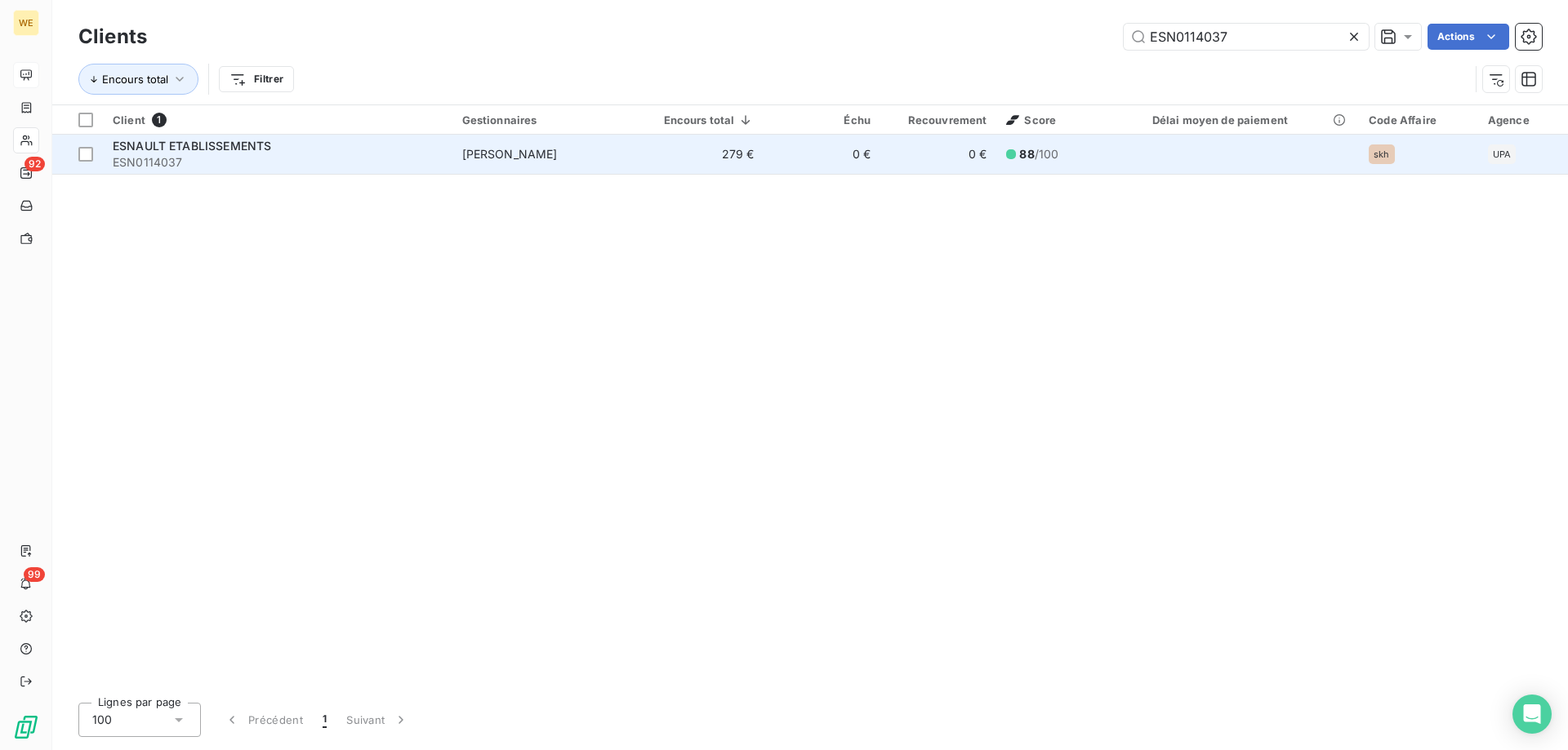
type input "ESN0114037"
click at [219, 148] on span "ESNAULT ETABLISSEMENTS" at bounding box center [192, 146] width 158 height 14
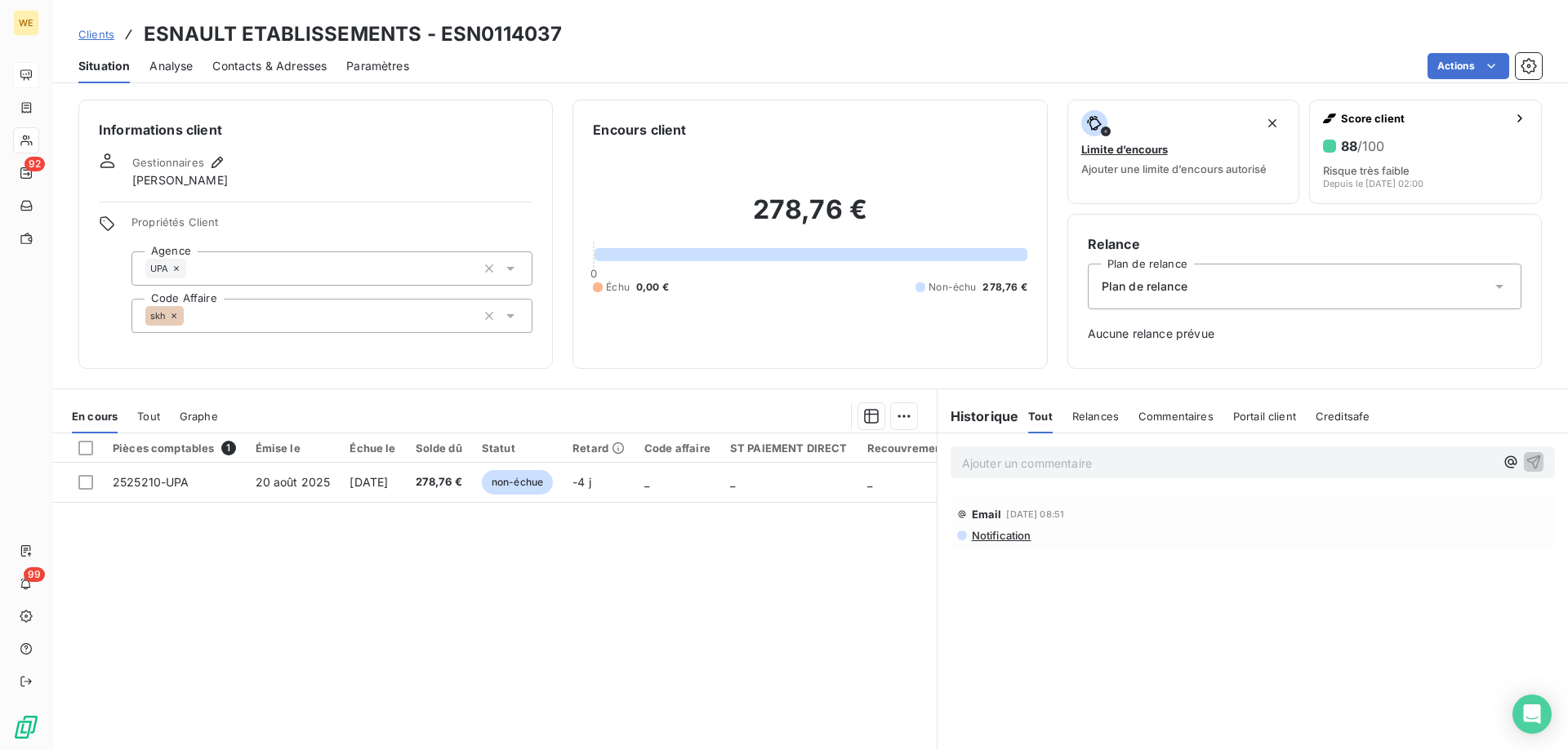
click at [237, 312] on div "skh" at bounding box center [332, 316] width 401 height 35
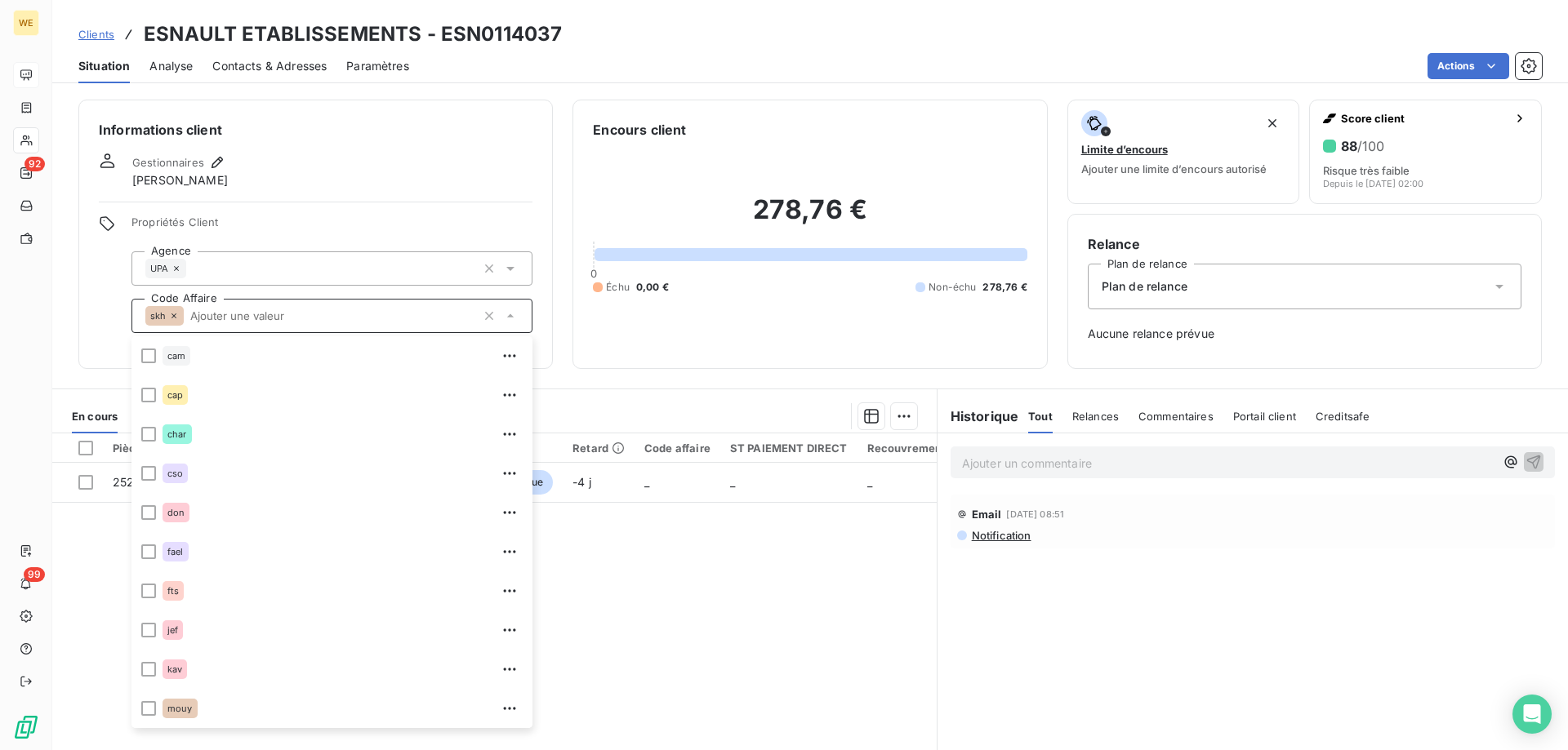
click at [238, 314] on input "text" at bounding box center [330, 316] width 293 height 15
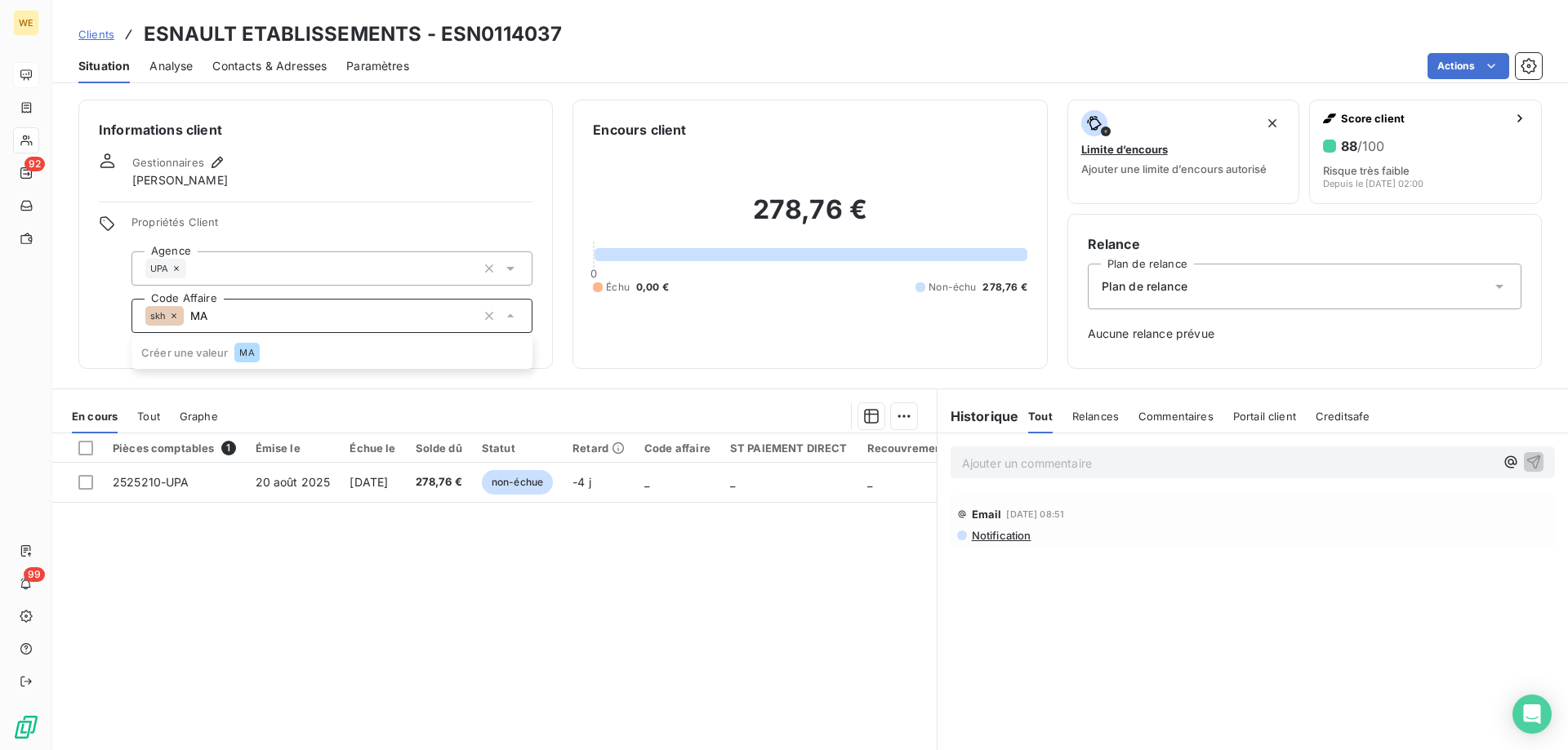
type input "M"
click at [249, 354] on span "malg" at bounding box center [250, 352] width 22 height 9
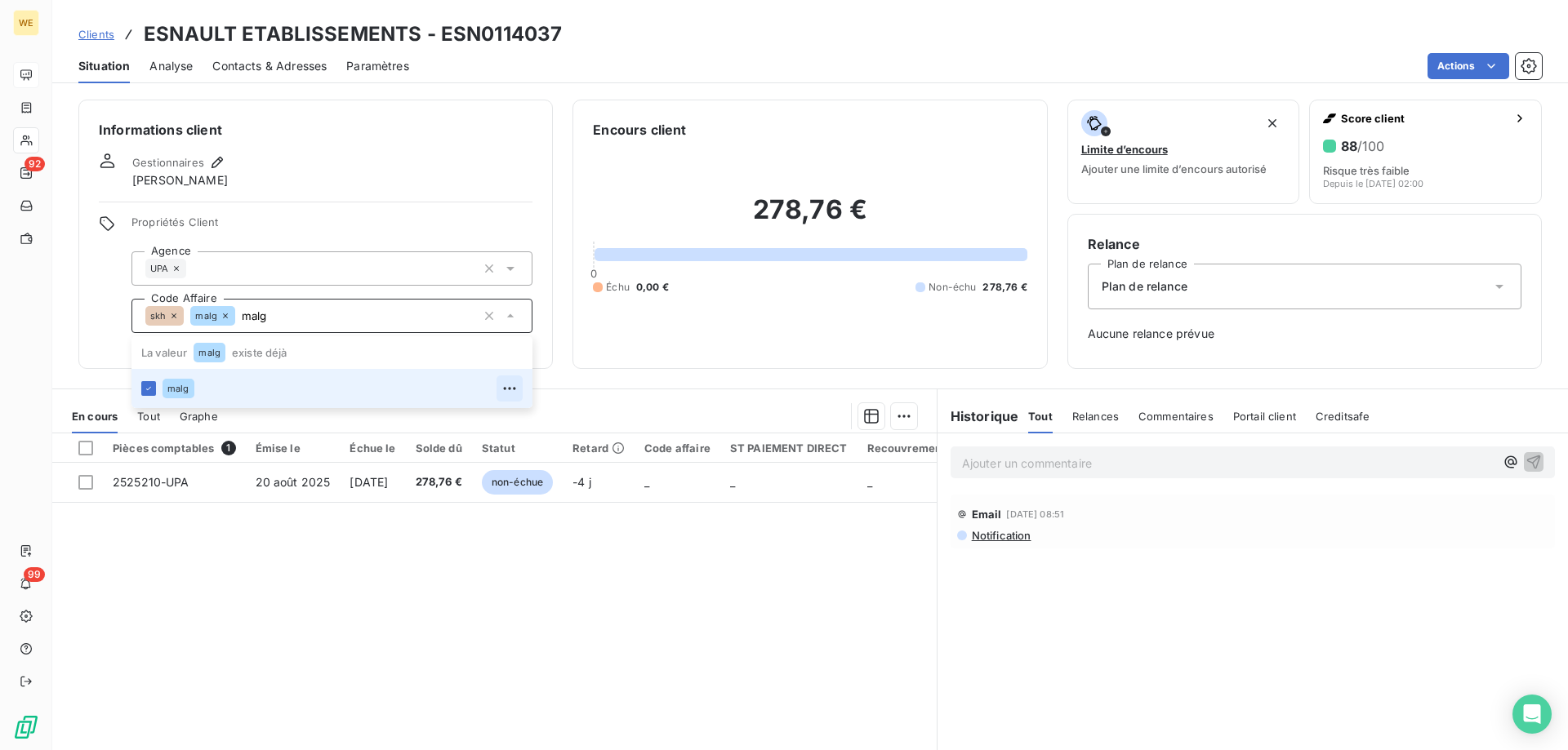
click at [504, 391] on icon "button" at bounding box center [509, 388] width 16 height 16
click at [274, 384] on div "malg" at bounding box center [342, 388] width 360 height 26
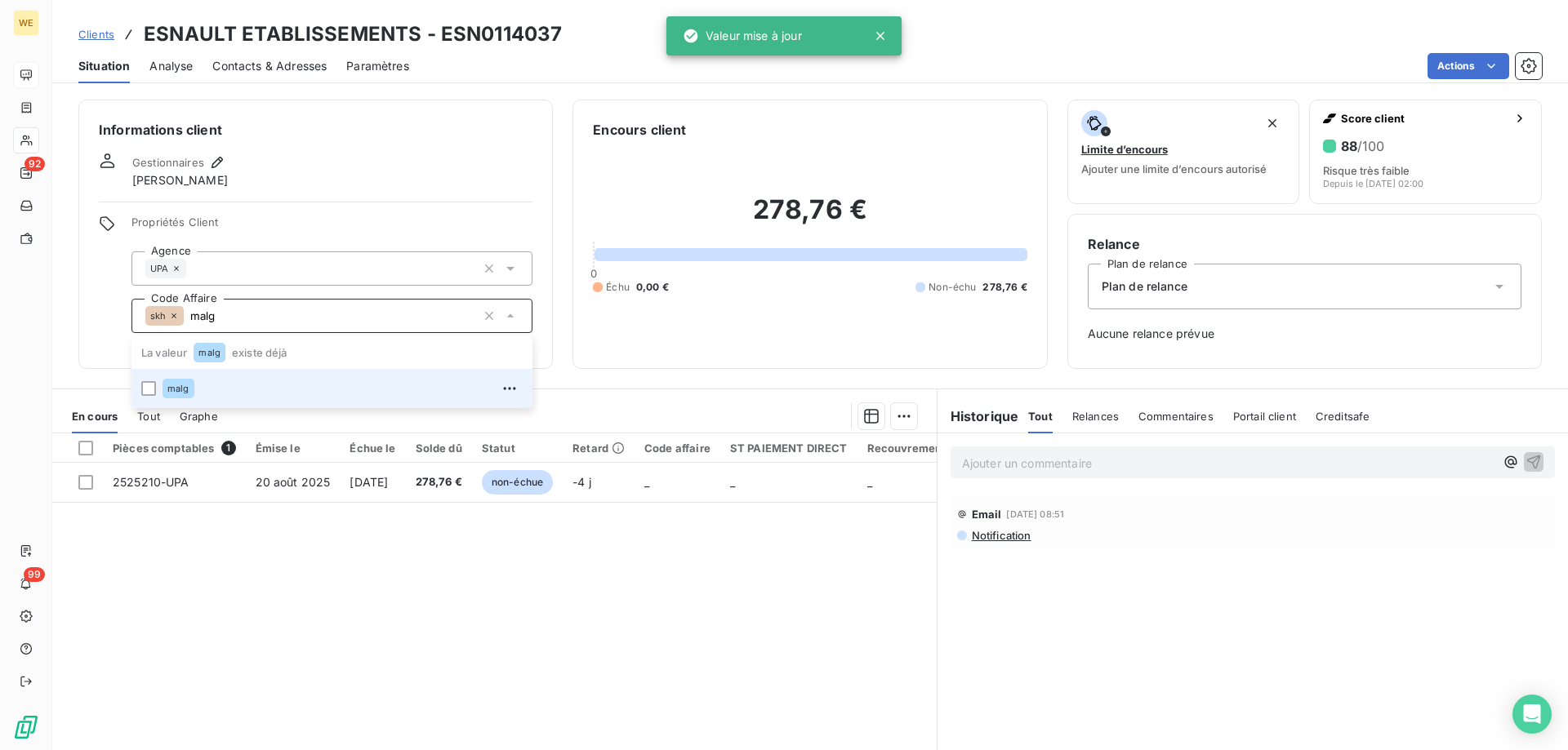
click at [185, 387] on span "malg" at bounding box center [179, 388] width 22 height 9
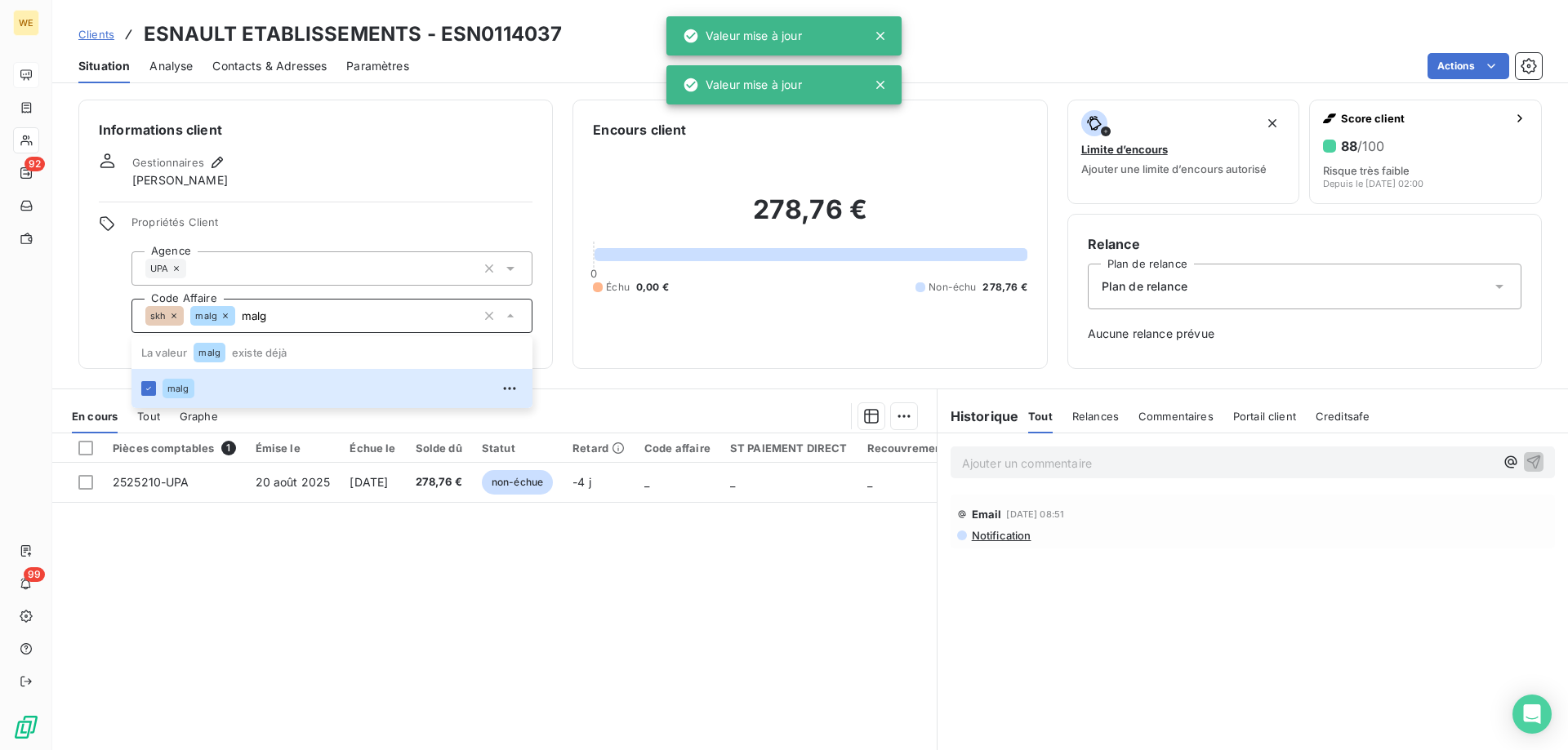
type input "malg"
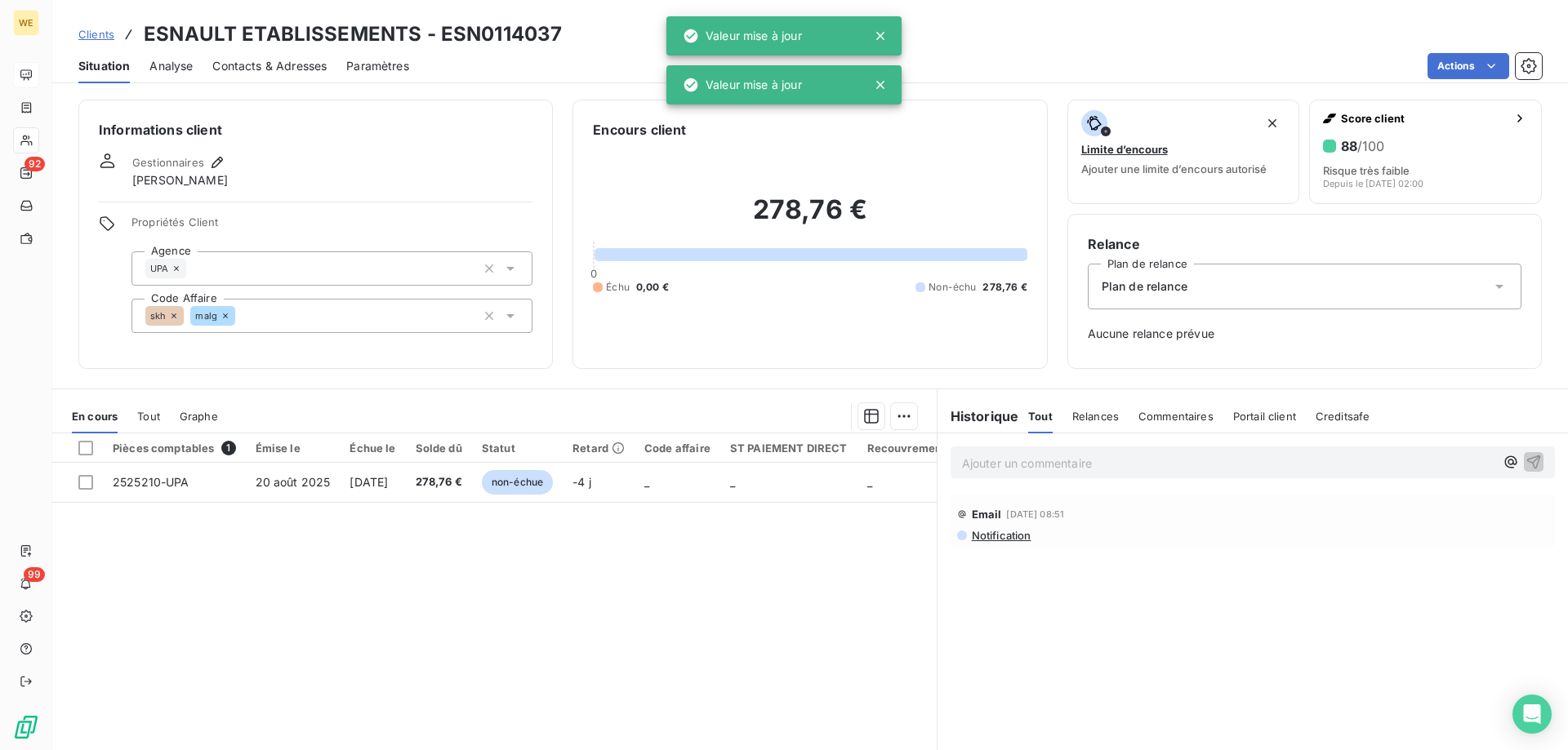
click at [234, 268] on div "UPA" at bounding box center [332, 268] width 401 height 35
click at [214, 159] on icon "button" at bounding box center [217, 162] width 16 height 16
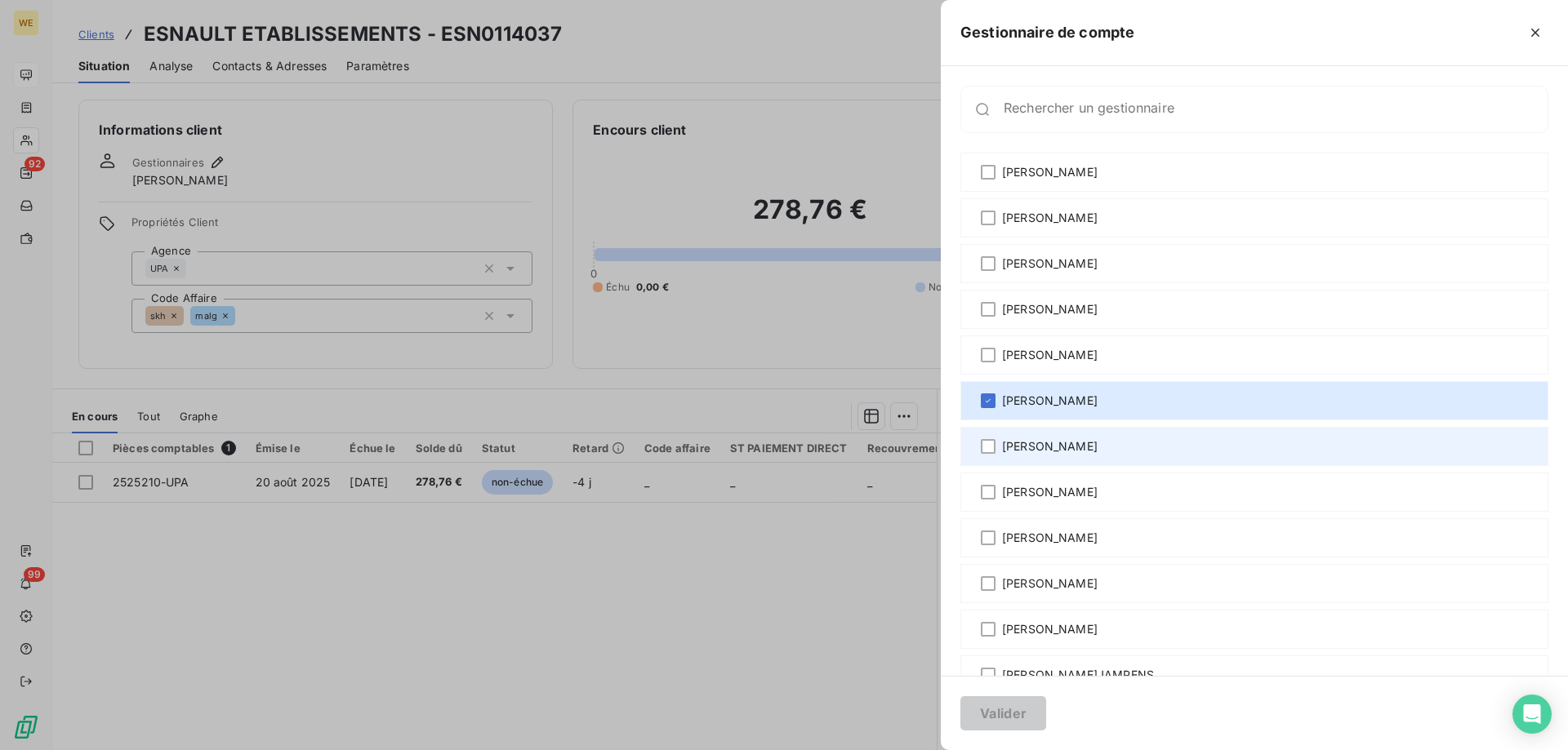
click at [1002, 447] on span "Malek GALAI" at bounding box center [1050, 446] width 96 height 16
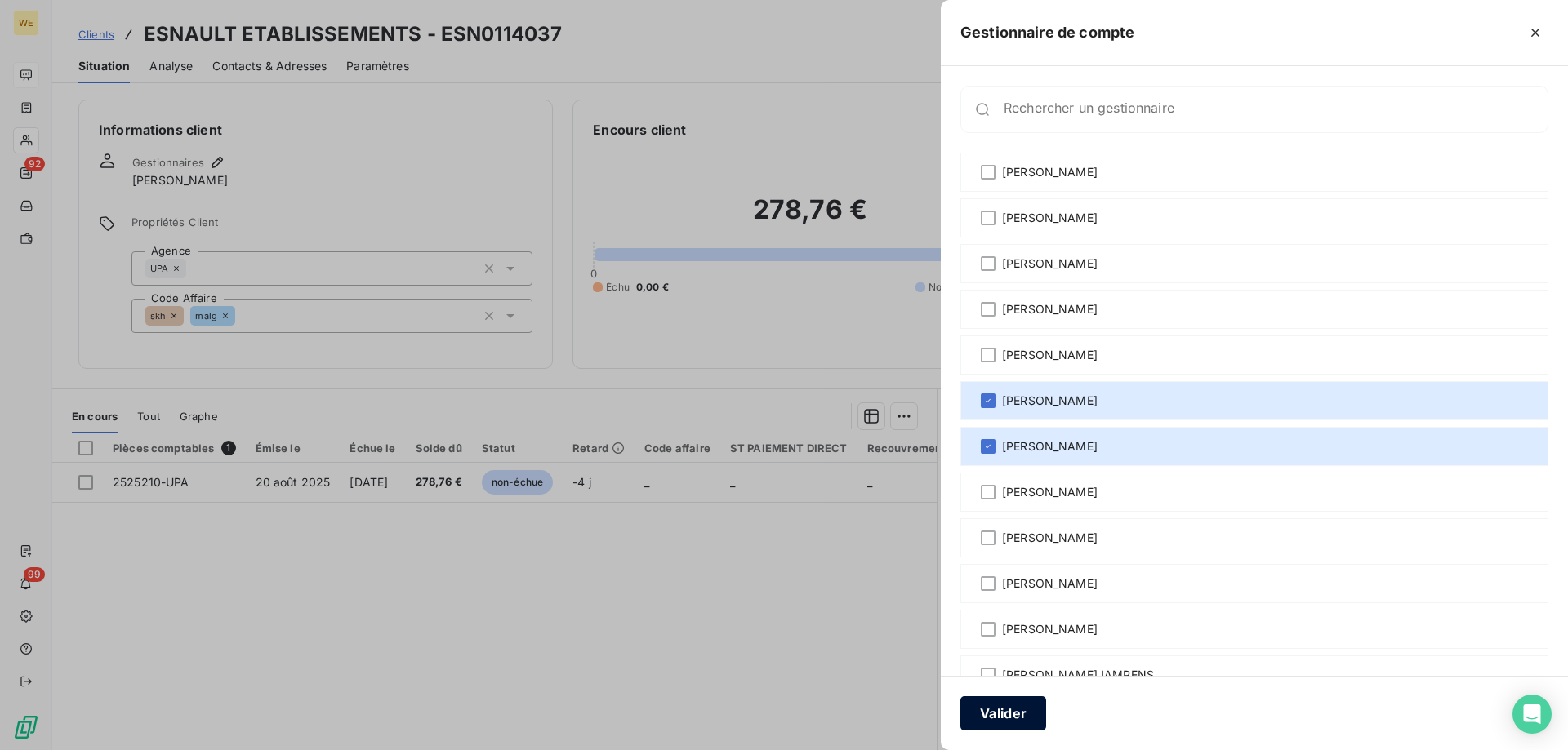
click at [1014, 715] on button "Valider" at bounding box center [1002, 714] width 85 height 35
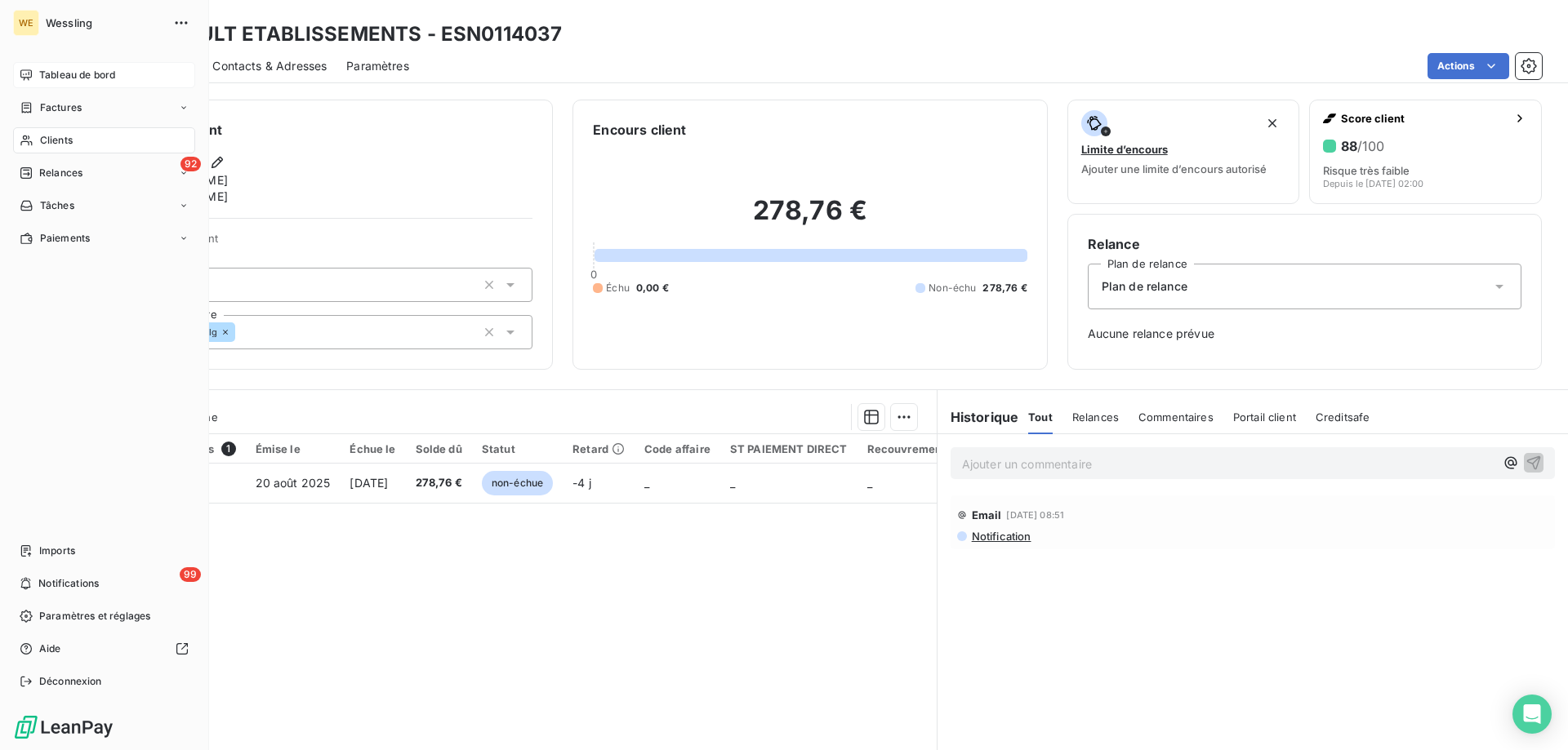
click at [73, 142] on div "Clients" at bounding box center [104, 141] width 182 height 26
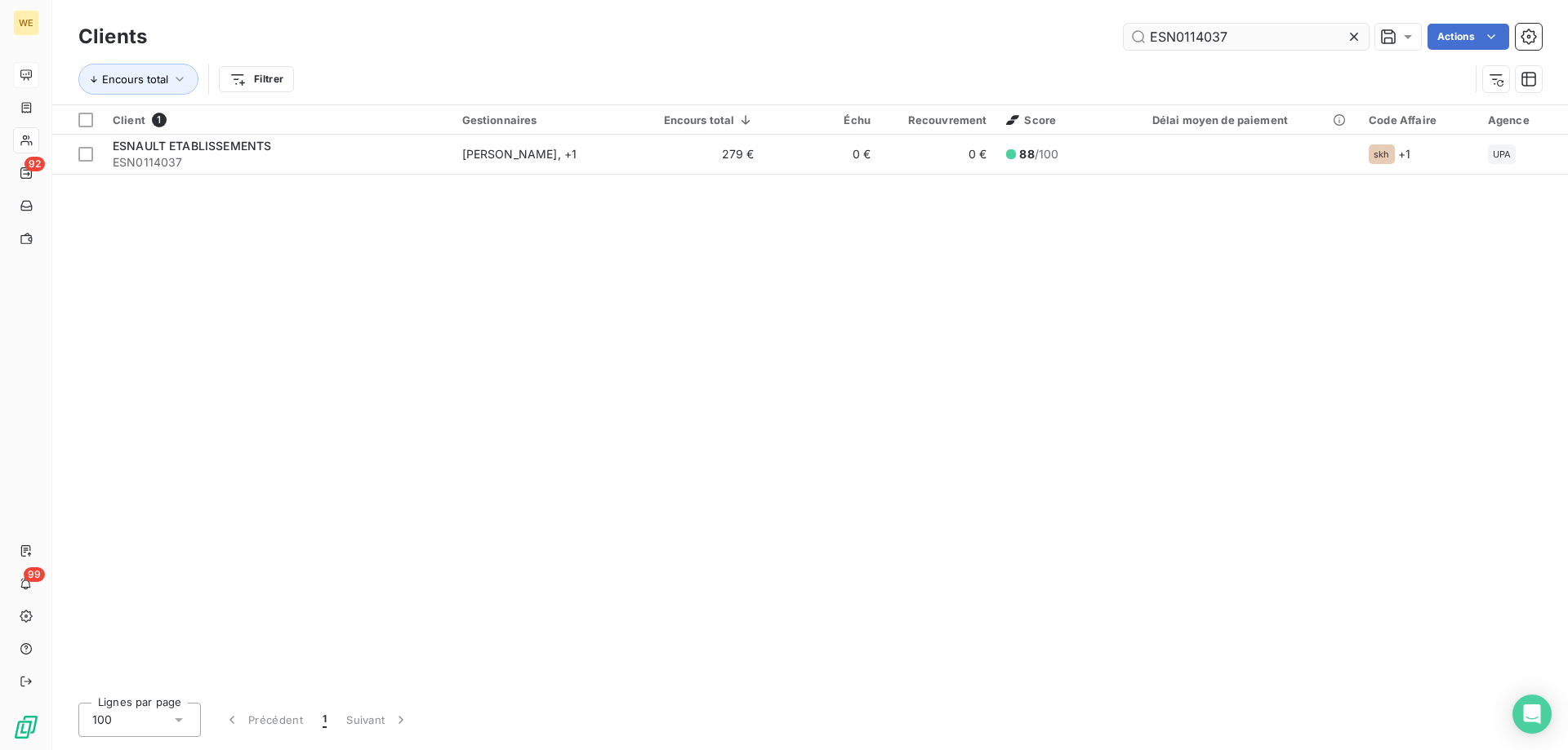
click at [1155, 35] on input "ESN0114037" at bounding box center [1246, 36] width 245 height 26
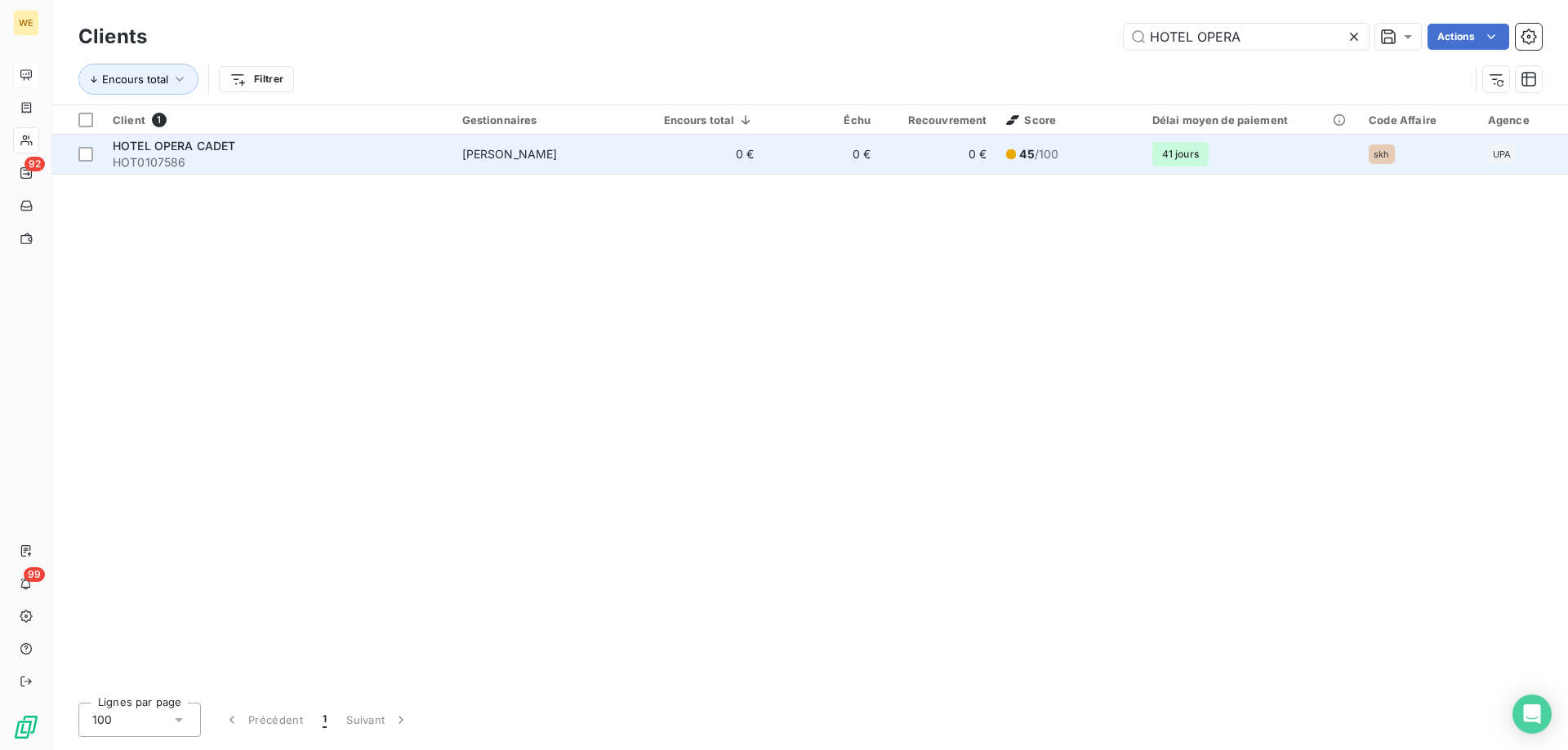
type input "HOTEL OPERA"
click at [379, 150] on div "HOTEL OPERA CADET" at bounding box center [278, 146] width 330 height 16
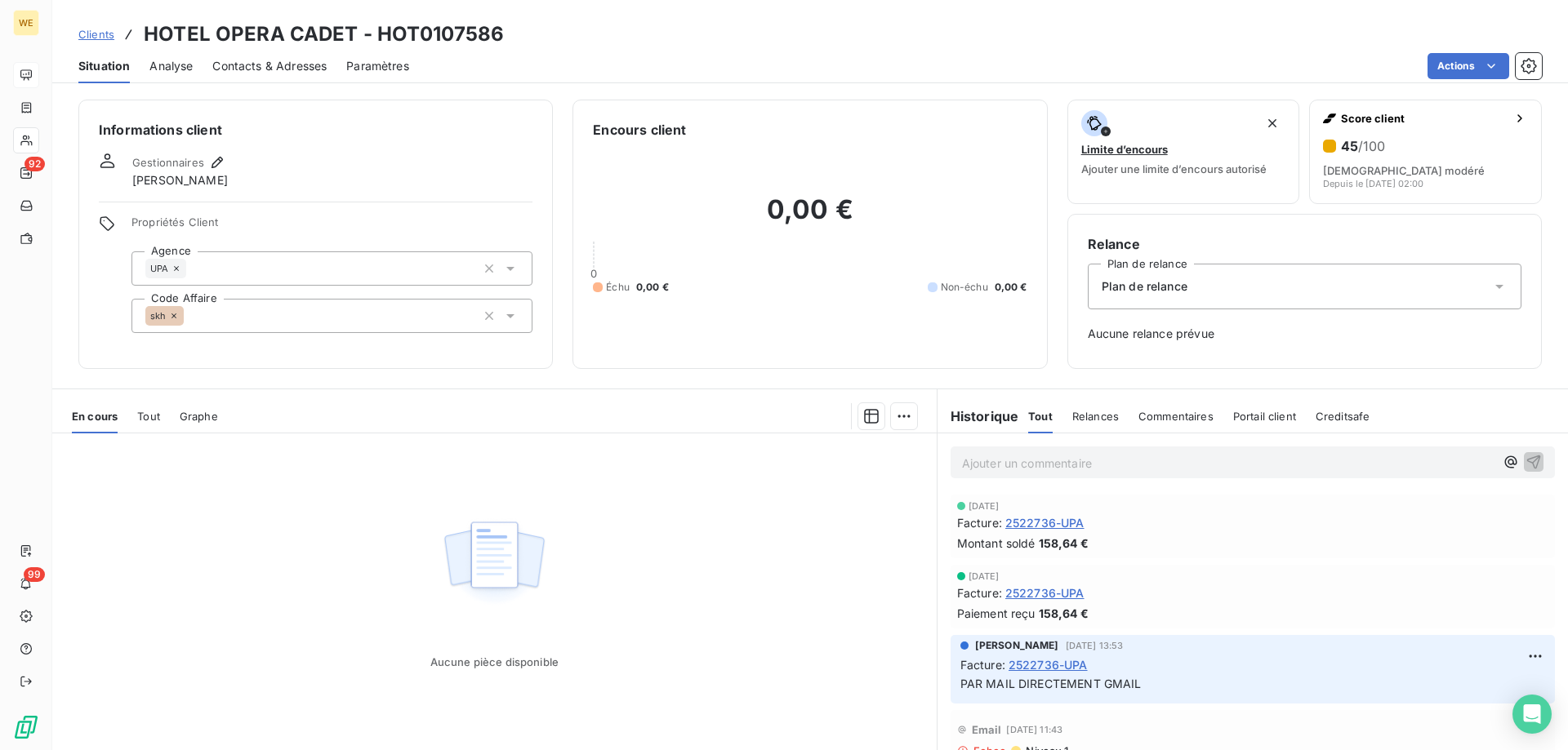
click at [269, 312] on div "skh" at bounding box center [332, 316] width 401 height 35
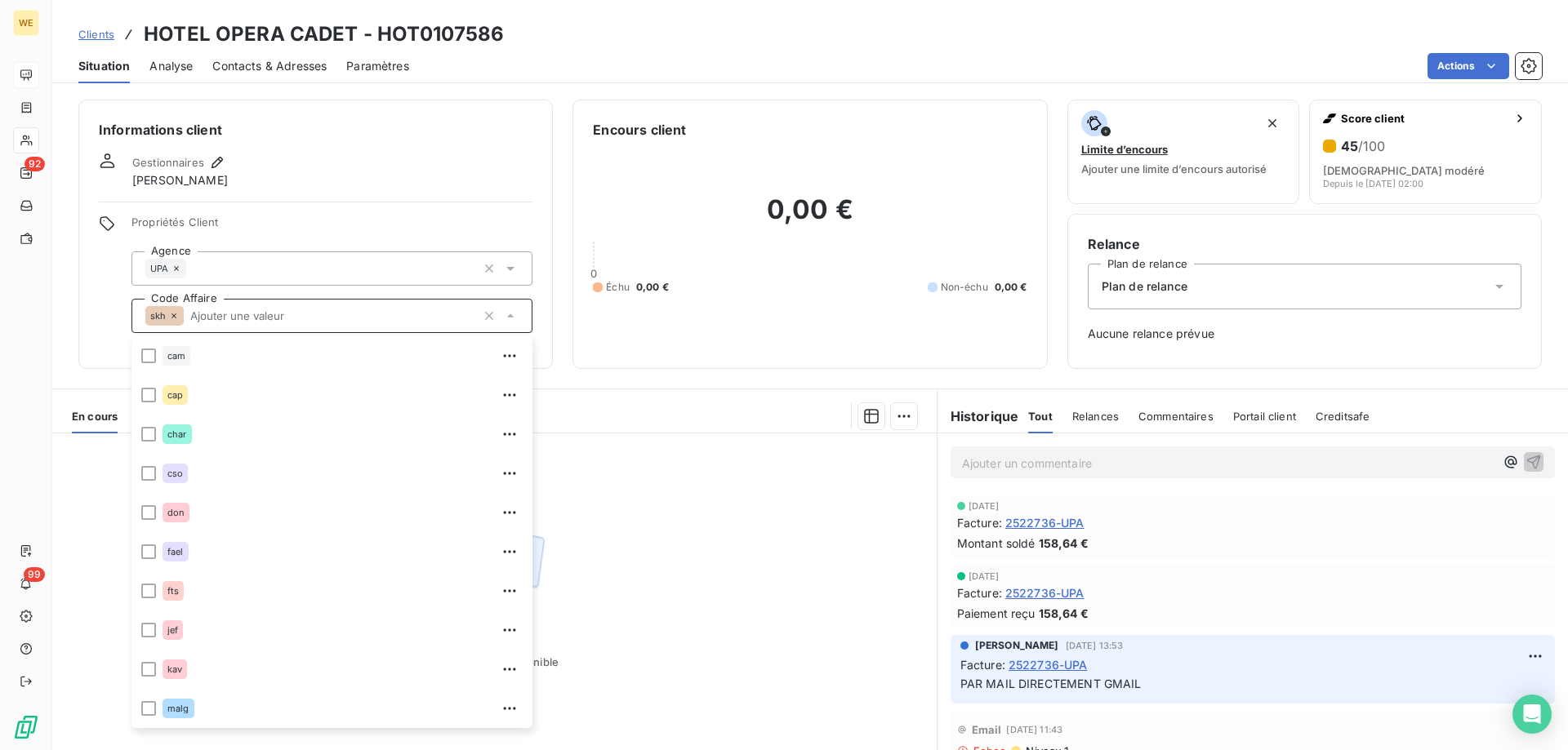
scroll to position [353, 0]
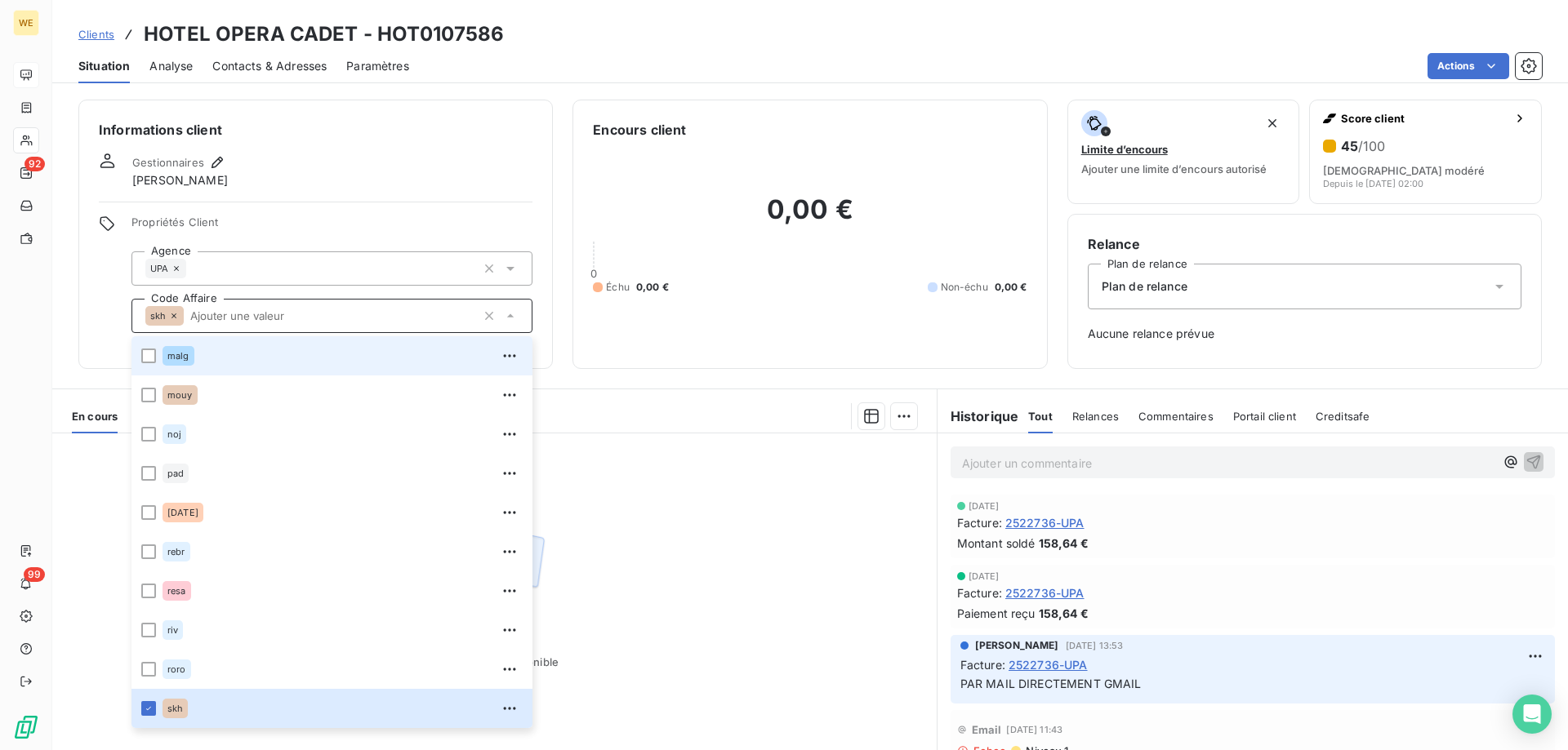
click at [189, 359] on div "malg" at bounding box center [178, 356] width 32 height 20
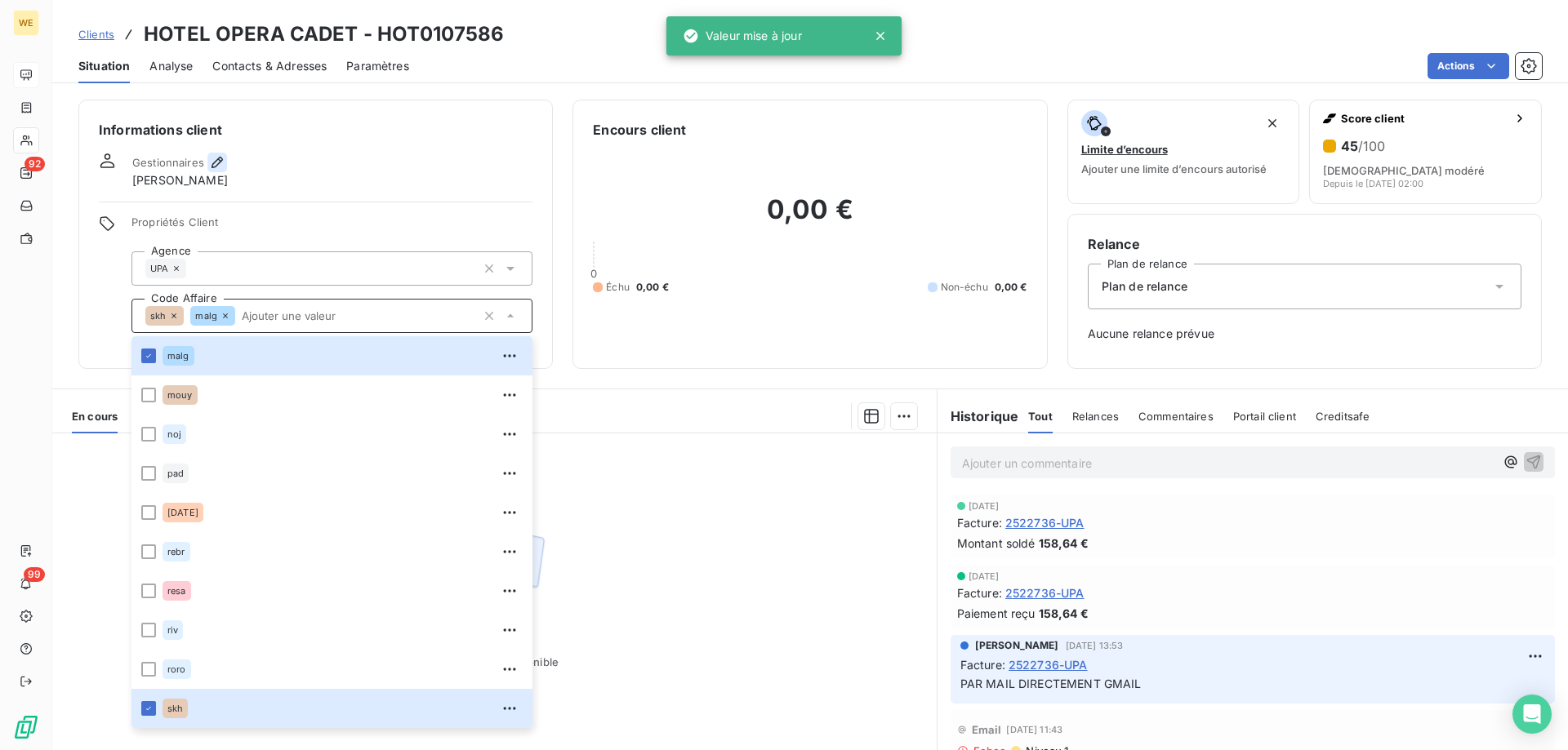
click at [225, 160] on button "button" at bounding box center [217, 162] width 20 height 20
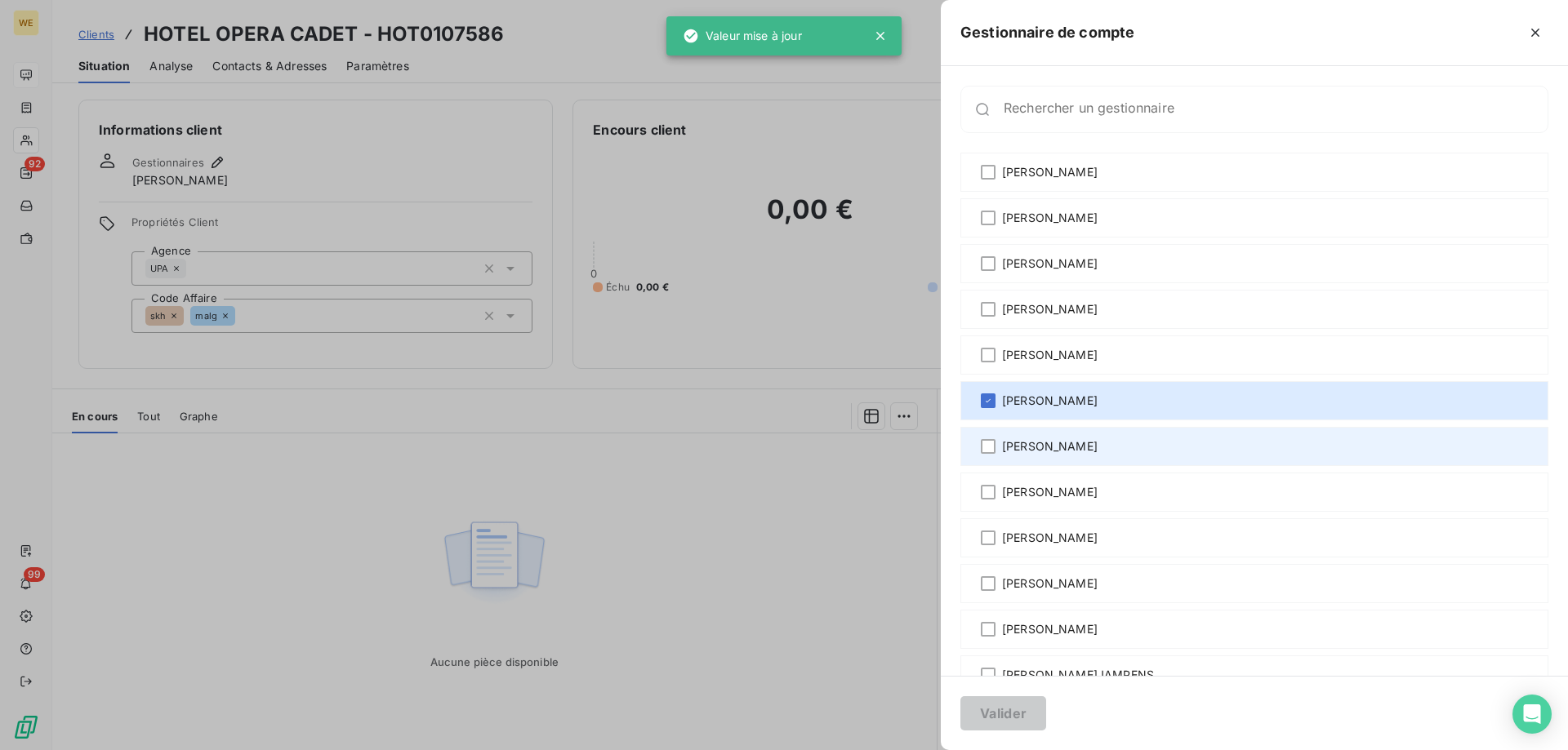
click at [1009, 446] on span "Malek GALAI" at bounding box center [1050, 446] width 96 height 16
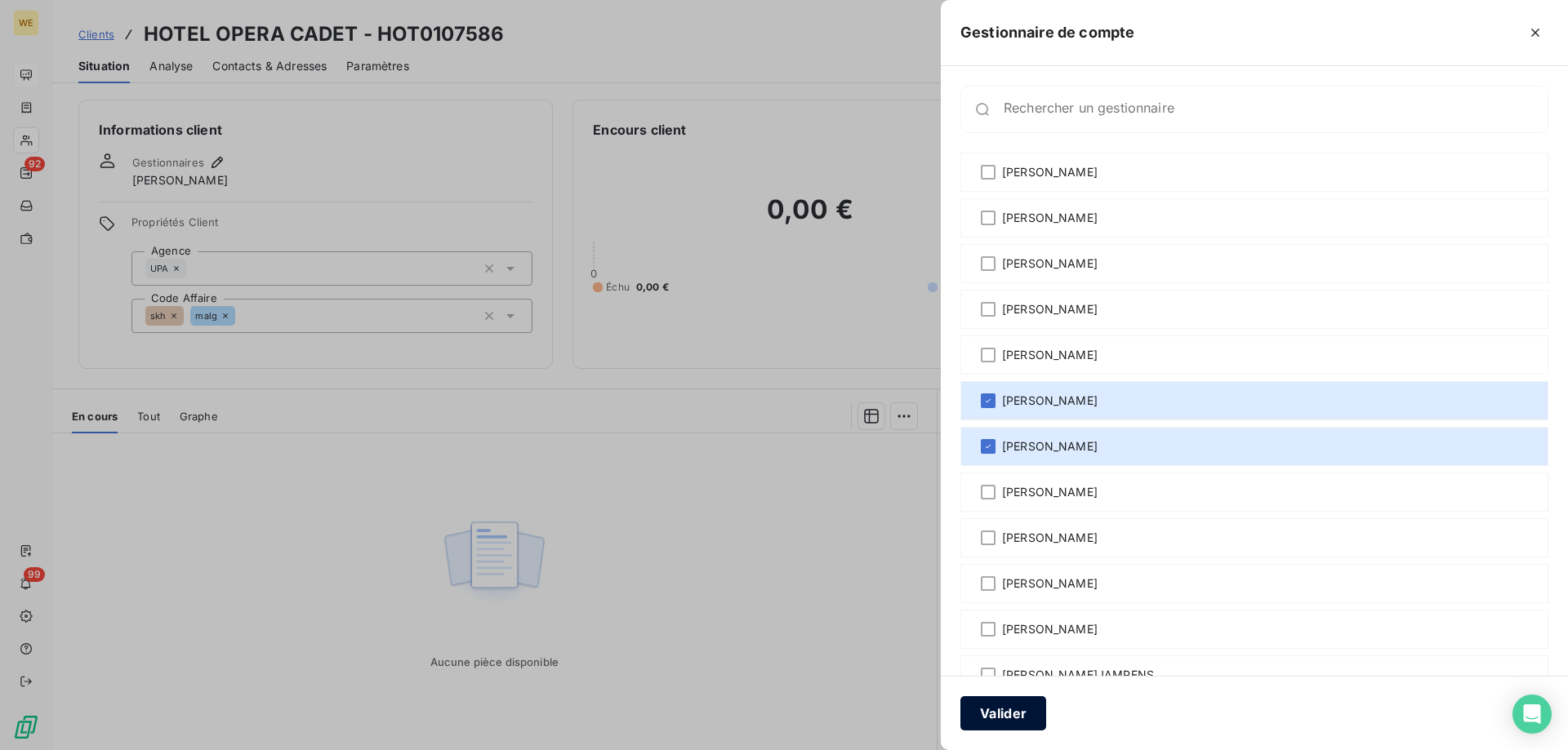
click at [1016, 719] on button "Valider" at bounding box center [1002, 714] width 85 height 35
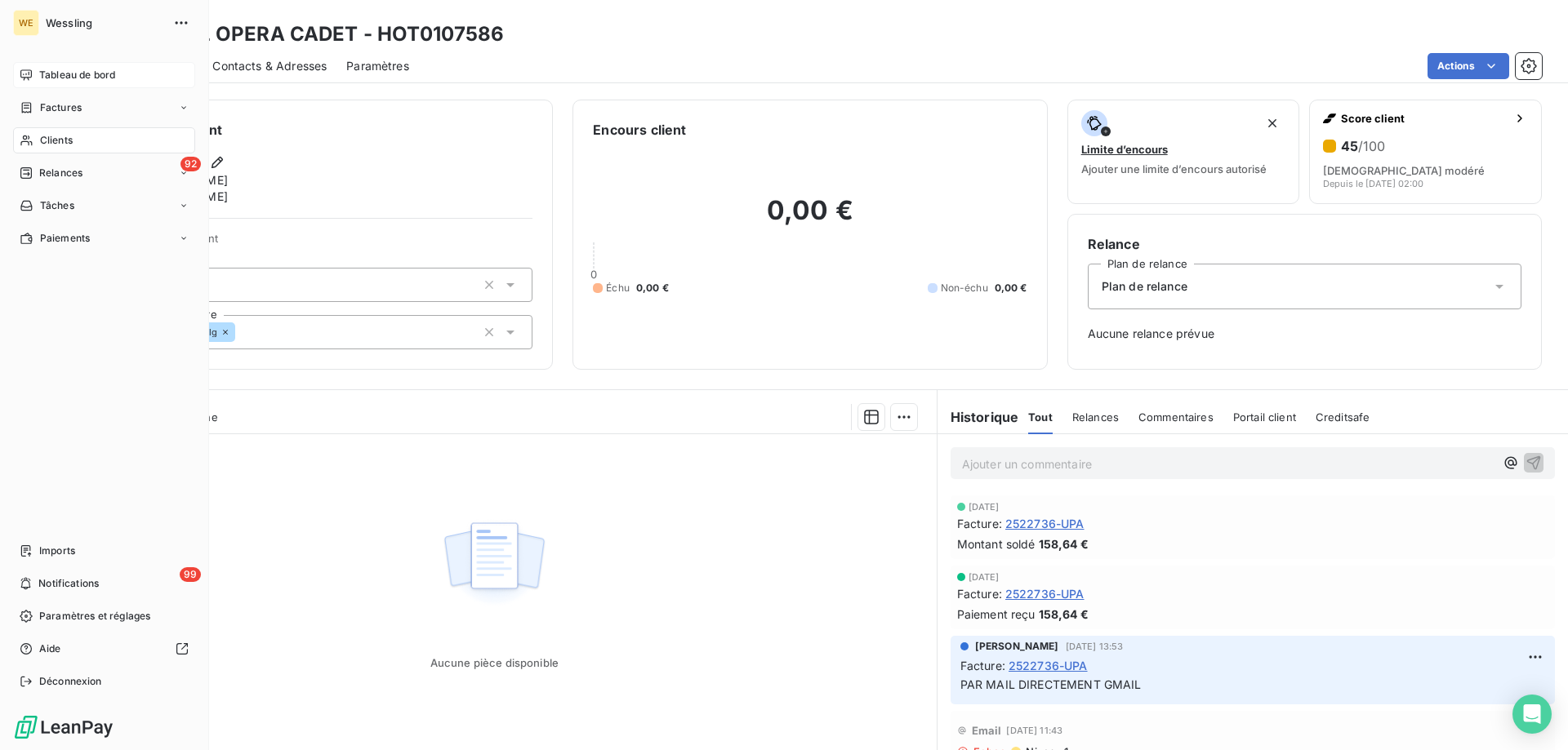
click at [56, 143] on span "Clients" at bounding box center [56, 140] width 33 height 15
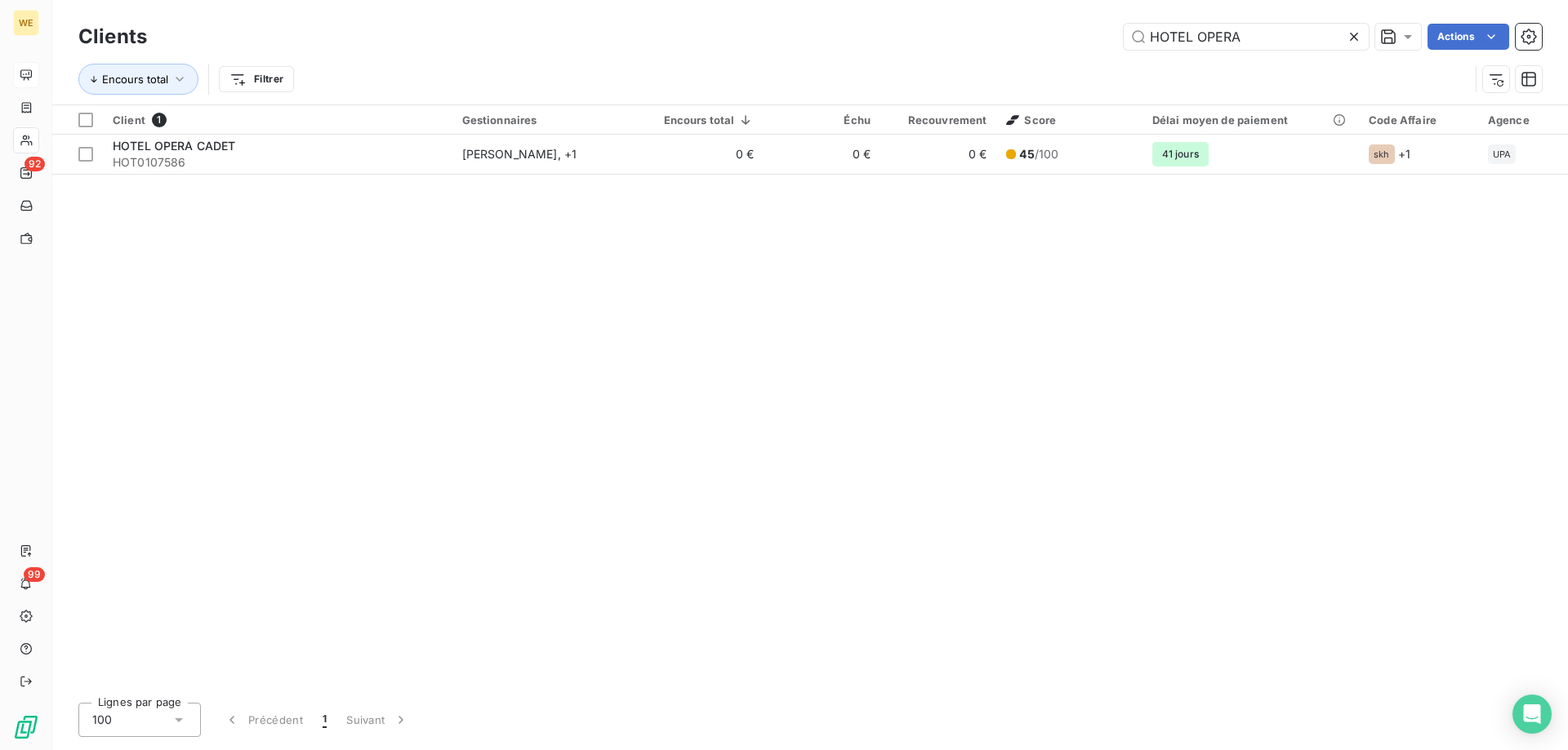
drag, startPoint x: 1248, startPoint y: 33, endPoint x: 973, endPoint y: 35, distance: 275.0
click at [973, 35] on div "HOTEL OPERA Actions" at bounding box center [854, 36] width 1375 height 26
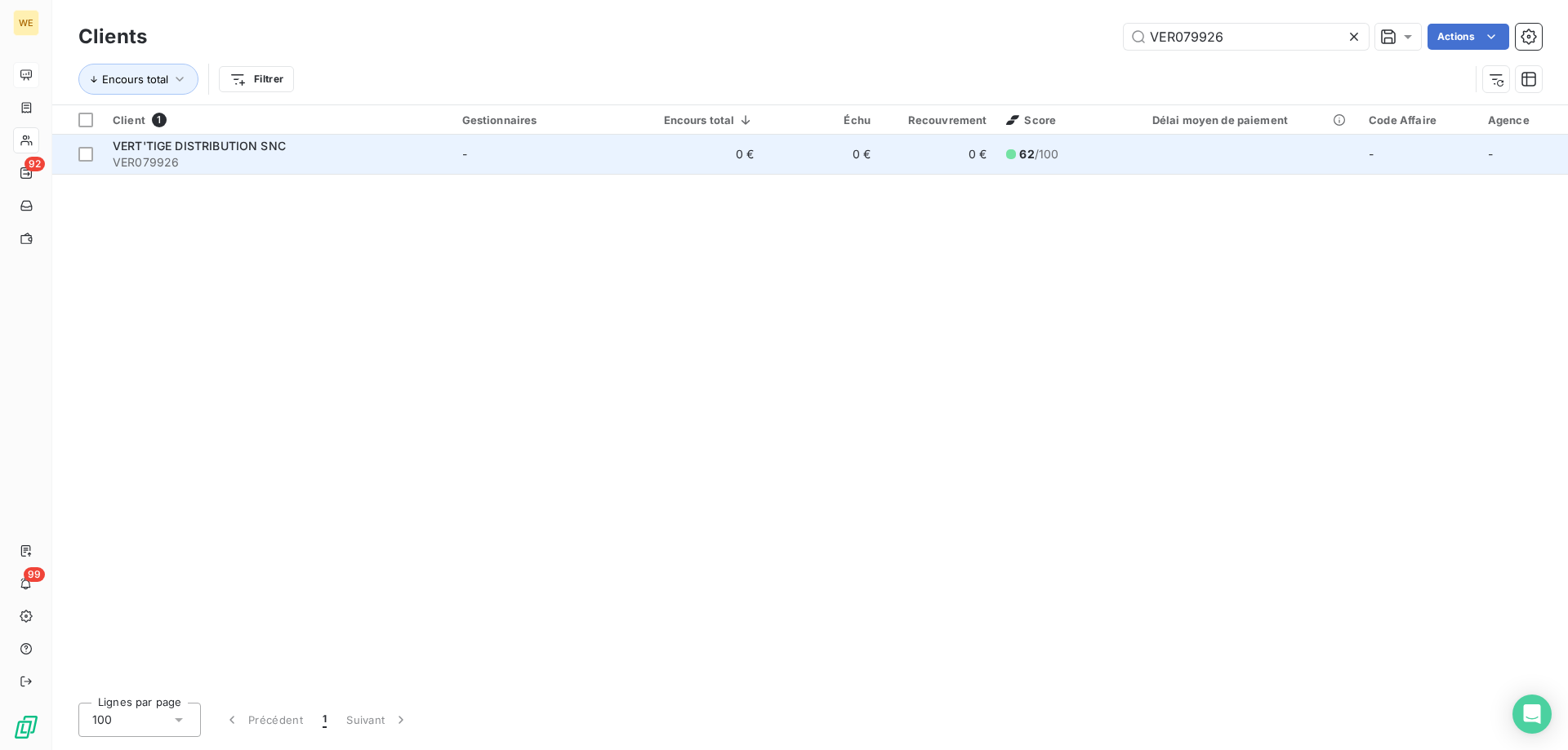
type input "VER079926"
click at [240, 154] on span "VER079926" at bounding box center [278, 162] width 330 height 16
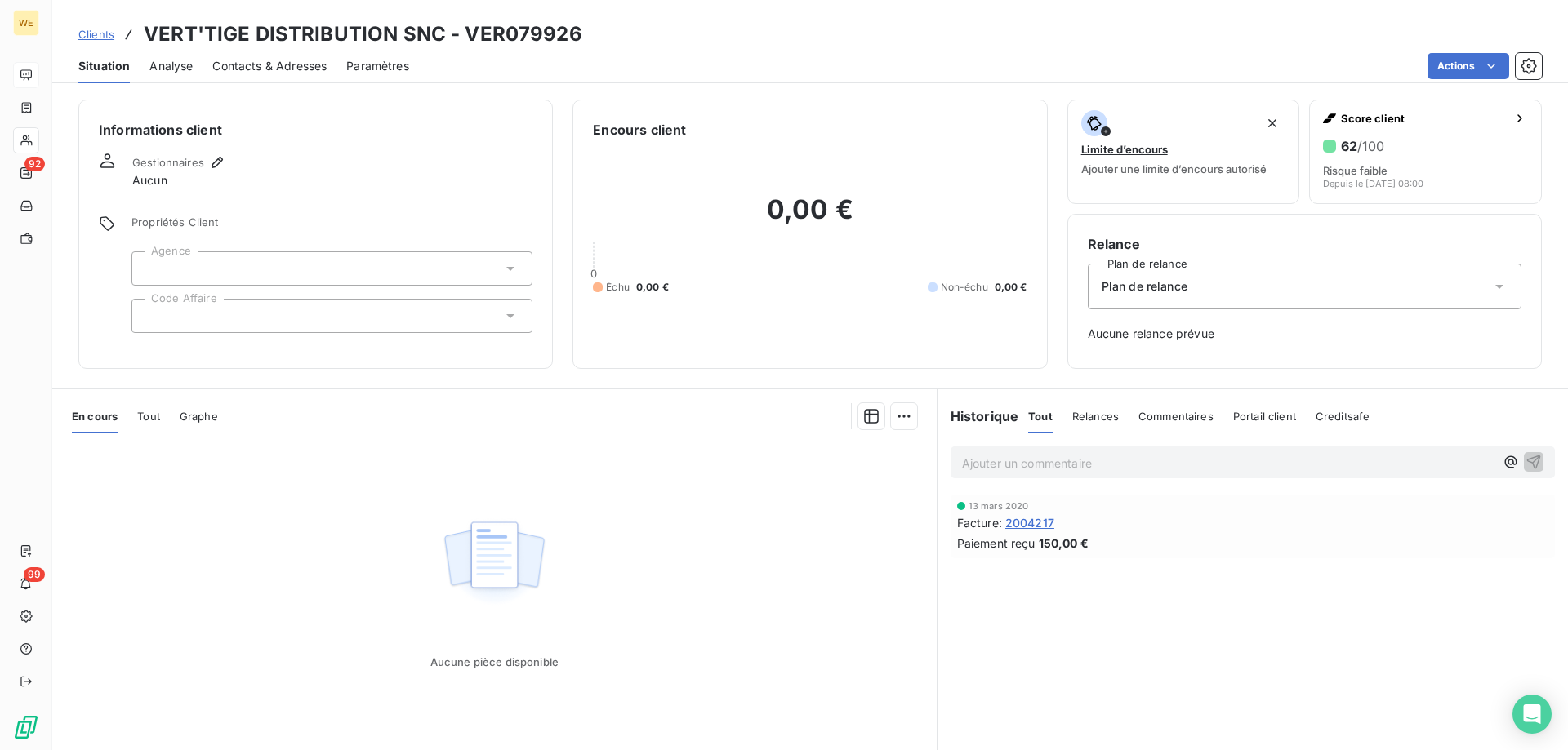
click at [189, 321] on div at bounding box center [332, 316] width 401 height 35
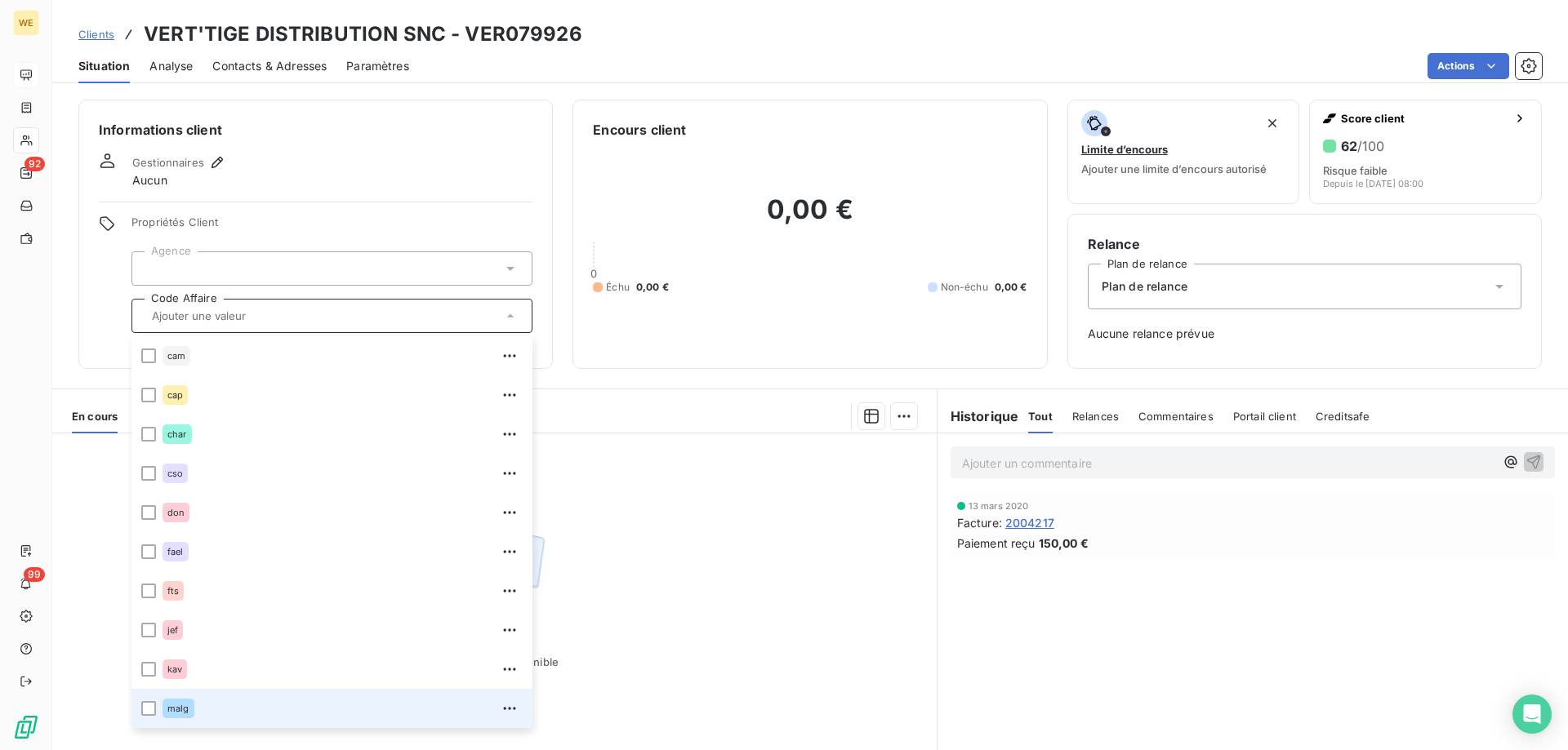
click at [175, 712] on span "malg" at bounding box center [179, 708] width 22 height 9
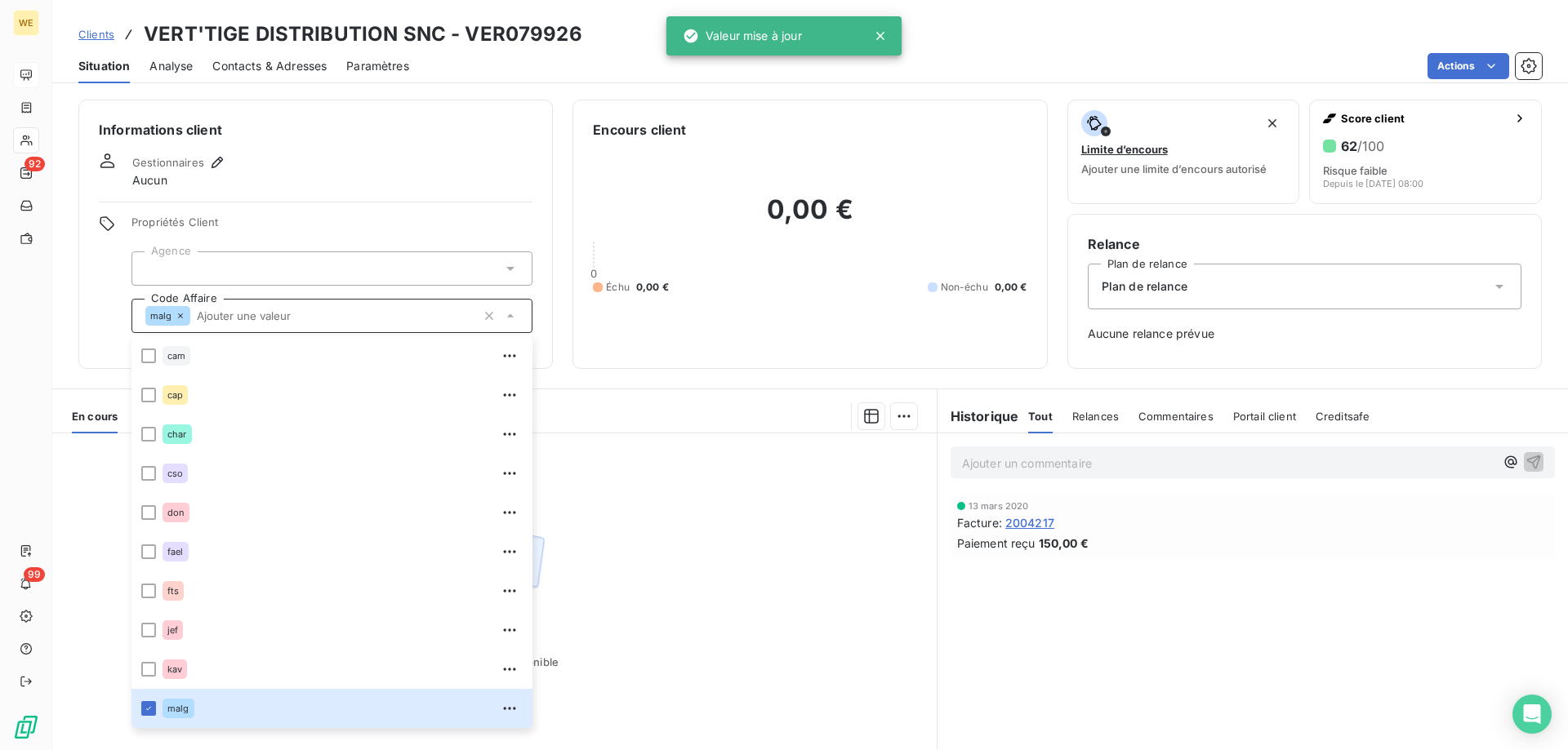
click at [162, 264] on div at bounding box center [332, 268] width 401 height 35
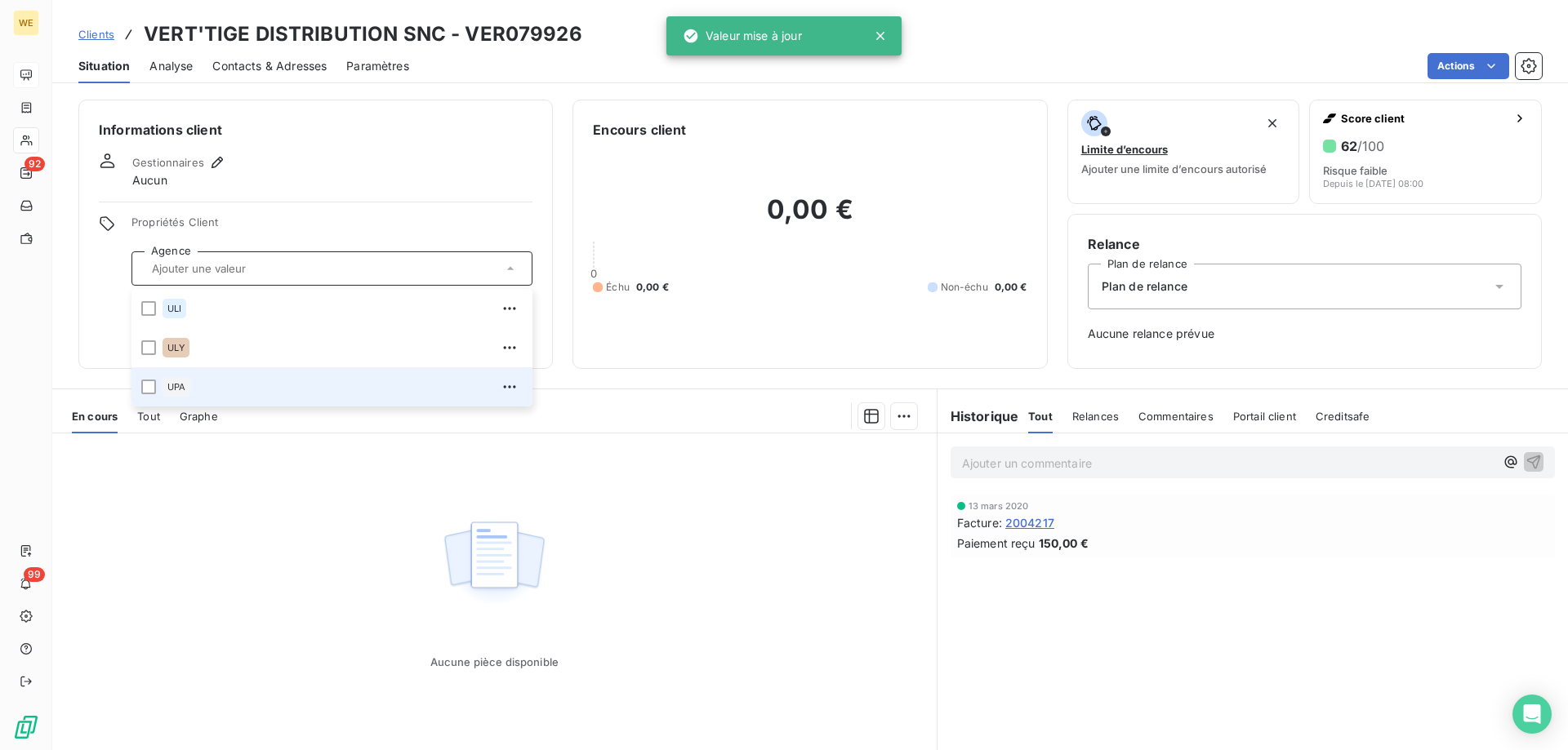
click at [175, 388] on span "UPA" at bounding box center [176, 387] width 18 height 9
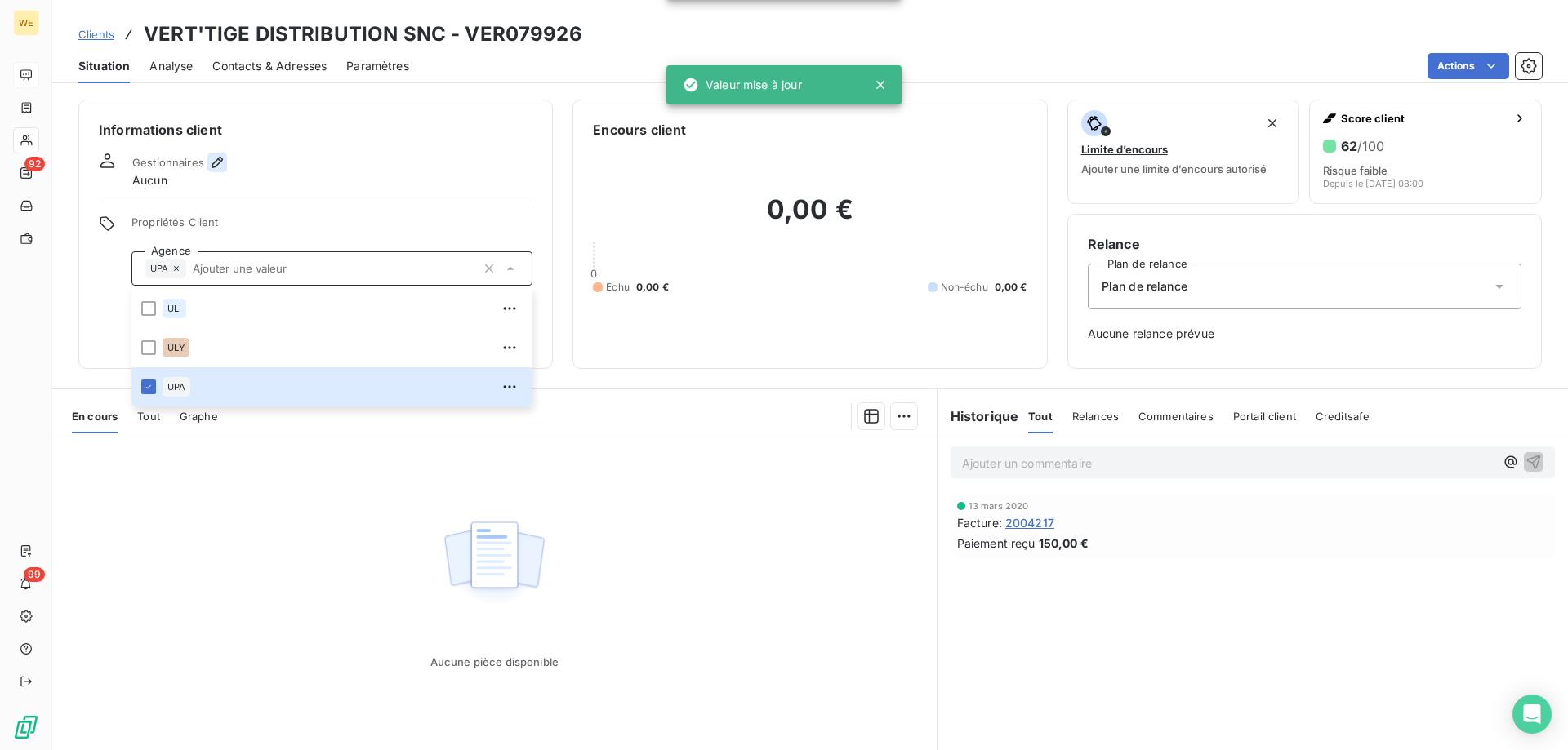
click at [217, 158] on icon "button" at bounding box center [217, 162] width 16 height 16
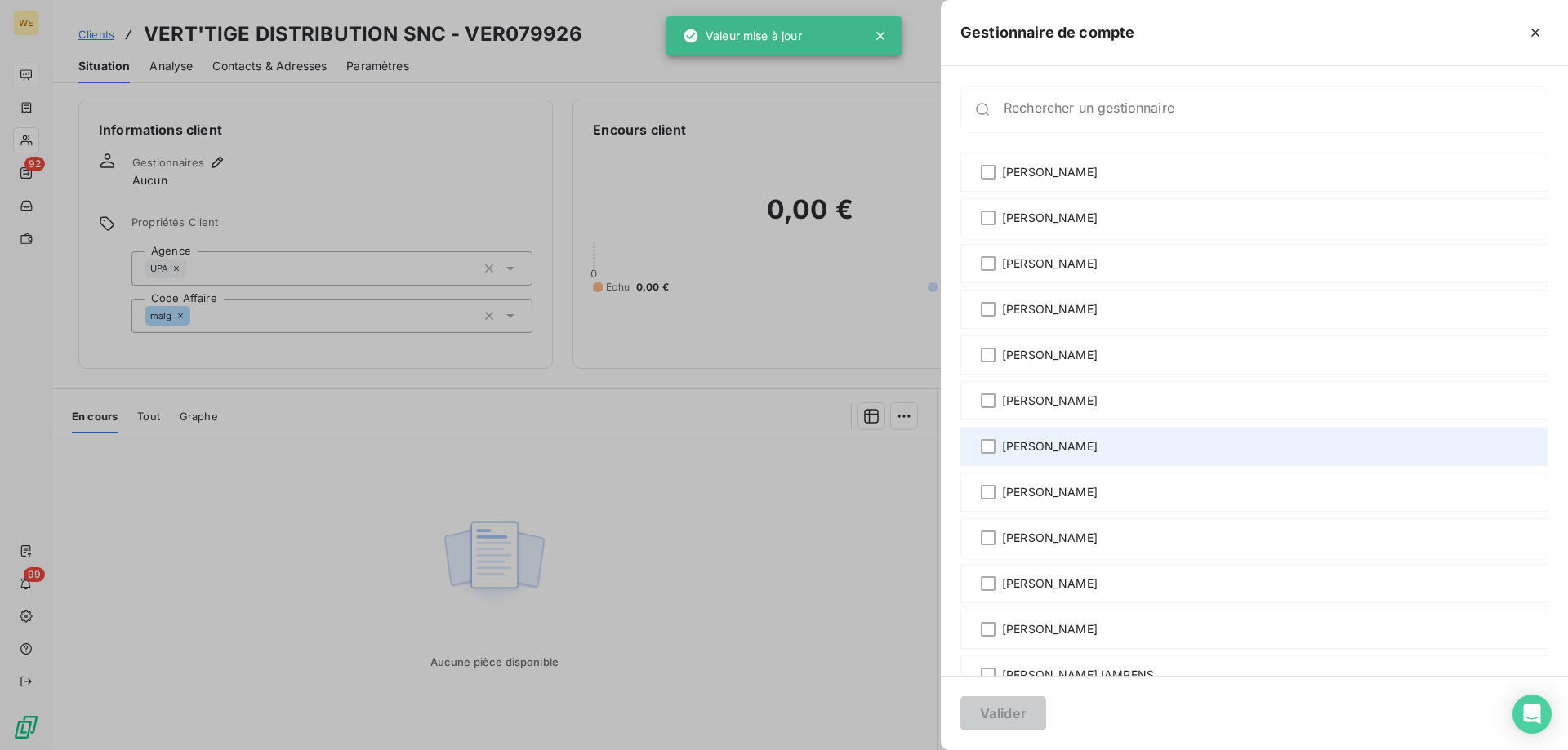
click at [1039, 454] on span "Malek GALAI" at bounding box center [1050, 446] width 96 height 16
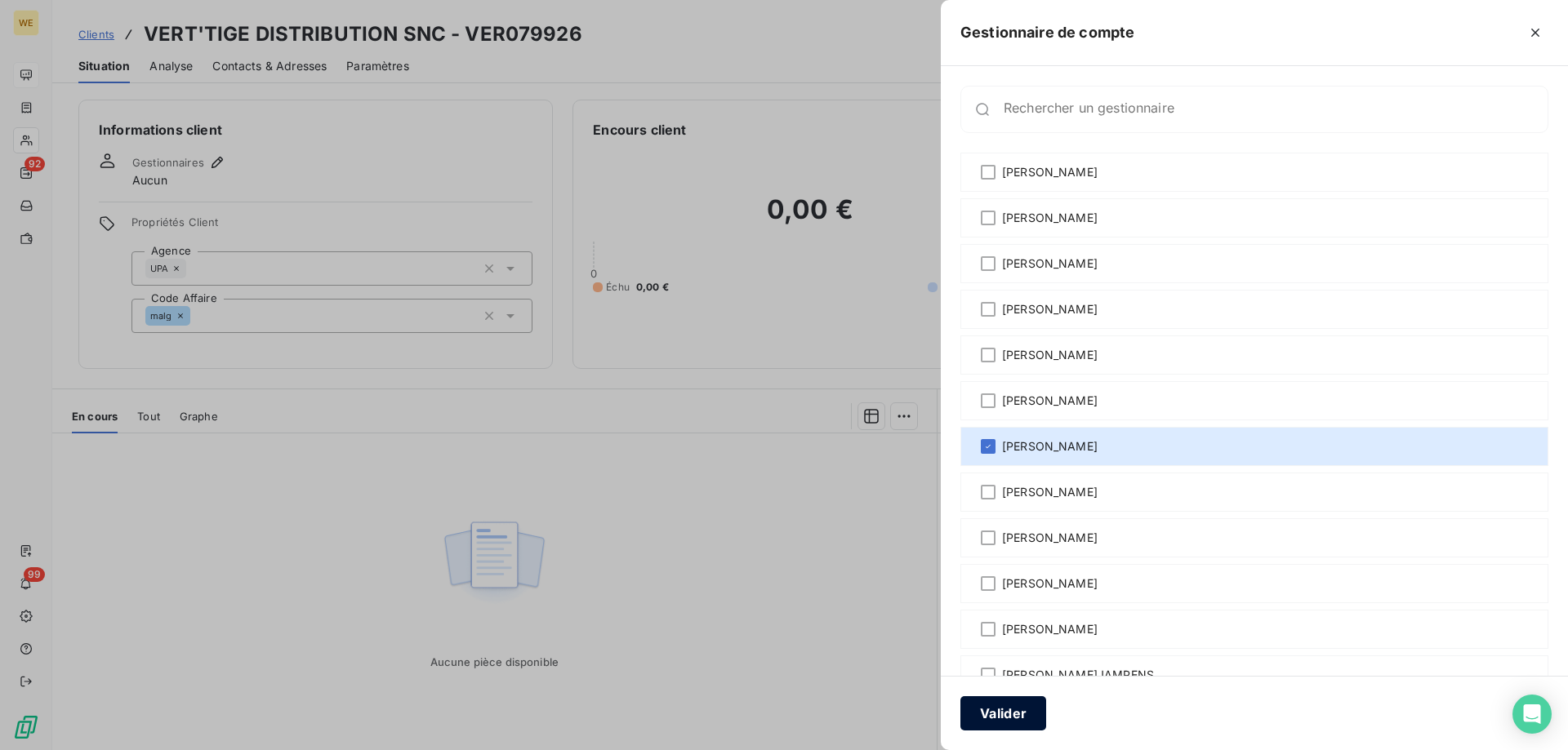
click at [1008, 704] on button "Valider" at bounding box center [1002, 714] width 85 height 35
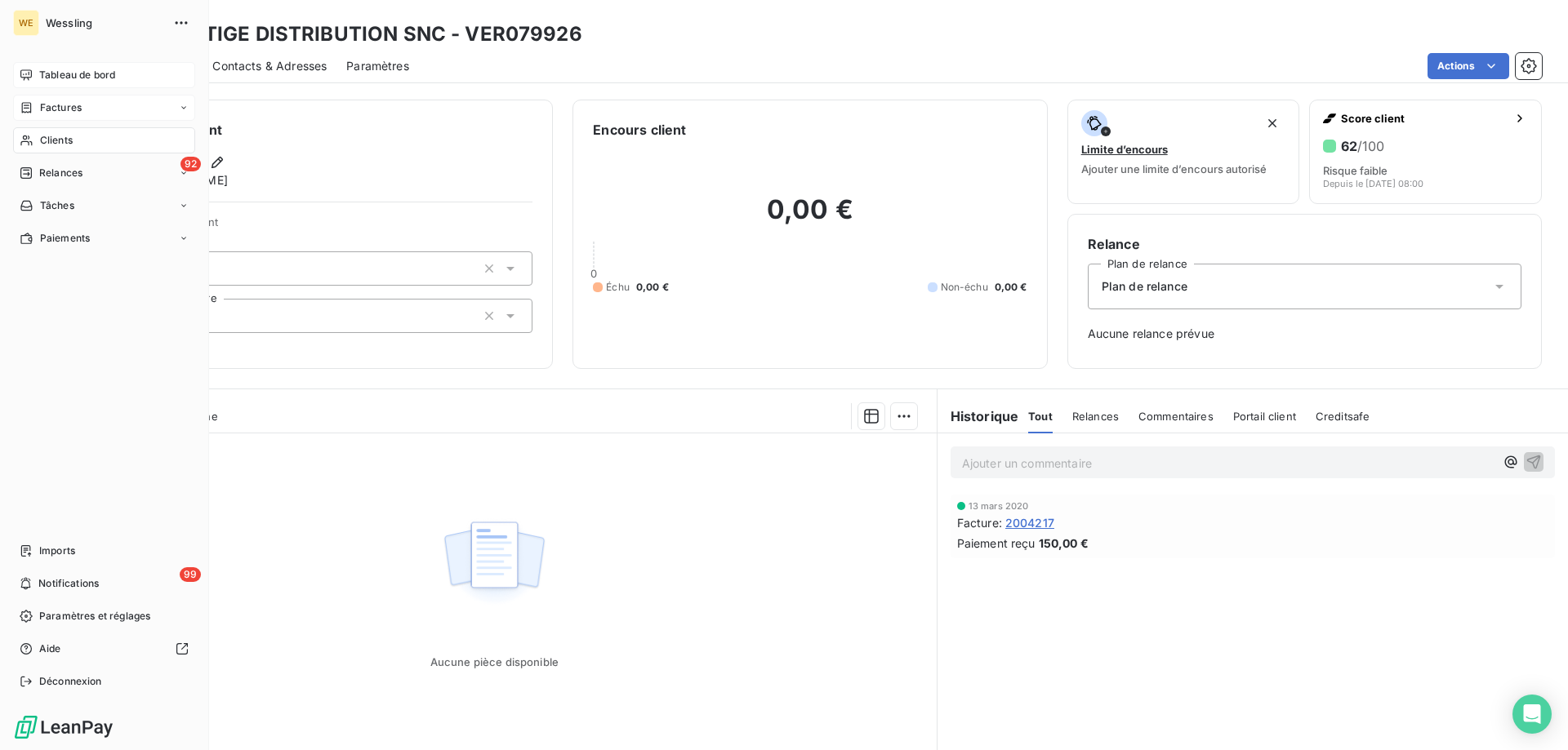
drag, startPoint x: 59, startPoint y: 138, endPoint x: 187, endPoint y: 120, distance: 129.3
click at [79, 135] on div "Clients" at bounding box center [104, 141] width 182 height 26
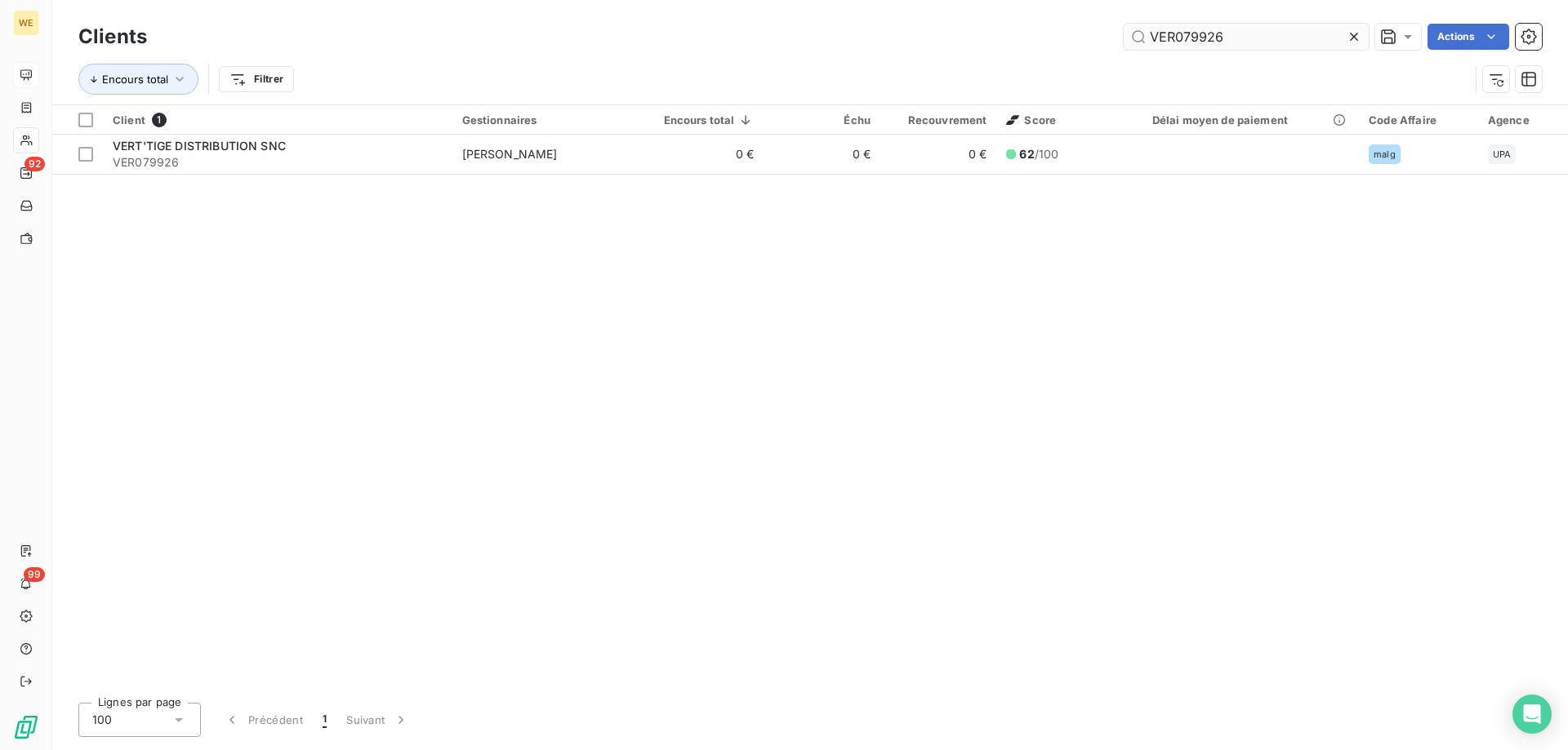
click at [1179, 38] on input "VER079926" at bounding box center [1246, 36] width 245 height 26
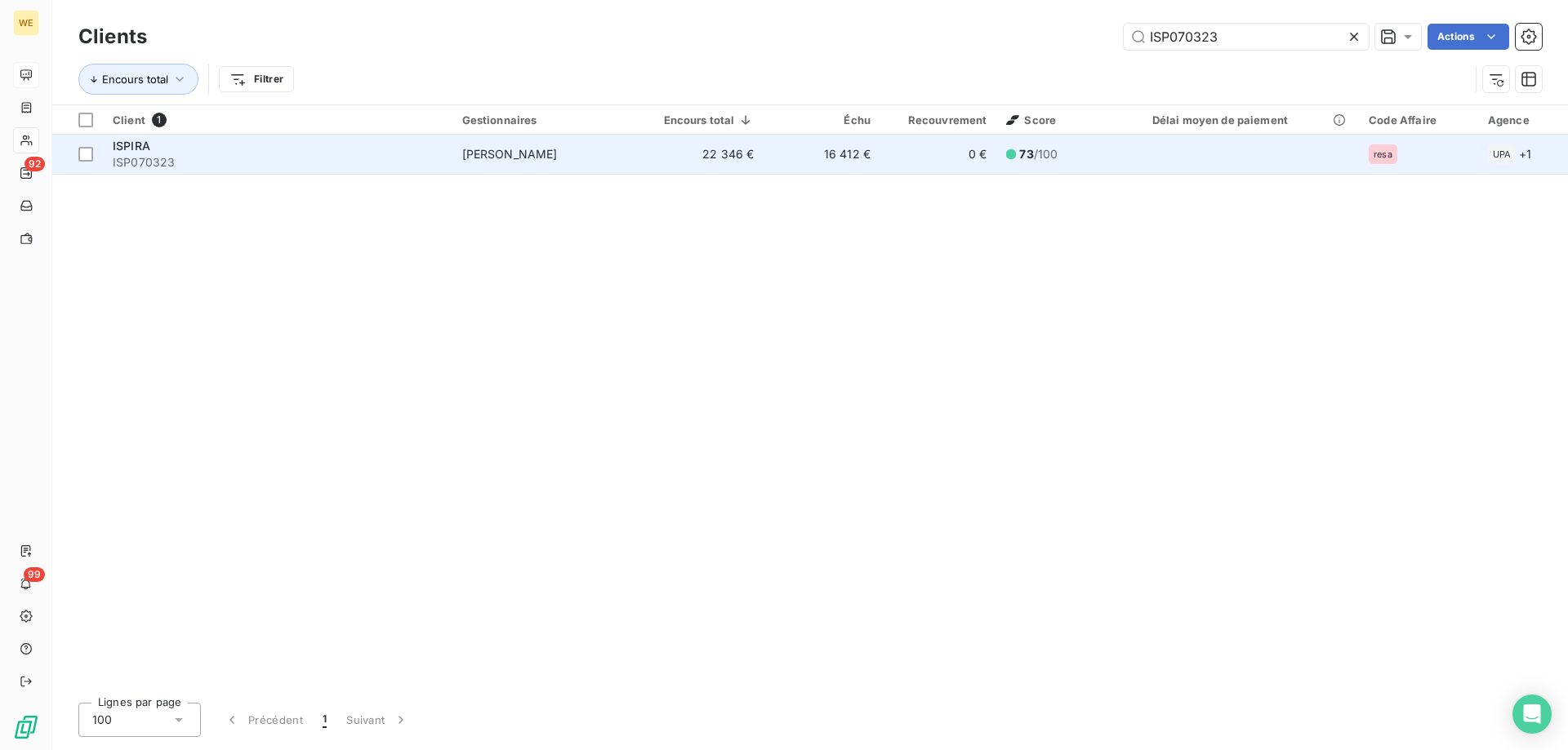
type input "ISP070323"
click at [312, 149] on div "ISPIRA" at bounding box center [278, 146] width 330 height 16
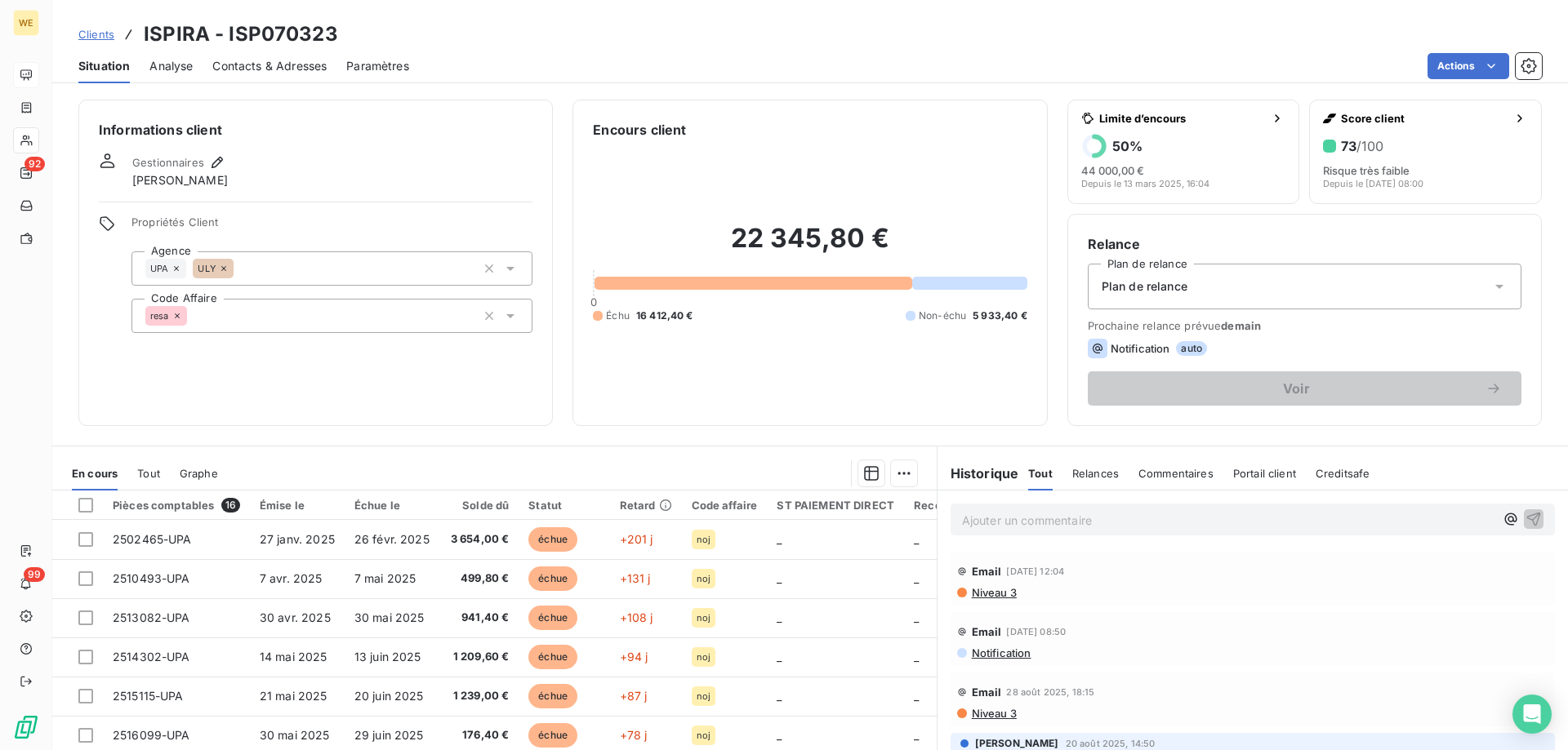
click at [249, 319] on div "resa" at bounding box center [332, 316] width 401 height 35
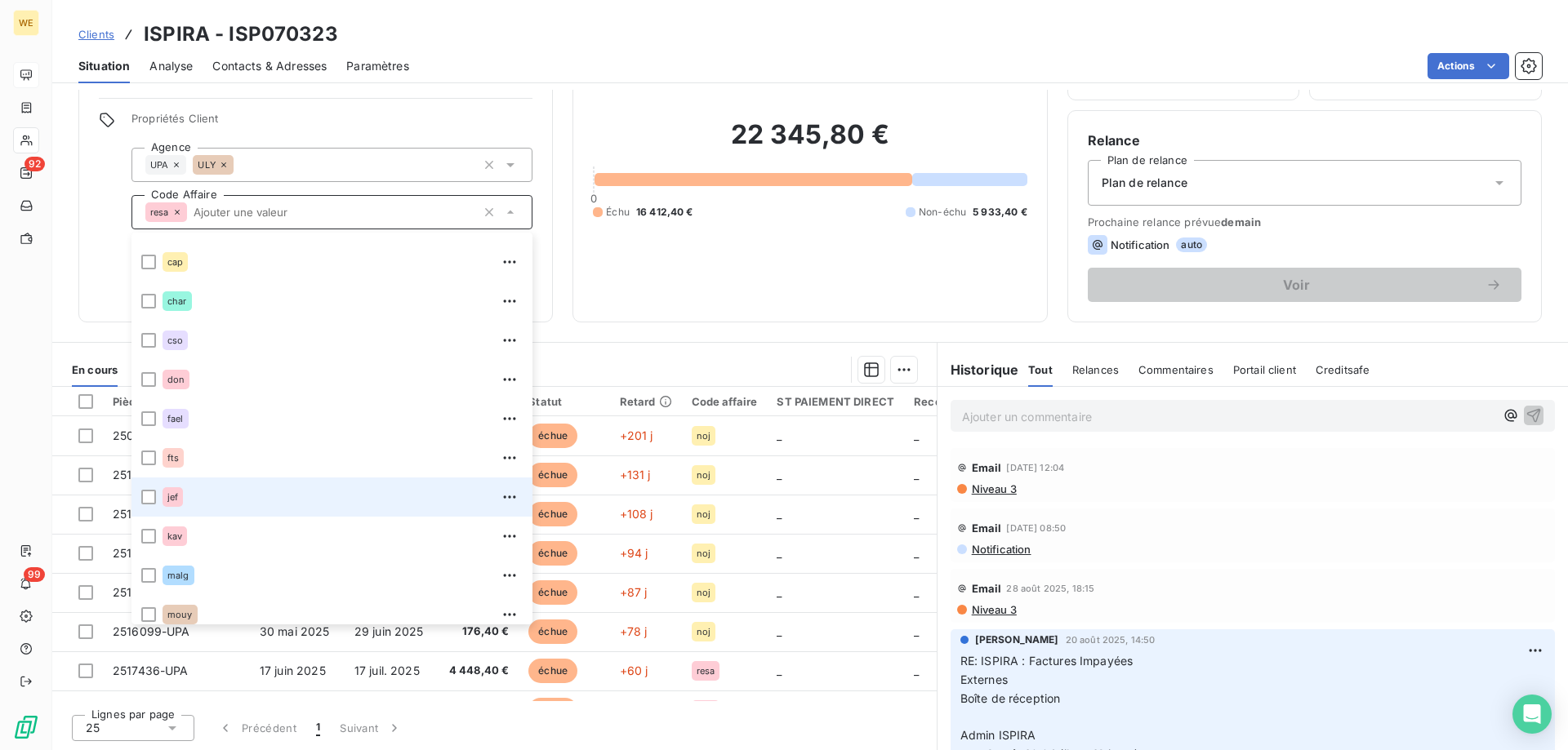
scroll to position [22, 0]
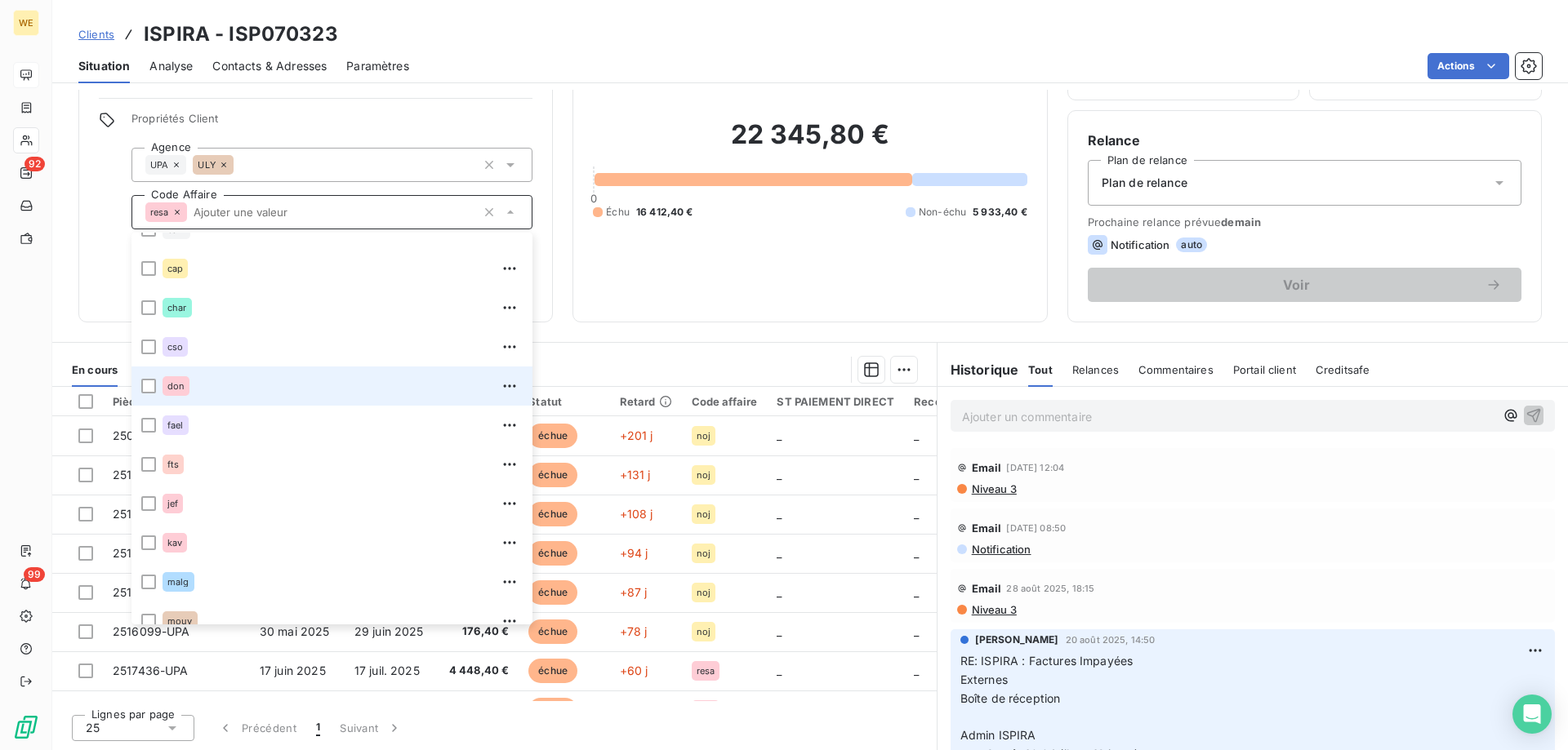
click at [185, 395] on div "don" at bounding box center [175, 386] width 27 height 20
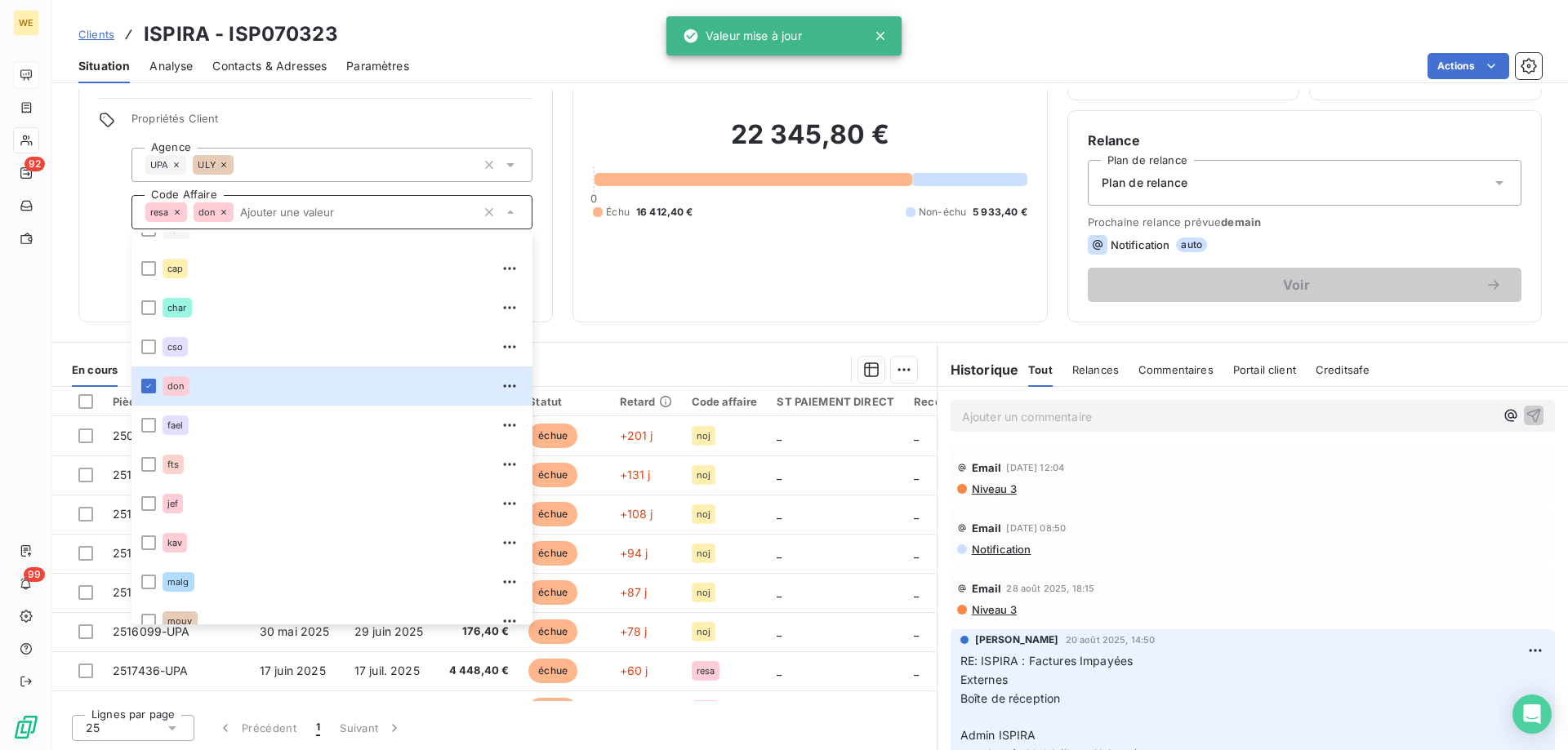
click at [271, 117] on span "Propriétés Client" at bounding box center [332, 123] width 401 height 22
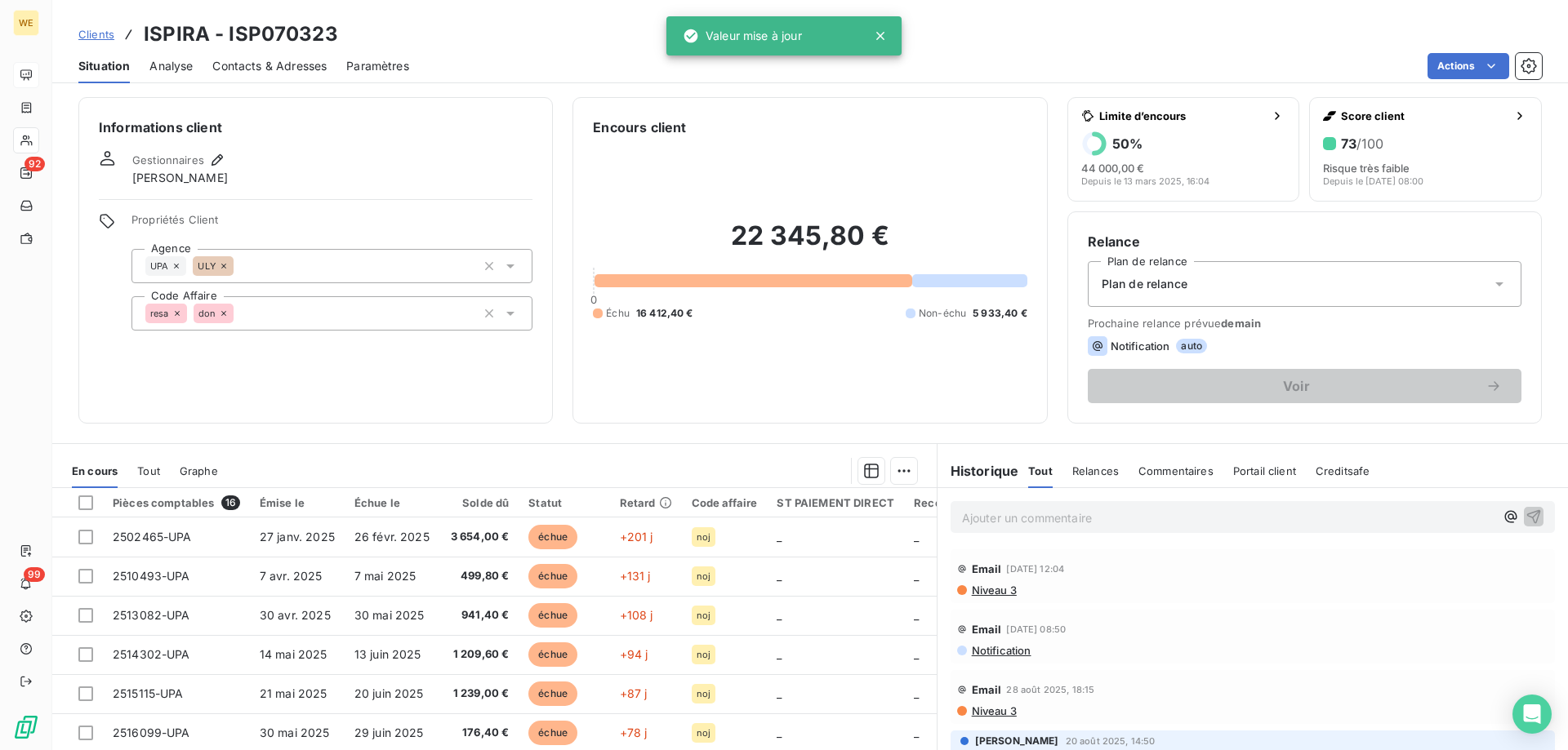
scroll to position [0, 0]
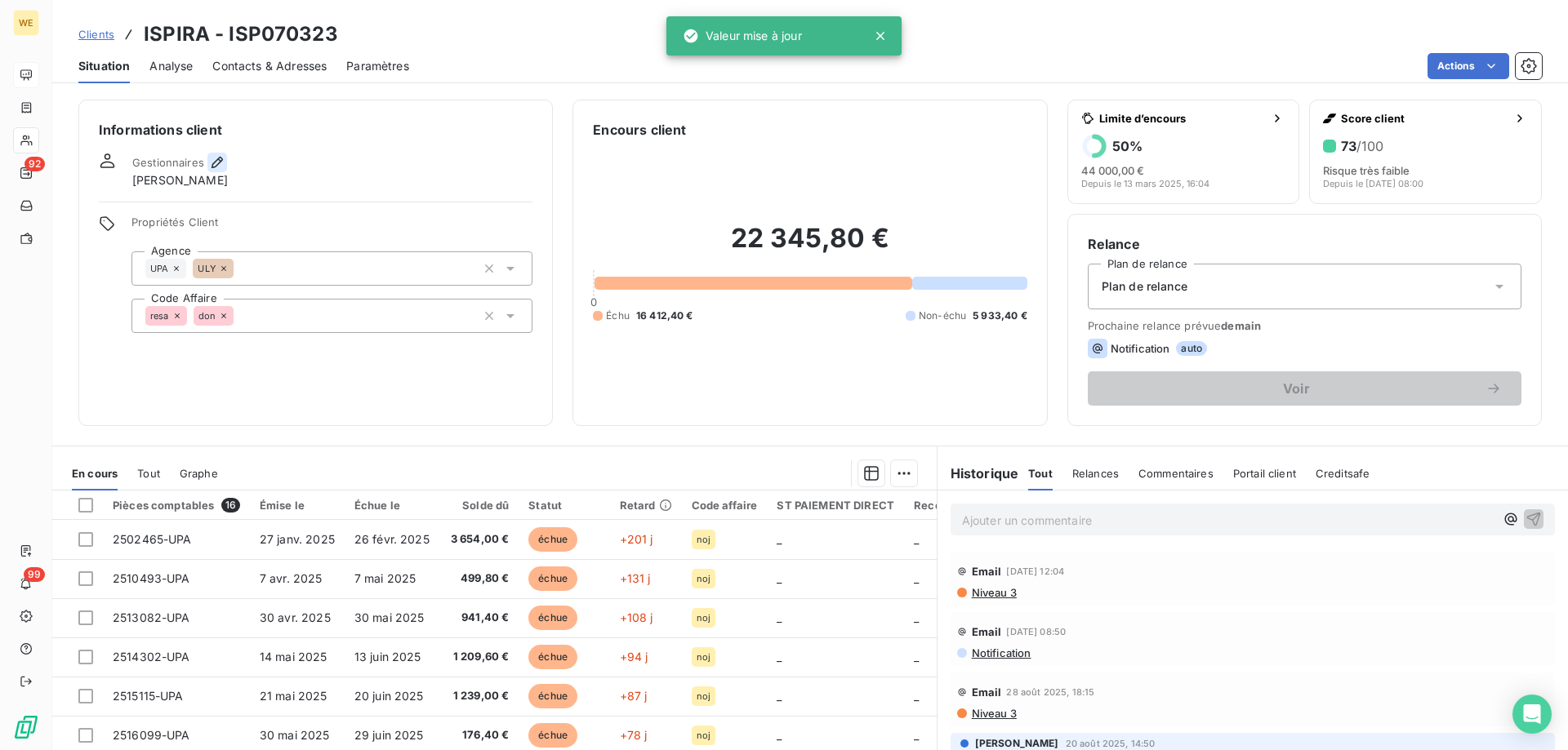
click at [218, 169] on icon "button" at bounding box center [217, 162] width 16 height 16
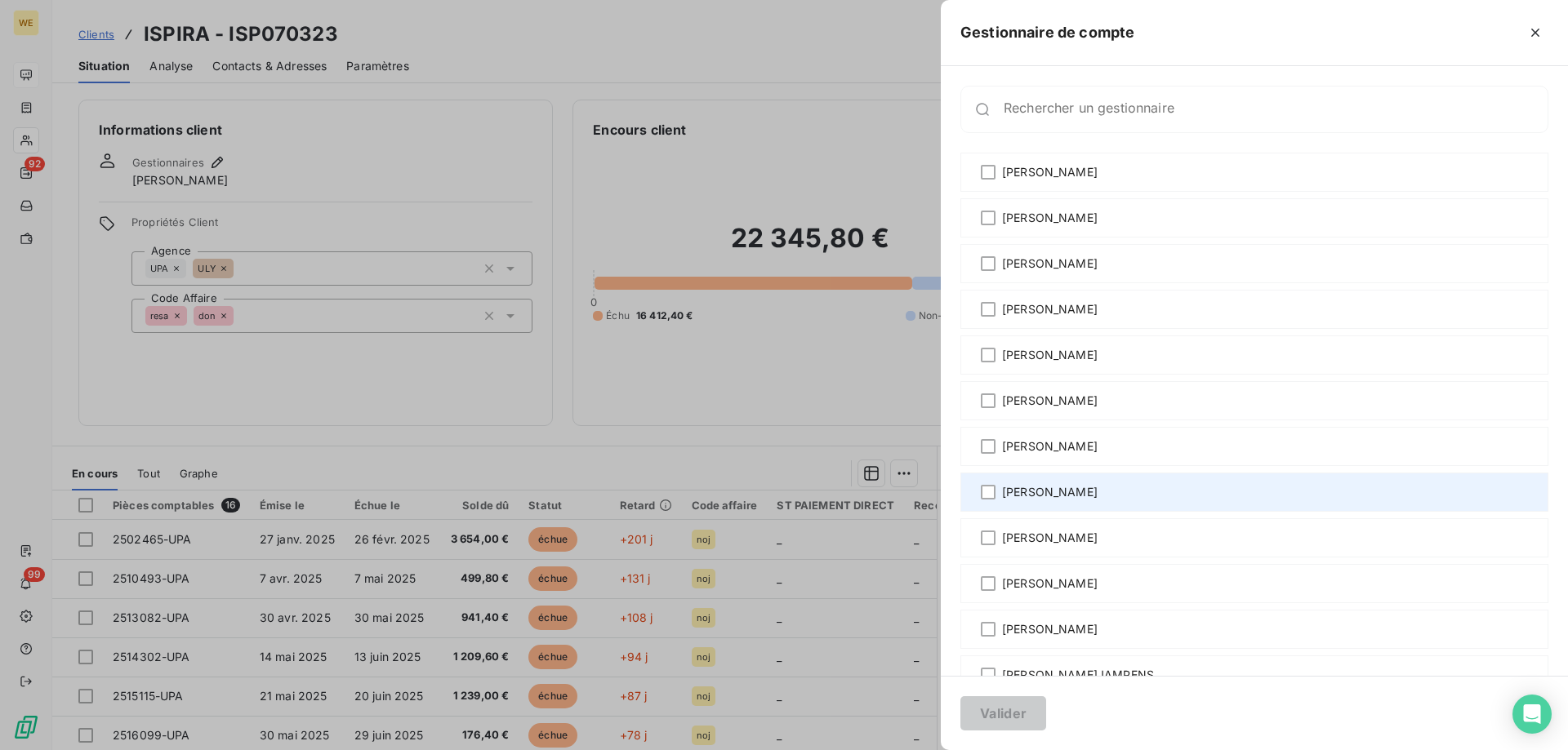
click at [1033, 496] on span "[PERSON_NAME]" at bounding box center [1050, 492] width 96 height 16
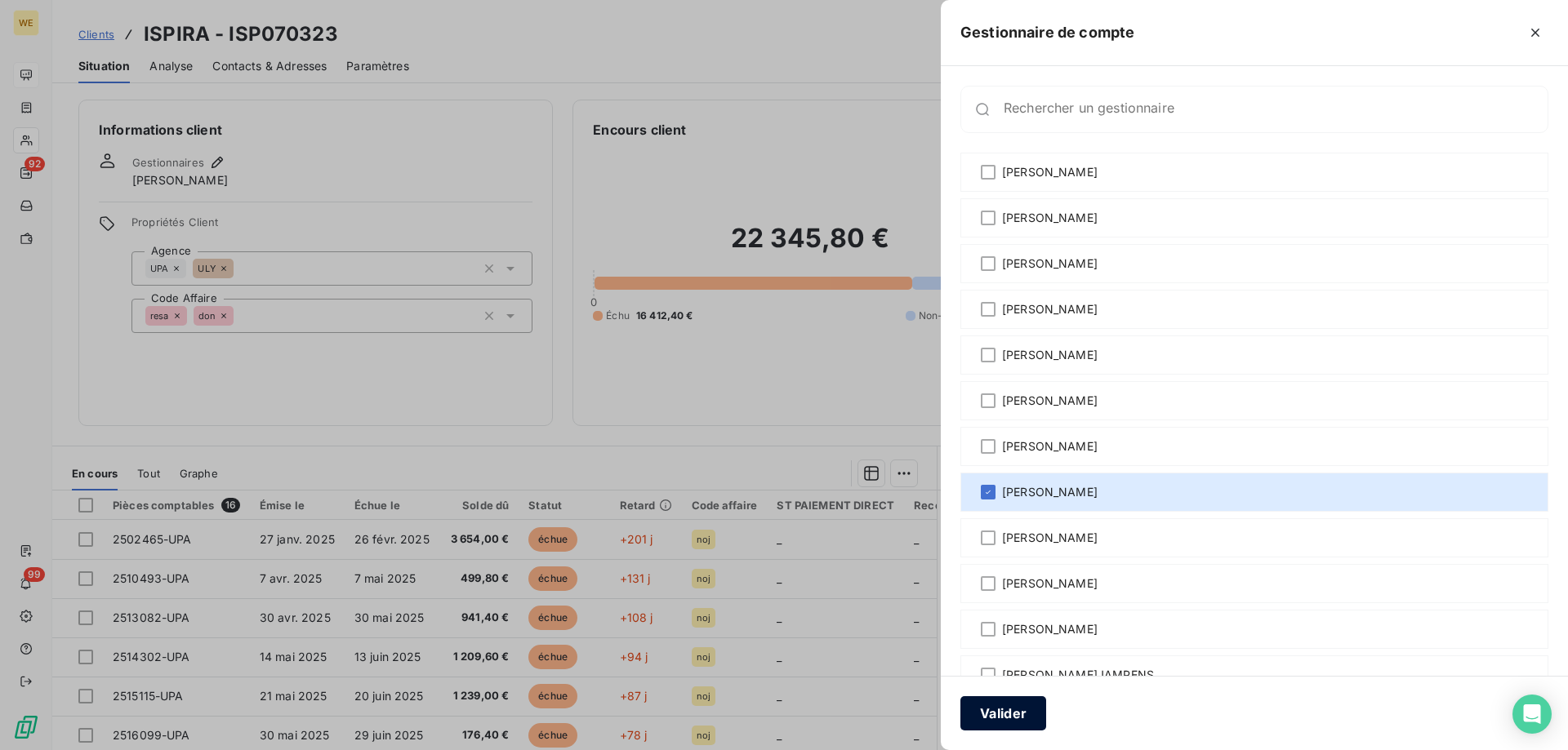
click at [982, 717] on button "Valider" at bounding box center [1002, 714] width 85 height 35
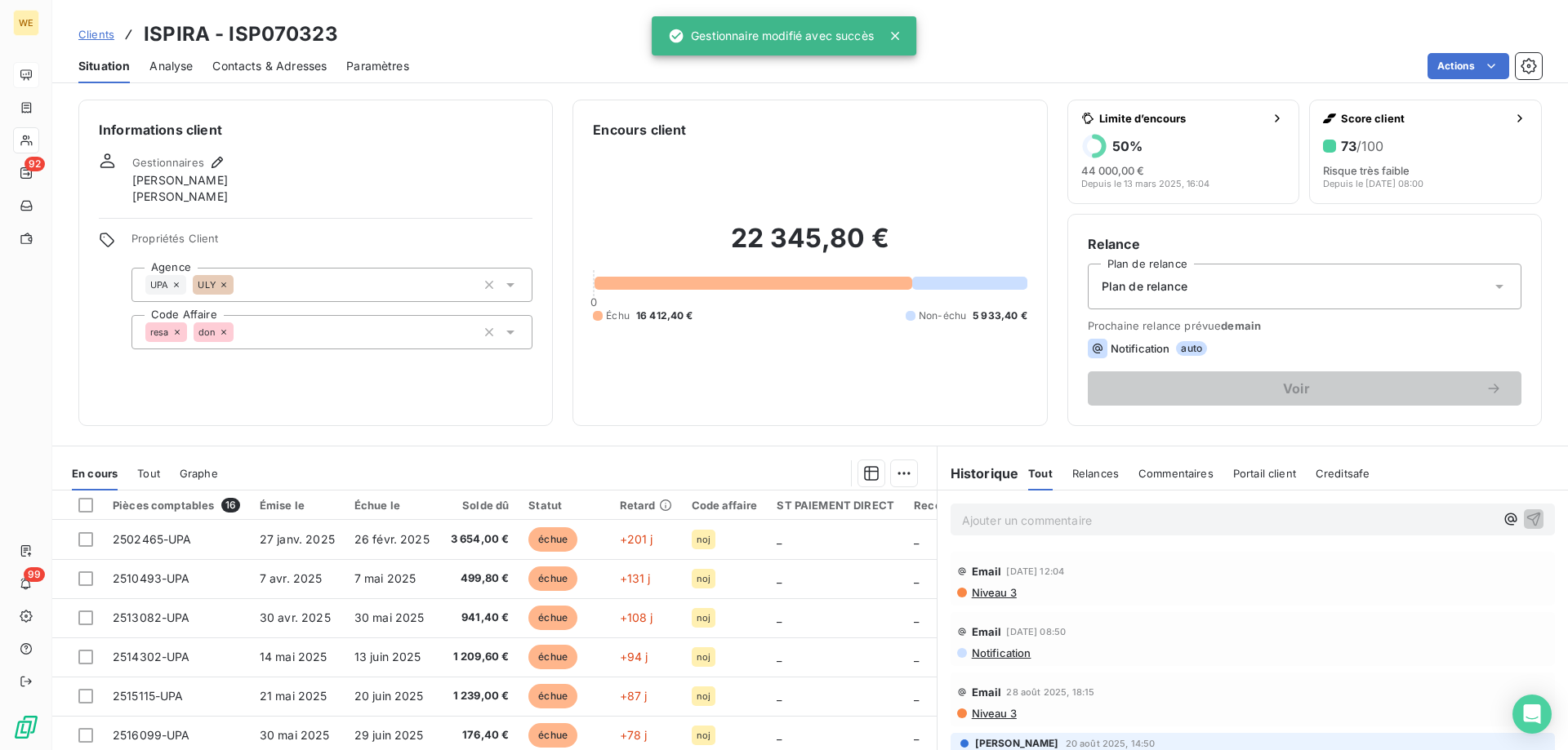
click at [411, 154] on div "Gestionnaires Nathalie DOZINEL Sarah-Lou Redon" at bounding box center [315, 179] width 433 height 53
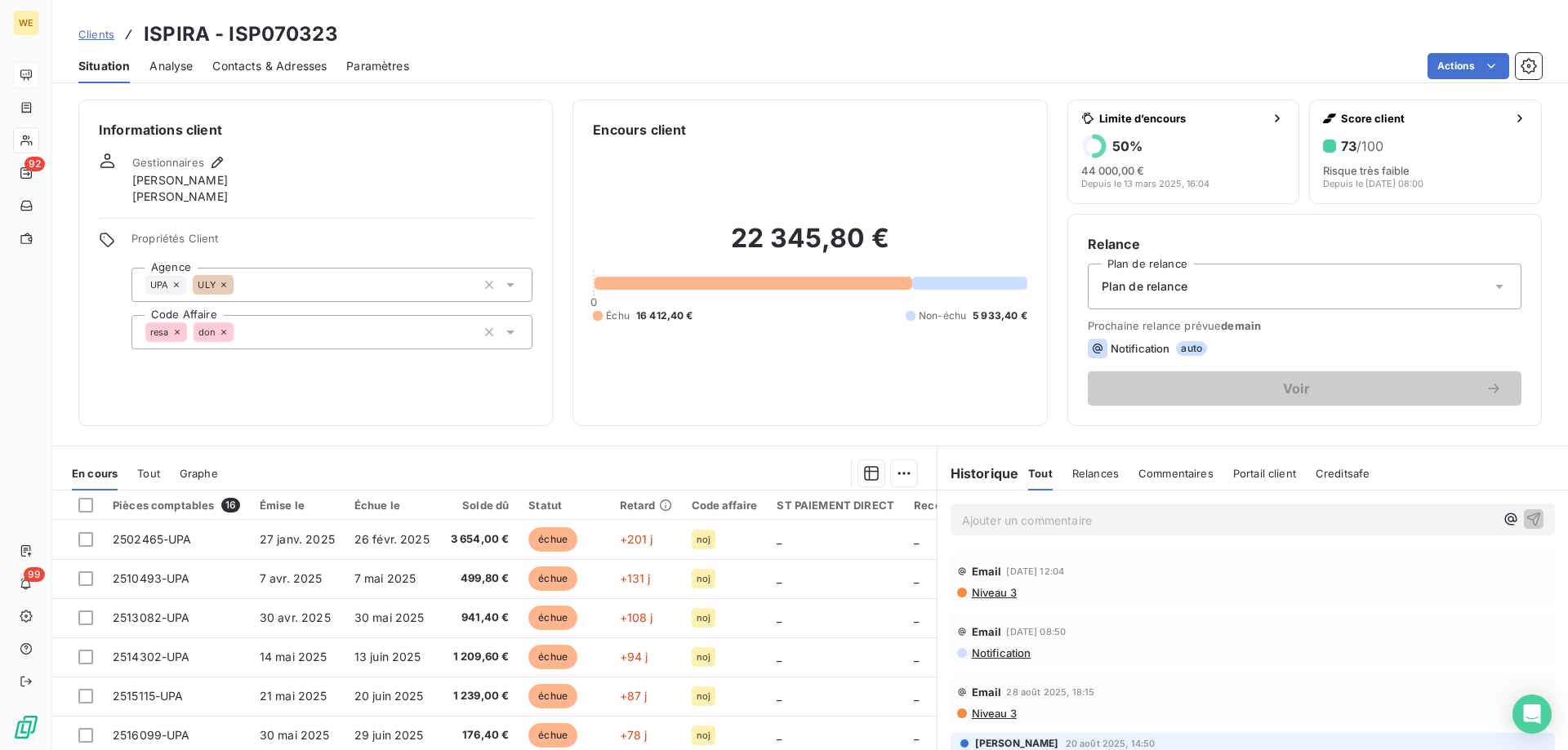
click at [129, 380] on div "Informations client Gestionnaires Nathalie DOZINEL Sarah-Lou Redon Propriétés C…" at bounding box center [316, 262] width 475 height 326
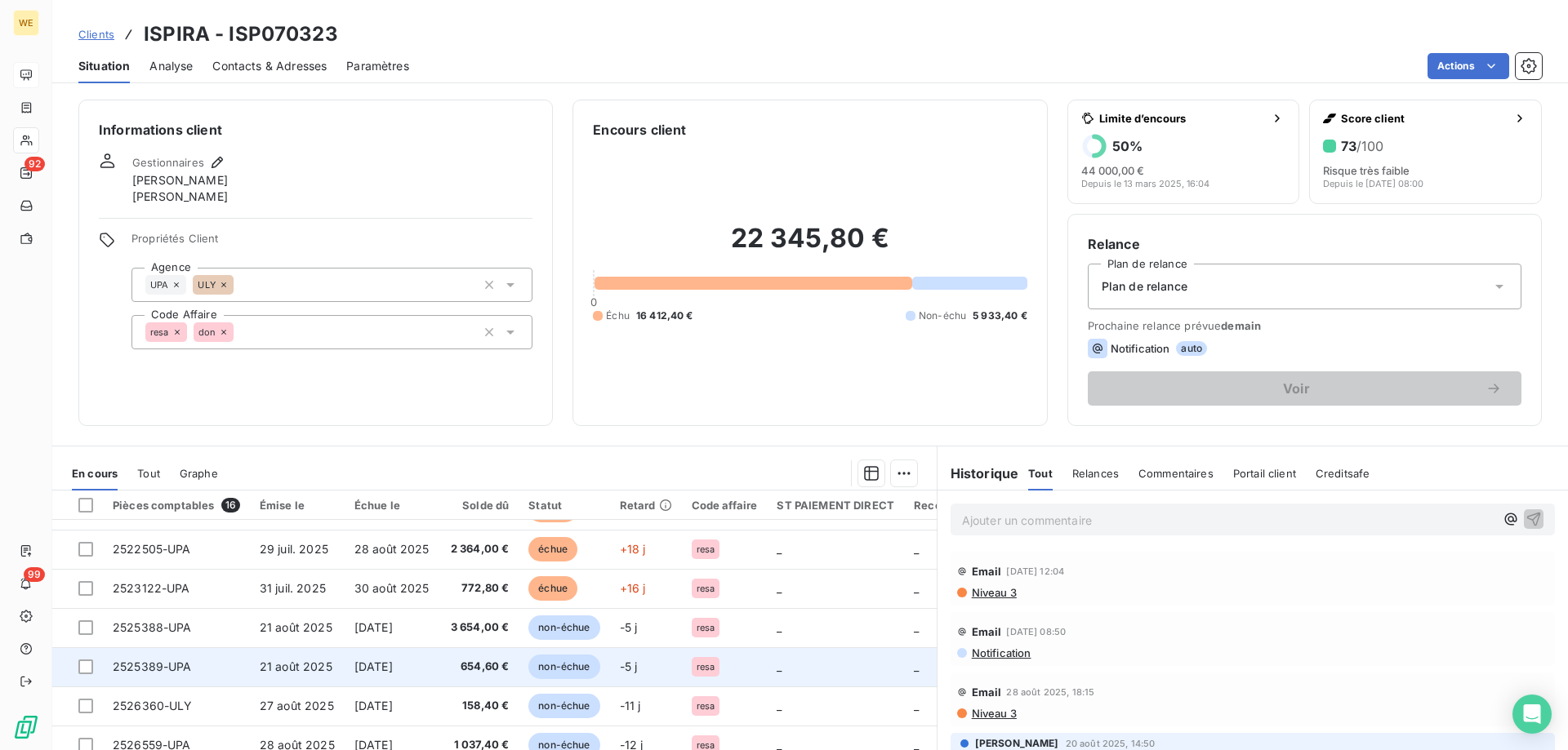
scroll to position [350, 0]
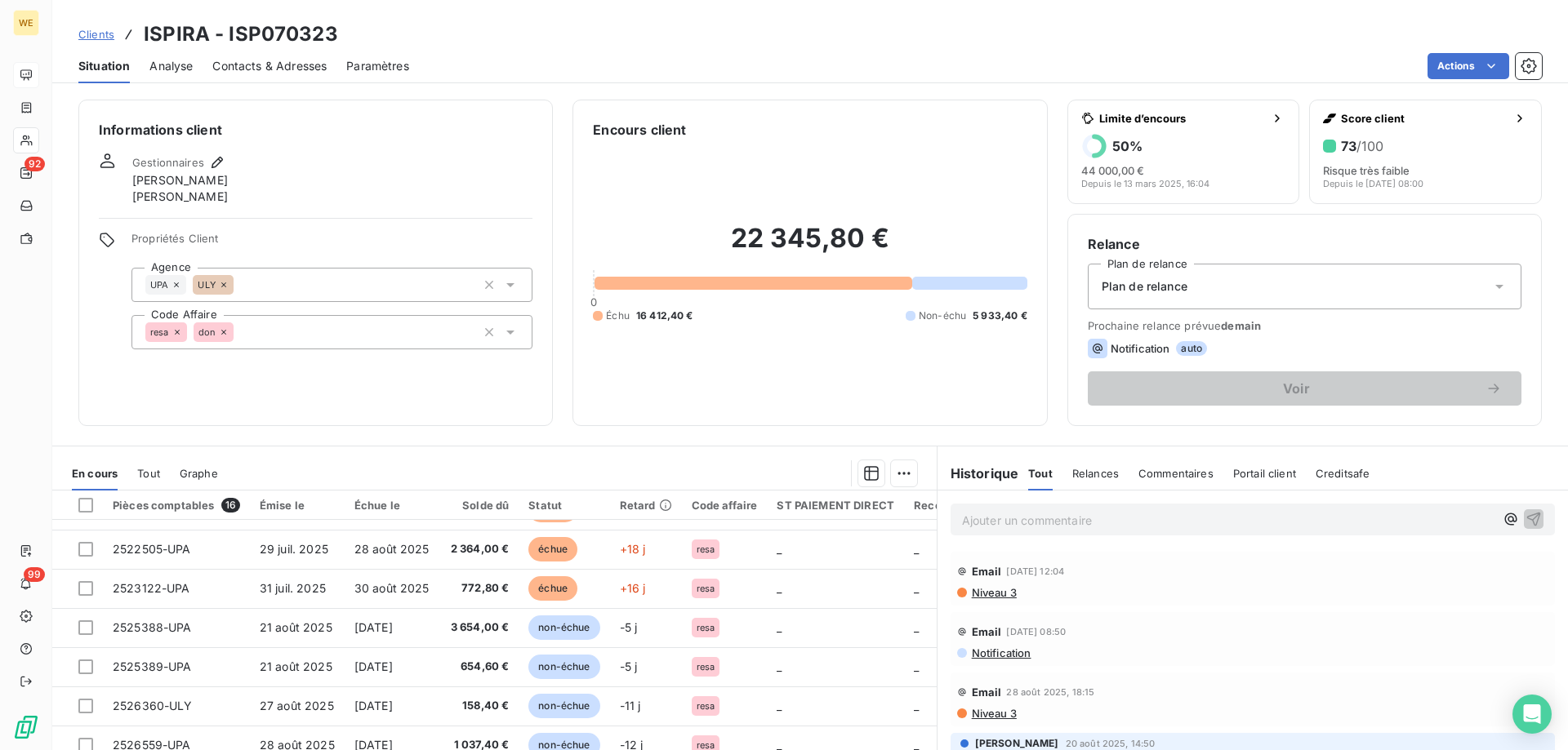
drag, startPoint x: 104, startPoint y: 371, endPoint x: 231, endPoint y: 222, distance: 195.8
click at [105, 371] on div "Informations client Gestionnaires Nathalie DOZINEL Sarah-Lou Redon Propriétés C…" at bounding box center [316, 262] width 475 height 326
click at [400, 159] on div "Gestionnaires Nathalie DOZINEL Sarah-Lou Redon" at bounding box center [315, 179] width 433 height 53
click at [401, 146] on div "Informations client Gestionnaires Nathalie DOZINEL Sarah-Lou Redon Propriétés C…" at bounding box center [316, 262] width 475 height 326
click at [330, 146] on div "Informations client Gestionnaires Nathalie DOZINEL Sarah-Lou Redon Propriétés C…" at bounding box center [316, 262] width 475 height 326
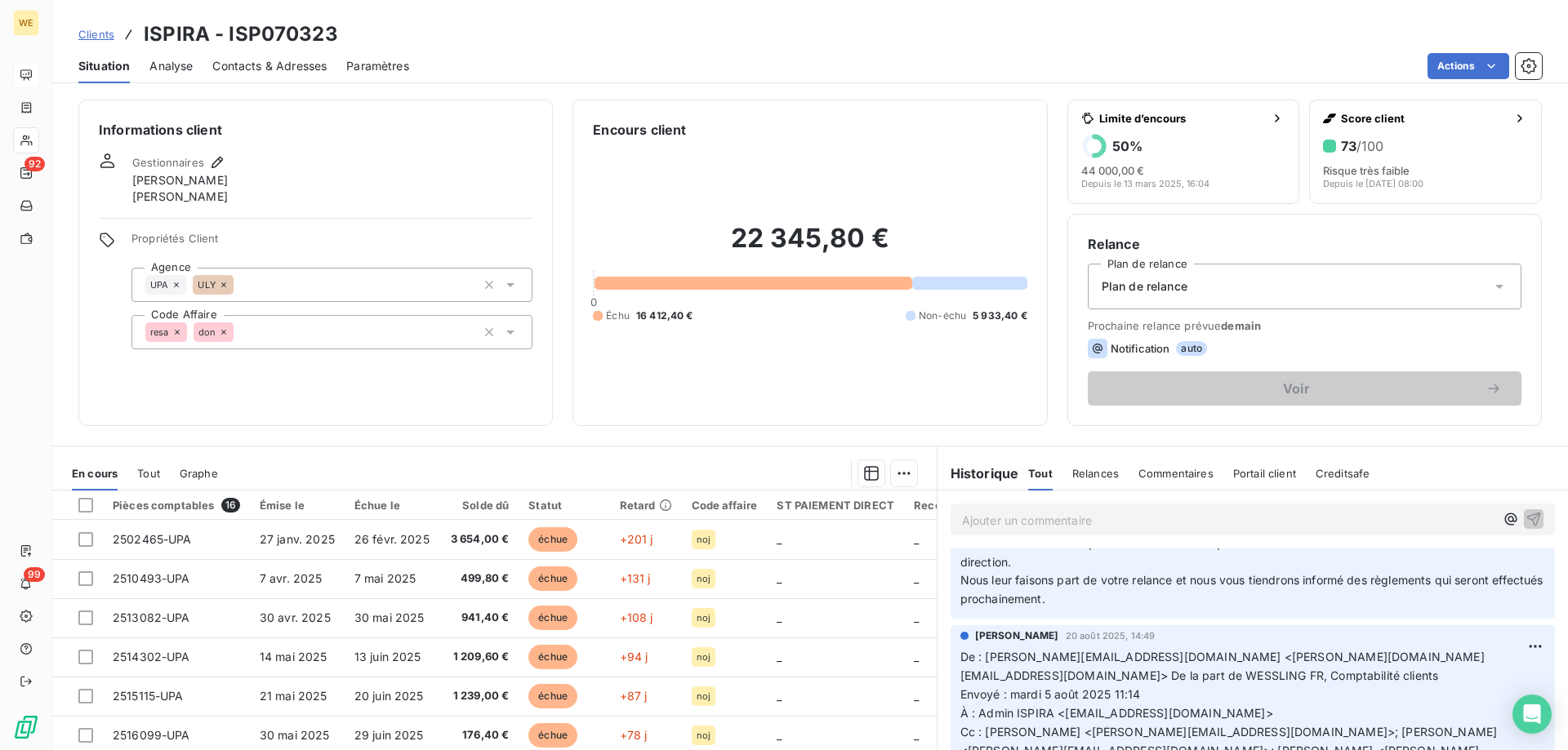
scroll to position [326, 0]
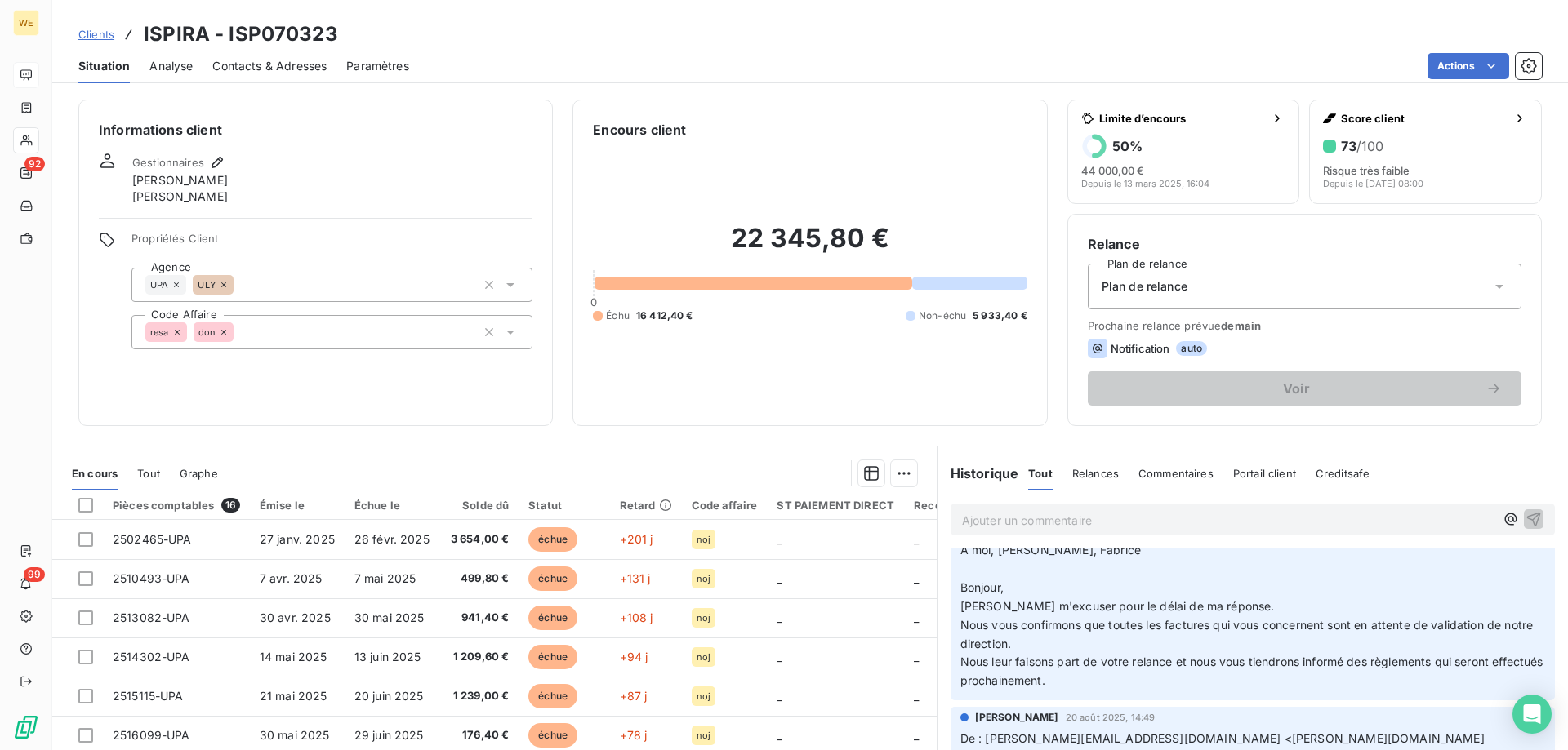
click at [1023, 667] on span "Nous leur faisons part de votre relance et nous vous tiendrons informé des règl…" at bounding box center [1253, 671] width 586 height 33
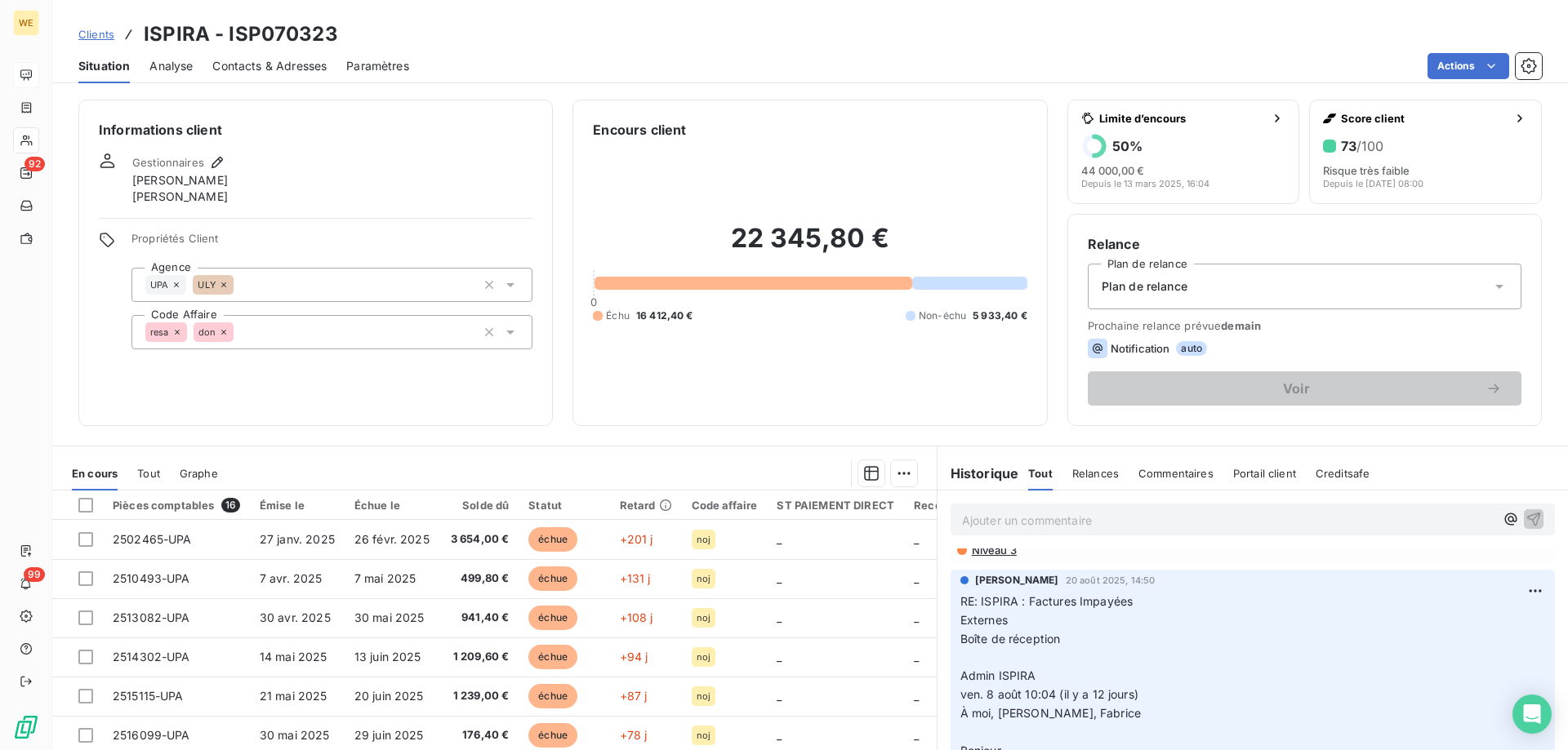
scroll to position [245, 0]
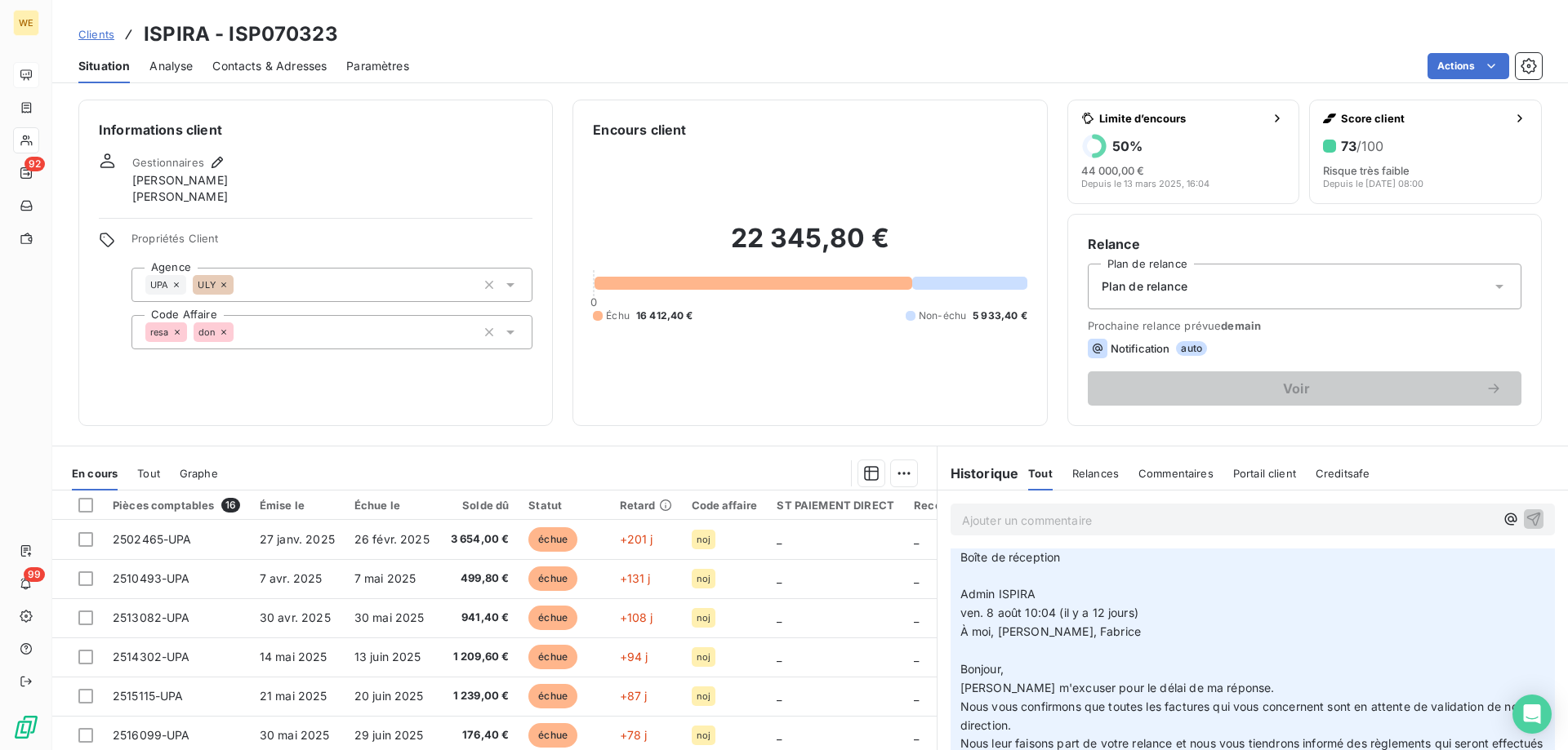
click at [226, 67] on span "Contacts & Adresses" at bounding box center [269, 66] width 114 height 16
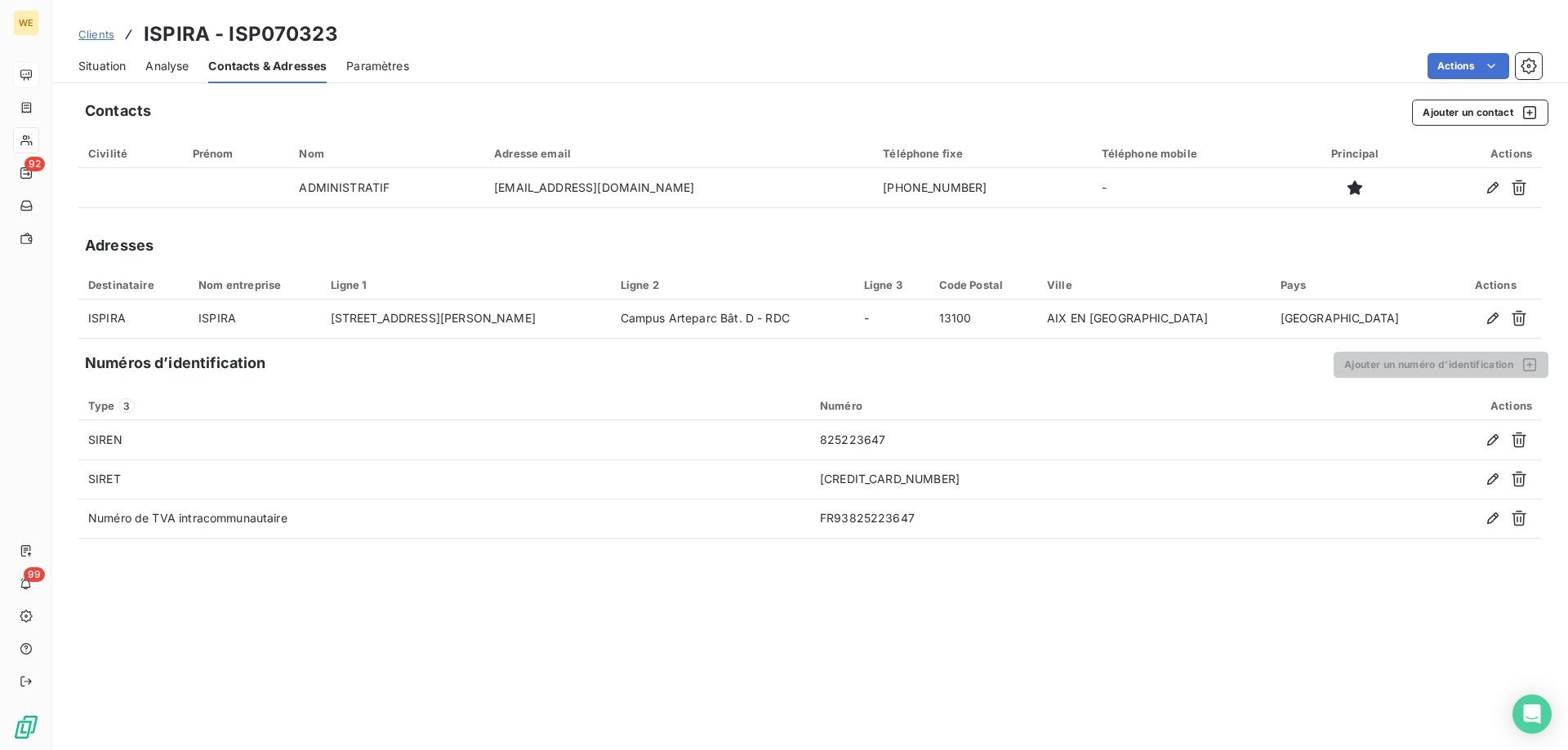
click at [93, 60] on span "Situation" at bounding box center [102, 66] width 47 height 16
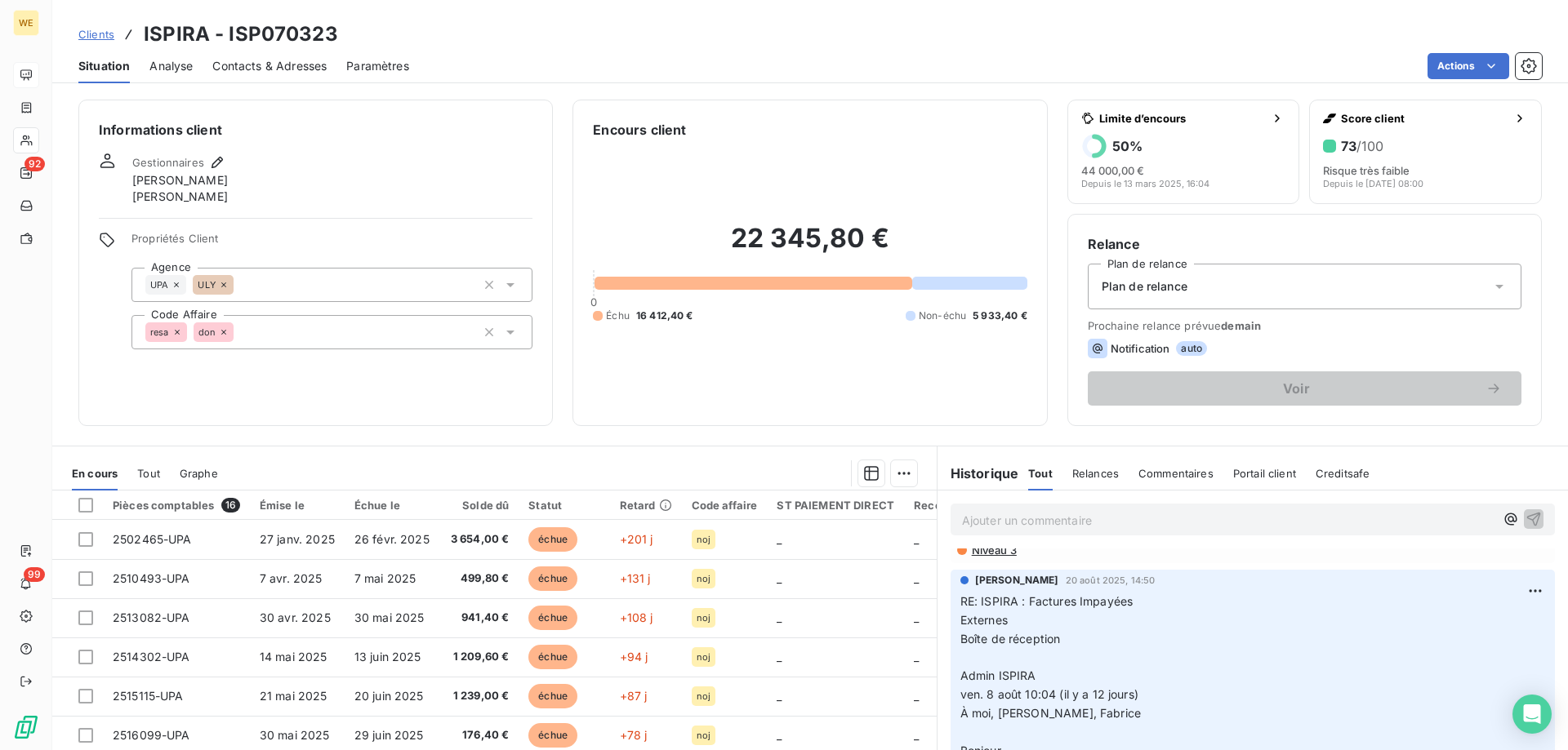
scroll to position [0, 0]
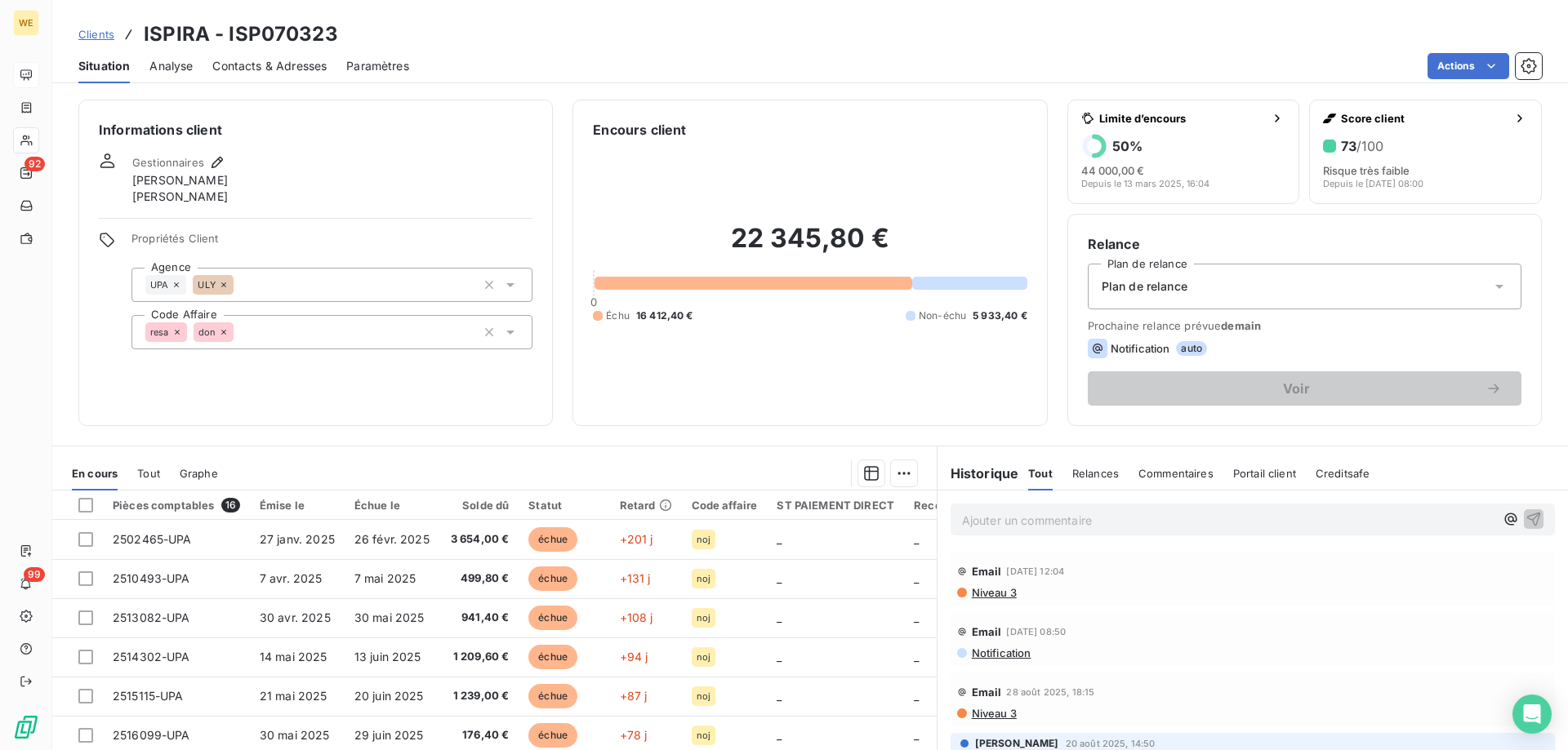
click at [259, 66] on span "Contacts & Adresses" at bounding box center [269, 66] width 114 height 16
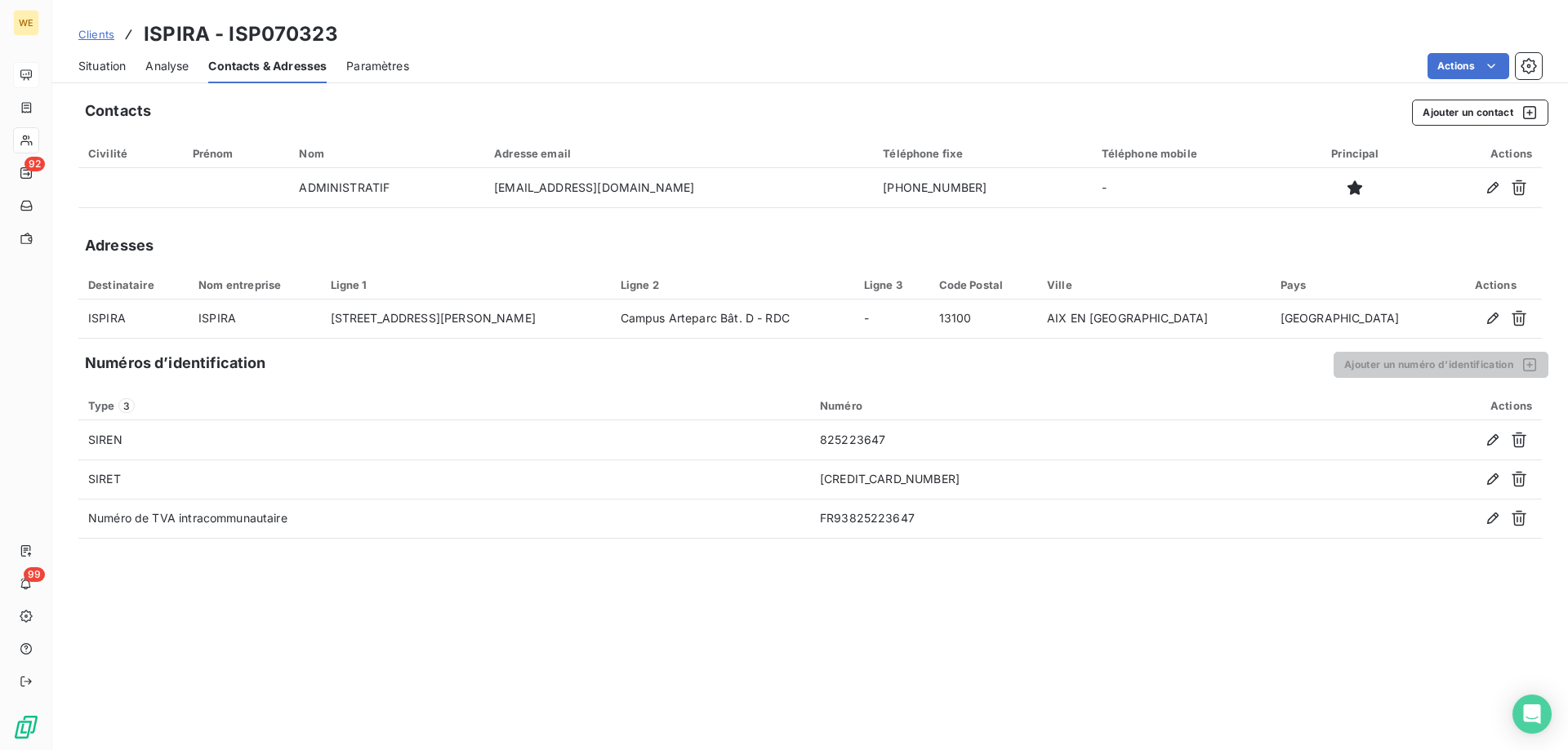
drag, startPoint x: 97, startPoint y: 66, endPoint x: 1160, endPoint y: 15, distance: 1064.2
click at [97, 66] on span "Situation" at bounding box center [102, 66] width 47 height 16
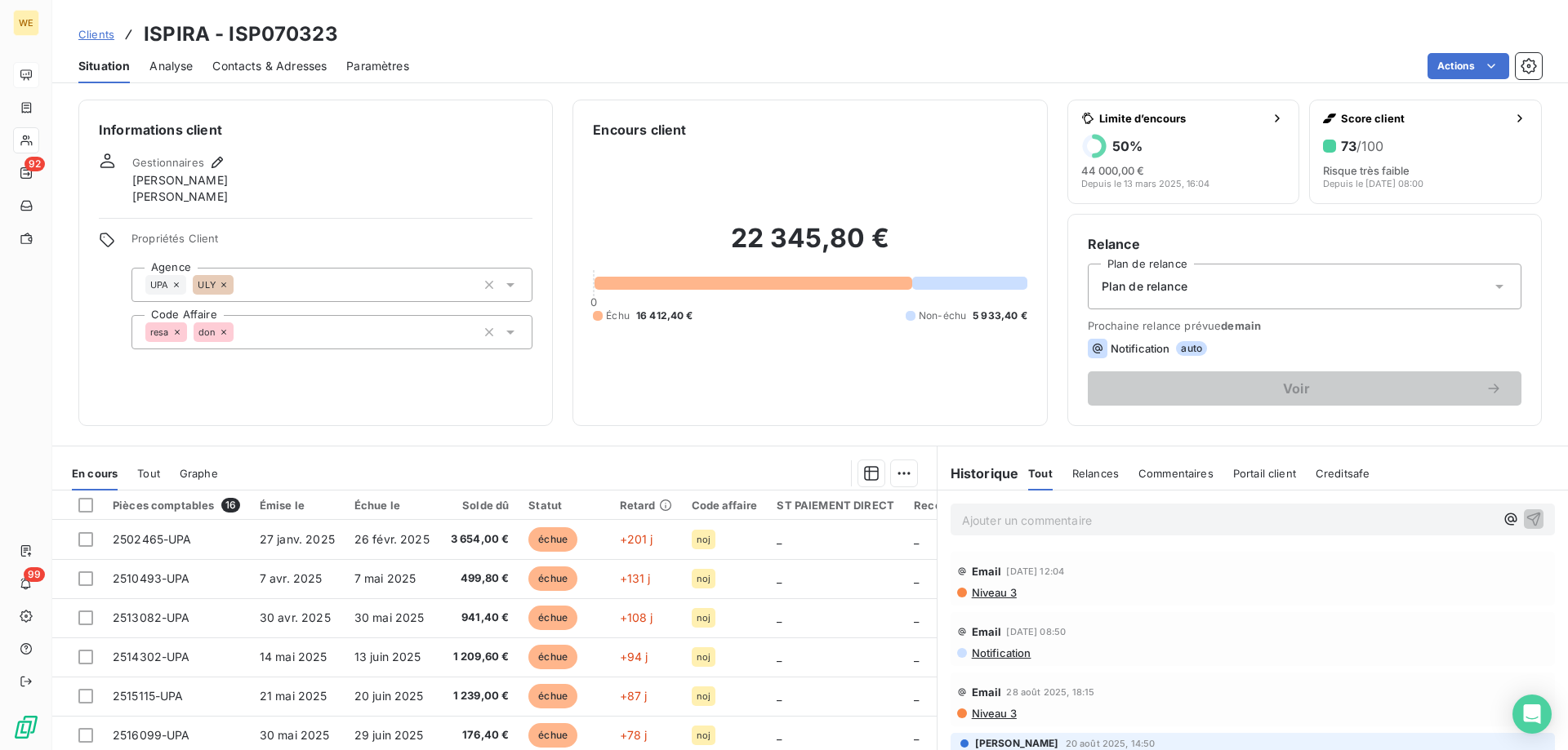
click at [1046, 588] on div "Niveau 3" at bounding box center [1253, 592] width 591 height 13
click at [988, 596] on span "Niveau 3" at bounding box center [994, 592] width 47 height 13
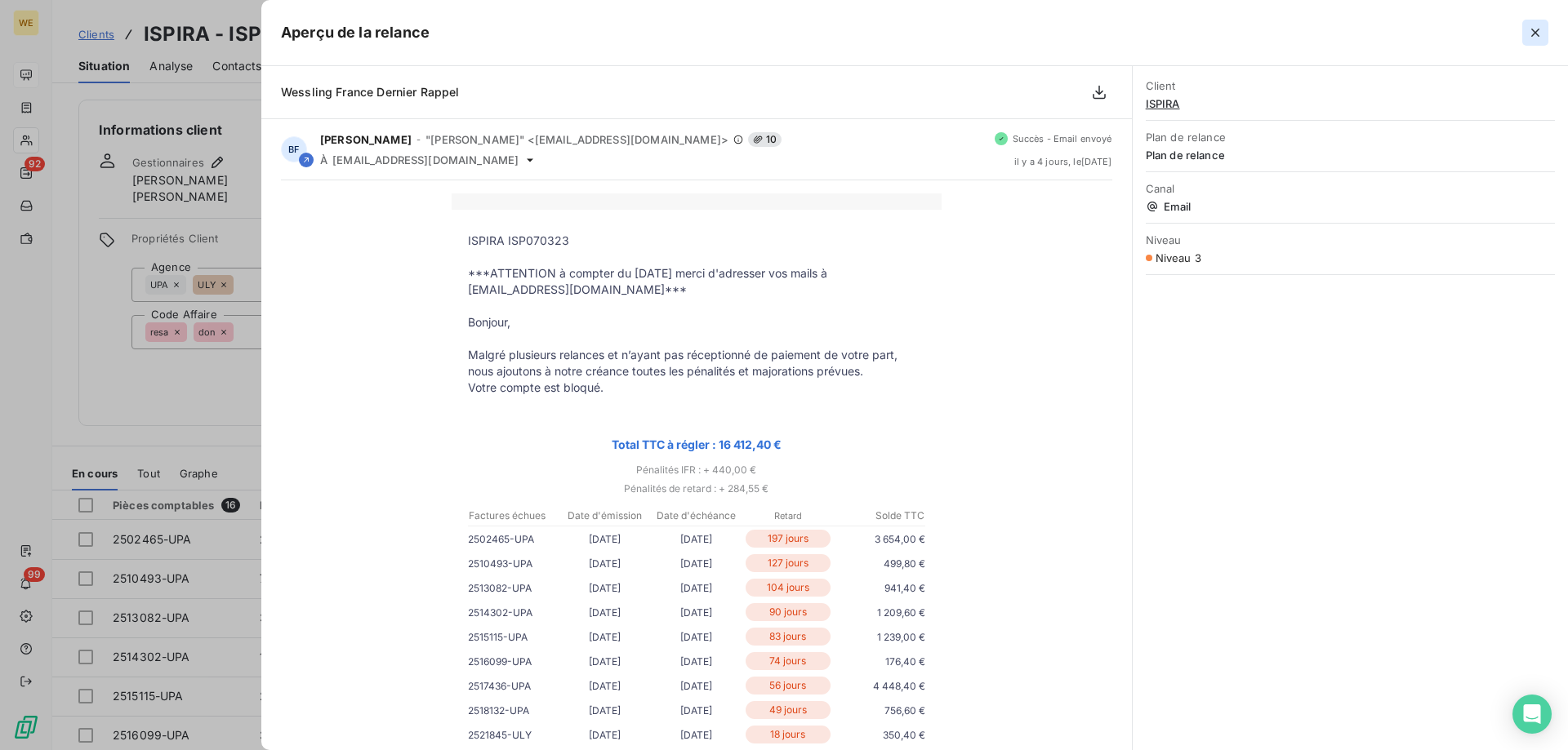
click at [1536, 35] on icon "button" at bounding box center [1534, 32] width 8 height 8
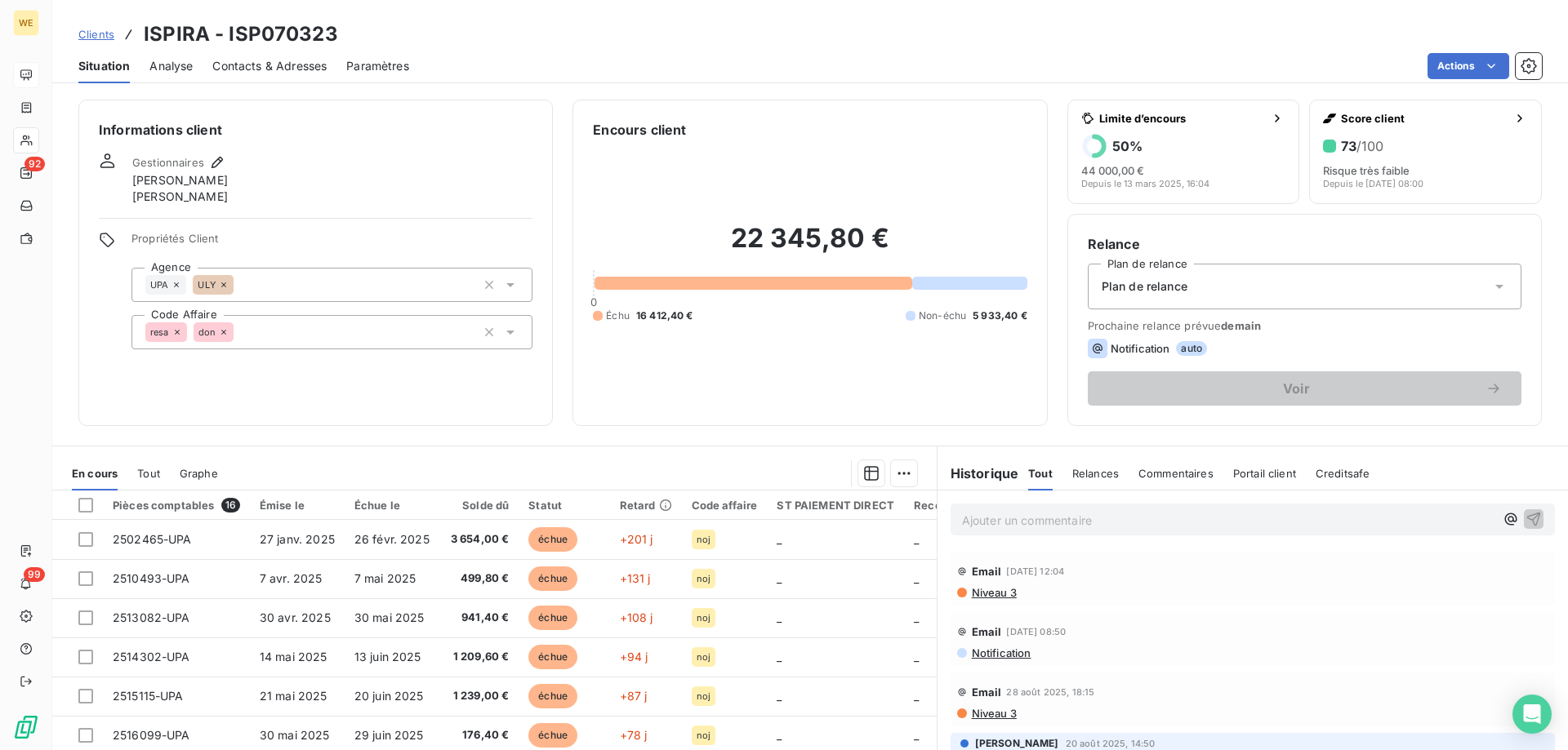
click at [310, 391] on div "Informations client Gestionnaires Nathalie DOZINEL Sarah-Lou Redon Propriétés C…" at bounding box center [316, 262] width 475 height 326
click at [1490, 21] on div "Clients ISPIRA - ISP070323" at bounding box center [810, 35] width 1515 height 29
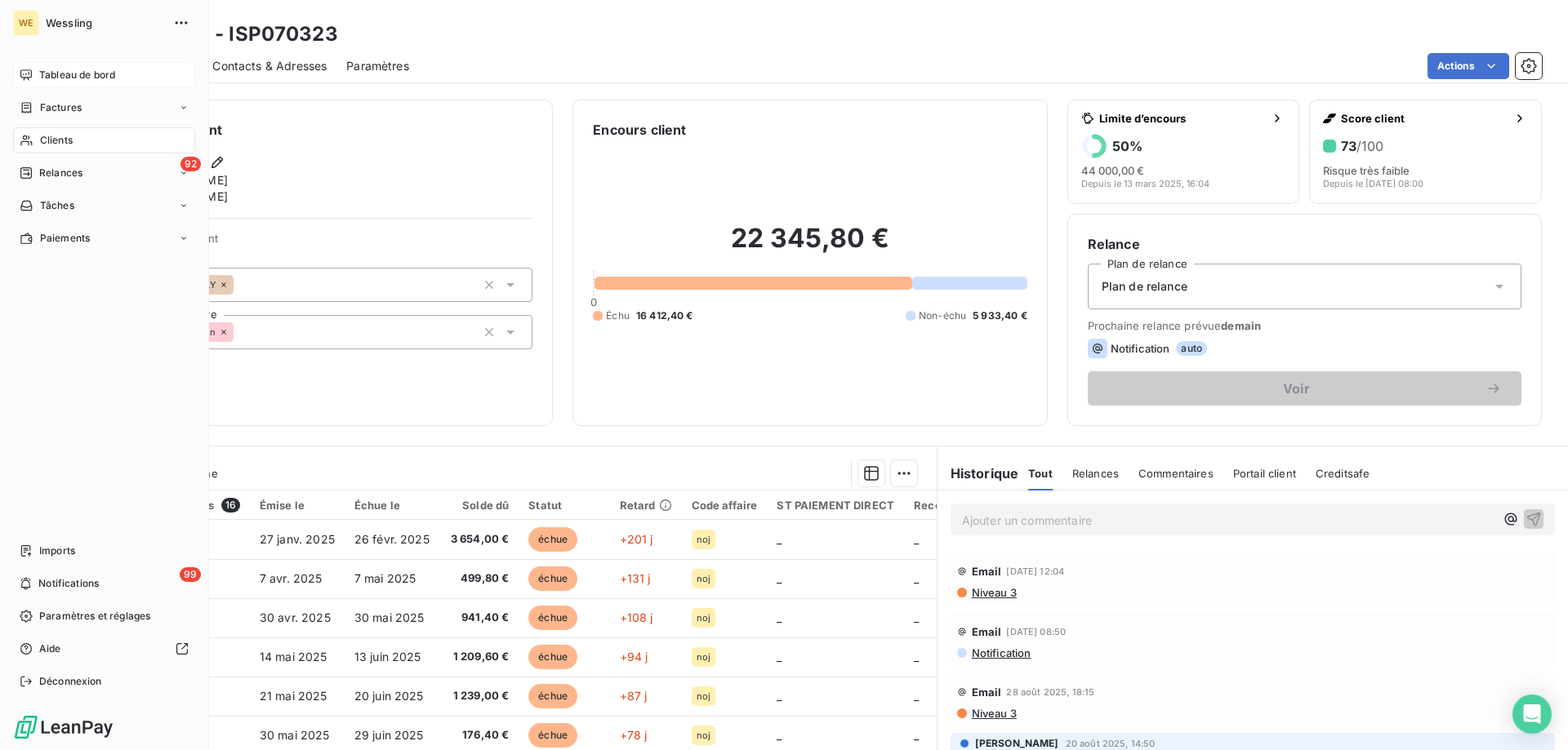
click at [53, 141] on span "Clients" at bounding box center [56, 140] width 33 height 15
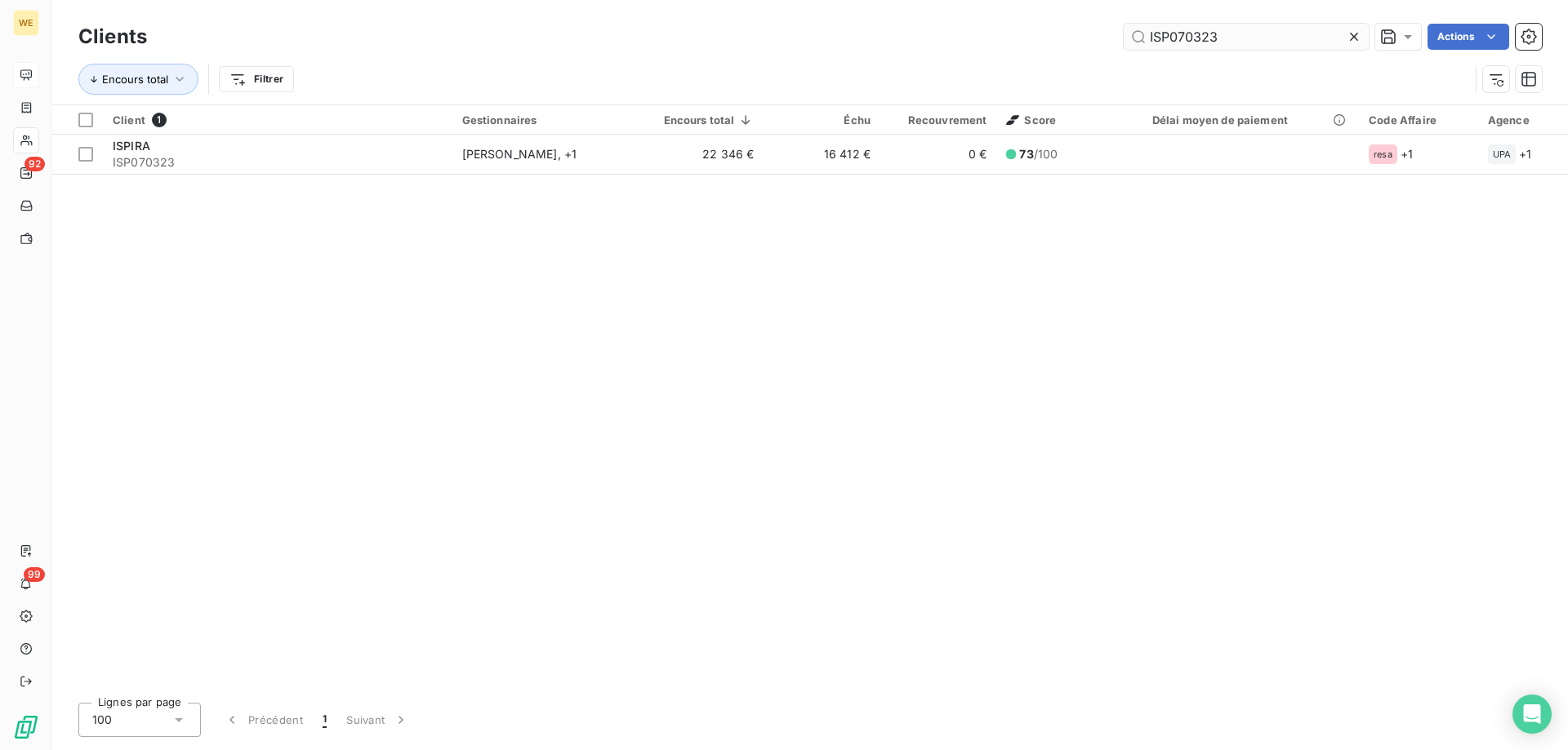
click at [1188, 43] on input "ISP070323" at bounding box center [1246, 36] width 245 height 26
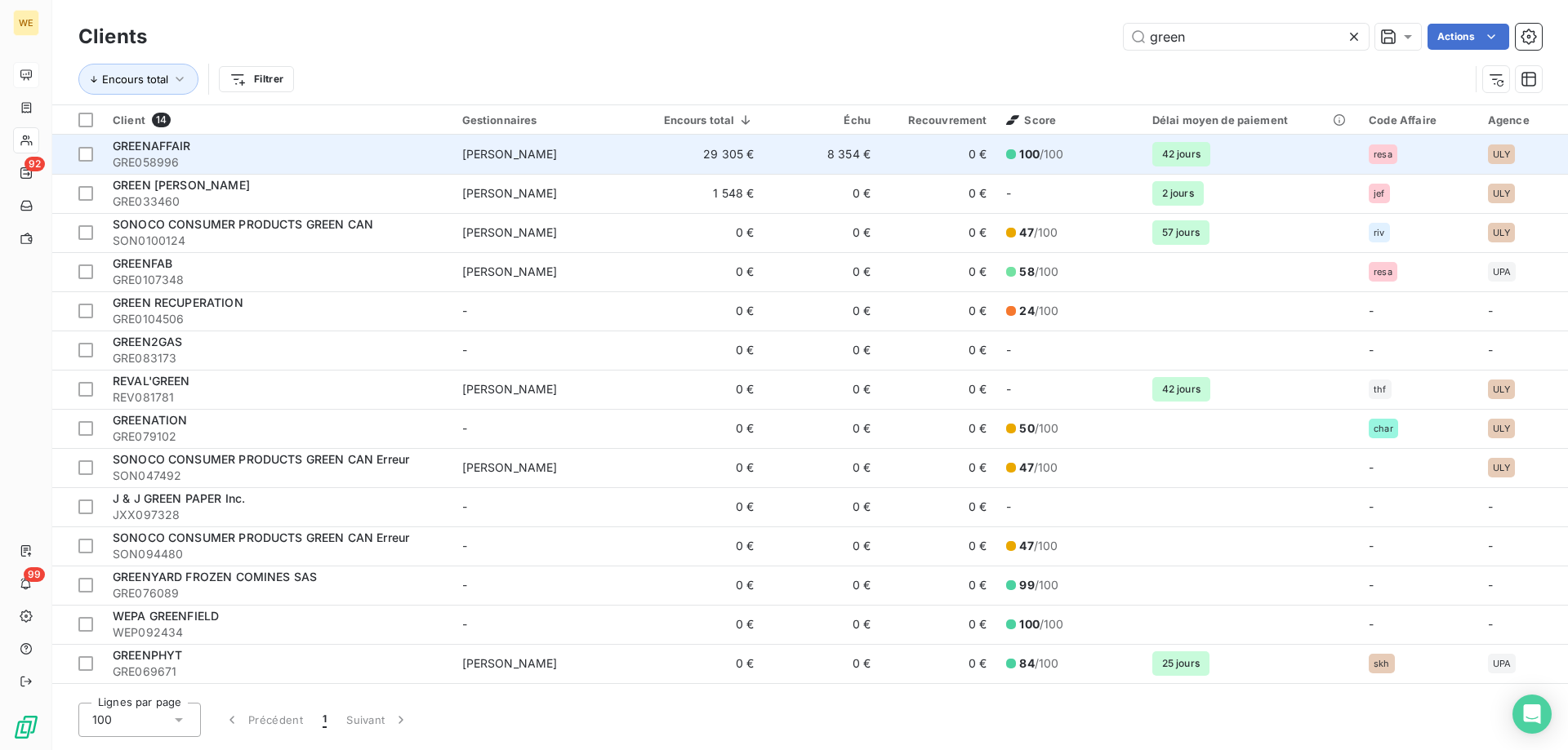
type input "green"
click at [247, 146] on div "GREENAFFAIR" at bounding box center [278, 146] width 330 height 16
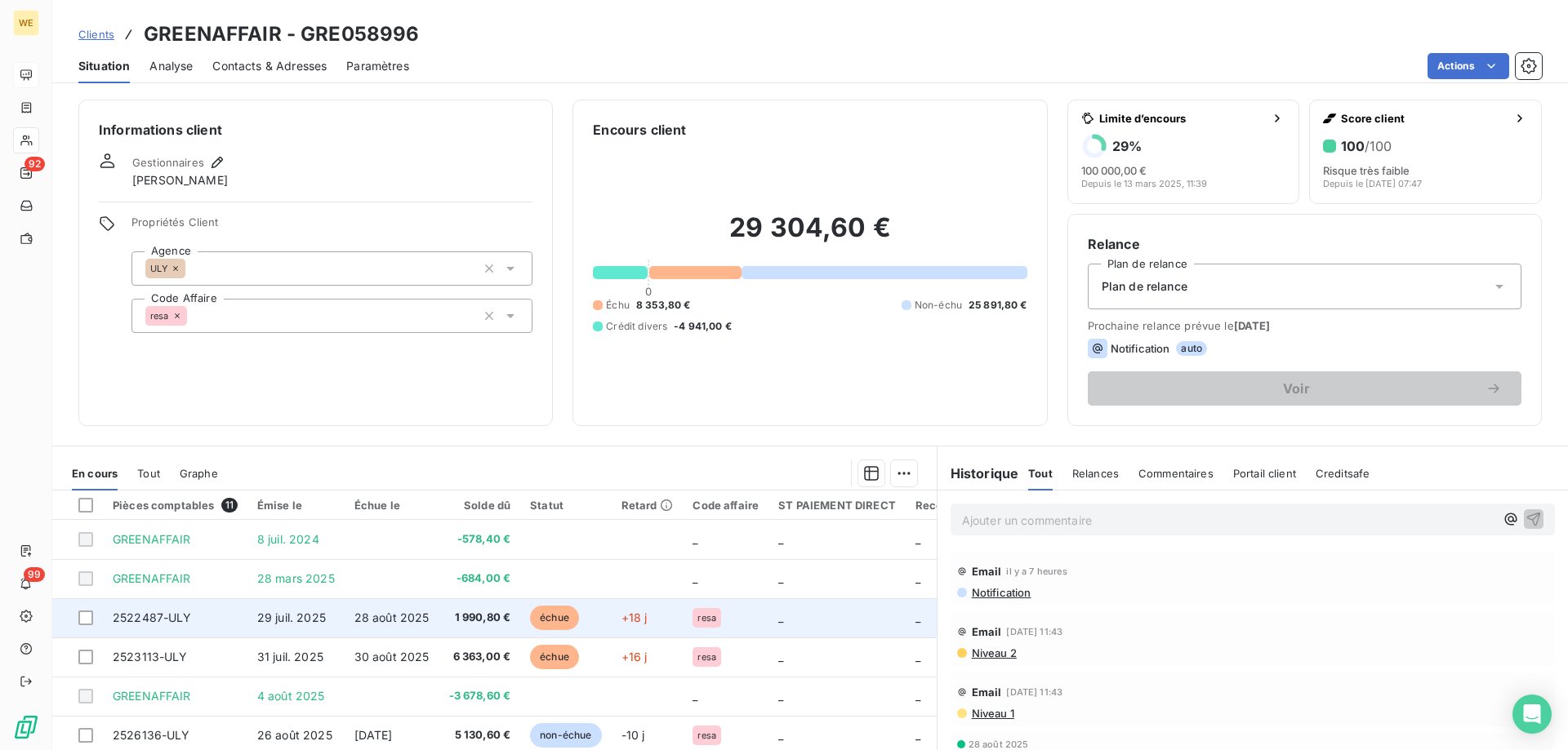
click at [379, 621] on span "28 août 2025" at bounding box center [391, 617] width 75 height 14
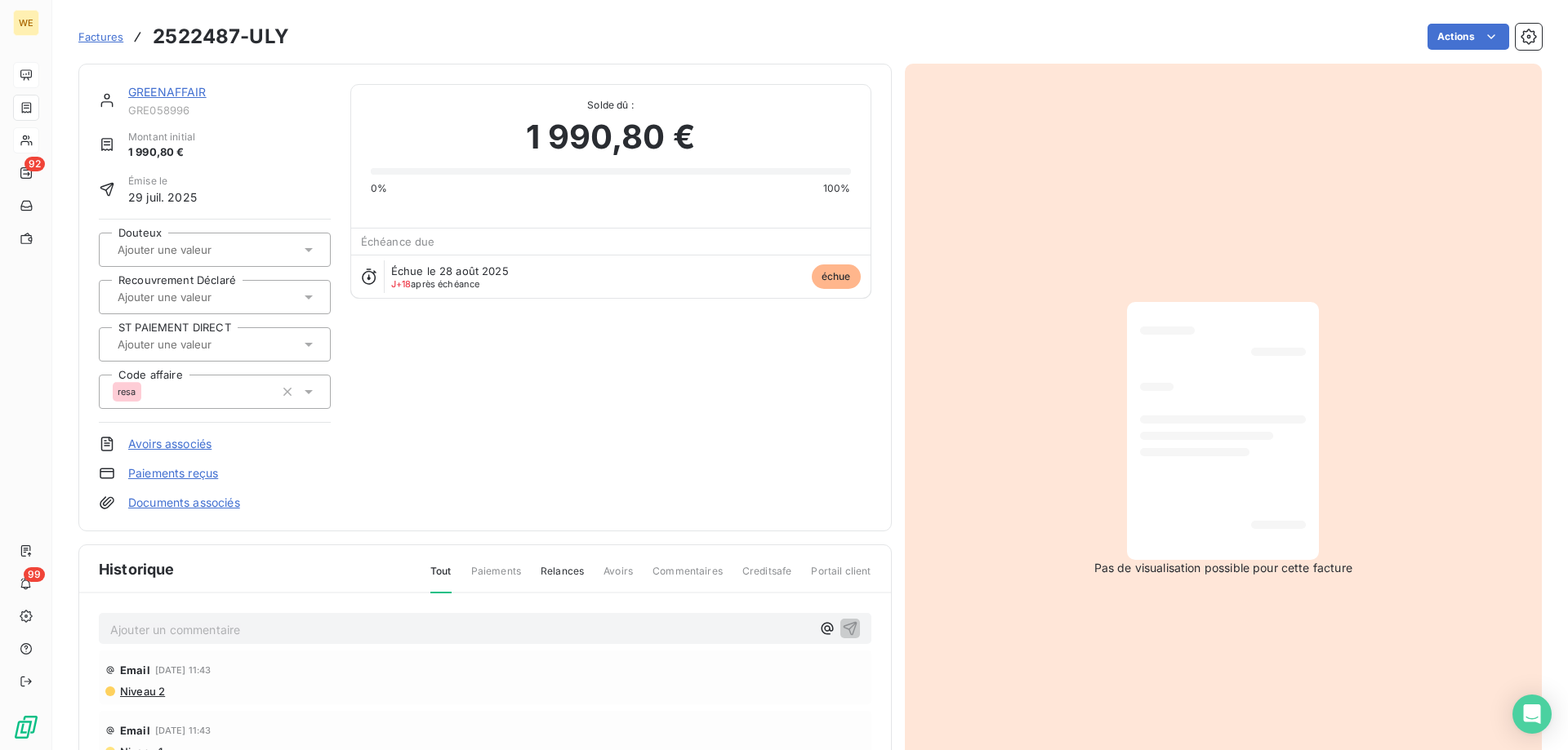
click at [234, 630] on p "Ajouter un commentaire ﻿" at bounding box center [461, 630] width 701 height 21
click at [840, 625] on button "button" at bounding box center [850, 627] width 20 height 20
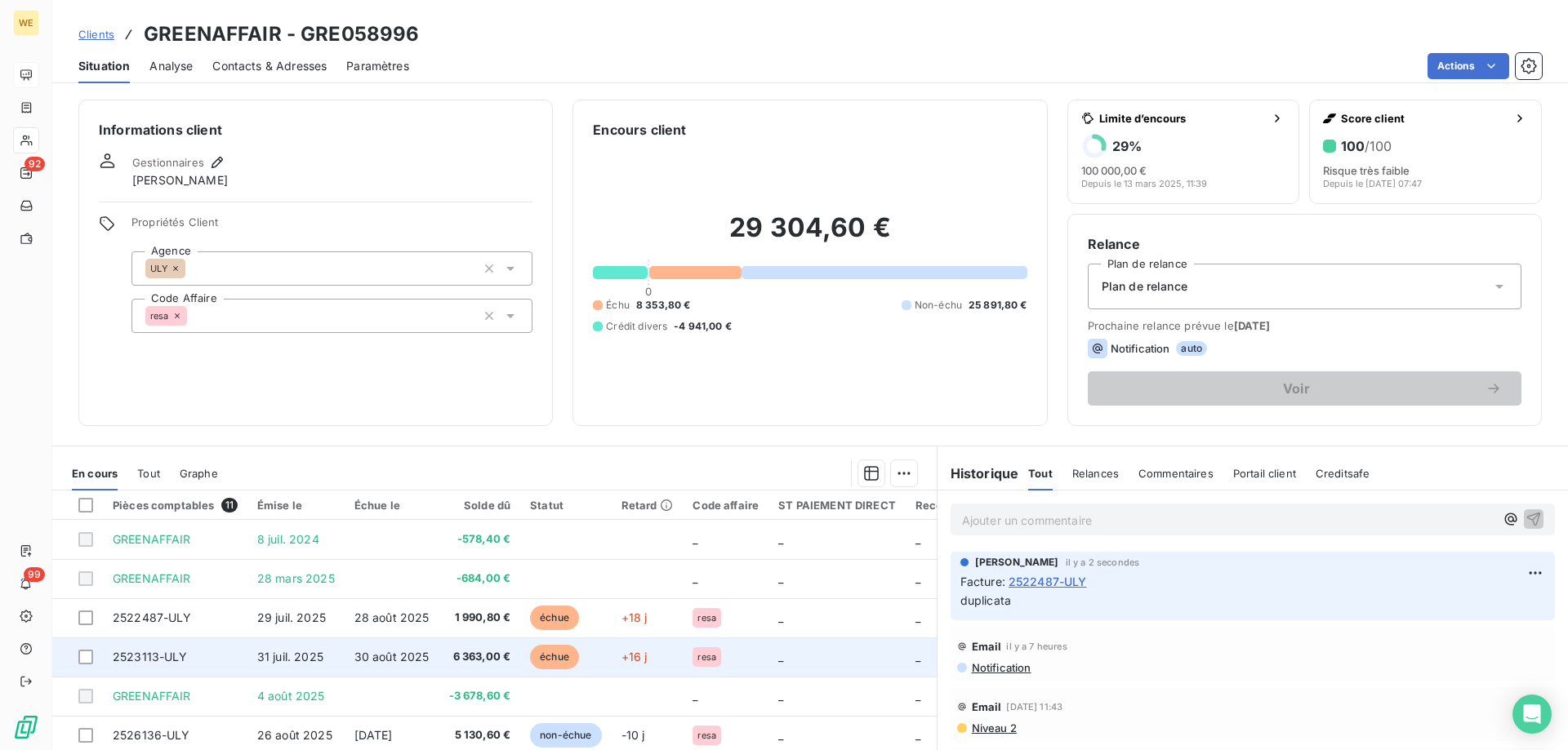
click at [392, 666] on td "30 août 2025" at bounding box center [392, 657] width 95 height 39
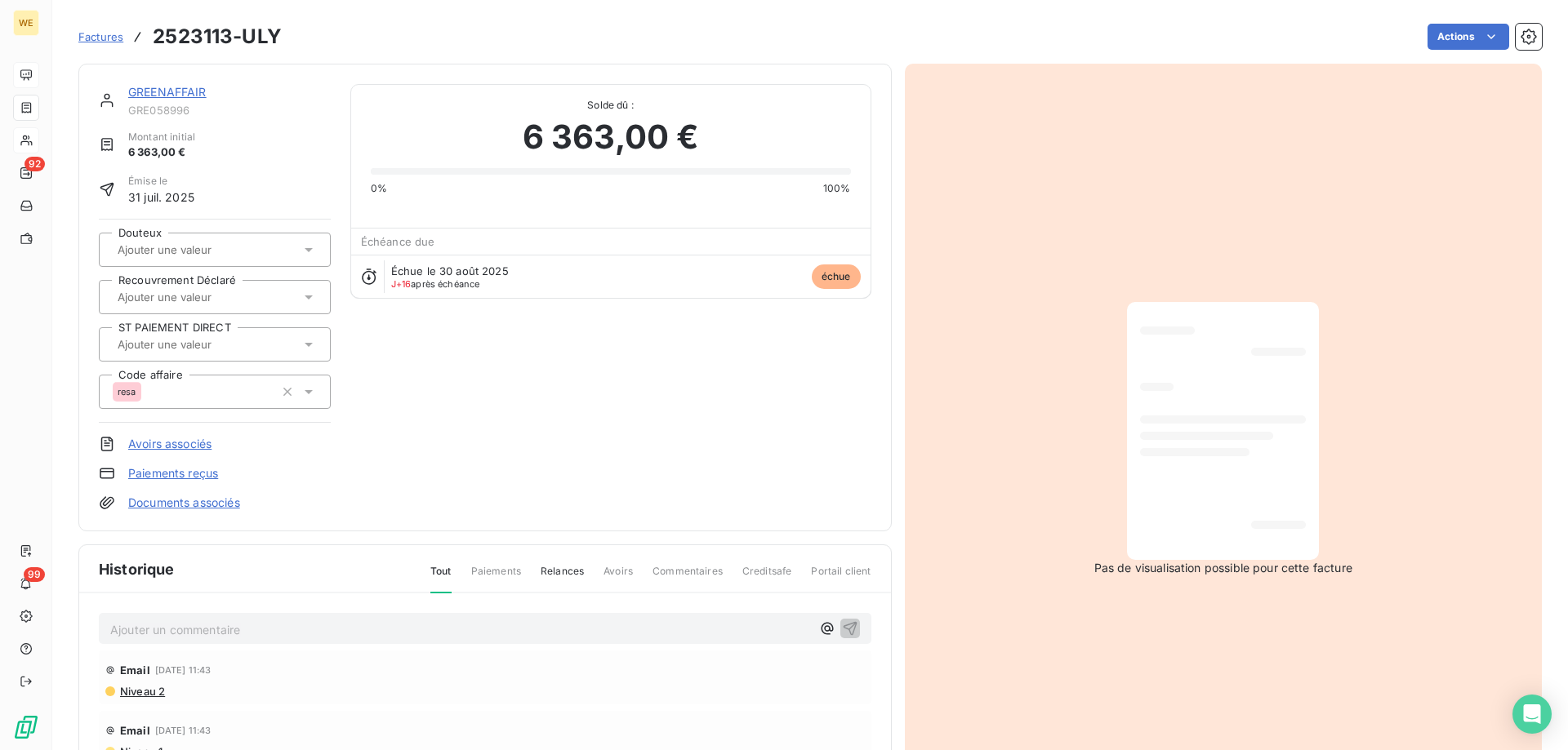
click at [188, 630] on p "Ajouter un commentaire ﻿" at bounding box center [461, 630] width 701 height 21
click at [843, 623] on icon "button" at bounding box center [850, 628] width 14 height 14
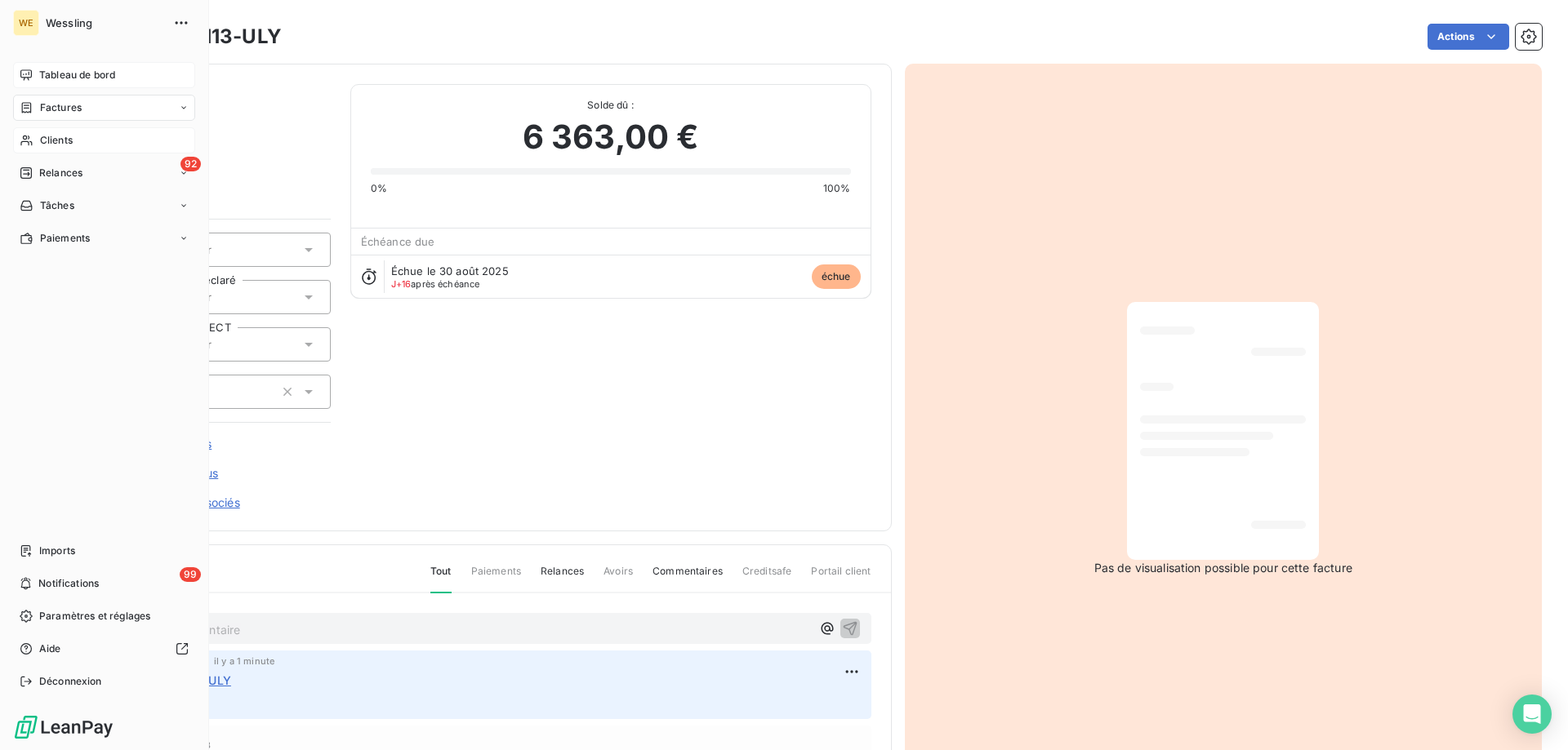
click at [63, 142] on span "Clients" at bounding box center [56, 140] width 33 height 15
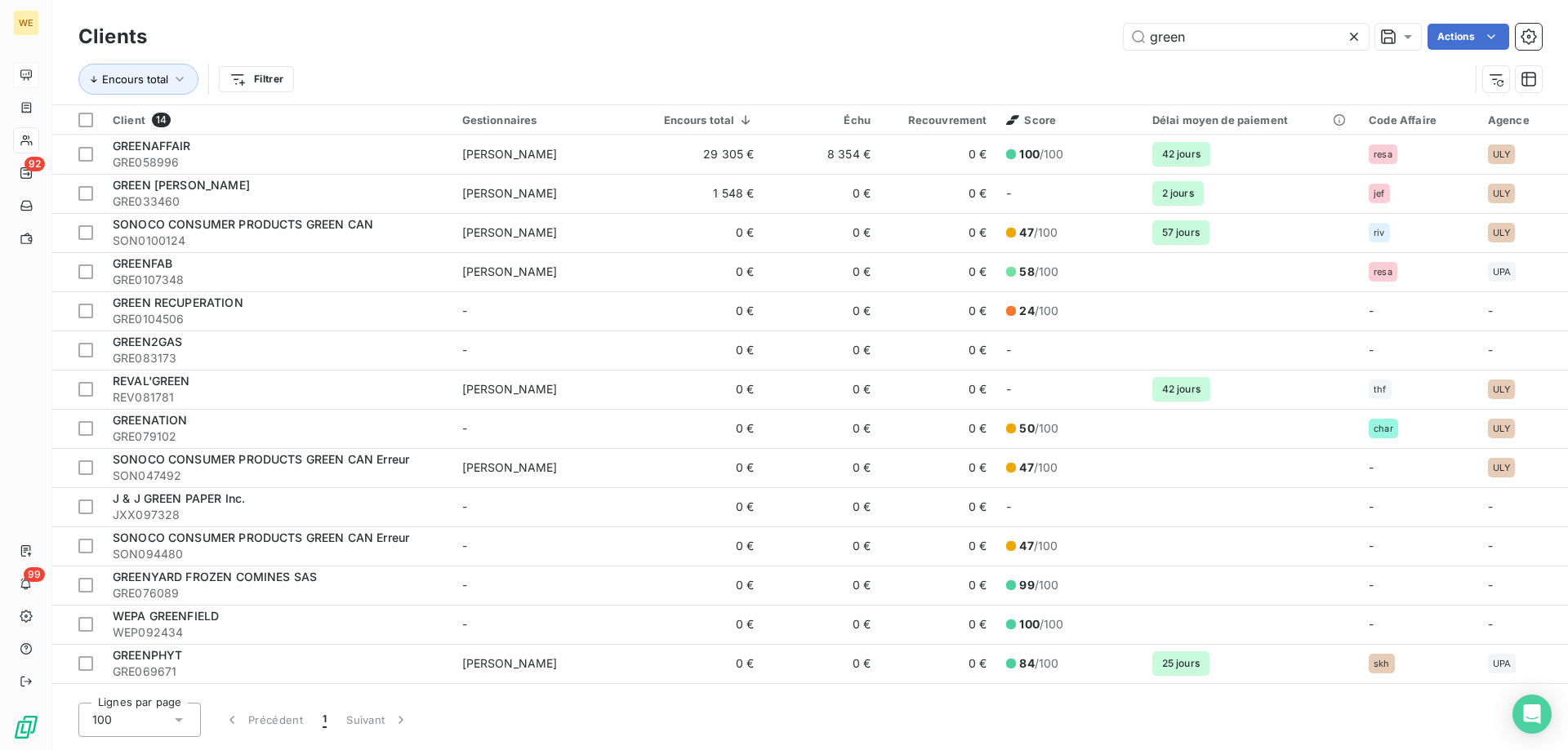
click at [1168, 22] on div "Clients green Actions" at bounding box center [810, 37] width 1464 height 35
click at [1160, 45] on input "green" at bounding box center [1246, 36] width 245 height 26
paste input "SUE046530"
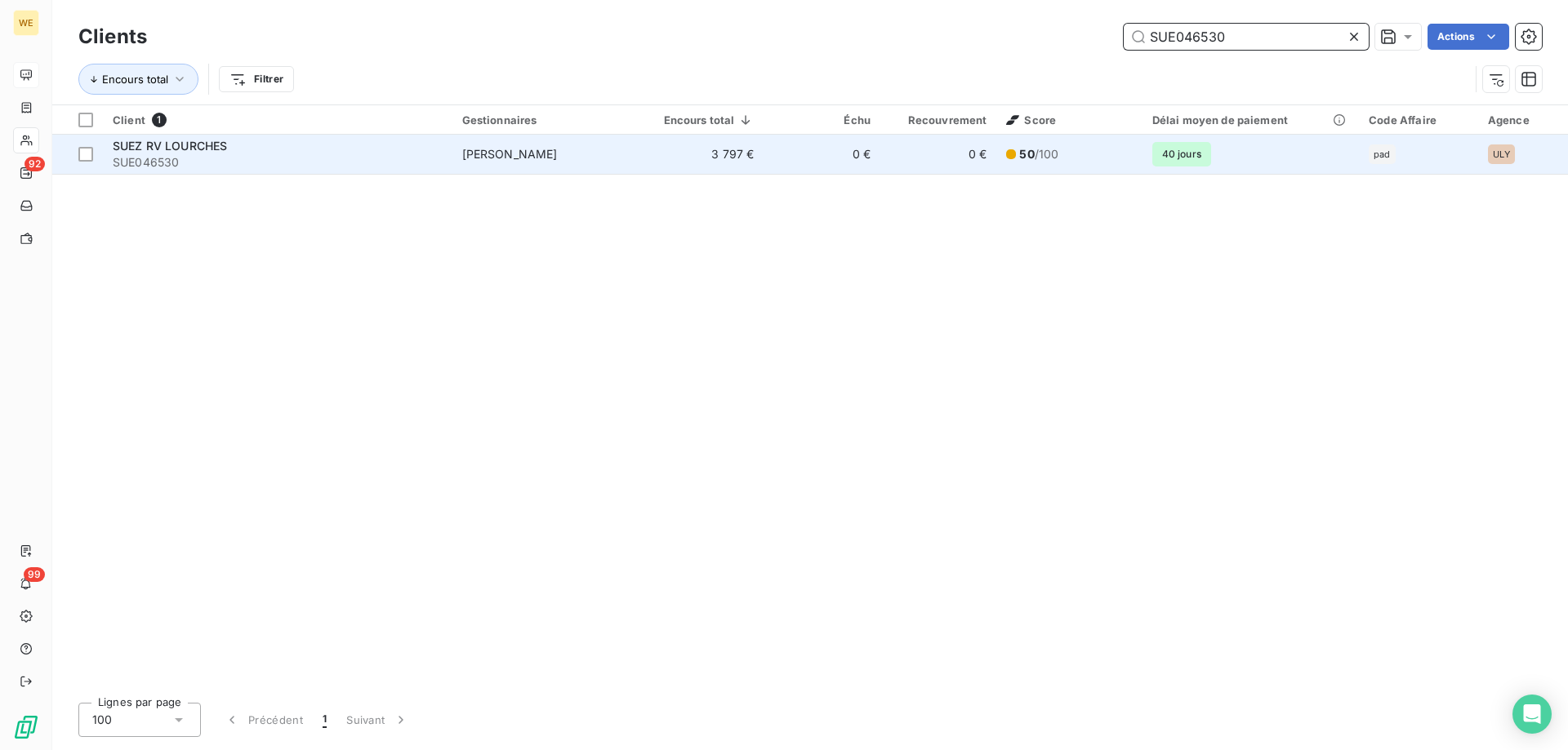
type input "SUE046530"
click at [246, 154] on span "SUE046530" at bounding box center [278, 162] width 330 height 16
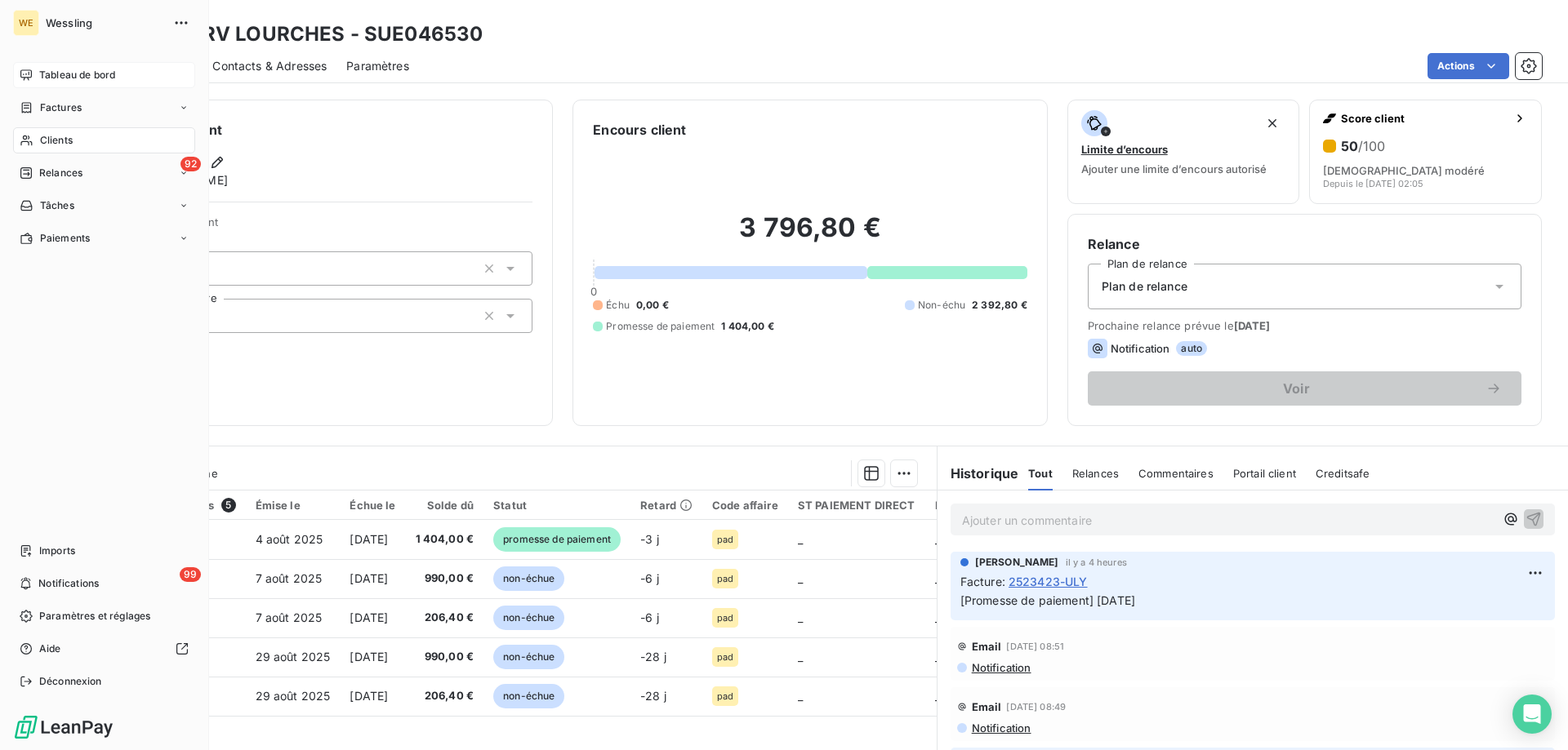
drag, startPoint x: 72, startPoint y: 140, endPoint x: 85, endPoint y: 145, distance: 13.9
click at [73, 140] on span "Clients" at bounding box center [56, 140] width 33 height 15
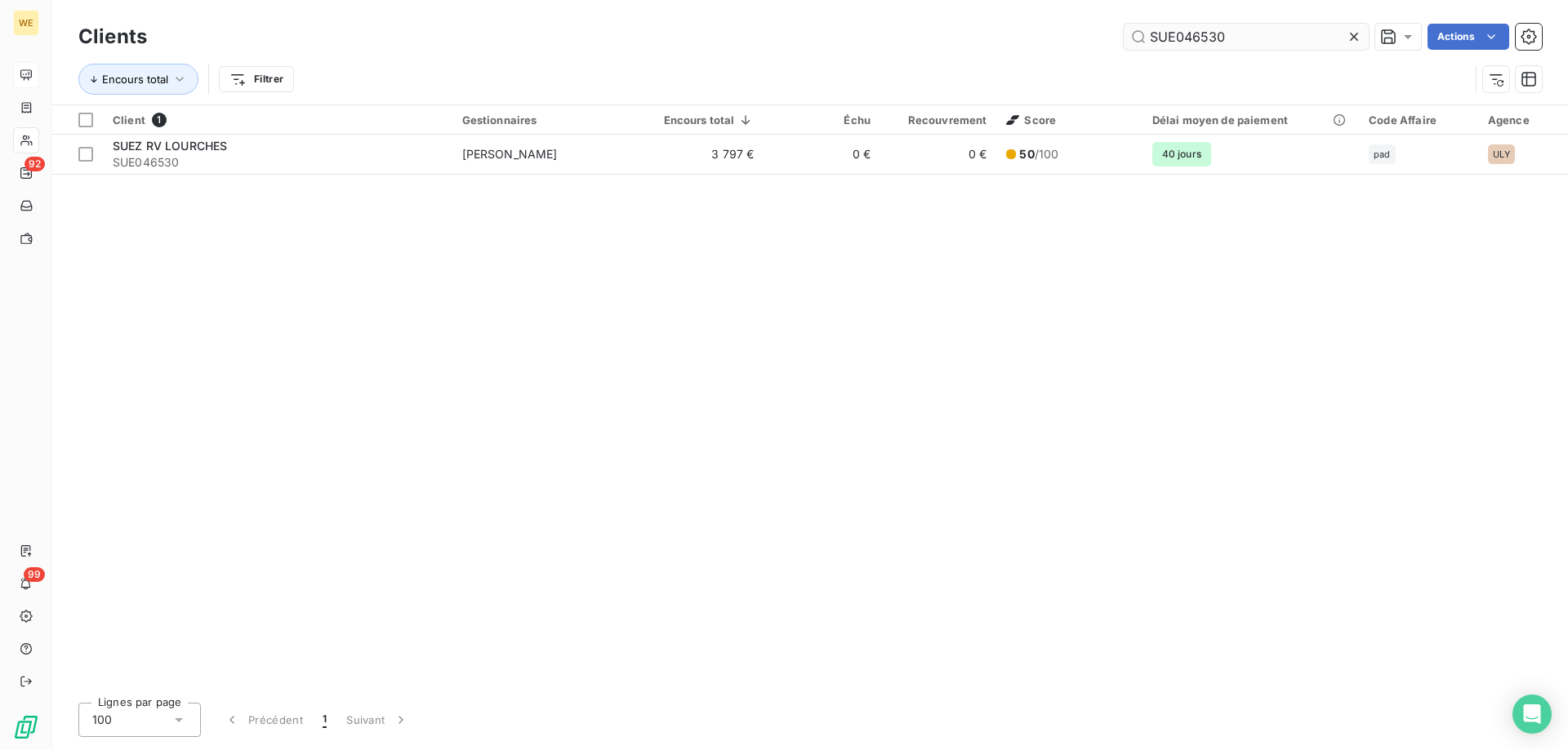
click at [1164, 43] on input "SUE046530" at bounding box center [1246, 36] width 245 height 26
click at [1164, 42] on input "SUE046530" at bounding box center [1246, 36] width 245 height 26
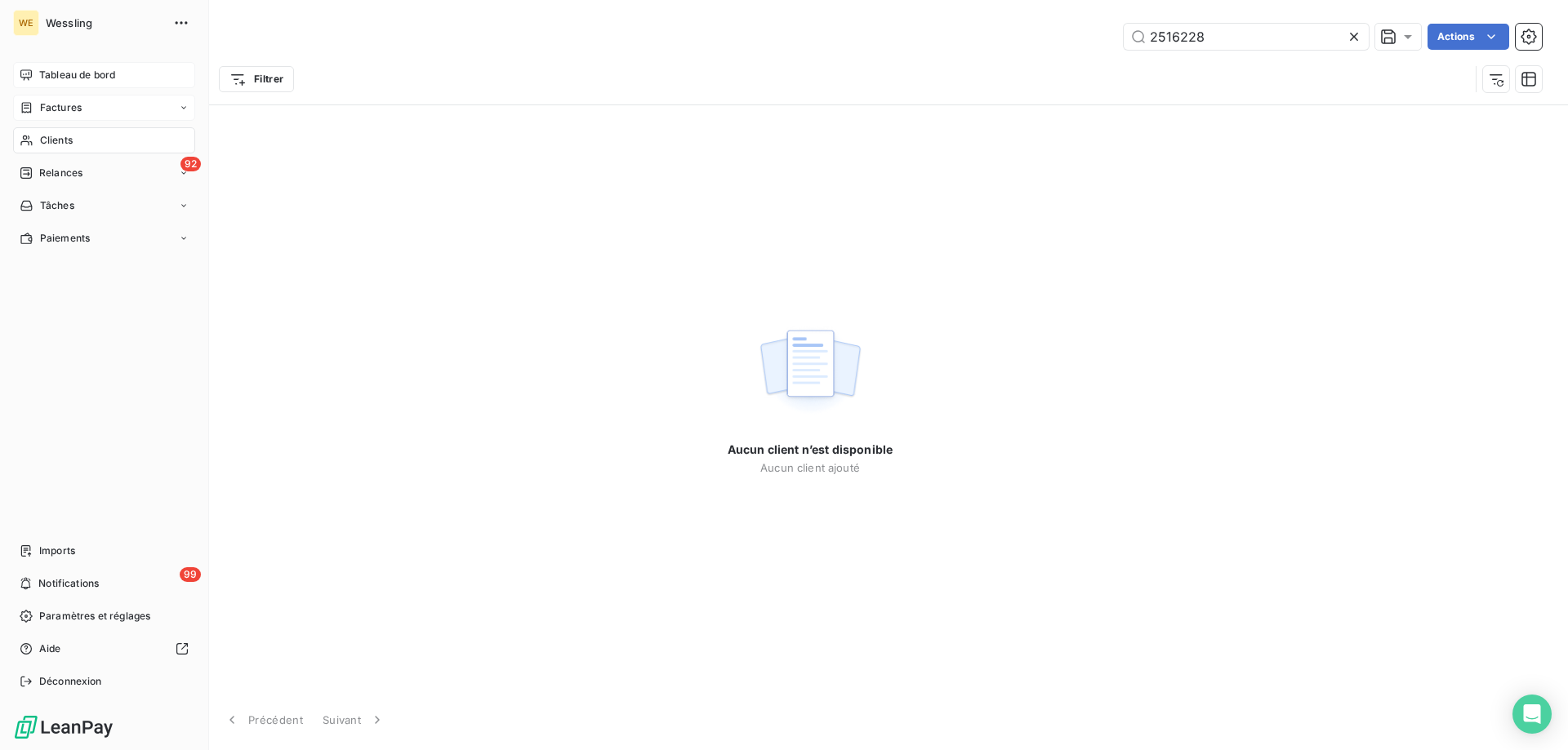
type input "2516228"
click at [60, 109] on span "Factures" at bounding box center [60, 107] width 41 height 15
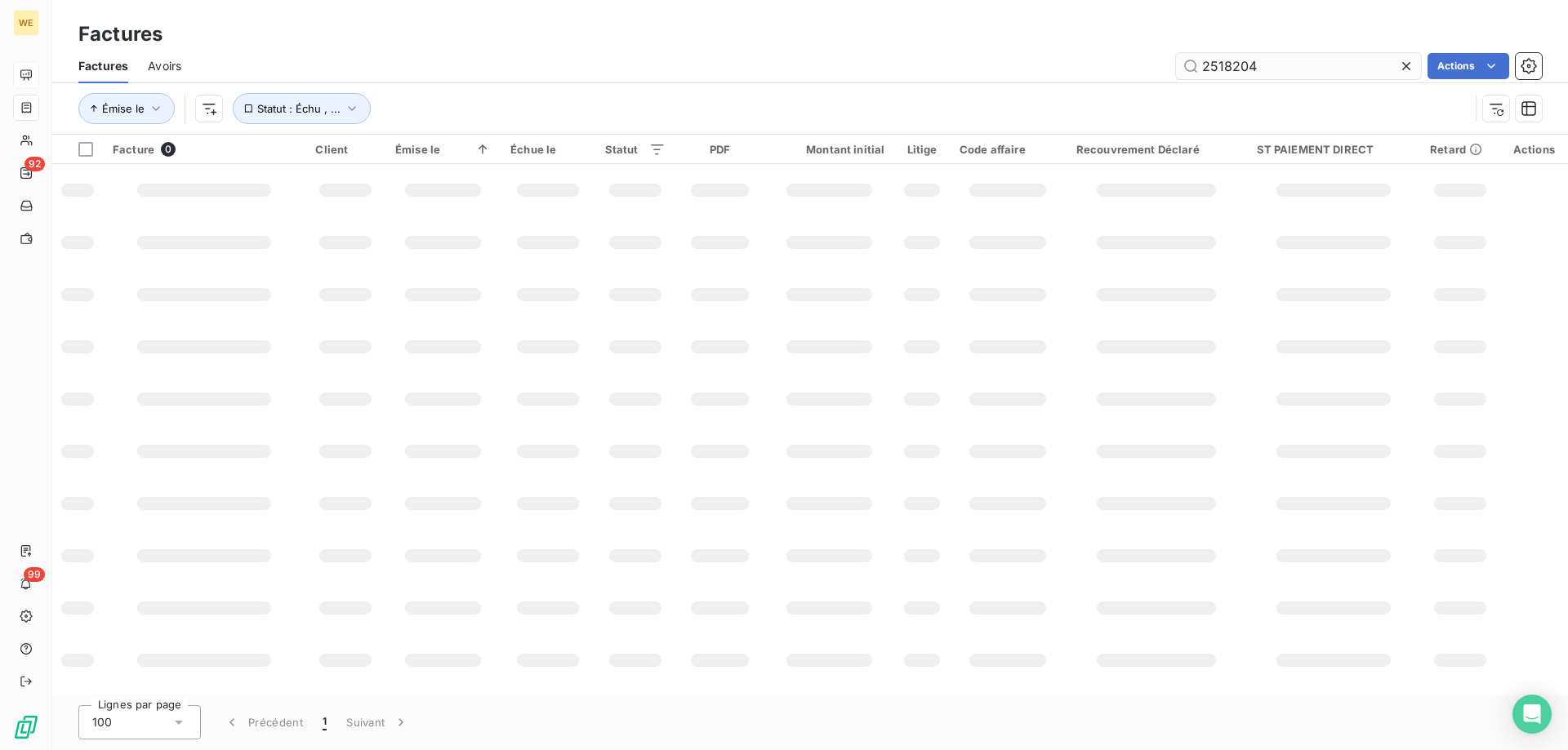
click at [1201, 61] on input "2518204" at bounding box center [1299, 66] width 245 height 26
type input "2516228"
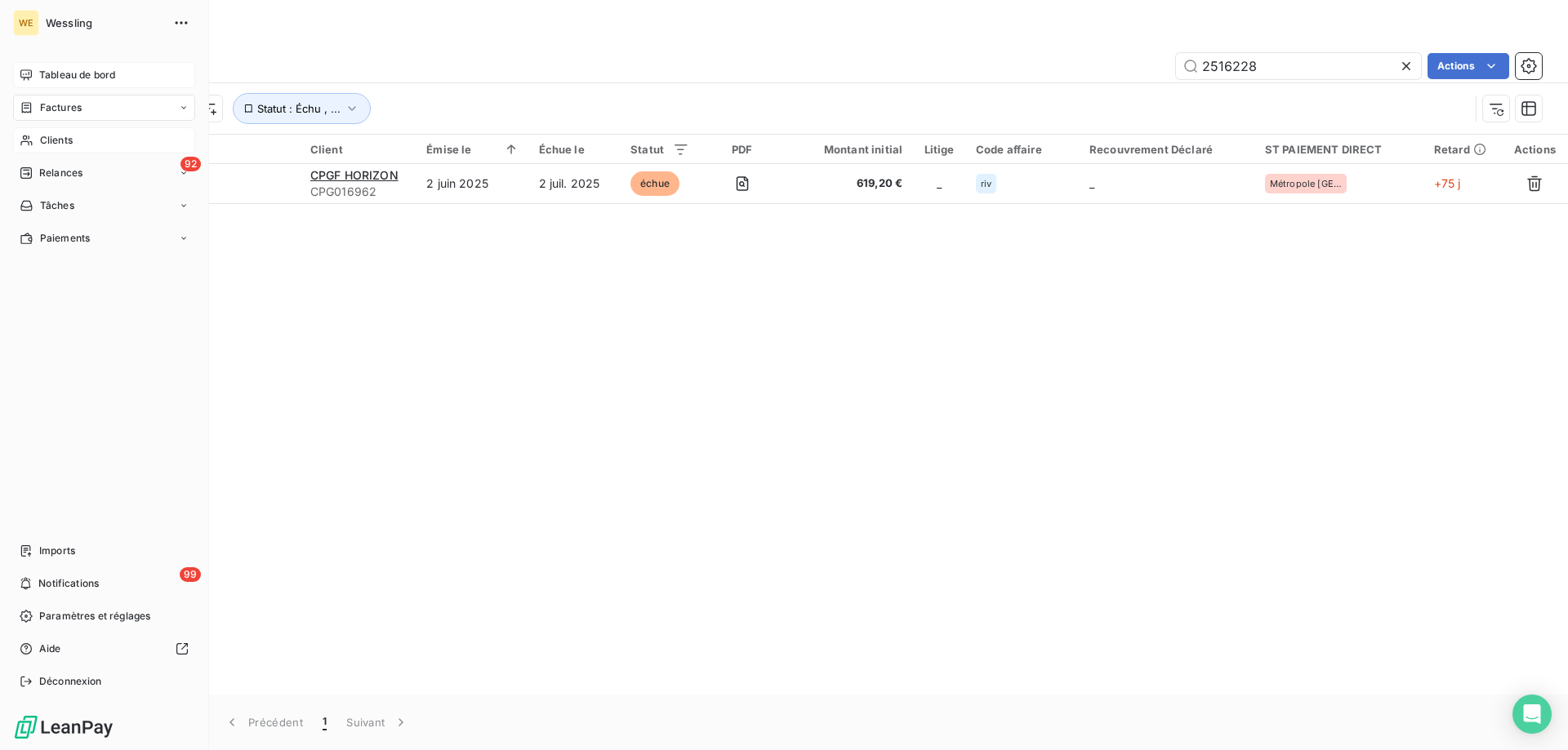
click at [60, 136] on span "Clients" at bounding box center [56, 140] width 33 height 15
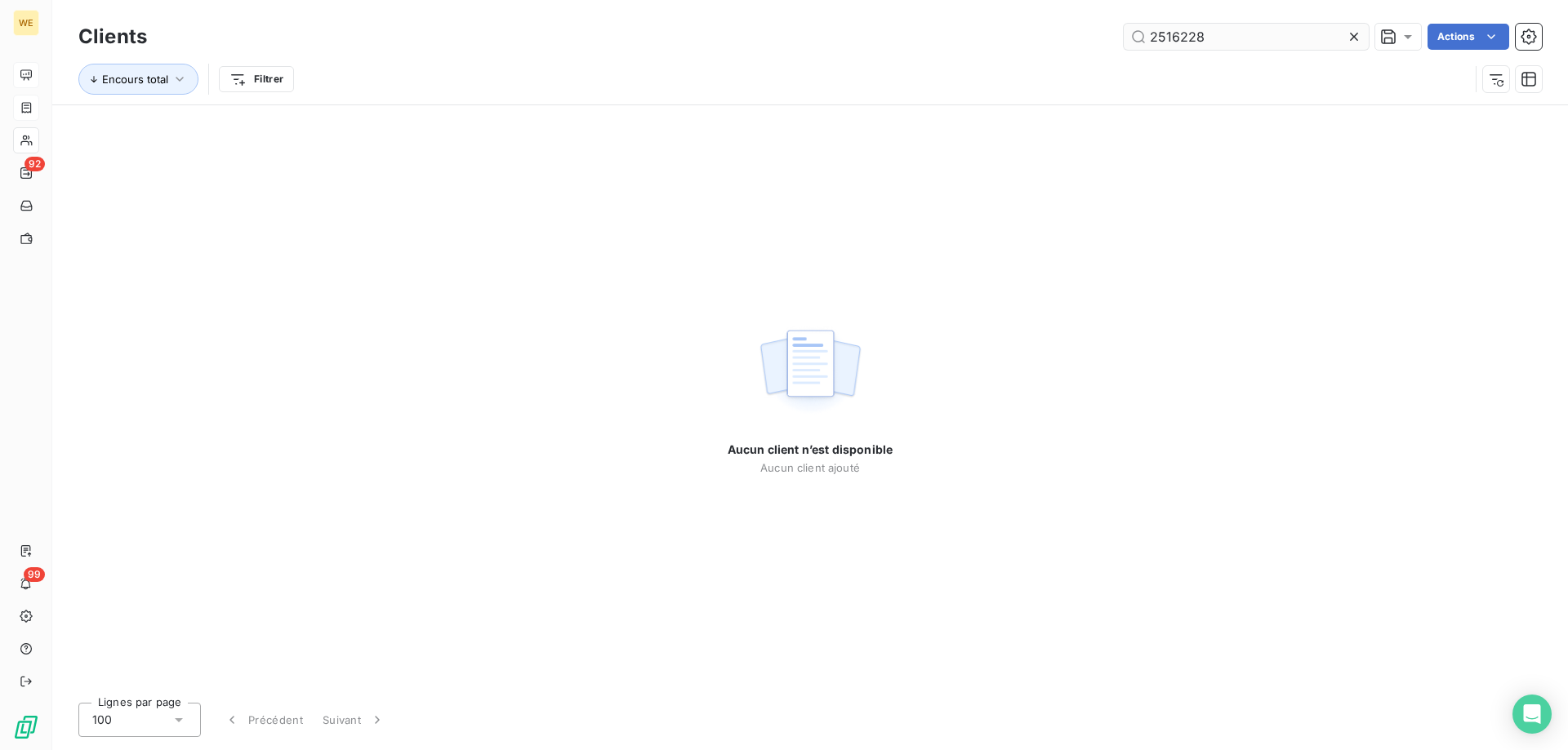
click at [1152, 34] on input "2516228" at bounding box center [1246, 36] width 245 height 26
click at [1182, 37] on input "papre grand" at bounding box center [1246, 36] width 245 height 26
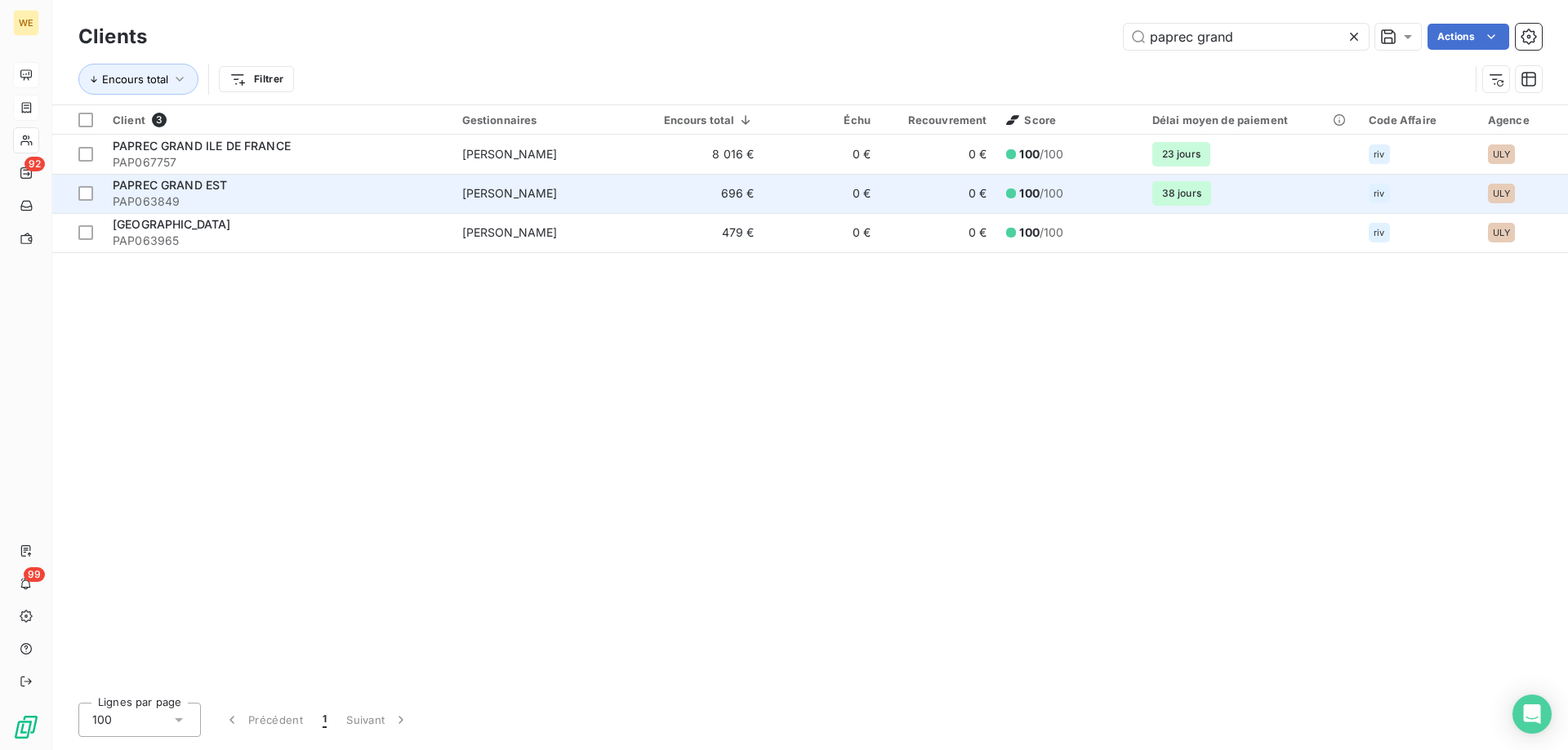
type input "paprec grand"
click at [262, 188] on div "PAPREC GRAND EST" at bounding box center [278, 185] width 330 height 16
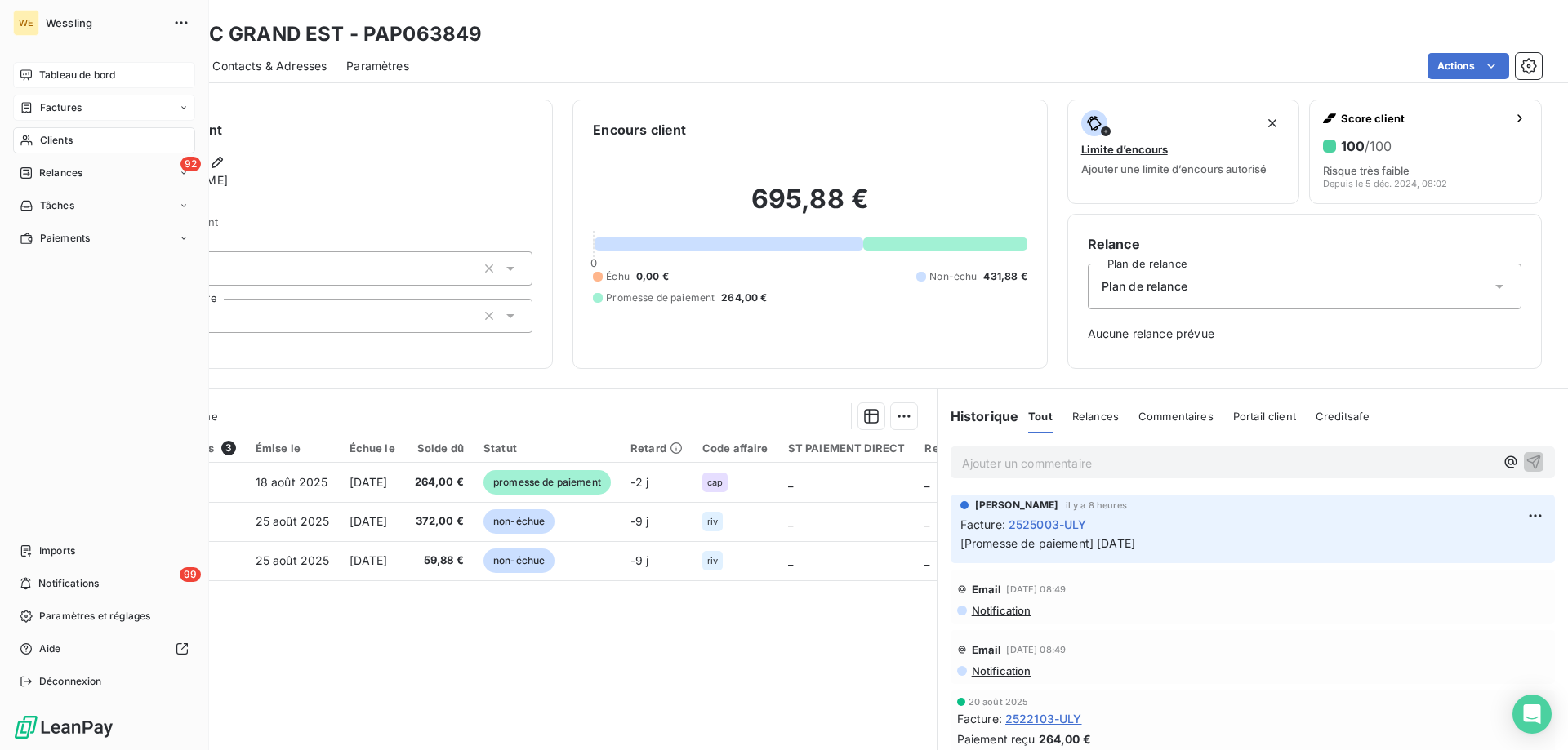
click at [56, 147] on span "Clients" at bounding box center [56, 140] width 33 height 15
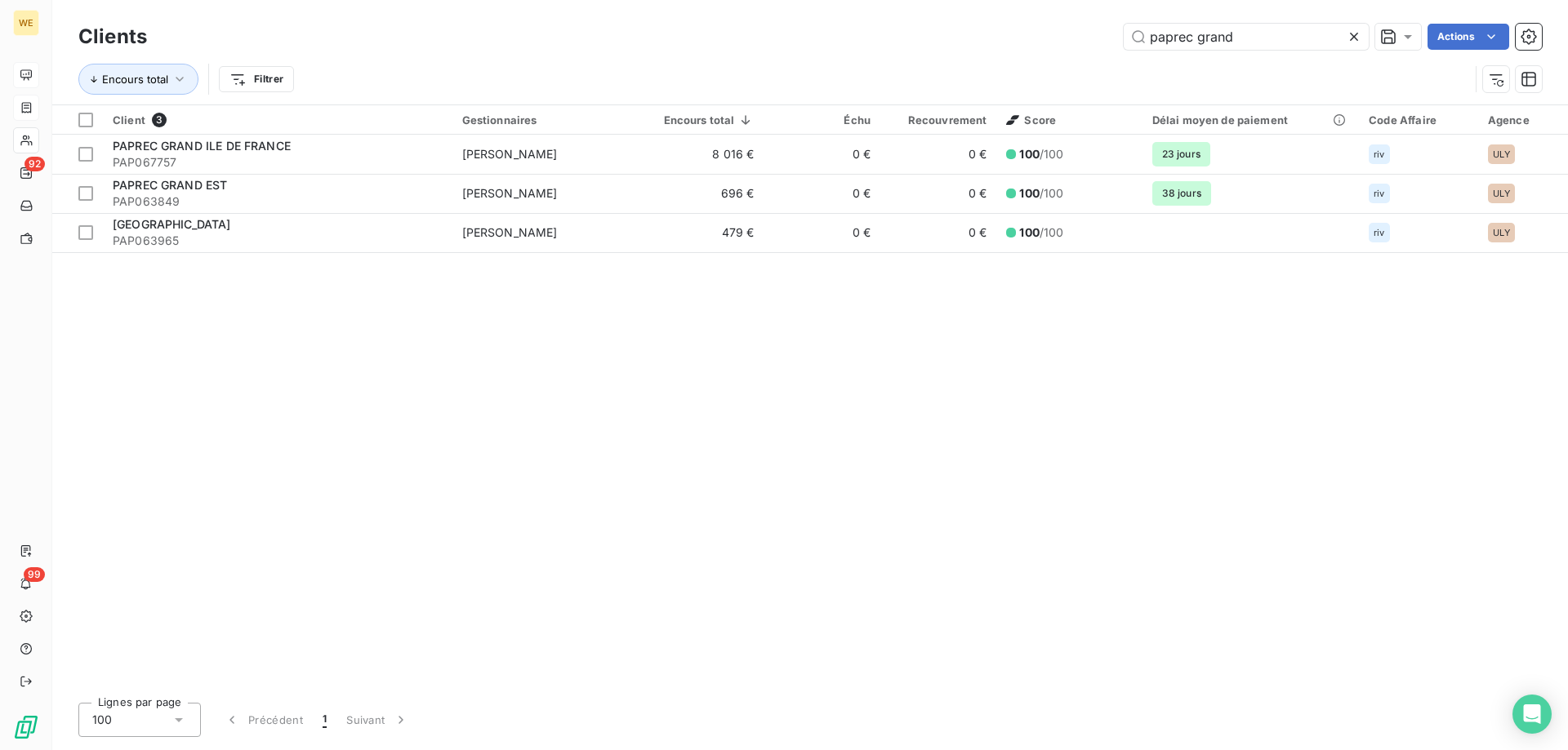
drag, startPoint x: 1249, startPoint y: 39, endPoint x: 907, endPoint y: 20, distance: 342.5
click at [907, 17] on div "Clients paprec grand Actions Encours total Filtrer" at bounding box center [810, 52] width 1515 height 104
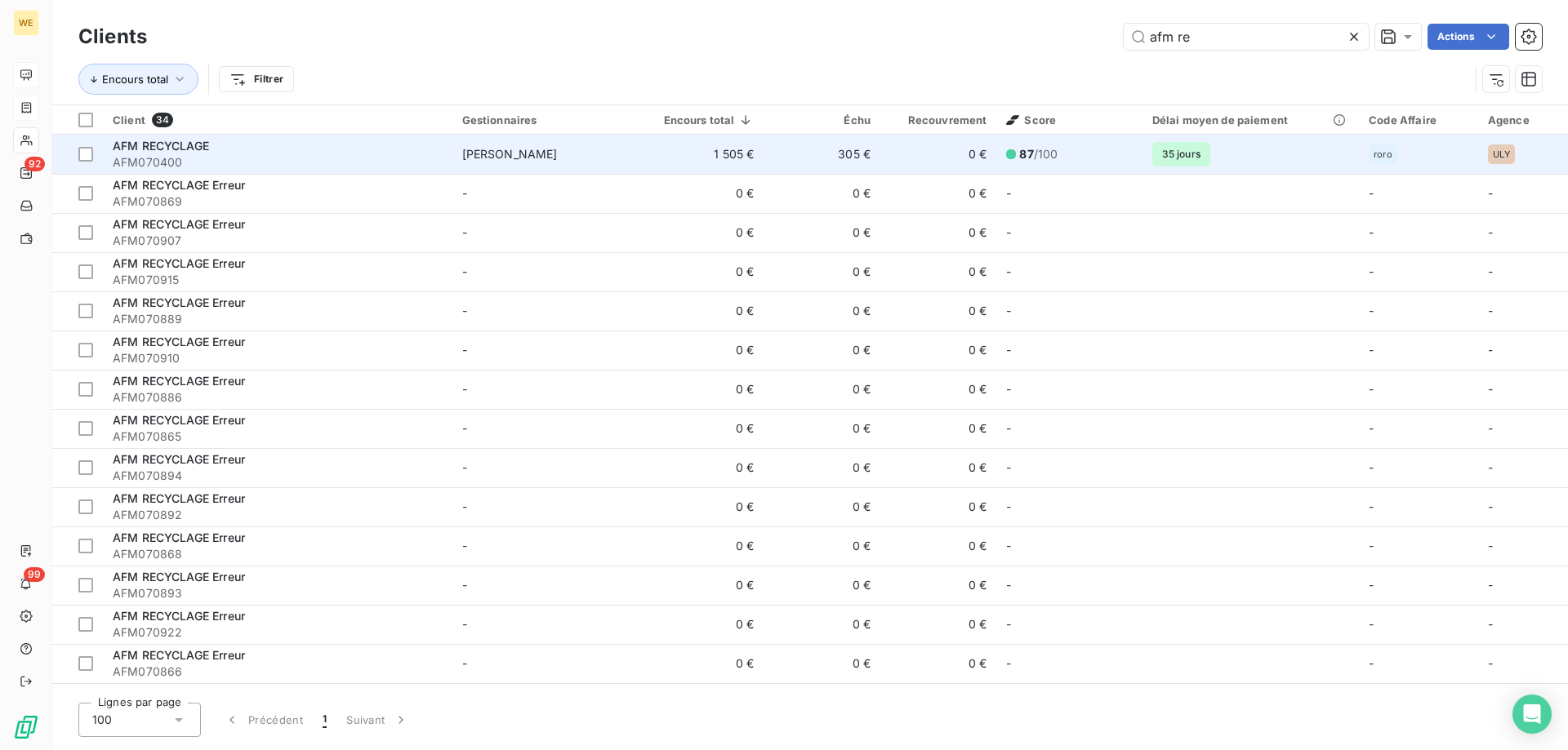
type input "afm re"
click at [306, 165] on span "AFM070400" at bounding box center [278, 162] width 330 height 16
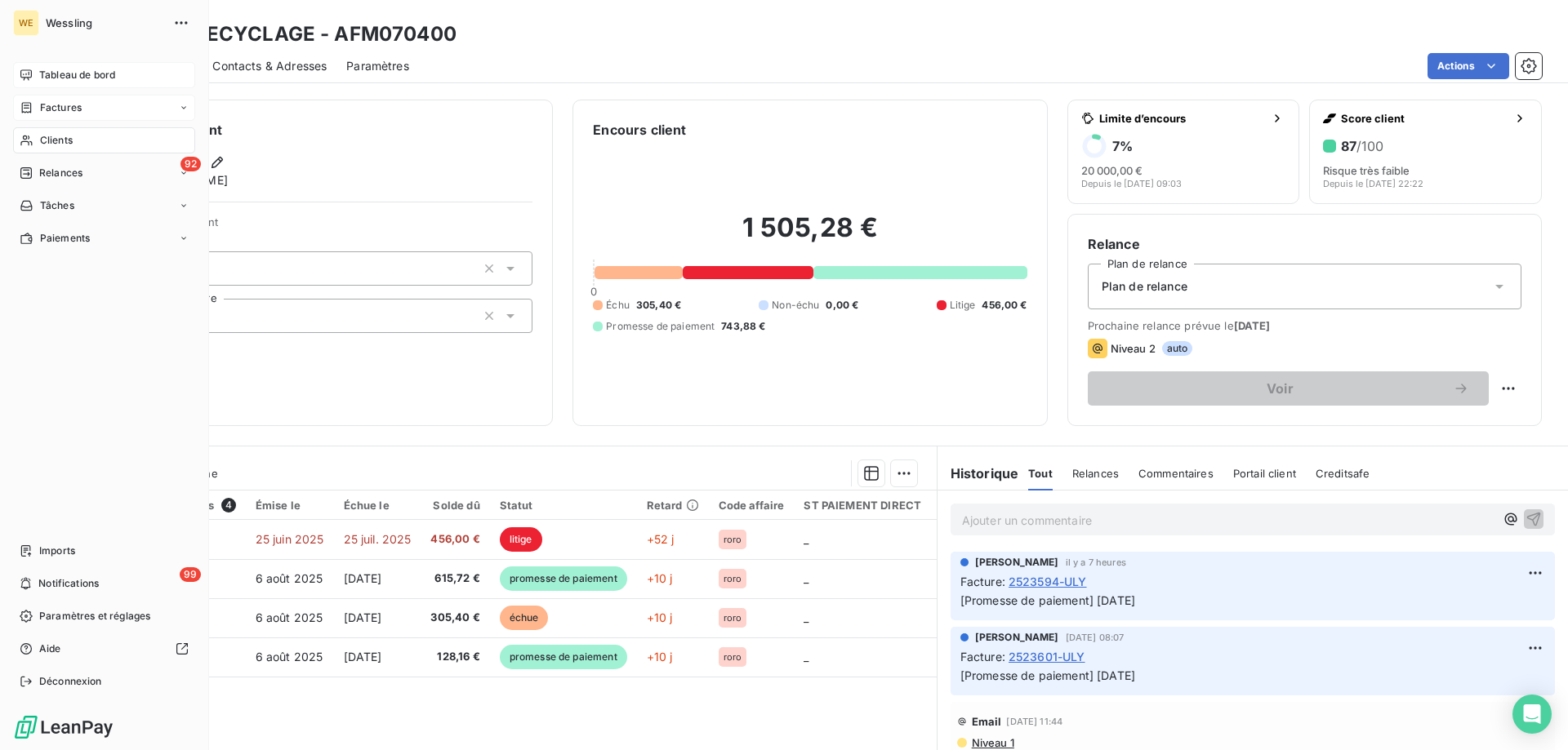
click at [63, 142] on span "Clients" at bounding box center [56, 140] width 33 height 15
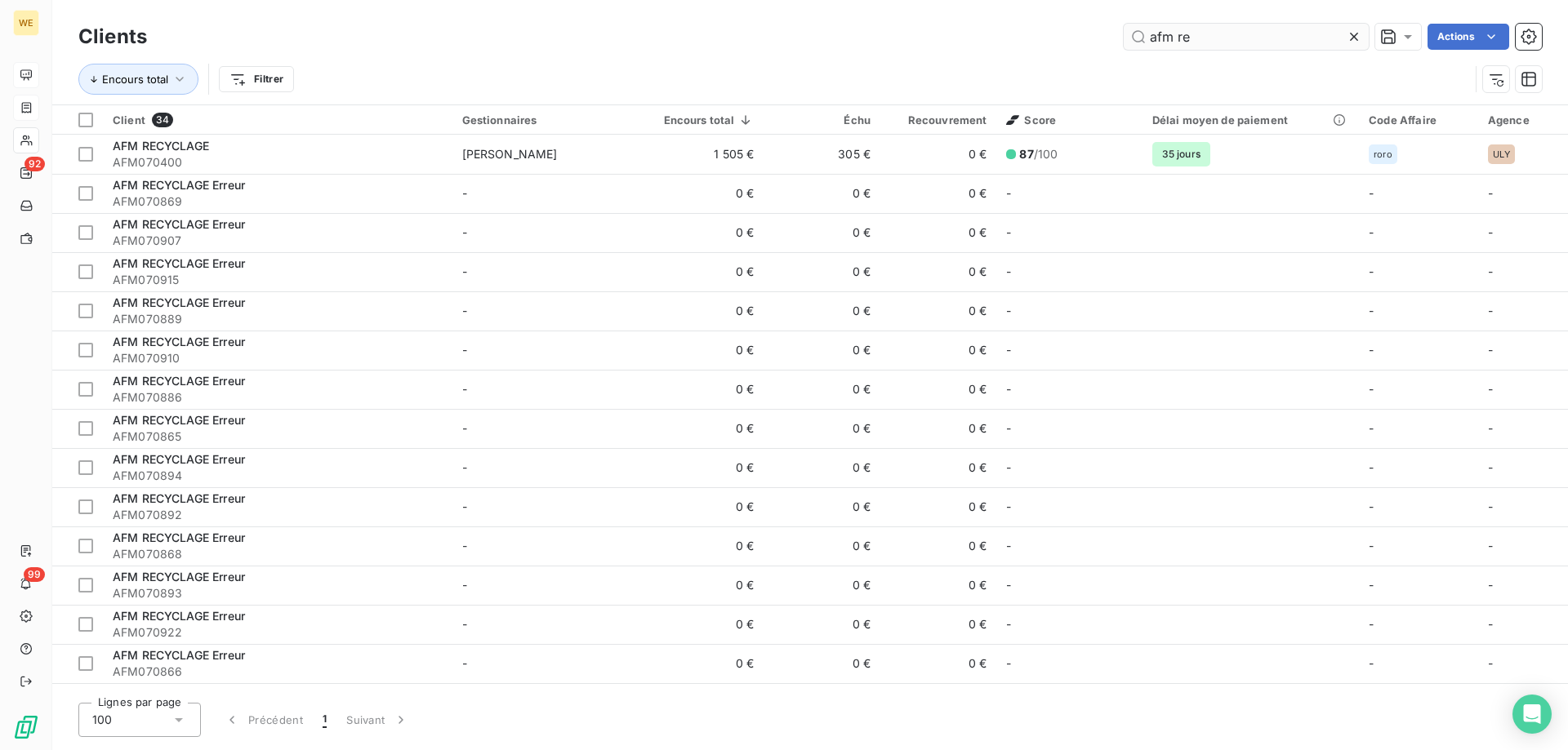
click at [1187, 41] on input "afm re" at bounding box center [1246, 36] width 245 height 26
click at [1198, 34] on input "afm re" at bounding box center [1246, 36] width 245 height 26
click at [1185, 42] on input "afm re" at bounding box center [1246, 36] width 245 height 26
drag, startPoint x: 1202, startPoint y: 36, endPoint x: 1131, endPoint y: 34, distance: 71.0
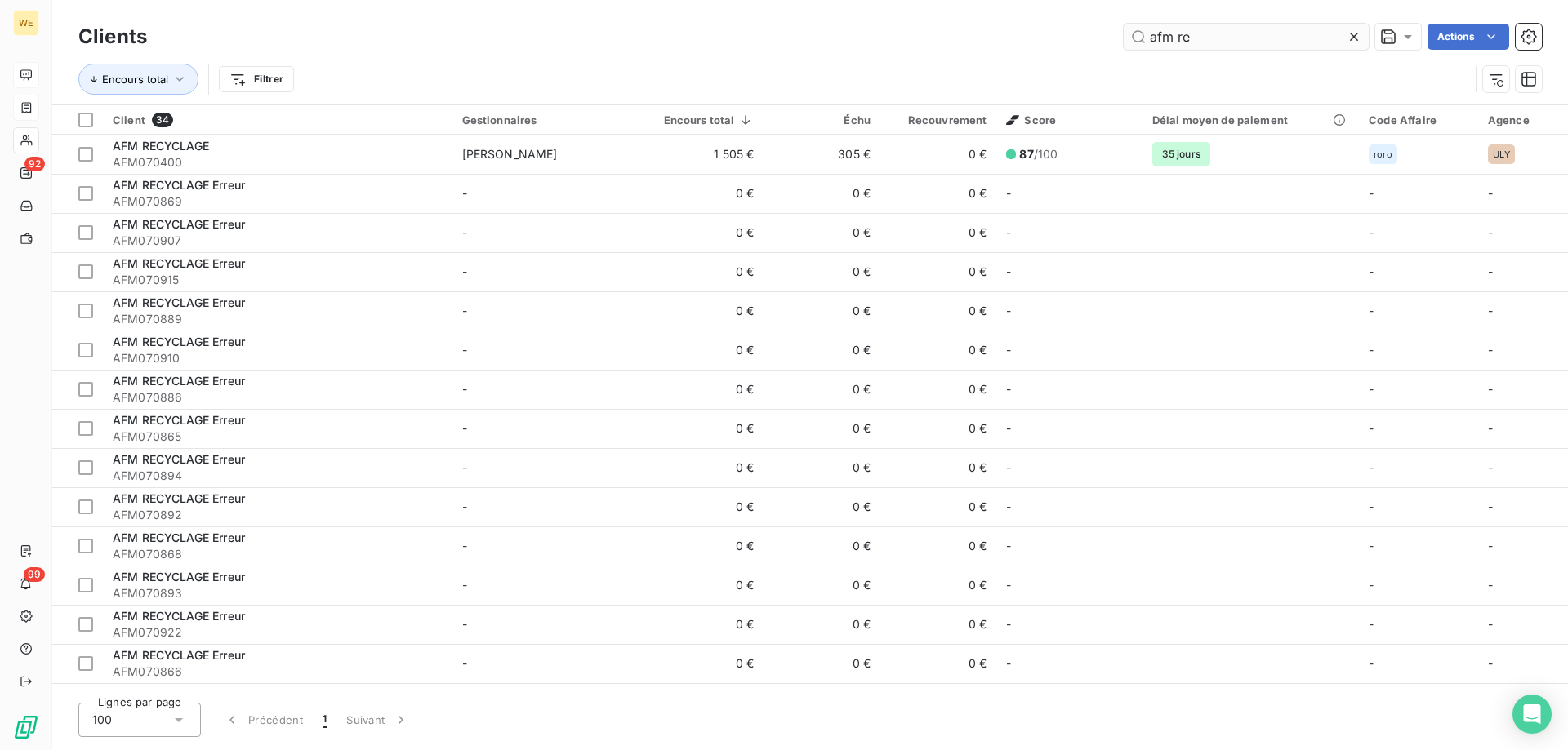
click at [1131, 34] on input "afm re" at bounding box center [1246, 36] width 245 height 26
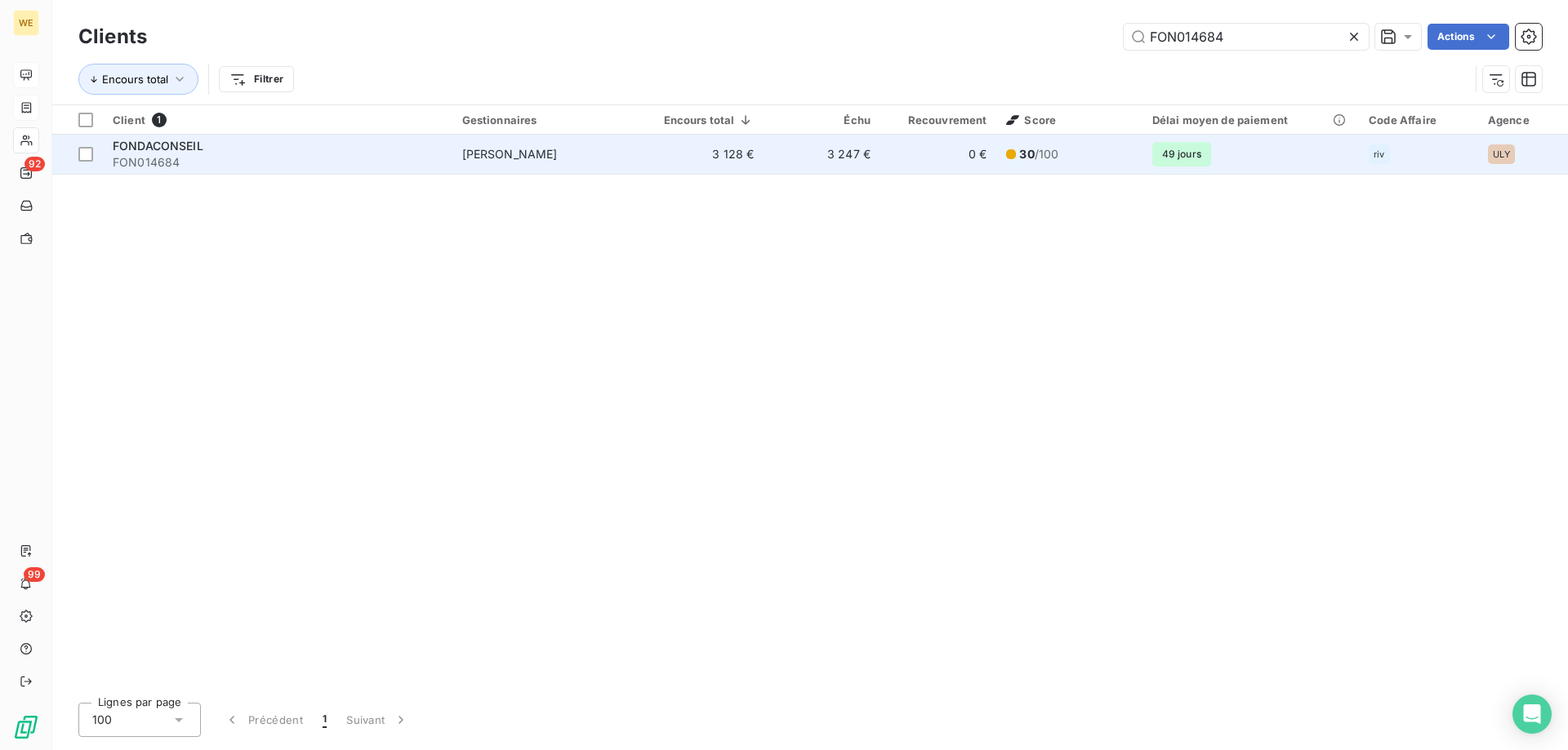
type input "FON014684"
click at [256, 156] on span "FON014684" at bounding box center [278, 162] width 330 height 16
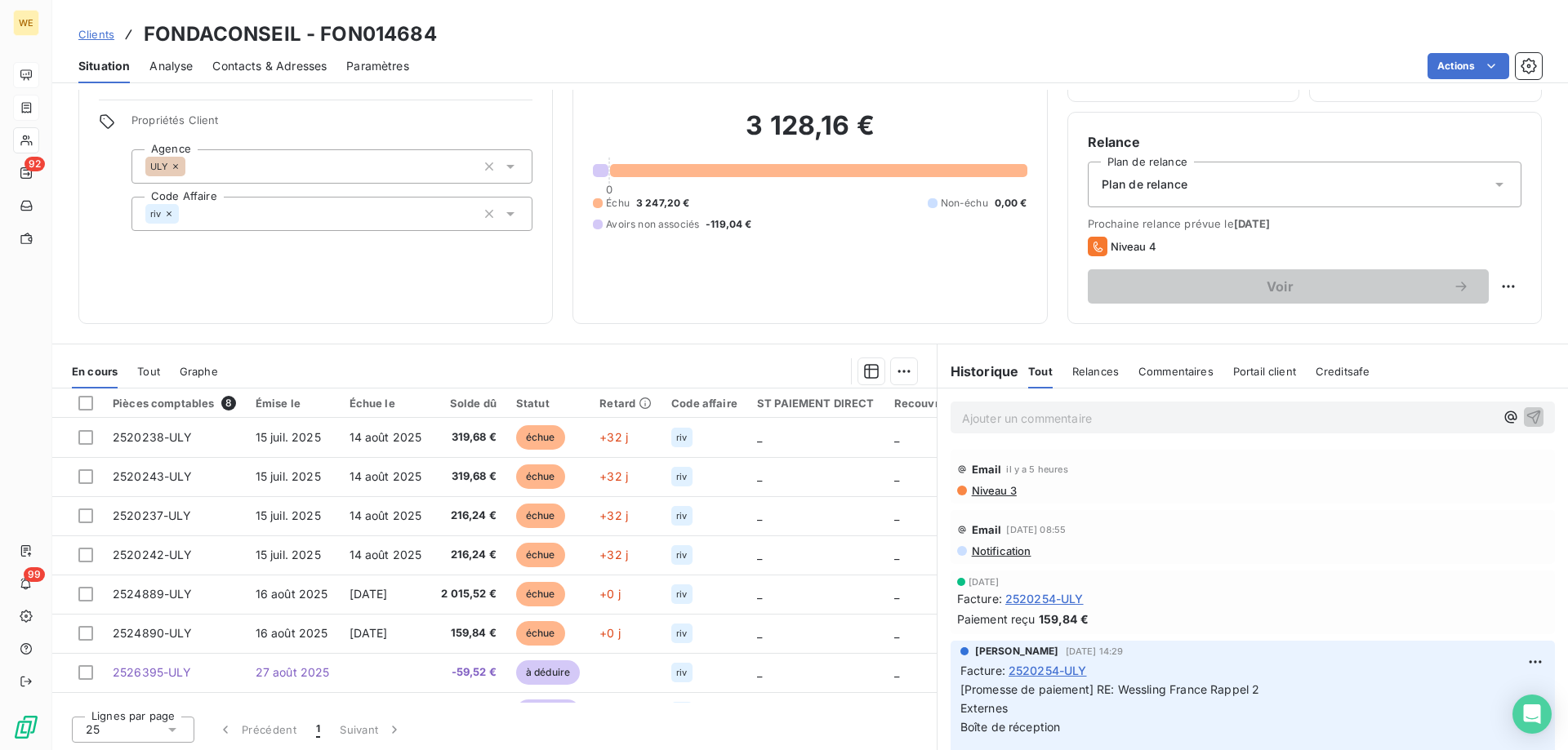
scroll to position [104, 0]
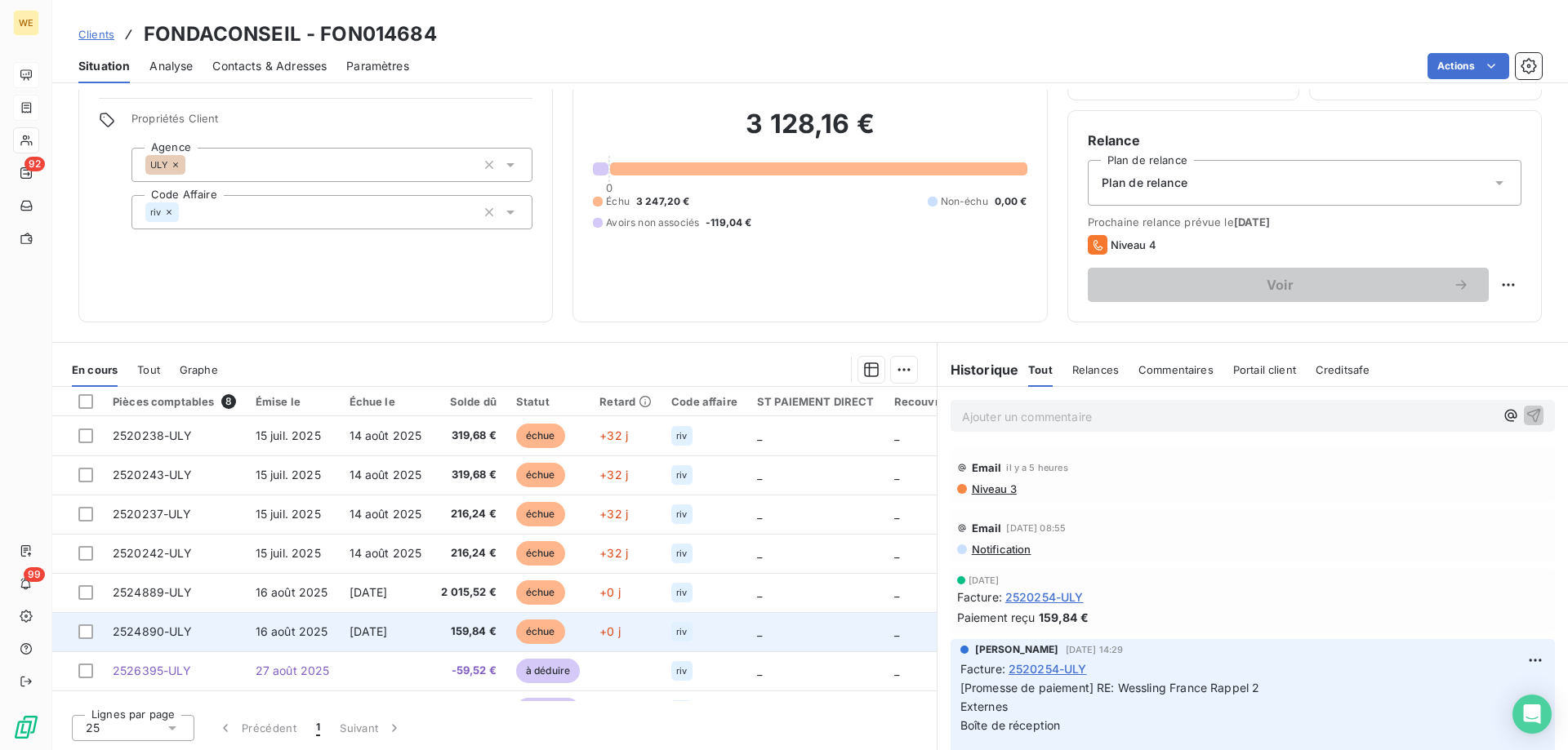
drag, startPoint x: 89, startPoint y: 631, endPoint x: 95, endPoint y: 619, distance: 13.4
click at [89, 630] on div at bounding box center [85, 632] width 15 height 15
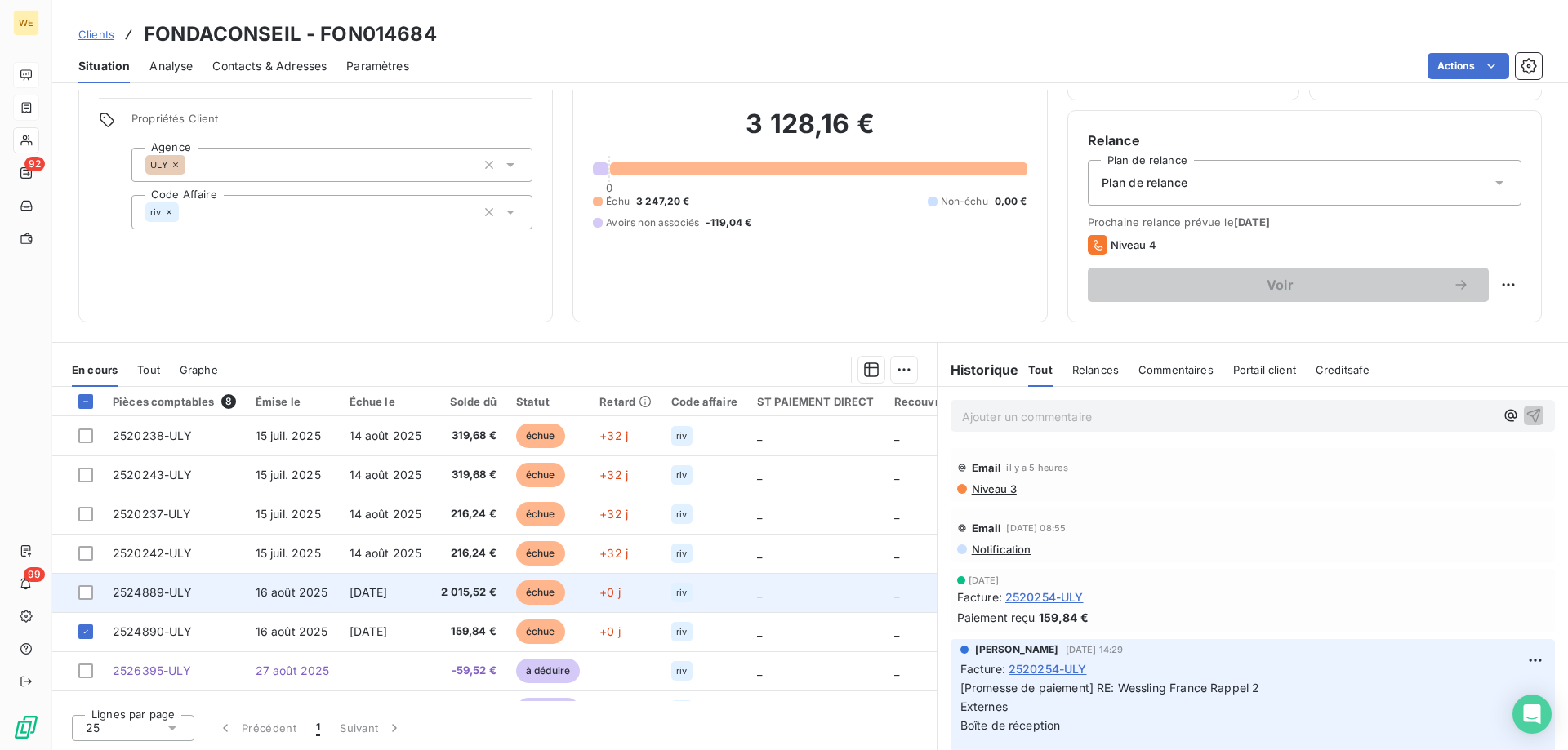
drag, startPoint x: 87, startPoint y: 595, endPoint x: 92, endPoint y: 583, distance: 13.0
click at [87, 593] on div at bounding box center [85, 592] width 15 height 15
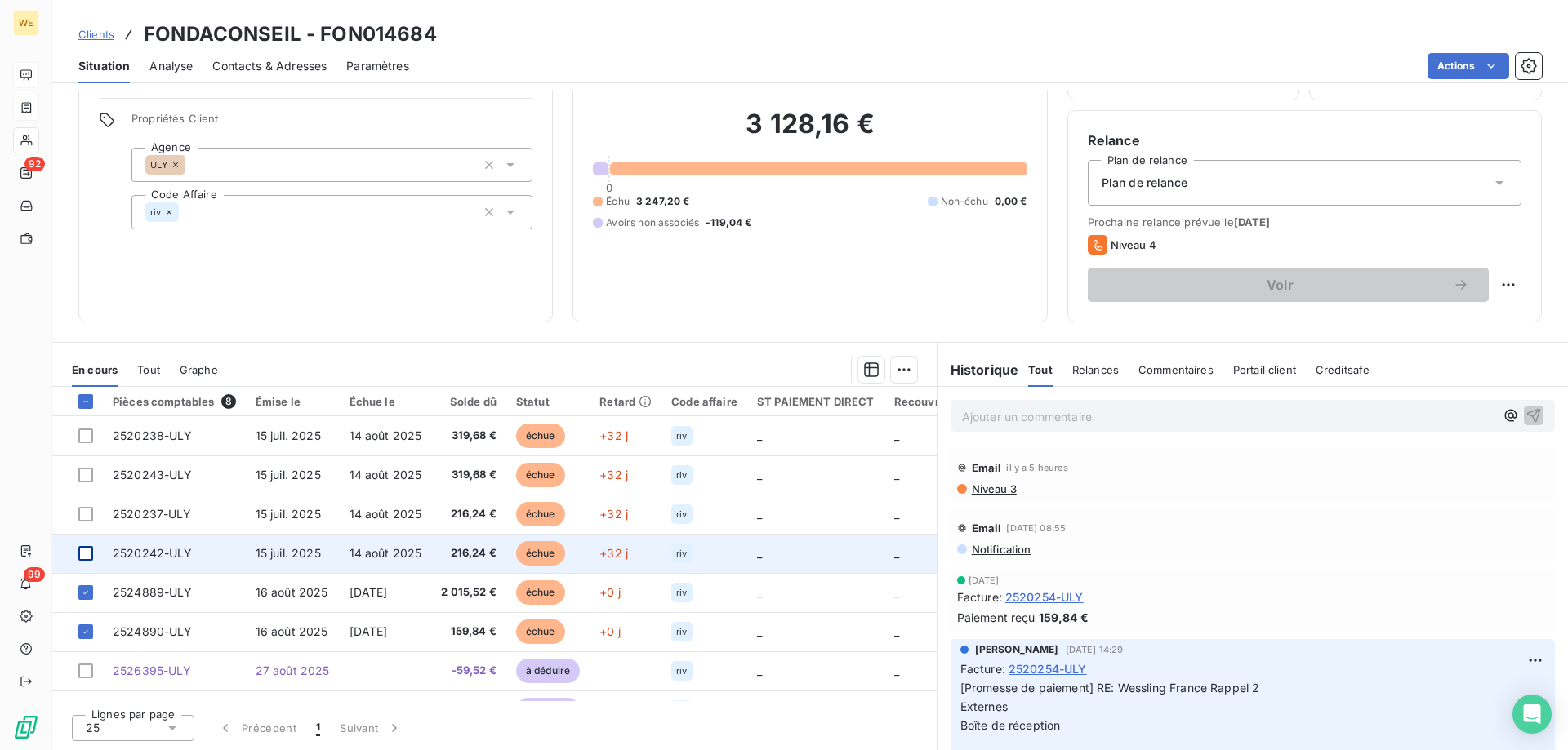
click at [86, 550] on div at bounding box center [85, 553] width 15 height 15
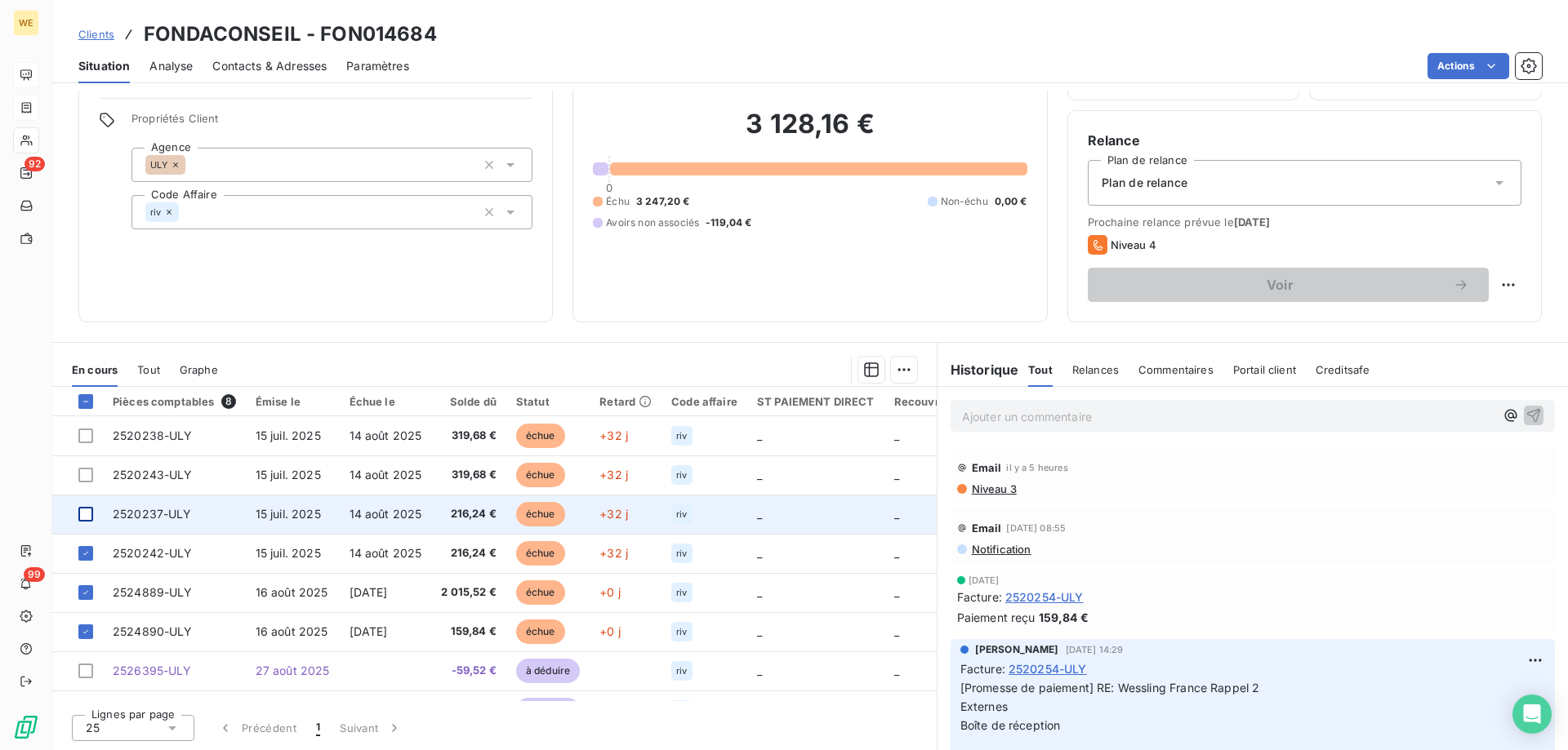
click at [86, 511] on div at bounding box center [85, 514] width 15 height 15
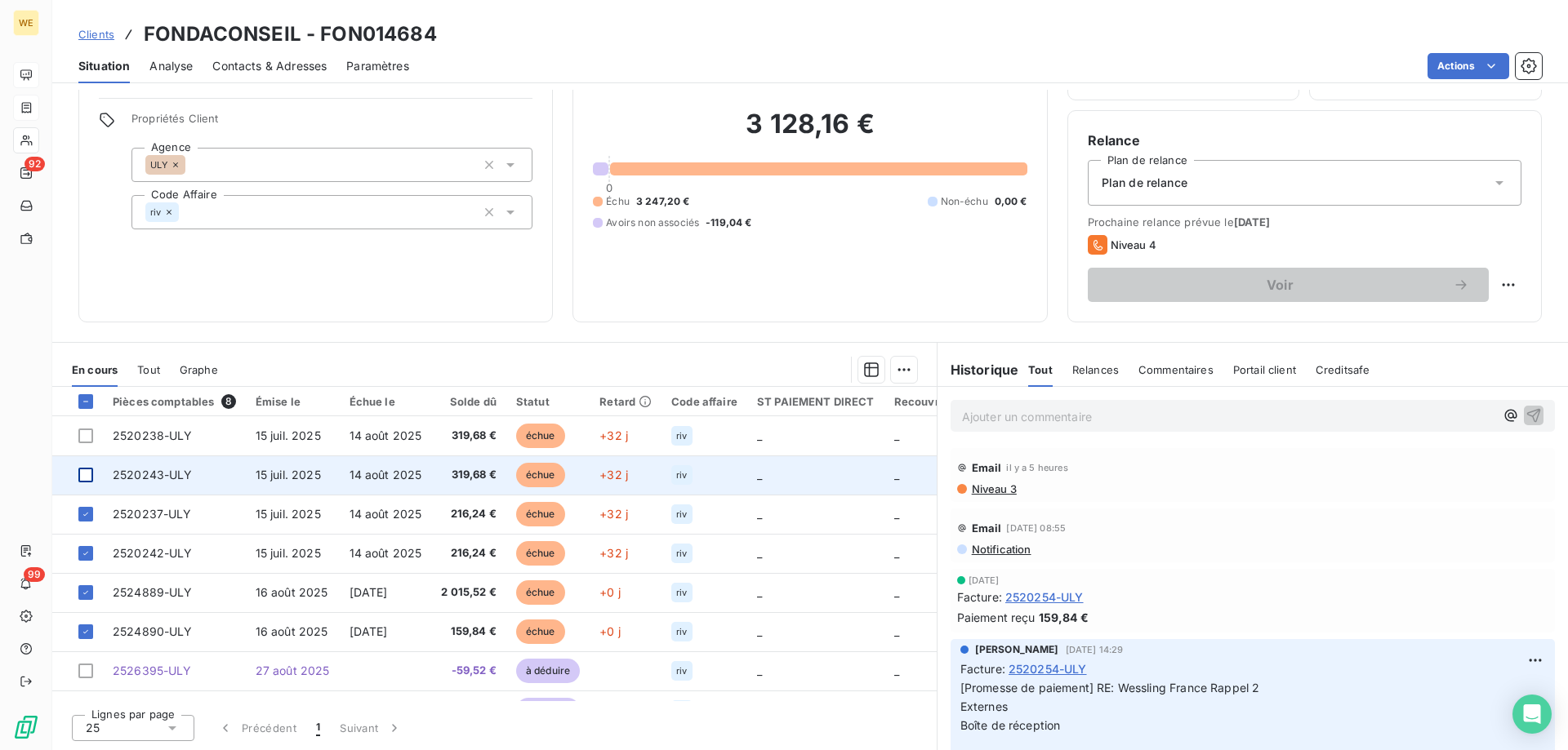
click at [85, 481] on div at bounding box center [85, 475] width 15 height 15
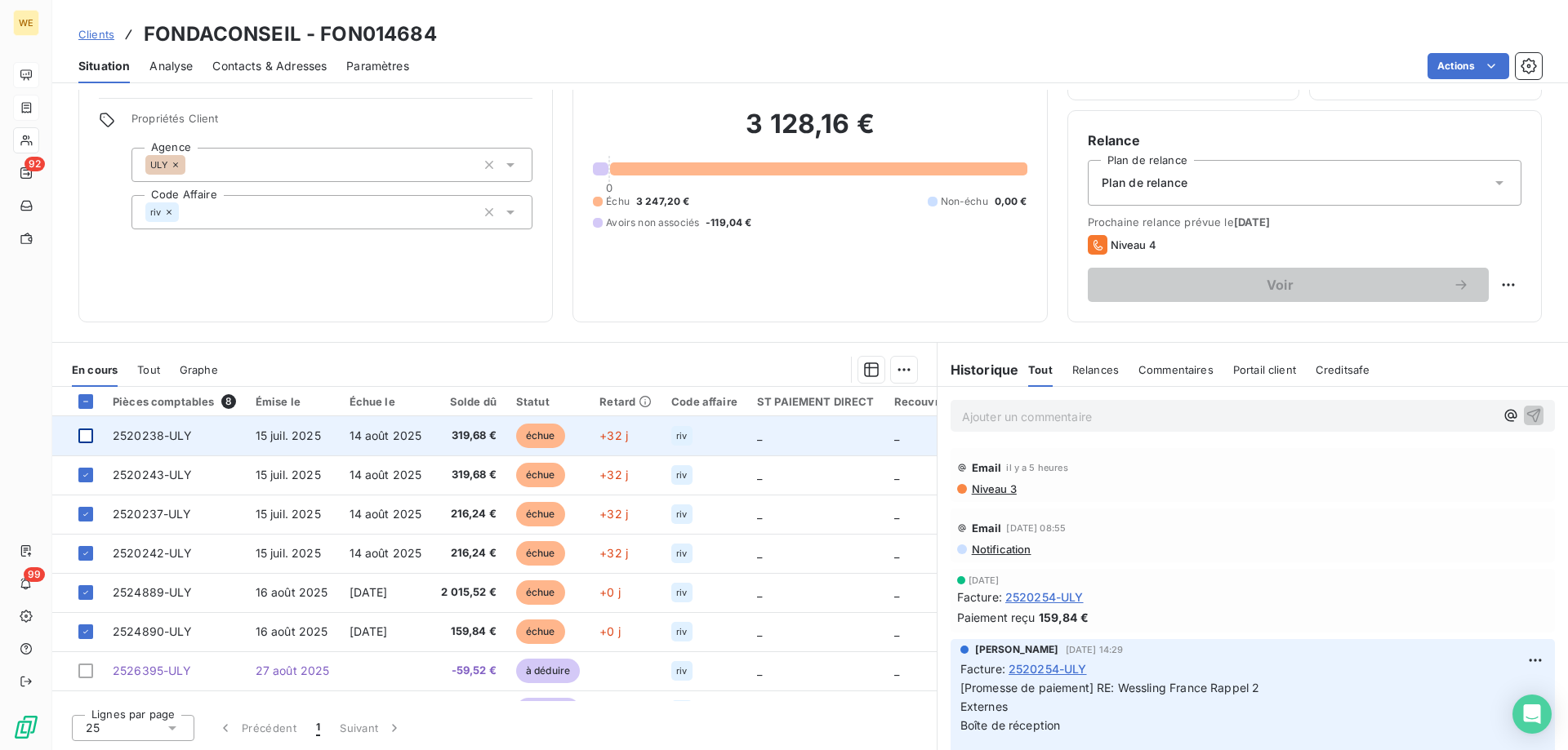
click at [84, 440] on div at bounding box center [85, 436] width 15 height 15
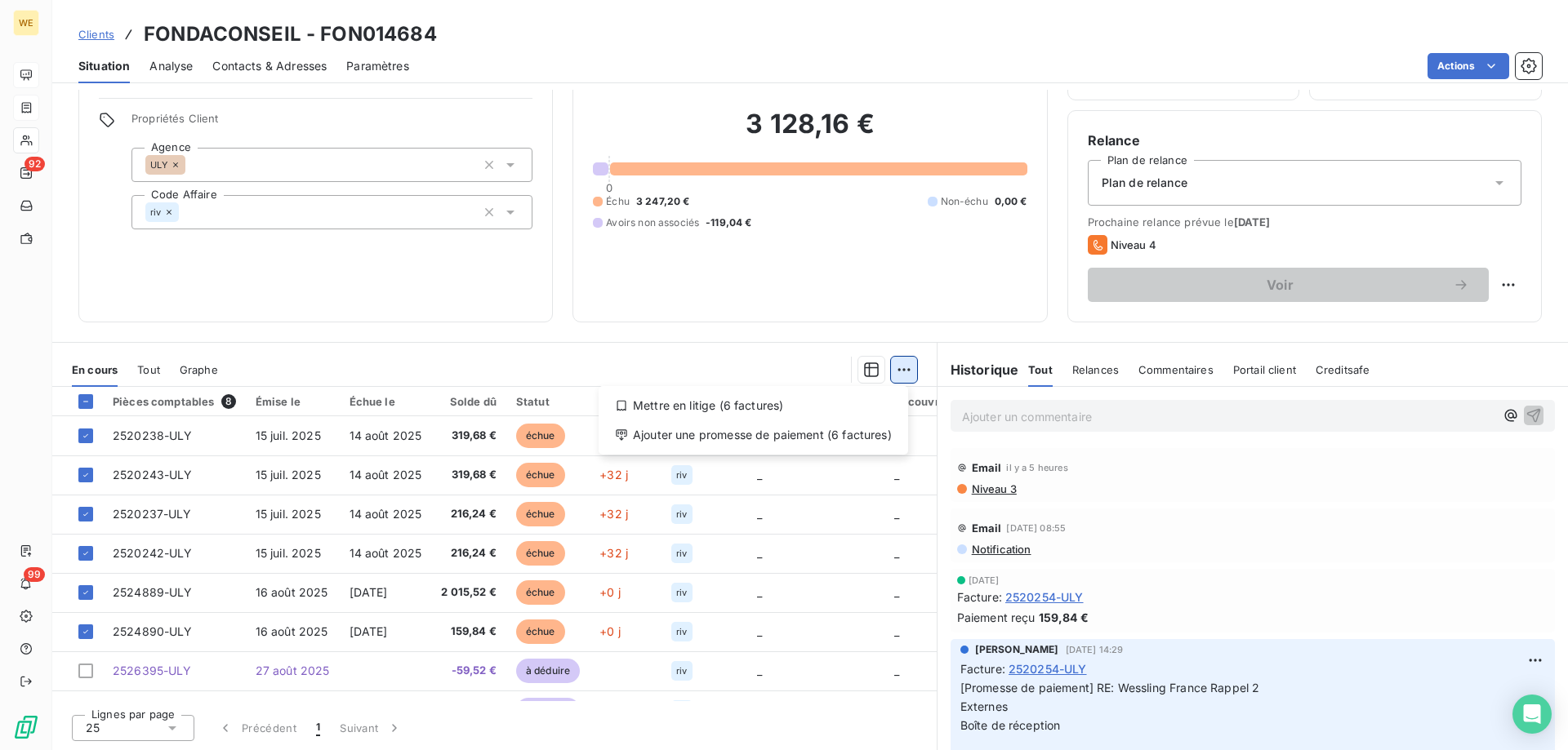
click at [891, 366] on html "WE 92 99 Clients FONDACONSEIL - FON014684 Situation Analyse Contacts & Adresses…" at bounding box center [784, 375] width 1568 height 750
click at [756, 431] on div "Ajouter une promesse de paiement (6 factures)" at bounding box center [753, 435] width 296 height 26
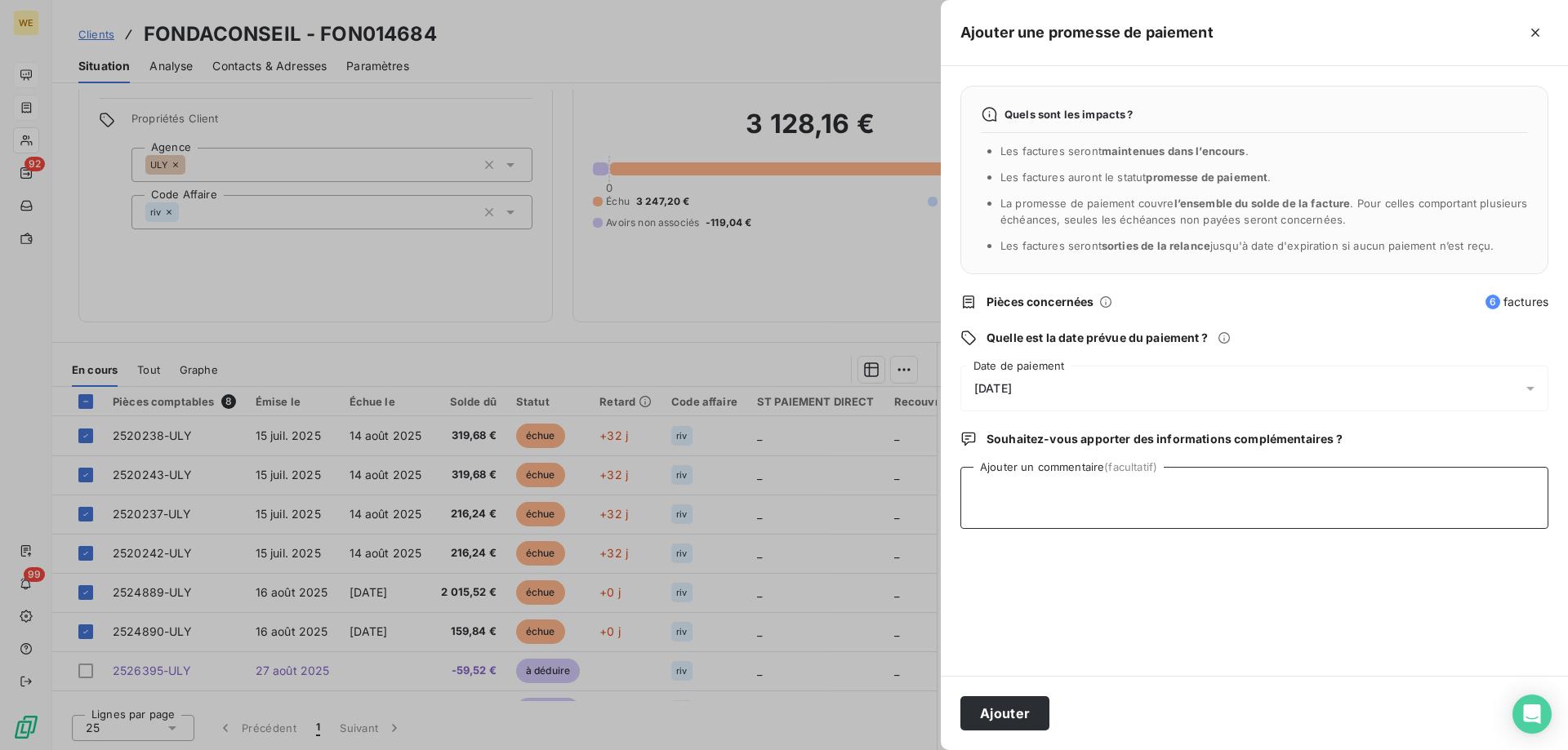
click at [996, 501] on textarea "Ajouter un commentaire (facultatif)" at bounding box center [1254, 498] width 588 height 62
click at [1000, 493] on textarea "Ajouter un commentaire (facultatif)" at bounding box center [1254, 498] width 588 height 62
paste textarea "Comptabilite FONDACONSEIL<comptabilite-fondaconseil@fondaconseil.com> ​compta-c…"
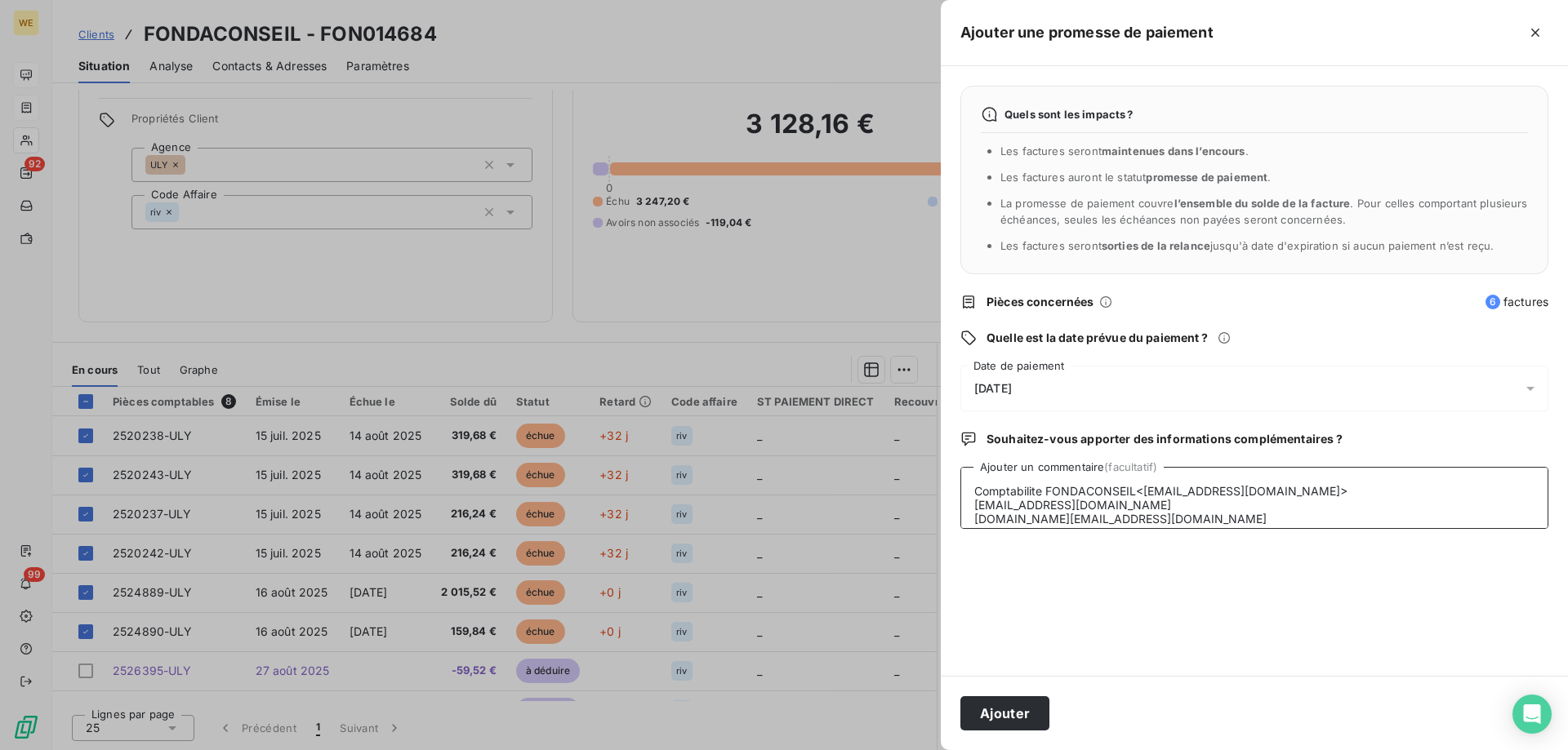
scroll to position [257, 0]
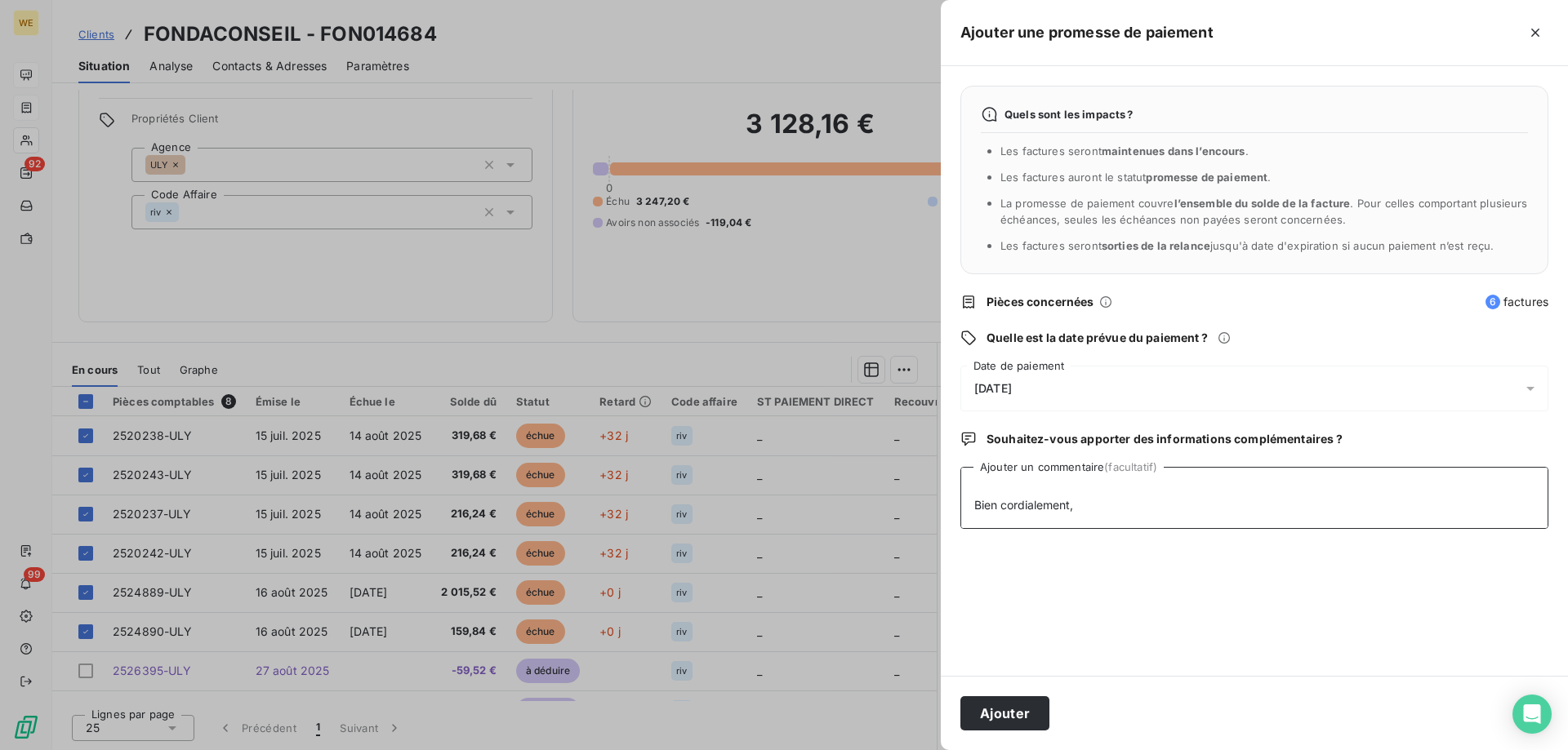
type textarea "Comptabilite FONDACONSEIL<comptabilite-fondaconseil@fondaconseil.com> ​compta-c…"
click at [1041, 390] on div "[DATE]" at bounding box center [1254, 388] width 588 height 46
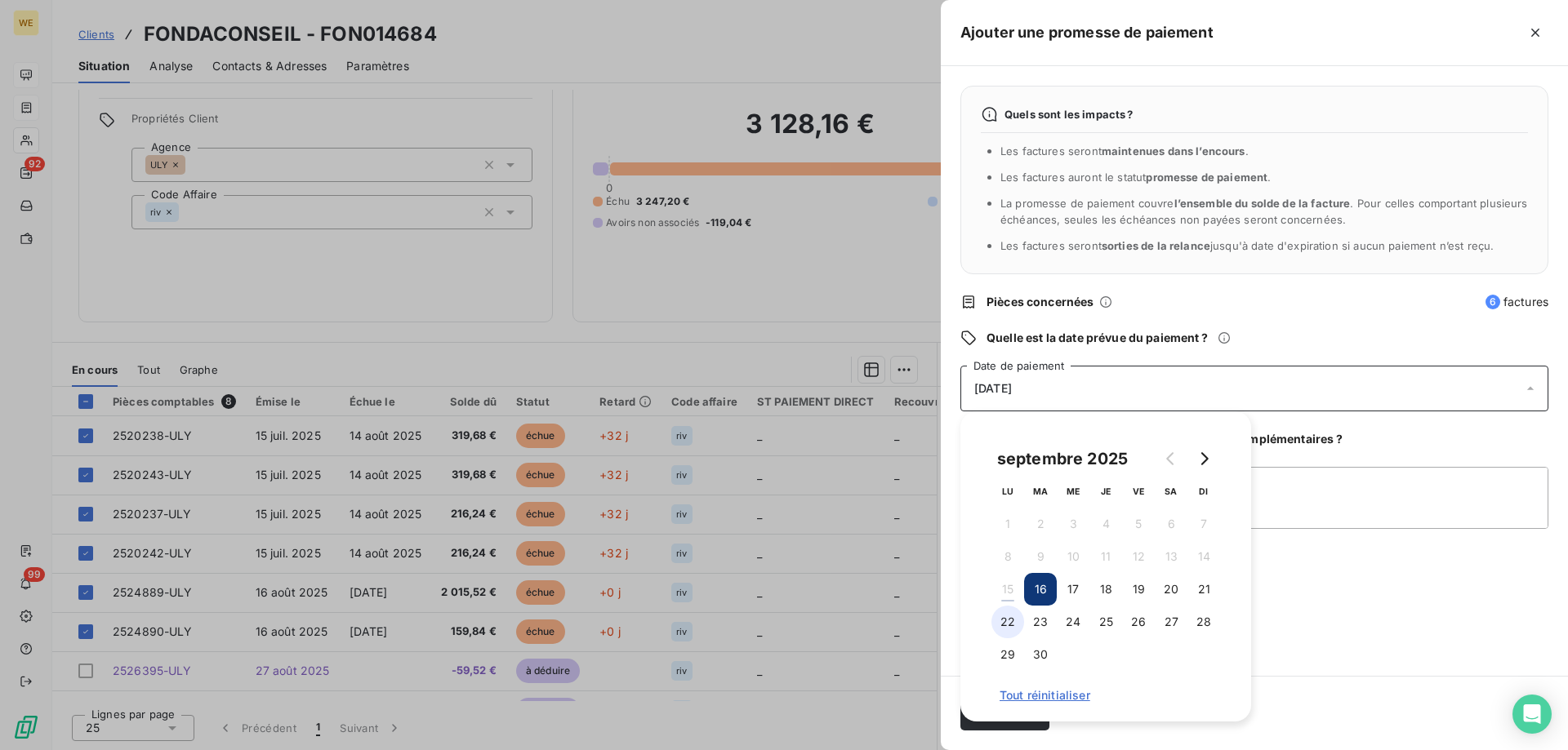
click at [1007, 621] on button "22" at bounding box center [1008, 622] width 33 height 33
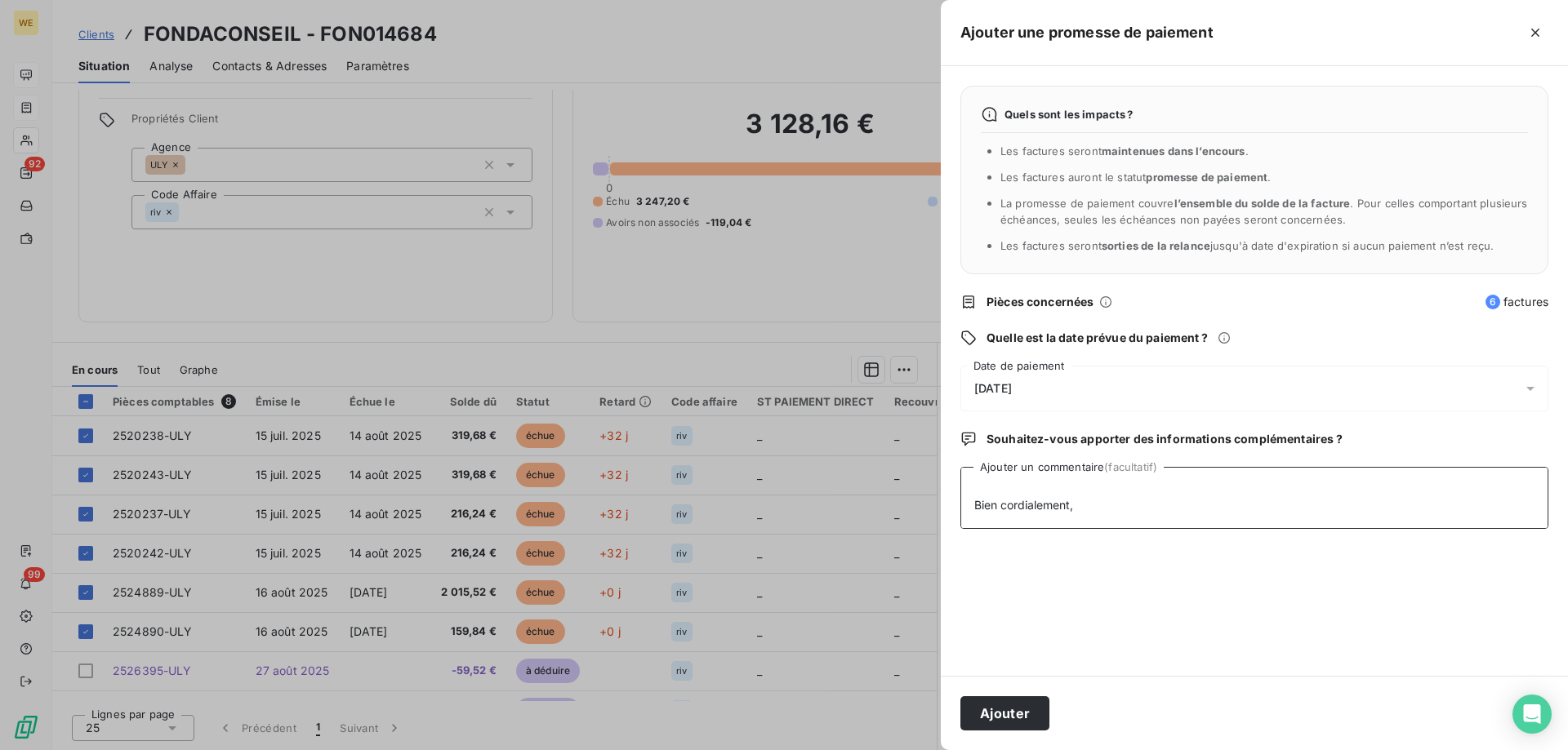
click at [1330, 505] on textarea "Comptabilite FONDACONSEIL<comptabilite-fondaconseil@fondaconseil.com> ​compta-c…" at bounding box center [1254, 498] width 588 height 62
click at [1030, 717] on button "Ajouter" at bounding box center [1004, 714] width 89 height 35
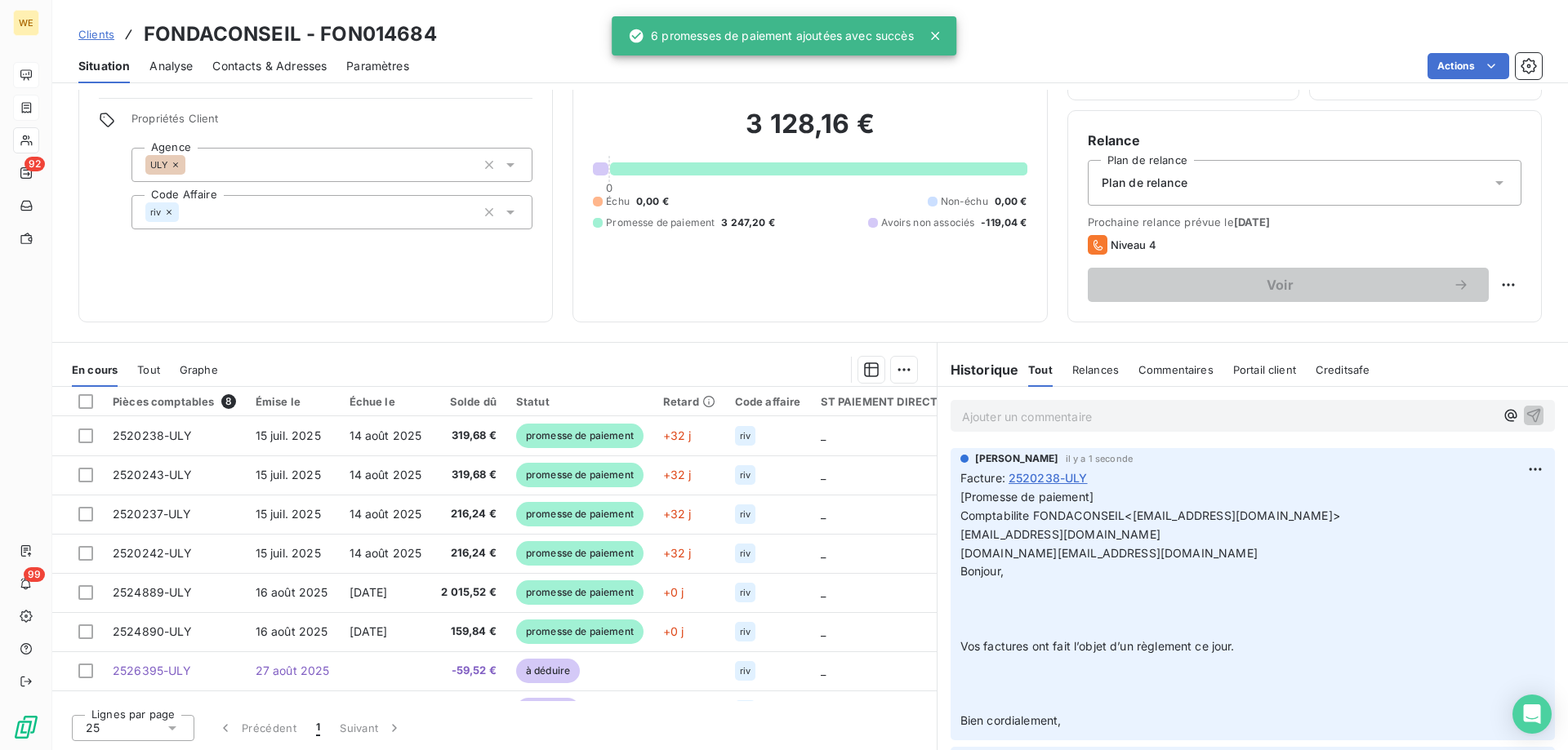
scroll to position [47, 0]
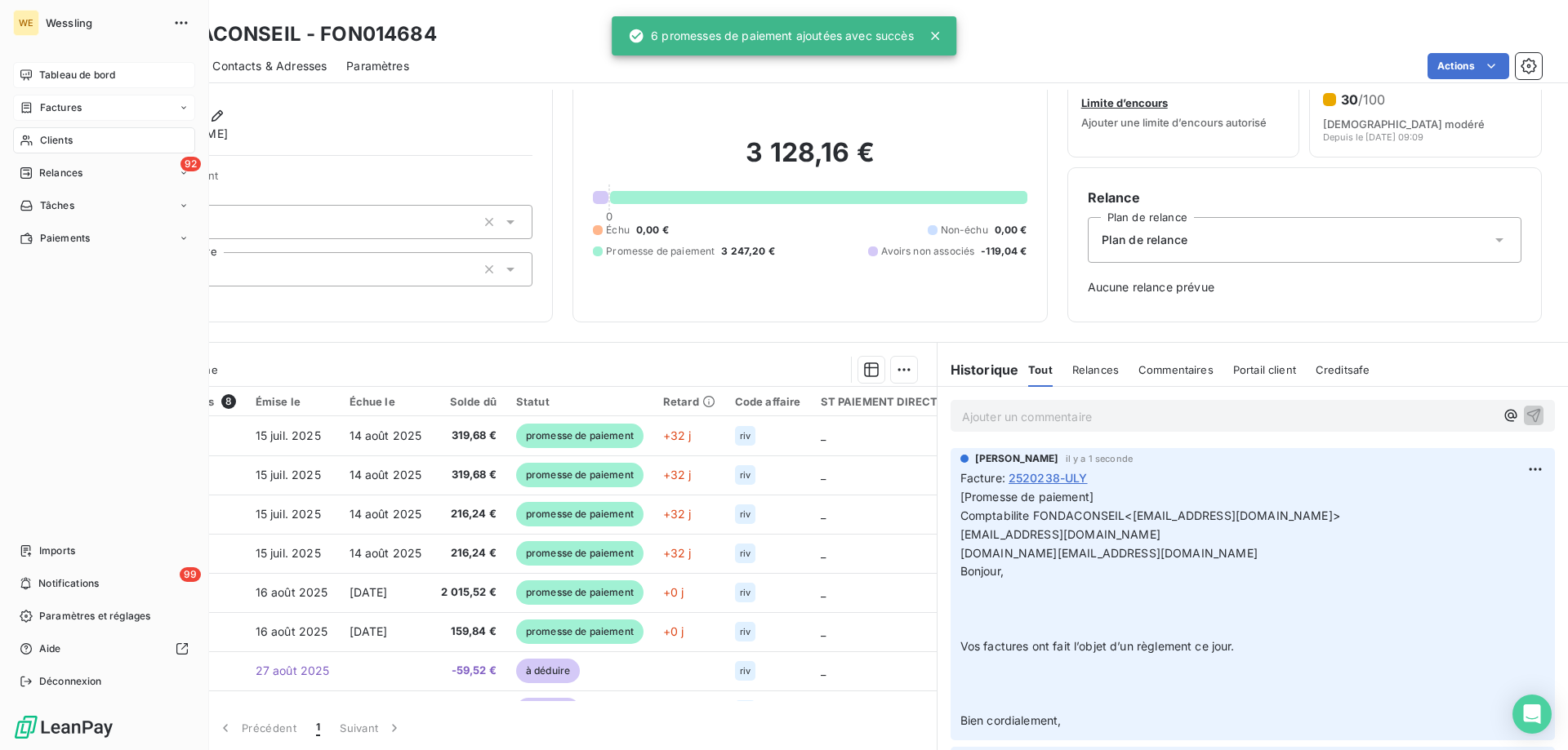
click at [73, 145] on span "Clients" at bounding box center [56, 140] width 33 height 15
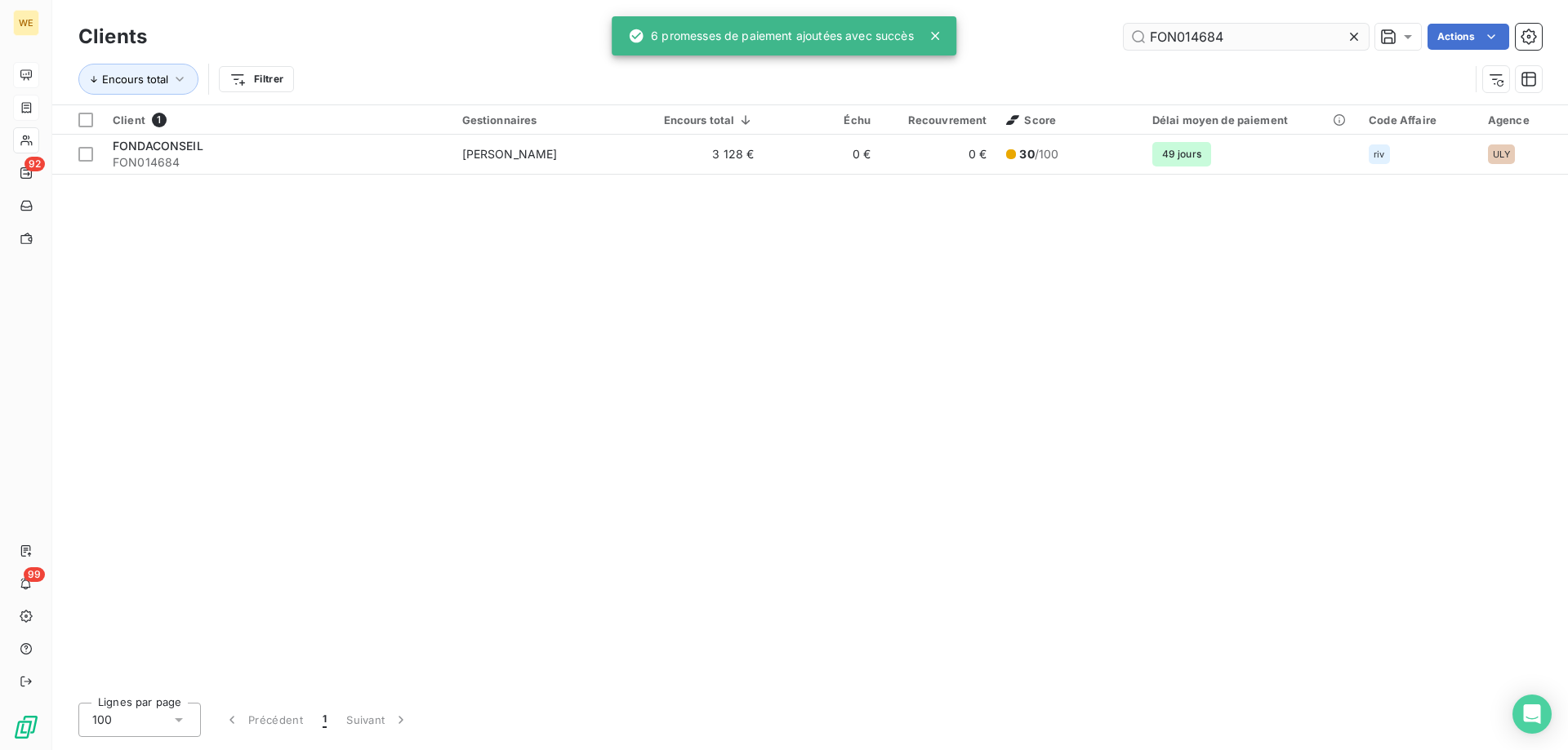
click at [1208, 47] on input "FON014684" at bounding box center [1246, 36] width 245 height 26
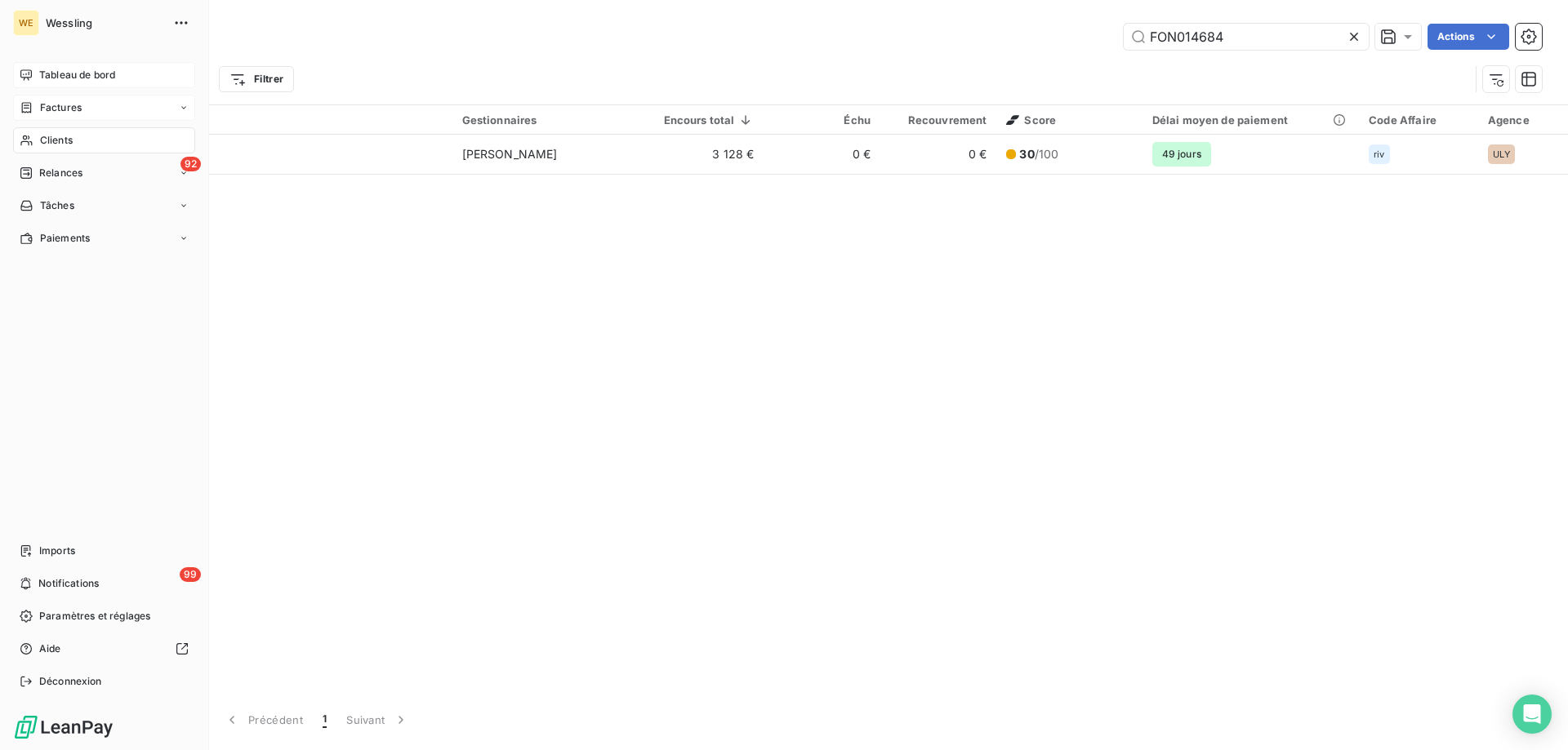
click at [45, 104] on span "Factures" at bounding box center [60, 107] width 41 height 15
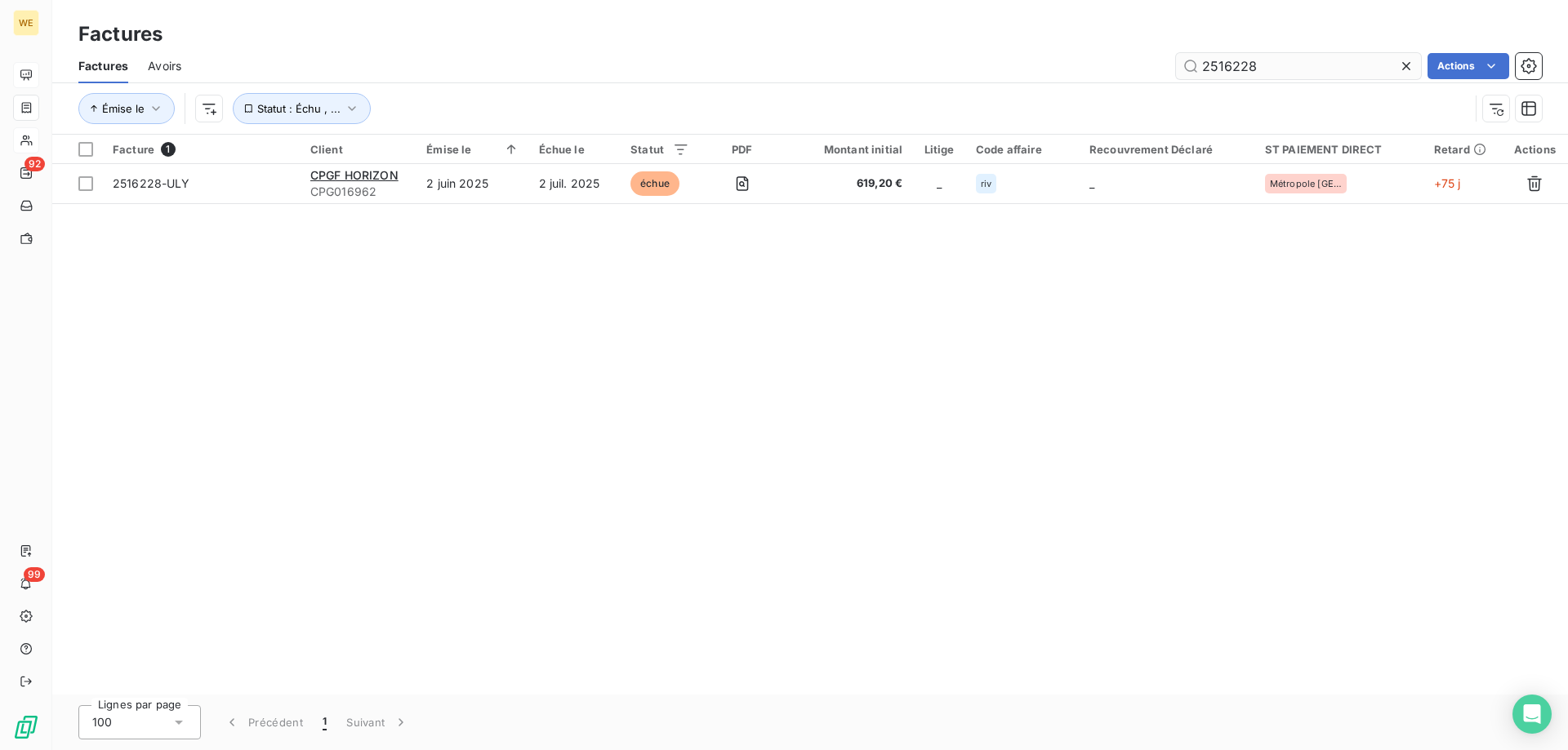
click at [1222, 68] on input "2516228" at bounding box center [1299, 66] width 245 height 26
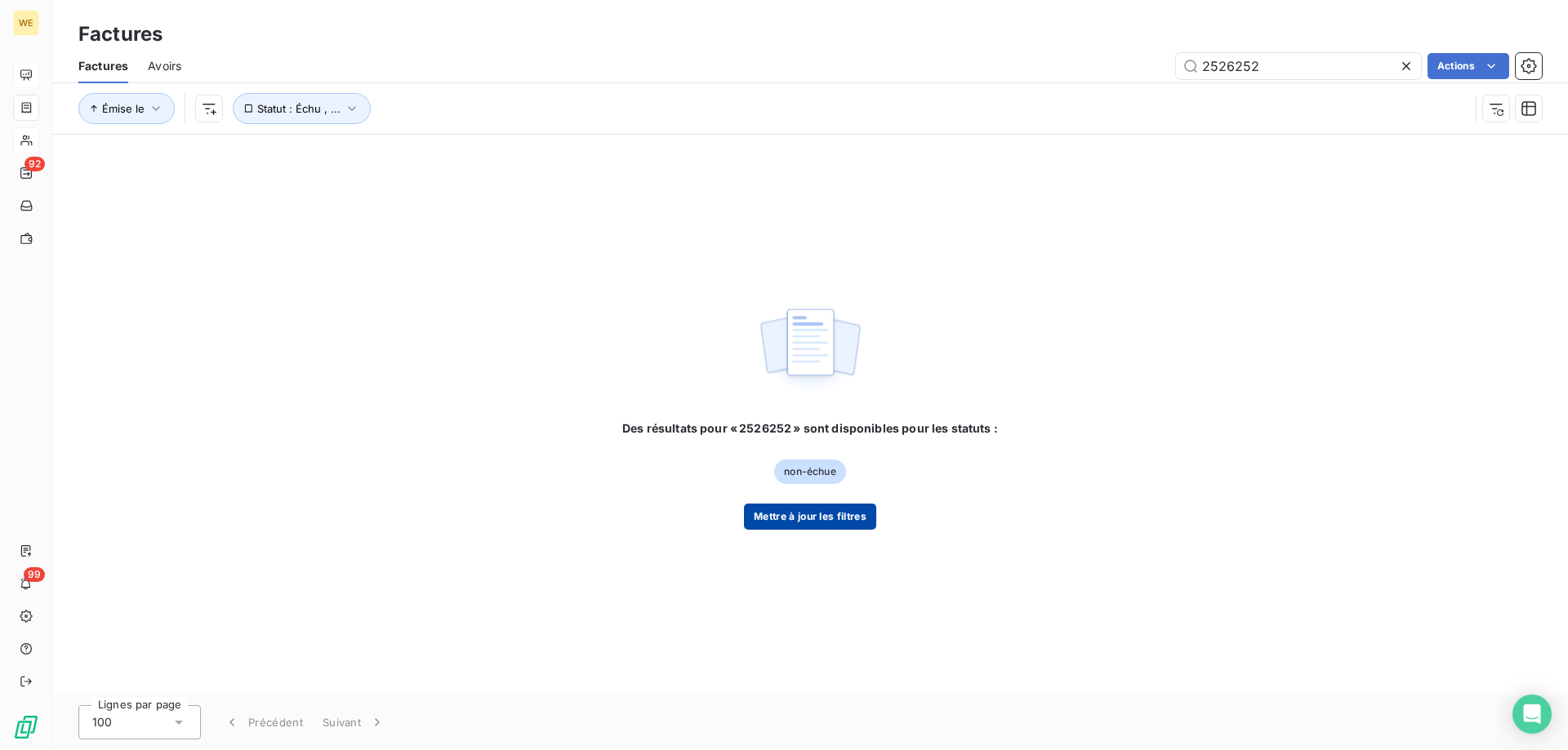
type input "2526252"
click at [816, 515] on button "Mettre à jour les filtres" at bounding box center [810, 517] width 132 height 26
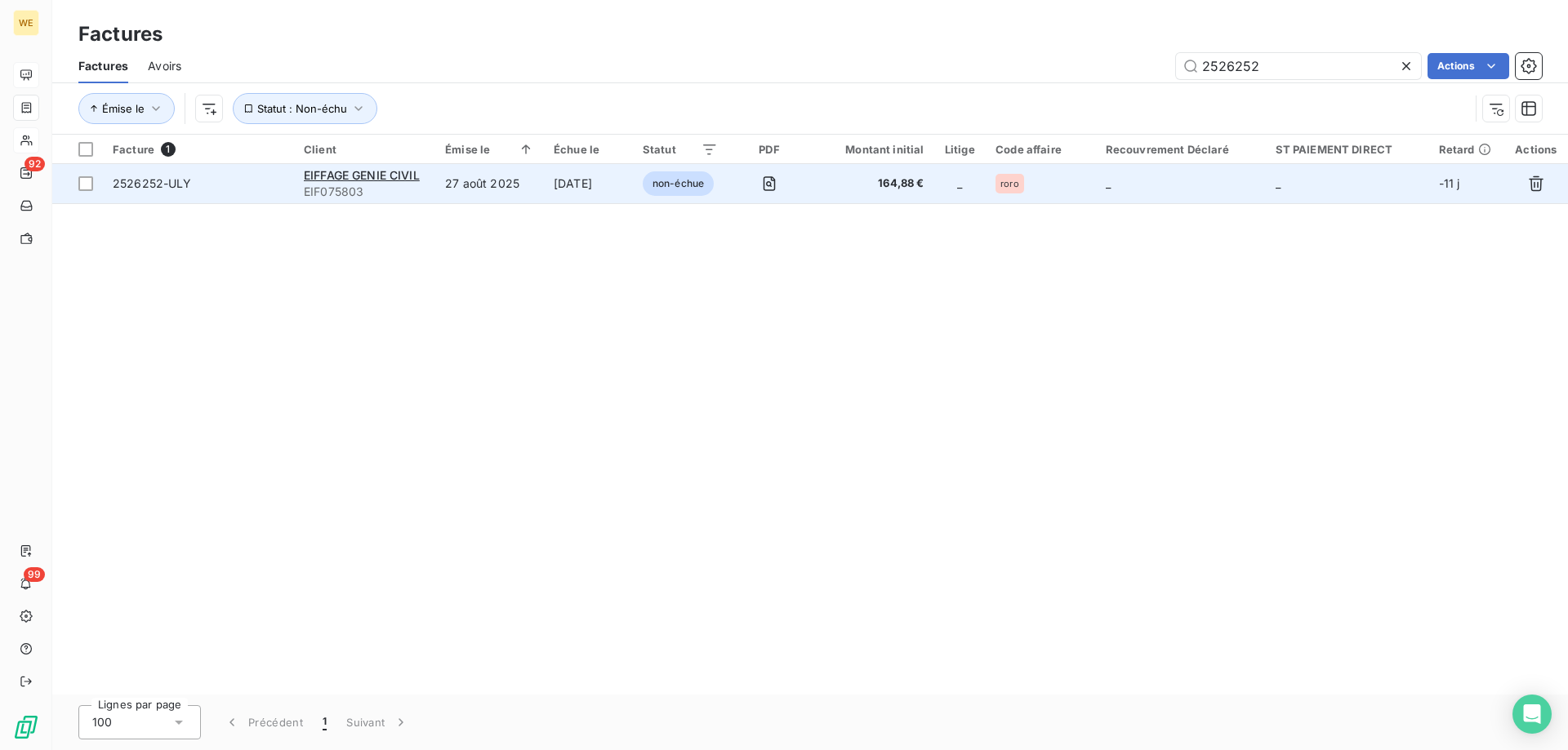
click at [368, 185] on span "EIF075803" at bounding box center [364, 192] width 122 height 16
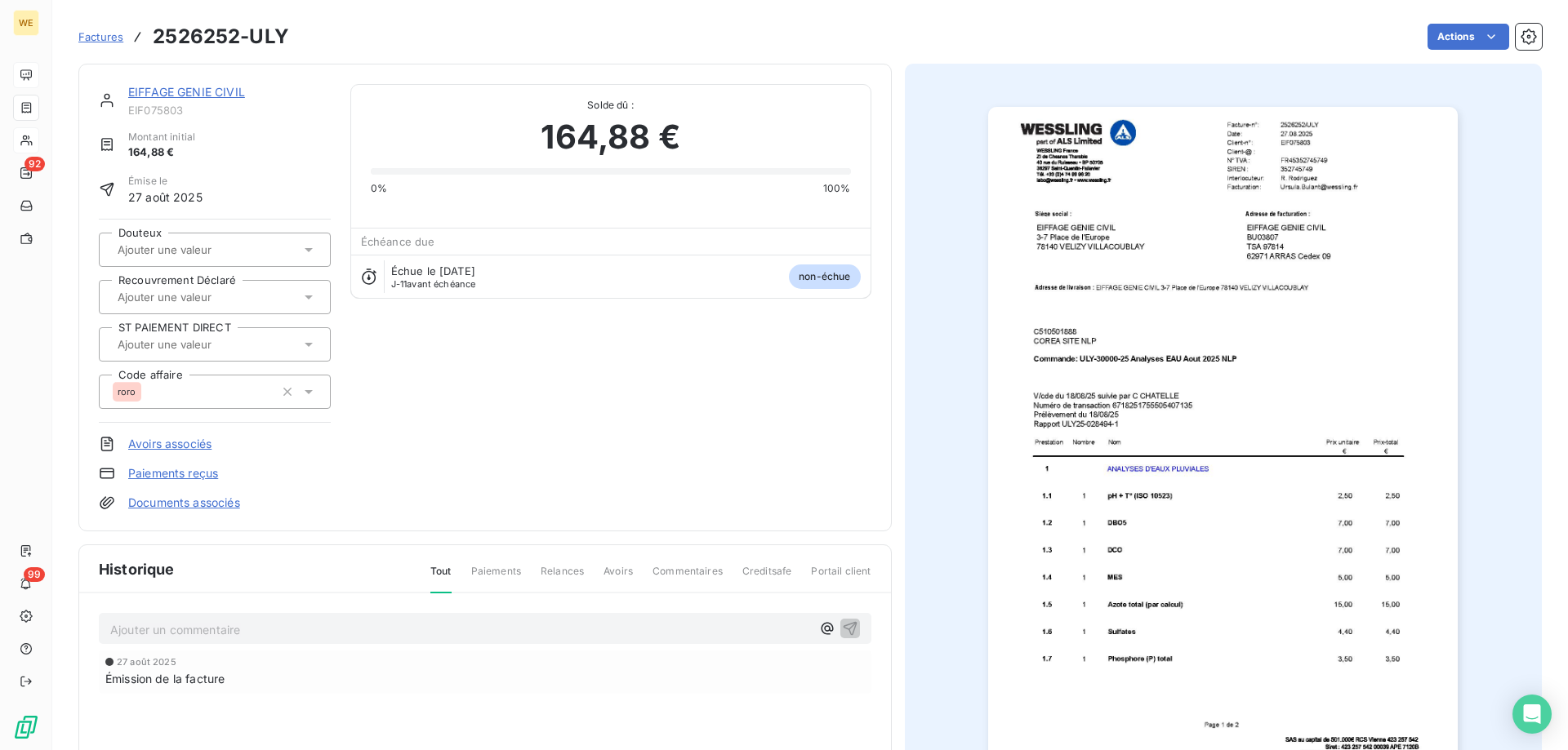
click at [406, 626] on p "Ajouter un commentaire ﻿" at bounding box center [461, 630] width 701 height 21
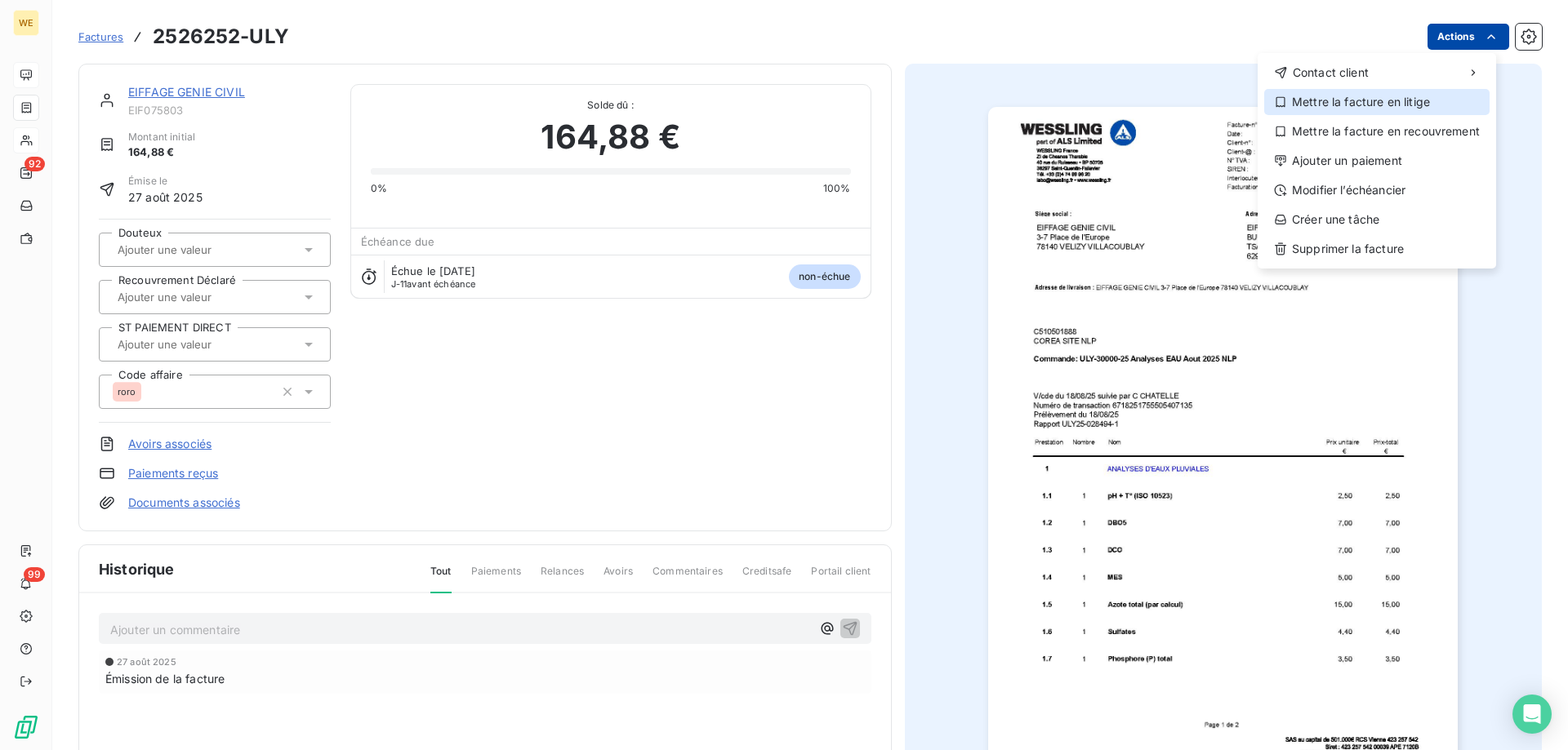
click at [1381, 105] on div "Mettre la facture en litige" at bounding box center [1376, 102] width 225 height 26
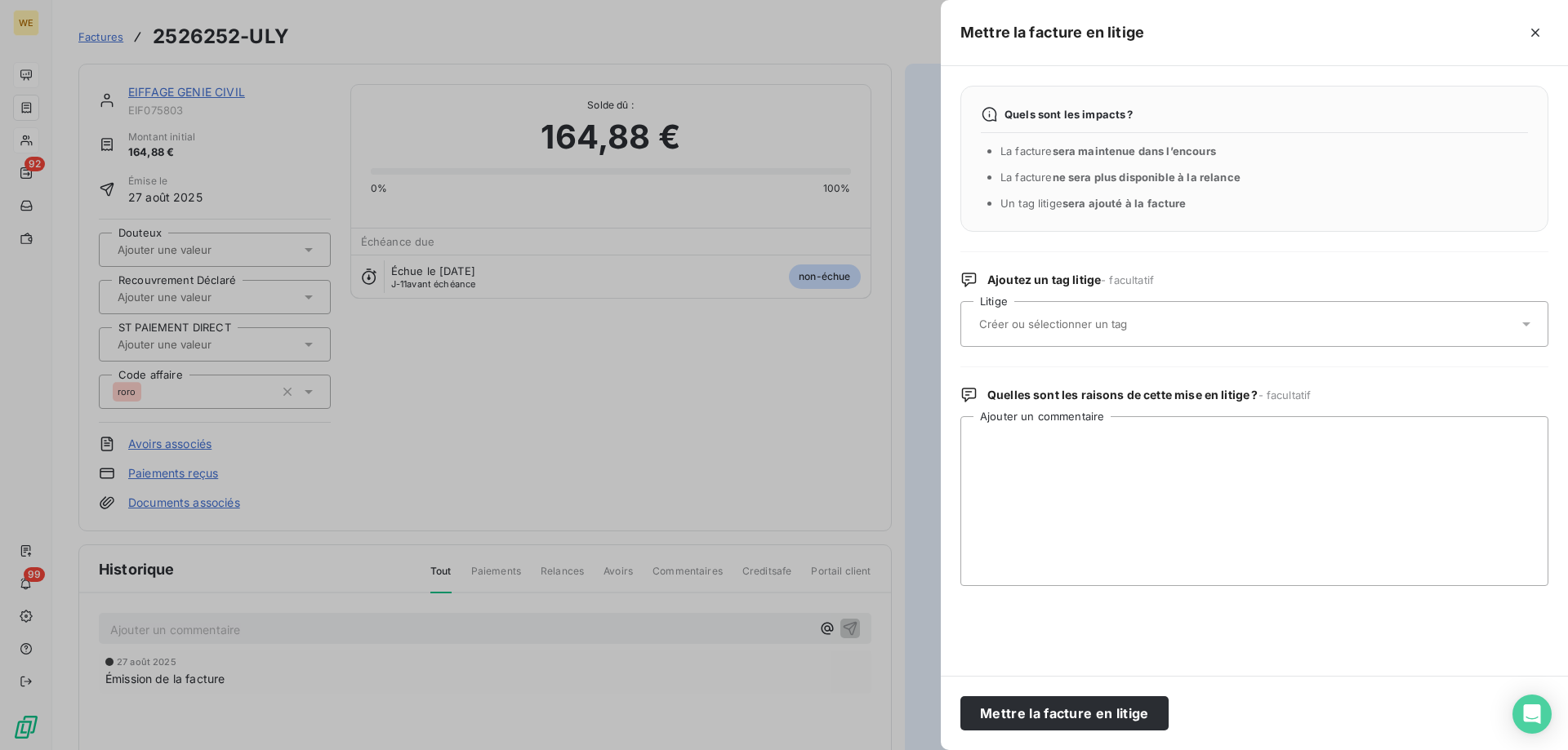
click at [1134, 324] on input "text" at bounding box center [1096, 324] width 237 height 15
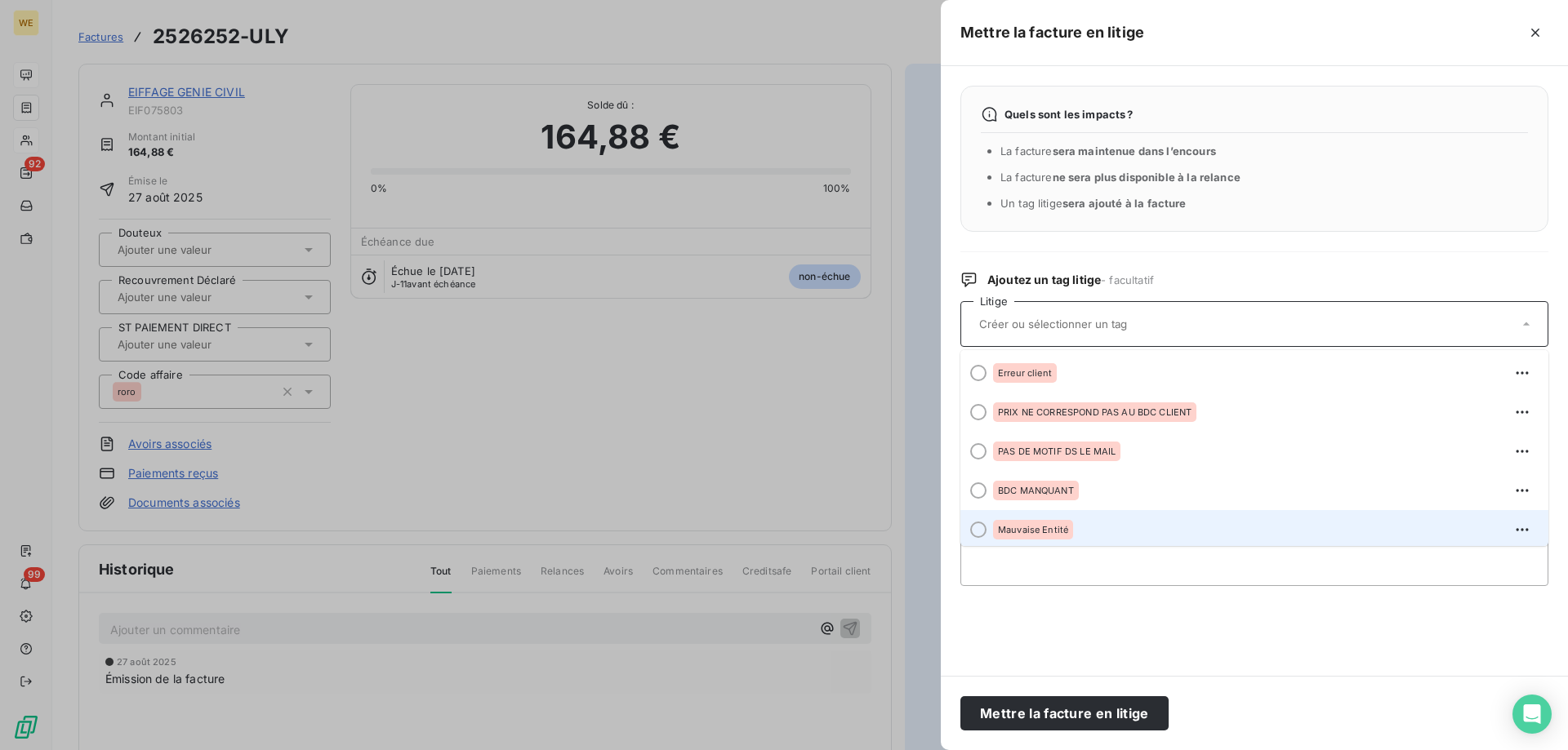
scroll to position [3, 0]
click at [1009, 526] on span "Mauvaise Entité" at bounding box center [1033, 526] width 70 height 9
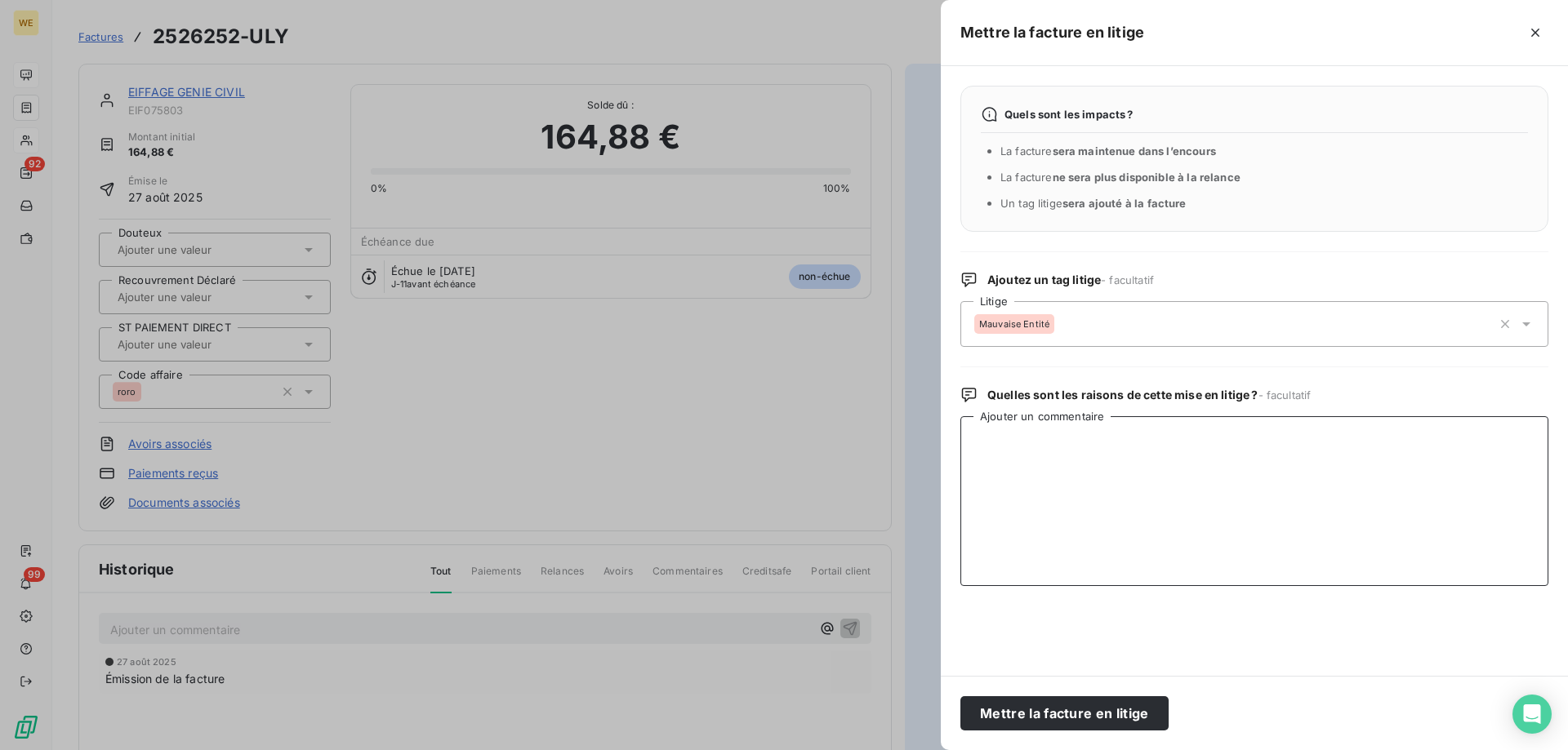
click at [1041, 484] on textarea "Ajouter un commentaire" at bounding box center [1254, 501] width 588 height 170
click at [1018, 450] on textarea "Ajouter un commentaire" at bounding box center [1254, 501] width 588 height 170
paste textarea "CelluleNDI.egs@eiffage.com ​ Comptabilité clients WESSLING FR​ ​Melissa.THINE@e…"
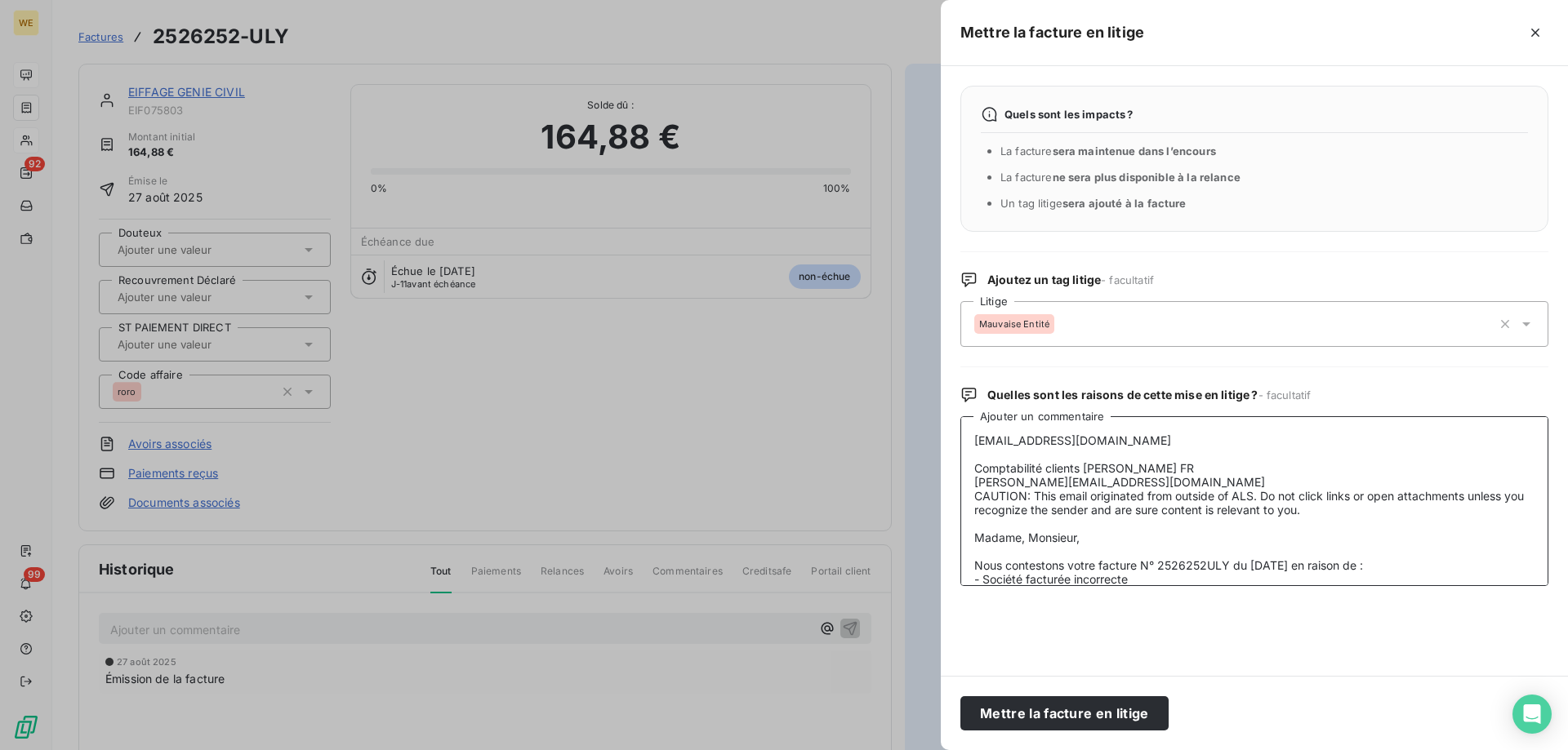
scroll to position [551, 0]
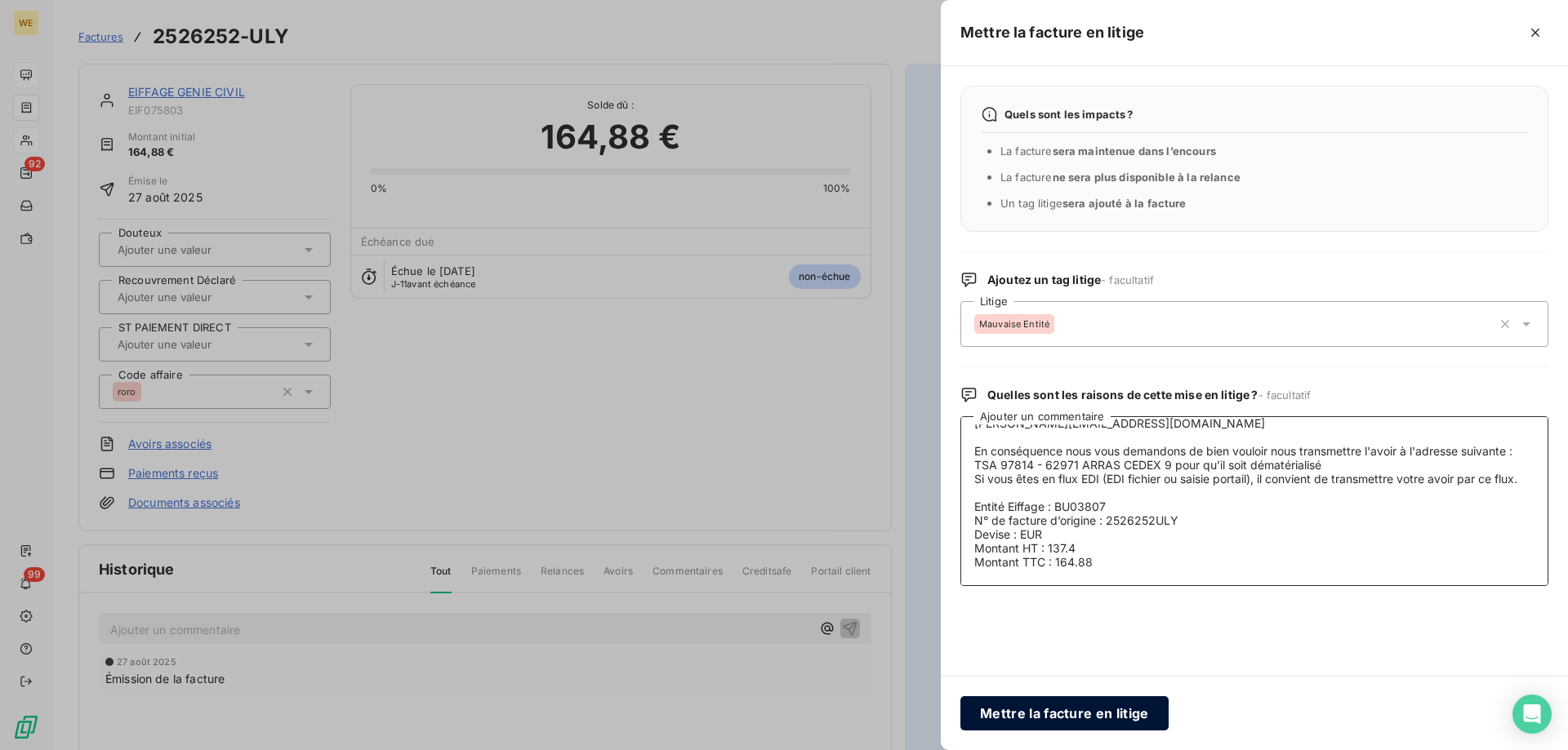
type textarea "CelluleNDI.egs@eiffage.com ​ Comptabilité clients WESSLING FR​ ​Melissa.THINE@e…"
click at [1078, 720] on button "Mettre la facture en litige" at bounding box center [1064, 714] width 208 height 35
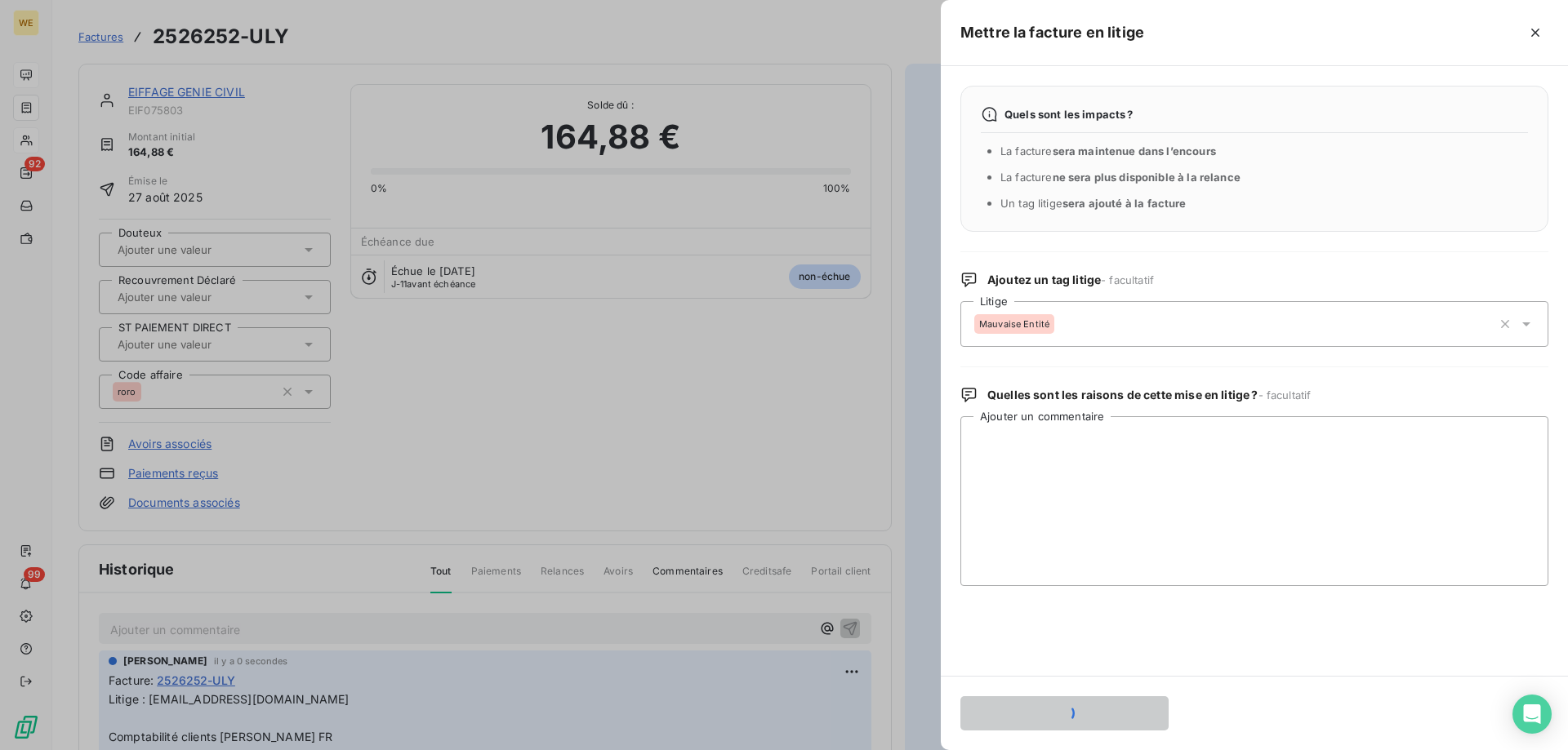
scroll to position [0, 0]
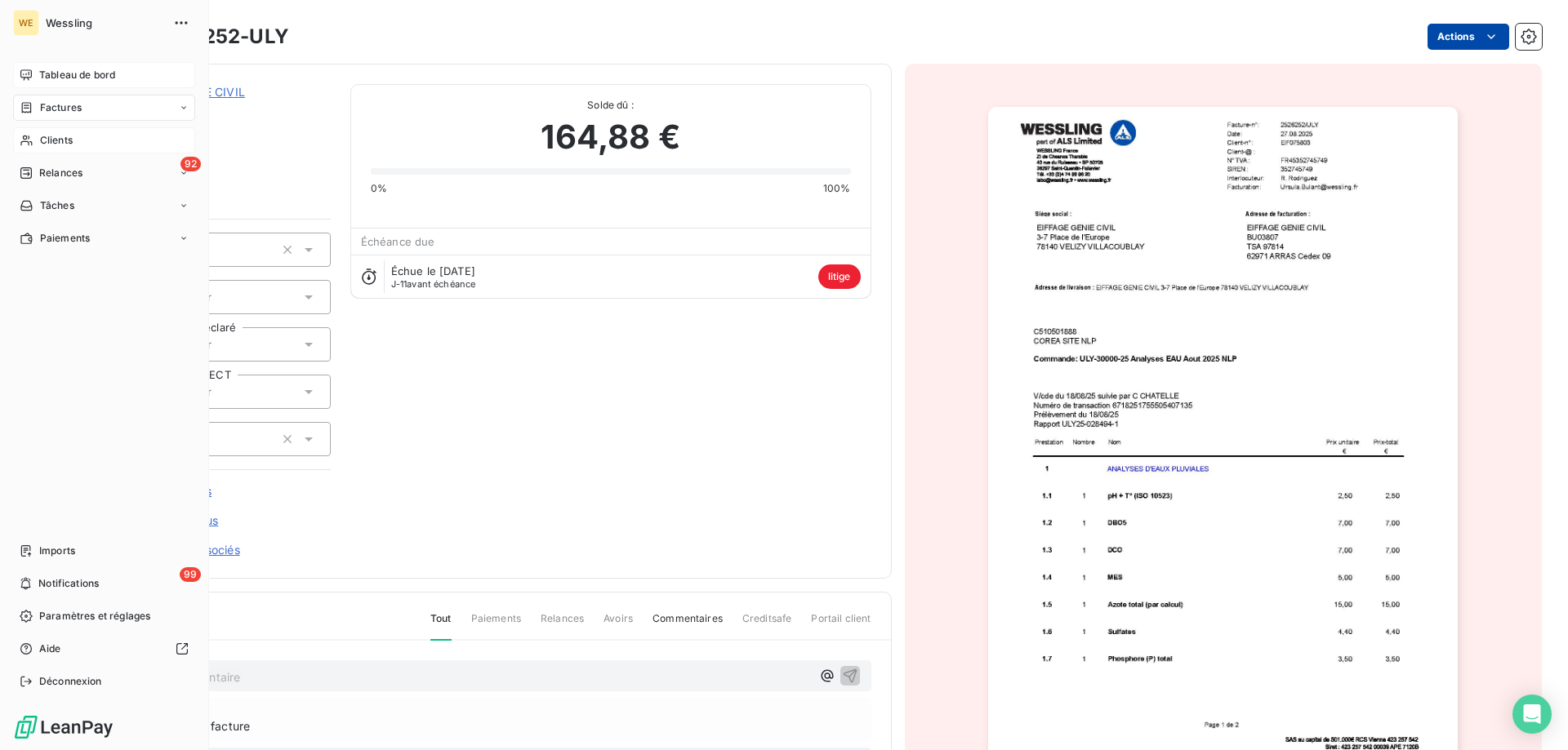
drag, startPoint x: 61, startPoint y: 136, endPoint x: 79, endPoint y: 136, distance: 18.0
click at [60, 136] on span "Clients" at bounding box center [56, 140] width 33 height 15
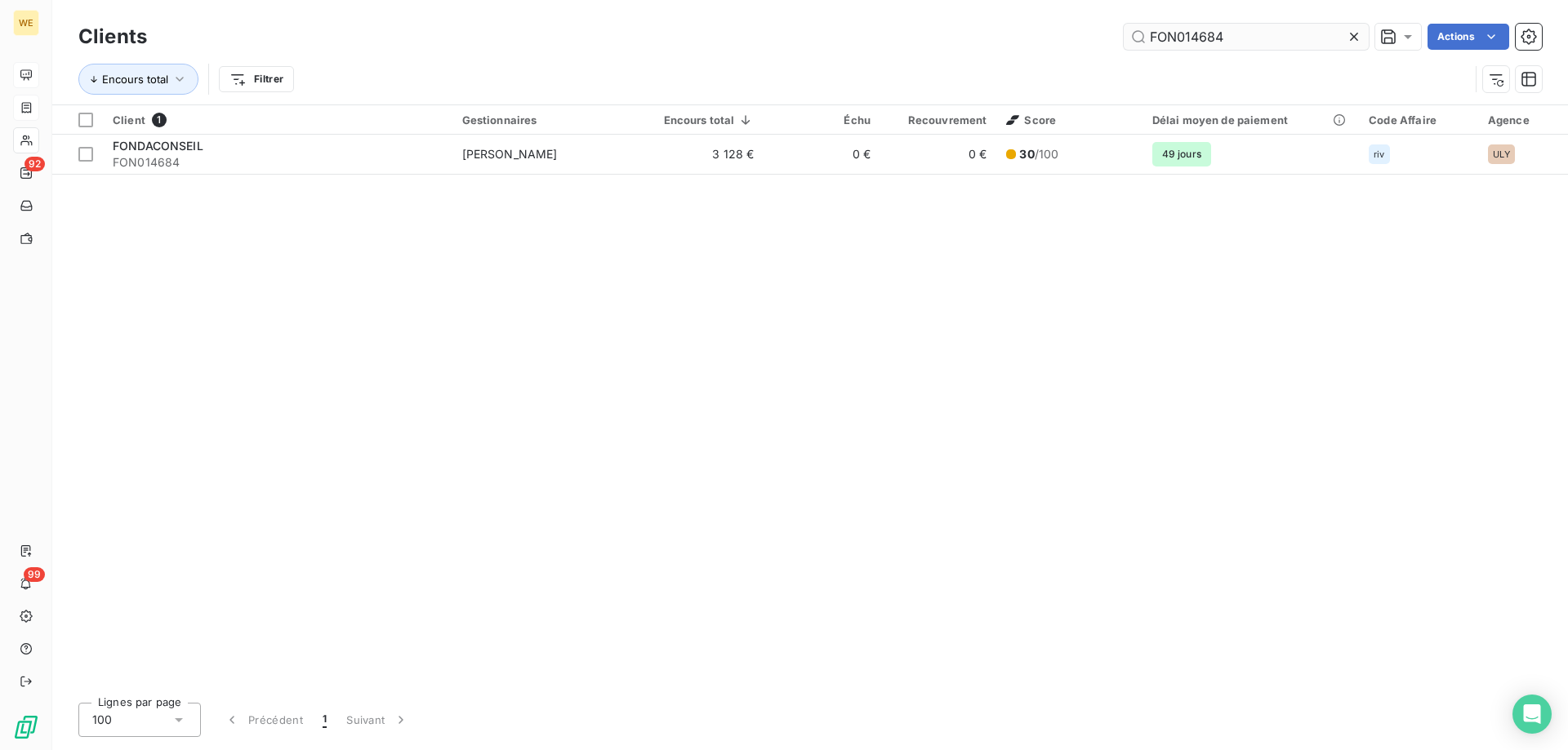
click at [1182, 35] on input "FON014684" at bounding box center [1246, 36] width 245 height 26
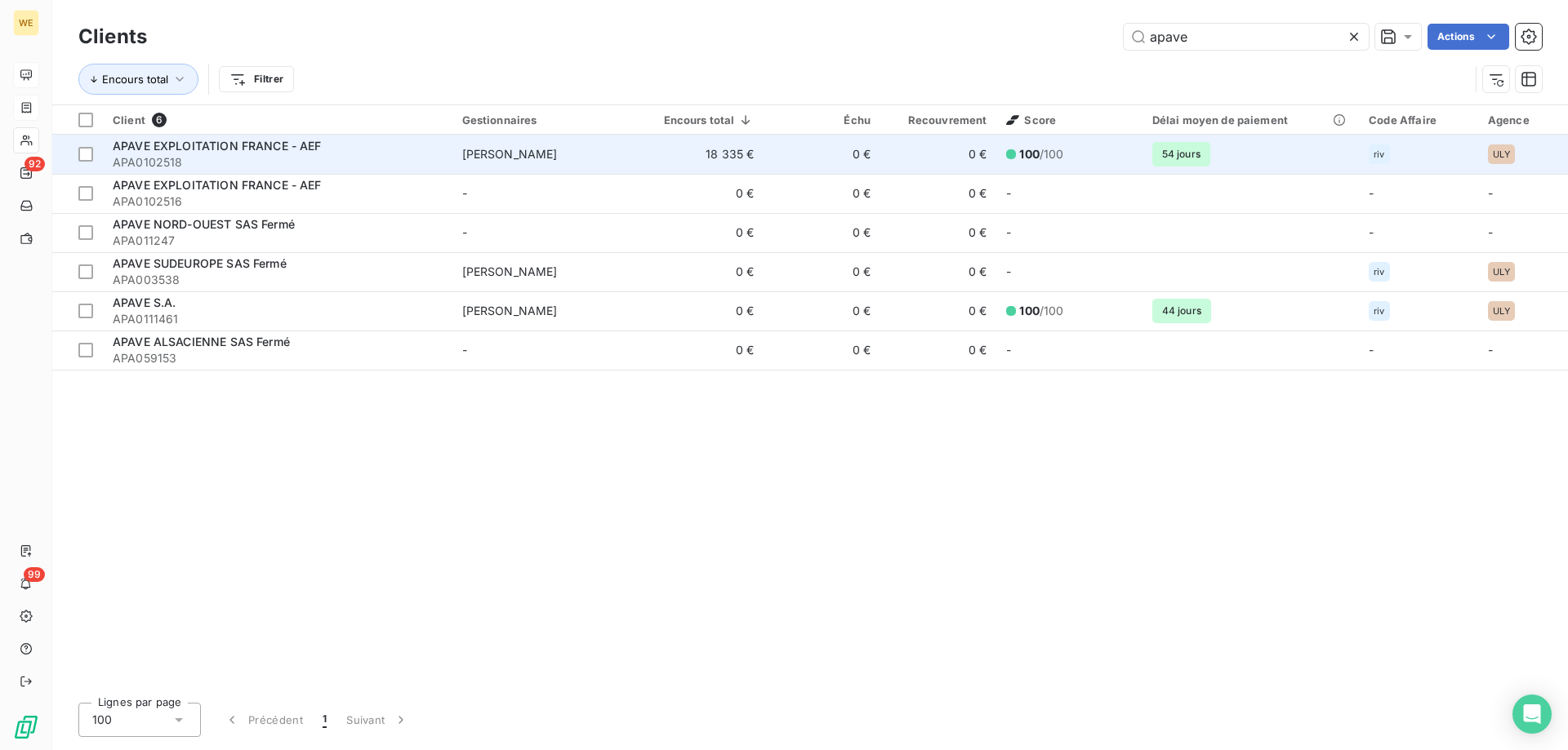
type input "apave"
click at [264, 156] on span "APA0102518" at bounding box center [278, 162] width 330 height 16
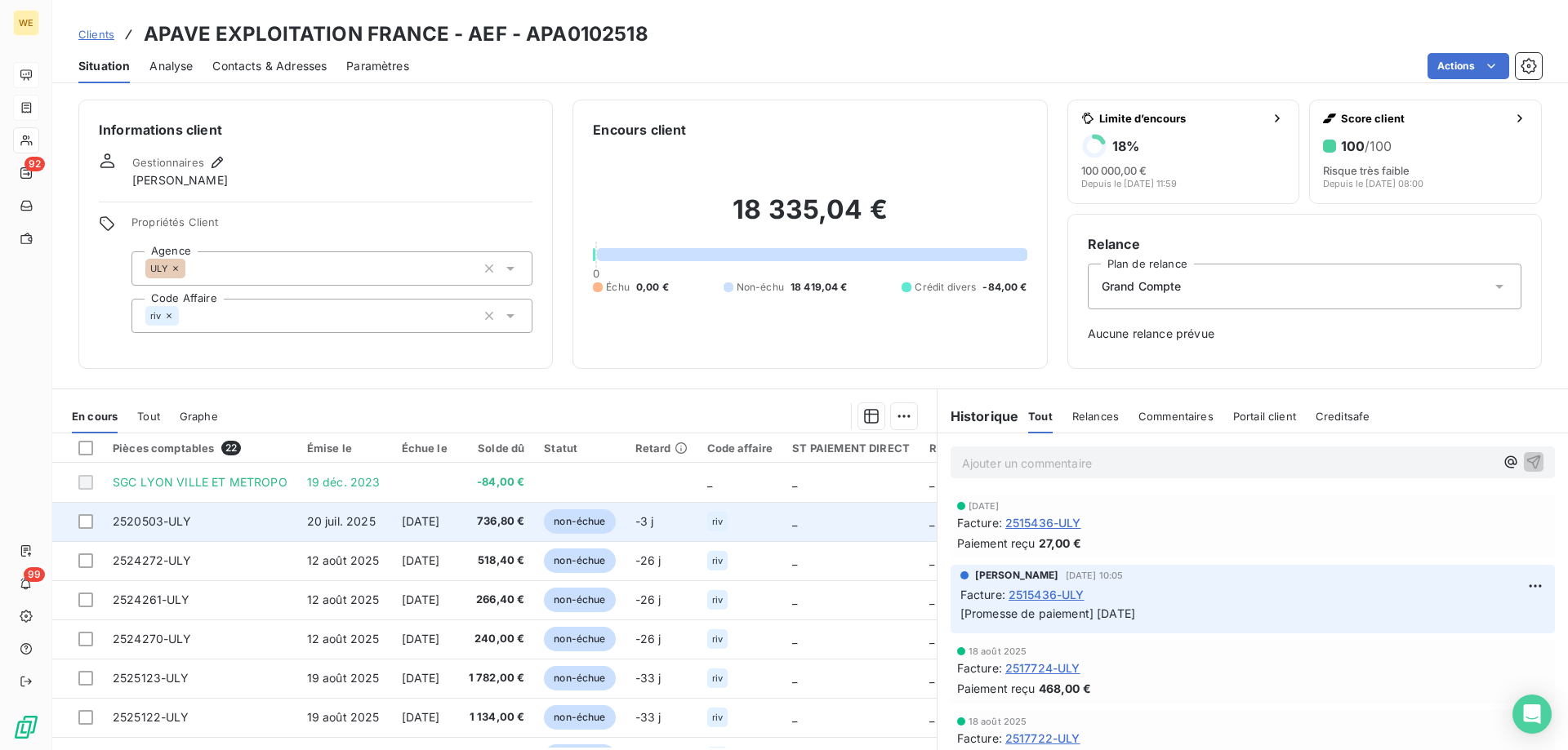
click at [84, 529] on td at bounding box center [78, 521] width 51 height 39
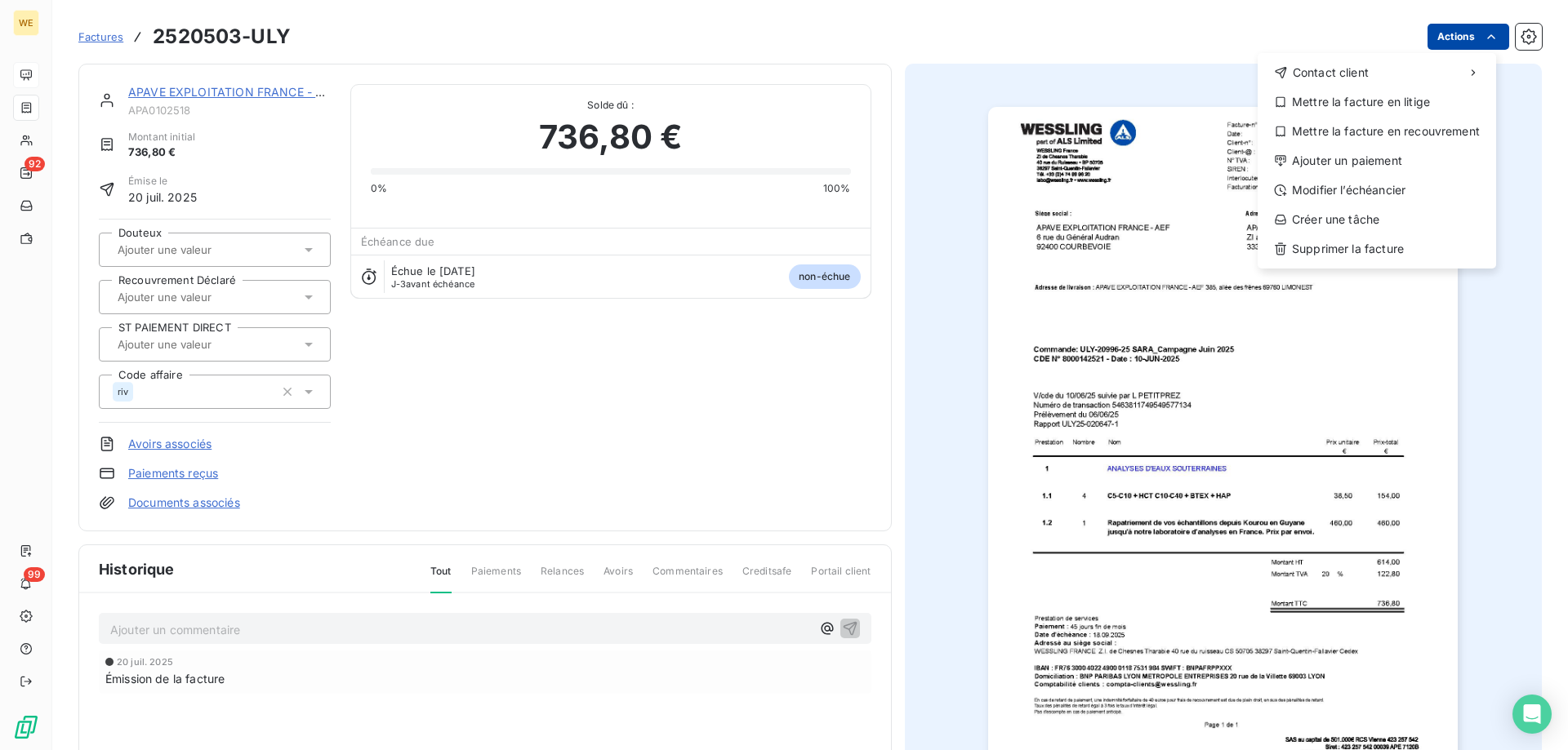
click at [1451, 38] on html "WE 92 99 Factures 2520503-ULY Actions Contact client Mettre la facture en litig…" at bounding box center [784, 375] width 1568 height 750
click at [1312, 164] on div "Ajouter un paiement" at bounding box center [1376, 161] width 225 height 26
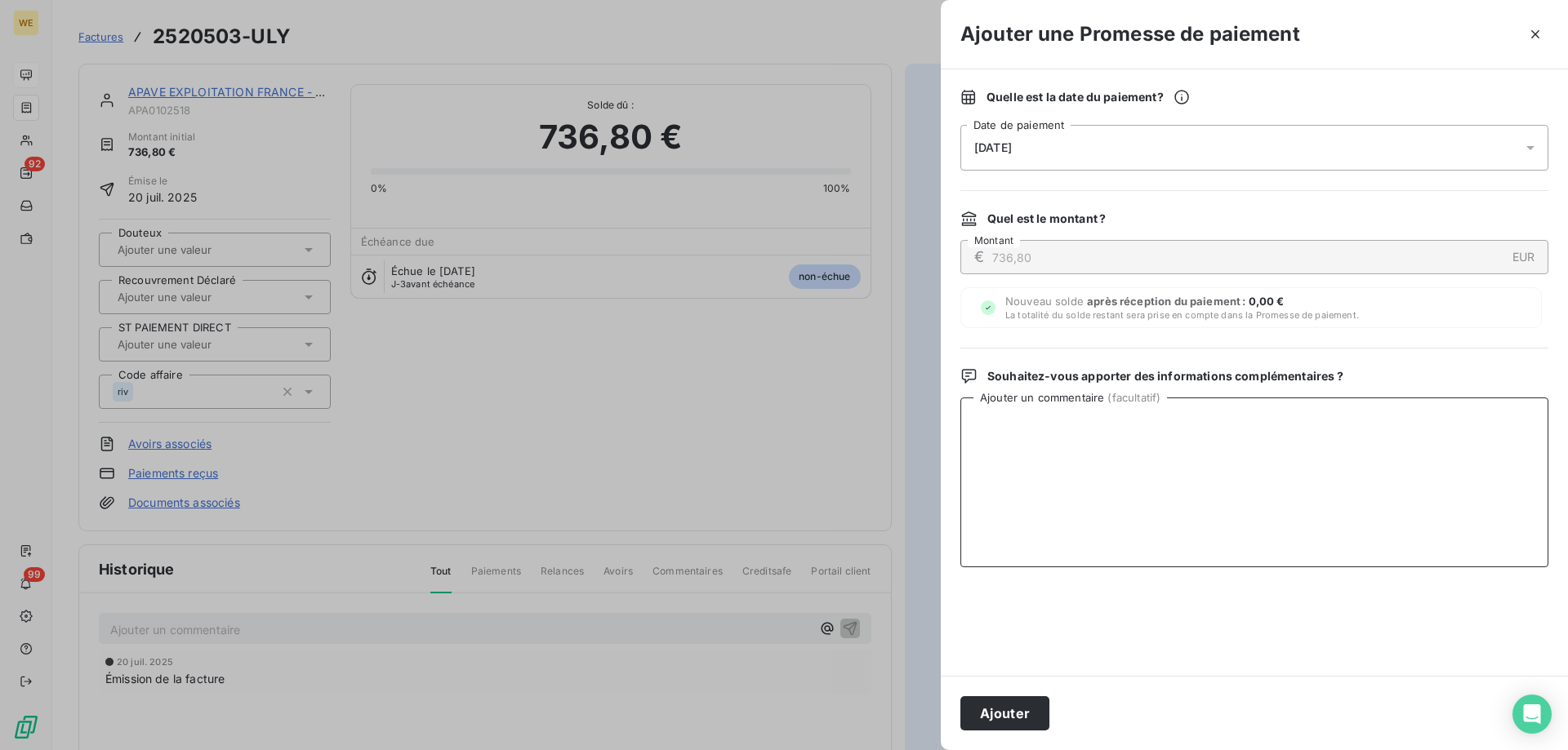
click at [1053, 438] on textarea "Ajouter un commentaire ( facultatif )" at bounding box center [1254, 482] width 588 height 170
type textarea "[DATE]"
click at [1040, 148] on div "[DATE]" at bounding box center [1254, 148] width 588 height 46
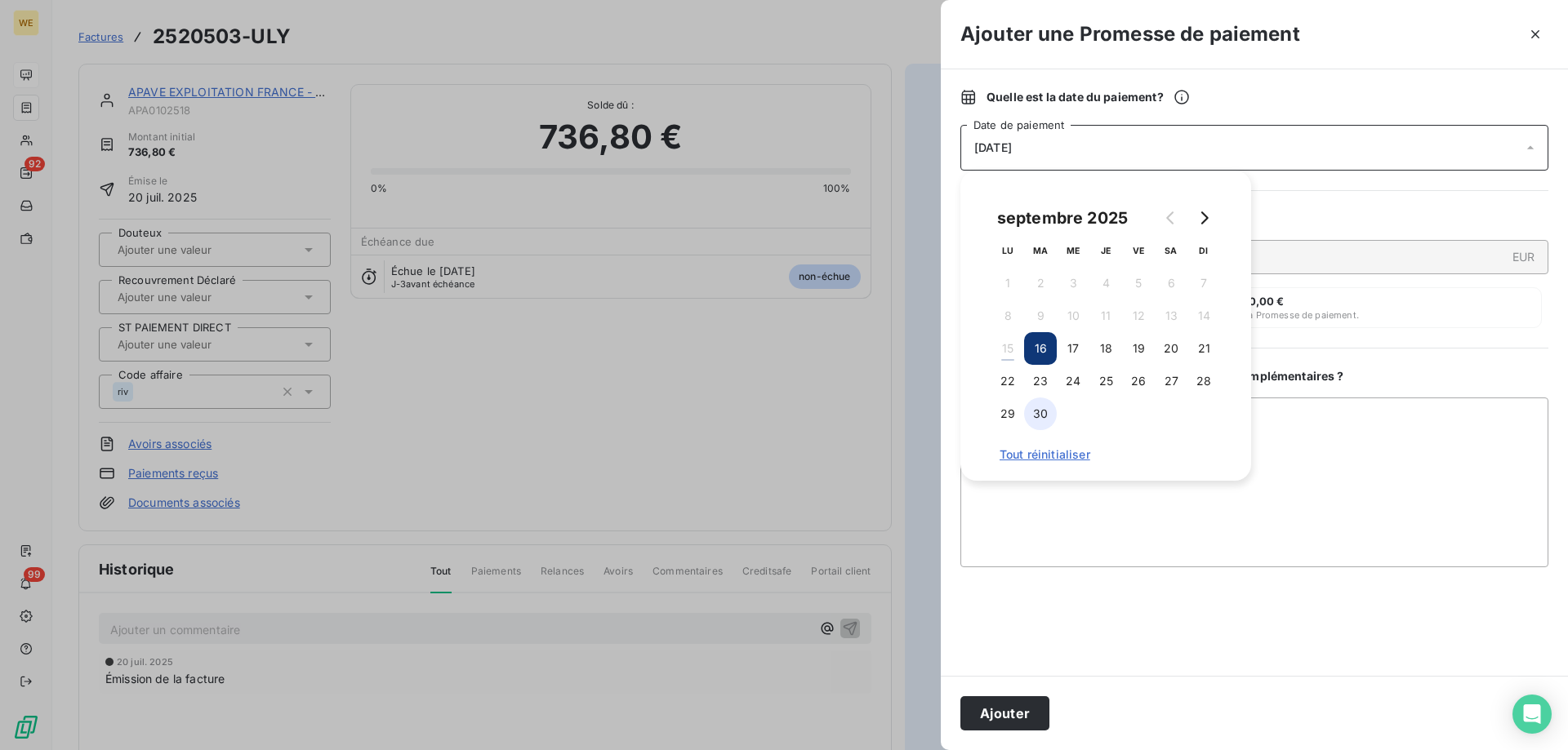
drag, startPoint x: 1011, startPoint y: 382, endPoint x: 1047, endPoint y: 402, distance: 41.2
click at [1010, 382] on button "22" at bounding box center [1008, 381] width 33 height 33
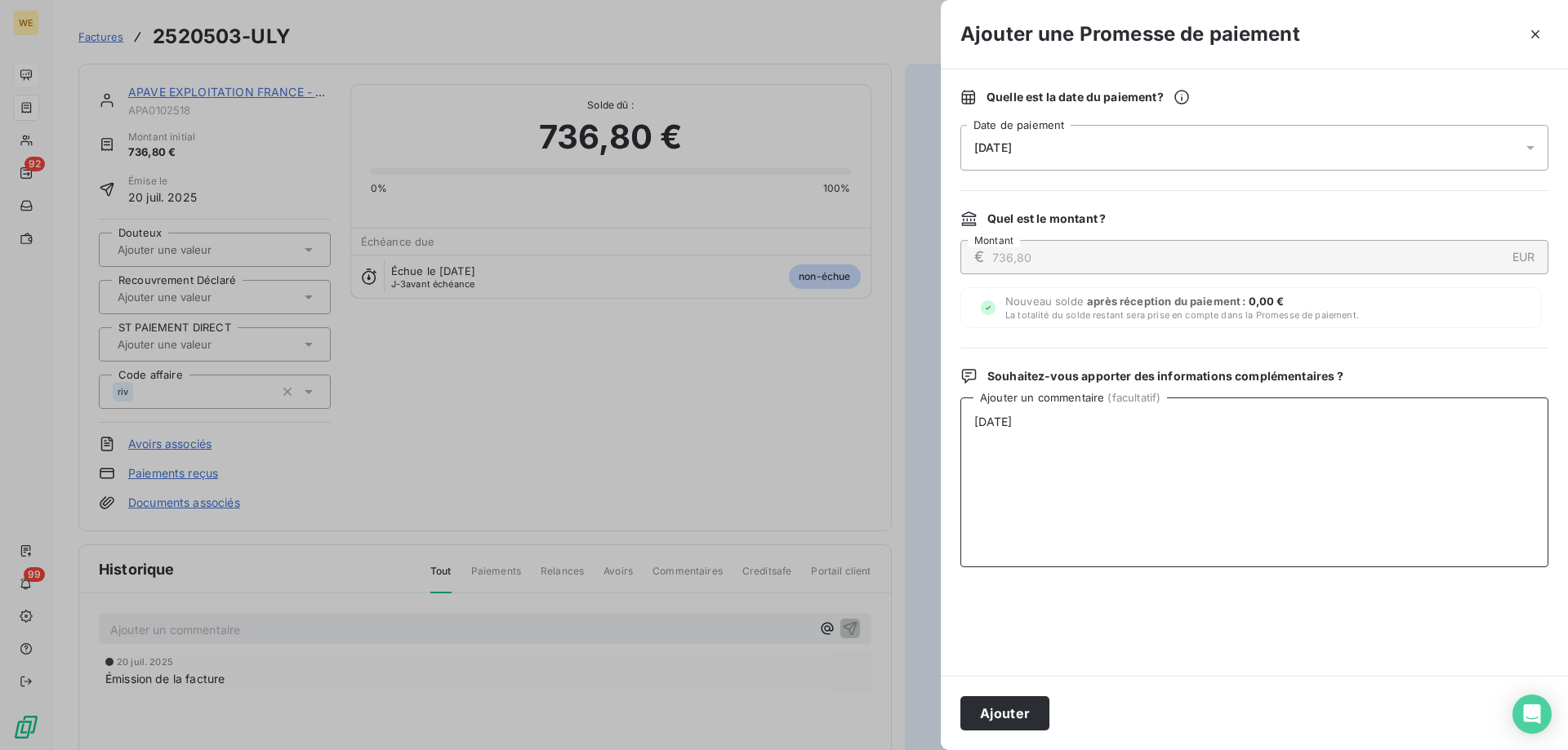
click at [1362, 490] on textarea "[DATE]" at bounding box center [1254, 482] width 588 height 170
click at [1010, 715] on button "Ajouter" at bounding box center [1004, 714] width 89 height 35
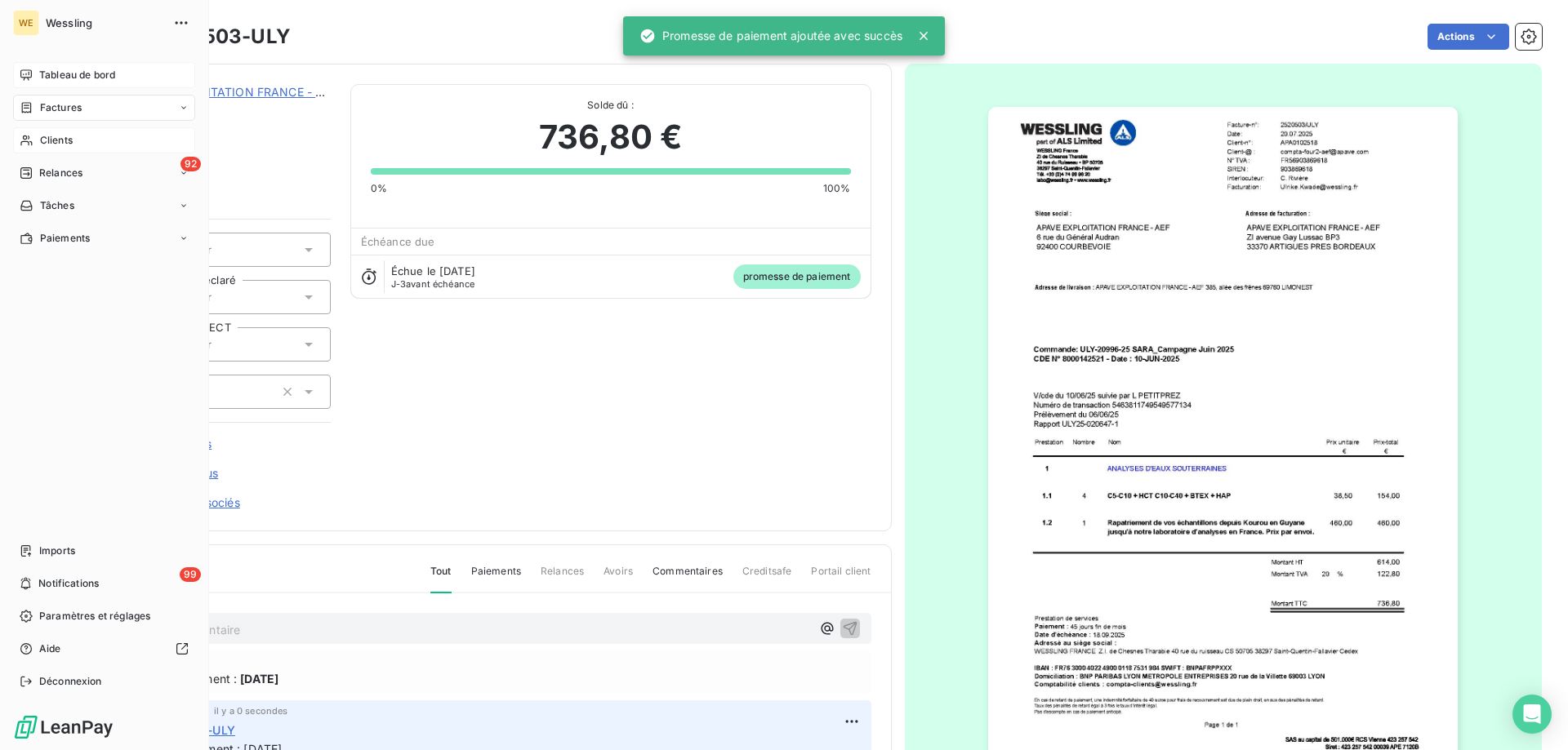
click at [68, 142] on span "Clients" at bounding box center [56, 140] width 33 height 15
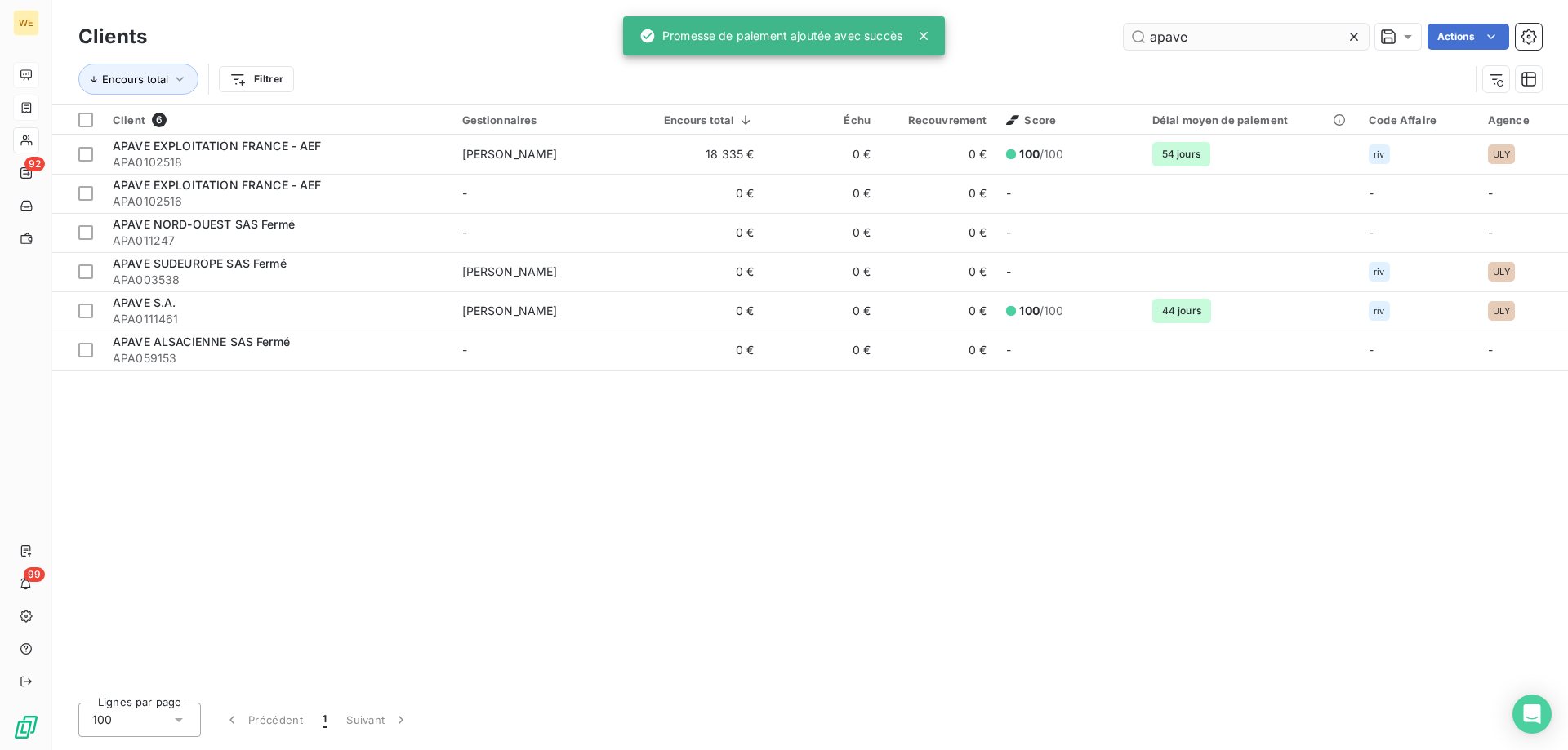
click at [1158, 41] on input "apave" at bounding box center [1246, 36] width 245 height 26
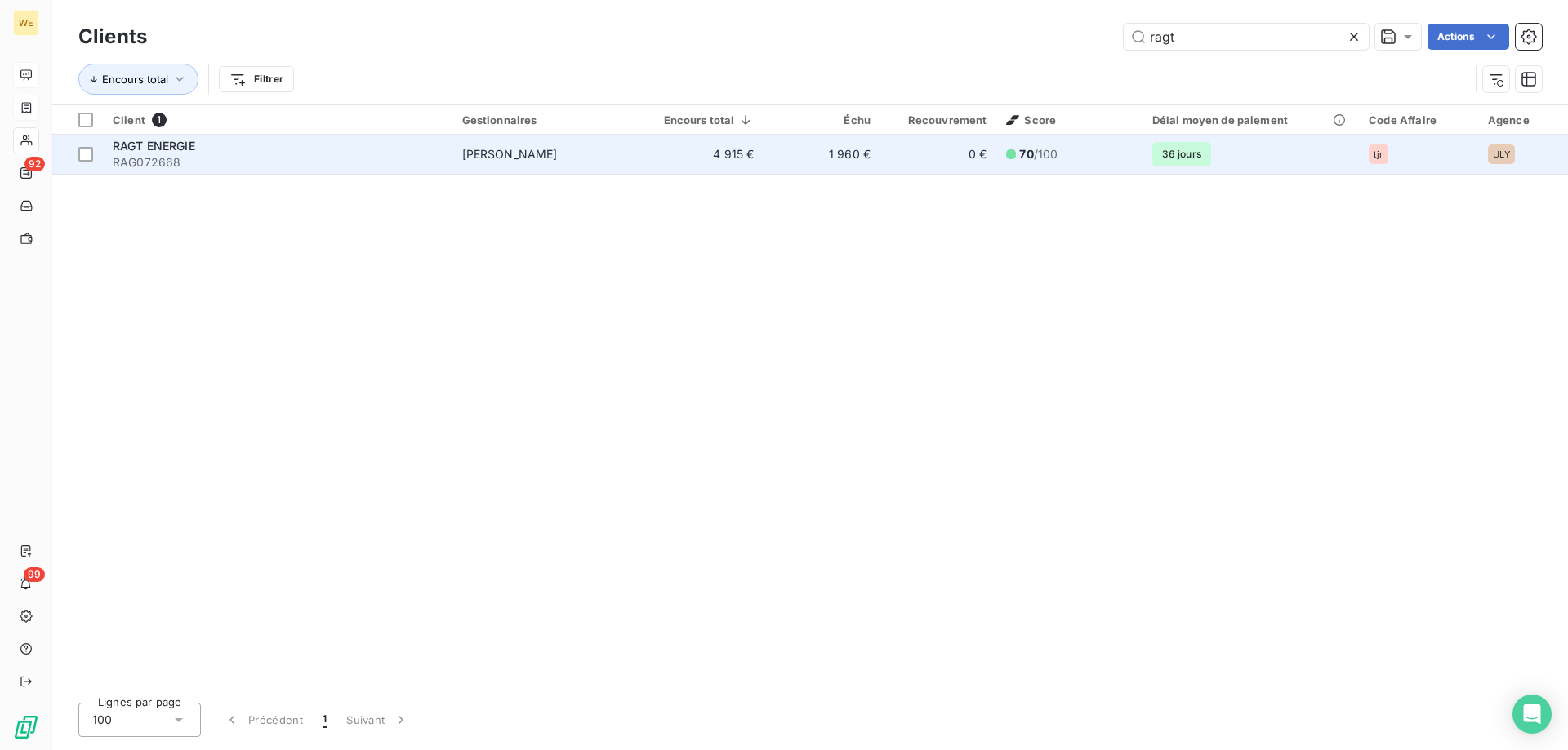
type input "ragt"
click at [220, 156] on span "RAG072668" at bounding box center [278, 162] width 330 height 16
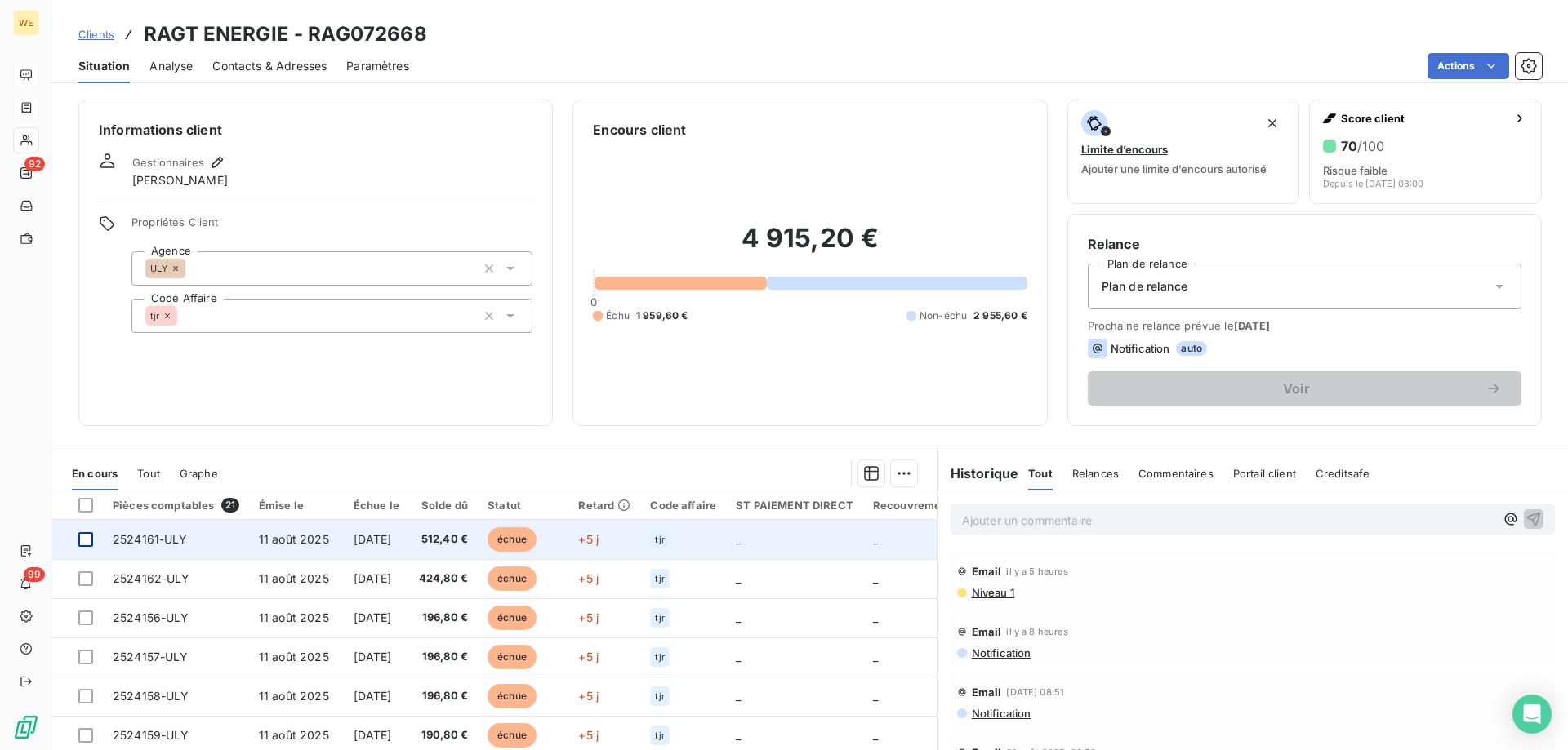
click at [85, 541] on div at bounding box center [85, 539] width 15 height 15
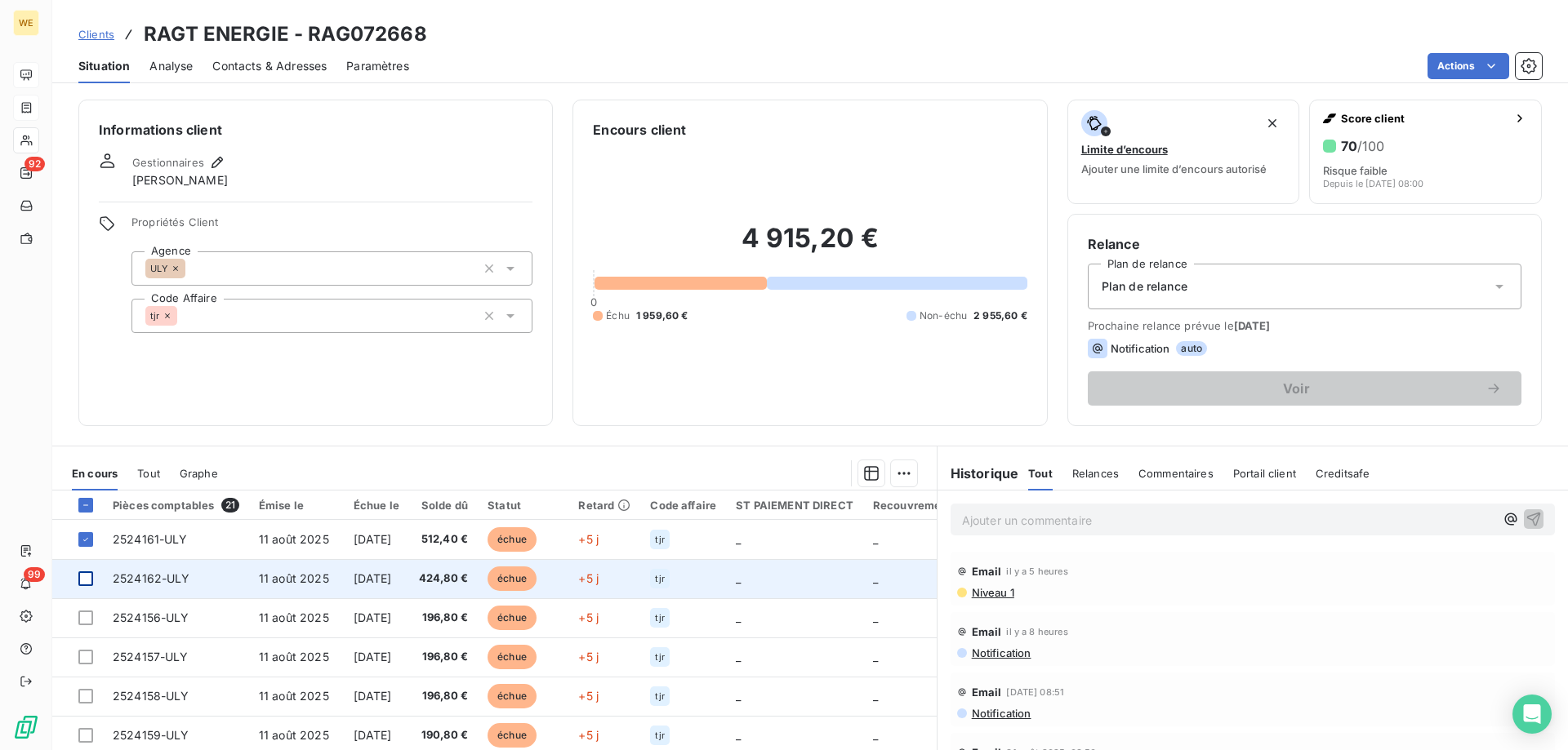
click at [87, 573] on div at bounding box center [85, 578] width 15 height 15
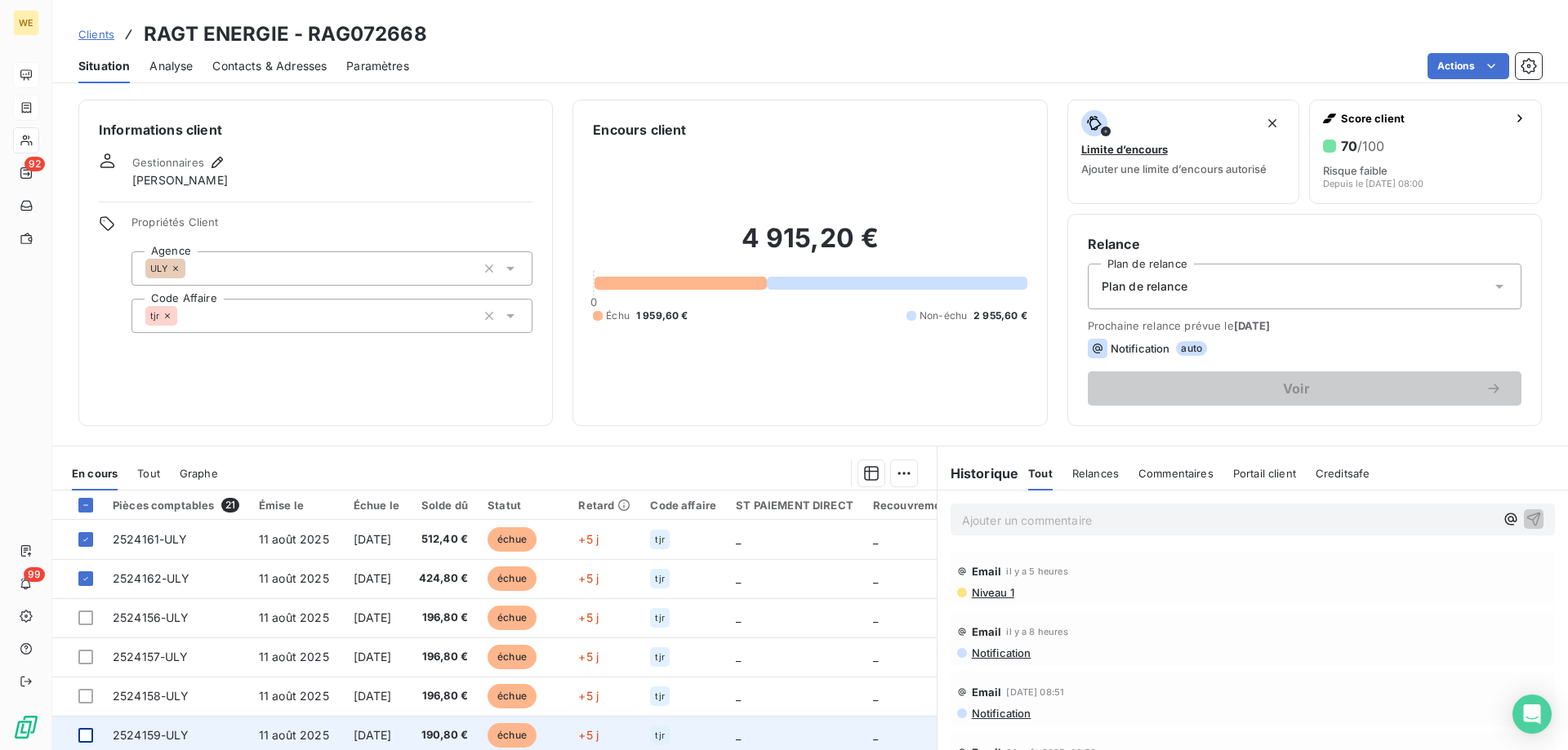
click at [85, 738] on div at bounding box center [85, 735] width 15 height 15
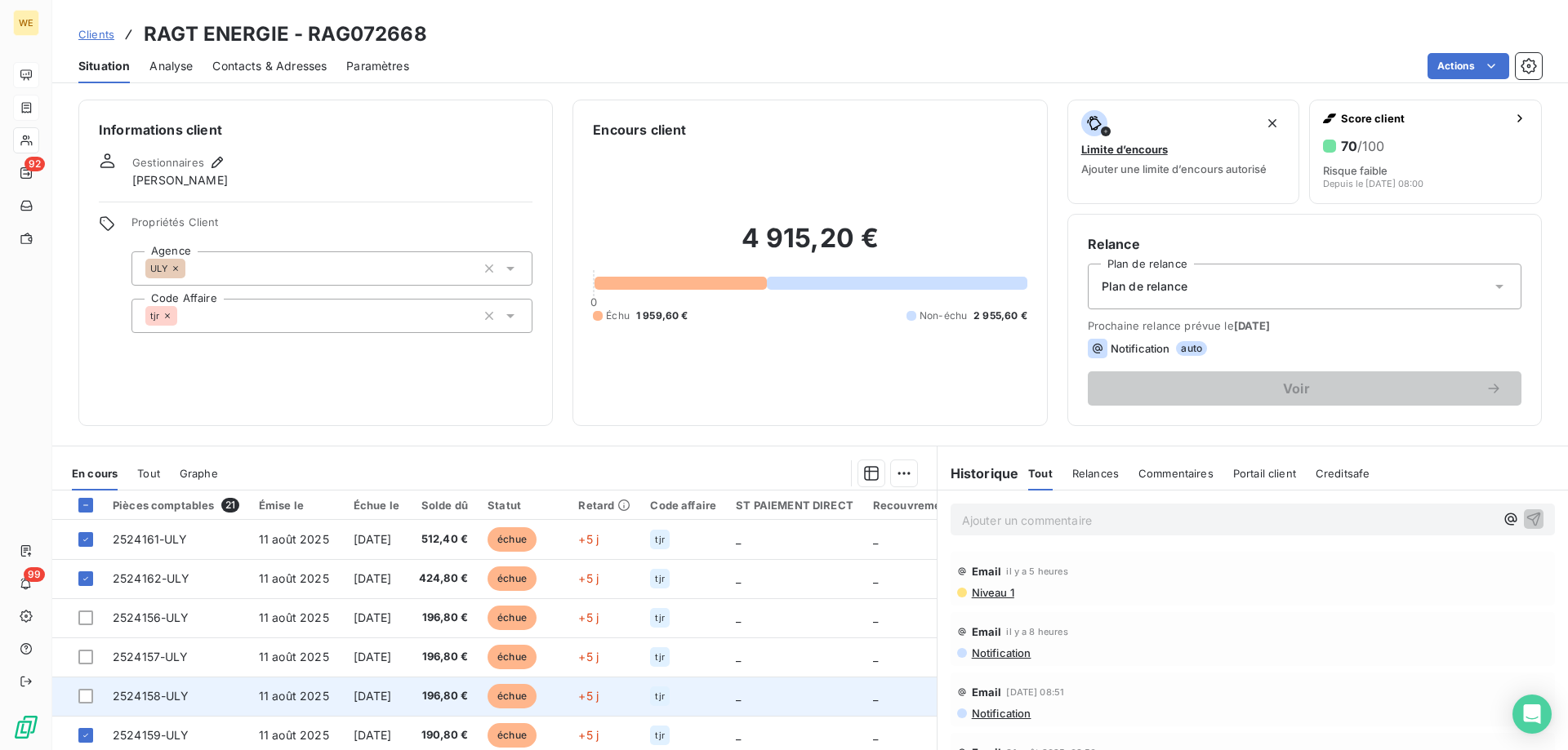
click at [87, 704] on td at bounding box center [78, 696] width 51 height 39
drag, startPoint x: 88, startPoint y: 696, endPoint x: 84, endPoint y: 704, distance: 8.9
click at [88, 696] on div at bounding box center [85, 696] width 15 height 15
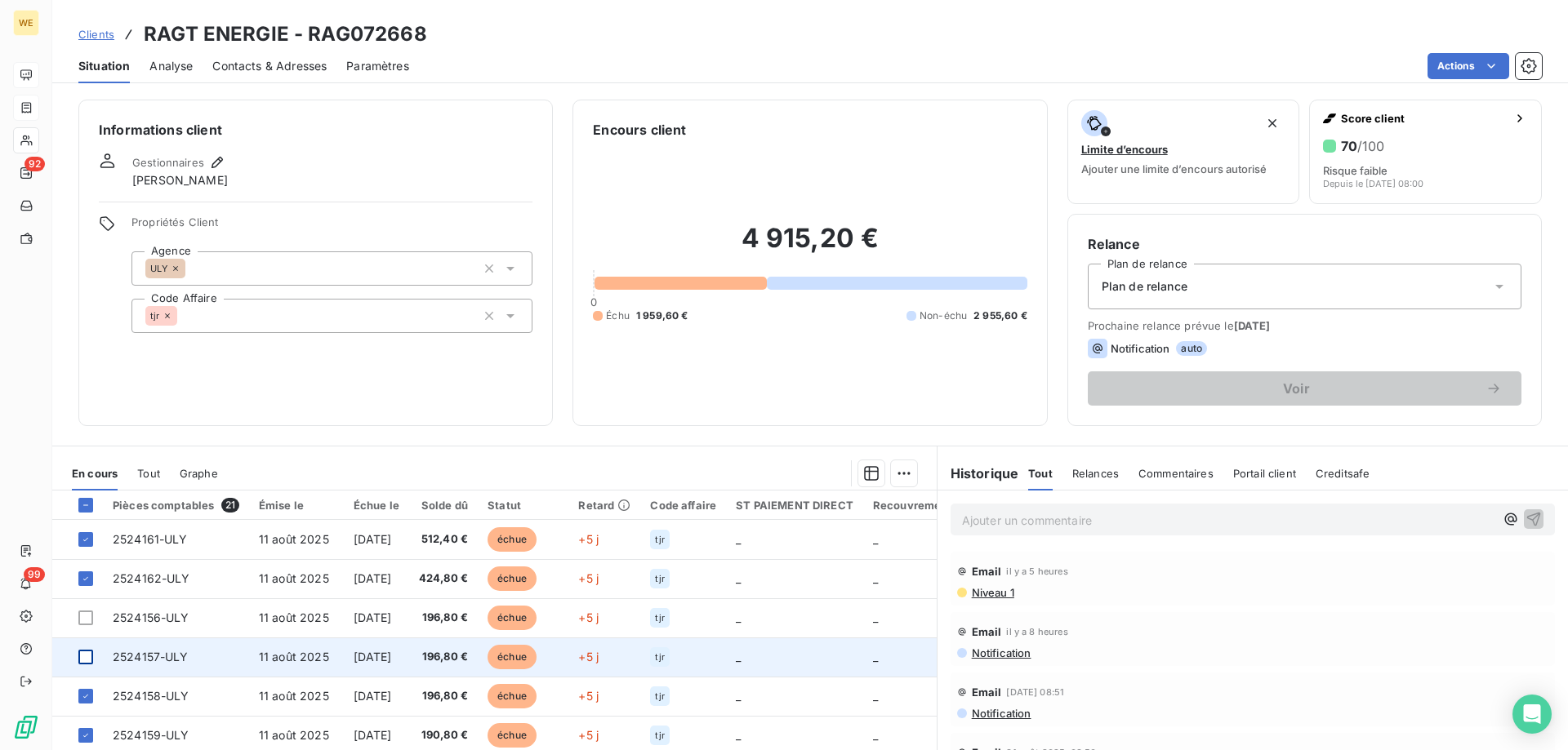
click at [88, 655] on div at bounding box center [85, 657] width 15 height 15
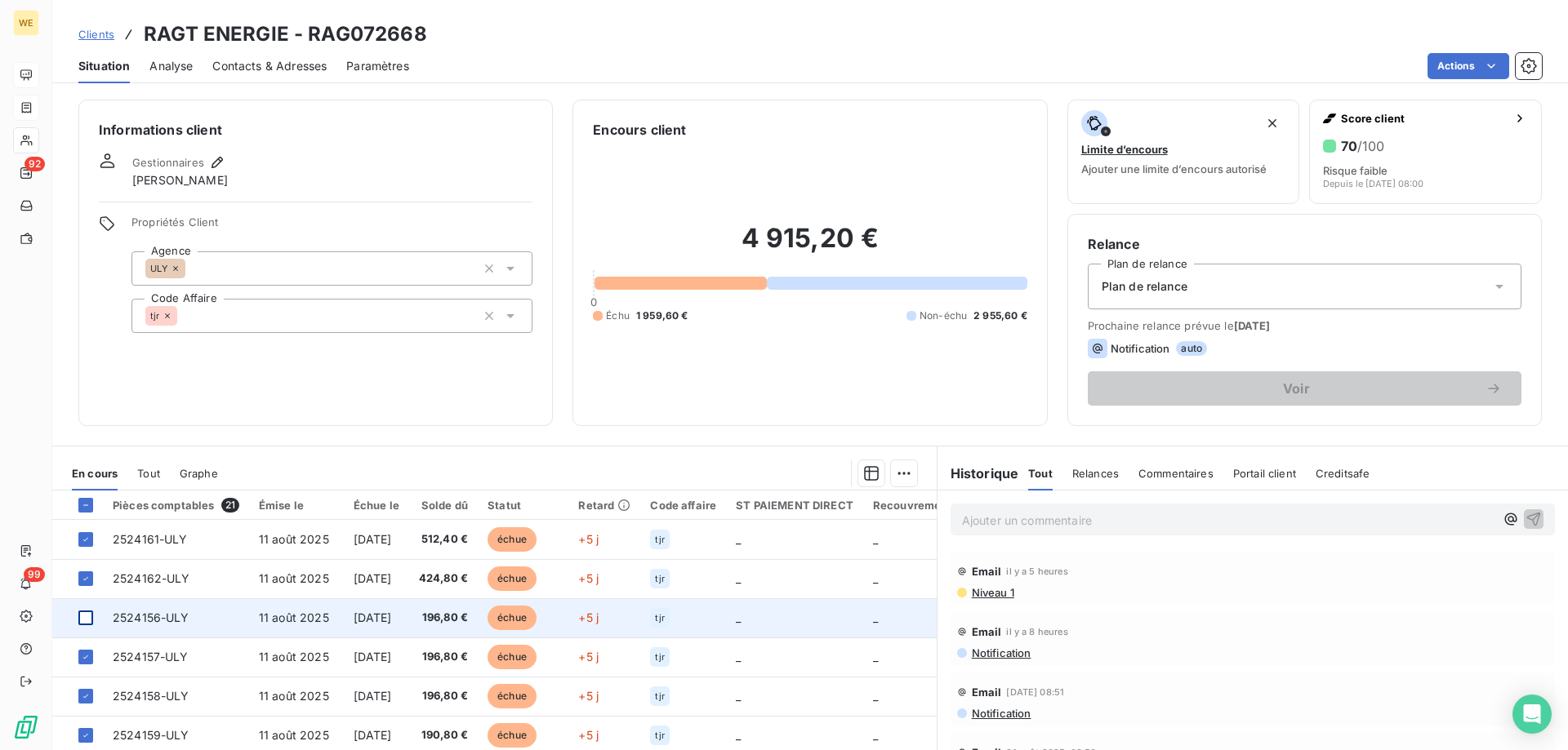
click at [89, 623] on div at bounding box center [85, 617] width 15 height 15
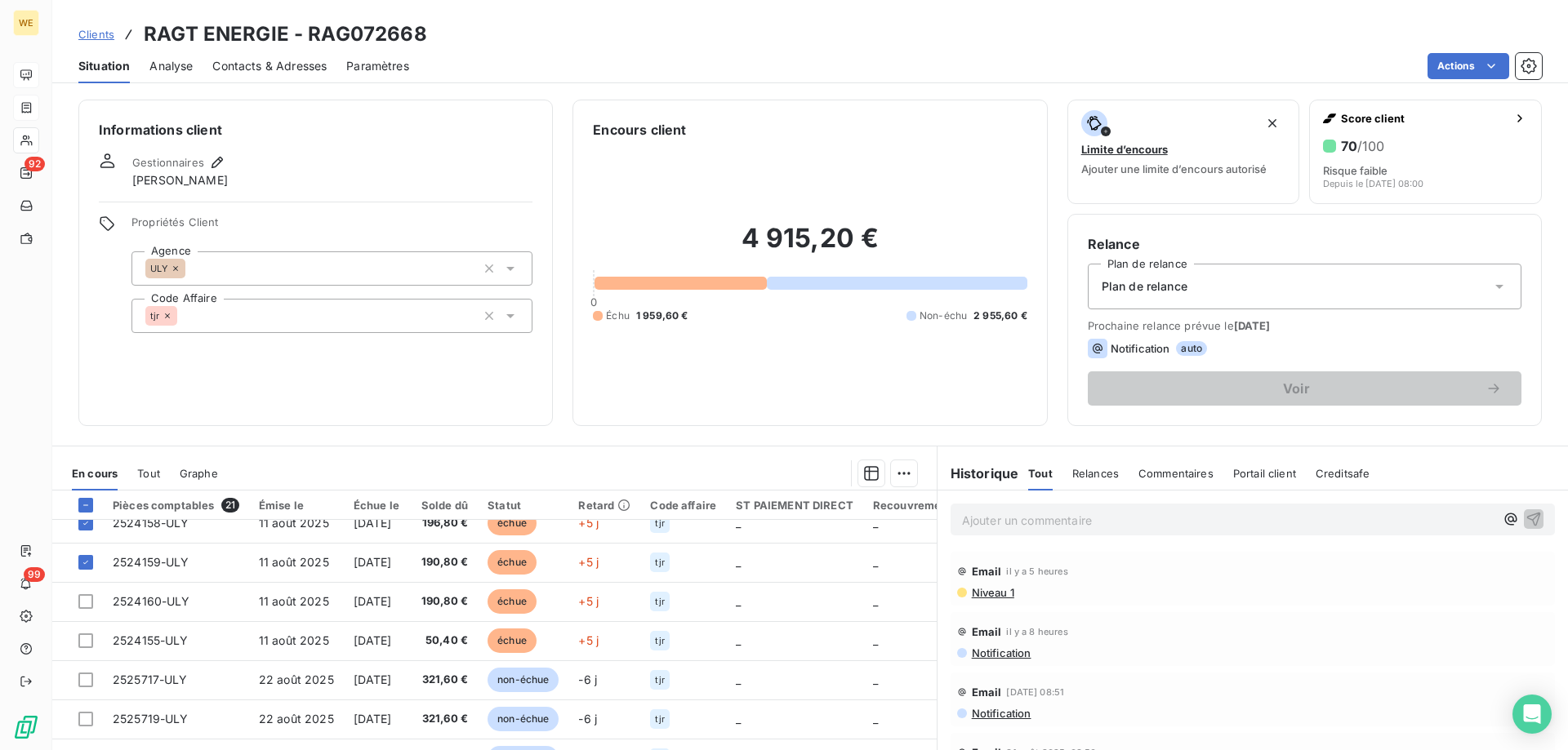
scroll to position [163, 0]
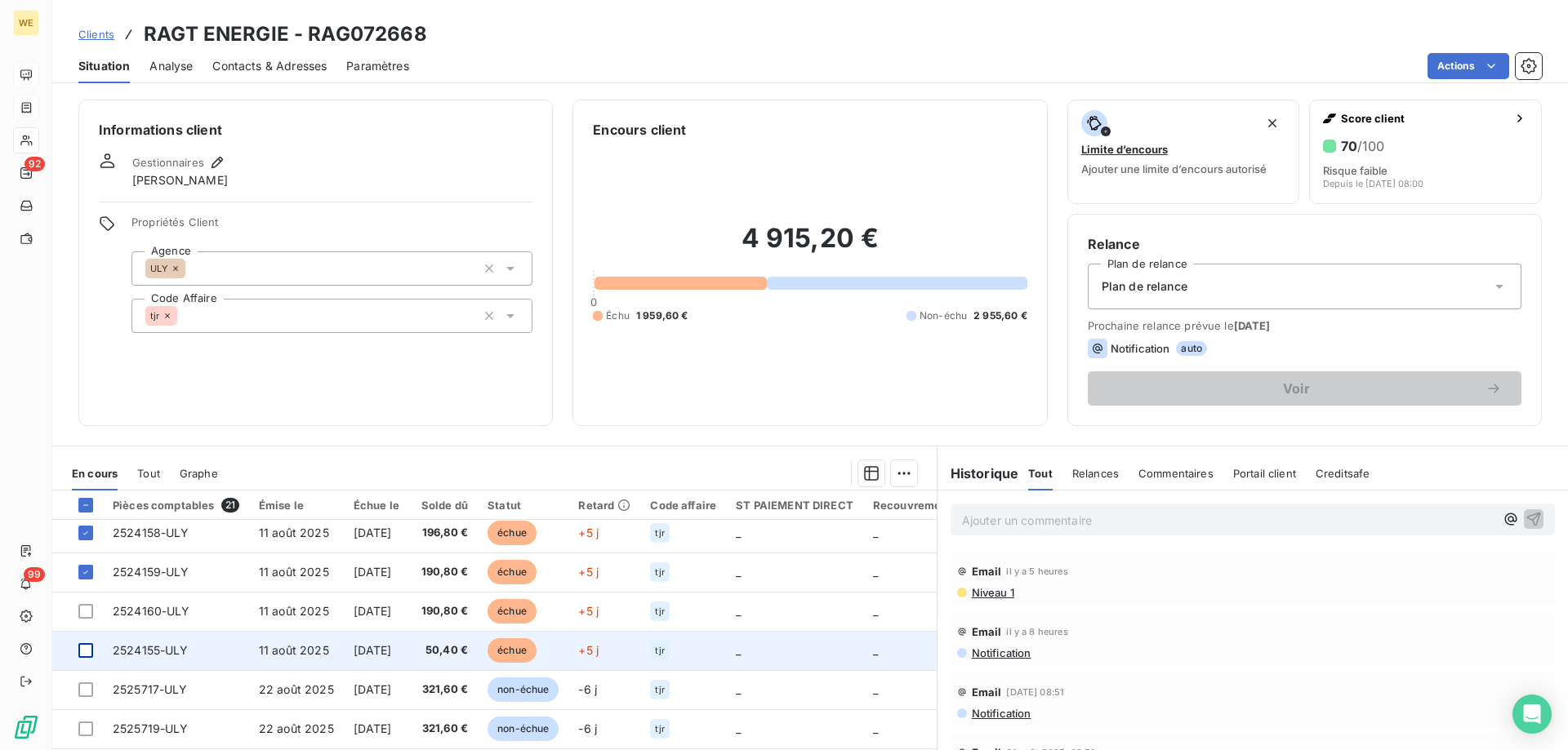
click at [84, 652] on div at bounding box center [85, 650] width 15 height 15
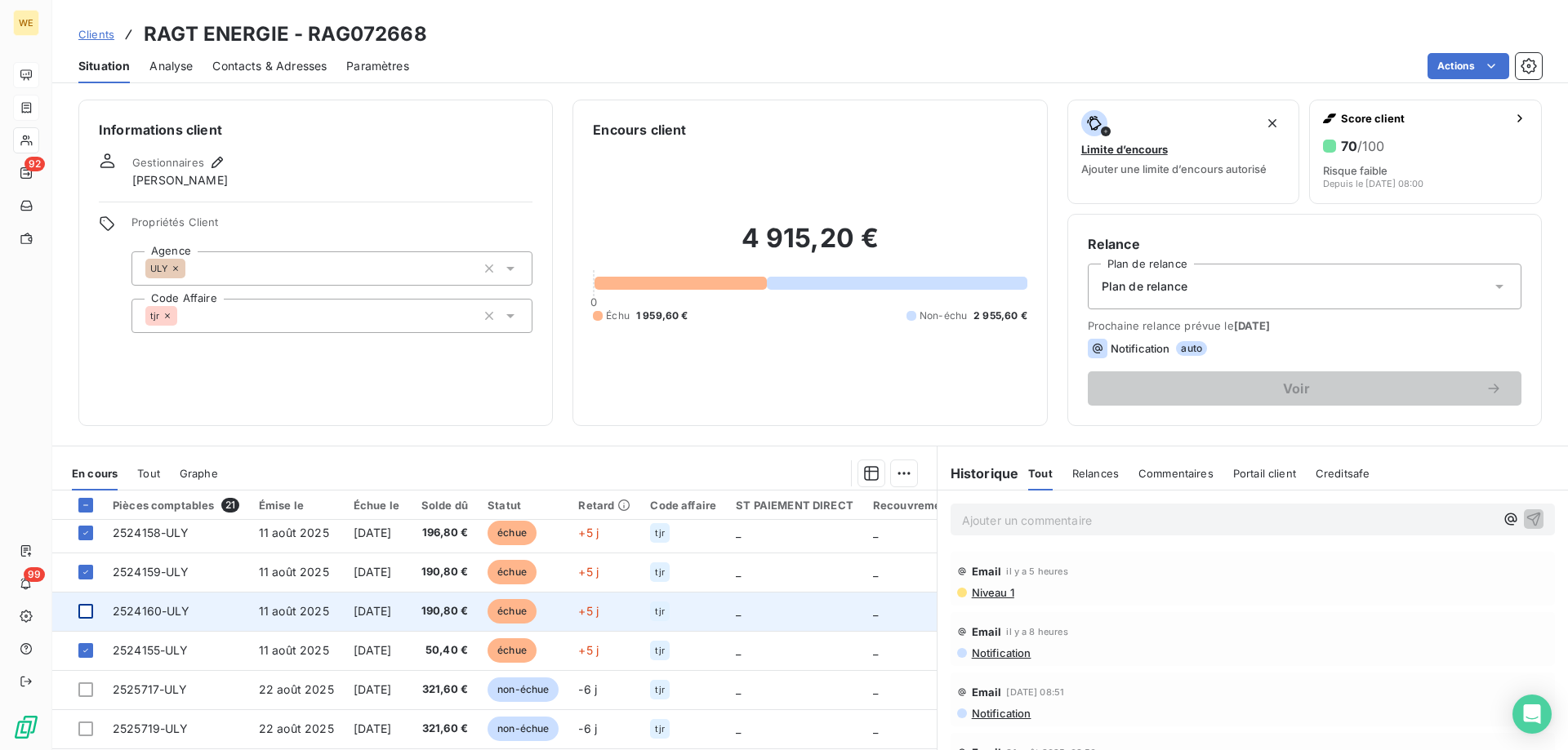
click at [85, 615] on div at bounding box center [85, 611] width 15 height 15
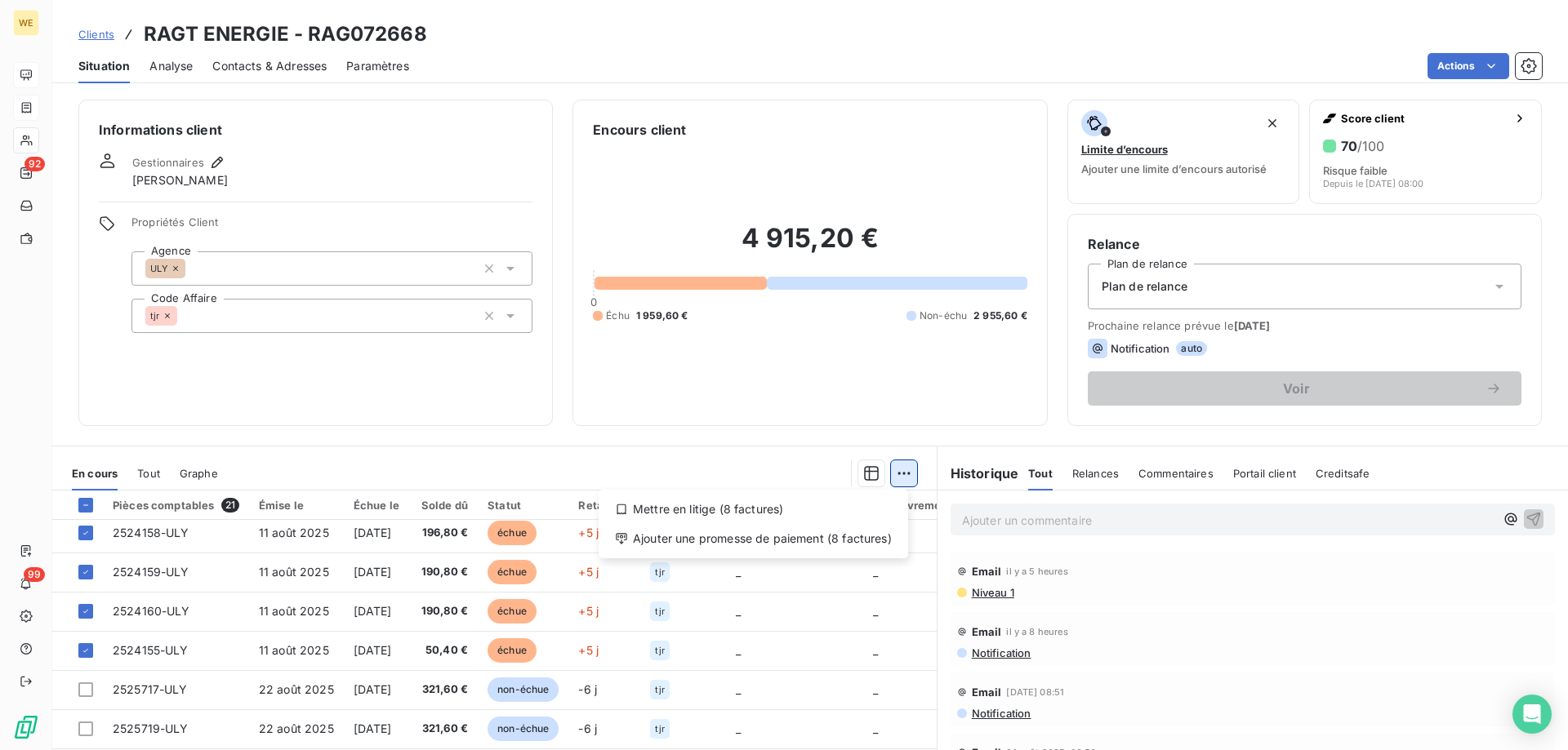
click at [897, 472] on html "WE 92 99 Clients RAGT ENERGIE - RAG072668 Situation Analyse Contacts & Adresses…" at bounding box center [784, 375] width 1568 height 750
click at [840, 541] on div "Ajouter une promesse de paiement (8 factures)" at bounding box center [753, 539] width 296 height 26
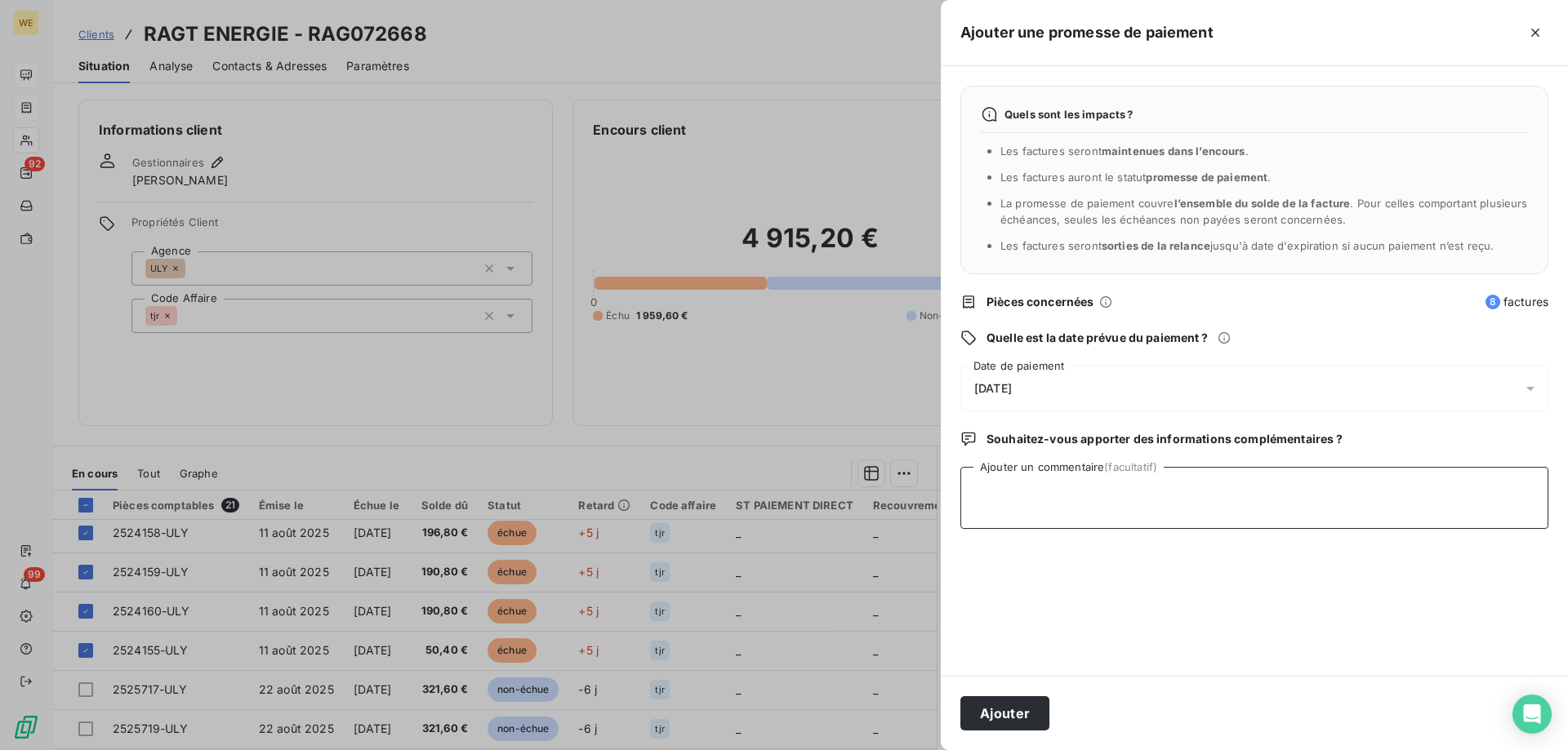
click at [1021, 501] on textarea "Ajouter un commentaire (facultatif)" at bounding box center [1254, 498] width 588 height 62
click at [1092, 503] on textarea "16/09/25" at bounding box center [1254, 498] width 588 height 62
click at [1030, 501] on textarea "16/09/25" at bounding box center [1254, 498] width 588 height 62
paste textarea "VIARGUES Magali<mviargues@ragt.fr> ​ Comptabilité clients WESSLING FR​ CAUTION:…"
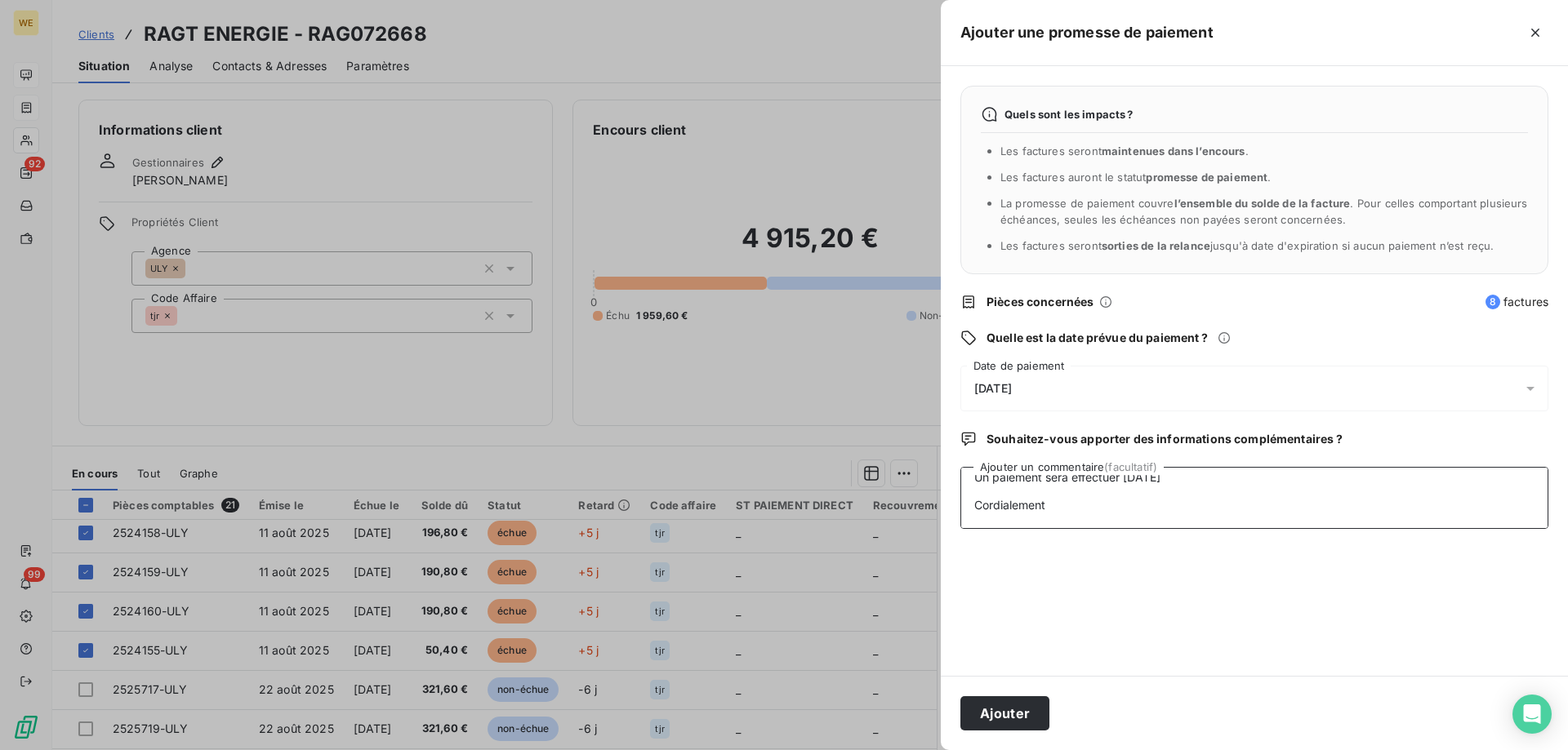
type textarea "16/09/25 VIARGUES Magali<mviargues@ragt.fr> ​ Comptabilité clients WESSLING FR​…"
click at [1059, 377] on div "[DATE]" at bounding box center [1254, 388] width 588 height 46
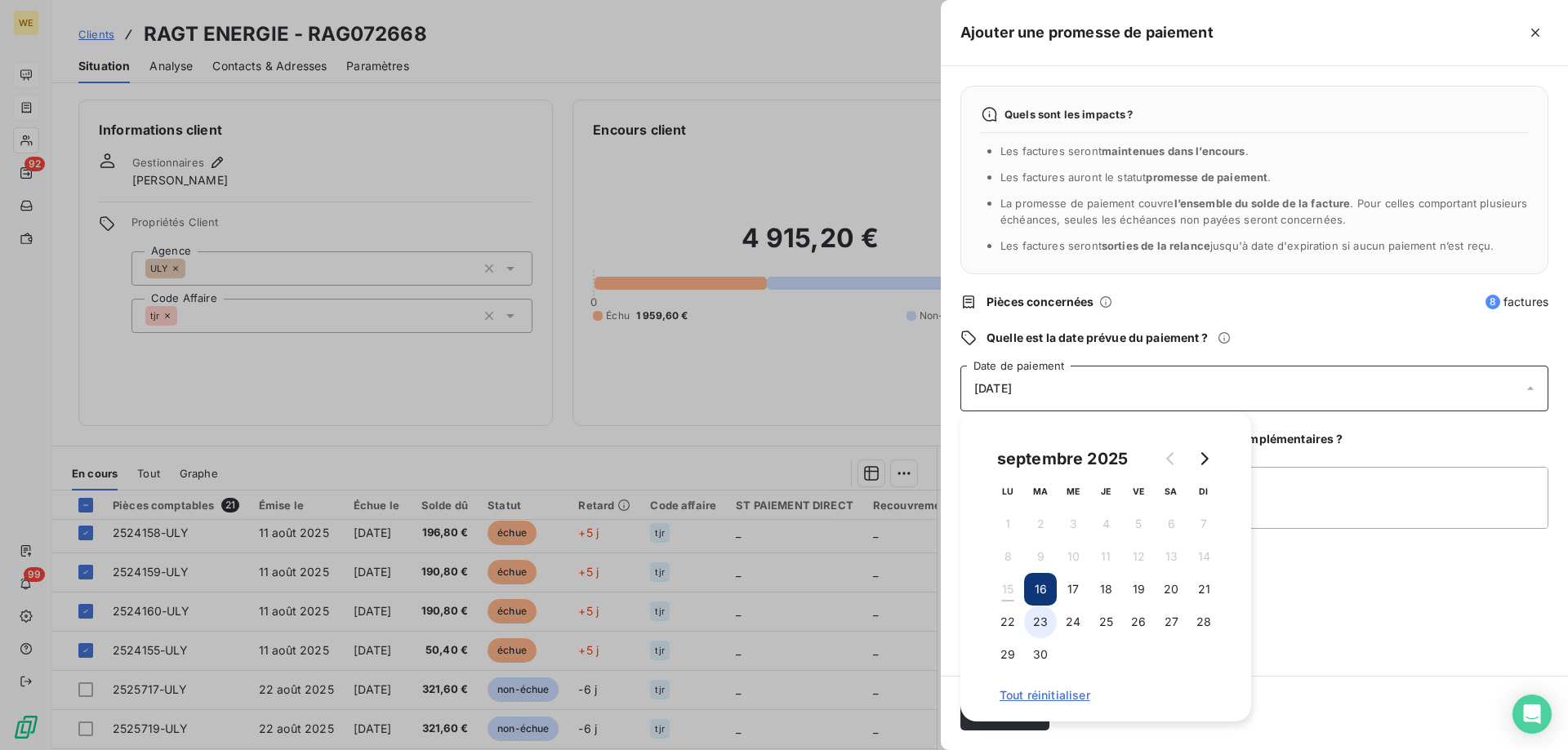
click at [1034, 613] on button "23" at bounding box center [1040, 622] width 33 height 33
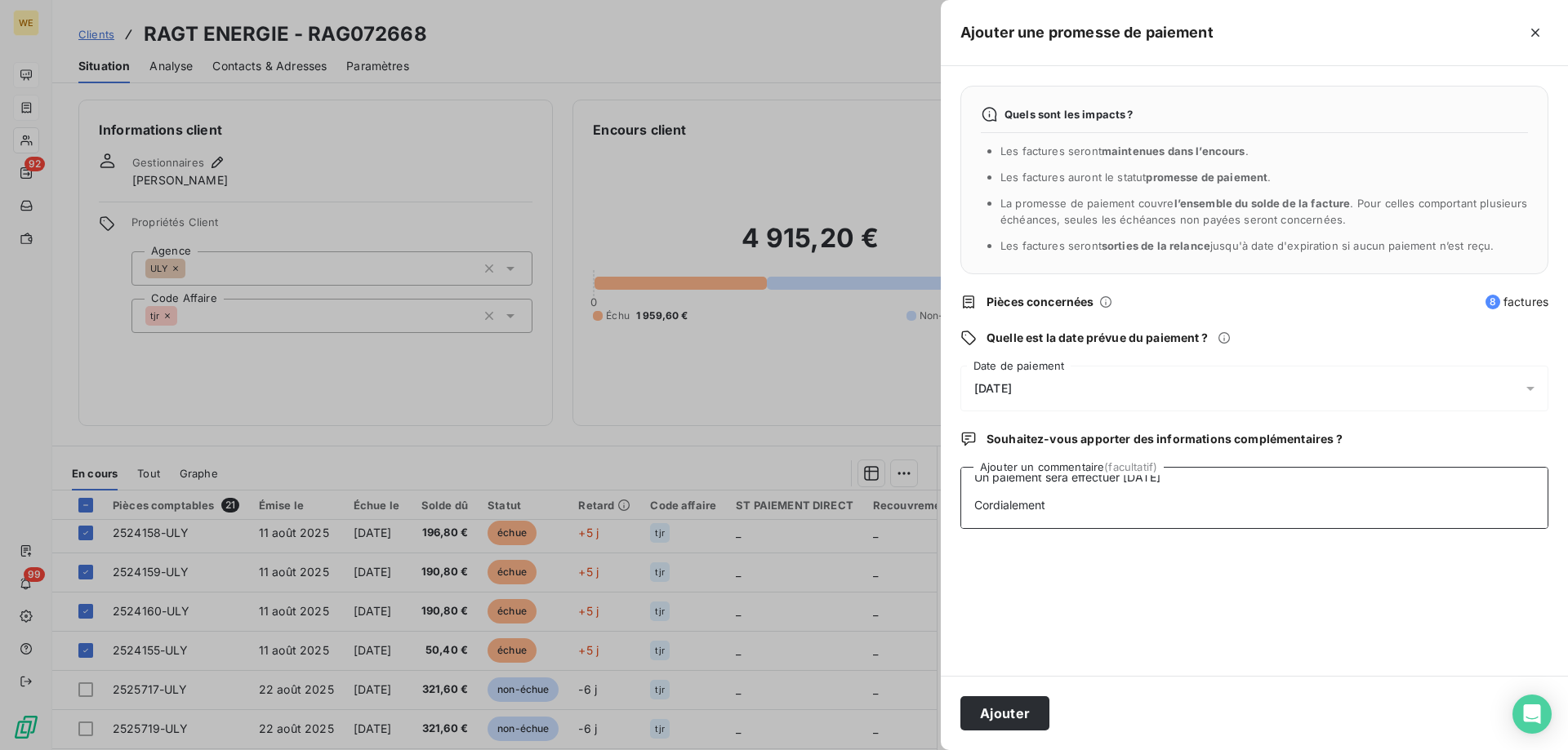
click at [1350, 517] on textarea "16/09/25 VIARGUES Magali<mviargues@ragt.fr> ​ Comptabilité clients WESSLING FR​…" at bounding box center [1254, 498] width 588 height 62
click at [1000, 706] on button "Ajouter" at bounding box center [1004, 714] width 89 height 35
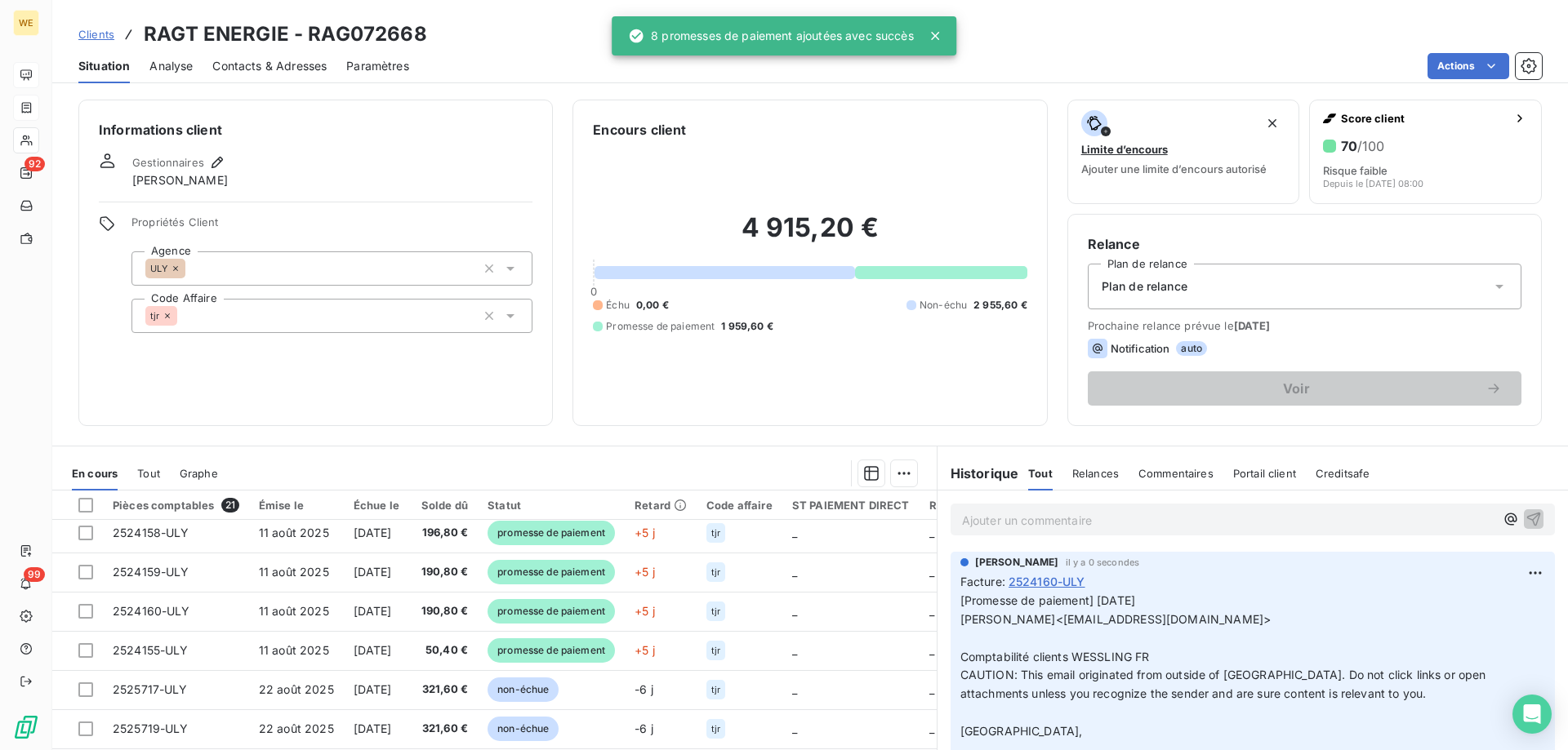
scroll to position [0, 0]
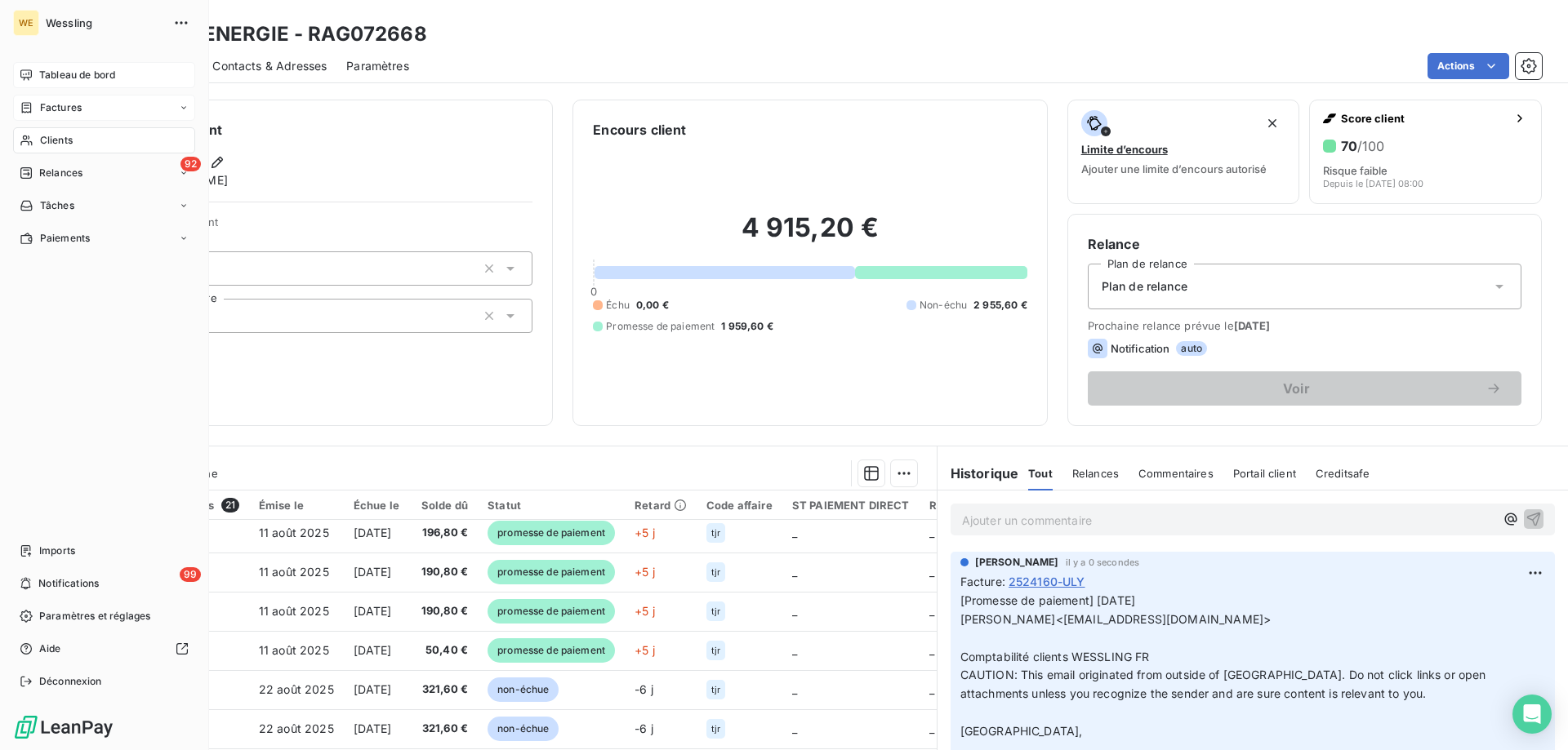
click at [57, 139] on span "Clients" at bounding box center [56, 140] width 33 height 15
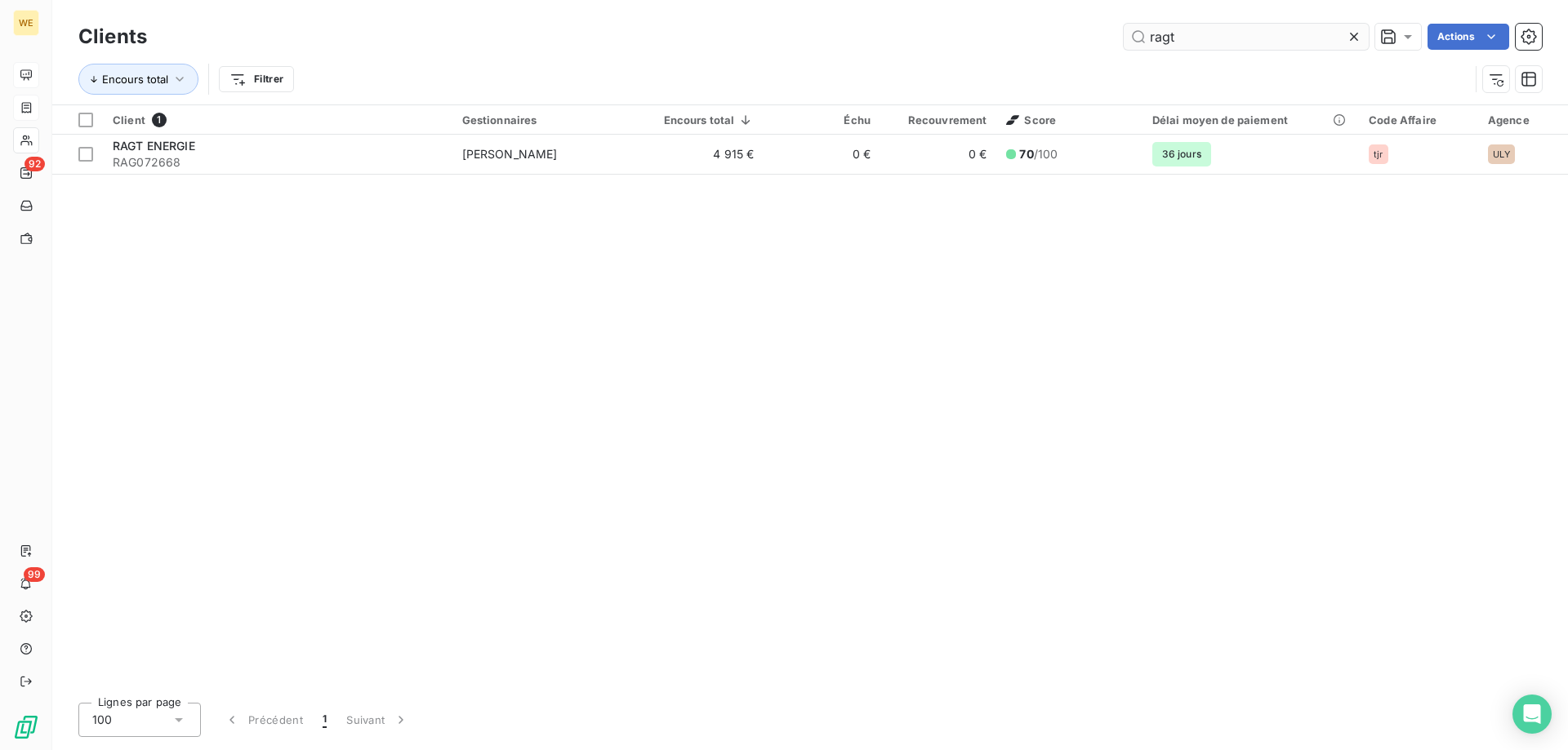
click at [1181, 41] on input "ragt" at bounding box center [1246, 36] width 245 height 26
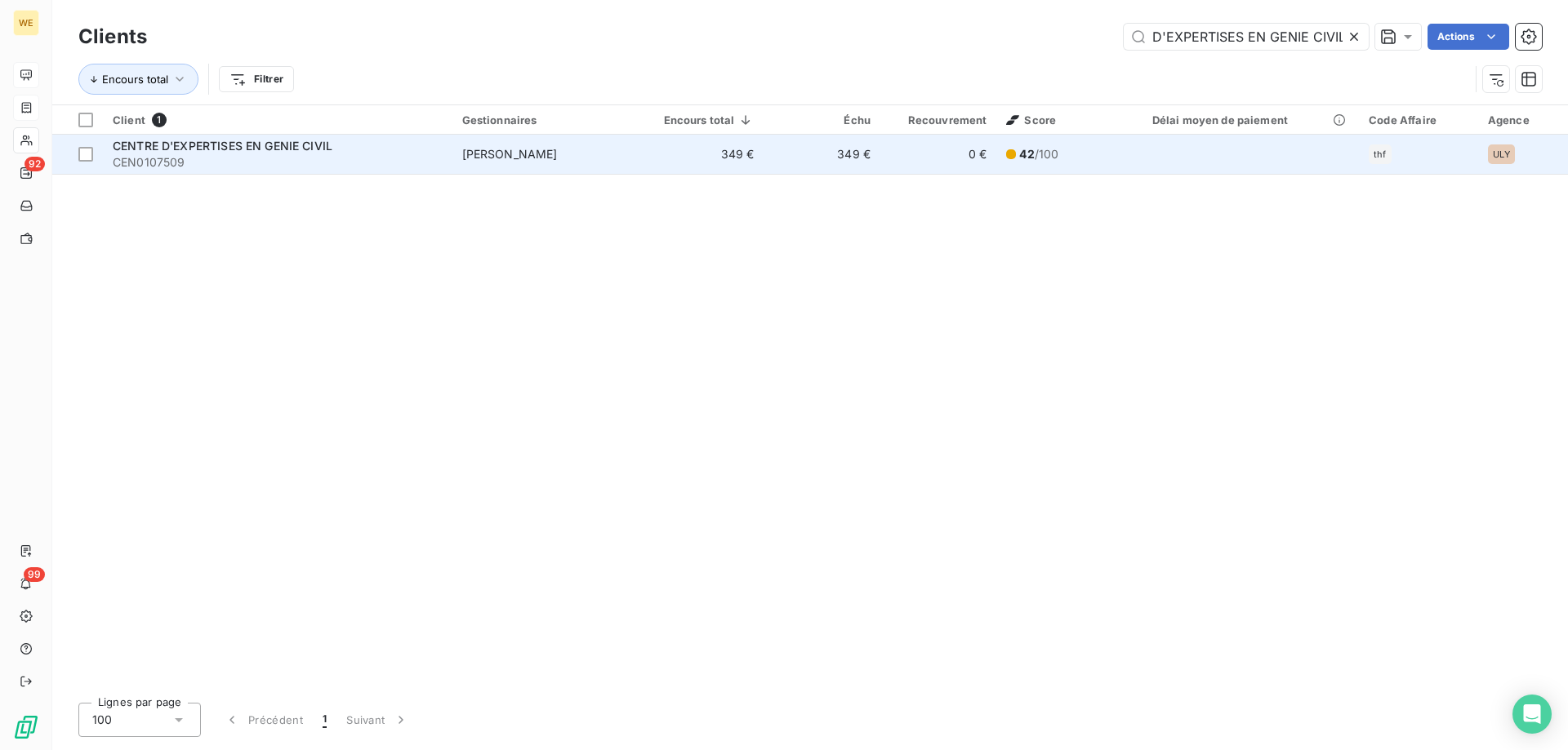
type input "CENTRE D'EXPERTISES EN GENIE CIVIL"
click at [281, 162] on span "CEN0107509" at bounding box center [278, 162] width 330 height 16
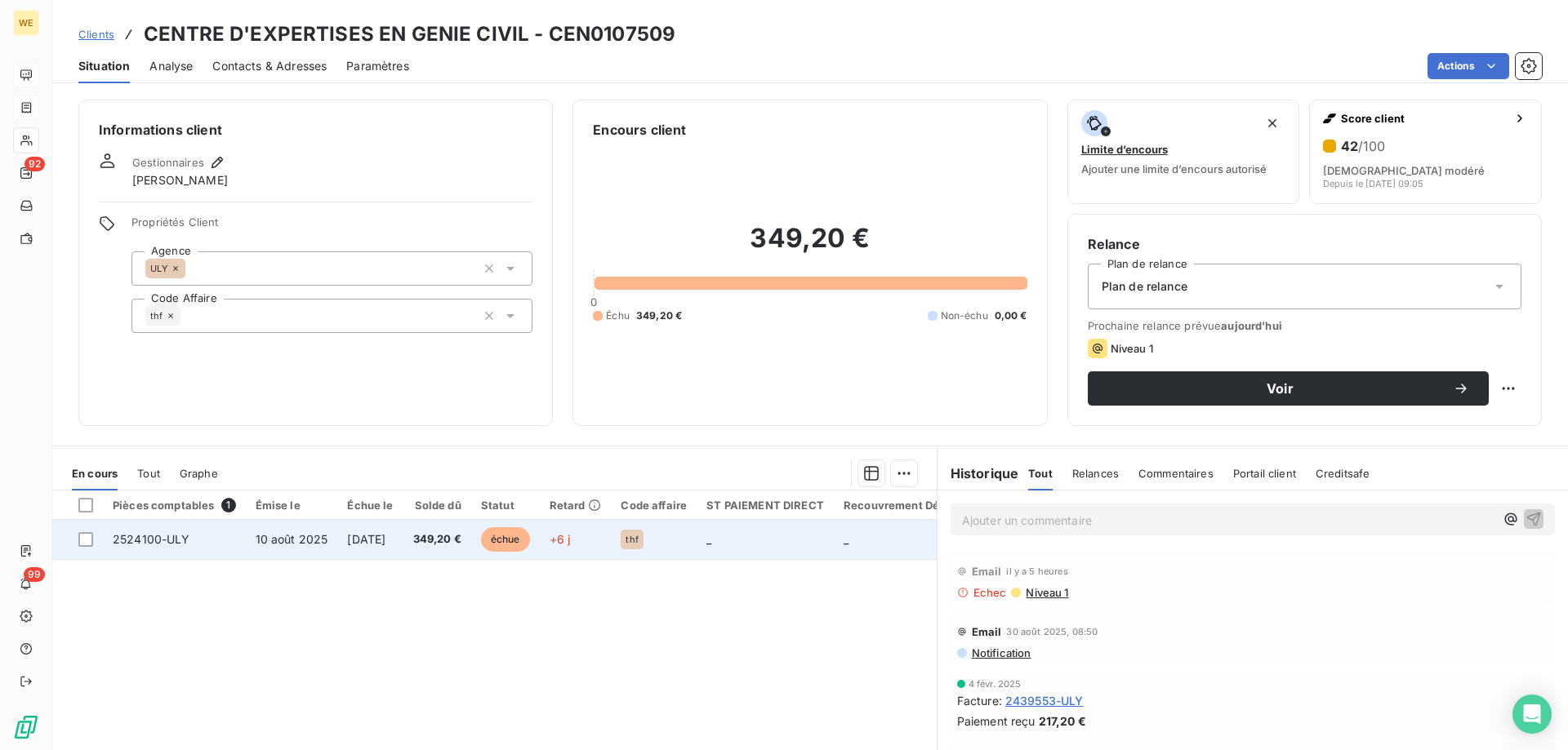
click at [231, 536] on td "2524100-ULY" at bounding box center [174, 539] width 143 height 39
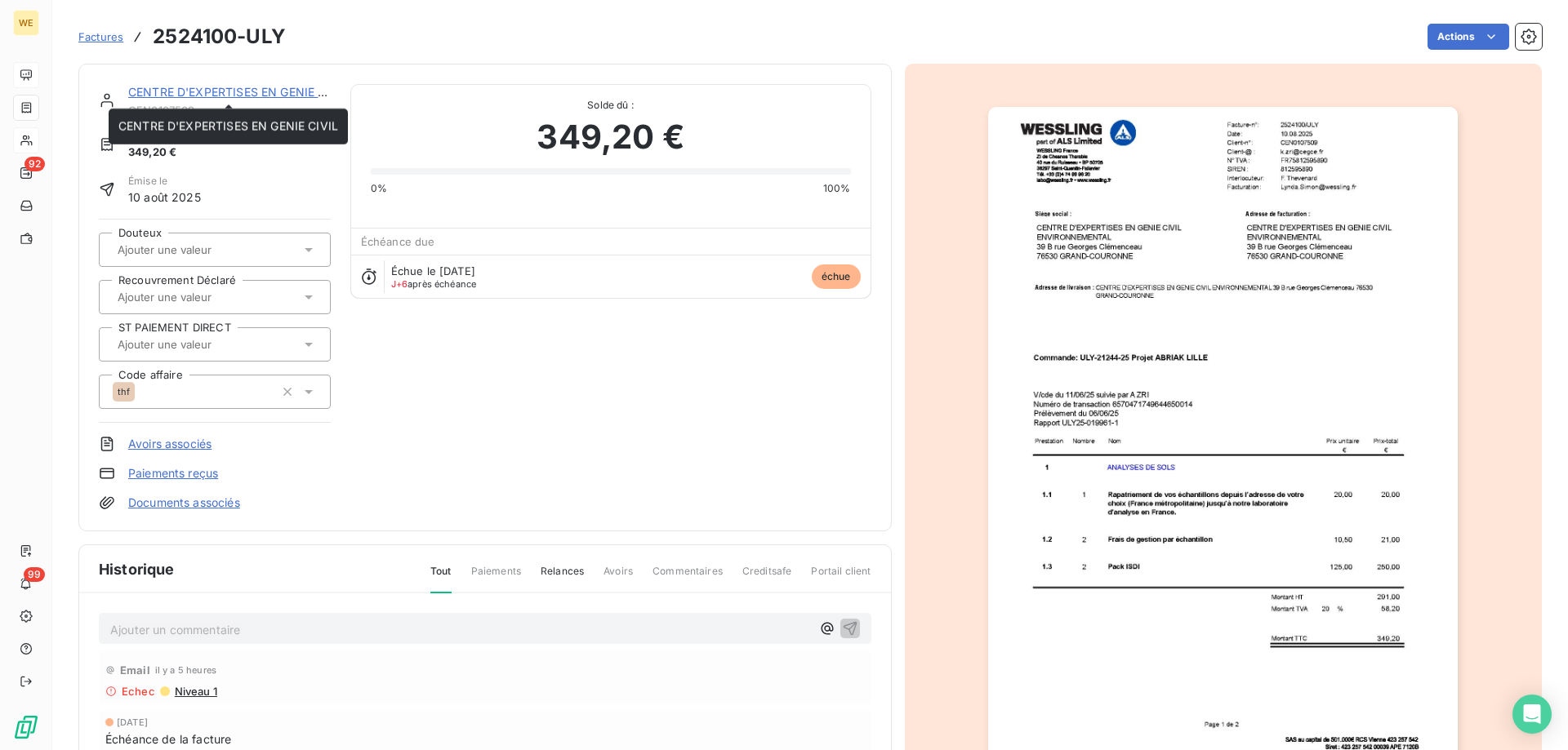
click at [207, 99] on div "CENTRE D'EXPERTISES EN GENIE CIVIL" at bounding box center [229, 91] width 203 height 16
click at [208, 97] on link "CENTRE D'EXPERTISES EN GENIE CIVIL" at bounding box center [237, 91] width 219 height 14
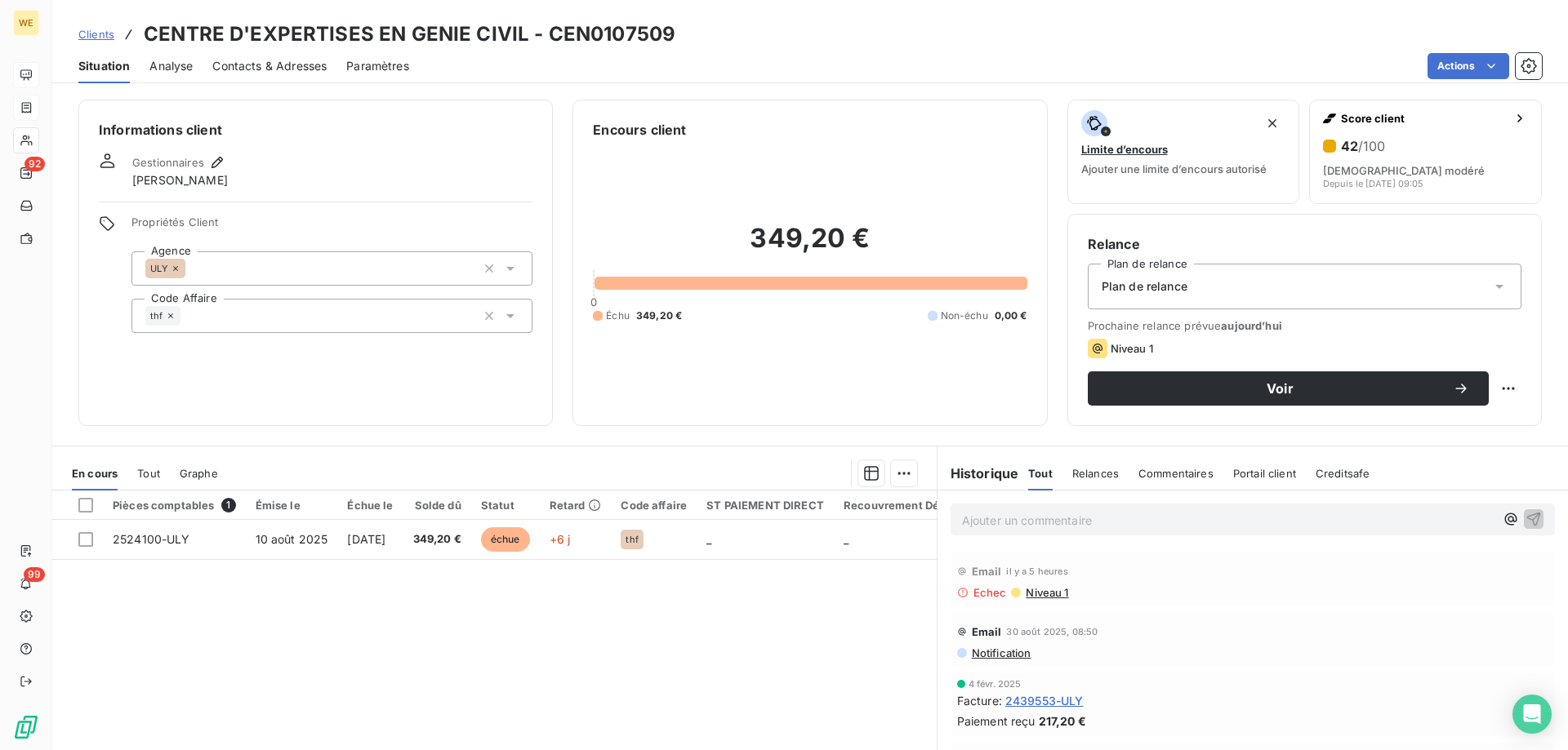
click at [232, 70] on span "Contacts & Adresses" at bounding box center [269, 66] width 114 height 16
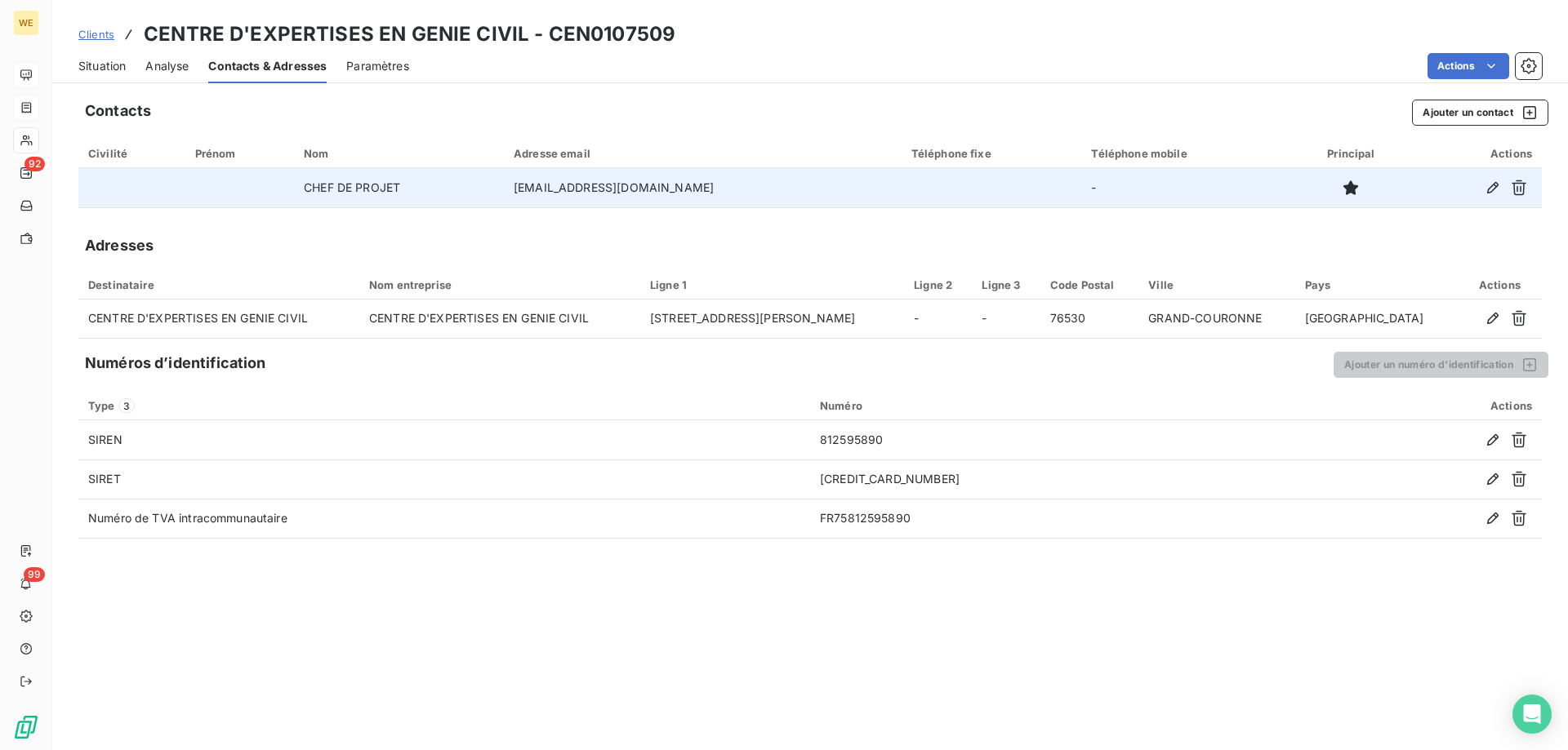
click at [179, 184] on td at bounding box center [132, 187] width 107 height 39
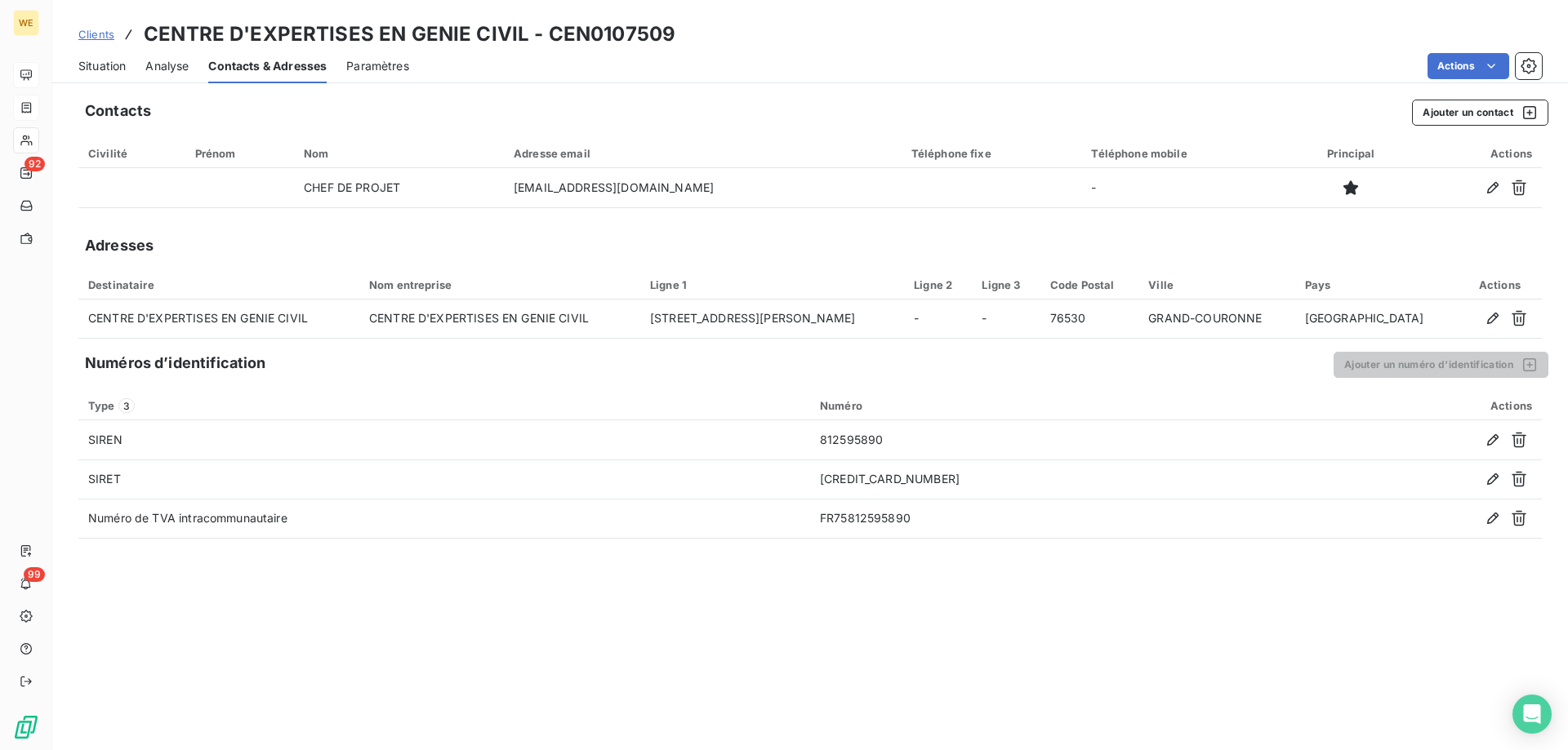
click at [99, 33] on span "Clients" at bounding box center [97, 34] width 36 height 13
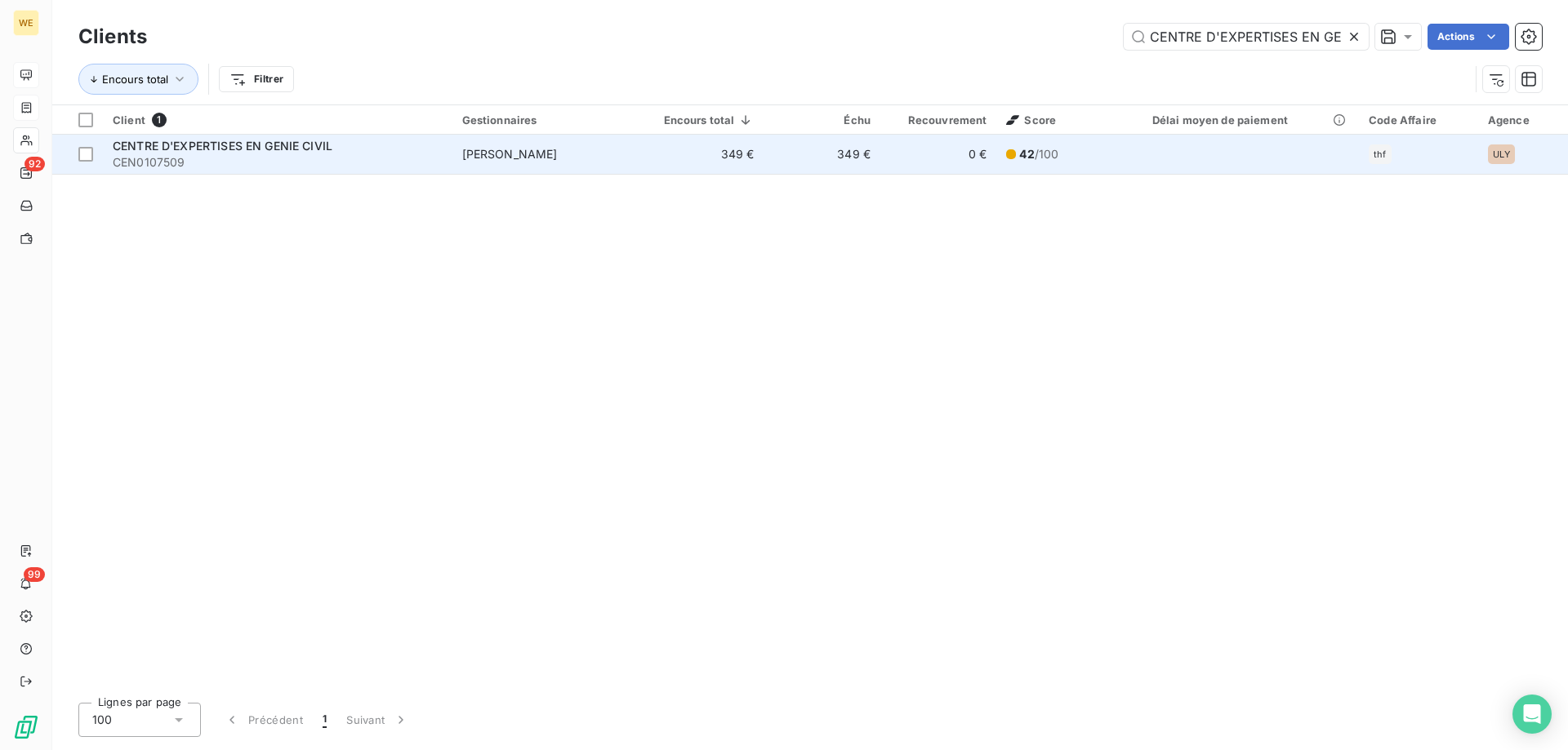
click at [683, 154] on td "349 €" at bounding box center [702, 154] width 123 height 39
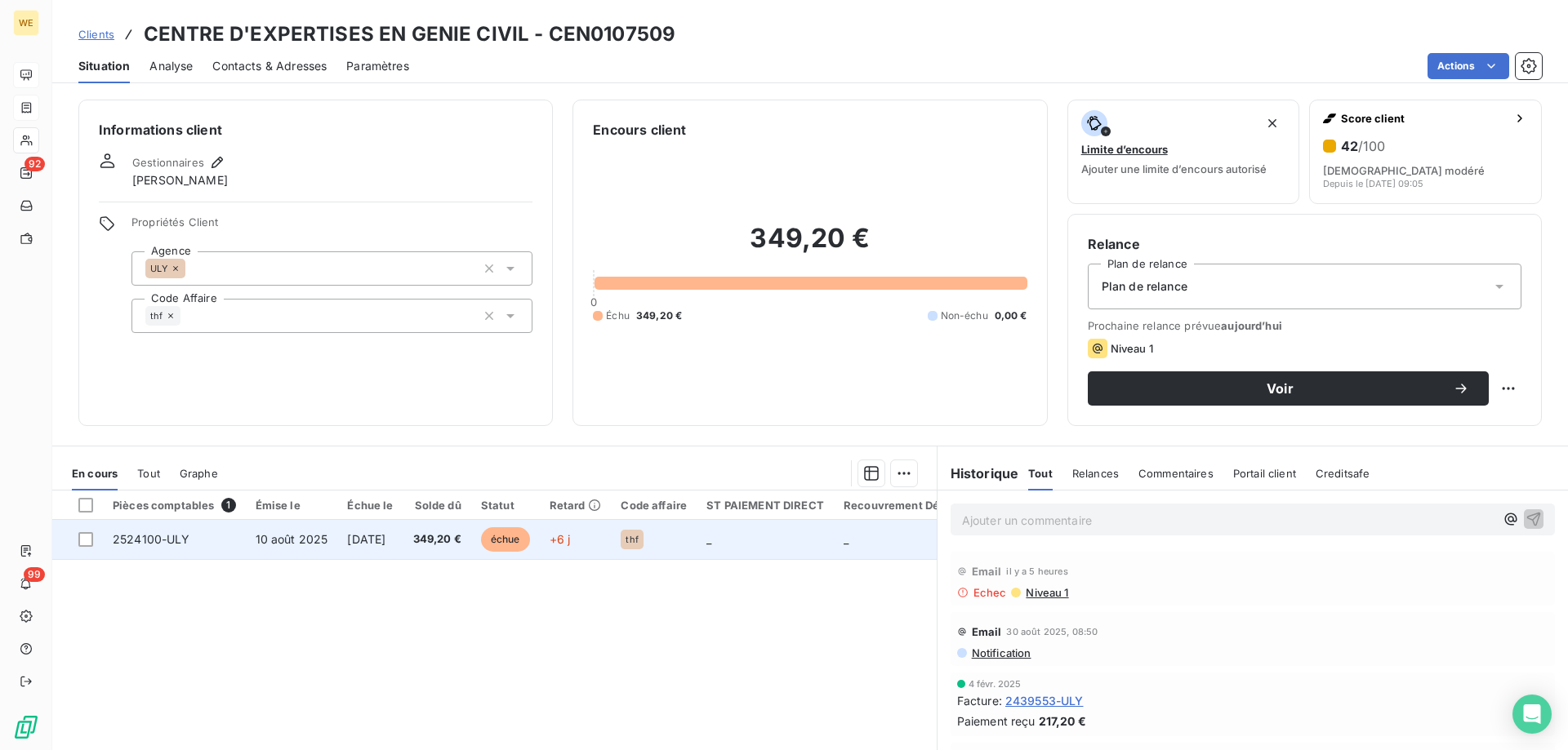
click at [791, 535] on td "_" at bounding box center [765, 539] width 137 height 39
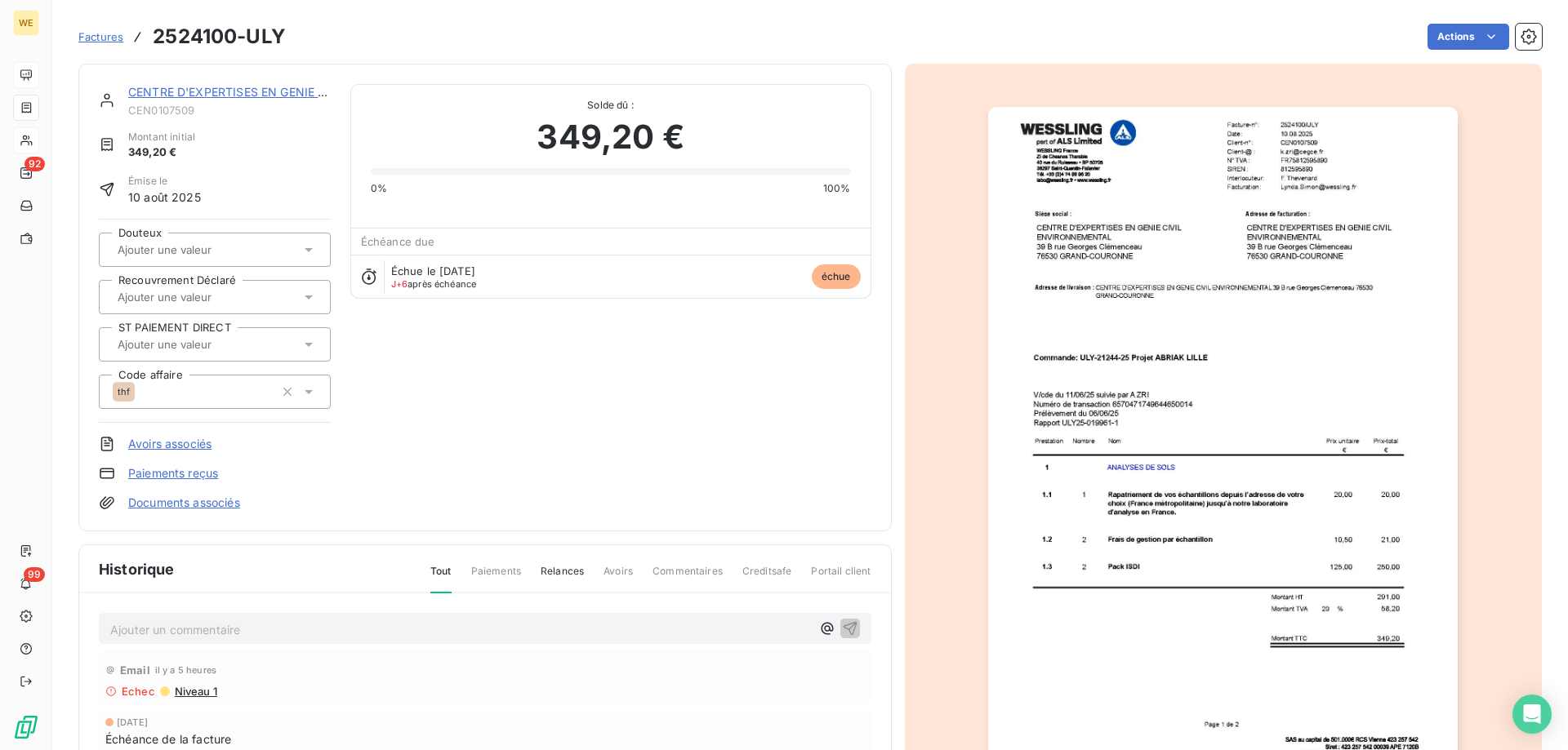
click at [1145, 325] on img "button" at bounding box center [1223, 439] width 470 height 665
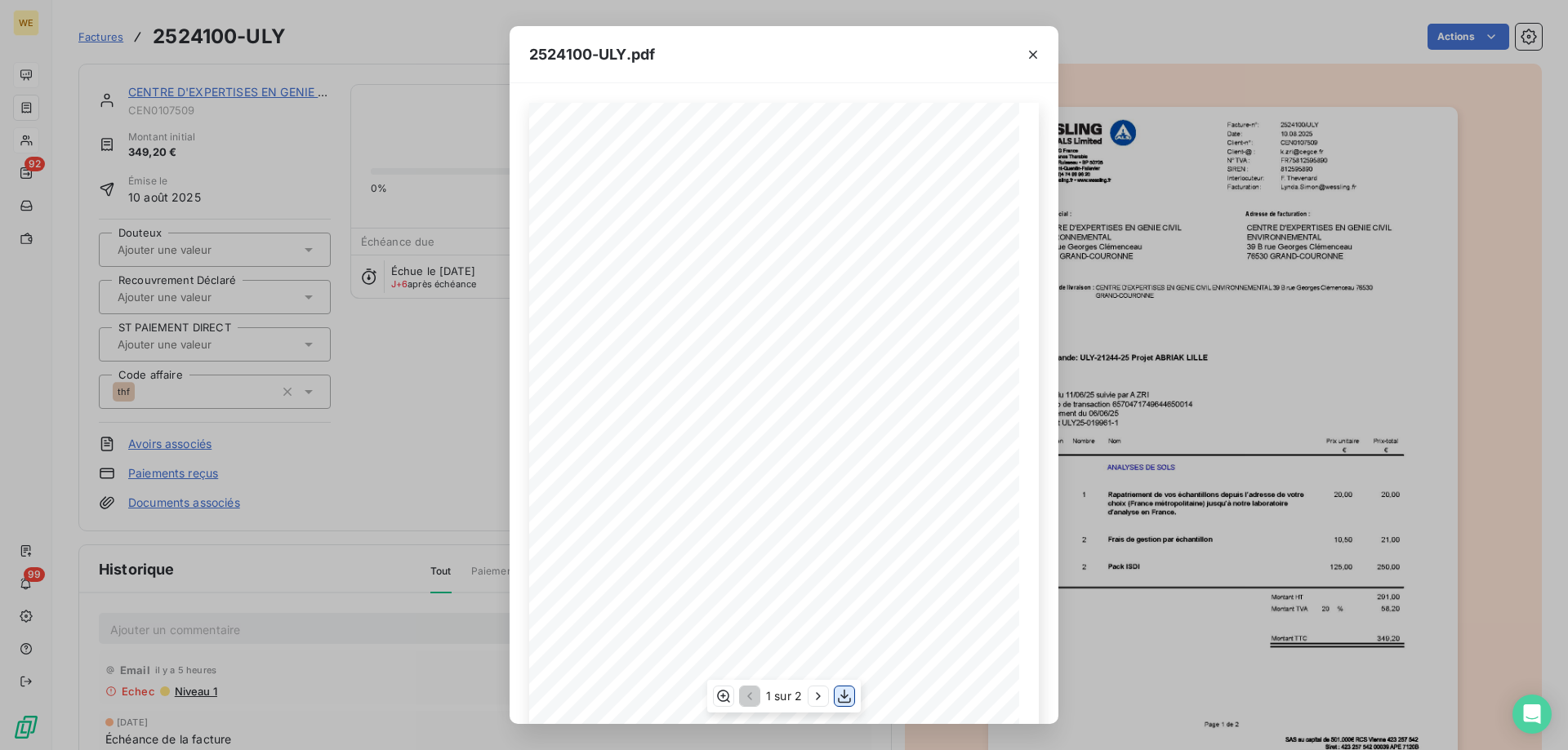
click at [843, 697] on icon "button" at bounding box center [844, 696] width 13 height 14
click at [1034, 56] on icon "button" at bounding box center [1033, 54] width 8 height 8
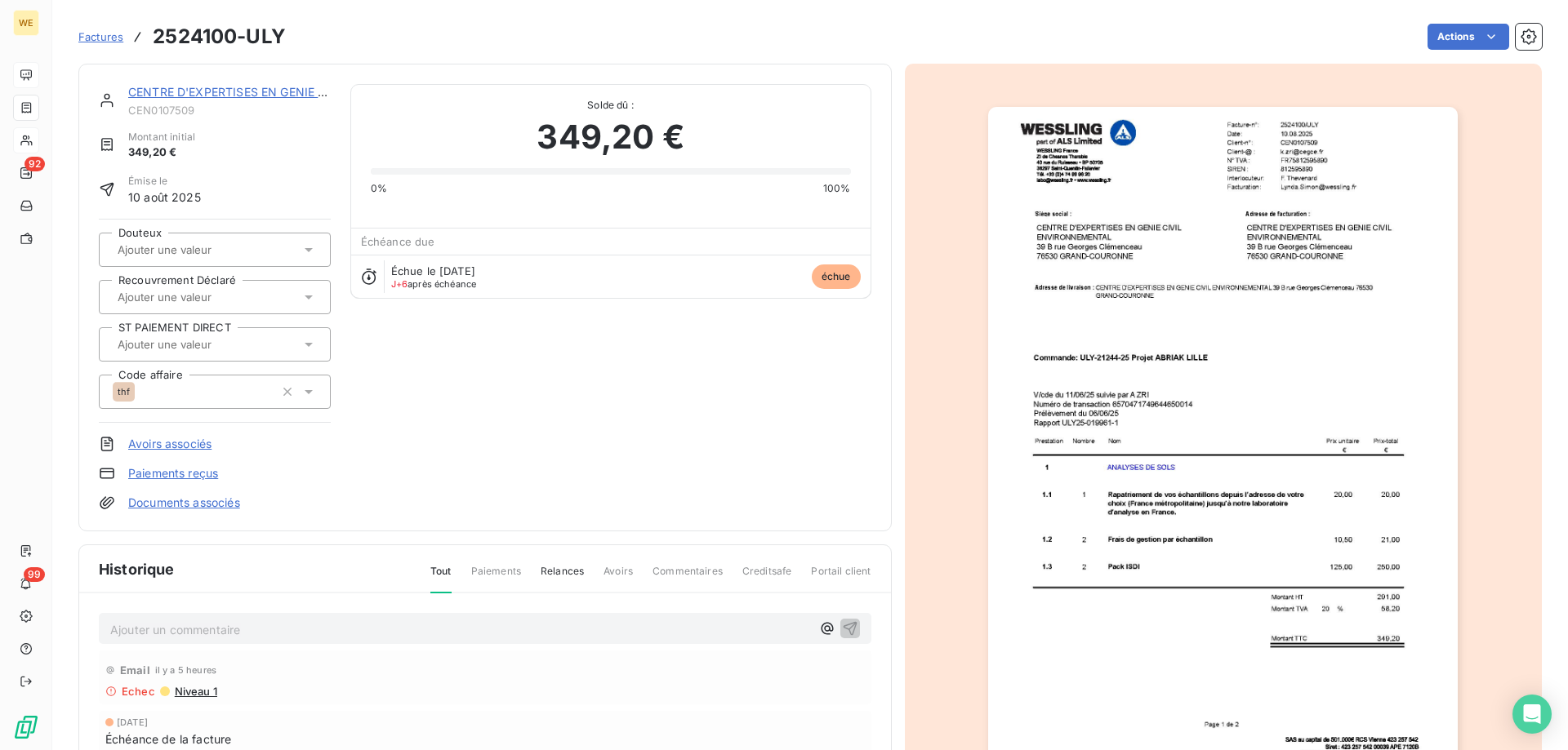
click at [275, 98] on div "CENTRE D'EXPERTISES EN GENIE CIVIL" at bounding box center [229, 91] width 203 height 16
click at [275, 92] on link "CENTRE D'EXPERTISES EN GENIE CIVIL" at bounding box center [237, 91] width 219 height 14
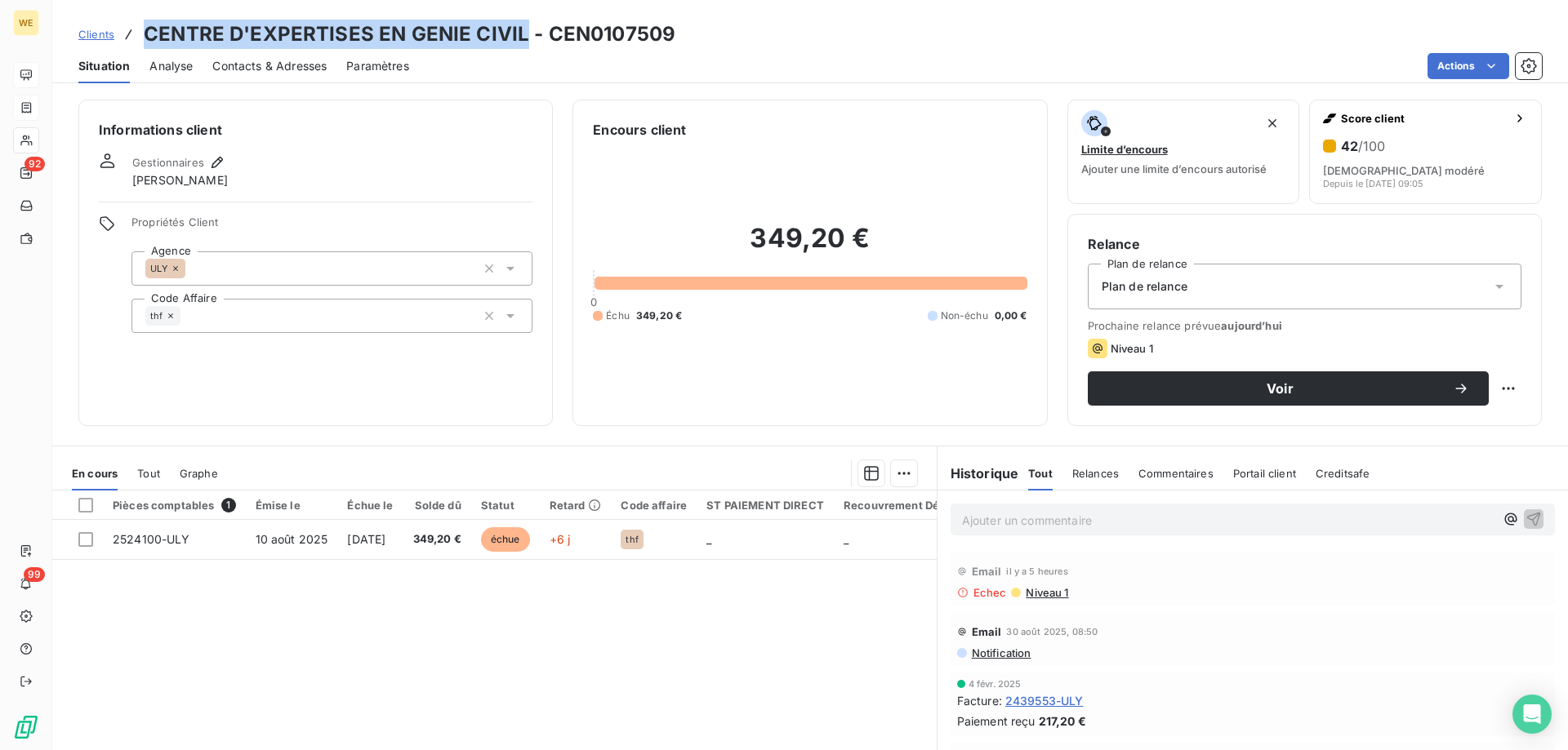
drag, startPoint x: 519, startPoint y: 35, endPoint x: 148, endPoint y: 35, distance: 371.0
click at [148, 35] on h3 "CENTRE D'EXPERTISES EN GENIE CIVIL - CEN0107509" at bounding box center [409, 35] width 532 height 29
copy h3 "CENTRE D'EXPERTISES EN GENIE CIVIL"
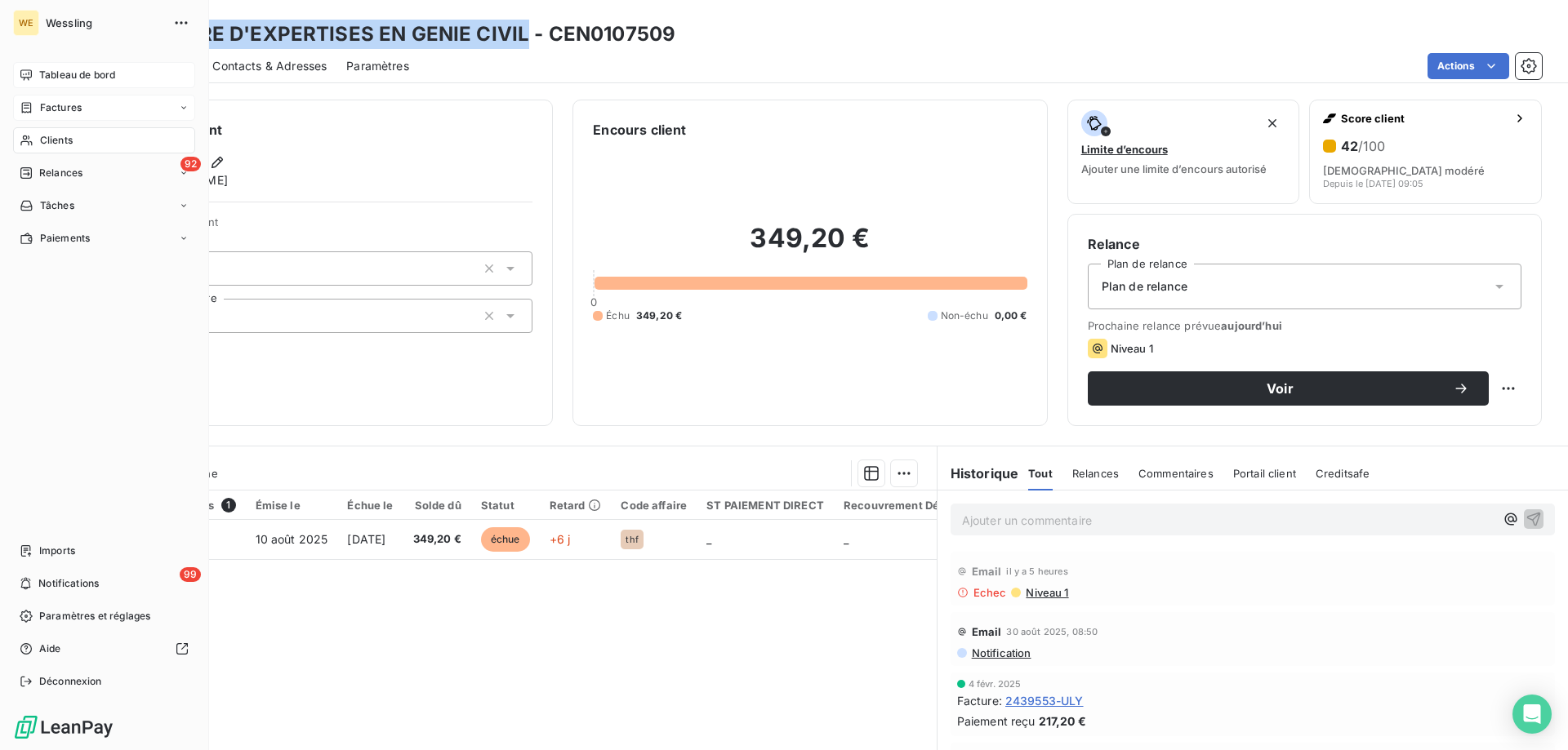
click at [61, 138] on span "Clients" at bounding box center [56, 140] width 33 height 15
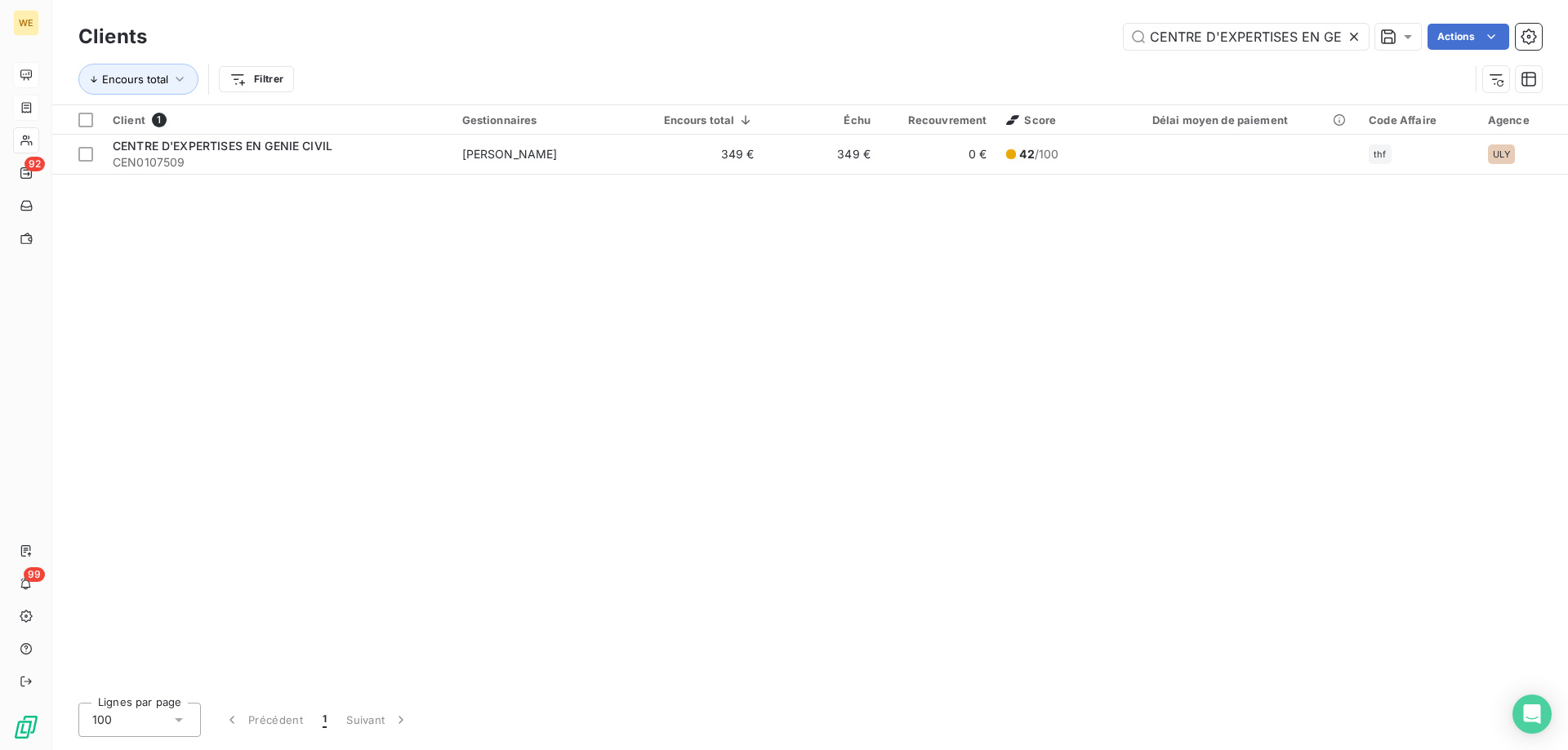
click at [1361, 36] on icon at bounding box center [1354, 36] width 16 height 16
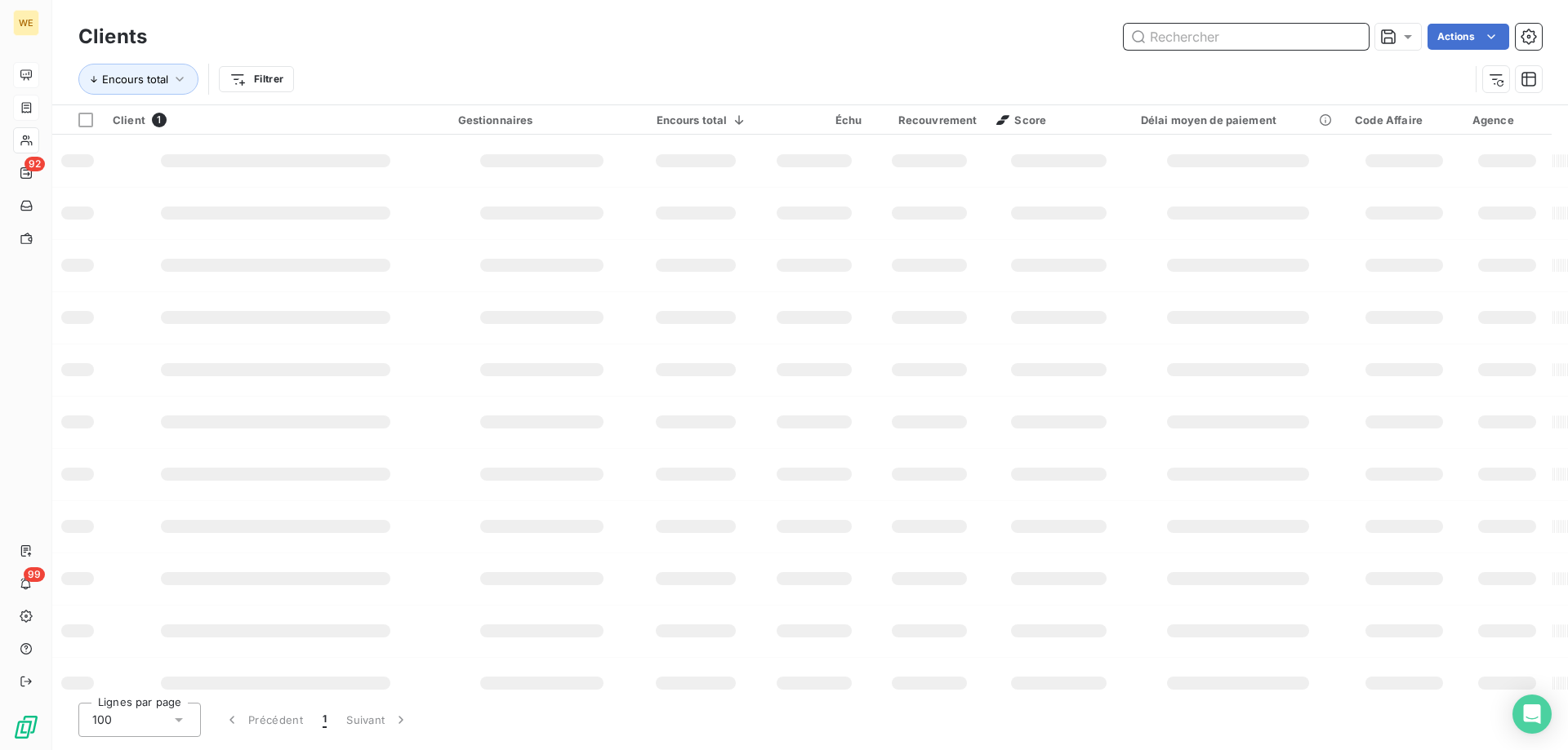
click at [1194, 31] on input "text" at bounding box center [1246, 36] width 245 height 26
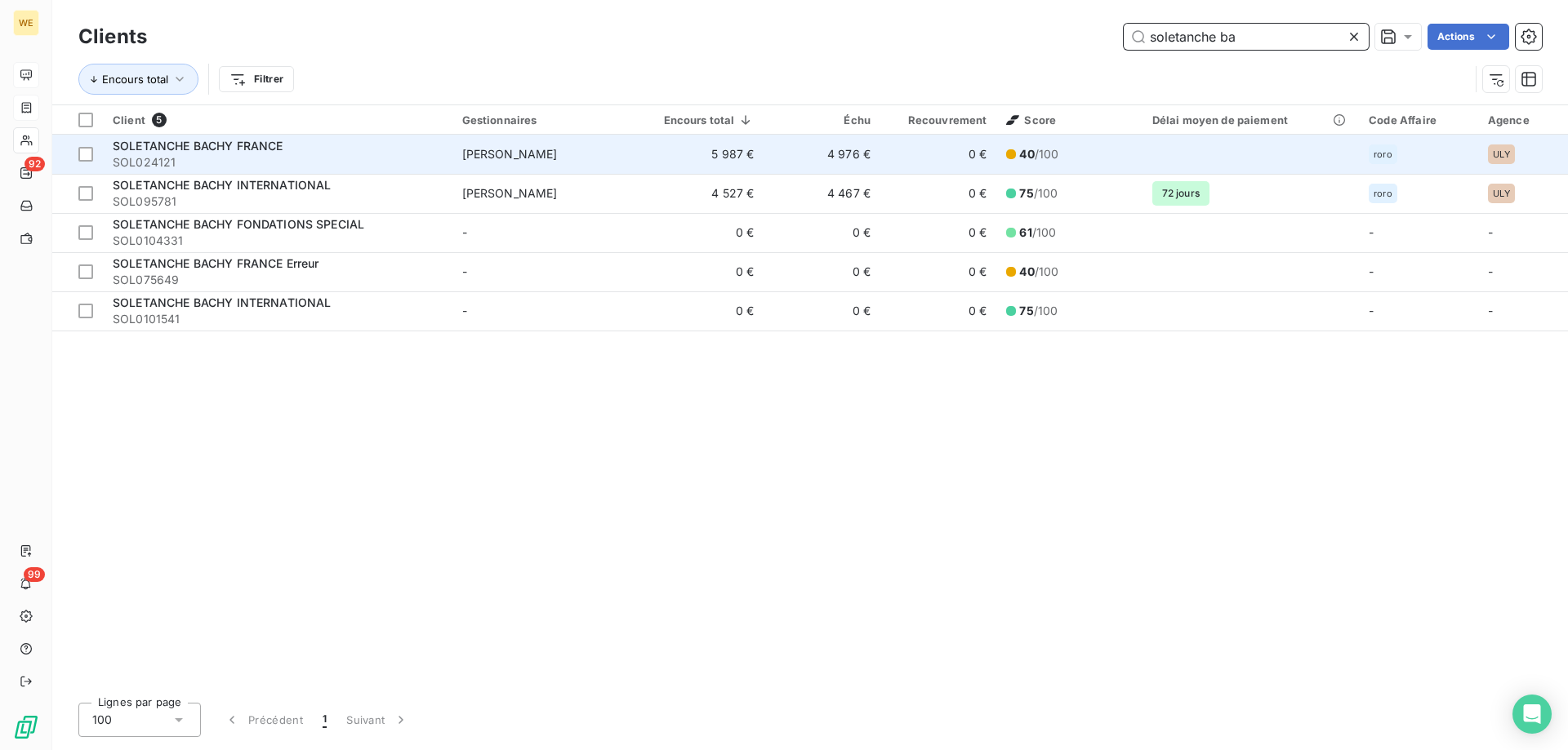
type input "soletanche ba"
click at [319, 151] on div "SOLETANCHE BACHY FRANCE" at bounding box center [278, 146] width 330 height 16
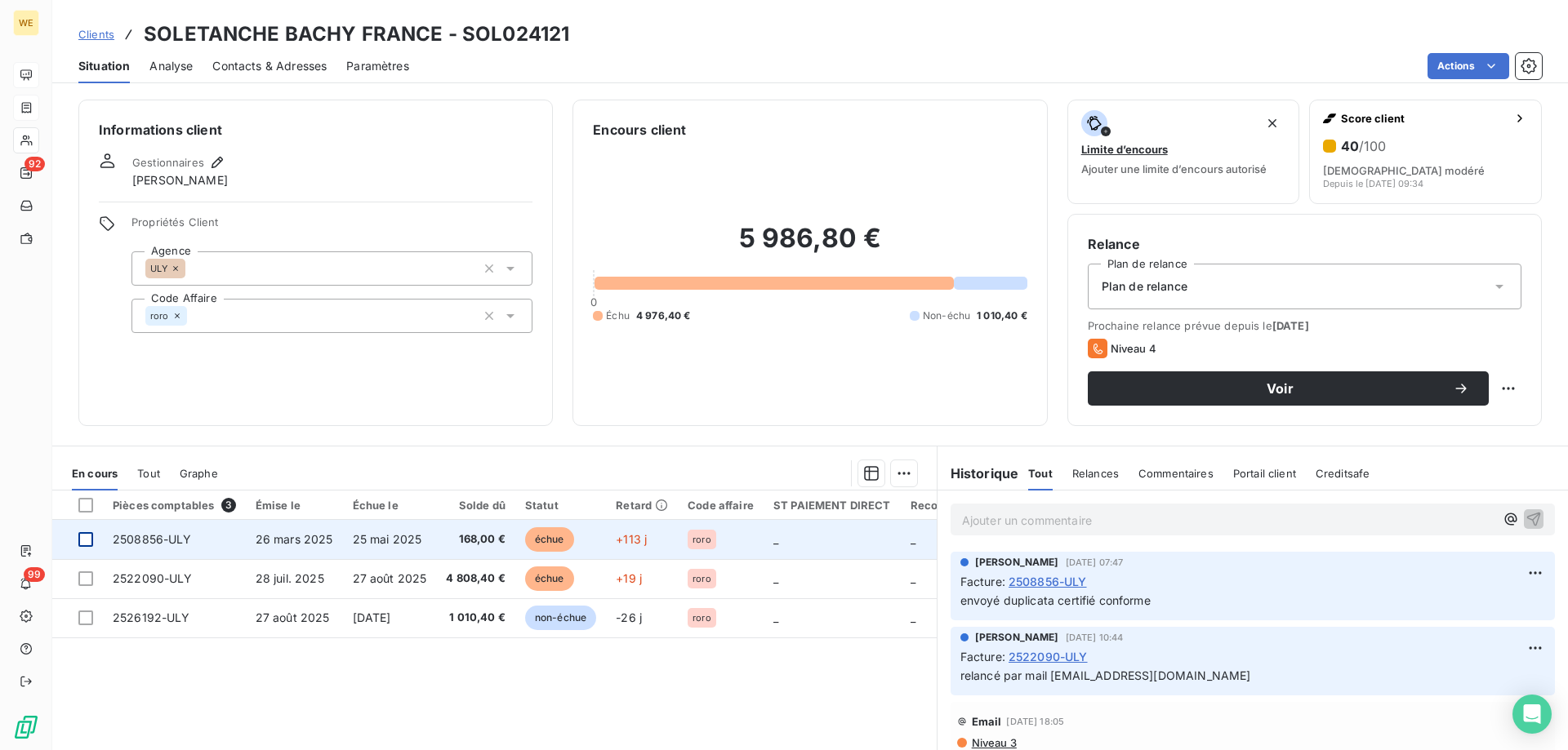
drag, startPoint x: 83, startPoint y: 539, endPoint x: 113, endPoint y: 560, distance: 36.6
click at [83, 540] on div at bounding box center [85, 539] width 15 height 15
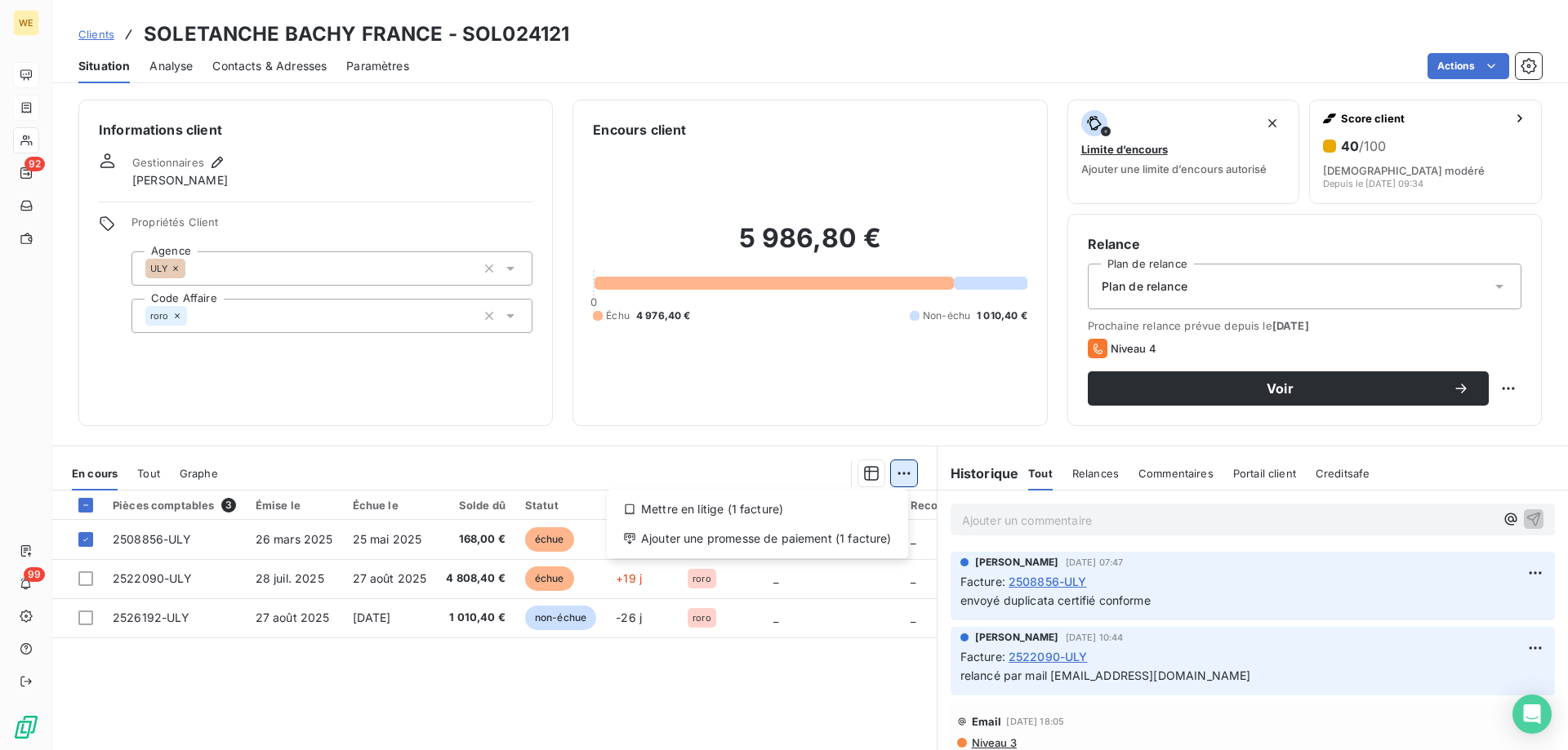
click at [902, 480] on html "WE 92 99 Clients SOLETANCHE BACHY FRANCE - SOL024121 Situation Analyse Contacts…" at bounding box center [784, 375] width 1568 height 750
click at [869, 543] on div "Ajouter une promesse de paiement (1 facture)" at bounding box center [757, 539] width 288 height 26
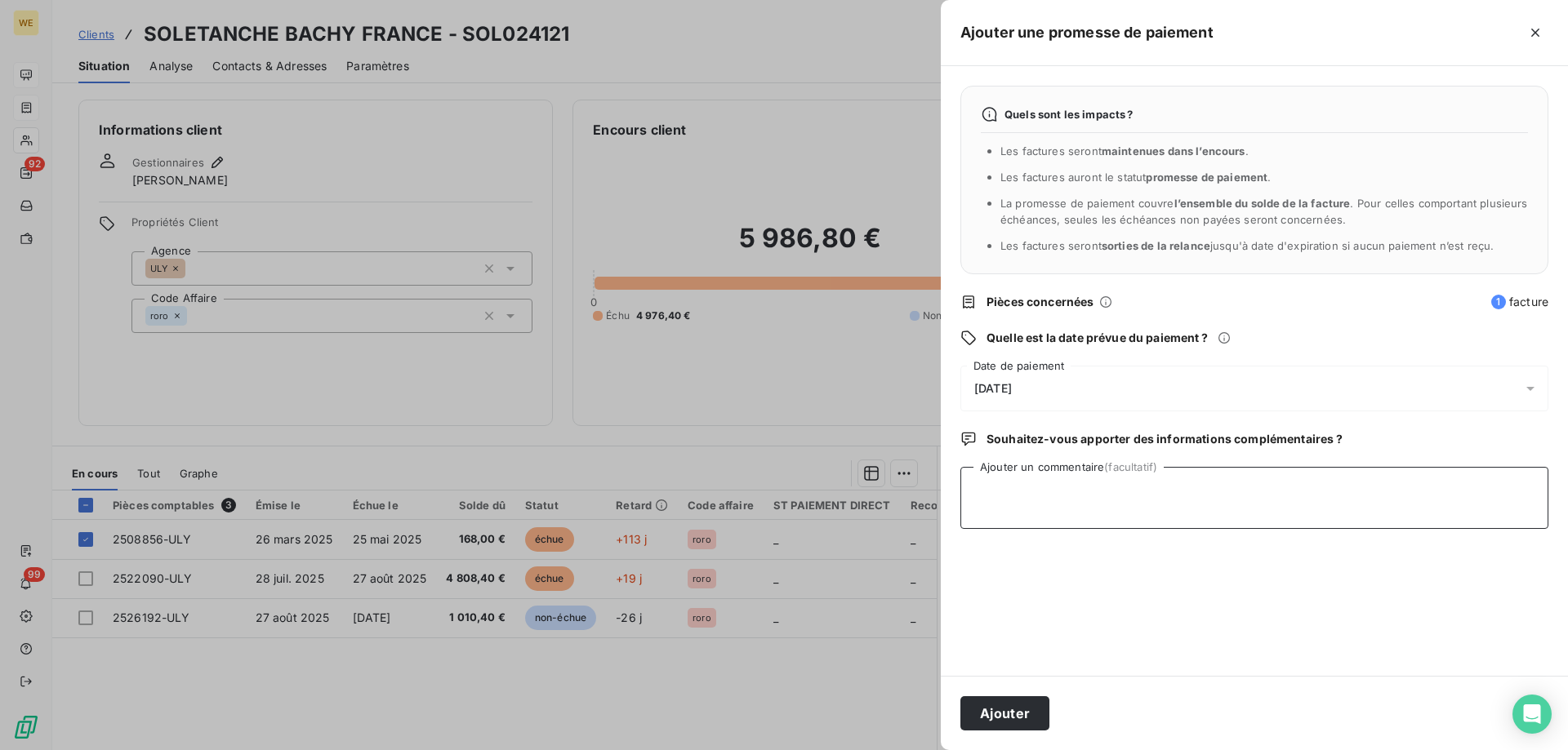
click at [994, 512] on textarea "Ajouter un commentaire (facultatif)" at bounding box center [1254, 498] width 588 height 62
type textarea "[DATE]"
click at [1111, 376] on div "[DATE]" at bounding box center [1254, 388] width 588 height 46
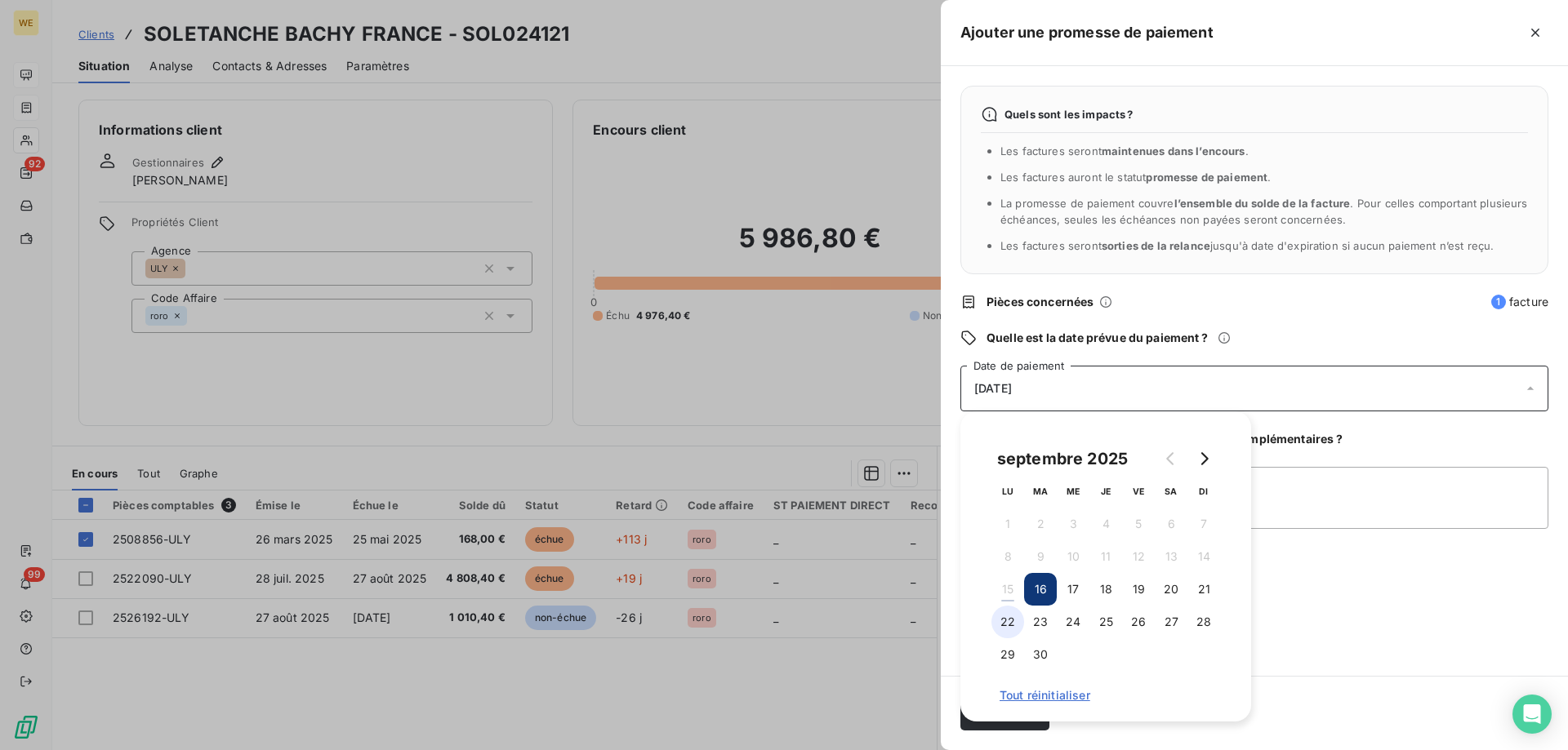
click at [1015, 624] on button "22" at bounding box center [1008, 622] width 33 height 33
click at [1305, 495] on textarea "[DATE]" at bounding box center [1254, 498] width 588 height 62
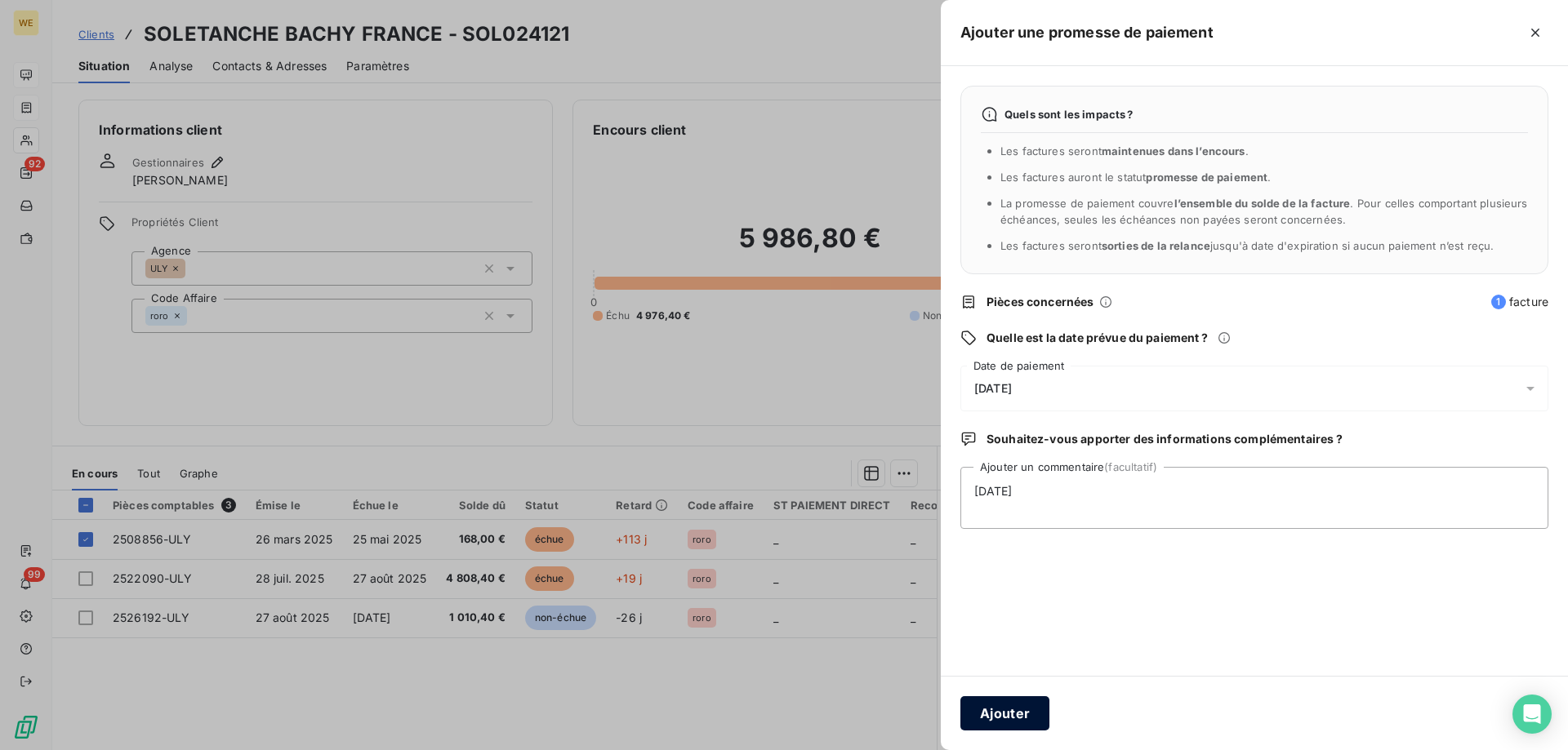
click at [1018, 706] on button "Ajouter" at bounding box center [1004, 714] width 89 height 35
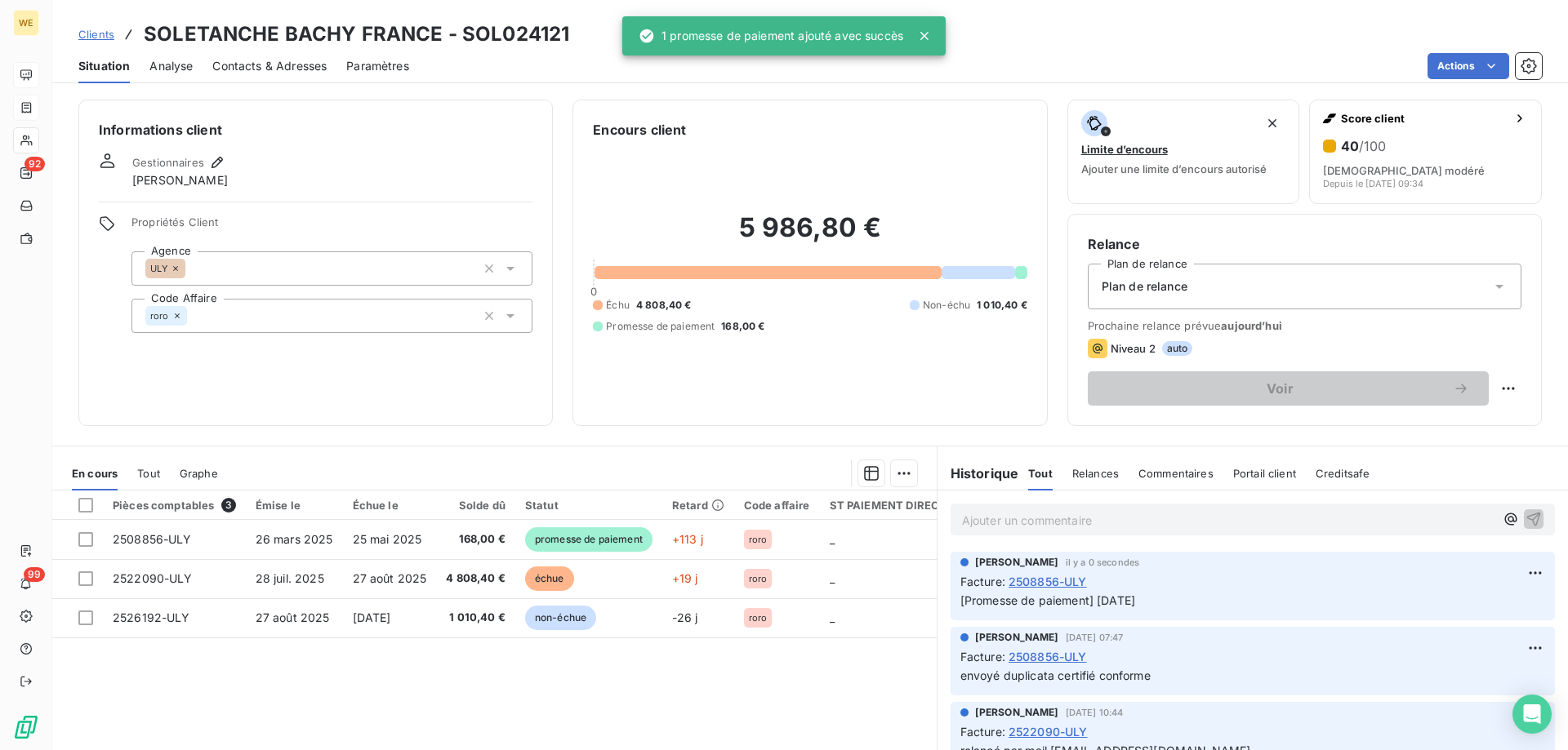
click at [499, 29] on h3 "SOLETANCHE BACHY FRANCE - SOL024121" at bounding box center [356, 35] width 426 height 29
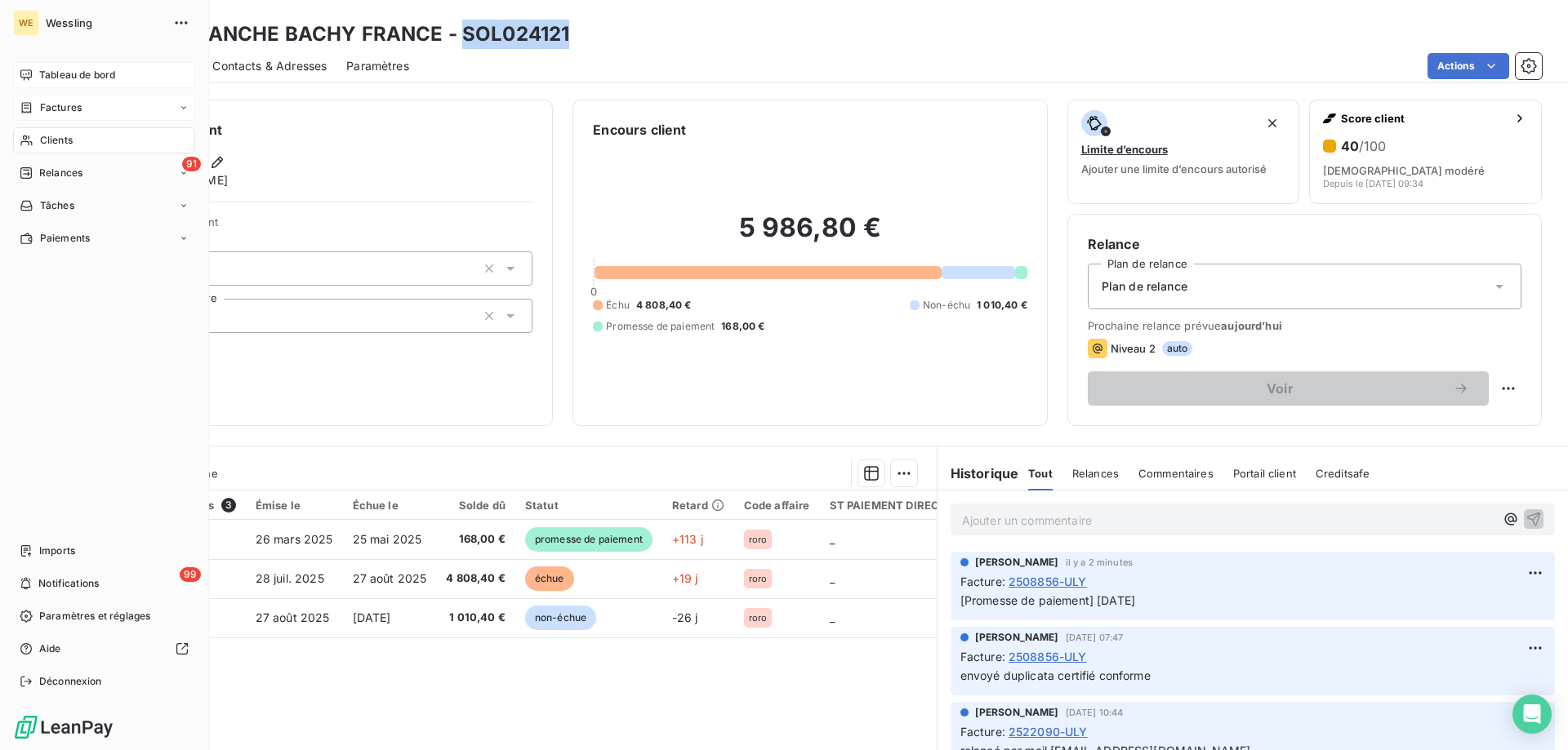
click at [60, 142] on span "Clients" at bounding box center [56, 140] width 33 height 15
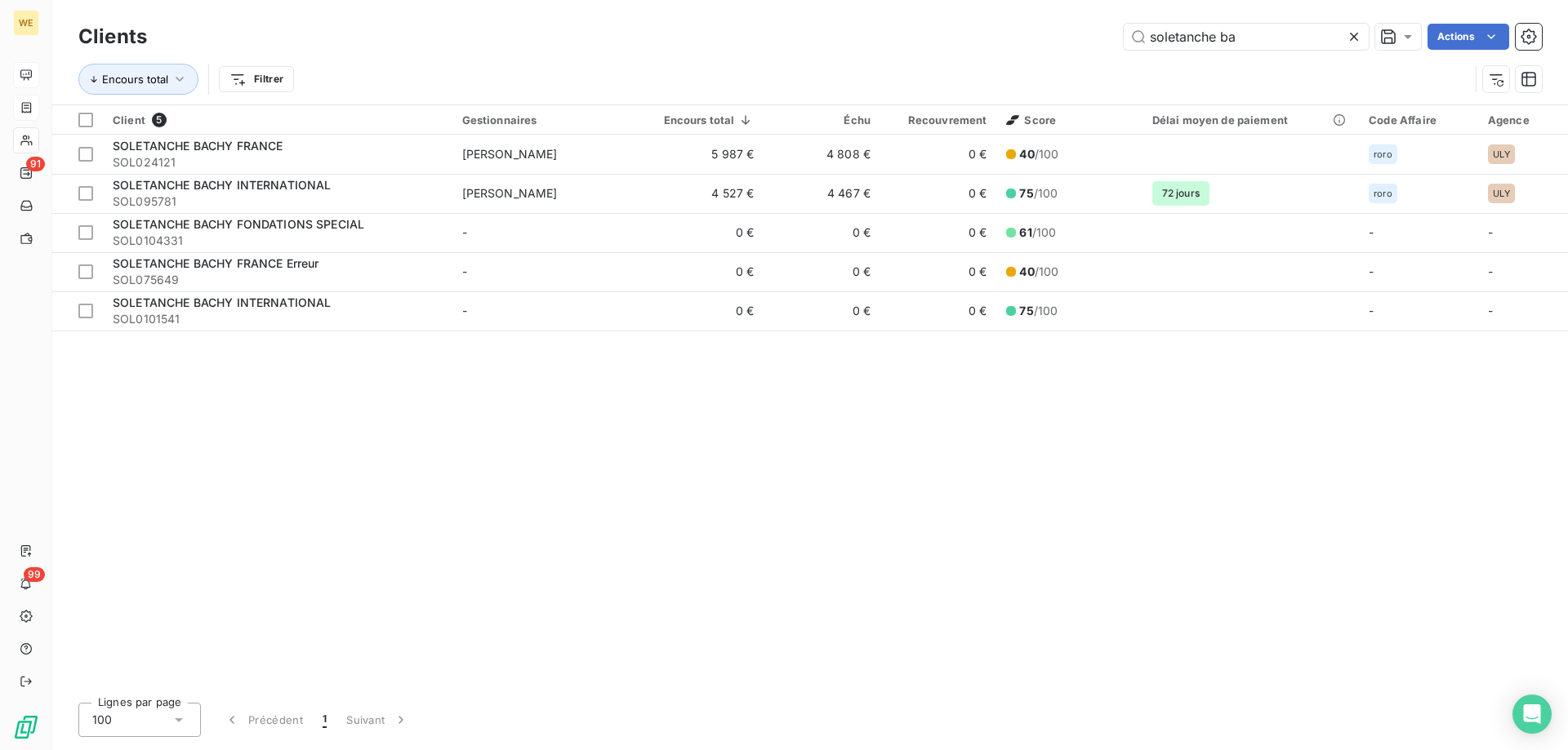
drag, startPoint x: 1301, startPoint y: 38, endPoint x: 936, endPoint y: 7, distance: 366.3
click at [936, 7] on div "Clients soletanche ba Actions Encours total Filtrer" at bounding box center [810, 52] width 1515 height 104
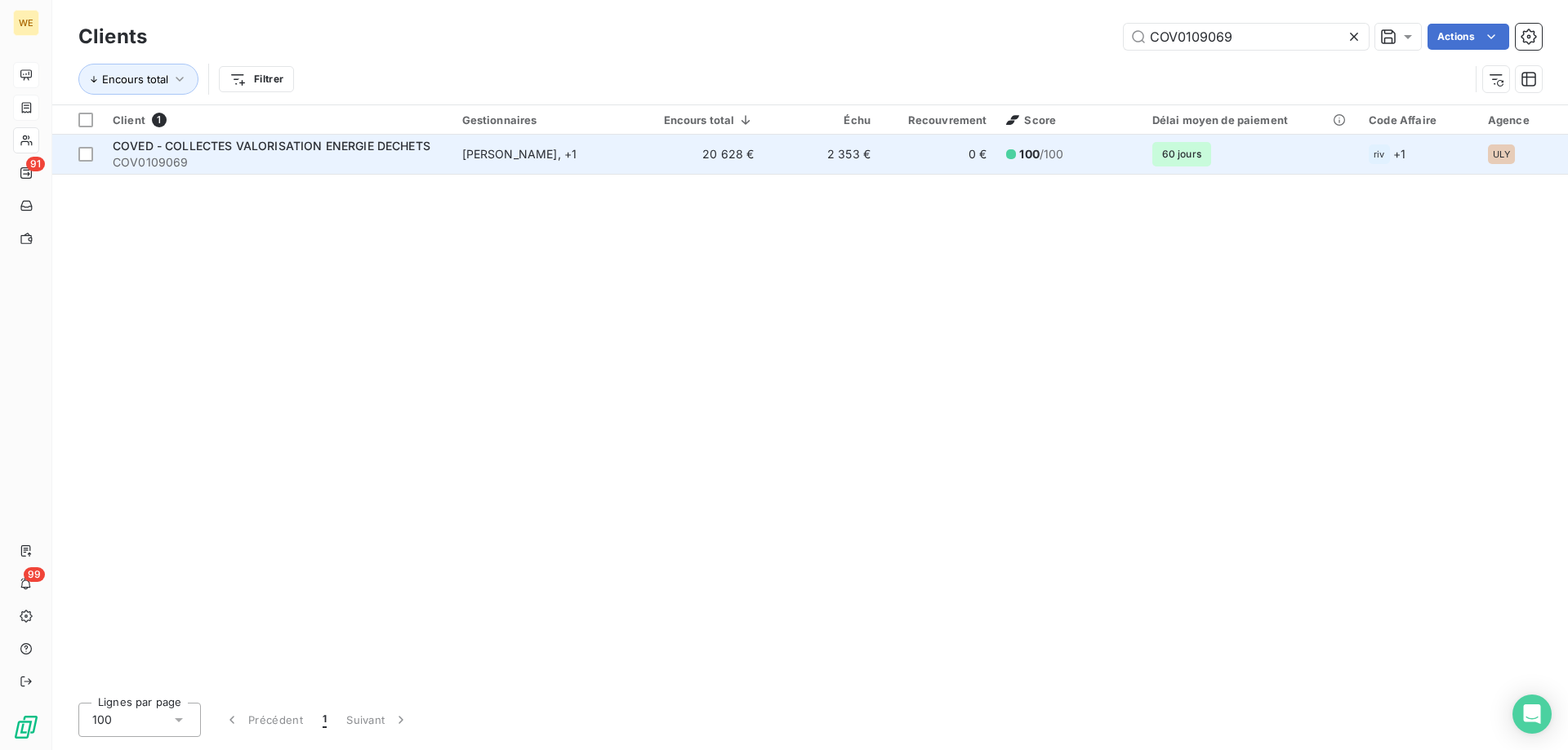
type input "COV0109069"
click at [193, 154] on span "COV0109069" at bounding box center [278, 162] width 330 height 16
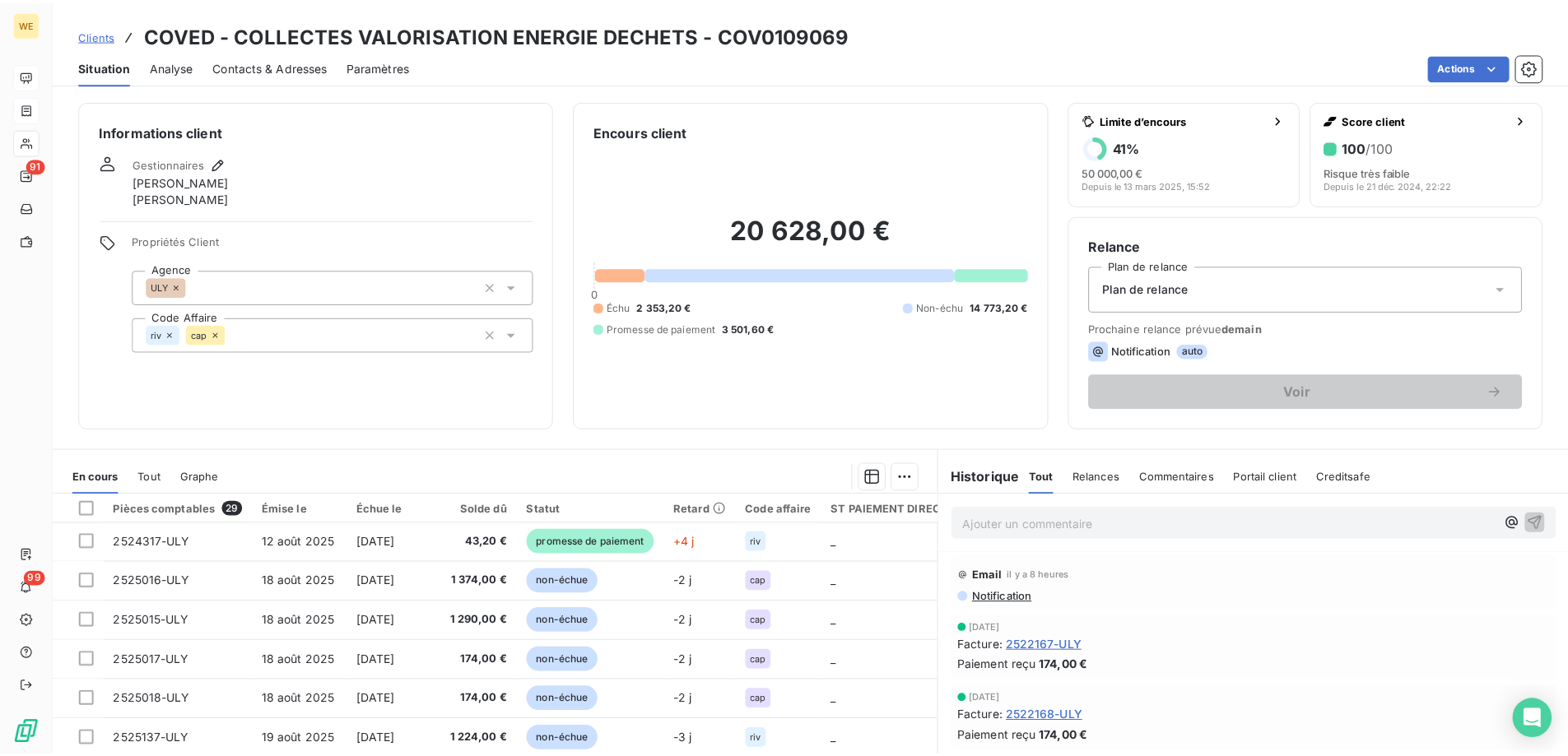
scroll to position [576, 0]
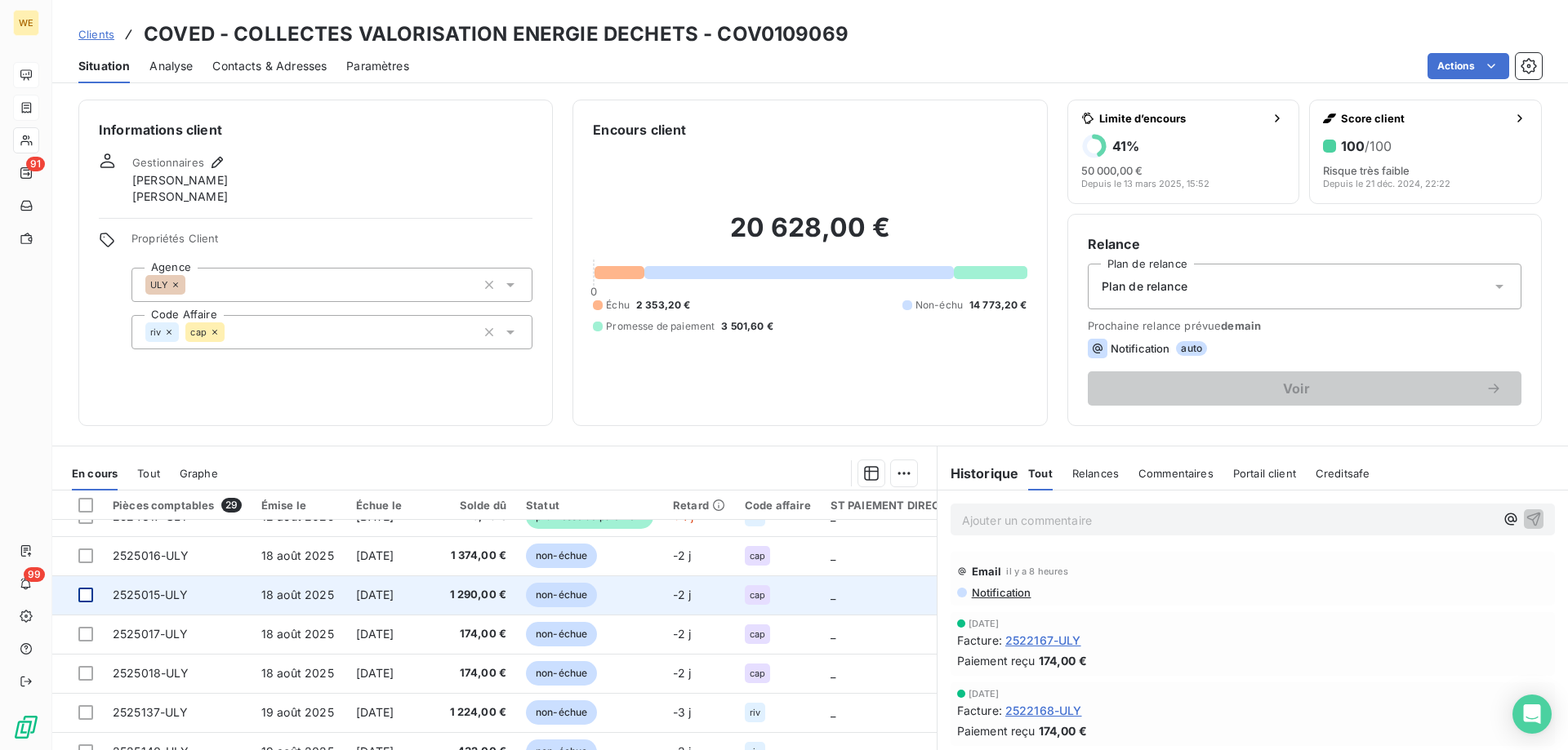
click at [91, 596] on div at bounding box center [85, 595] width 15 height 15
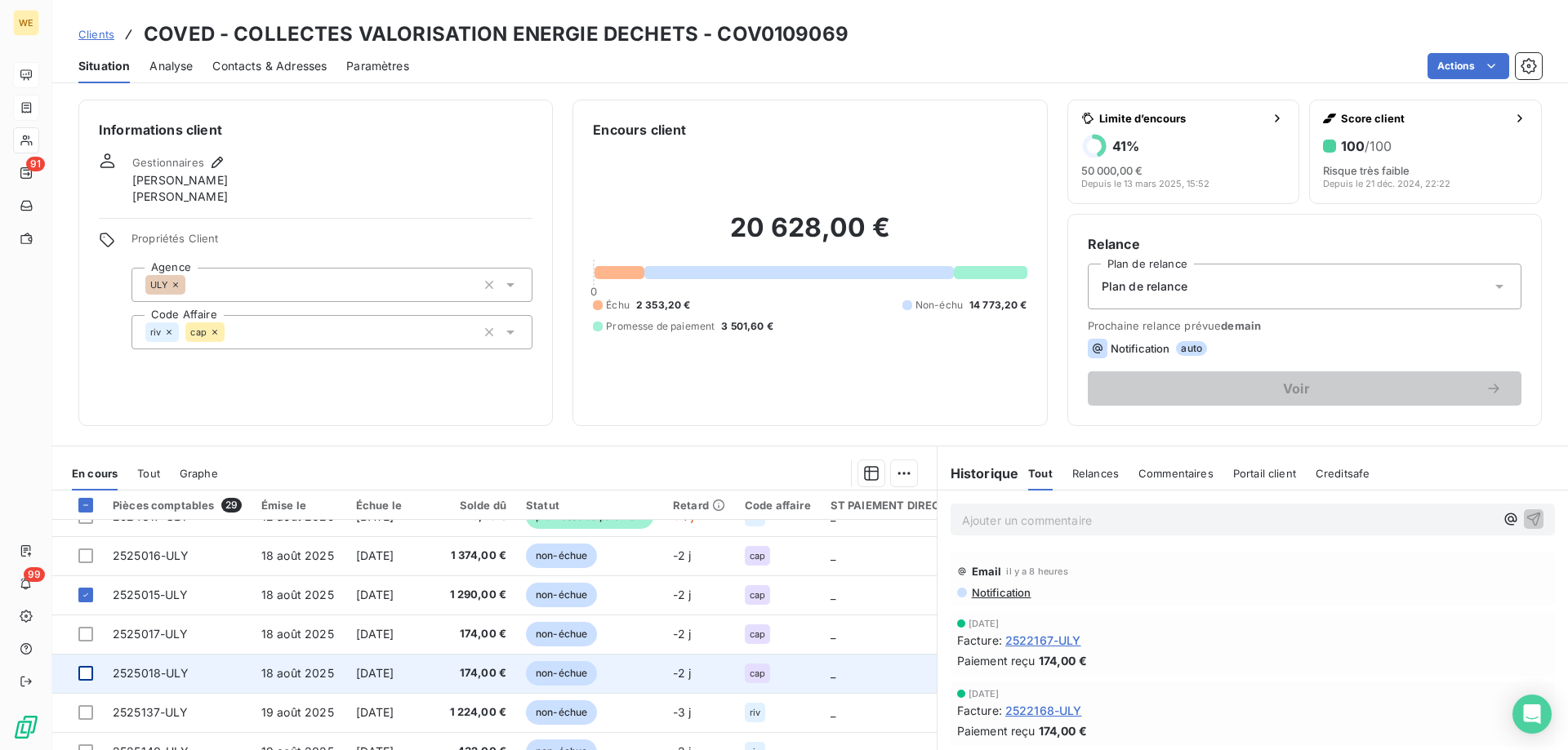
click at [85, 674] on div at bounding box center [85, 673] width 15 height 15
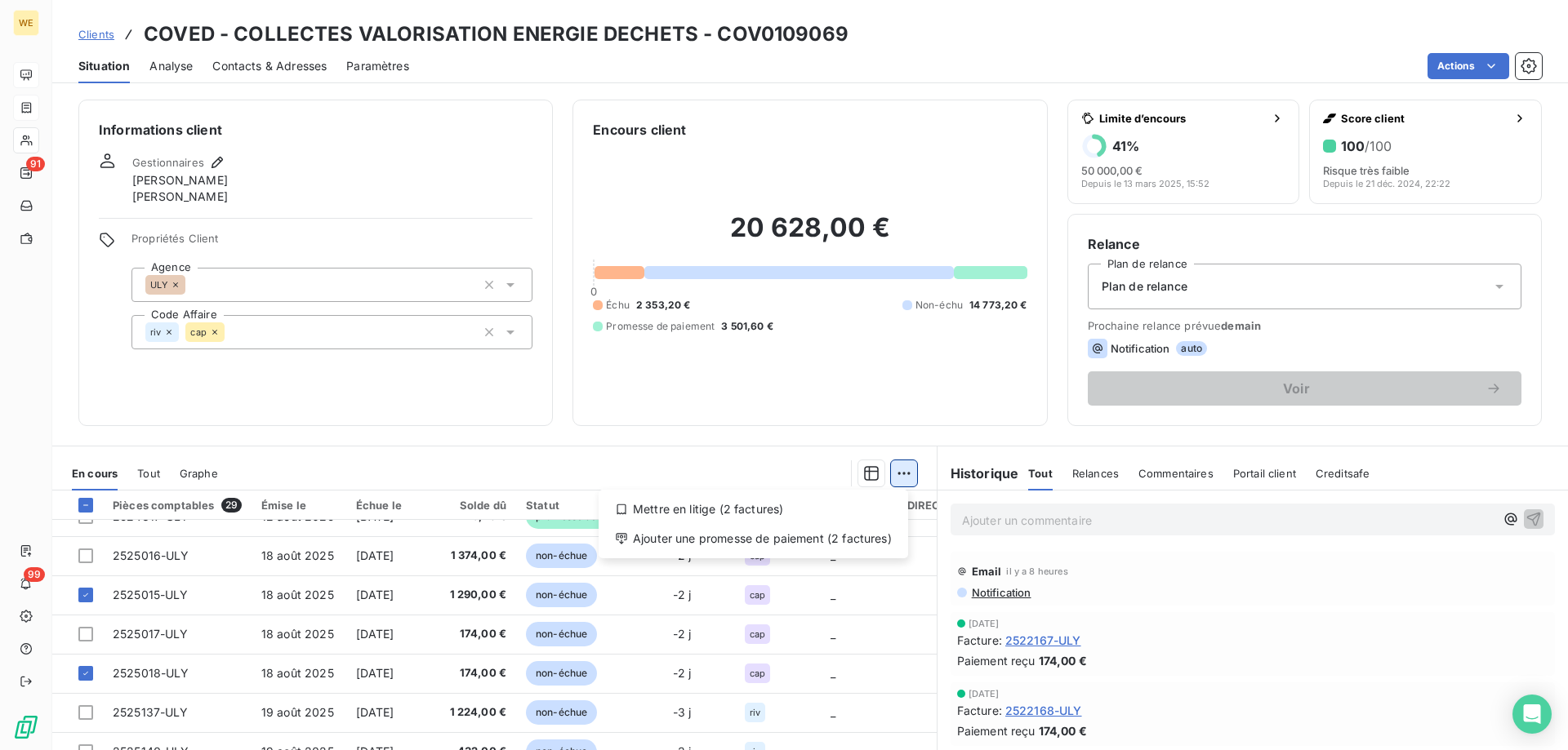
click at [895, 470] on html "WE 91 99 Clients COVED - COLLECTES VALORISATION ENERGIE DECHETS - COV0109069 Si…" at bounding box center [784, 375] width 1568 height 750
click at [872, 550] on div "Ajouter une promesse de paiement (2 factures)" at bounding box center [753, 539] width 296 height 26
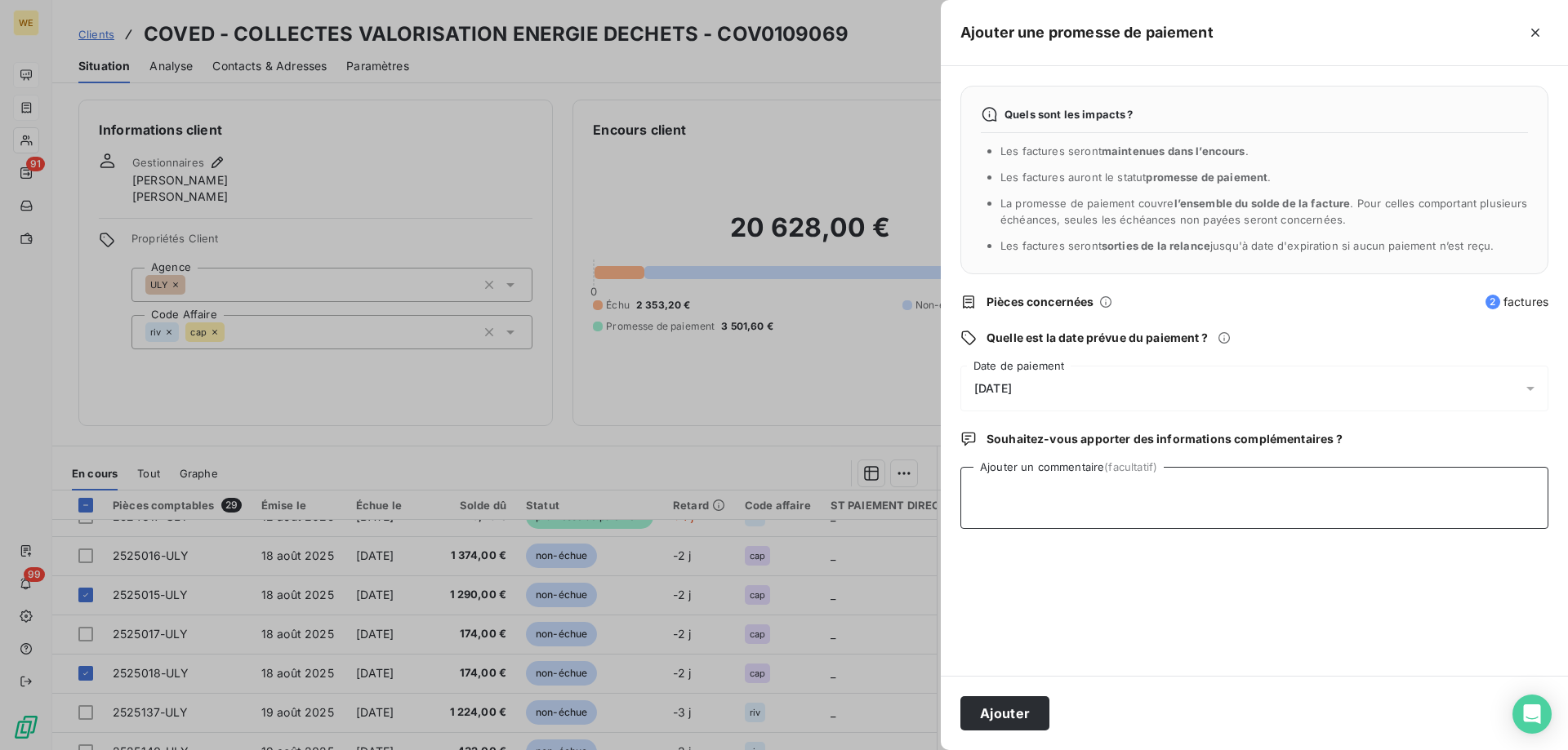
click at [1067, 494] on textarea "Ajouter un commentaire (facultatif)" at bounding box center [1254, 498] width 588 height 62
type textarea "18/09/25"
click at [1030, 363] on div "Quels sont les impacts ? Les factures seront maintenues dans l’encours . Les fa…" at bounding box center [1255, 371] width 627 height 610
click at [1049, 390] on div "[DATE]" at bounding box center [1254, 388] width 588 height 46
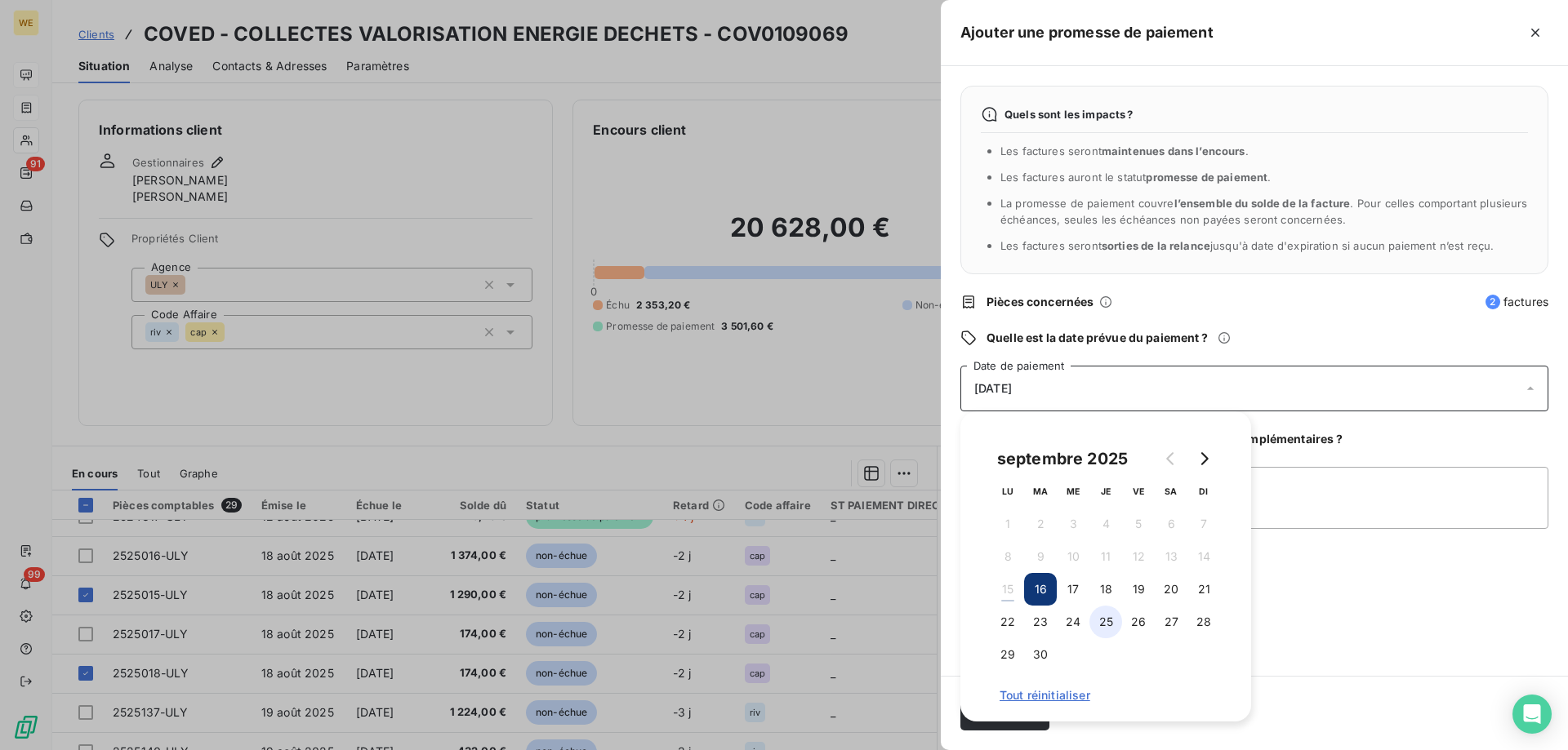
click at [1112, 626] on button "25" at bounding box center [1106, 622] width 33 height 33
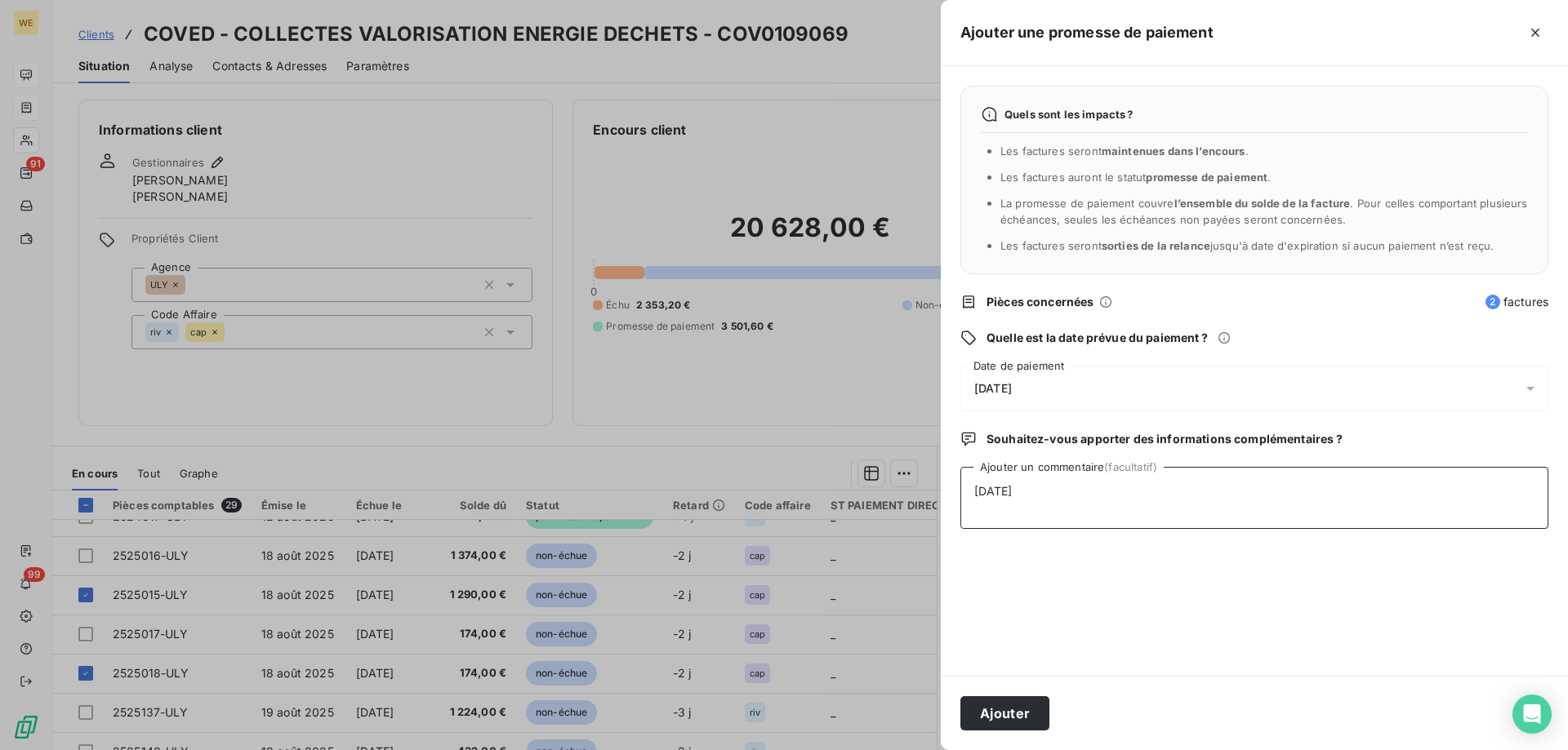
click at [1317, 514] on textarea "18/09/25" at bounding box center [1254, 498] width 588 height 62
click at [1007, 719] on button "Ajouter" at bounding box center [1004, 714] width 89 height 35
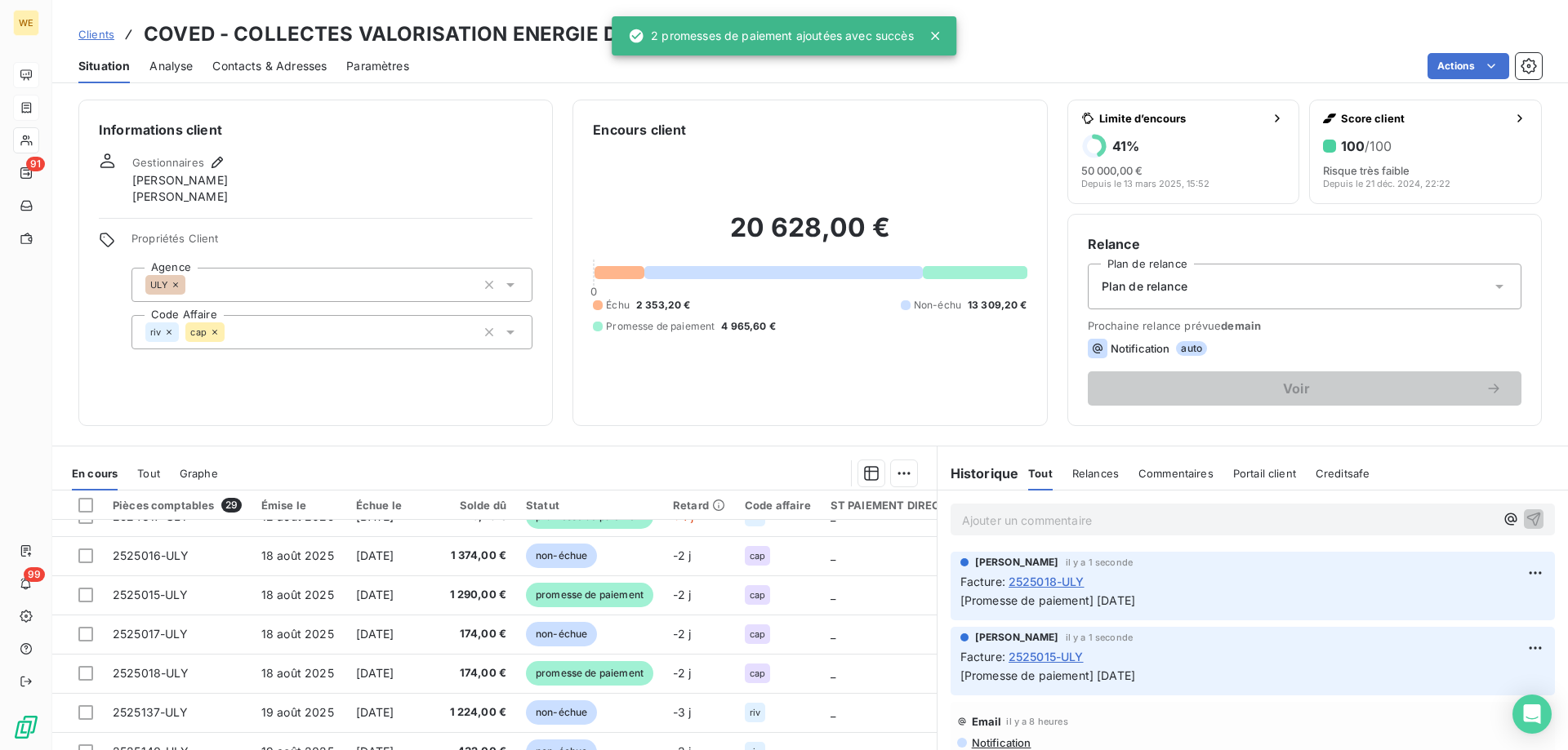
click at [436, 139] on h6 "Informations client" at bounding box center [315, 129] width 433 height 20
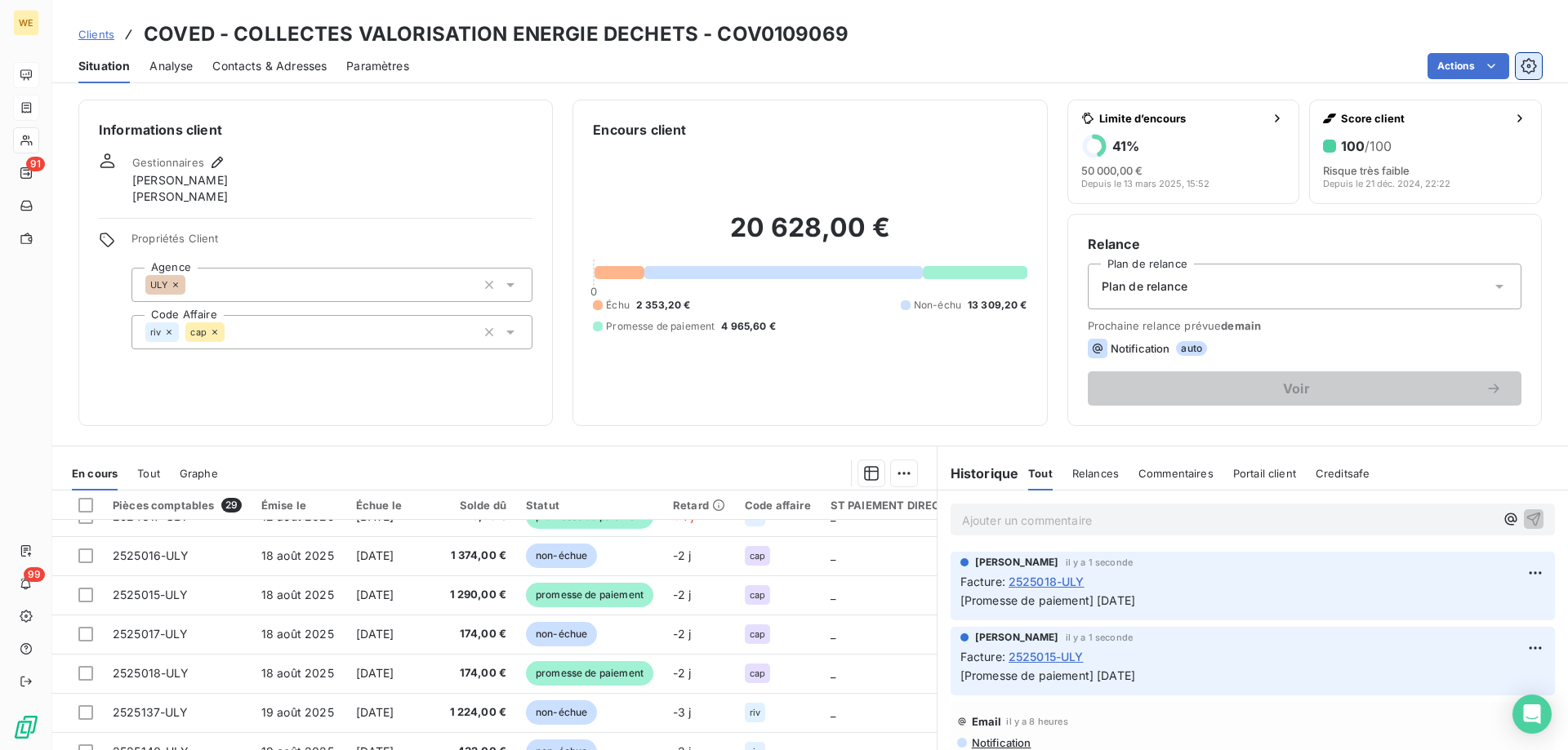
click at [1534, 65] on icon "button" at bounding box center [1528, 66] width 16 height 16
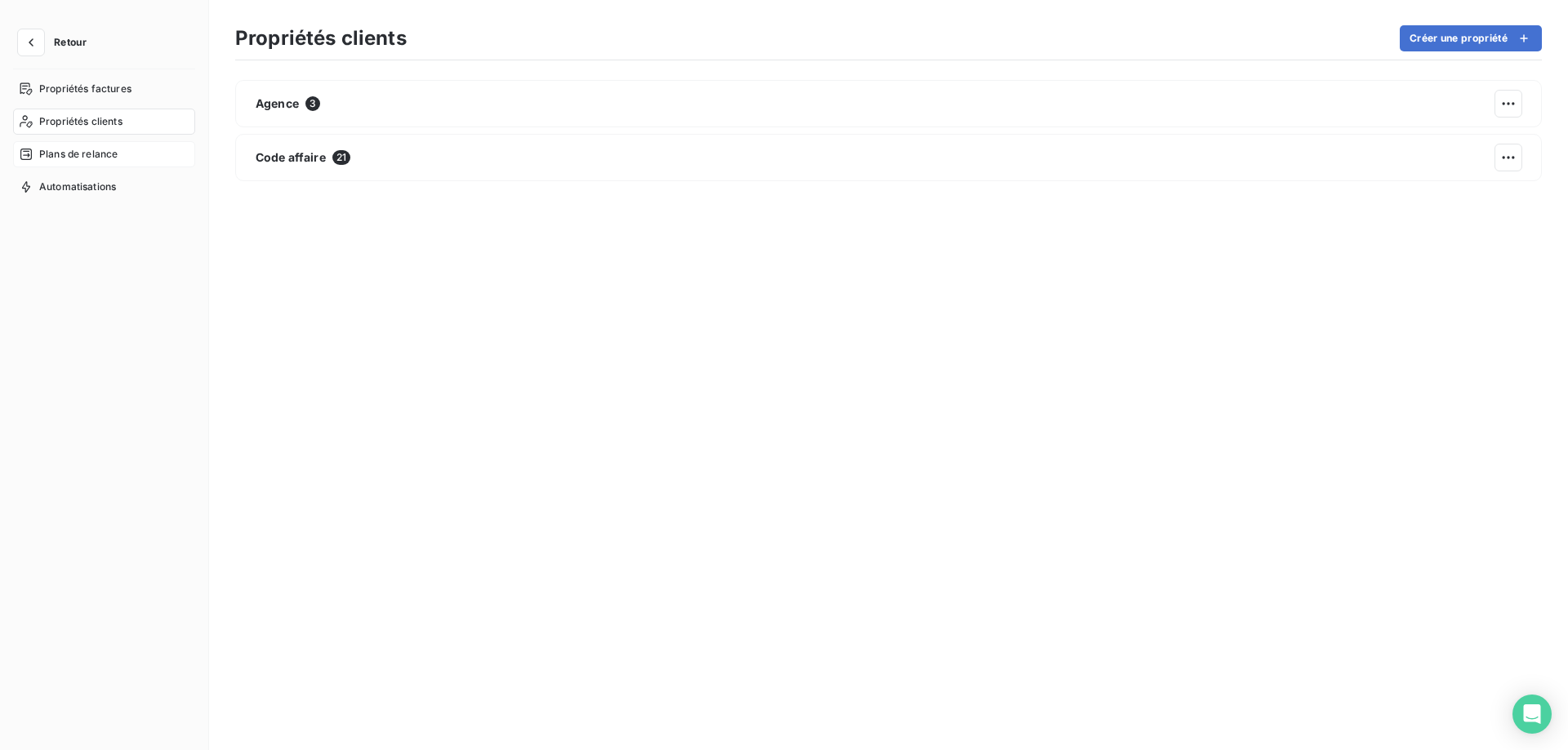
click at [93, 159] on span "Plans de relance" at bounding box center [78, 154] width 79 height 15
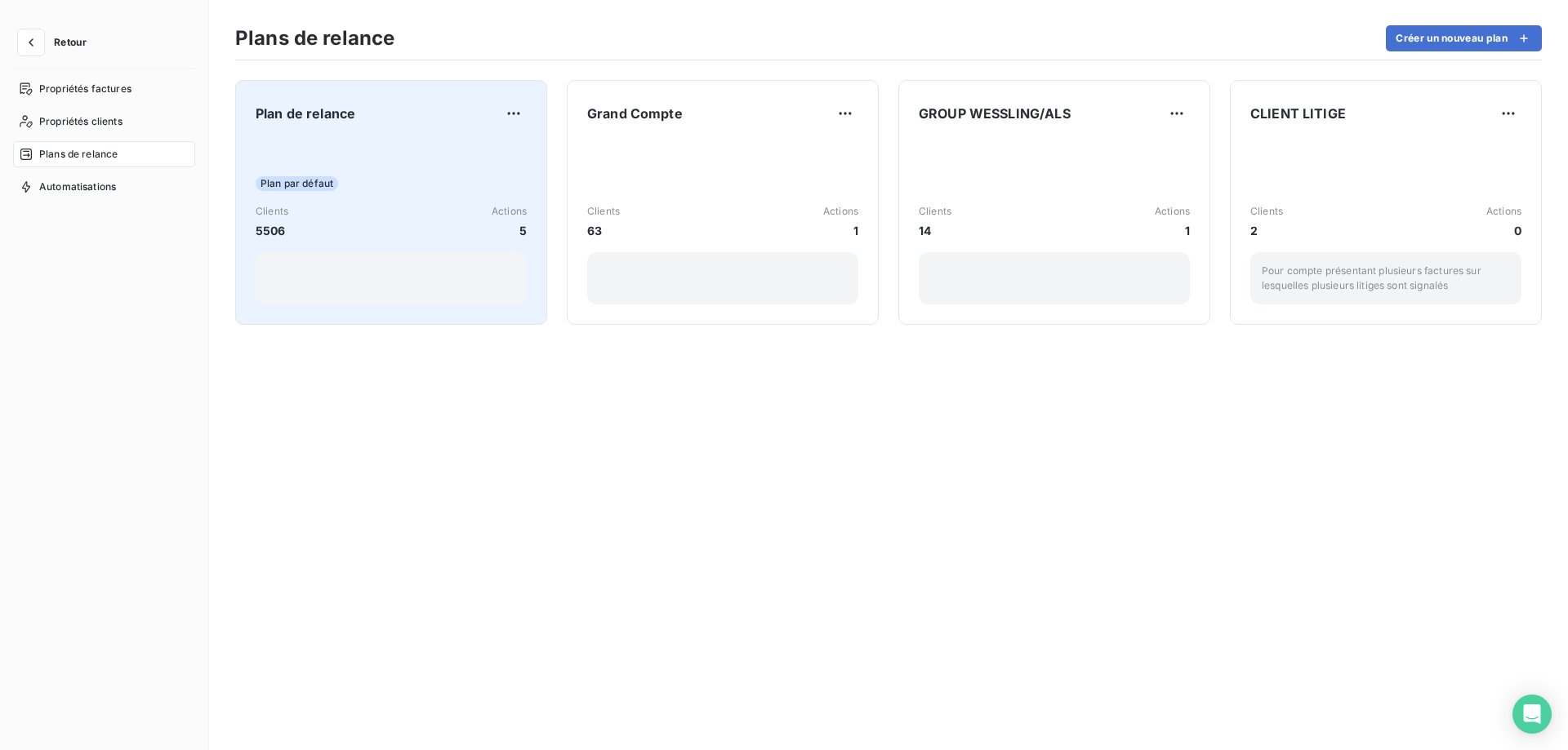
click at [425, 139] on div "Plan de relance Plan par défaut Clients 5506 Actions 5" at bounding box center [391, 202] width 271 height 204
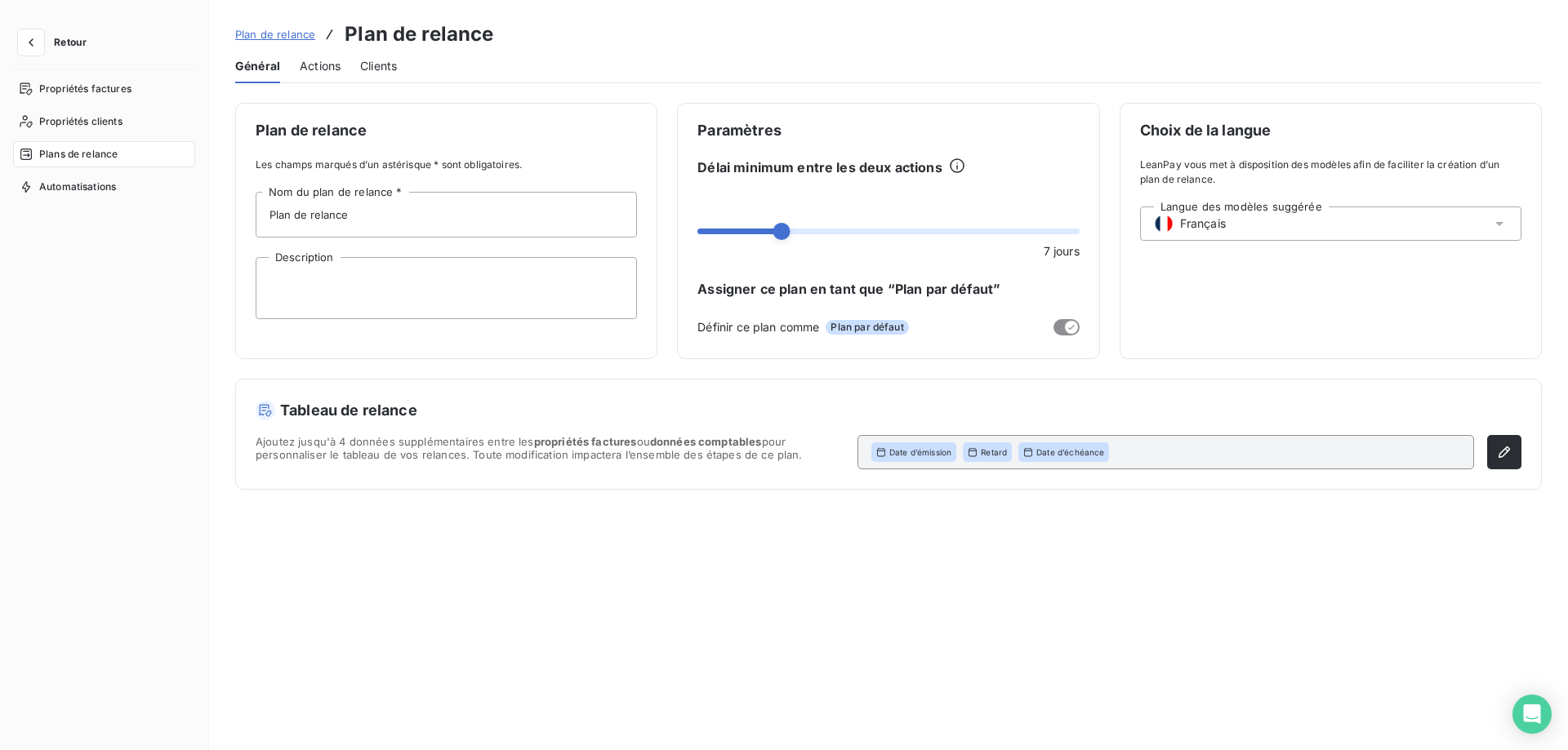
click at [311, 60] on span "Actions" at bounding box center [319, 66] width 41 height 16
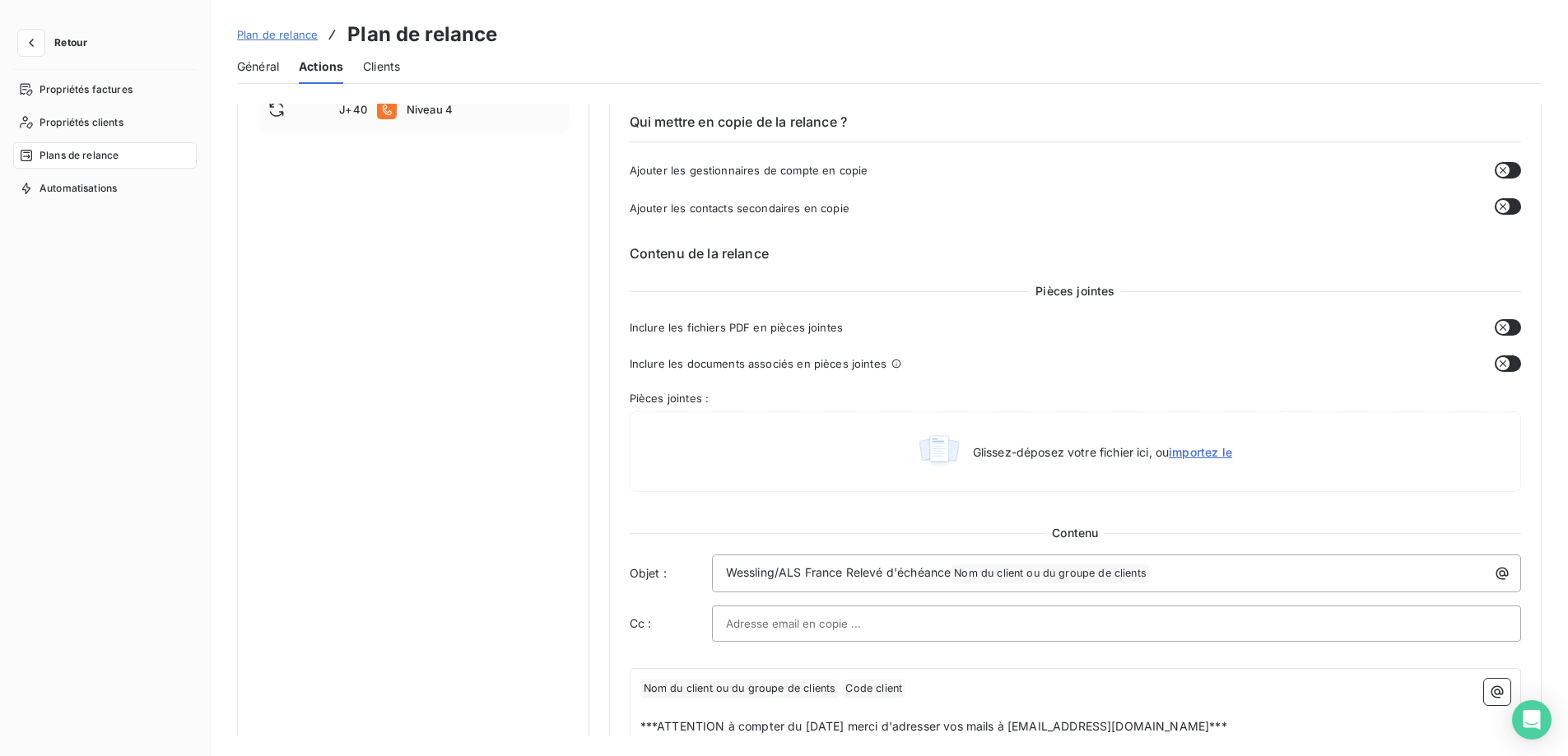
scroll to position [659, 0]
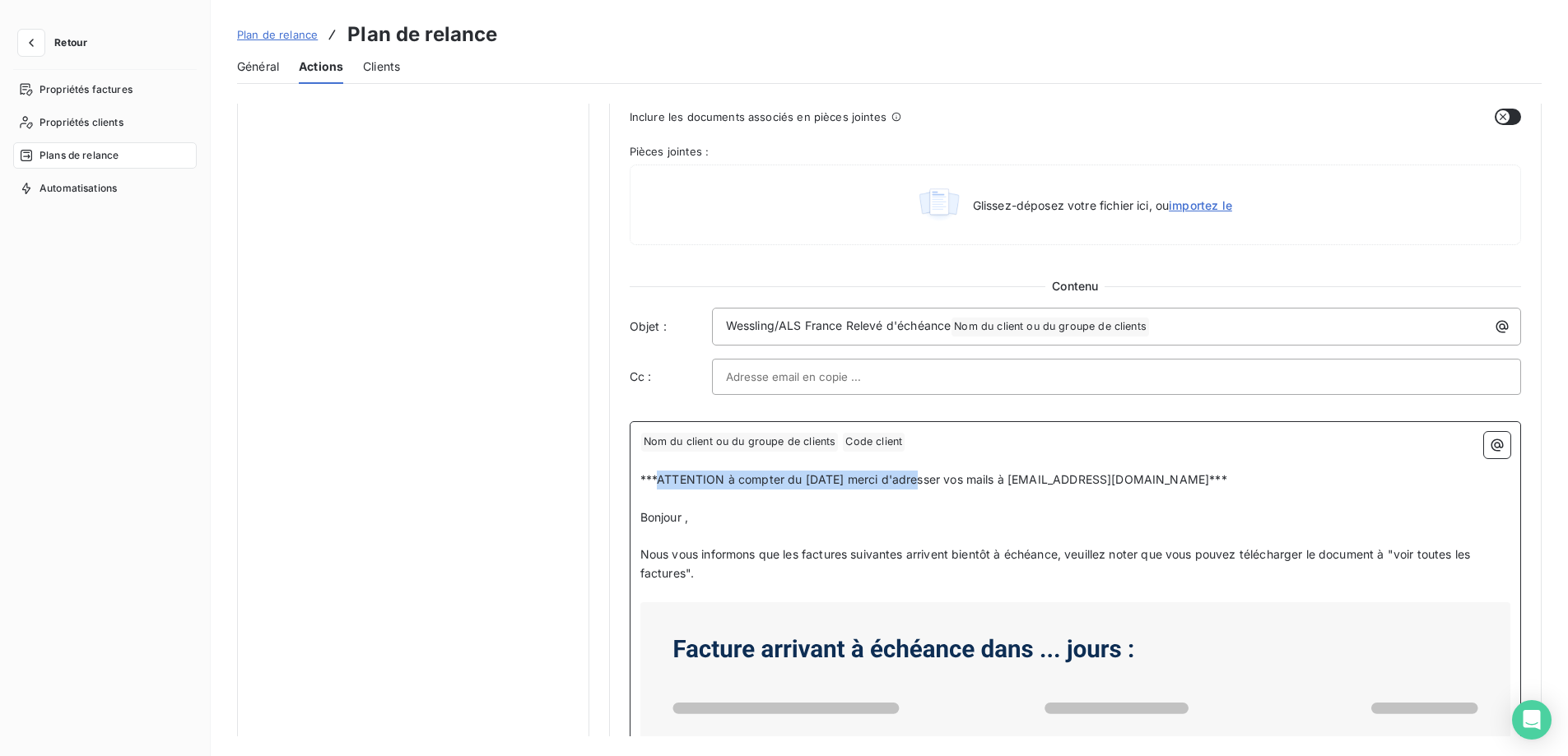
drag, startPoint x: 921, startPoint y: 484, endPoint x: 654, endPoint y: 485, distance: 267.0
click at [655, 485] on span "***ATTENTION à compter du [DATE] merci d'adresser vos mails à [EMAIL_ADDRESS][D…" at bounding box center [934, 479] width 586 height 14
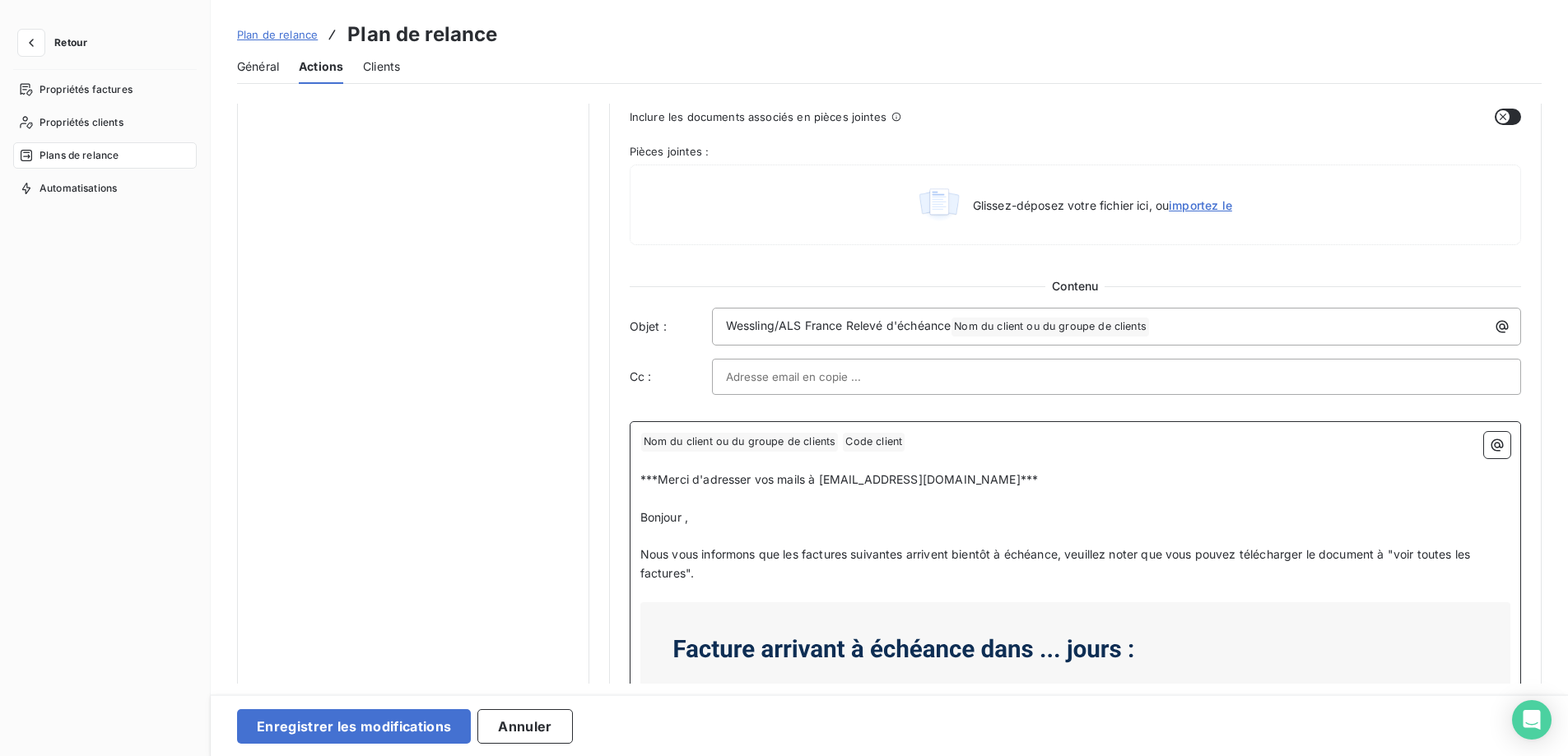
click at [819, 512] on p "Bonjour ," at bounding box center [1075, 518] width 870 height 19
click at [1031, 480] on p "***Merci d'adresser vos mails à compta-cl-france@alsglobal.com***" at bounding box center [1075, 480] width 870 height 19
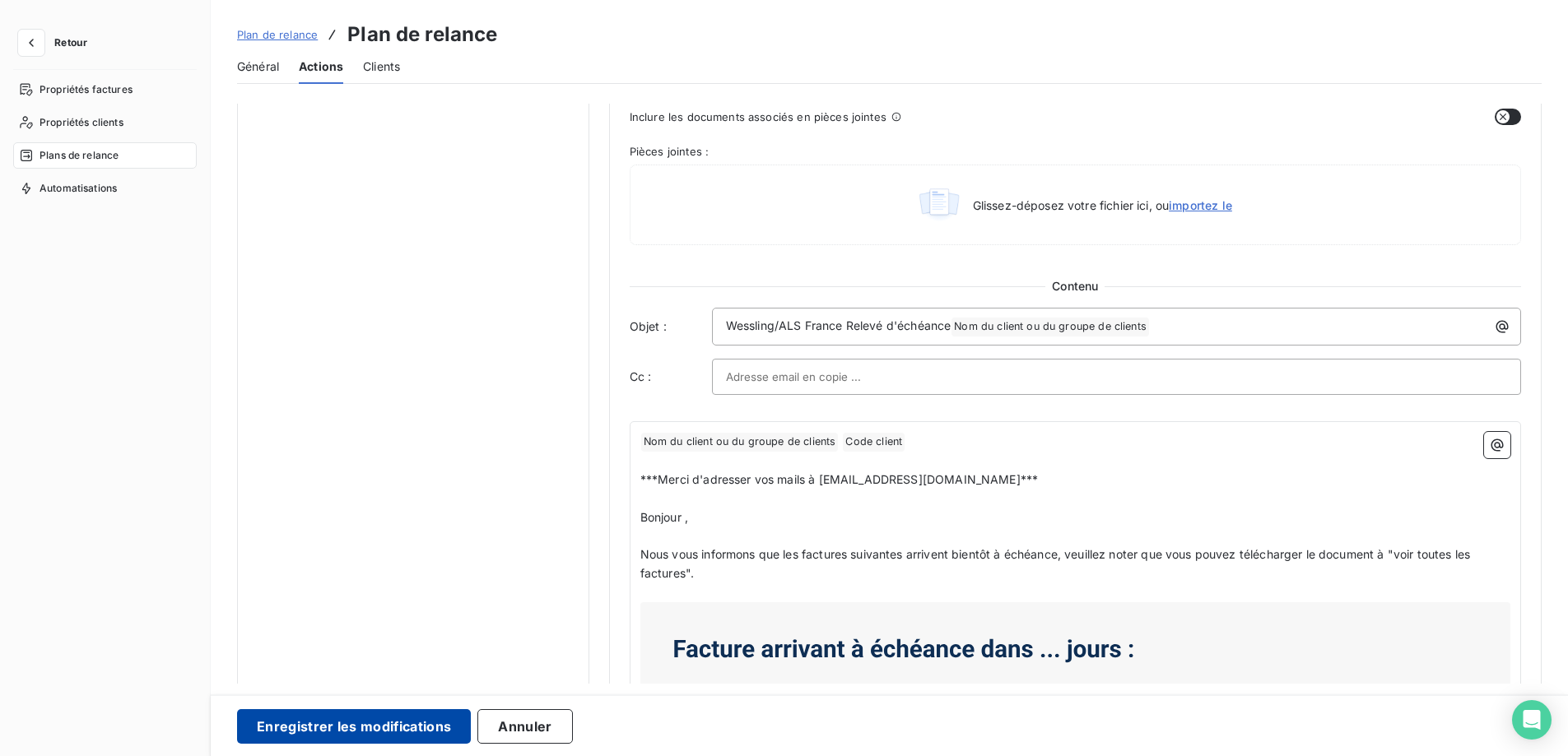
drag, startPoint x: 408, startPoint y: 723, endPoint x: 417, endPoint y: 731, distance: 12.0
click at [409, 723] on button "Enregistrer les modifications" at bounding box center [353, 726] width 234 height 35
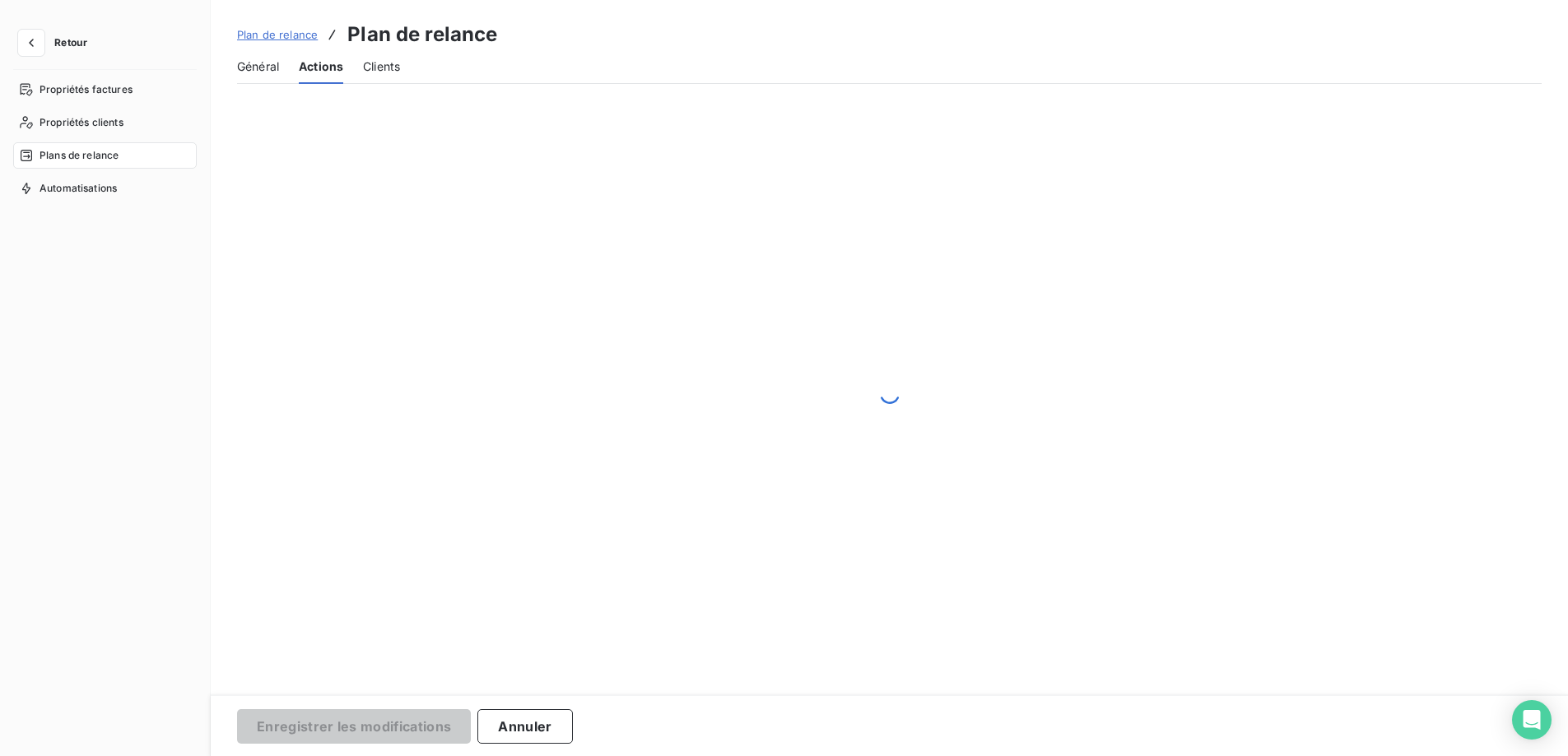
scroll to position [0, 0]
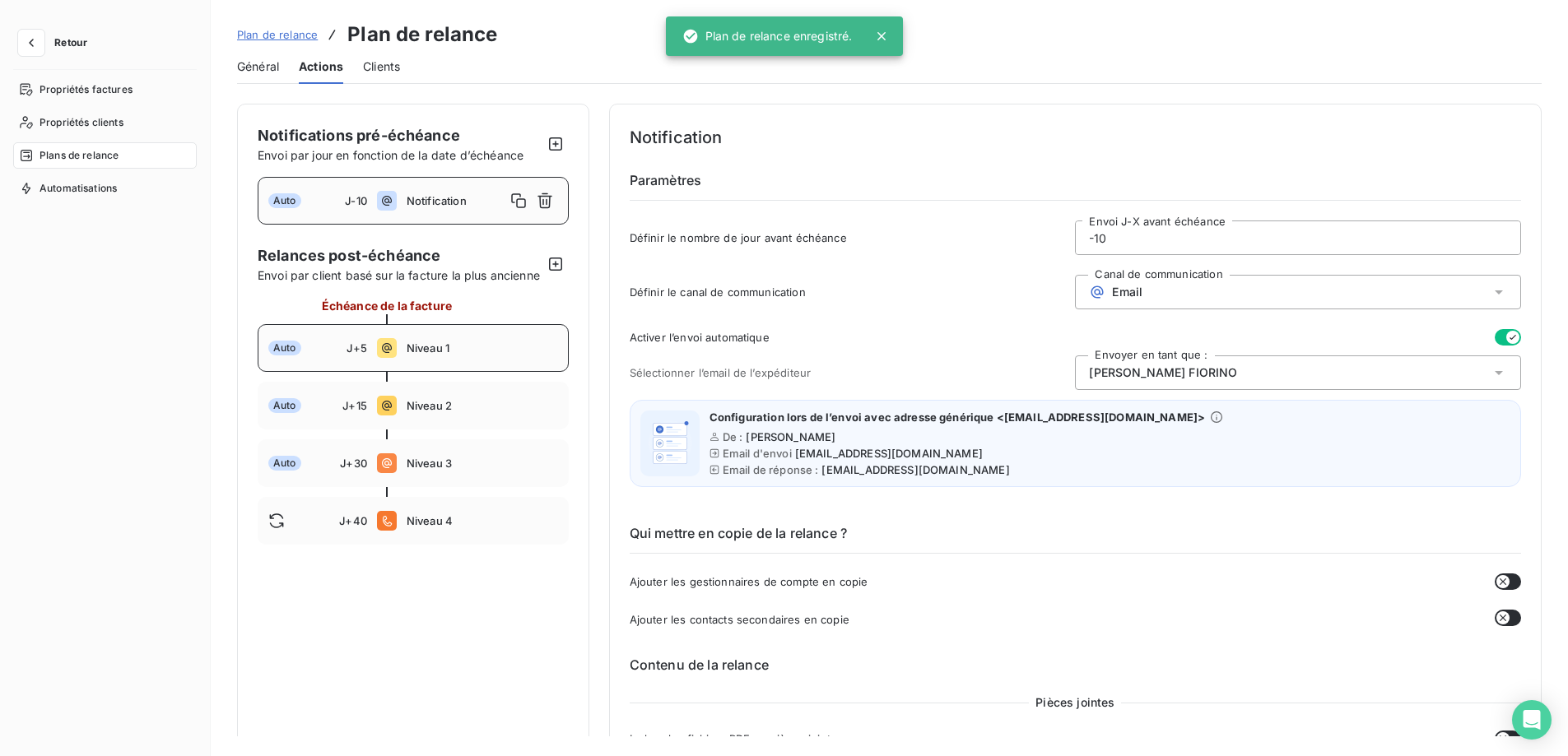
click at [476, 355] on span "Niveau 1" at bounding box center [482, 348] width 151 height 13
type input "5"
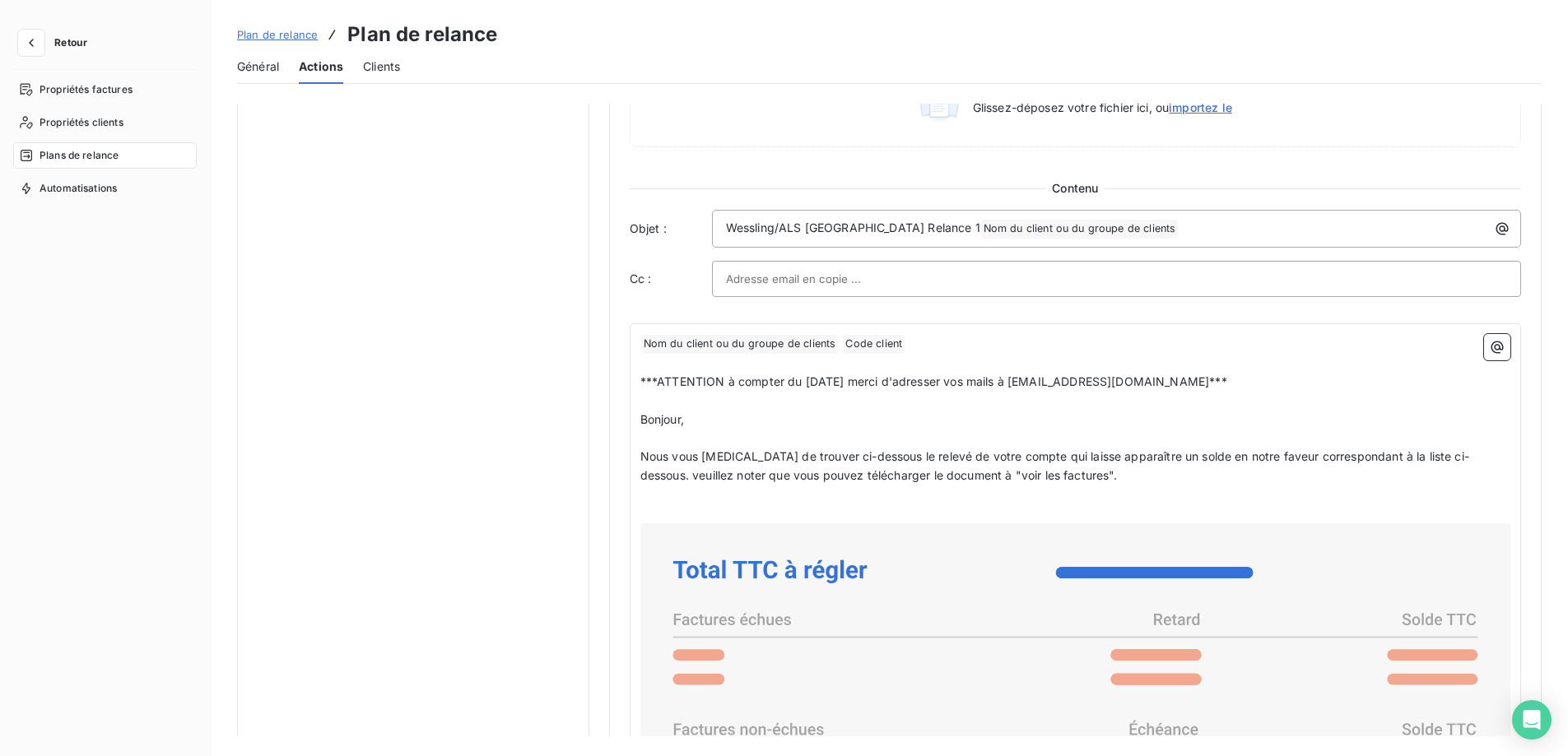
scroll to position [987, 0]
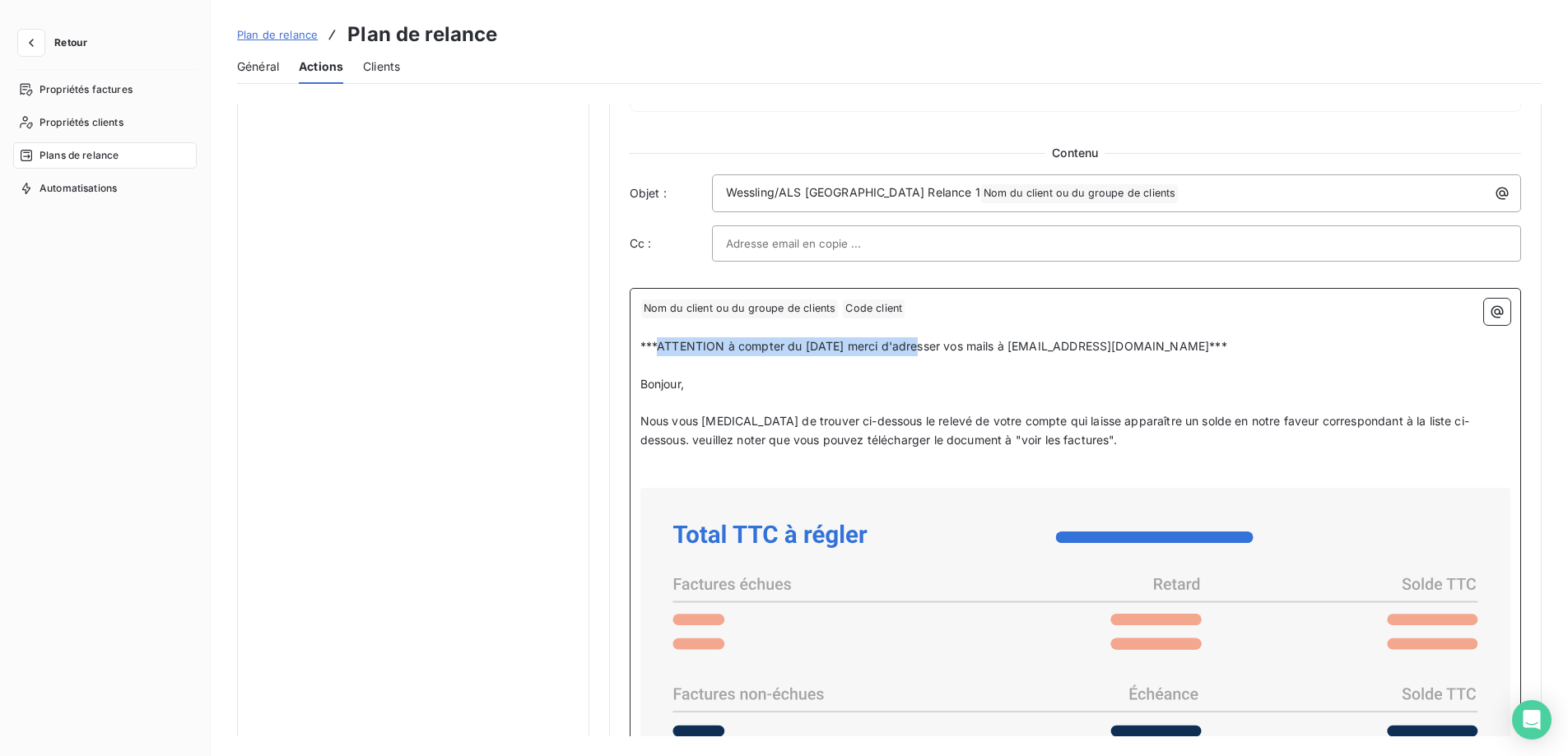
drag, startPoint x: 920, startPoint y: 345, endPoint x: 654, endPoint y: 351, distance: 266.1
click at [654, 351] on span "***ATTENTION à compter du [DATE] merci d'adresser vos mails à [EMAIL_ADDRESS][D…" at bounding box center [934, 346] width 586 height 14
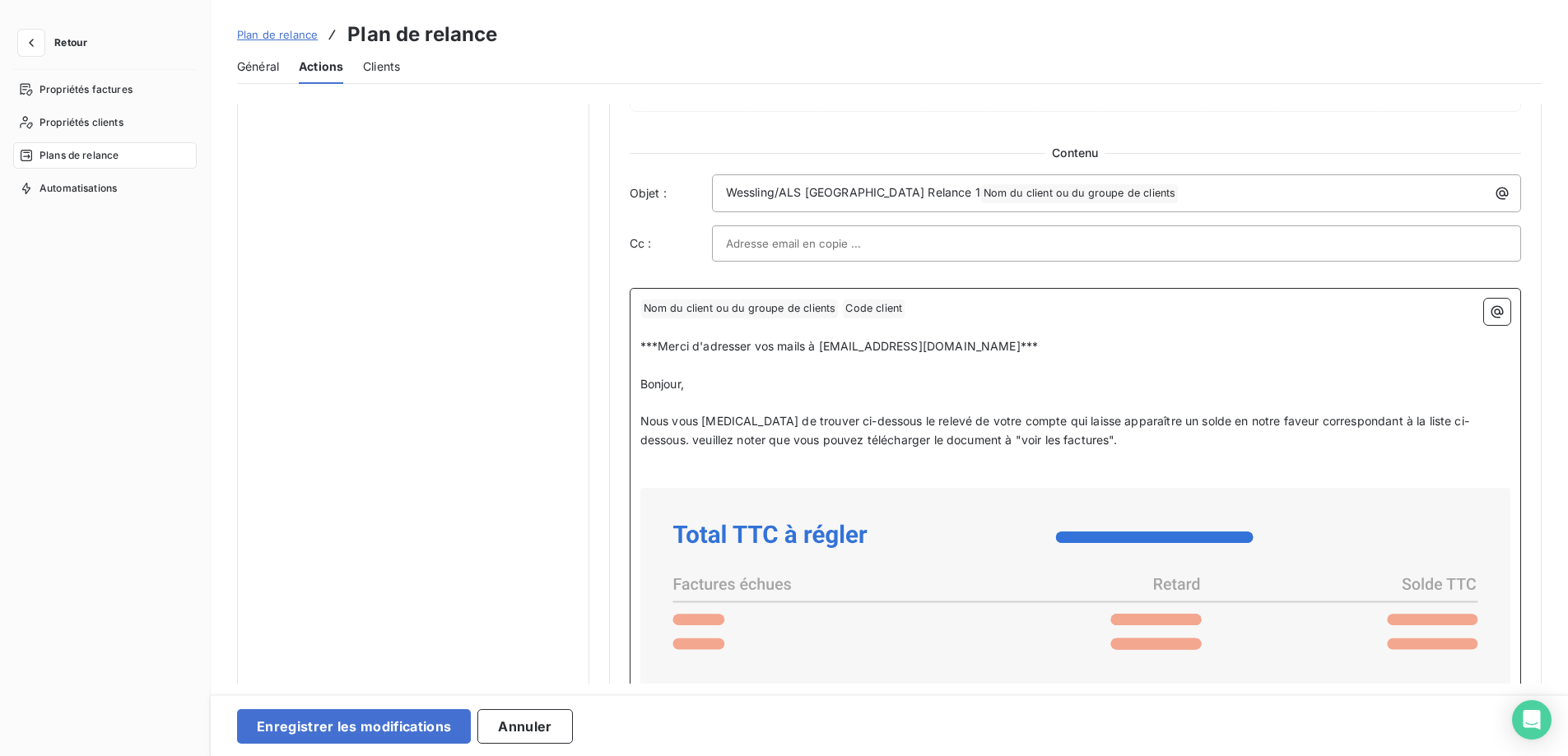
click at [882, 384] on p "Bonjour," at bounding box center [1075, 385] width 870 height 19
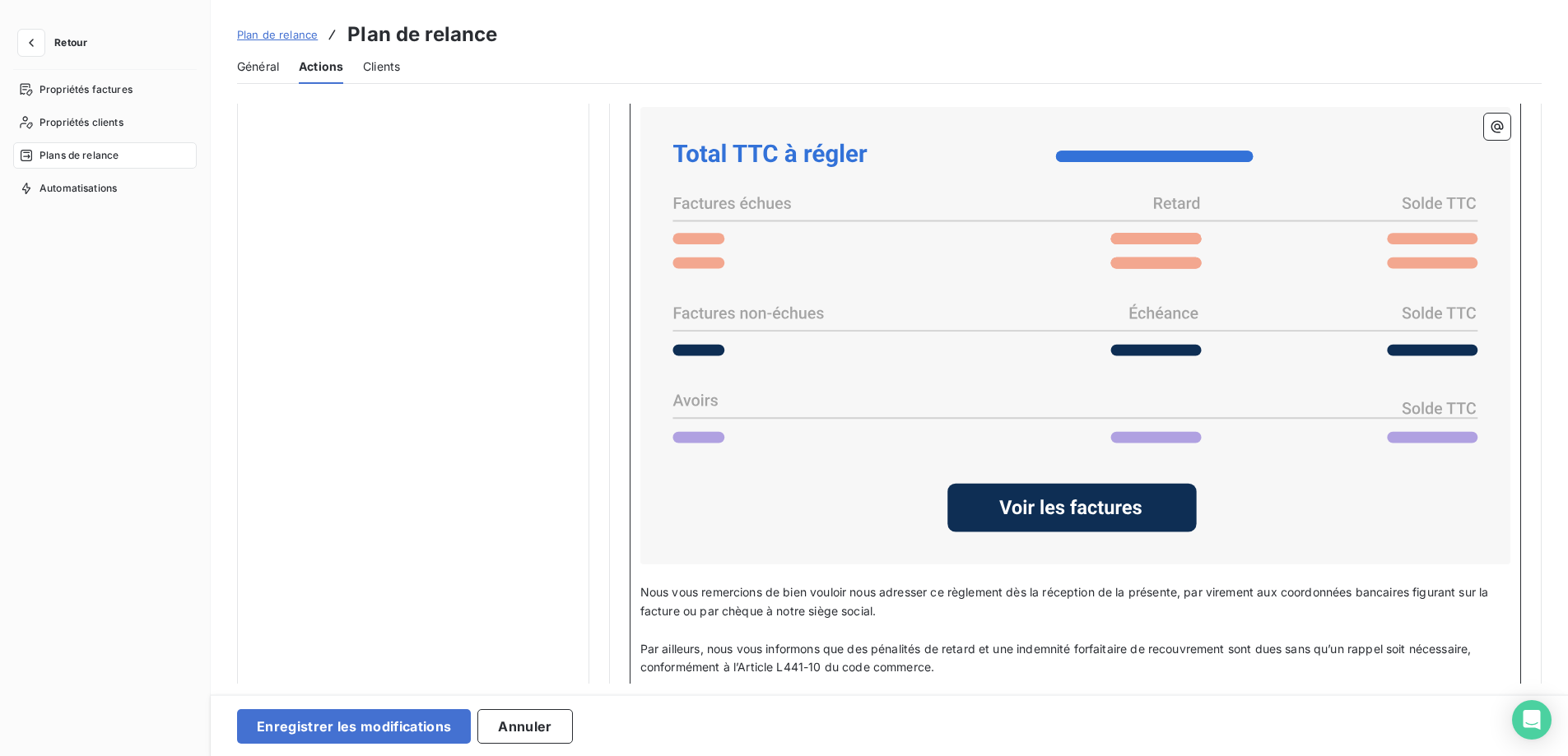
scroll to position [1399, 0]
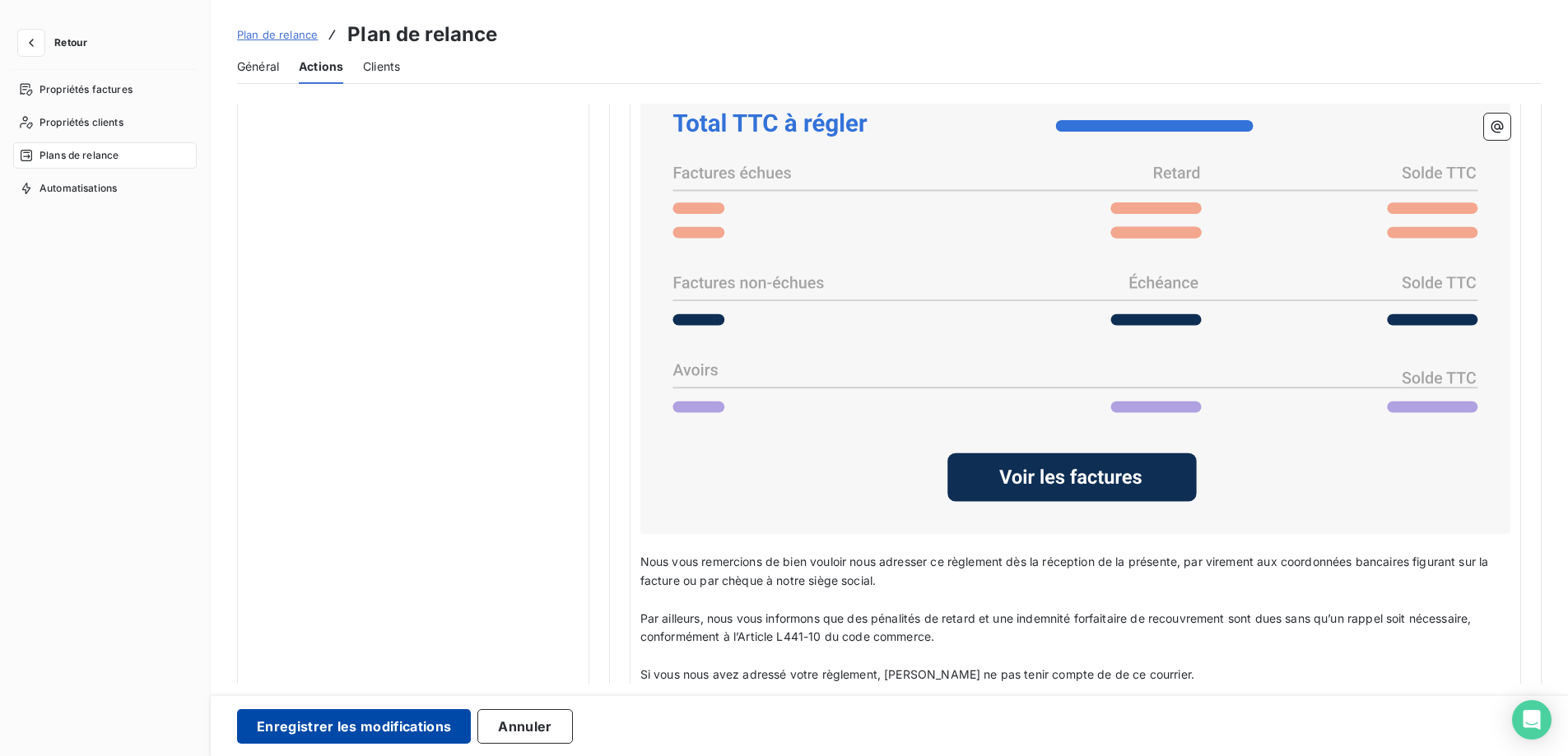
click at [360, 731] on button "Enregistrer les modifications" at bounding box center [353, 726] width 234 height 35
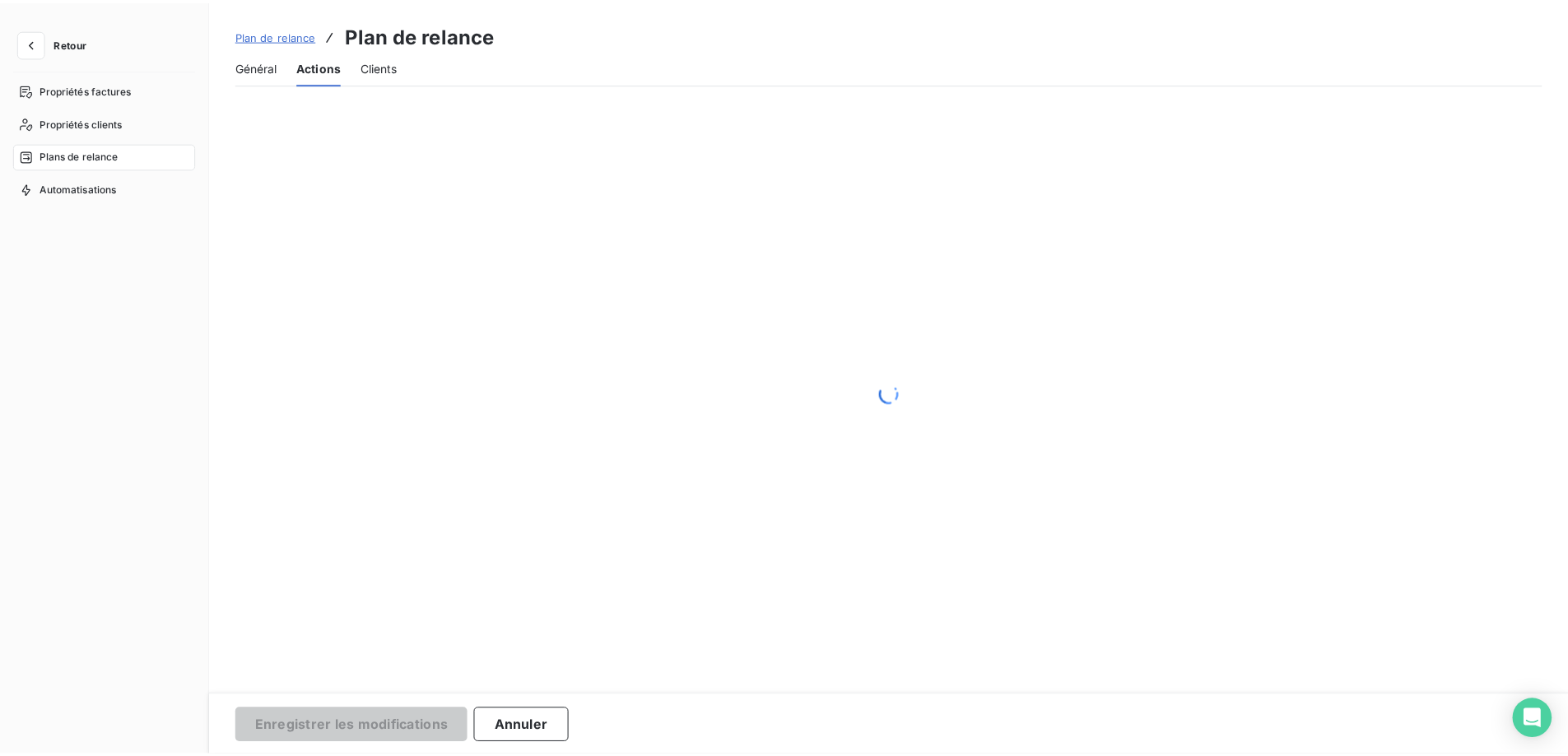
scroll to position [0, 0]
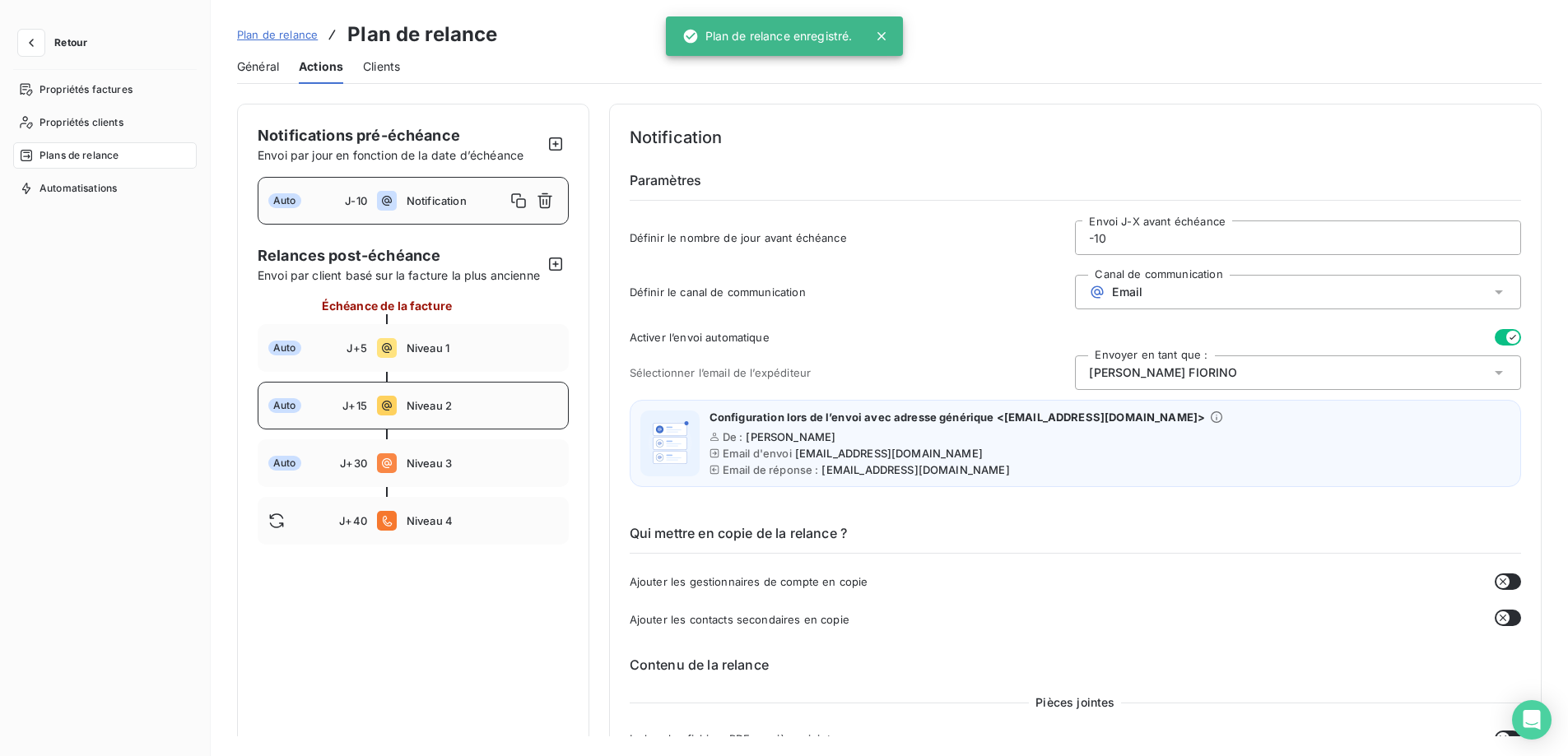
click at [486, 412] on span "Niveau 2" at bounding box center [482, 405] width 151 height 13
type input "15"
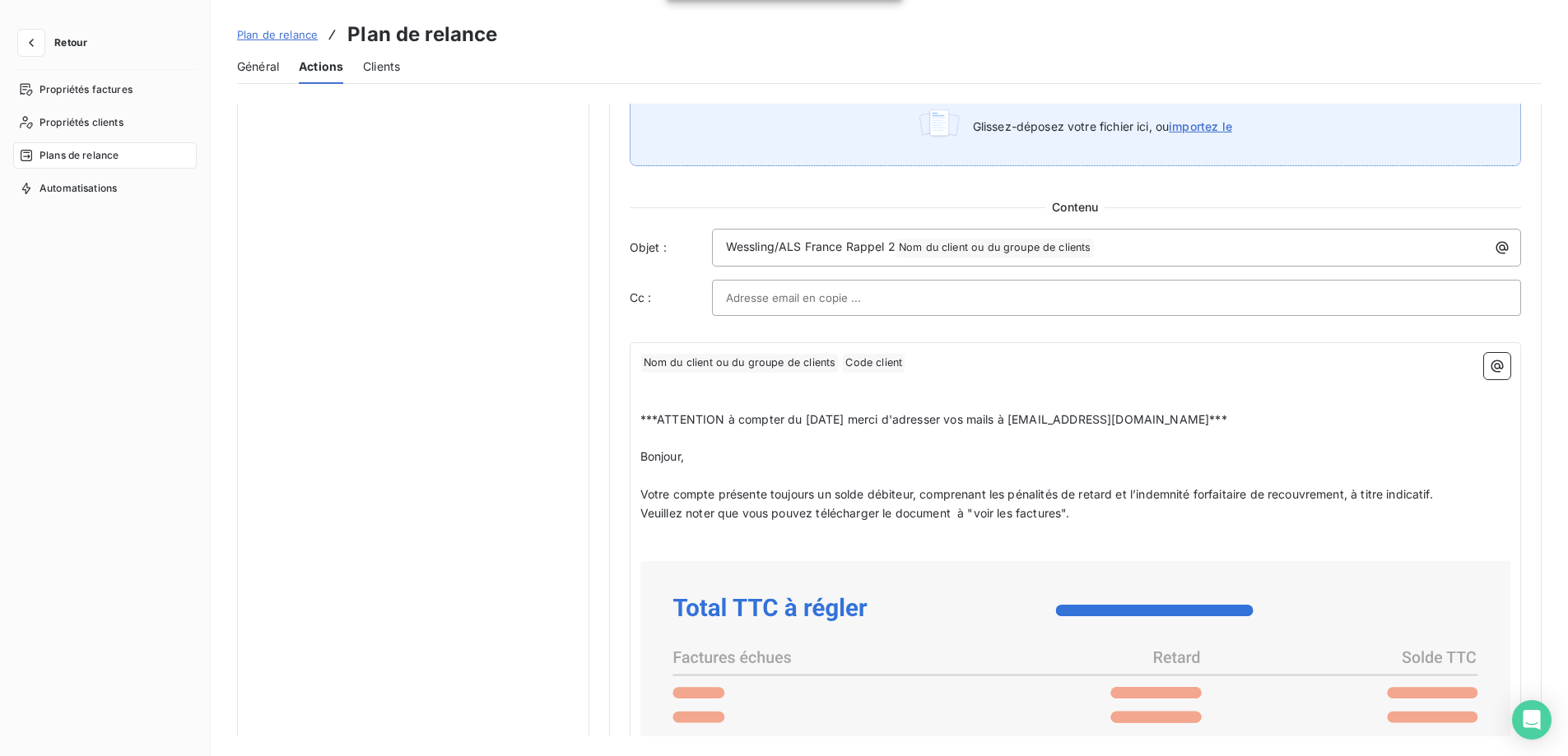
scroll to position [987, 0]
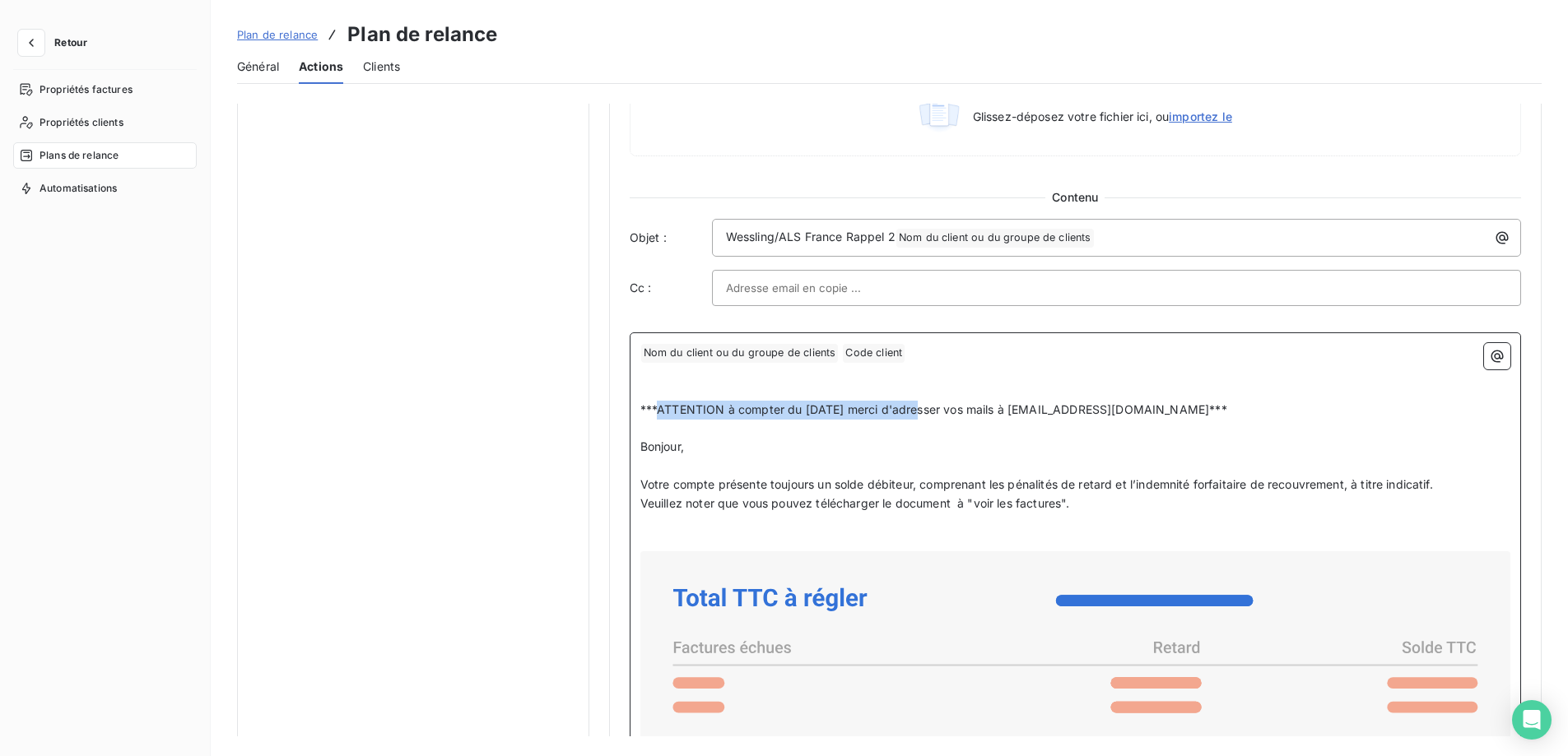
drag, startPoint x: 921, startPoint y: 410, endPoint x: 658, endPoint y: 405, distance: 263.0
click at [658, 405] on span "***ATTENTION à compter du [DATE] merci d'adresser vos mails à [EMAIL_ADDRESS][D…" at bounding box center [934, 410] width 586 height 14
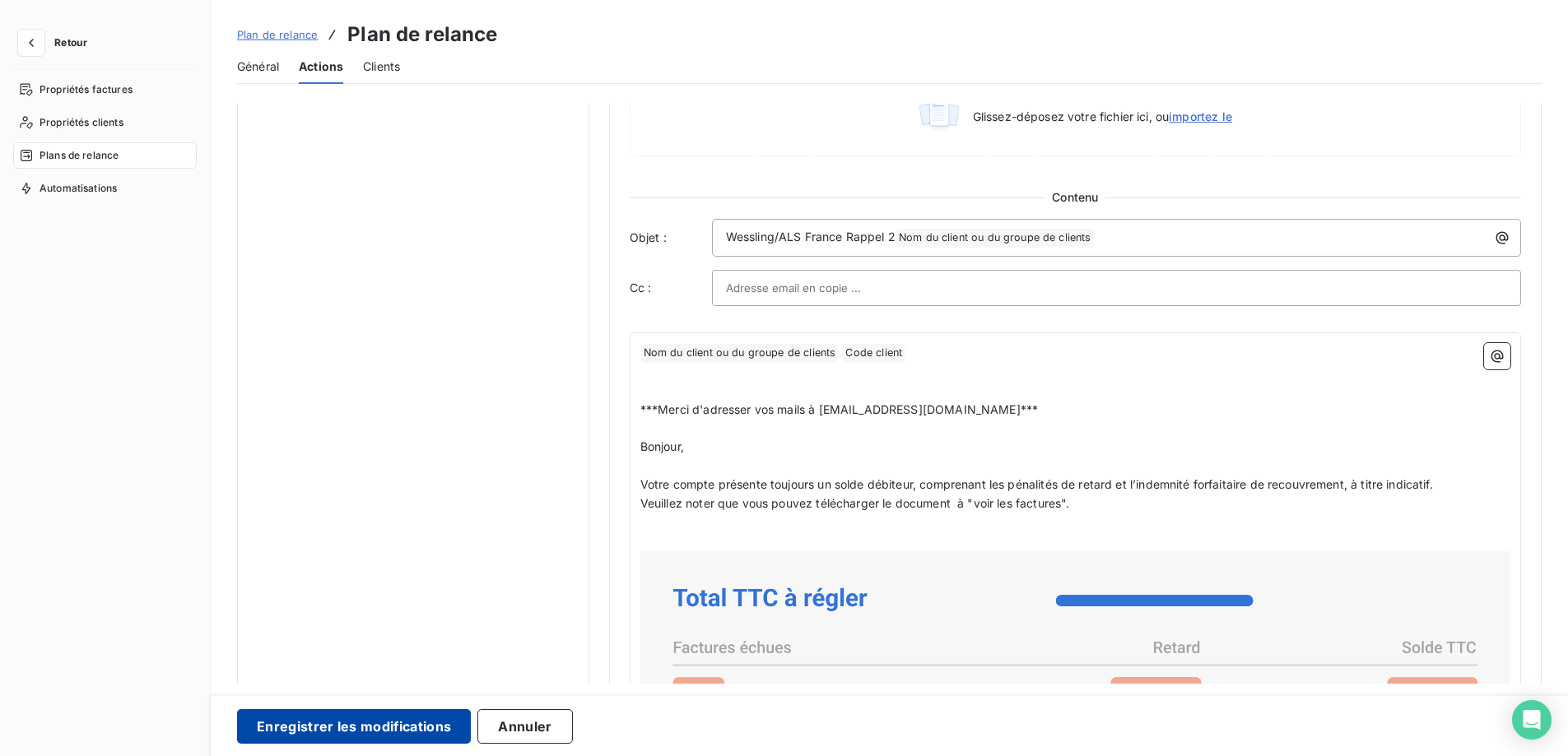
click at [406, 726] on button "Enregistrer les modifications" at bounding box center [353, 726] width 234 height 35
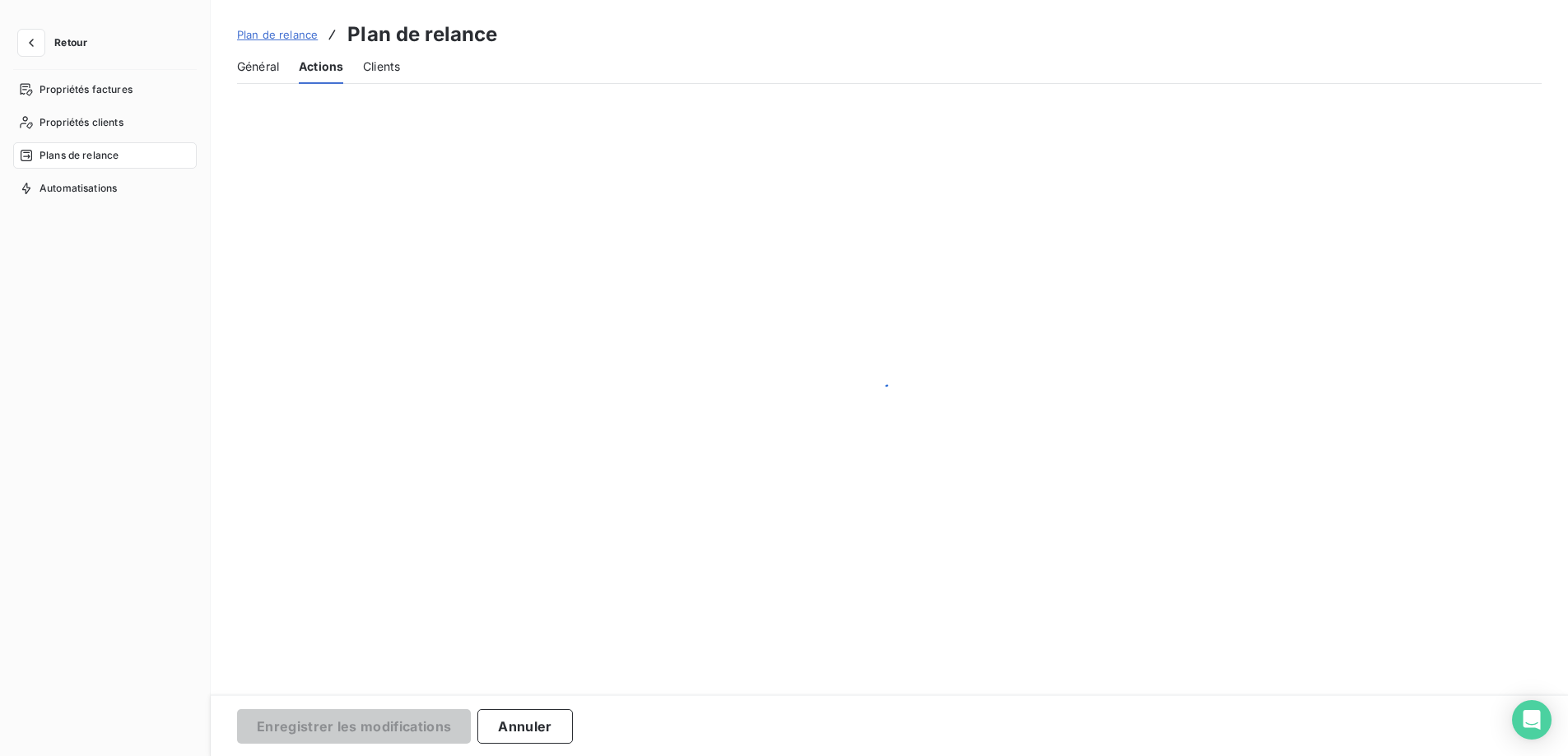
scroll to position [0, 0]
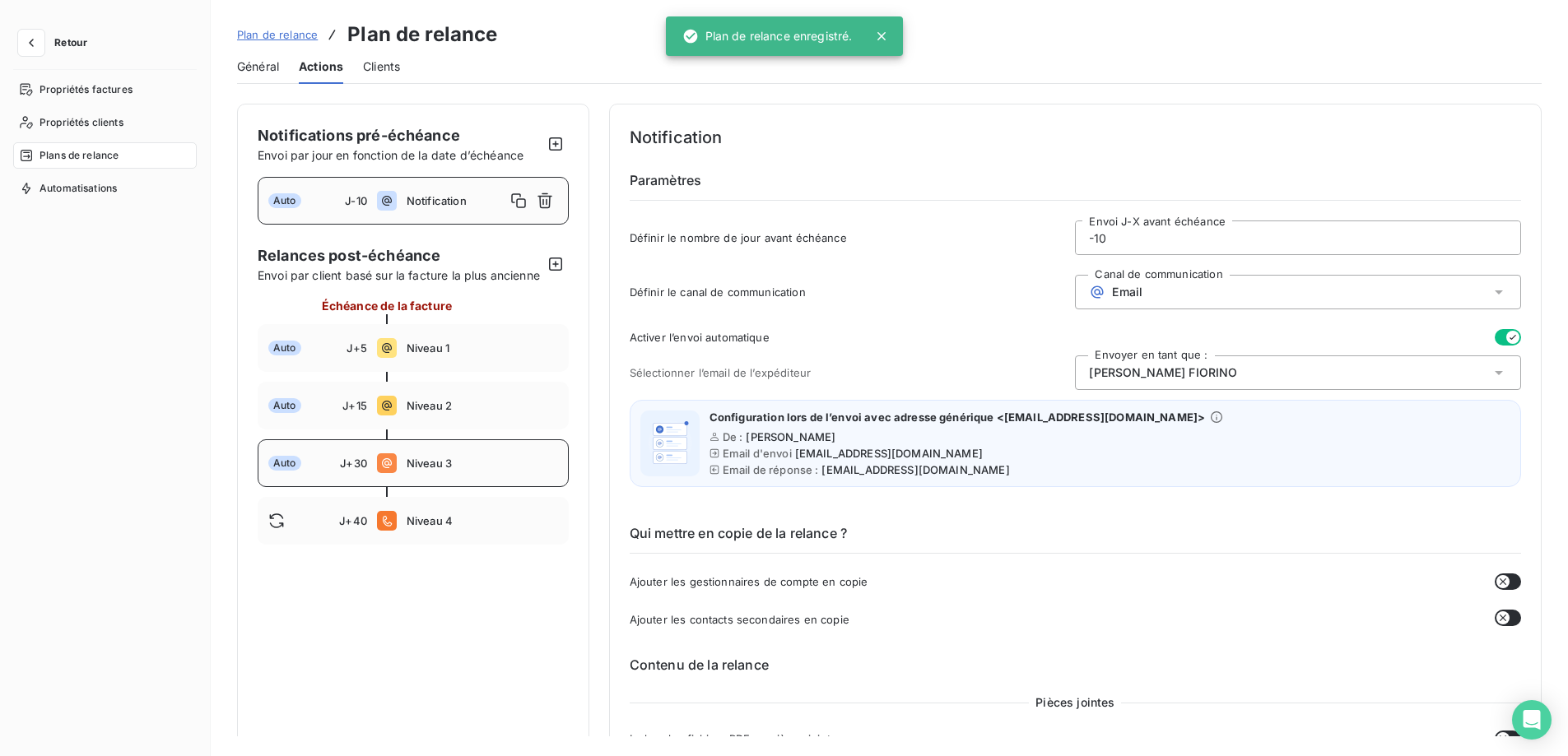
click at [491, 470] on span "Niveau 3" at bounding box center [482, 463] width 151 height 13
type input "30"
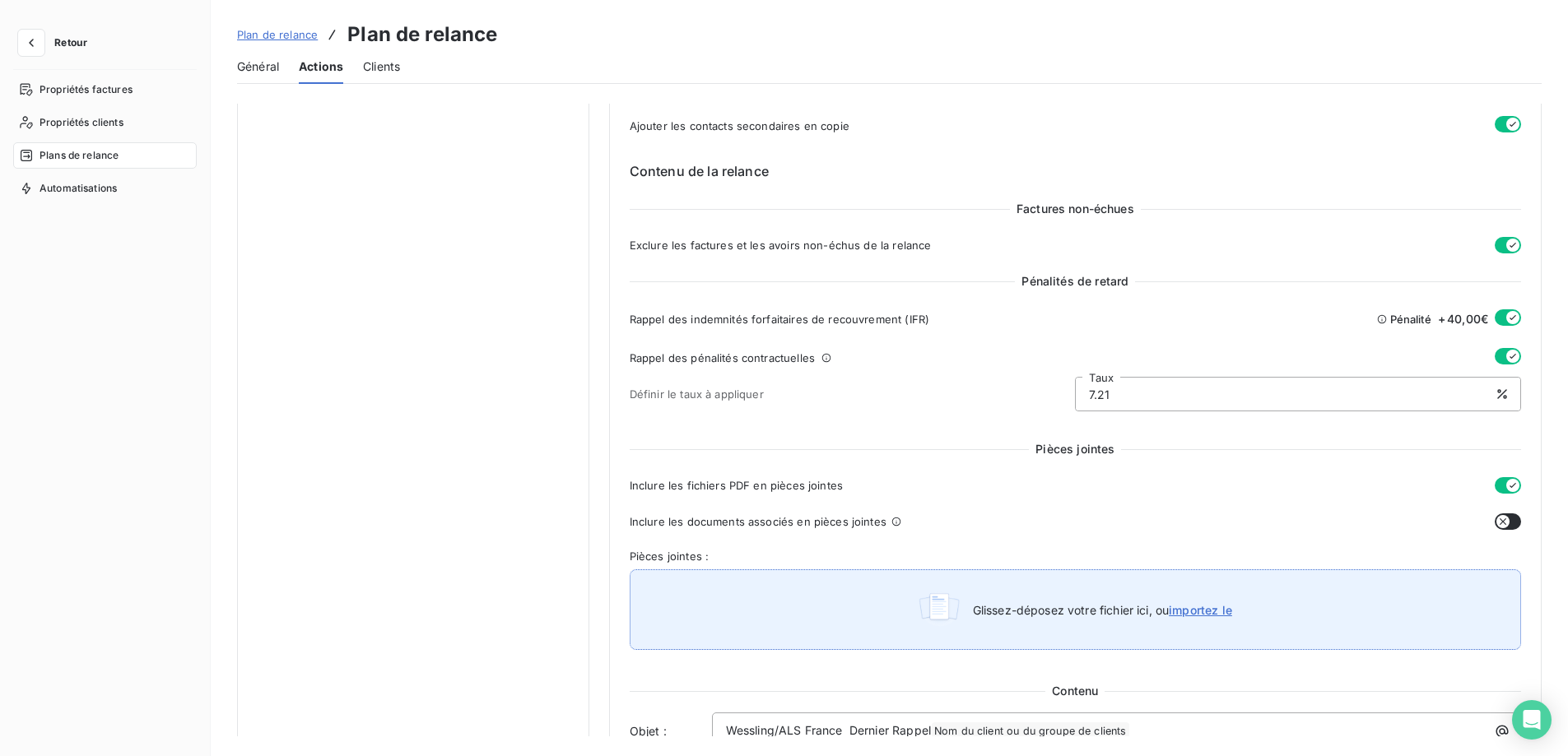
scroll to position [905, 0]
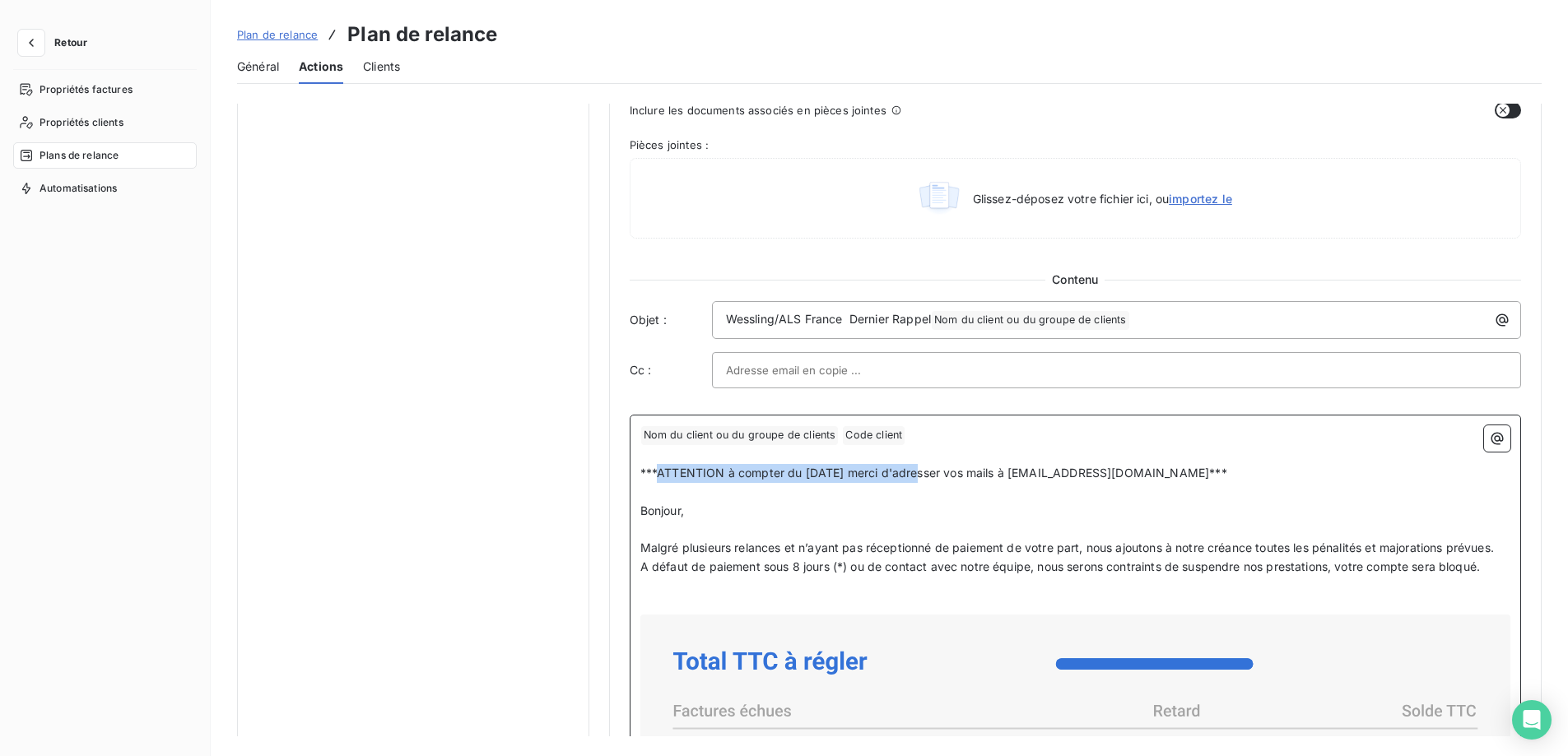
drag, startPoint x: 921, startPoint y: 474, endPoint x: 654, endPoint y: 464, distance: 267.2
click at [654, 464] on p "***ATTENTION à compter du [DATE] merci d'adresser vos mails à [EMAIL_ADDRESS][D…" at bounding box center [1075, 473] width 870 height 19
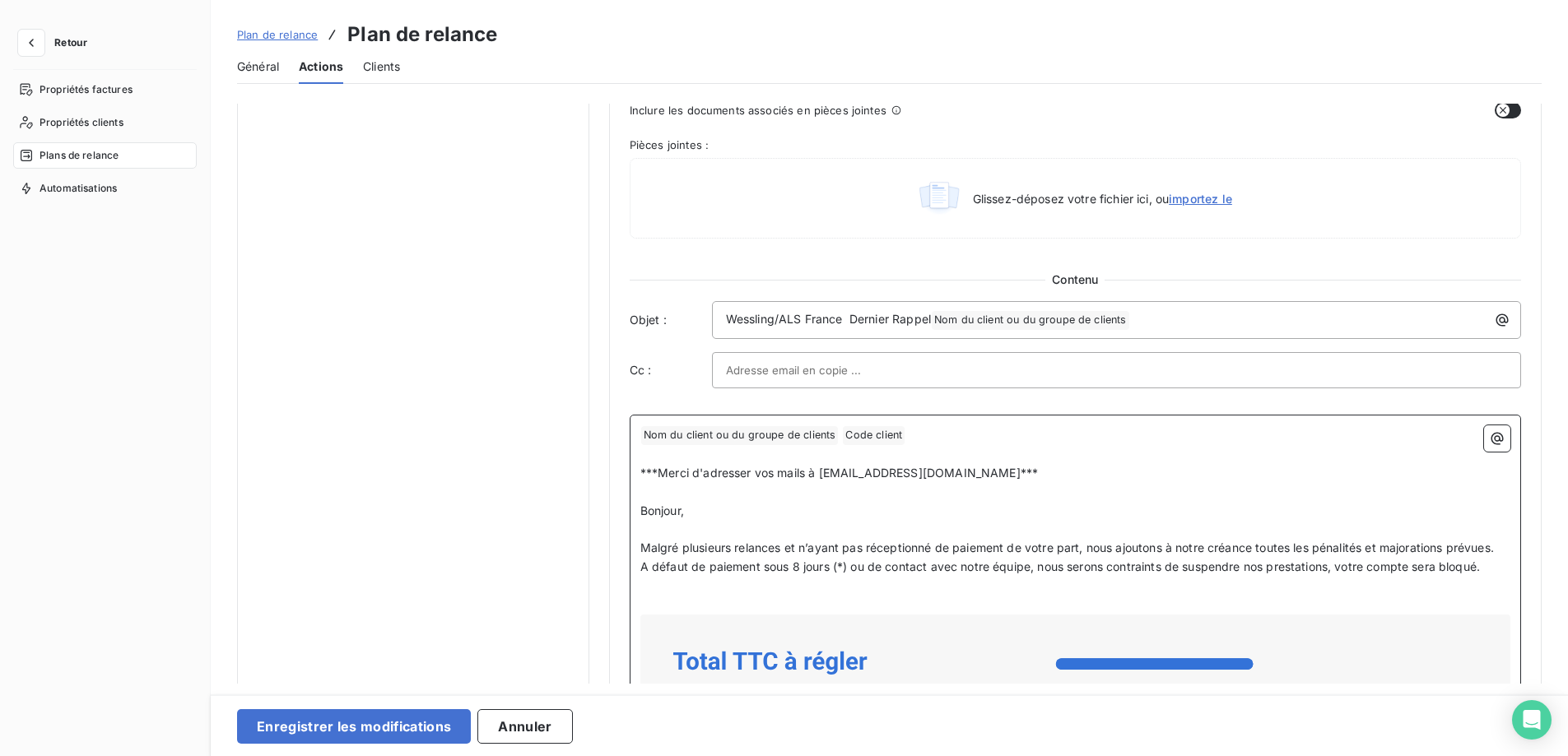
click at [782, 513] on p "Bonjour," at bounding box center [1075, 512] width 870 height 19
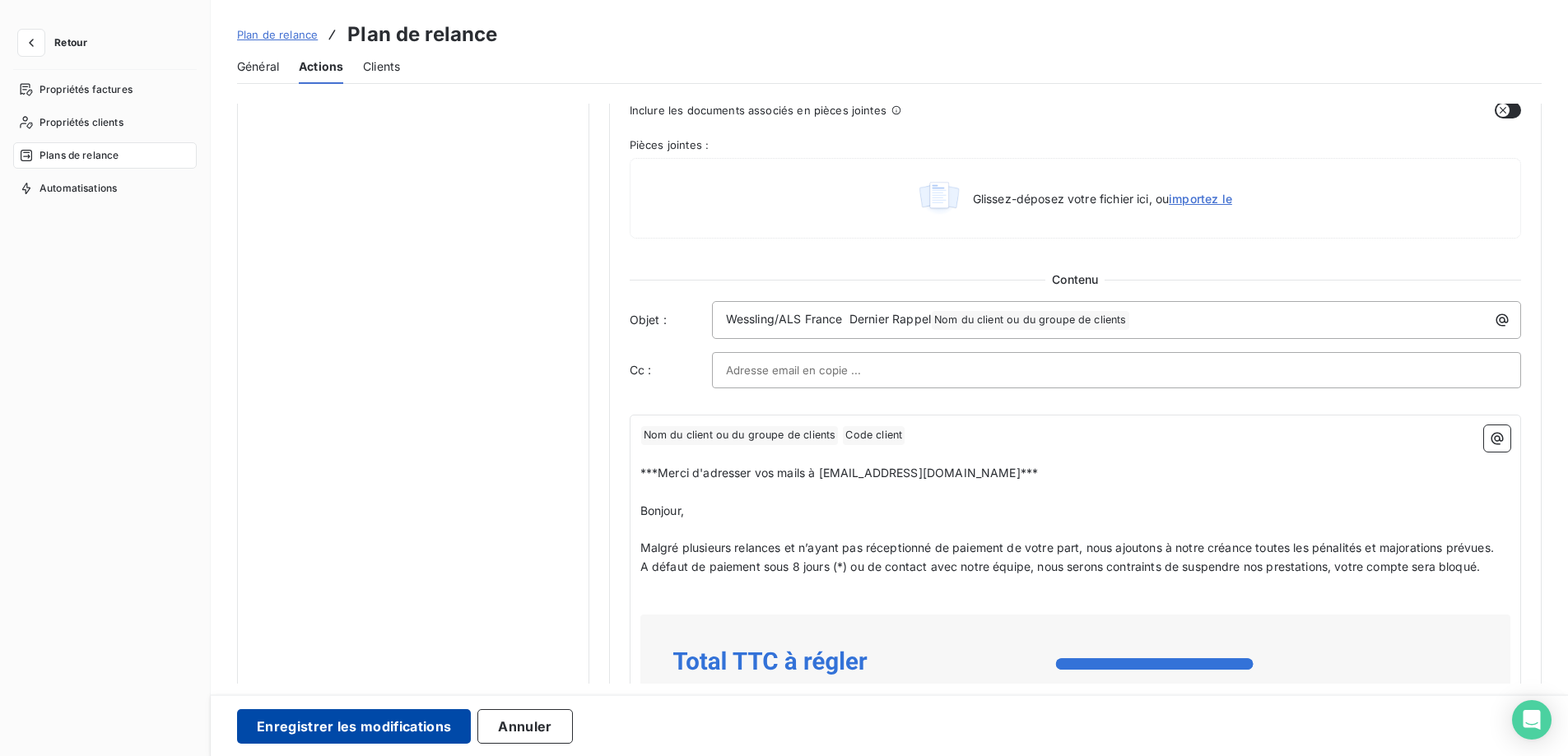
click at [379, 733] on button "Enregistrer les modifications" at bounding box center [353, 726] width 234 height 35
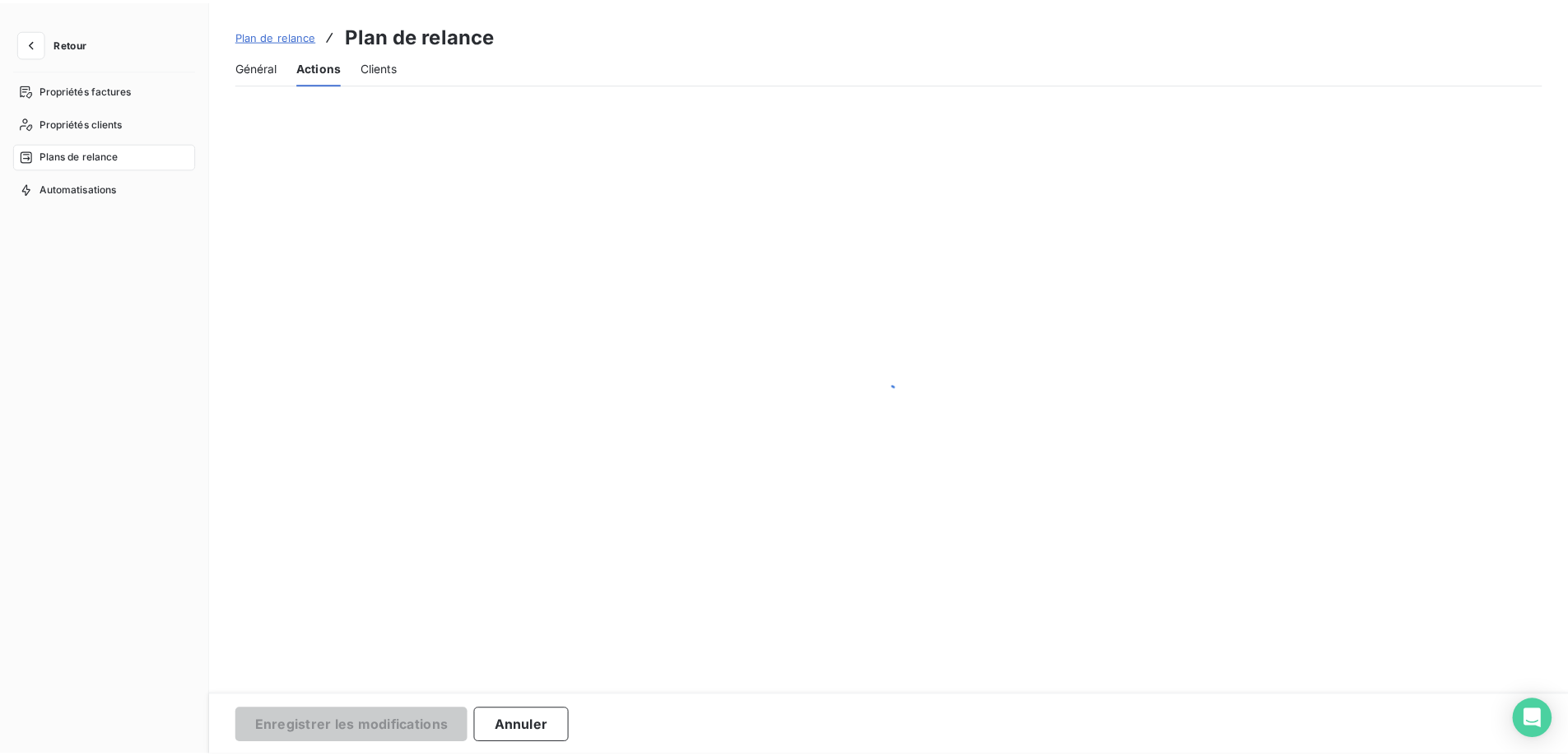
scroll to position [0, 0]
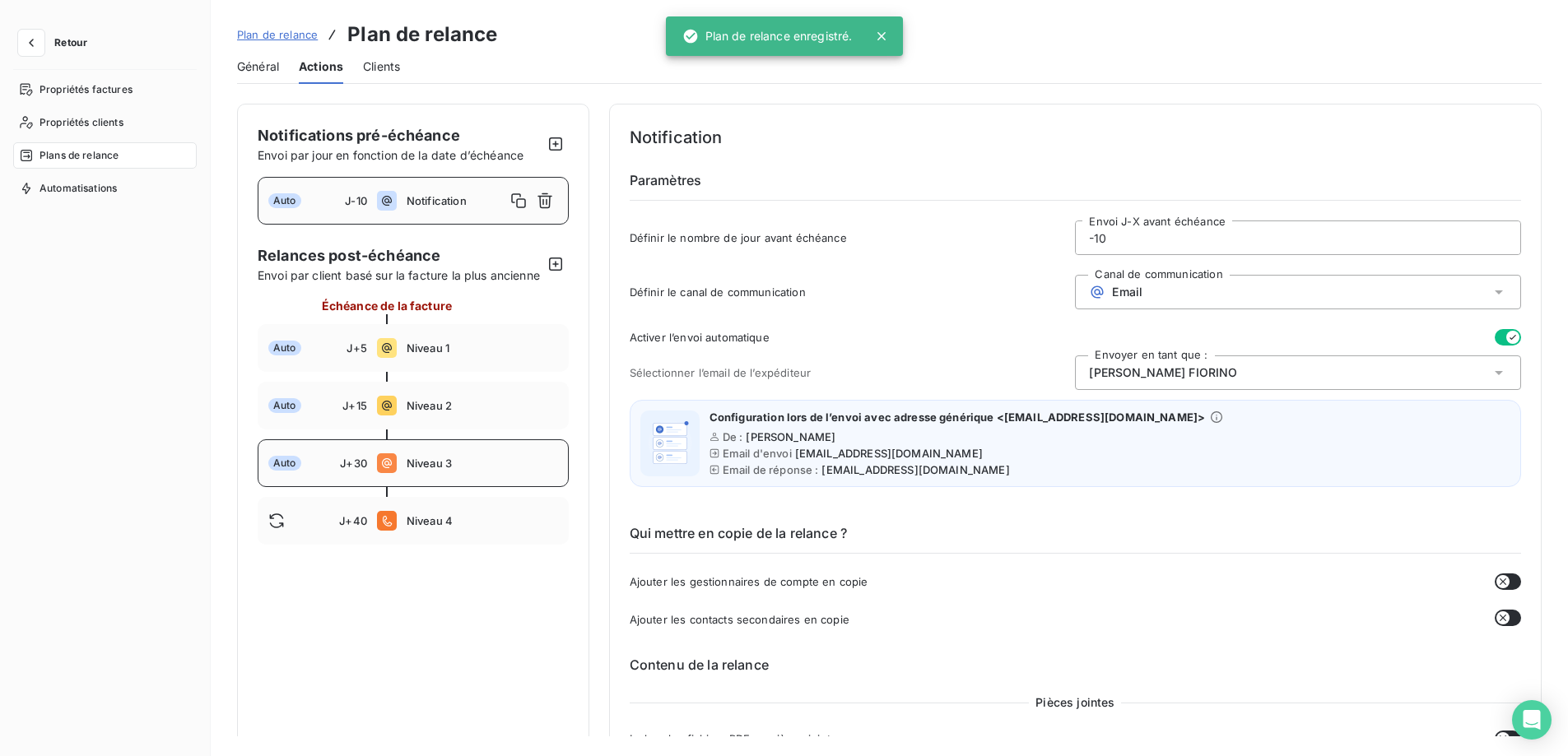
click at [397, 465] on div "Auto J+30 Niveau 3" at bounding box center [413, 463] width 312 height 48
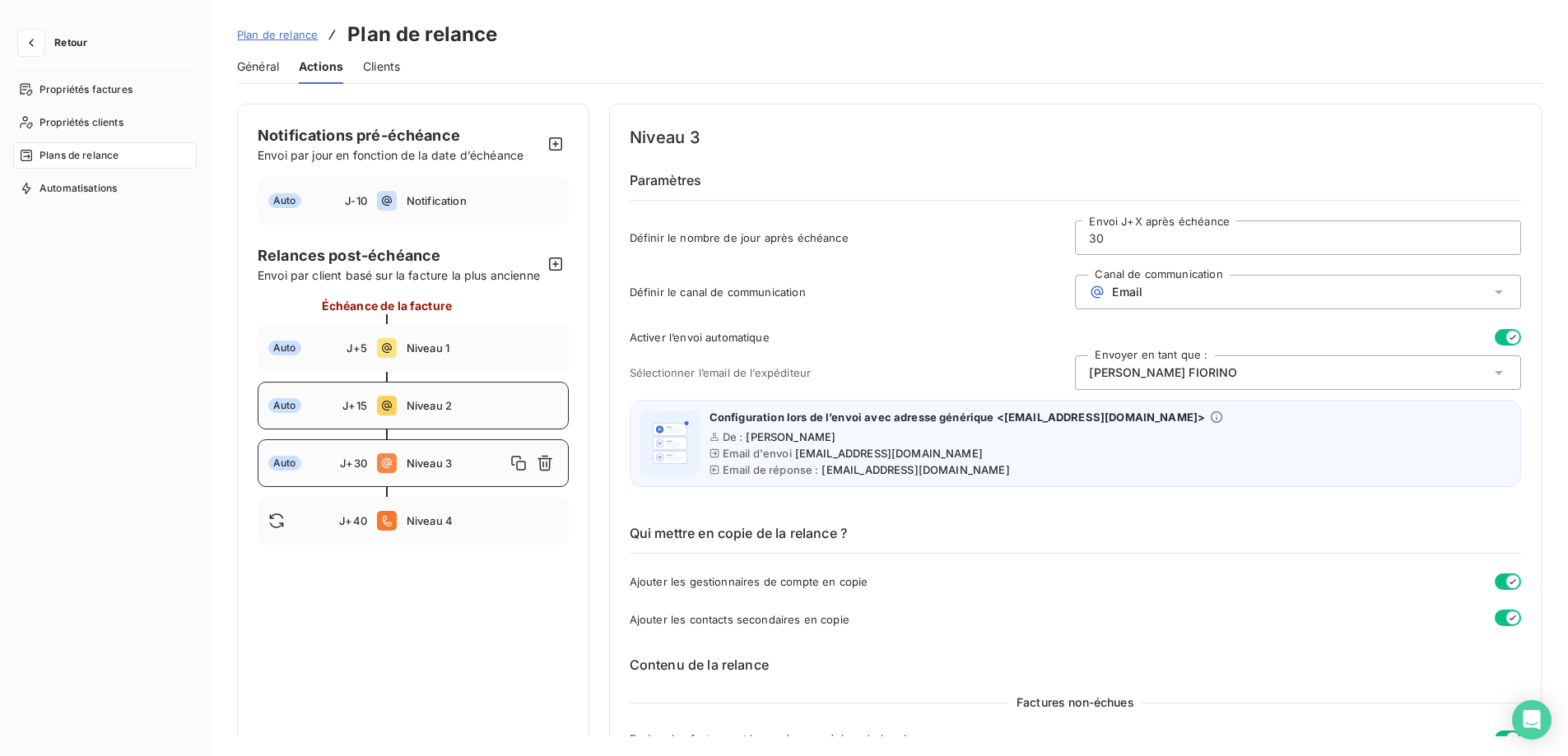
click at [426, 412] on span "Niveau 2" at bounding box center [482, 405] width 151 height 13
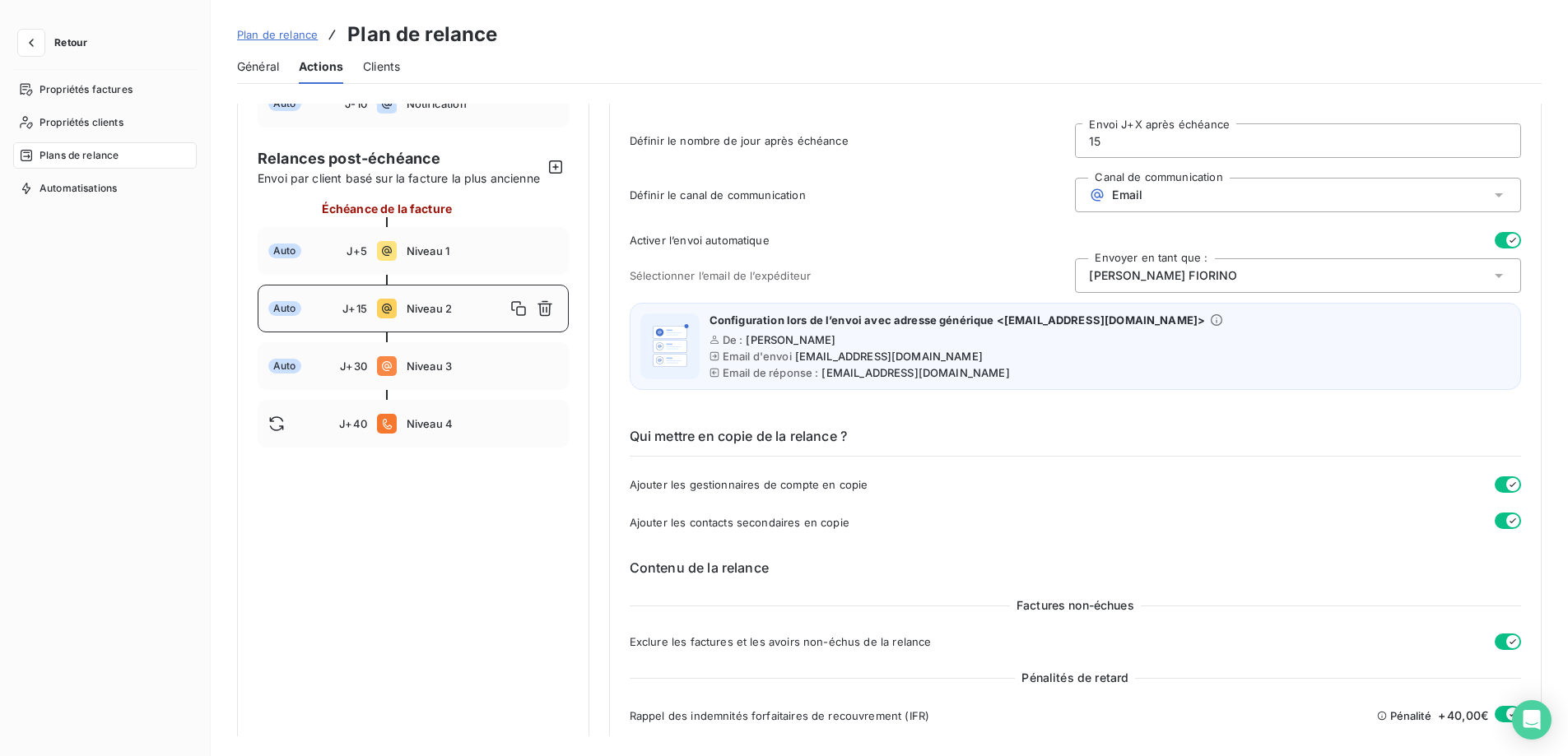
scroll to position [83, 0]
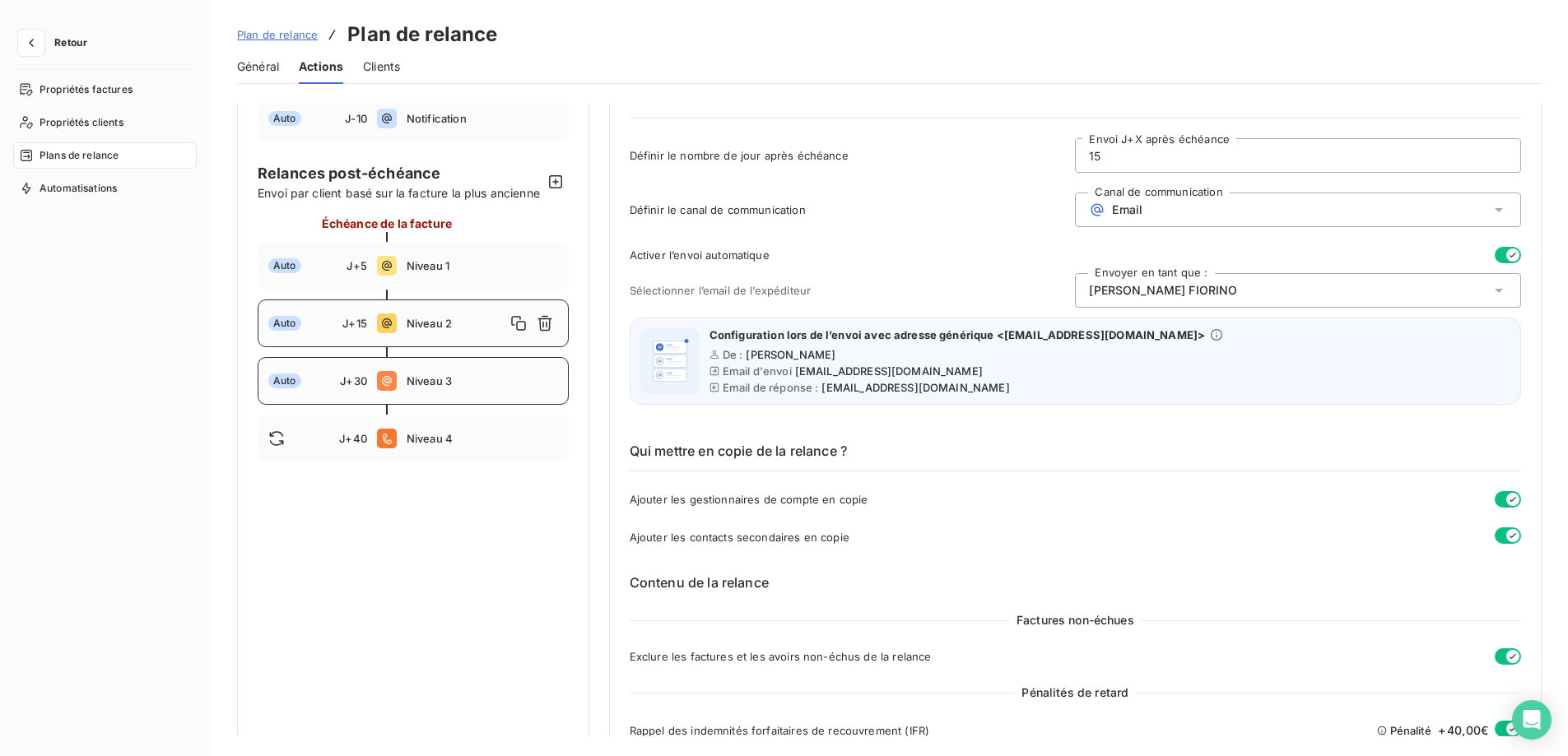
click at [497, 387] on span "Niveau 3" at bounding box center [482, 380] width 151 height 13
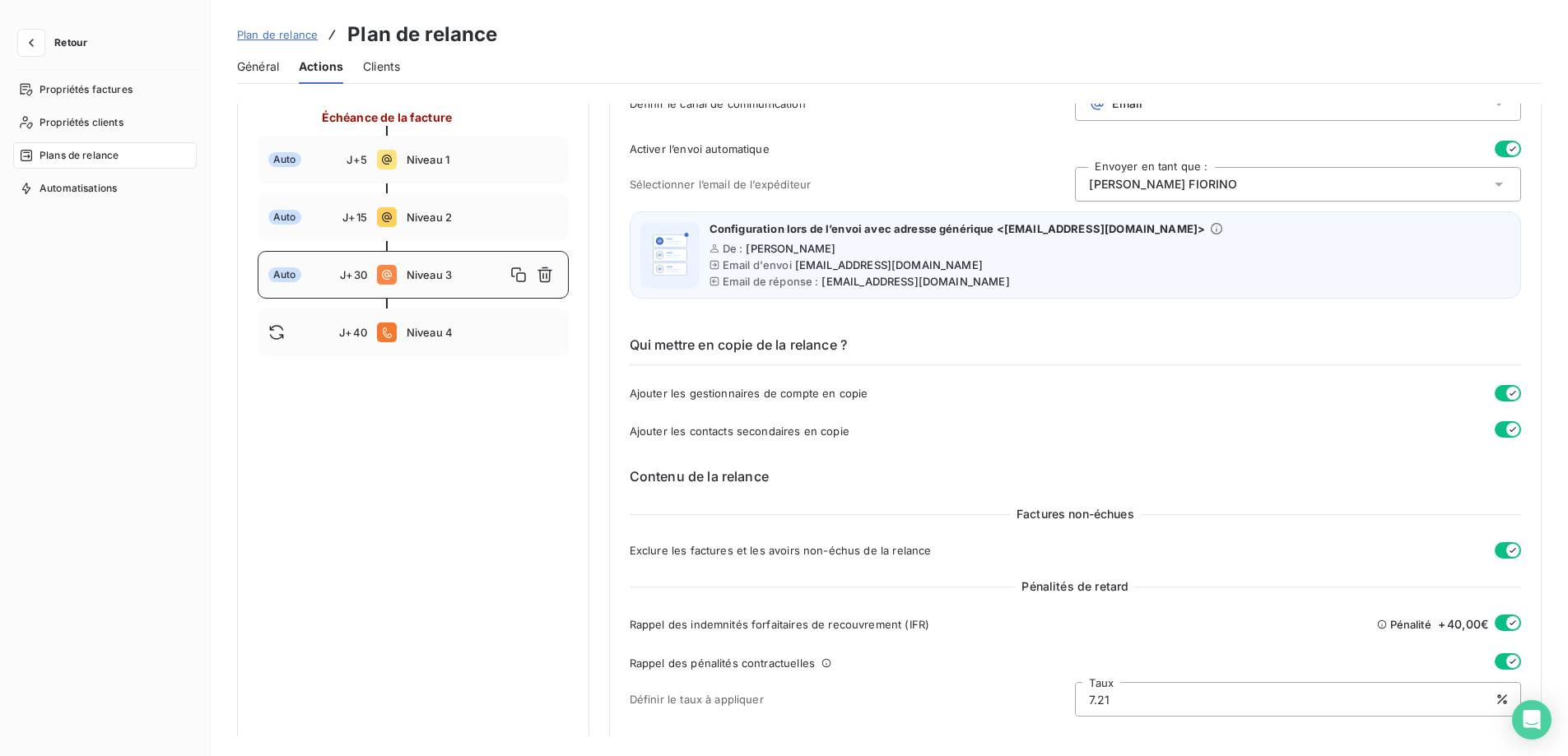
scroll to position [0, 0]
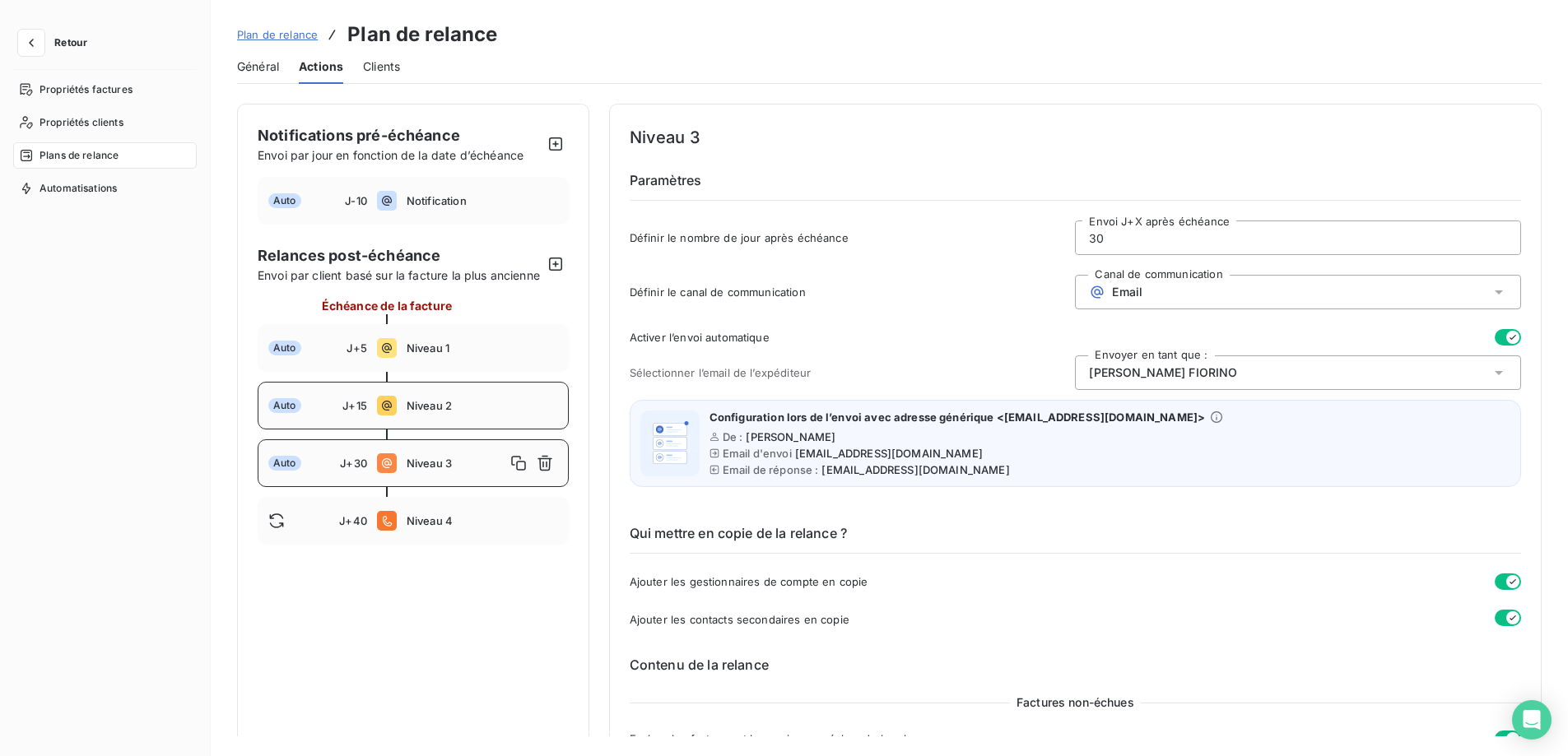
click at [439, 416] on div "Auto J+15 Niveau 2" at bounding box center [413, 405] width 312 height 48
click at [452, 355] on span "Niveau 1" at bounding box center [482, 348] width 151 height 13
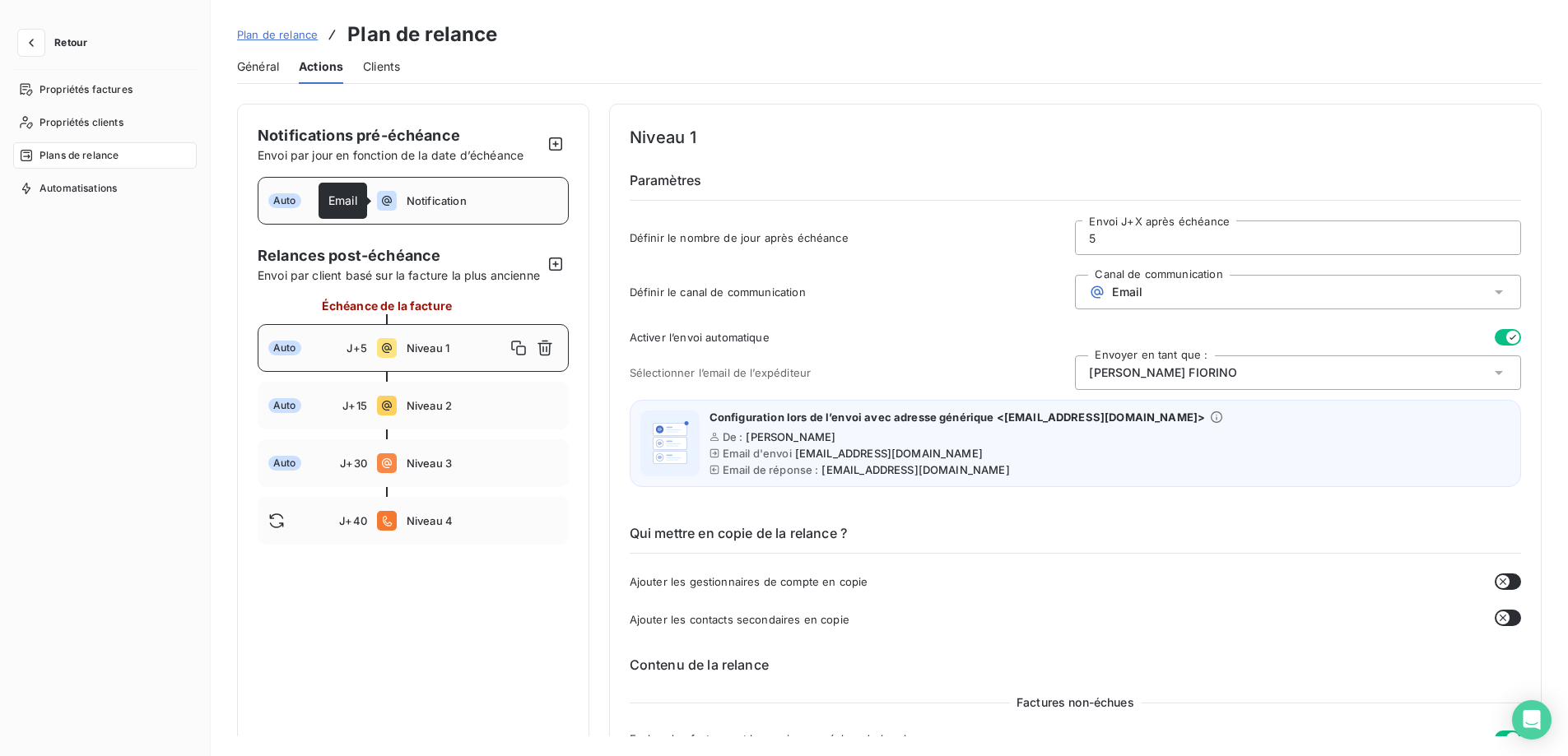
click at [384, 197] on icon at bounding box center [386, 200] width 20 height 20
type input "-10"
click at [277, 31] on span "Plan de relance" at bounding box center [277, 34] width 81 height 13
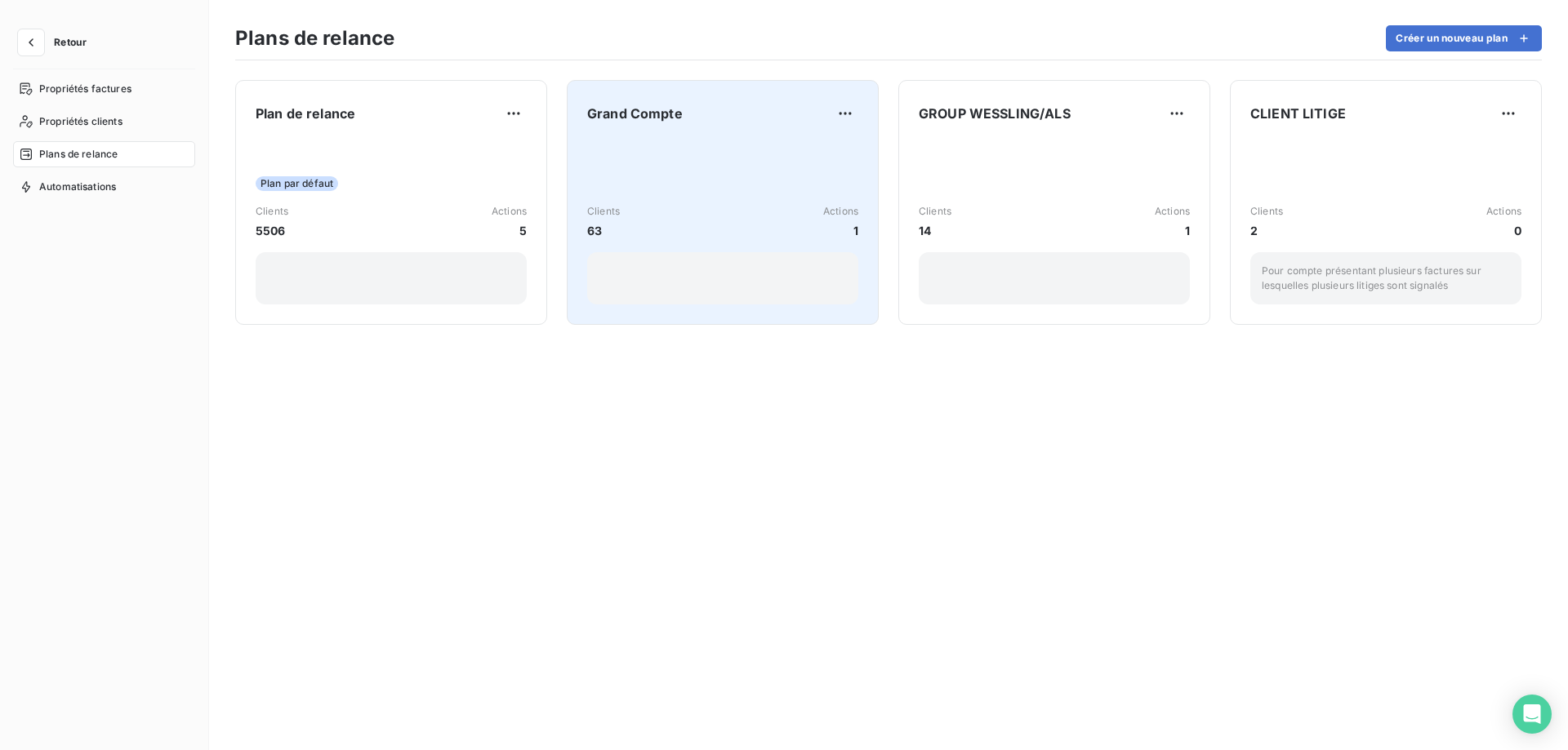
click at [676, 148] on div "Clients 63 Actions 1" at bounding box center [723, 222] width 271 height 165
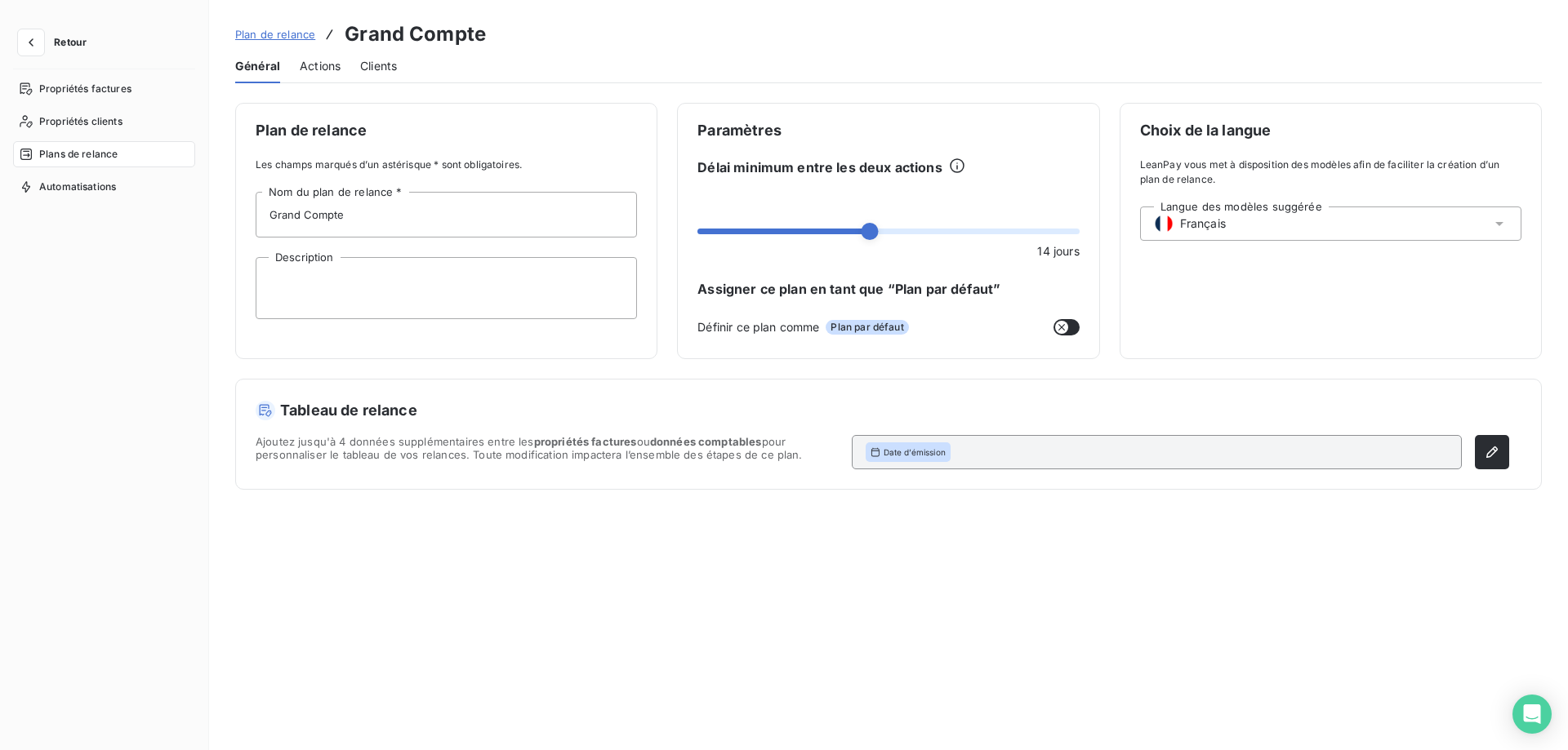
click at [315, 63] on span "Actions" at bounding box center [319, 66] width 41 height 16
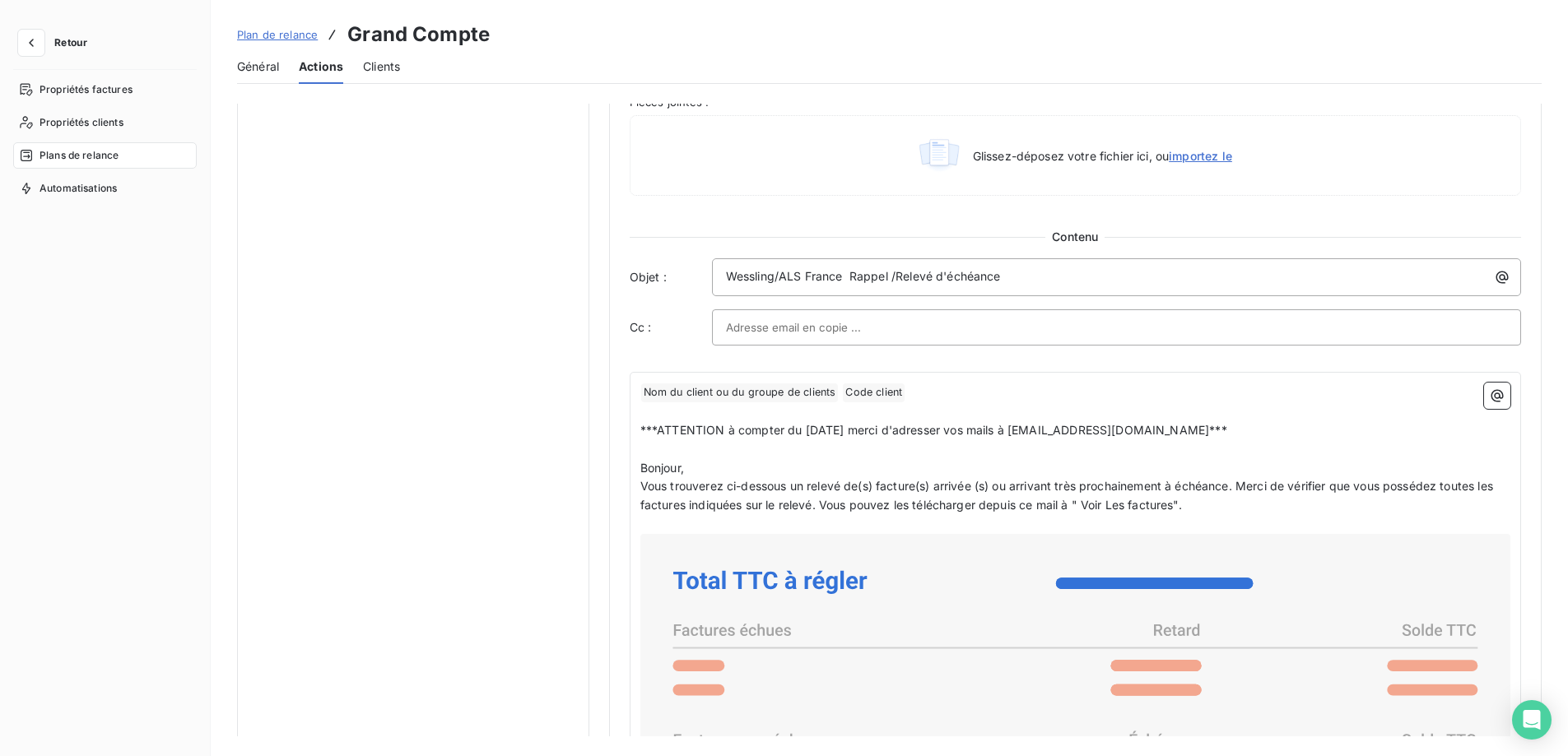
scroll to position [905, 0]
drag, startPoint x: 922, startPoint y: 432, endPoint x: 657, endPoint y: 428, distance: 265.0
click at [657, 428] on span "***ATTENTION à compter du [DATE] merci d'adresser vos mails à [EMAIL_ADDRESS][D…" at bounding box center [934, 428] width 586 height 14
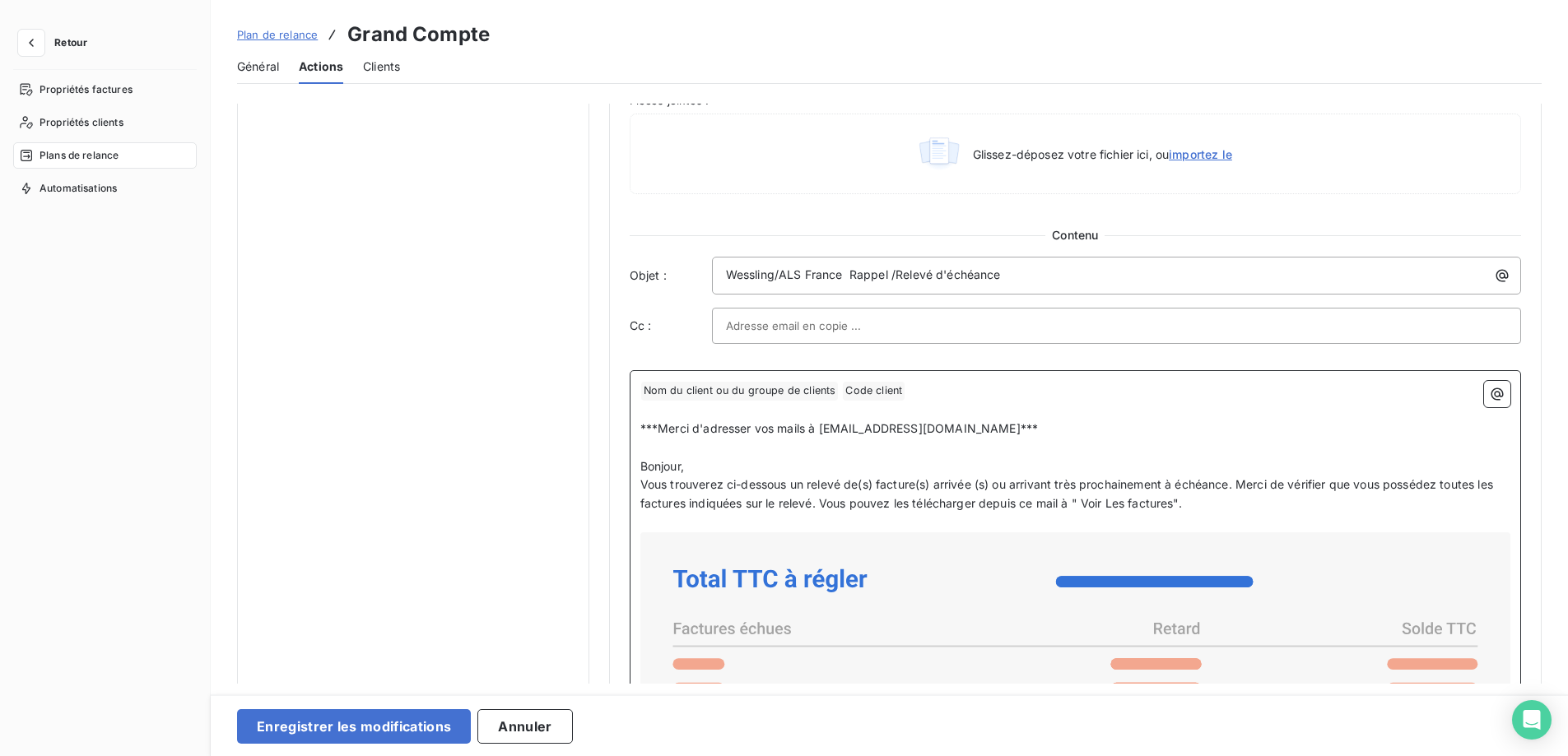
click at [832, 461] on p "Bonjour," at bounding box center [1075, 467] width 870 height 19
click at [342, 727] on button "Enregistrer les modifications" at bounding box center [353, 726] width 234 height 35
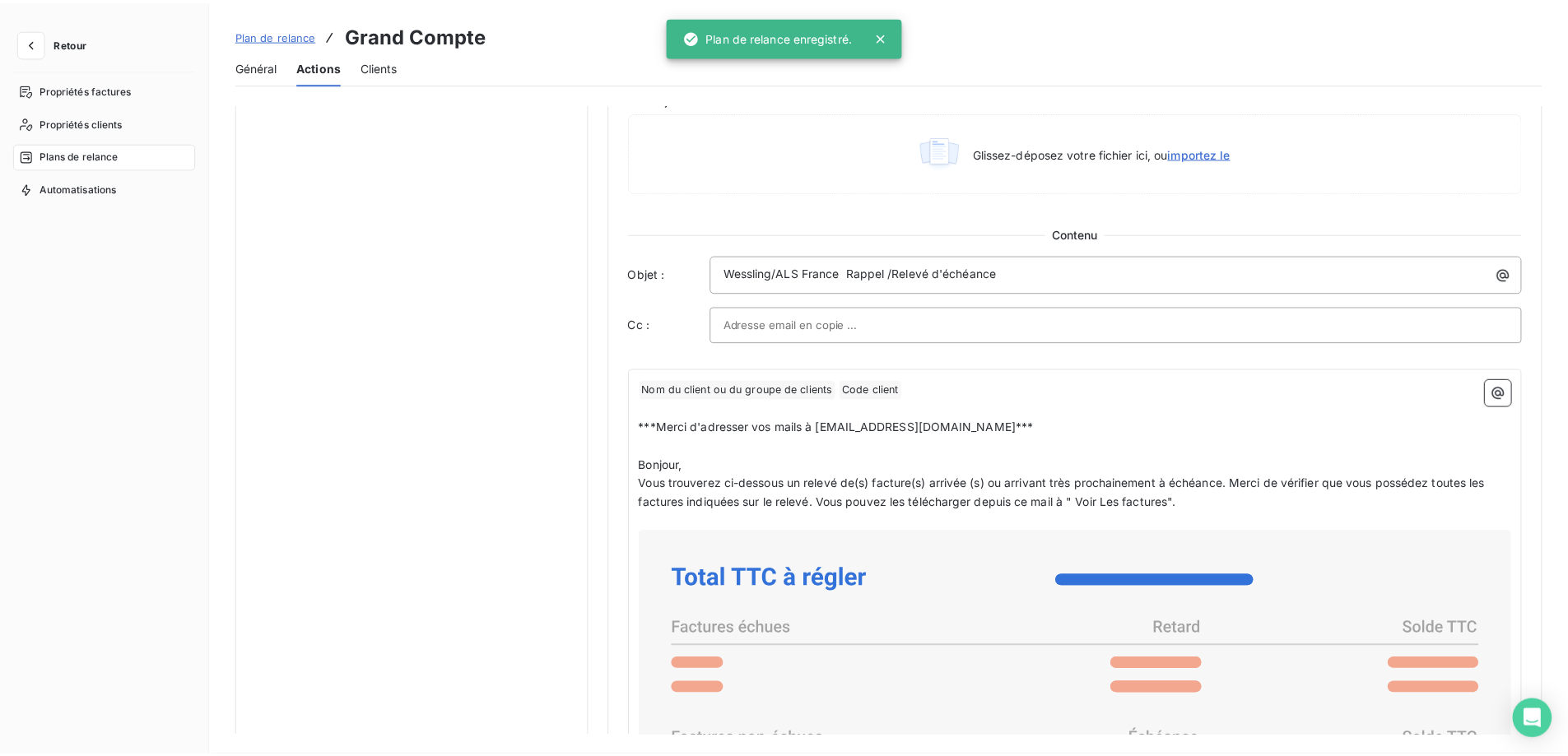
scroll to position [0, 0]
